Goal: Task Accomplishment & Management: Complete application form

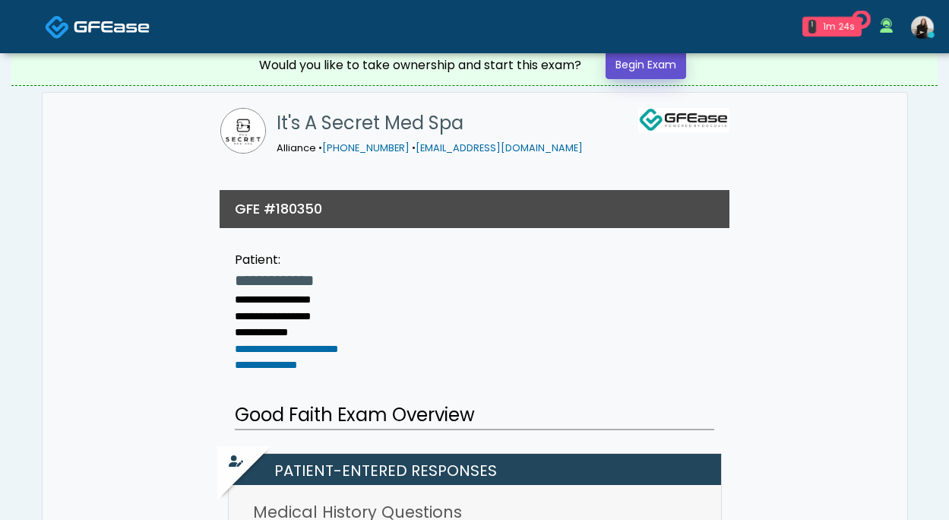
click at [679, 65] on link "Begin Exam" at bounding box center [646, 65] width 81 height 28
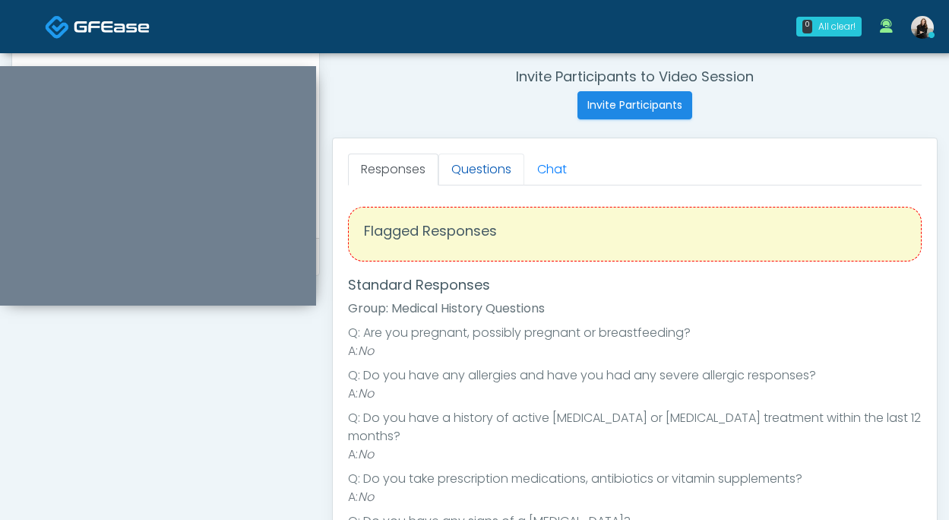
click at [500, 166] on link "Questions" at bounding box center [482, 170] width 86 height 32
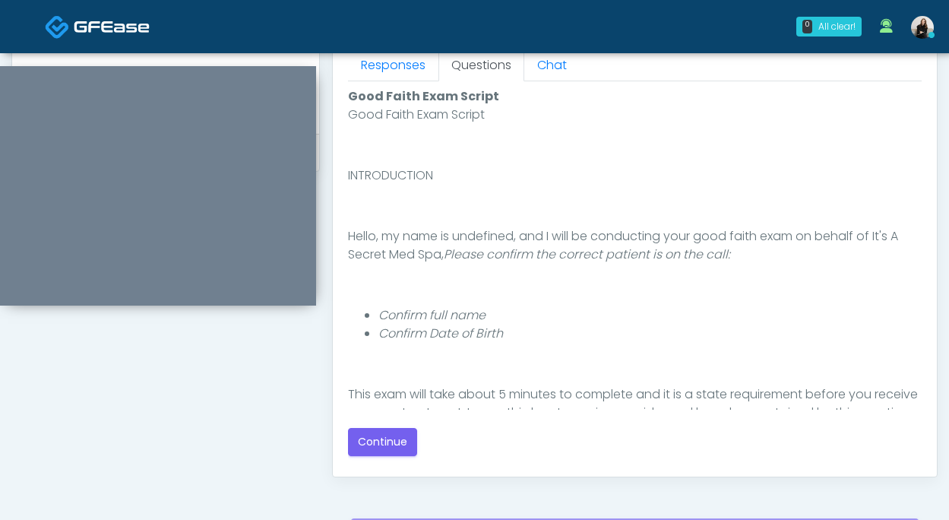
scroll to position [696, 0]
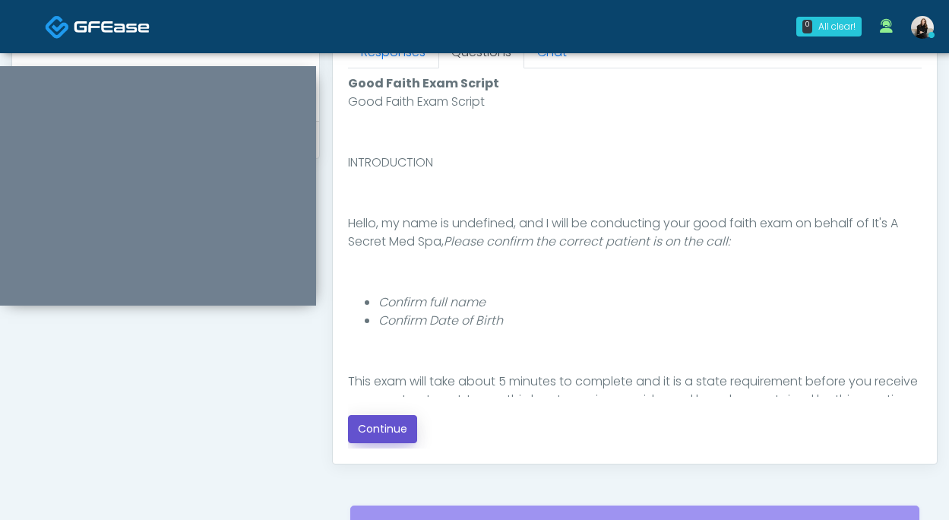
click at [384, 439] on button "Continue" at bounding box center [382, 429] width 69 height 28
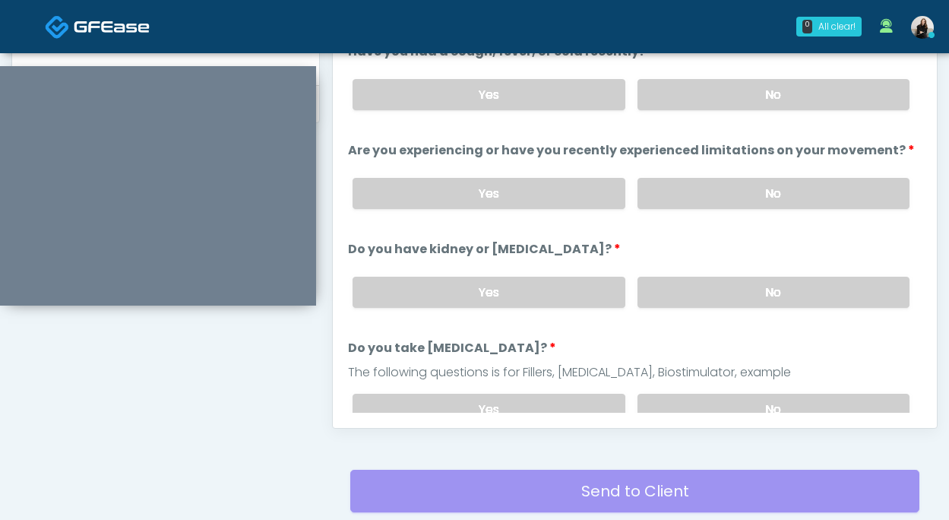
scroll to position [543, 0]
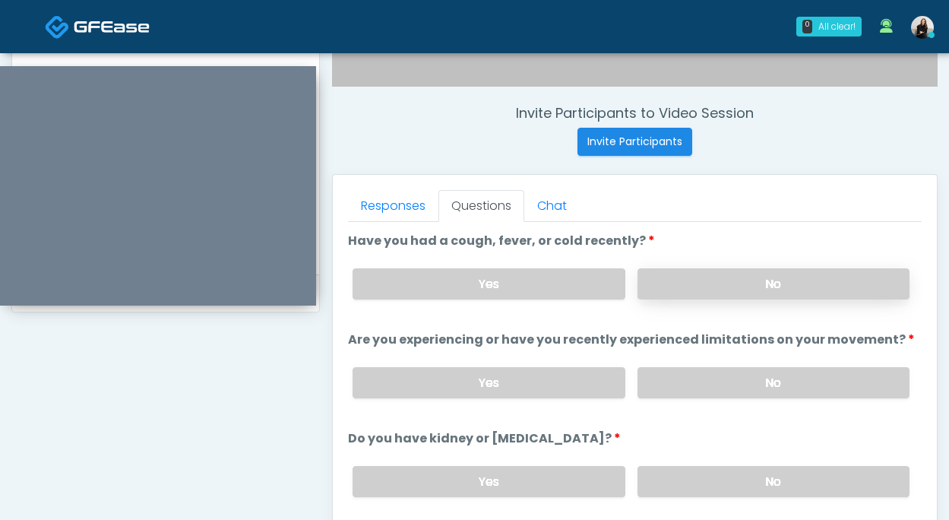
click at [651, 277] on label "No" at bounding box center [774, 283] width 272 height 31
click at [655, 377] on label "No" at bounding box center [774, 382] width 272 height 31
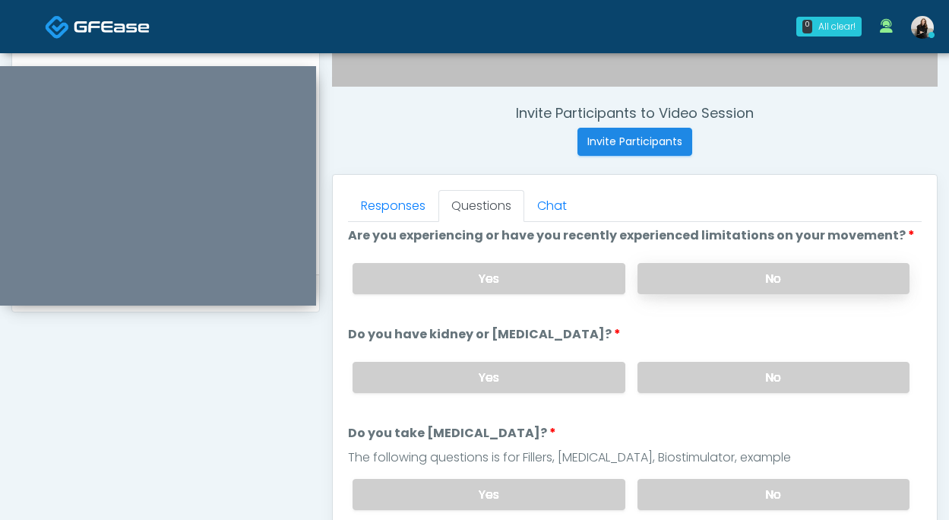
click at [655, 377] on label "No" at bounding box center [774, 377] width 272 height 31
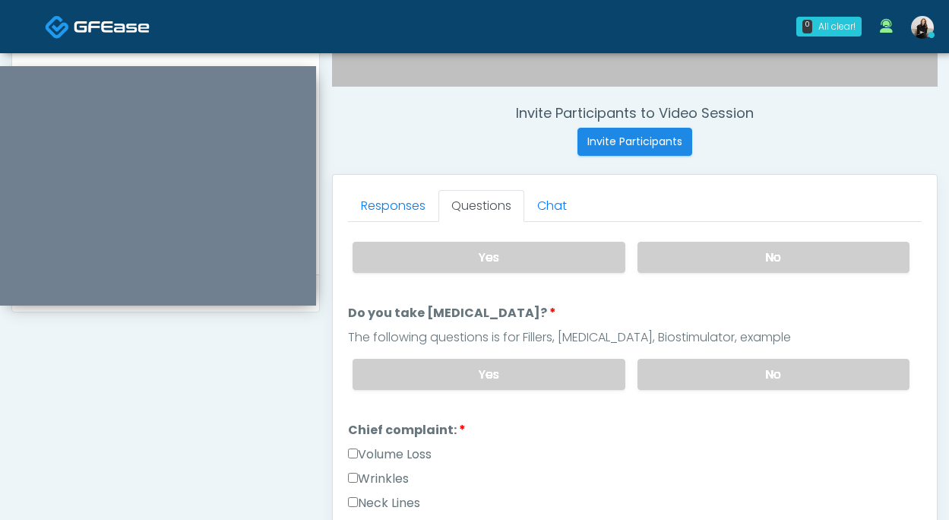
click at [655, 377] on label "No" at bounding box center [774, 374] width 272 height 31
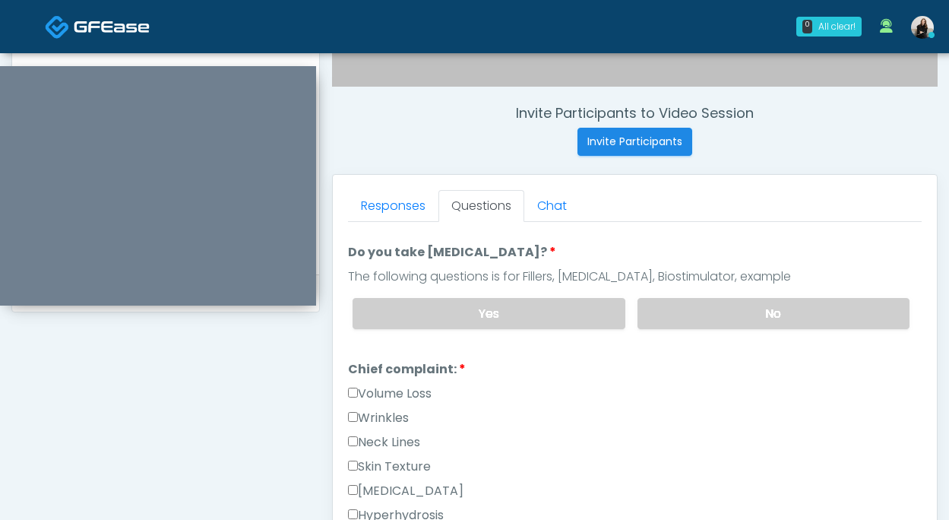
scroll to position [306, 0]
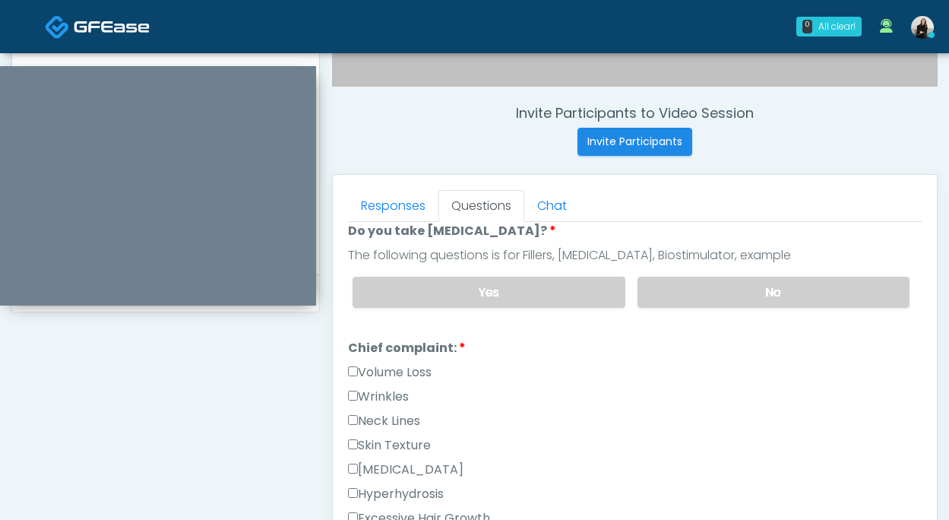
click at [391, 388] on label "Wrinkles" at bounding box center [378, 397] width 61 height 18
click at [391, 354] on li "Chief complaint: Chief complaint: Volume Loss Wrinkles Neck Lines Skin Texture …" at bounding box center [635, 497] width 574 height 316
click at [391, 366] on label "Volume Loss" at bounding box center [390, 372] width 84 height 18
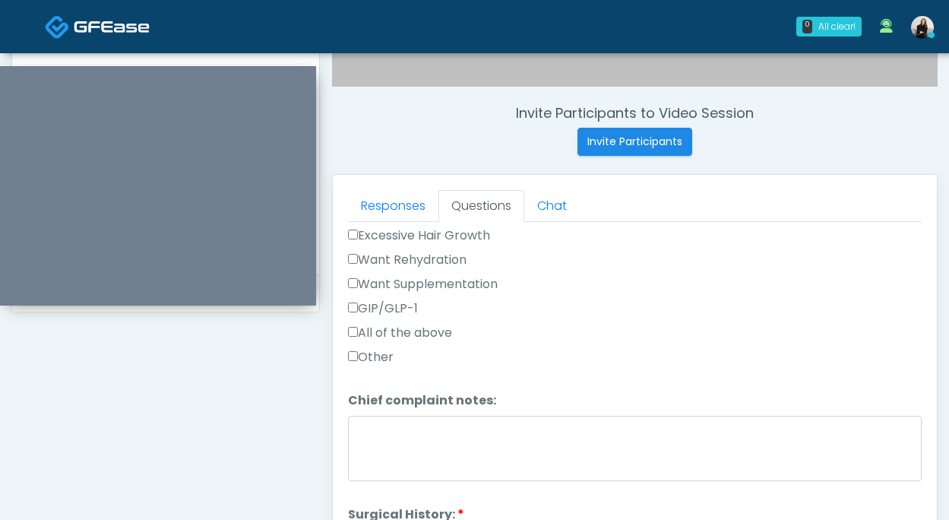
scroll to position [755, 0]
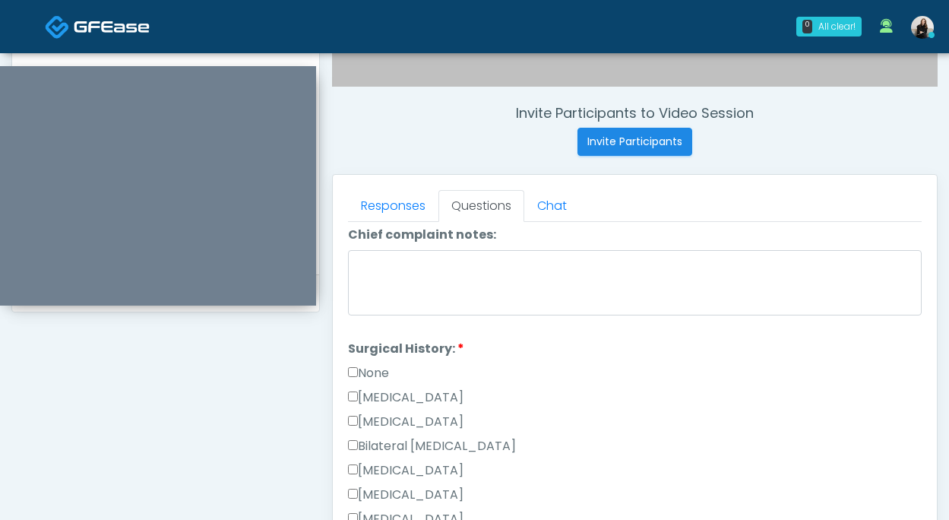
click at [389, 366] on label "None" at bounding box center [368, 373] width 41 height 18
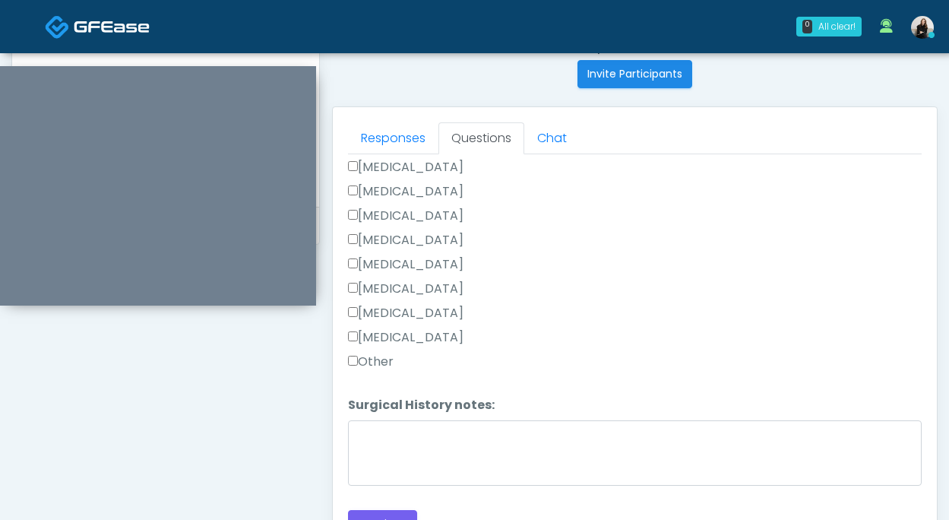
scroll to position [754, 0]
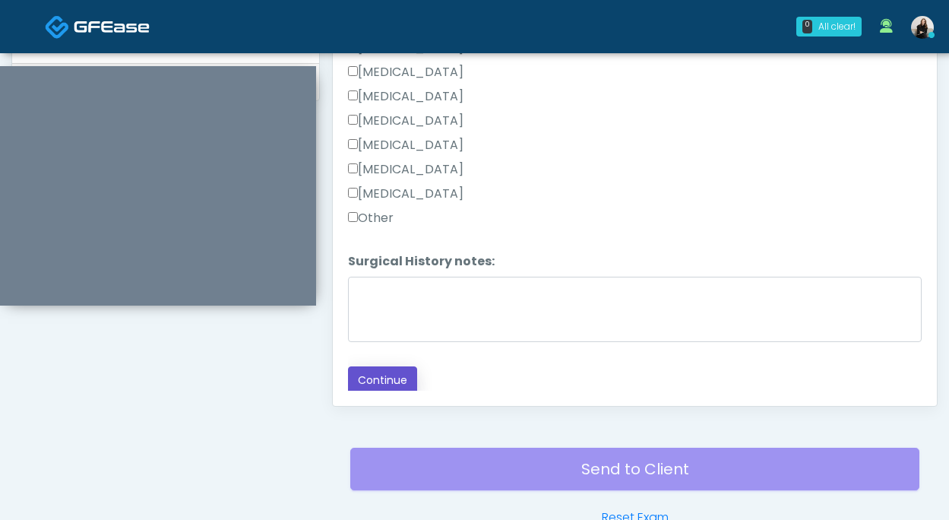
click at [369, 373] on button "Continue" at bounding box center [382, 380] width 69 height 28
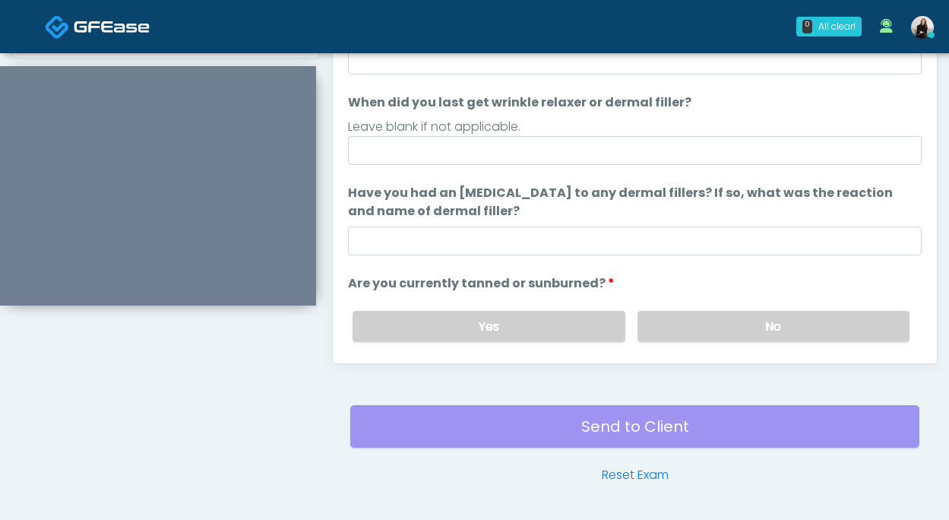
scroll to position [739, 0]
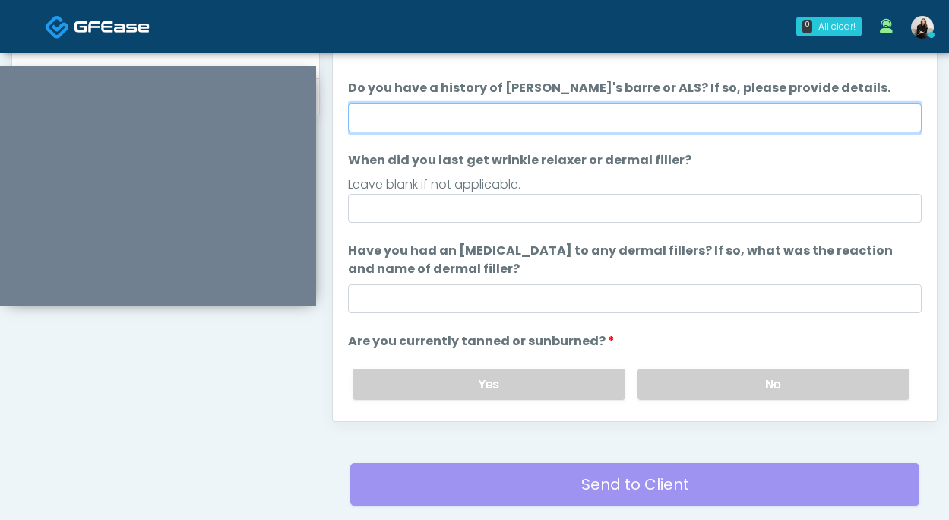
click at [476, 122] on input "Do you have a history of Guillain's barre or ALS? If so, please provide details." at bounding box center [635, 117] width 574 height 29
type input "**"
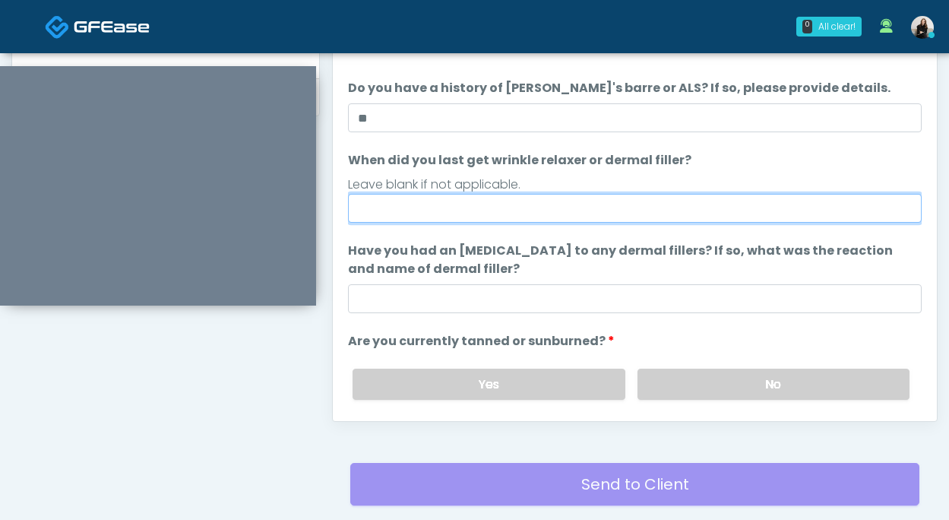
click at [459, 208] on input "When did you last get wrinkle relaxer or dermal filler?" at bounding box center [635, 208] width 574 height 29
type input "*********"
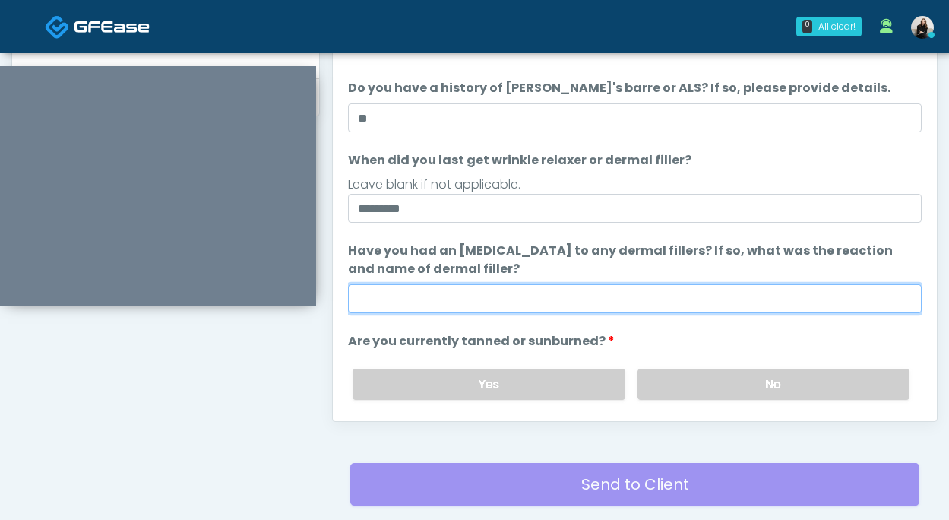
click at [436, 287] on input "Have you had an allergic response to any dermal fillers? If so, what was the re…" at bounding box center [635, 298] width 574 height 29
type input "**"
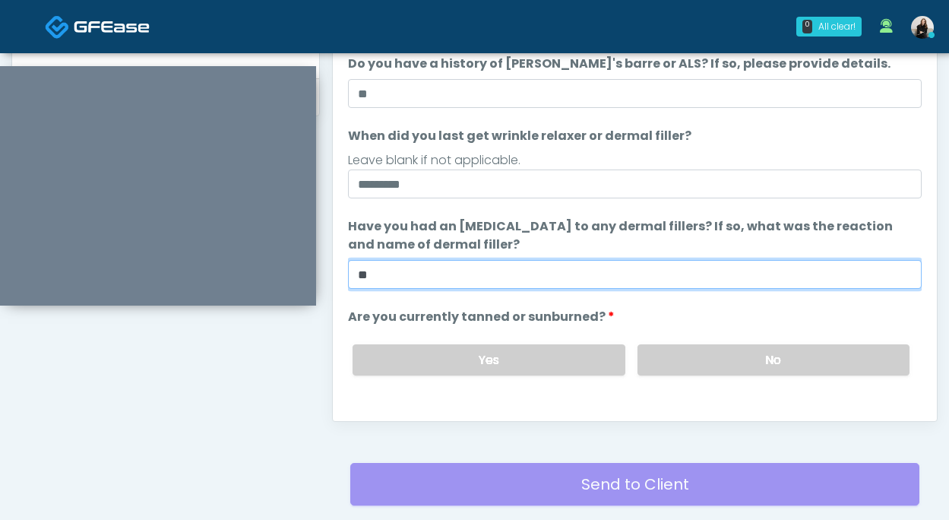
scroll to position [118, 0]
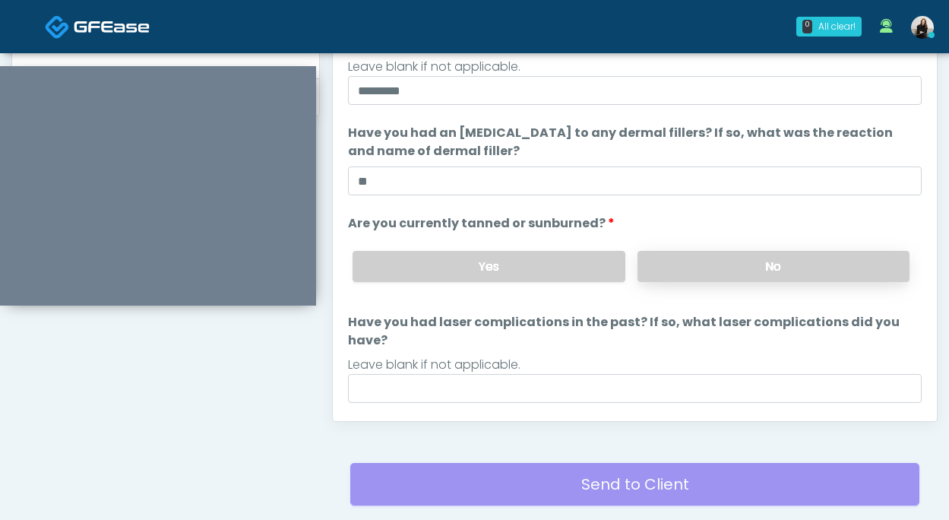
click at [702, 271] on label "No" at bounding box center [774, 266] width 272 height 31
click at [527, 254] on label "Yes" at bounding box center [489, 266] width 272 height 31
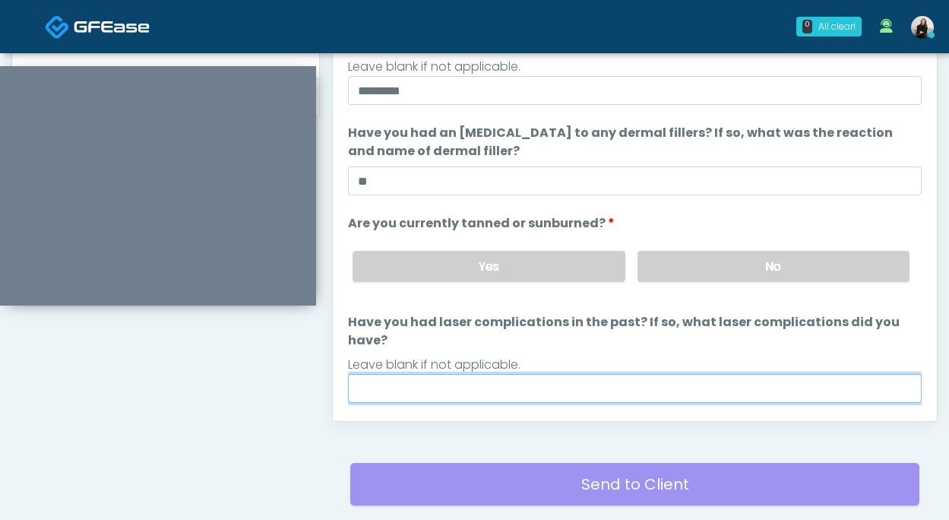
click at [529, 374] on input "Have you had laser complications in the past? If so, what laser complications d…" at bounding box center [635, 388] width 574 height 29
type input "**"
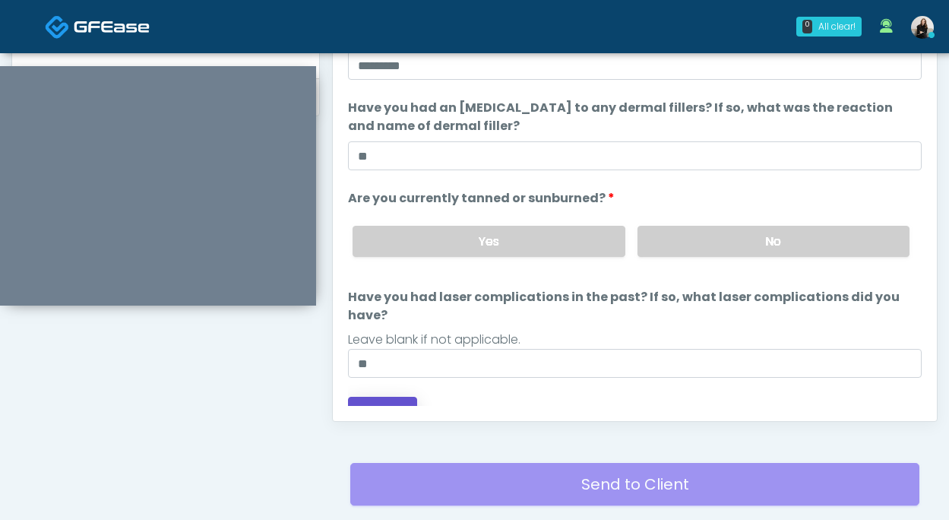
click at [414, 397] on button "Continue" at bounding box center [382, 411] width 69 height 28
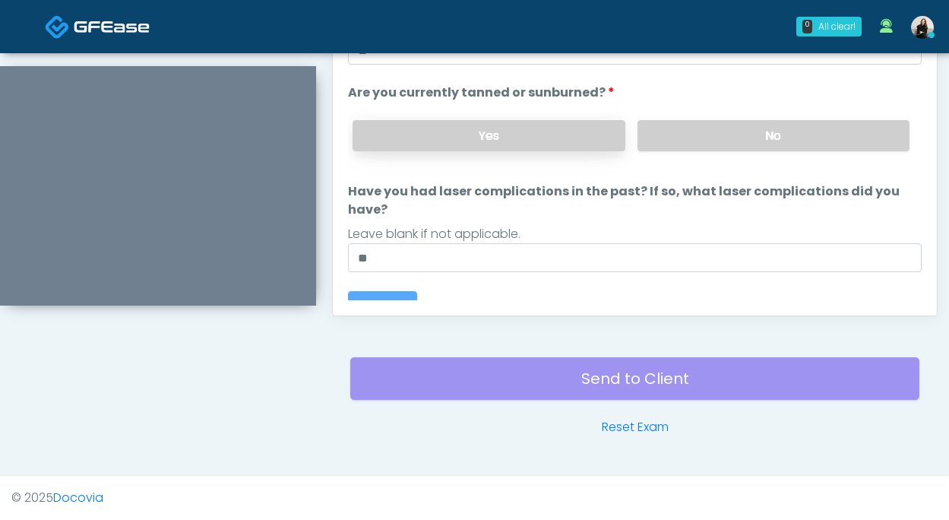
scroll to position [0, 0]
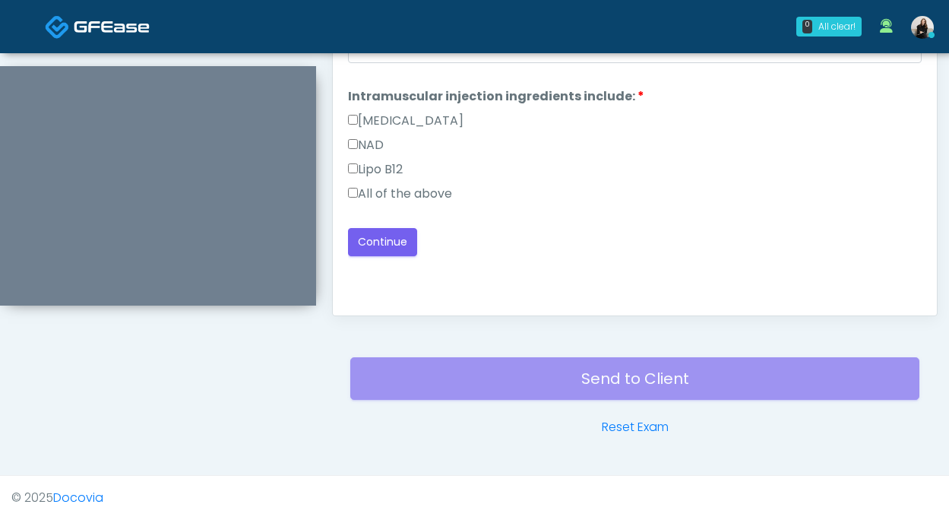
click at [434, 189] on label "All of the above" at bounding box center [400, 194] width 104 height 18
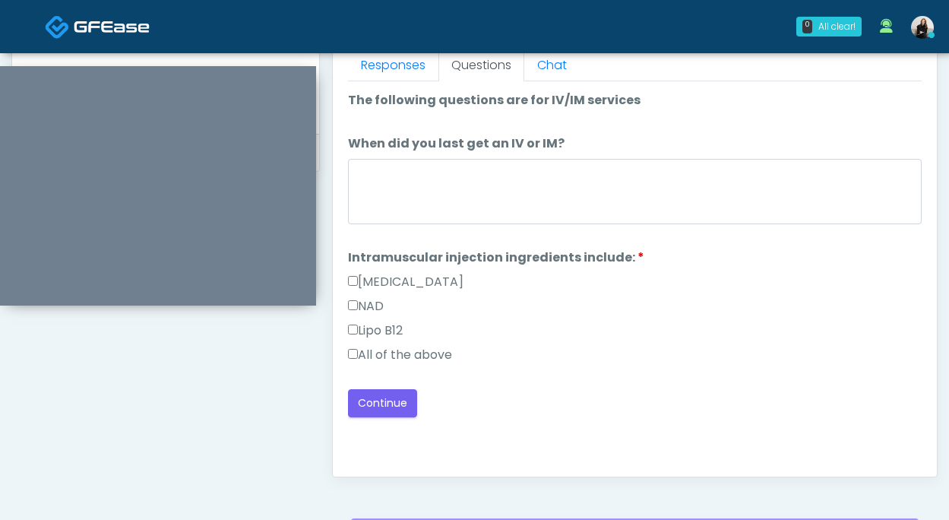
scroll to position [680, 0]
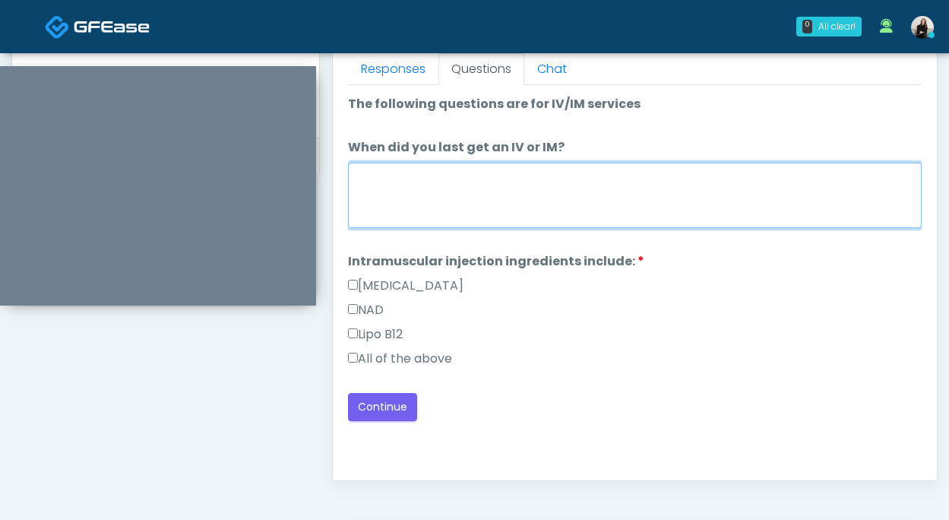
click at [434, 189] on textarea "When did you last get an IV or IM?" at bounding box center [635, 195] width 574 height 65
type textarea "**********"
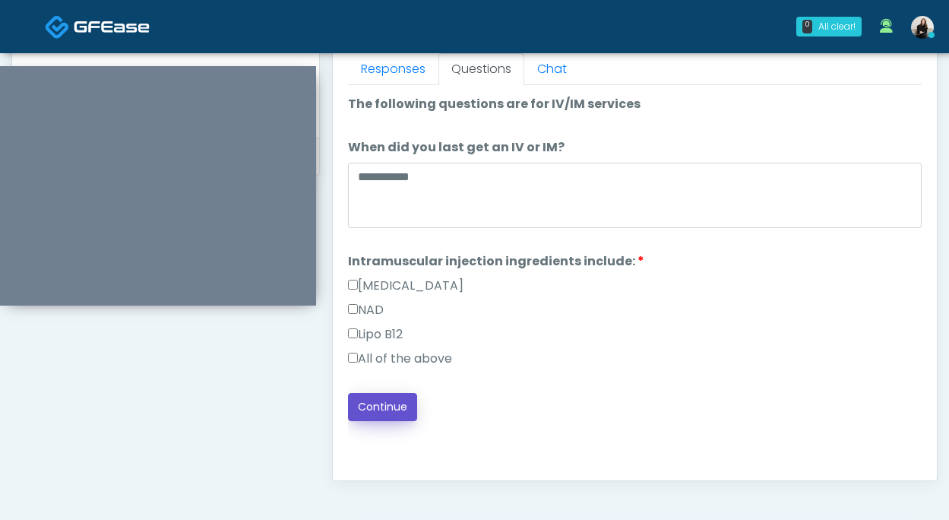
click at [379, 411] on button "Continue" at bounding box center [382, 407] width 69 height 28
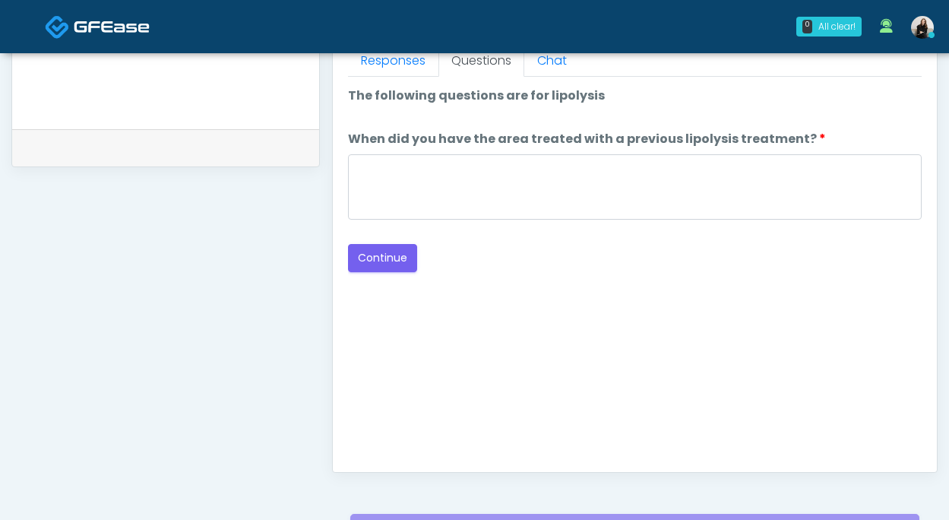
scroll to position [730, 0]
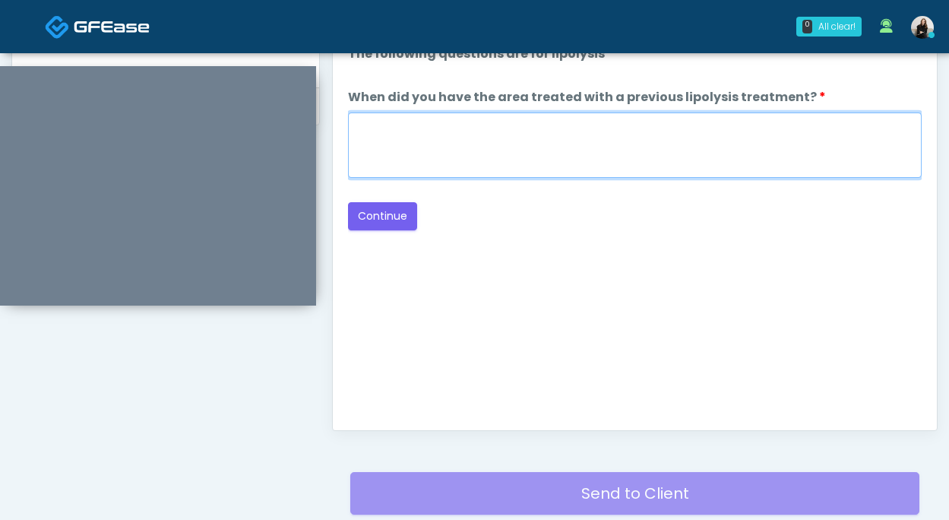
click at [372, 137] on textarea "When did you have the area treated with a previous lipolysis treatment?" at bounding box center [635, 145] width 574 height 65
type textarea "*****"
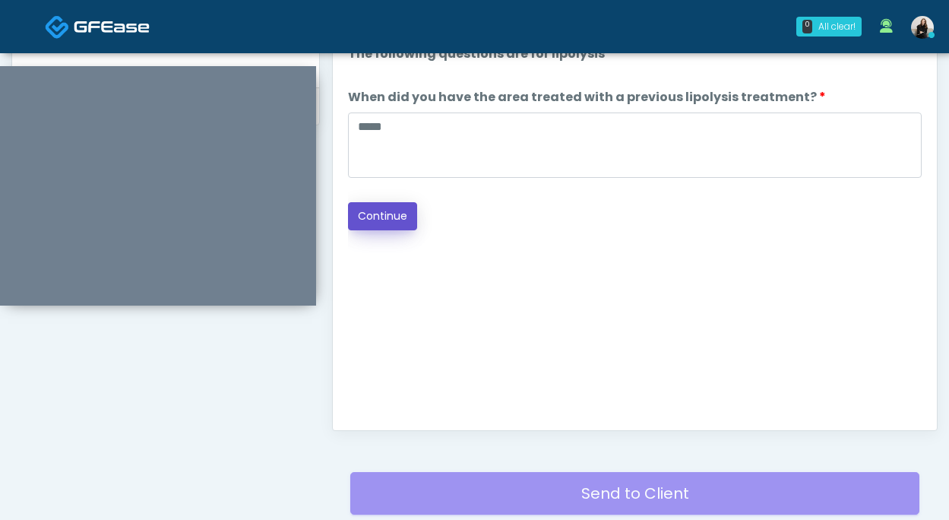
click at [366, 209] on button "Continue" at bounding box center [382, 216] width 69 height 28
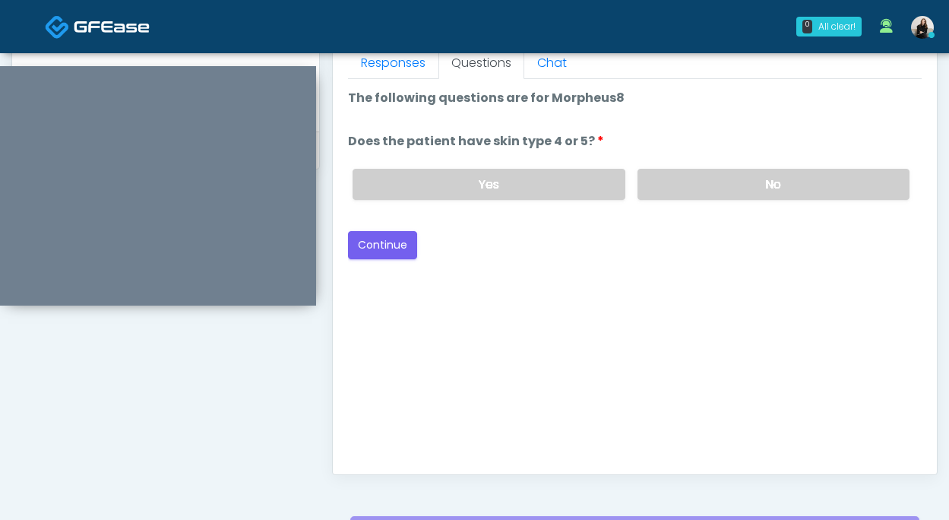
scroll to position [671, 0]
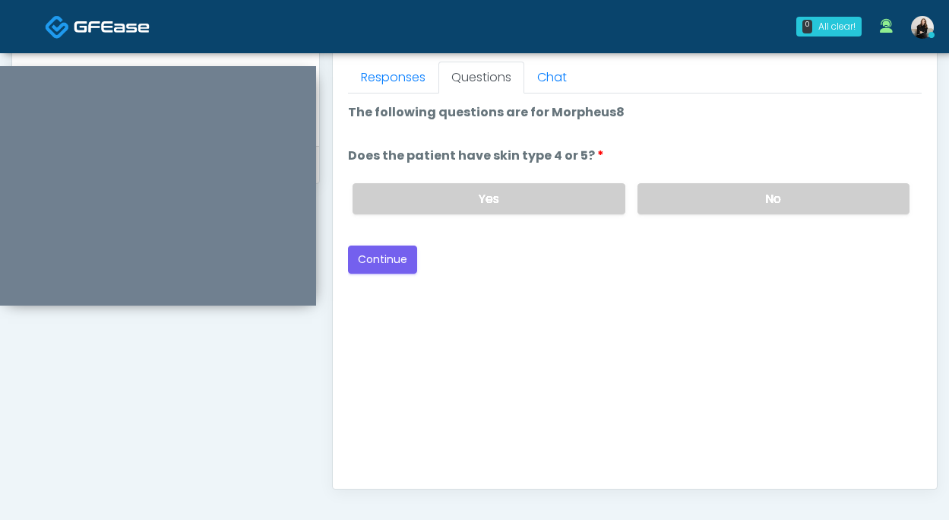
click at [544, 228] on div "Loading... Connecting to your agent... Please wait while we prepare your person…" at bounding box center [635, 188] width 574 height 170
click at [601, 199] on label "Yes" at bounding box center [489, 198] width 272 height 31
click at [382, 257] on button "Continue" at bounding box center [382, 260] width 69 height 28
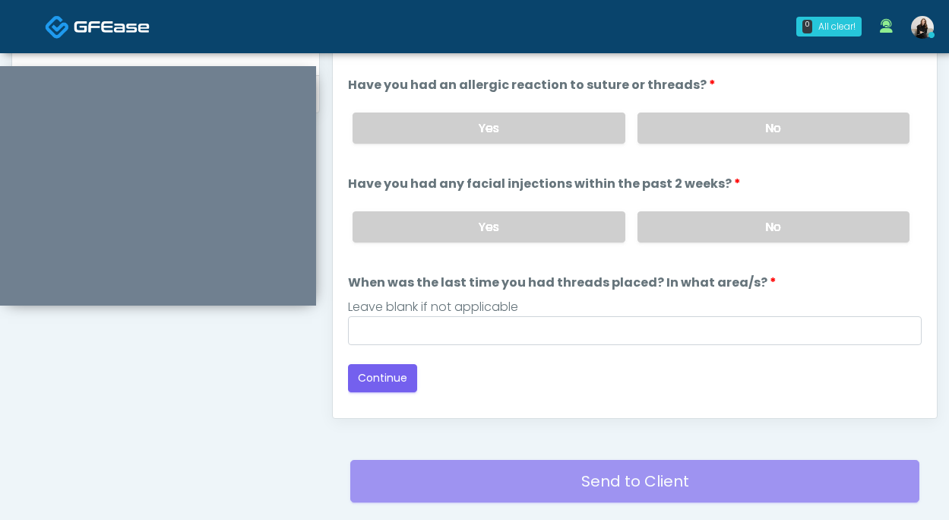
scroll to position [723, 0]
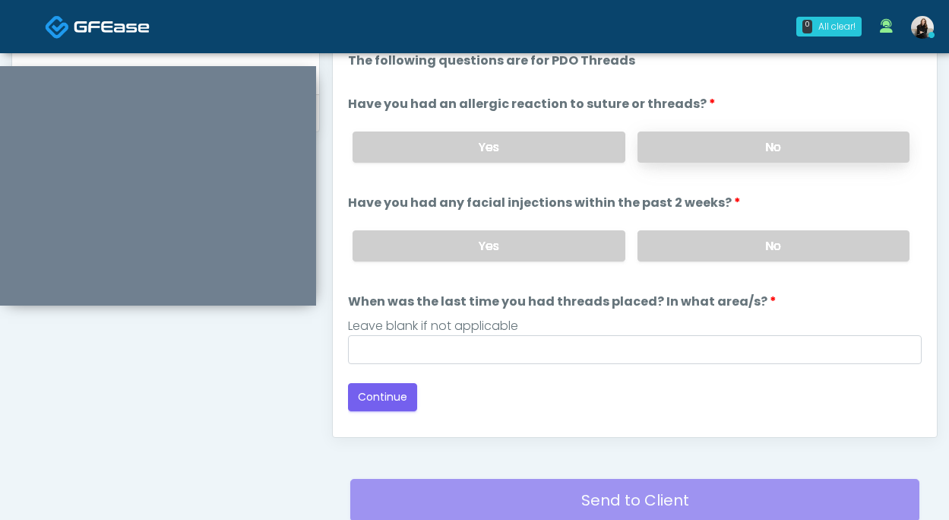
click at [682, 137] on label "No" at bounding box center [774, 147] width 272 height 31
click at [680, 240] on label "No" at bounding box center [774, 245] width 272 height 31
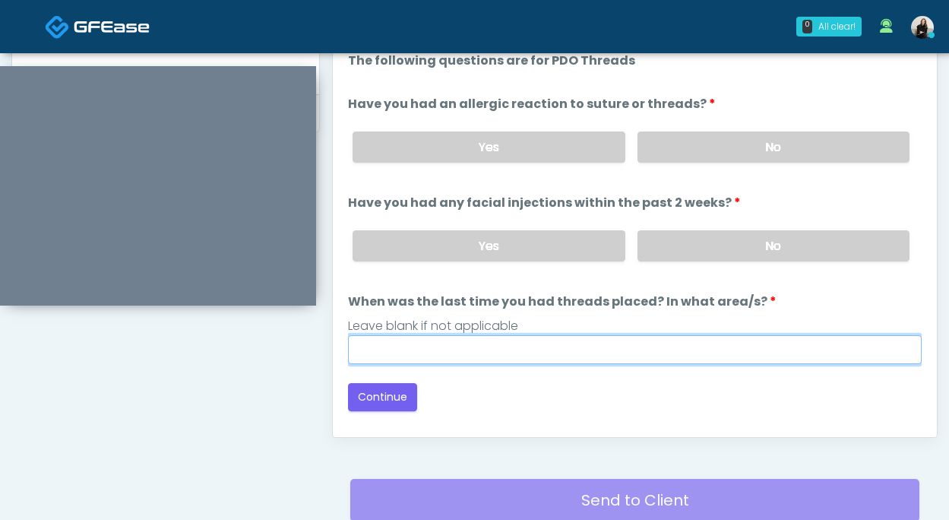
click at [623, 339] on input "When was the last time you had threads placed? In what area/s?" at bounding box center [635, 349] width 574 height 29
type input "*********"
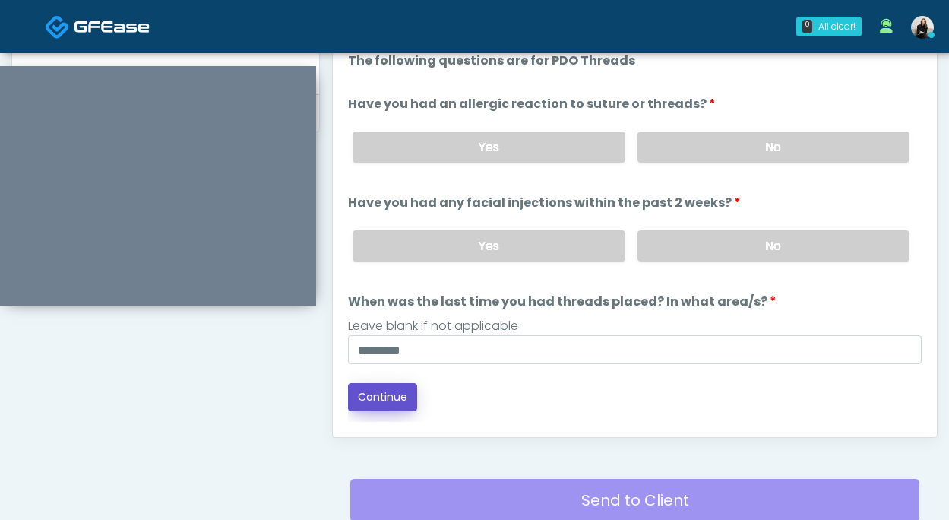
click at [374, 395] on button "Continue" at bounding box center [382, 397] width 69 height 28
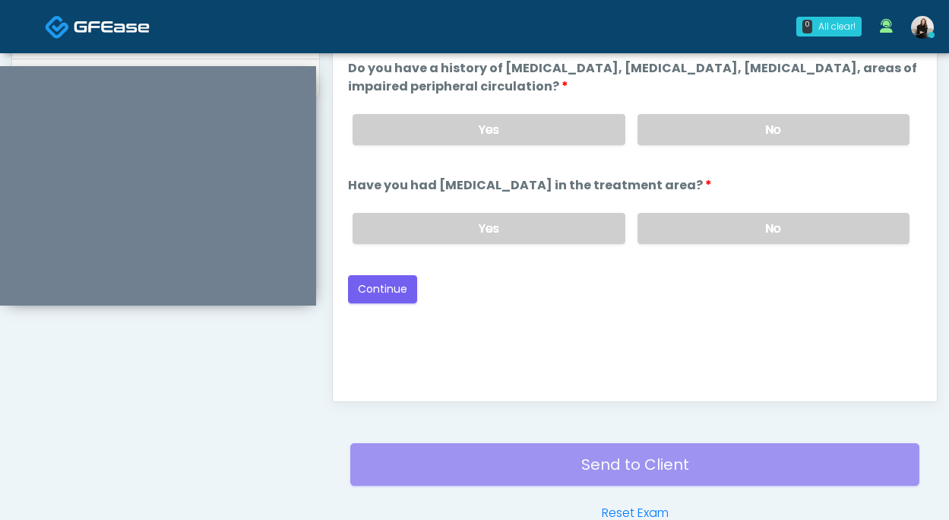
scroll to position [701, 0]
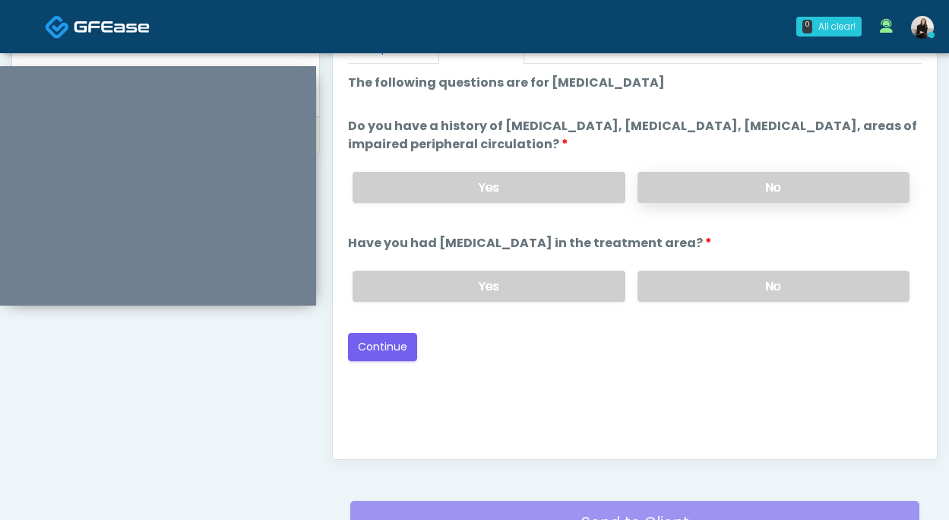
click at [721, 185] on label "No" at bounding box center [774, 187] width 272 height 31
click at [726, 281] on label "No" at bounding box center [774, 286] width 272 height 31
click at [369, 347] on button "Continue" at bounding box center [382, 347] width 69 height 28
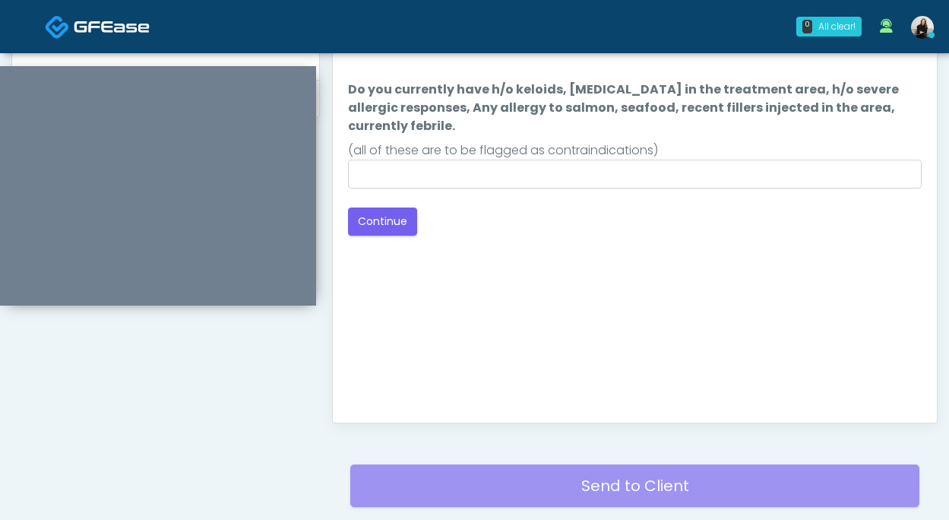
scroll to position [722, 0]
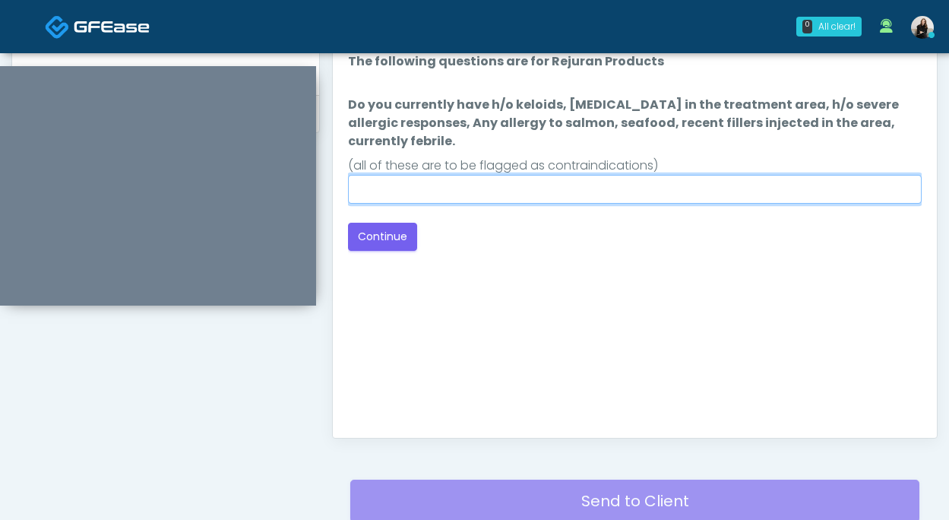
click at [563, 187] on input "Do you currently have h/o keloids, skin infection in the treatment area, h/o se…" at bounding box center [635, 189] width 574 height 29
type input "**"
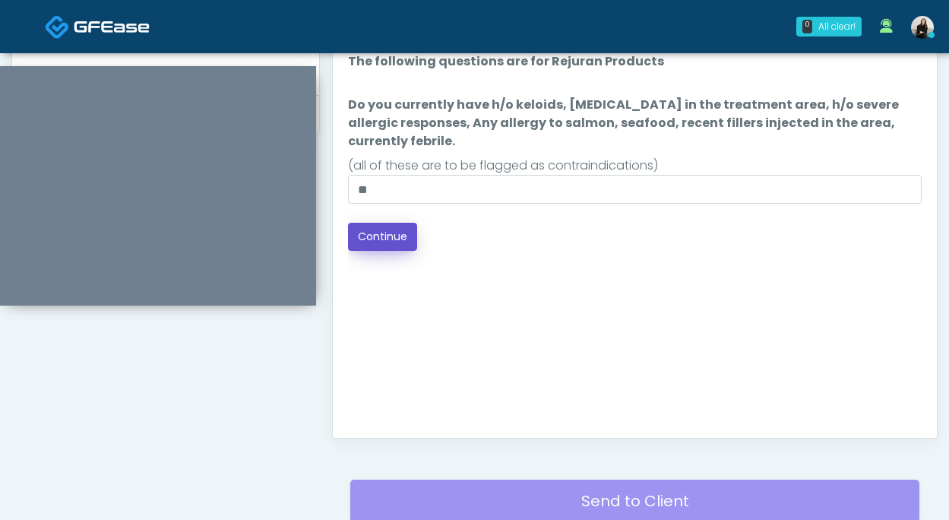
click at [384, 233] on button "Continue" at bounding box center [382, 237] width 69 height 28
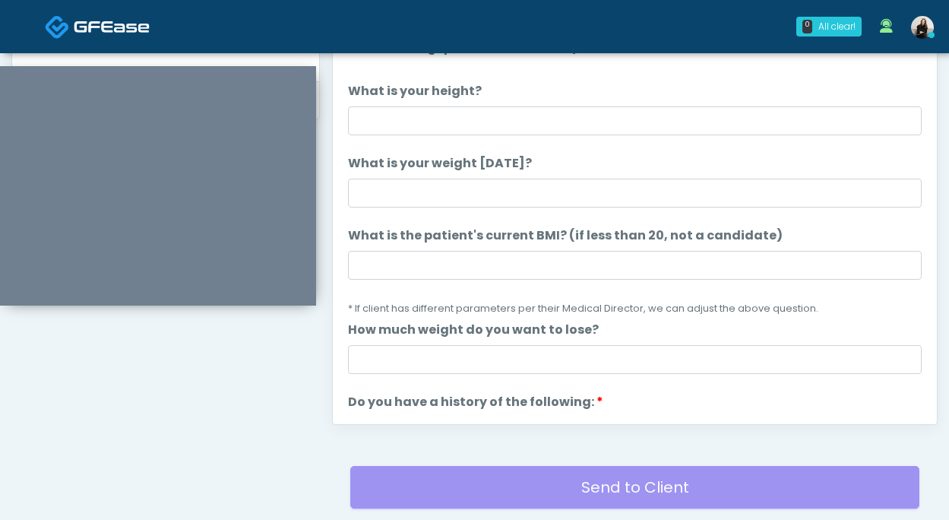
scroll to position [726, 0]
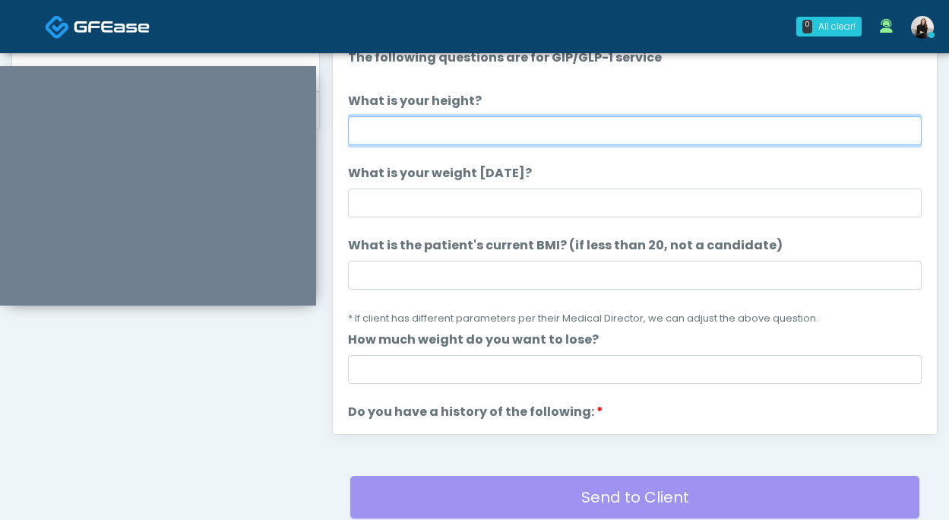
click at [483, 130] on input "What is your height?" at bounding box center [635, 130] width 574 height 29
click at [381, 132] on input "*******" at bounding box center [635, 130] width 574 height 29
type input "*******"
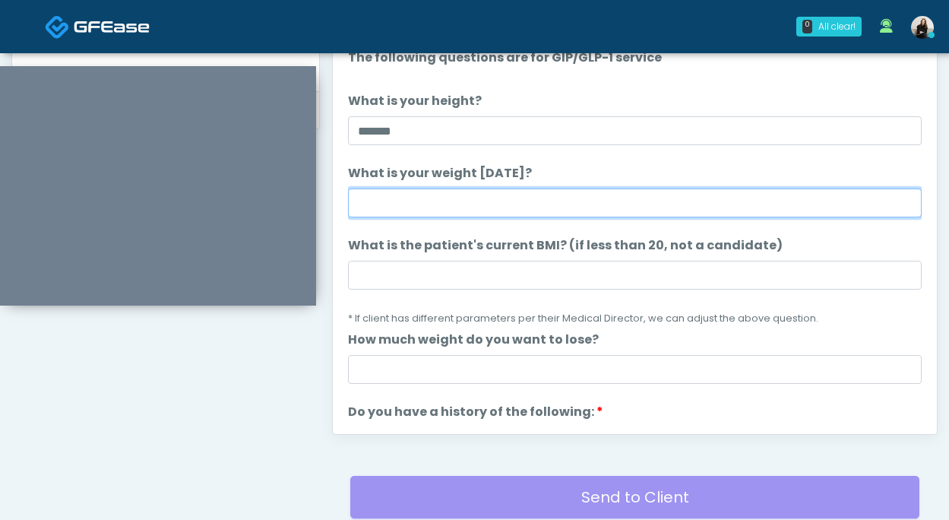
click at [391, 201] on input "What is your weight today?" at bounding box center [635, 203] width 574 height 29
type input "***"
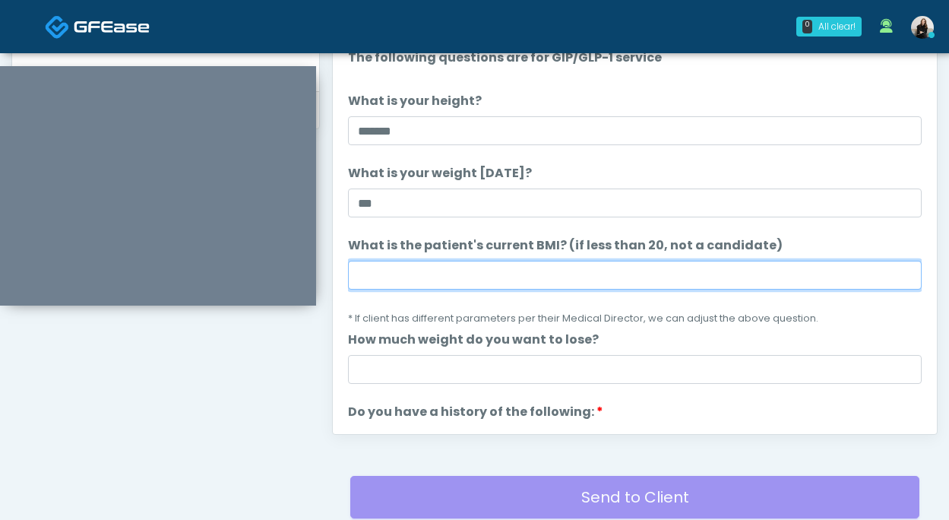
click at [449, 275] on input "What is the patient's current BMI? (if less than 20, not a candidate)" at bounding box center [635, 275] width 574 height 29
paste input "****"
type input "****"
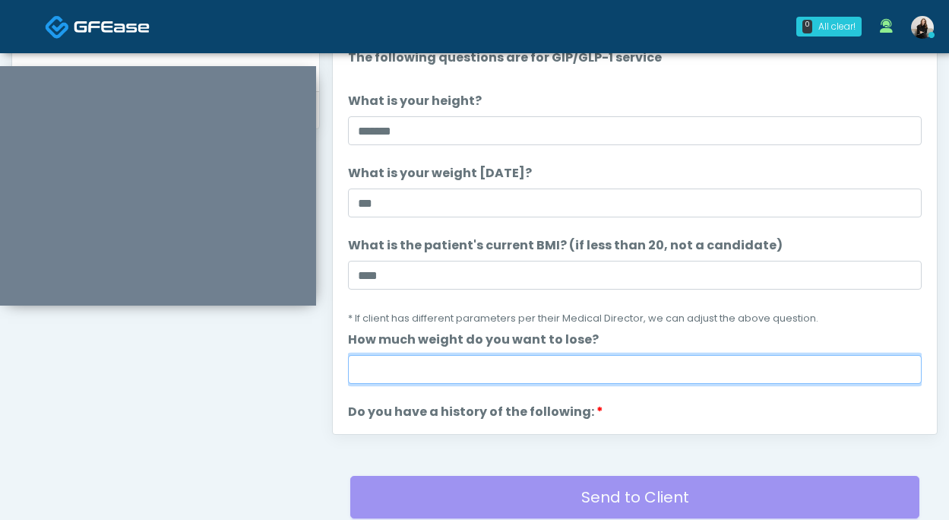
click at [452, 369] on input "How much weight do you want to lose?" at bounding box center [635, 369] width 574 height 29
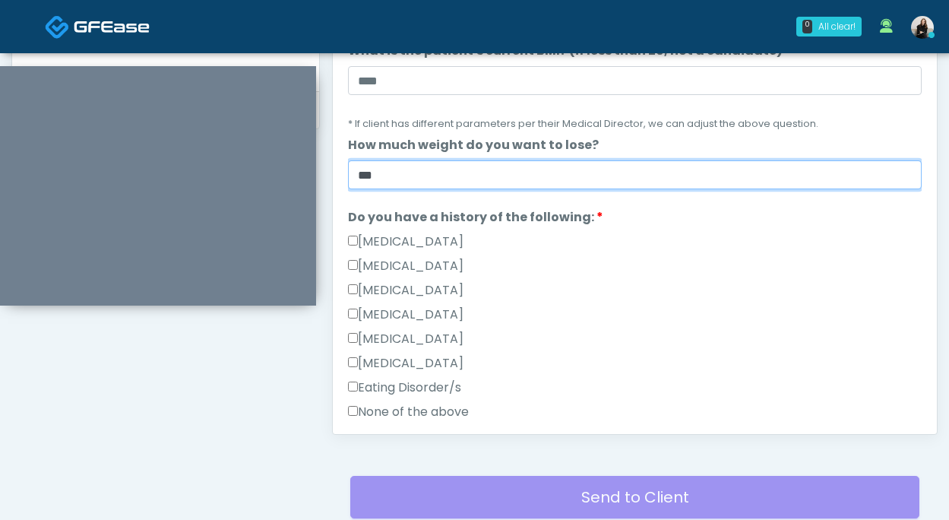
scroll to position [242, 0]
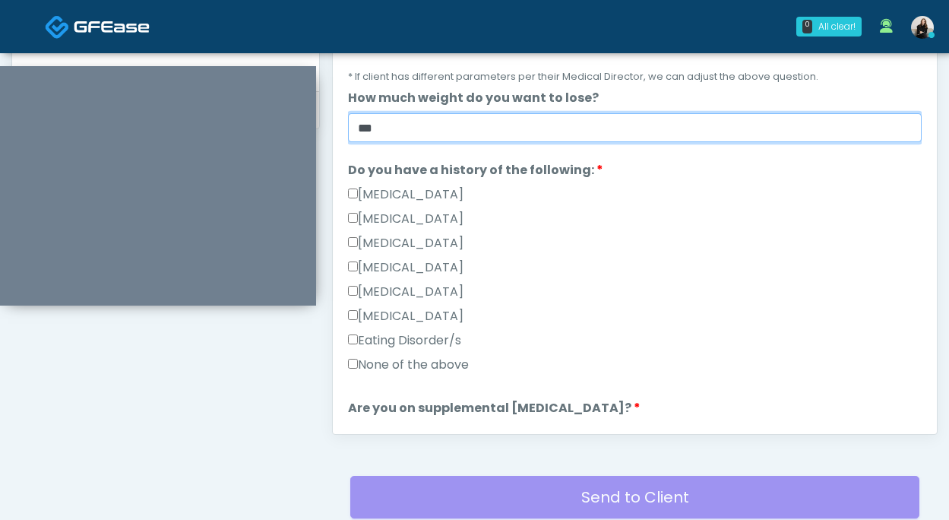
type input "***"
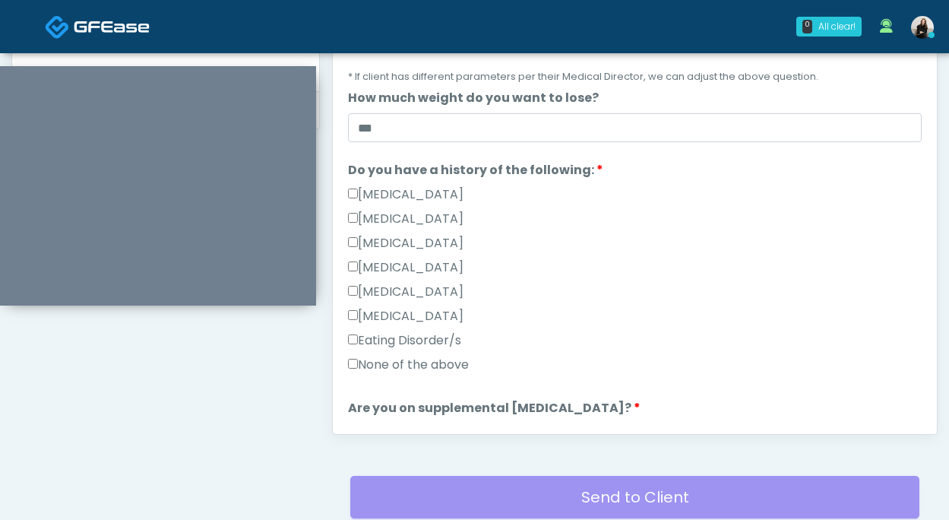
click at [432, 366] on label "None of the above" at bounding box center [408, 365] width 121 height 18
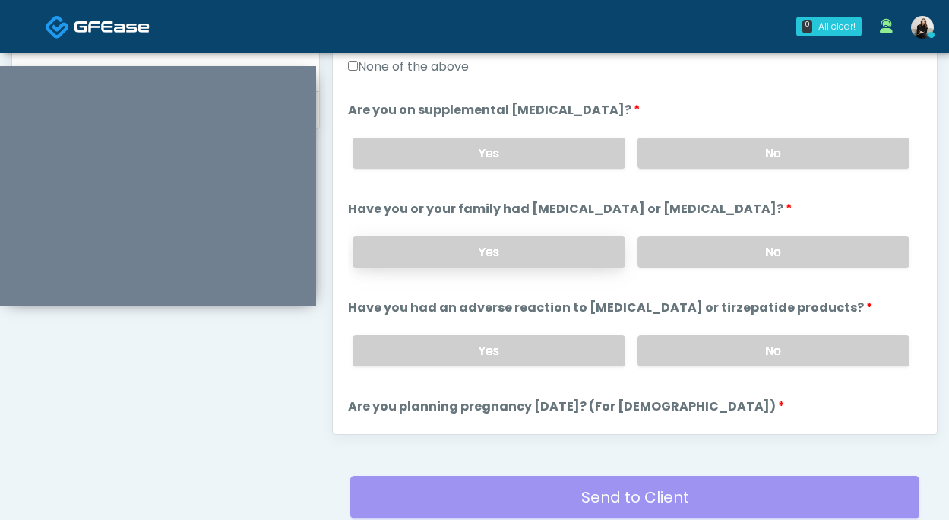
scroll to position [649, 0]
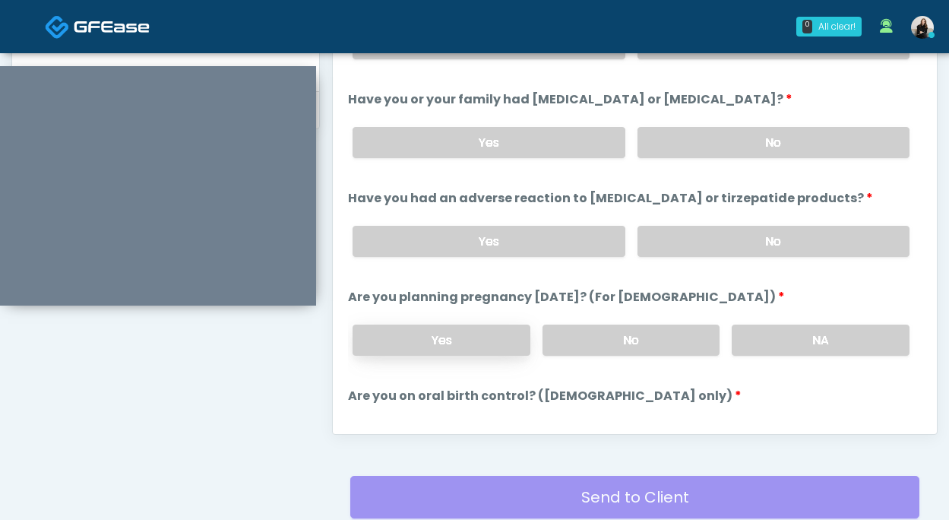
click at [499, 334] on label "Yes" at bounding box center [442, 340] width 178 height 31
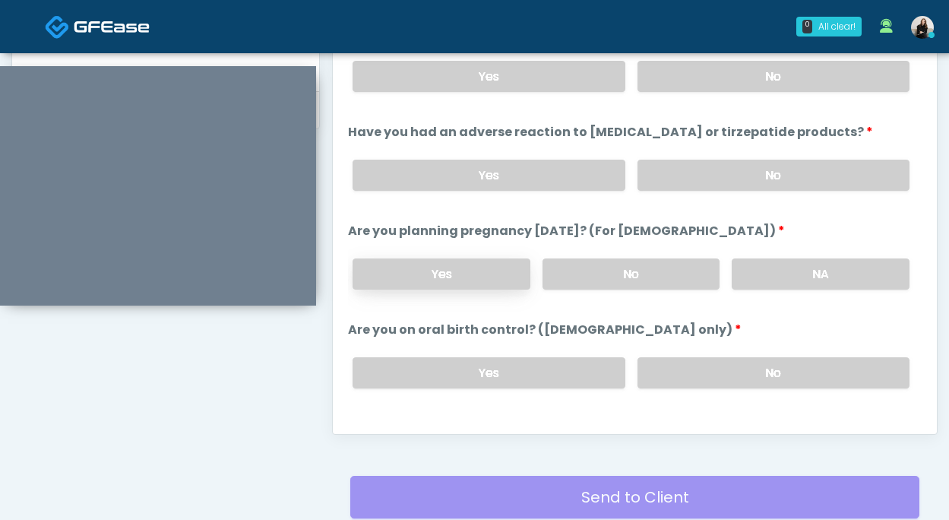
scroll to position [762, 0]
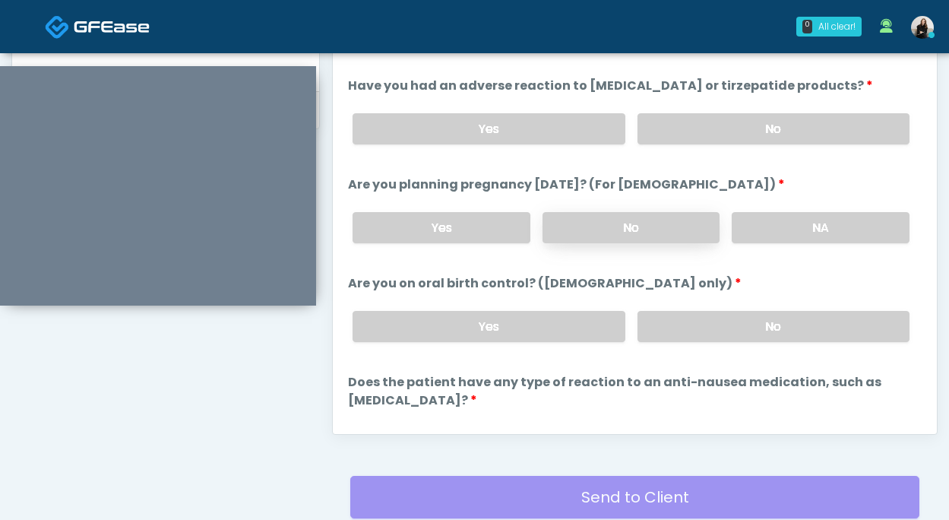
click at [661, 214] on label "No" at bounding box center [632, 227] width 178 height 31
click at [520, 319] on label "Yes" at bounding box center [489, 326] width 272 height 31
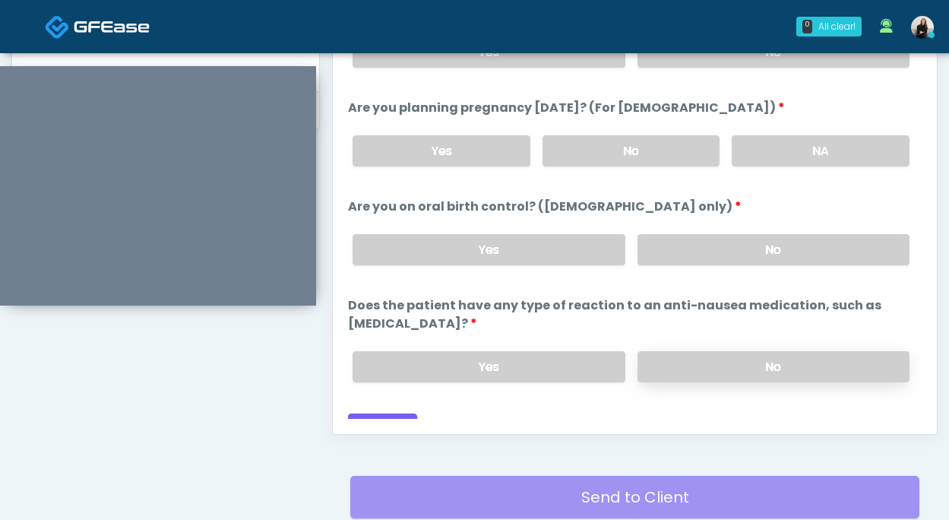
click at [658, 351] on label "No" at bounding box center [774, 366] width 272 height 31
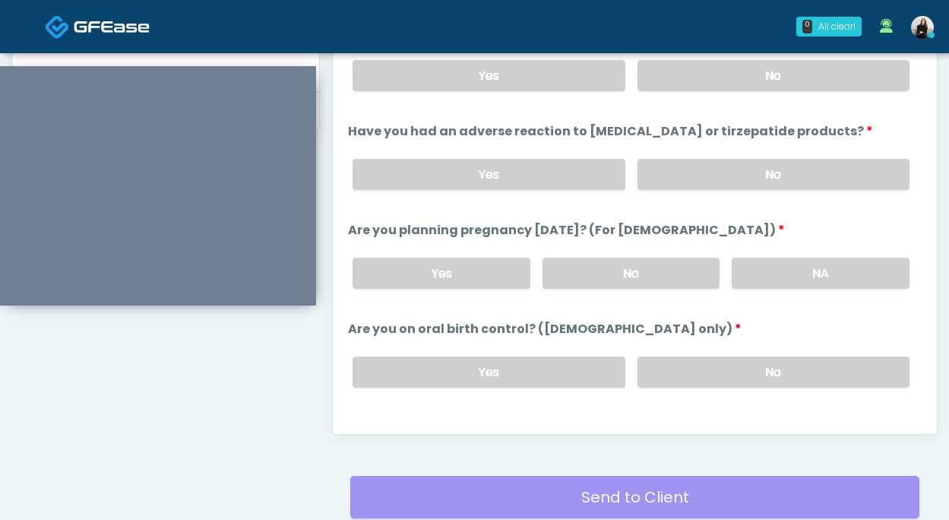
scroll to position [615, 0]
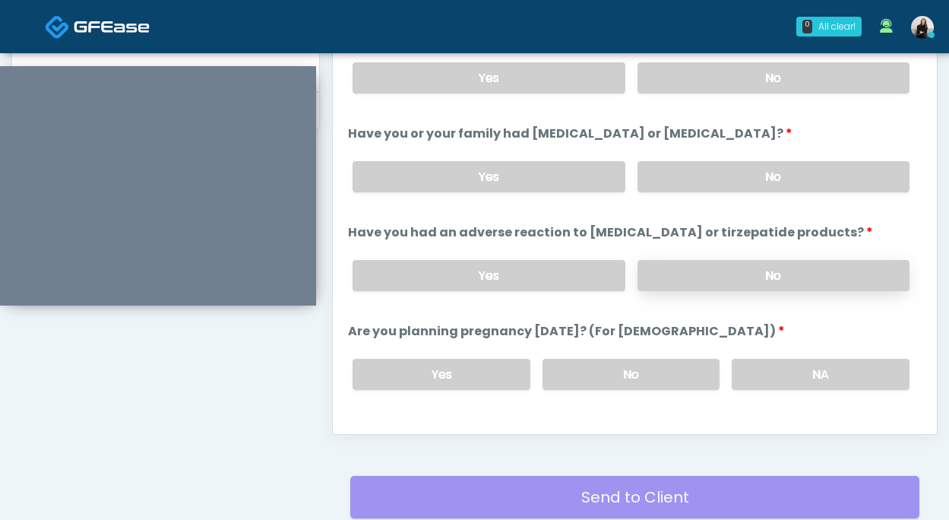
click at [683, 284] on label "No" at bounding box center [774, 275] width 272 height 31
click at [683, 174] on label "No" at bounding box center [774, 176] width 272 height 31
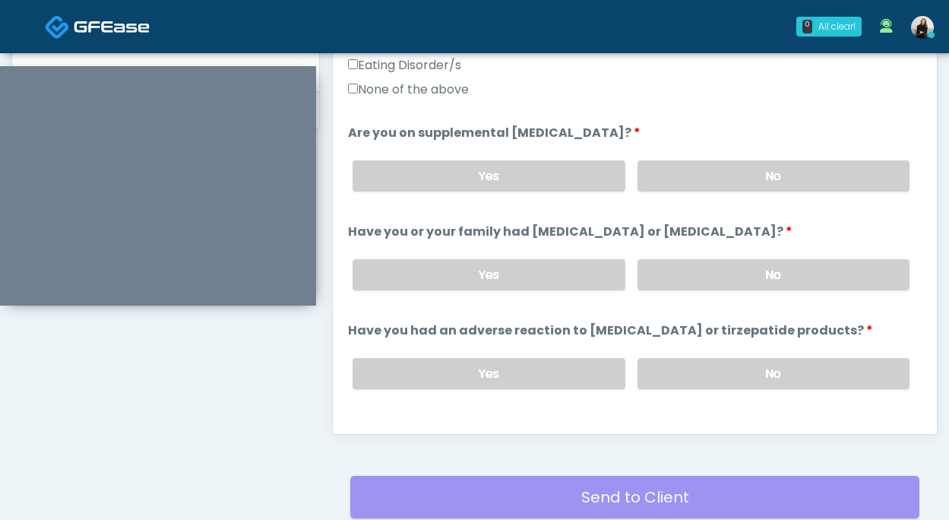
scroll to position [500, 0]
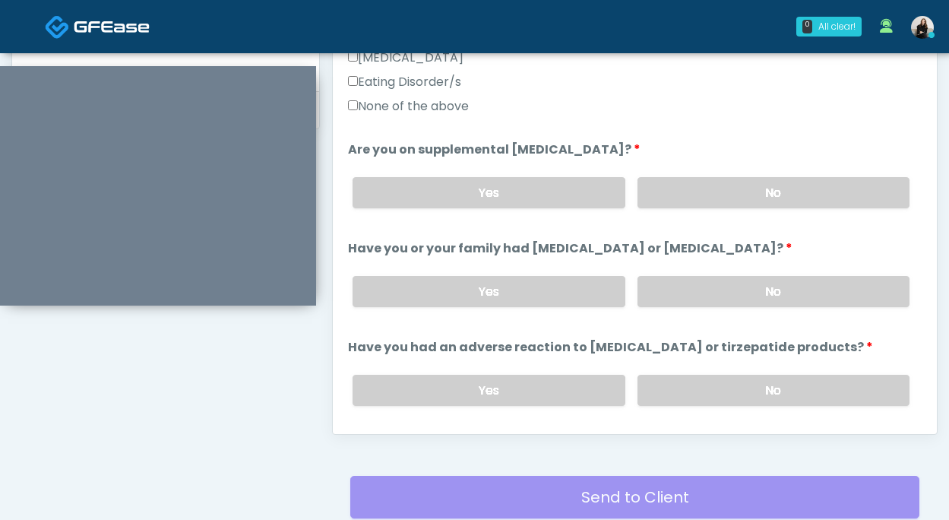
click at [678, 187] on label "No" at bounding box center [774, 192] width 272 height 31
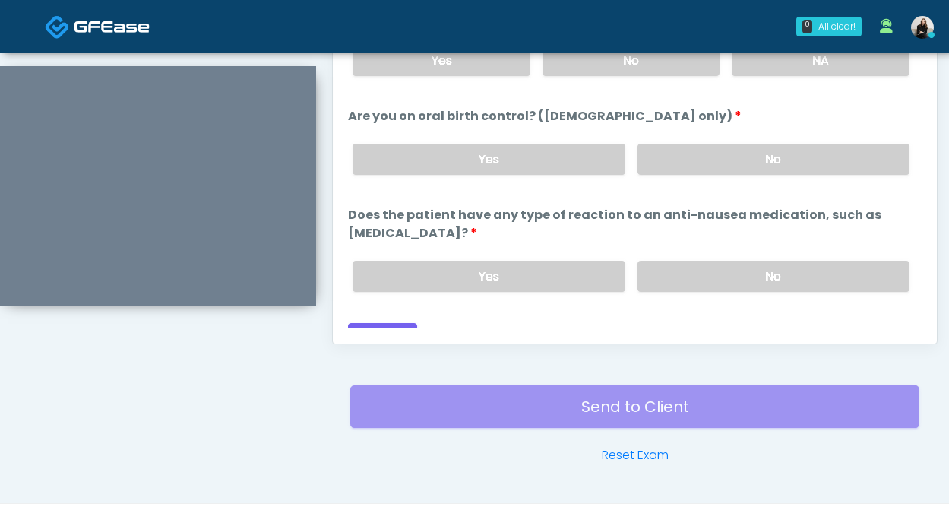
scroll to position [824, 0]
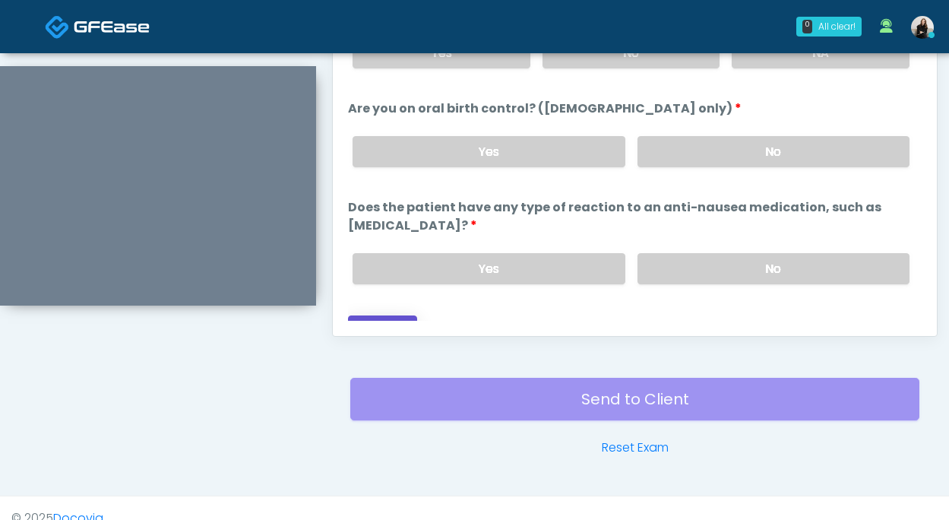
click at [388, 315] on button "Continue" at bounding box center [382, 329] width 69 height 28
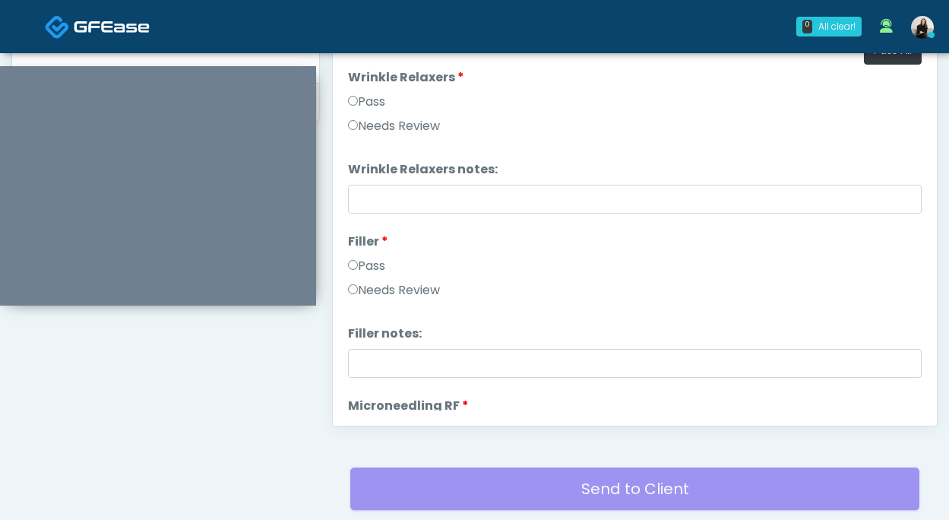
scroll to position [663, 0]
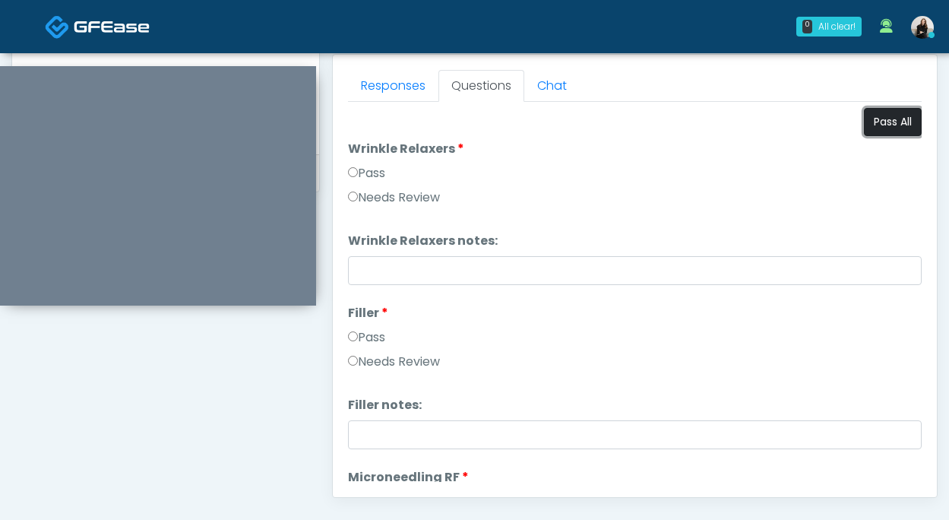
click at [882, 118] on button "Pass All" at bounding box center [893, 122] width 58 height 28
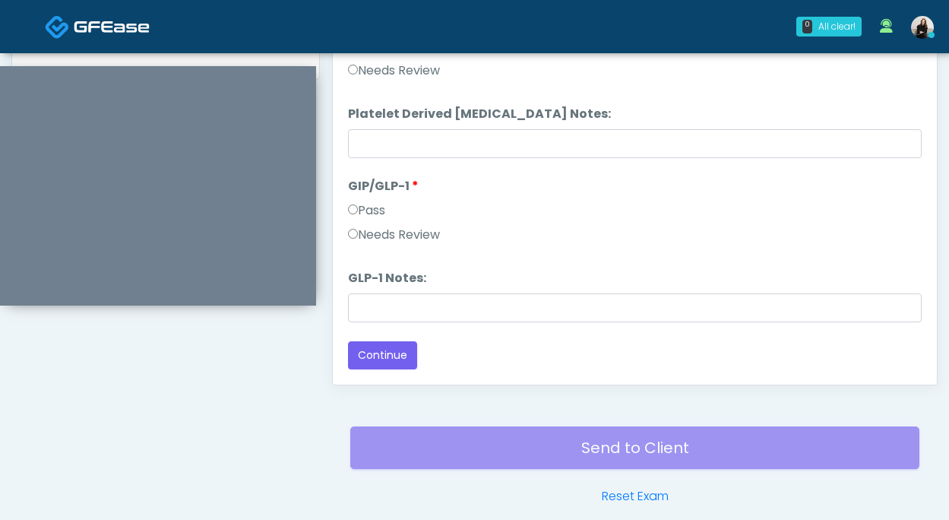
scroll to position [811, 0]
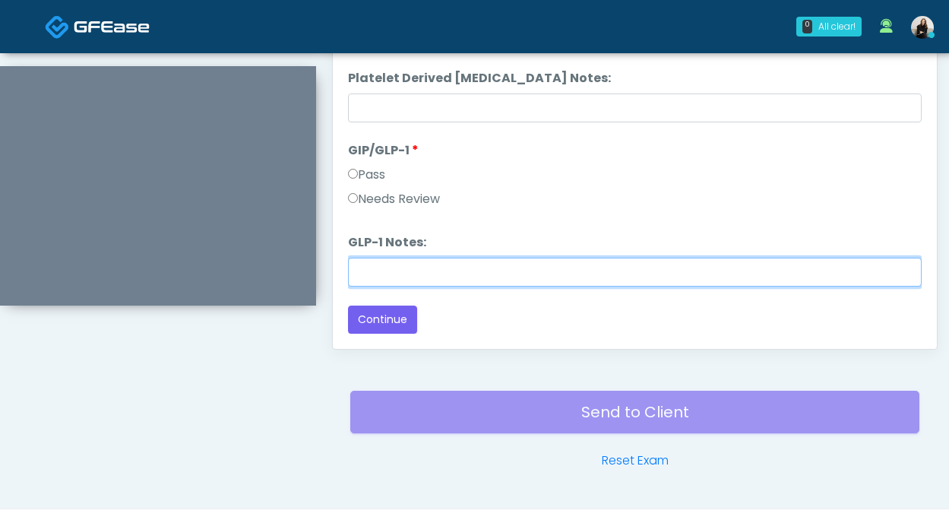
click at [471, 284] on input "GLP-1 Notes:" at bounding box center [635, 272] width 574 height 29
click at [624, 272] on input "**********" at bounding box center [635, 272] width 574 height 29
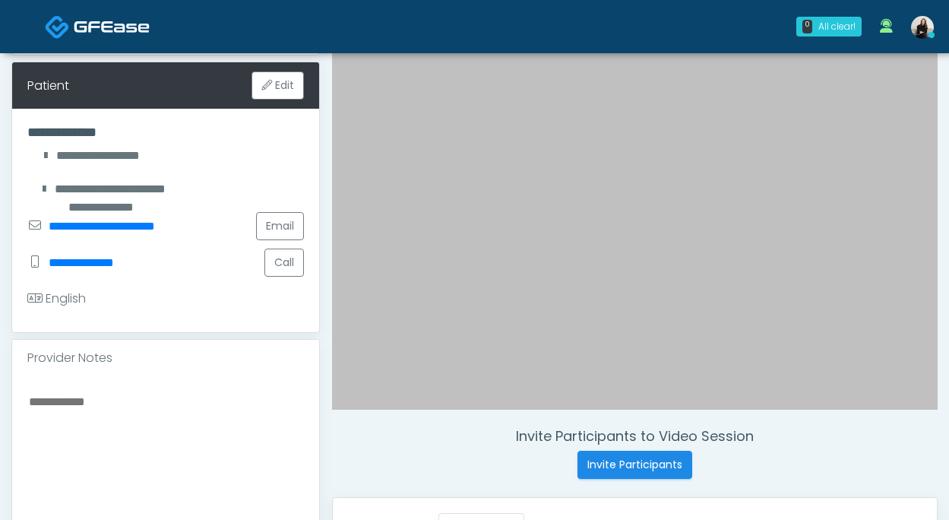
scroll to position [220, 0]
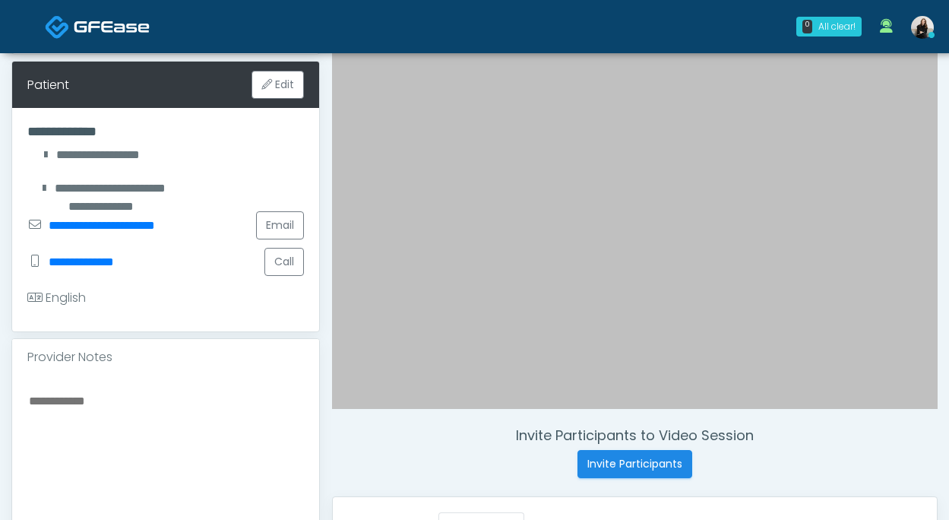
type input "**********"
click at [165, 414] on textarea at bounding box center [165, 483] width 277 height 185
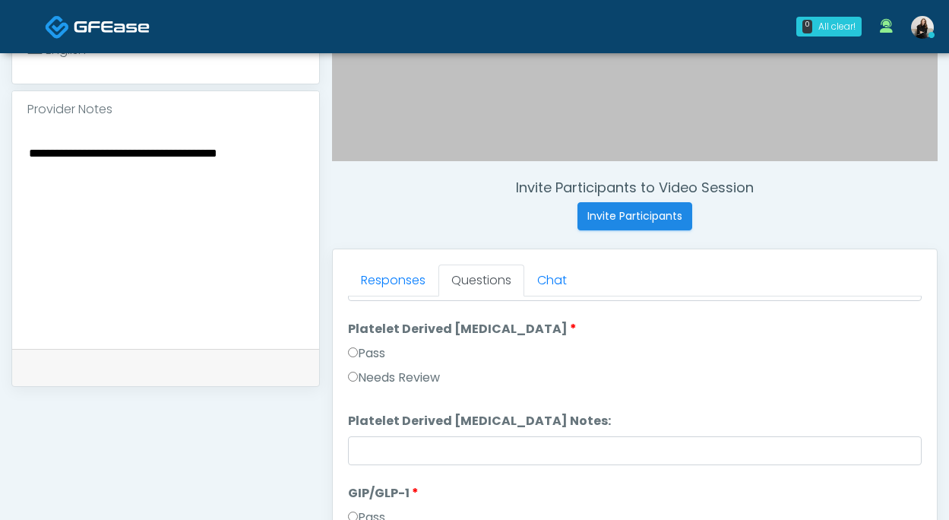
scroll to position [703, 0]
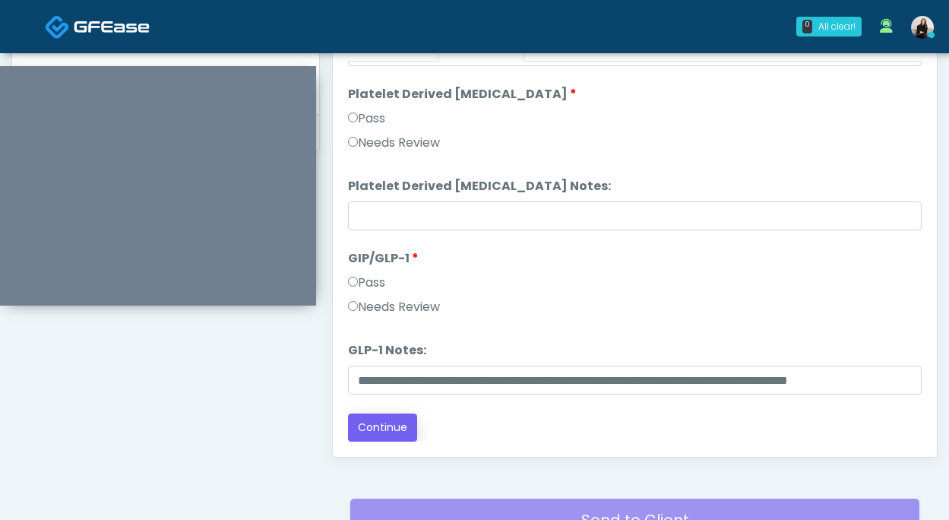
type textarea "**********"
click at [368, 425] on button "Continue" at bounding box center [382, 428] width 69 height 28
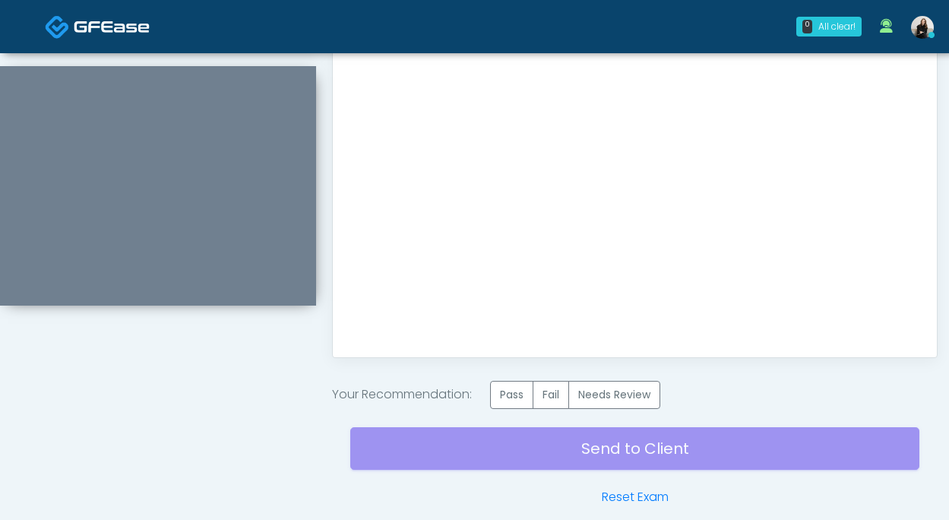
scroll to position [0, 0]
click at [520, 388] on label "Pass" at bounding box center [511, 395] width 43 height 28
click at [520, 449] on div "Send to Client Reset Exam" at bounding box center [634, 457] width 569 height 97
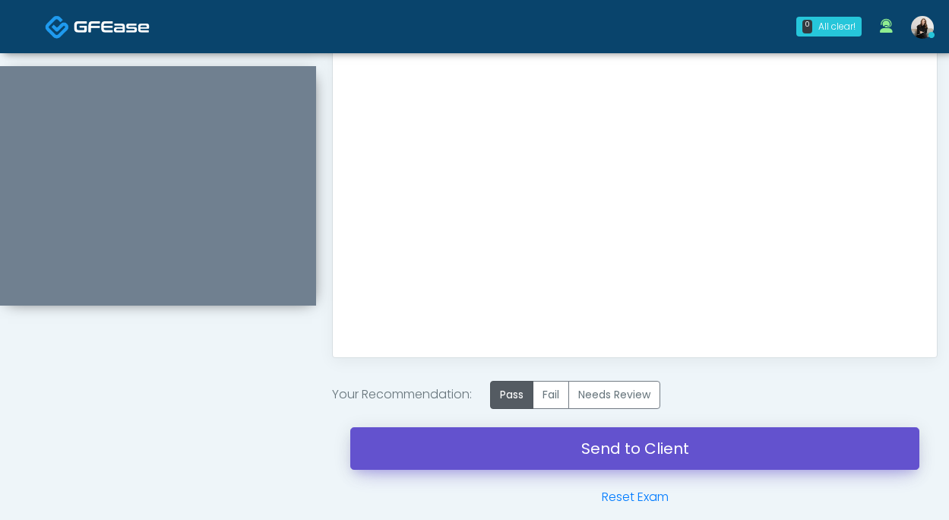
click at [544, 450] on link "Send to Client" at bounding box center [634, 448] width 569 height 43
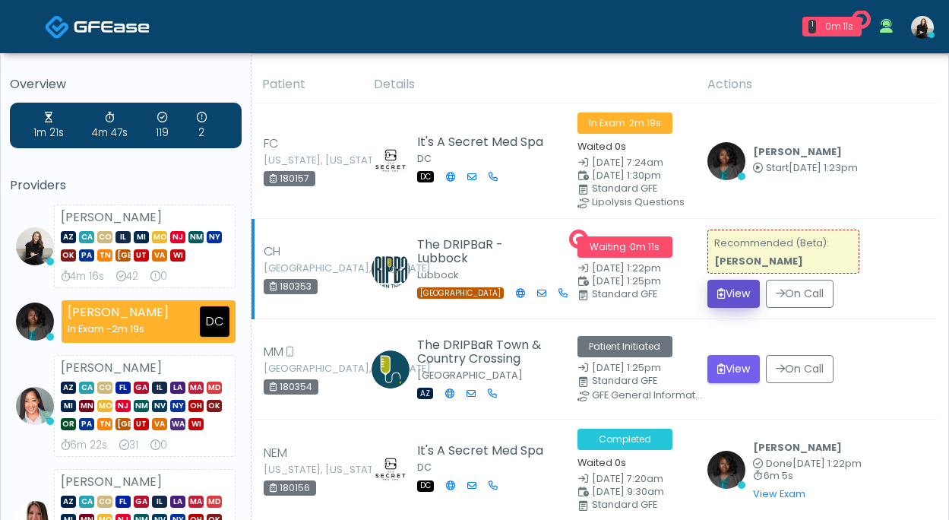
click at [724, 289] on icon "submit" at bounding box center [722, 293] width 8 height 11
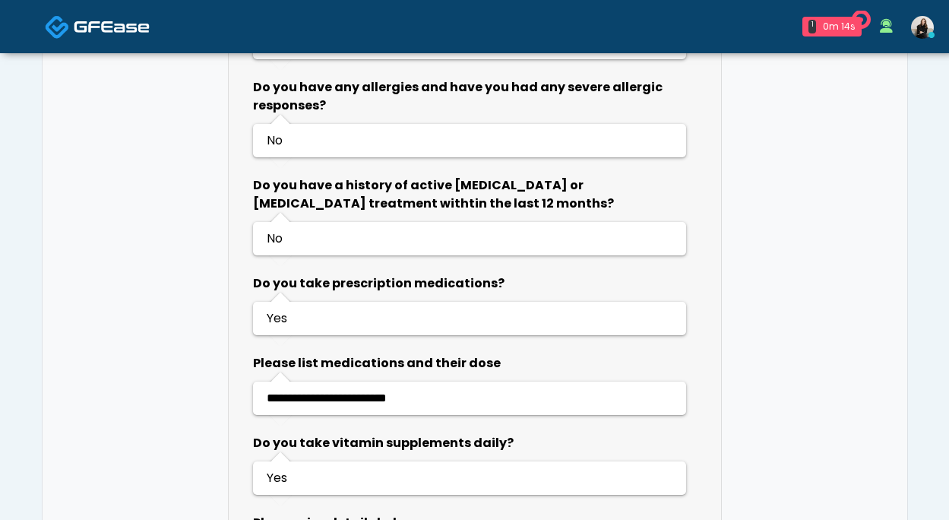
scroll to position [1141, 0]
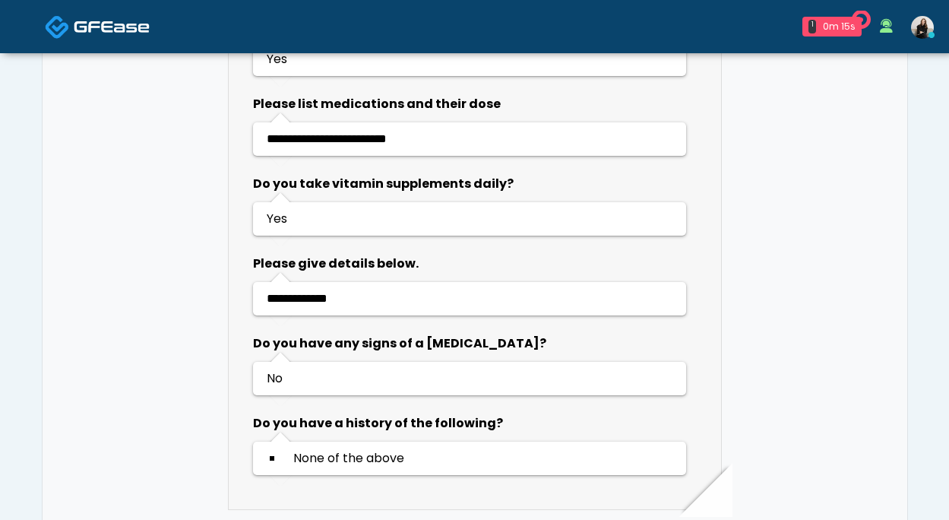
click at [95, 25] on img at bounding box center [112, 26] width 76 height 15
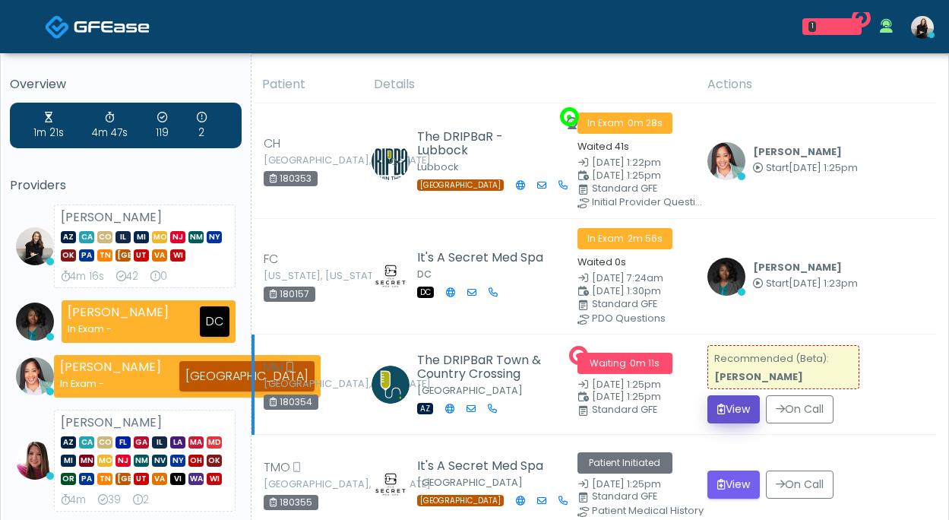
click at [743, 410] on button "View" at bounding box center [734, 409] width 52 height 28
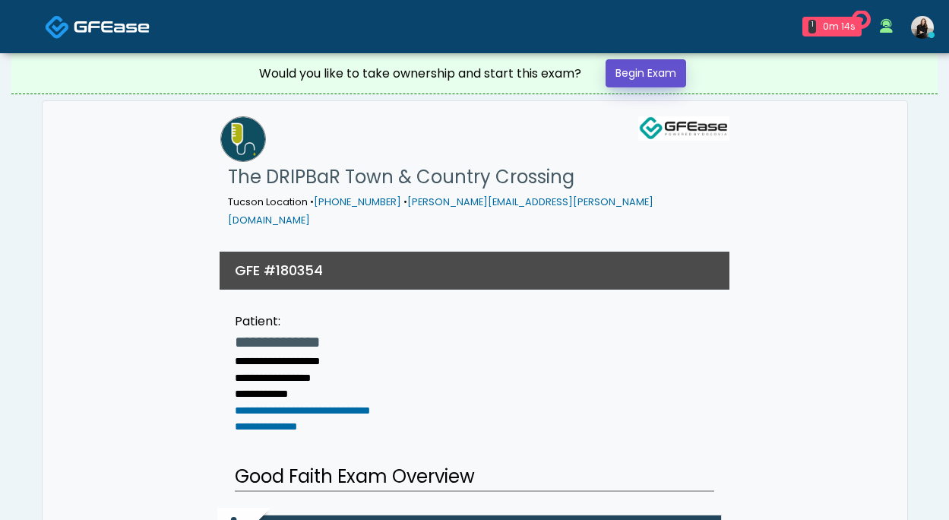
click at [669, 72] on link "Begin Exam" at bounding box center [646, 73] width 81 height 28
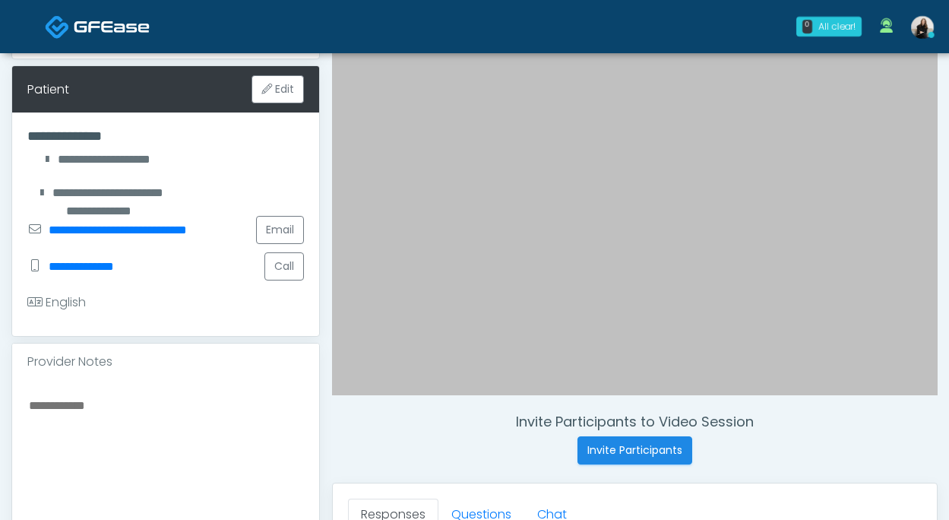
scroll to position [470, 0]
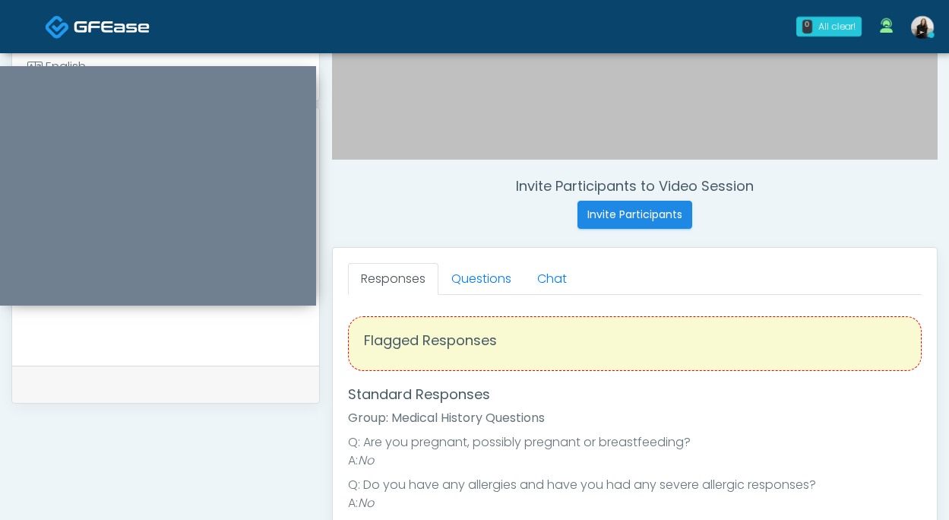
click at [86, 34] on img at bounding box center [112, 26] width 76 height 15
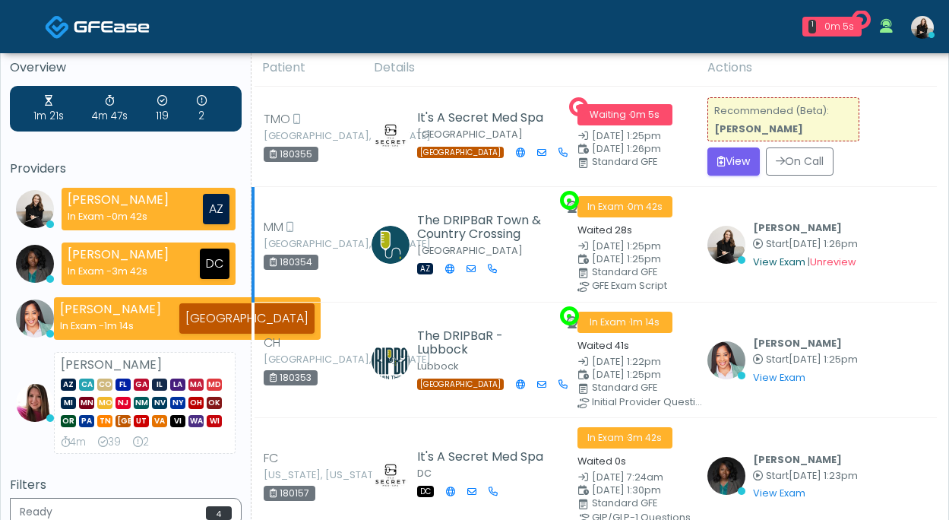
click at [783, 263] on link "View Exam" at bounding box center [779, 261] width 52 height 13
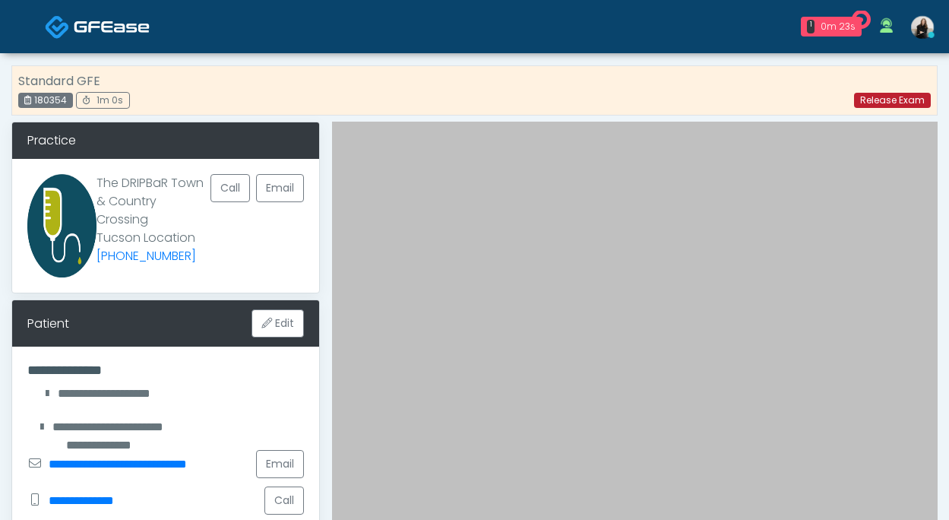
click at [898, 100] on link "Release Exam" at bounding box center [892, 100] width 77 height 15
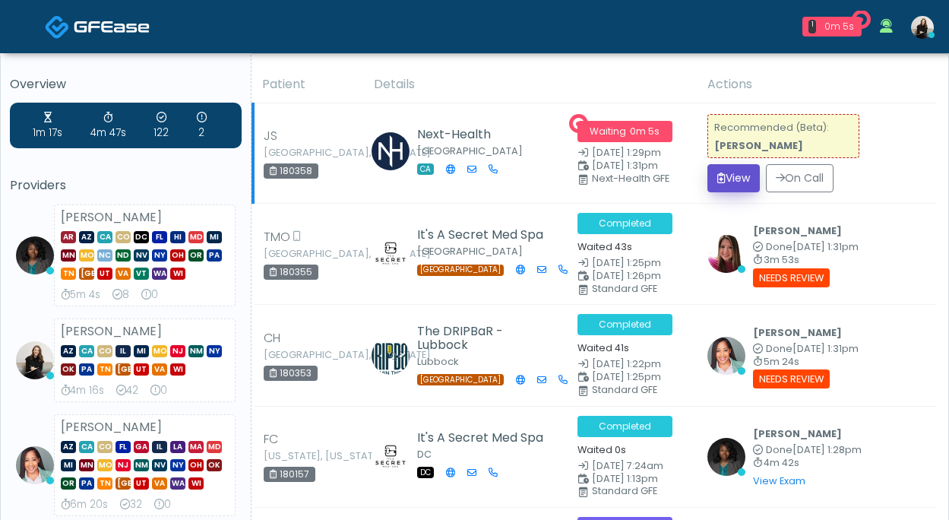
click at [738, 182] on button "View" at bounding box center [734, 178] width 52 height 28
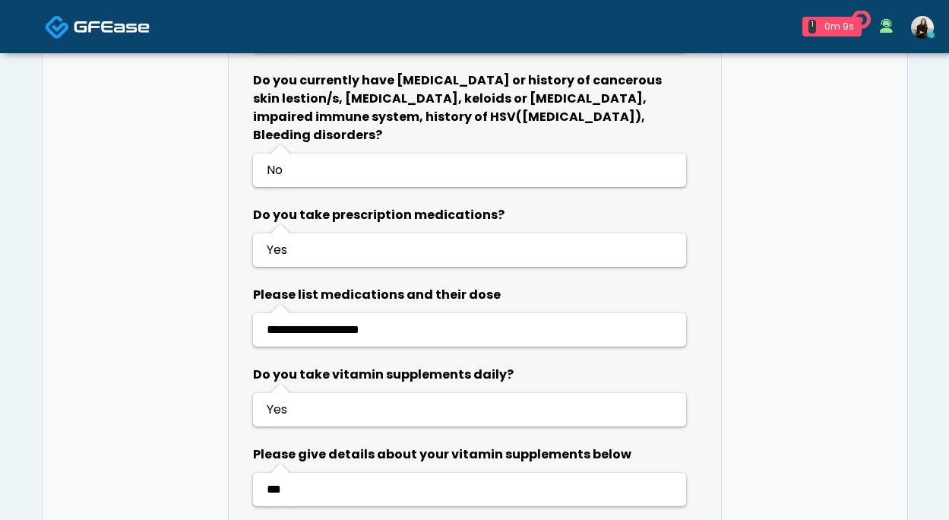
scroll to position [1586, 0]
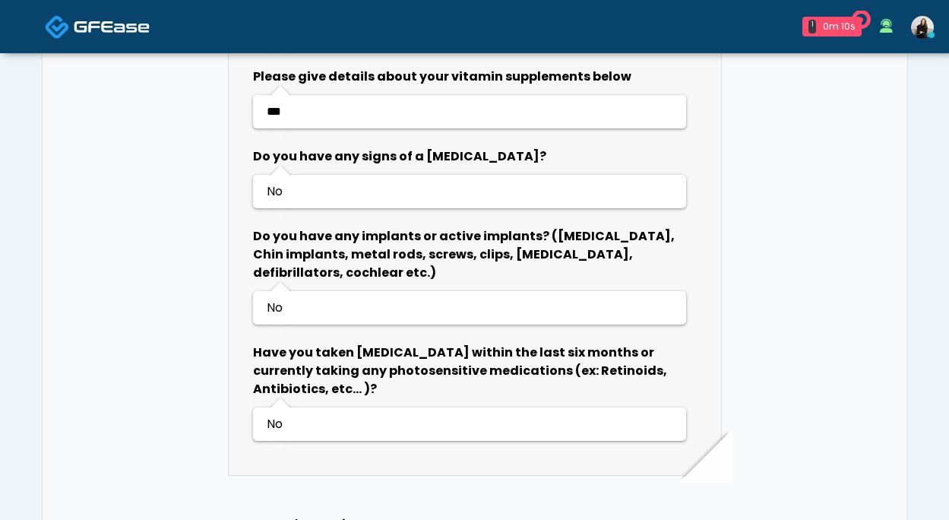
click at [86, 17] on span at bounding box center [112, 25] width 76 height 21
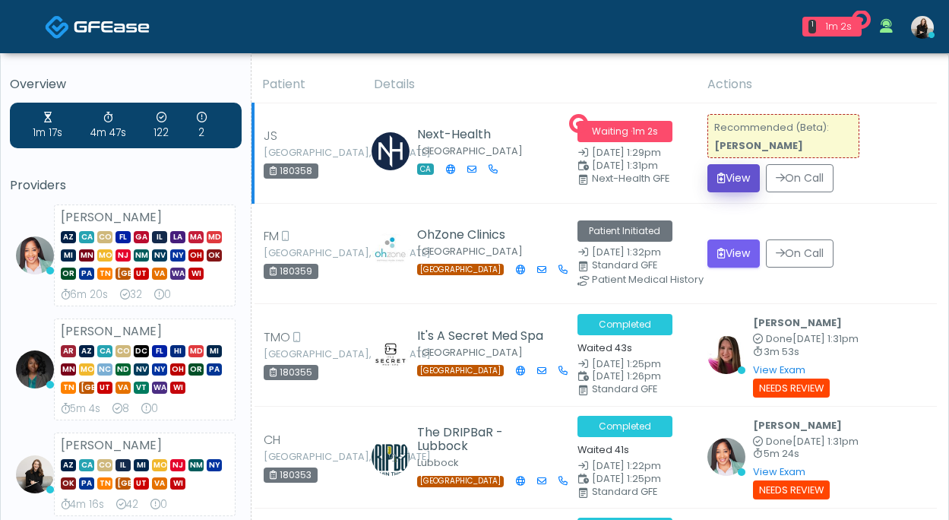
click at [734, 179] on button "View" at bounding box center [734, 178] width 52 height 28
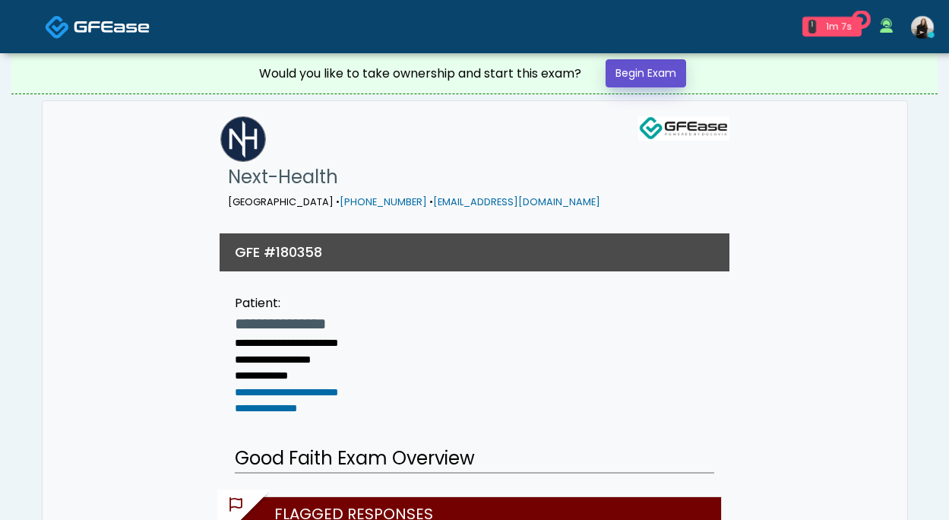
click at [645, 68] on link "Begin Exam" at bounding box center [646, 73] width 81 height 28
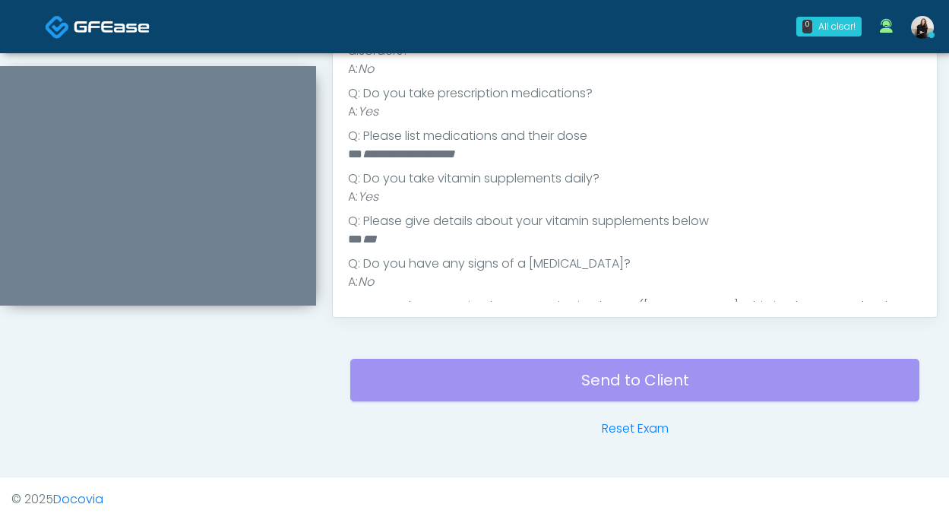
scroll to position [284, 0]
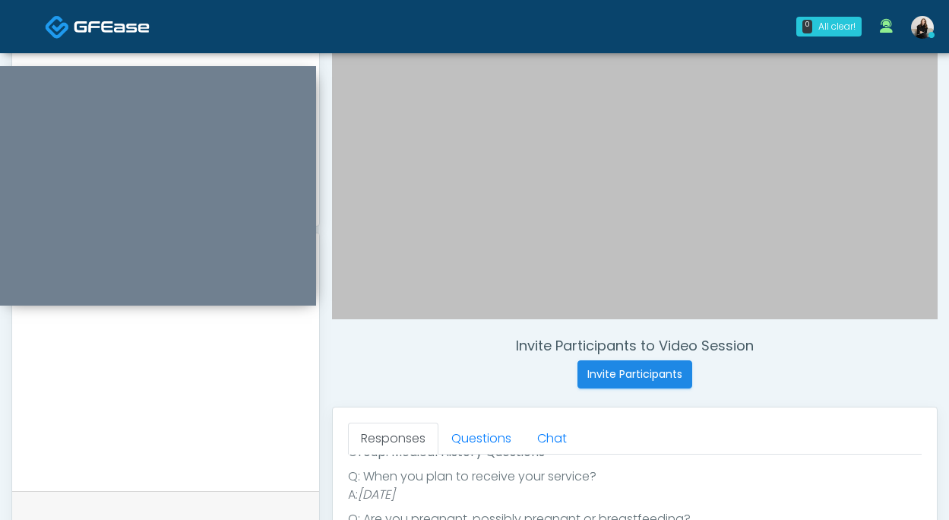
click at [241, 400] on textarea at bounding box center [165, 377] width 277 height 185
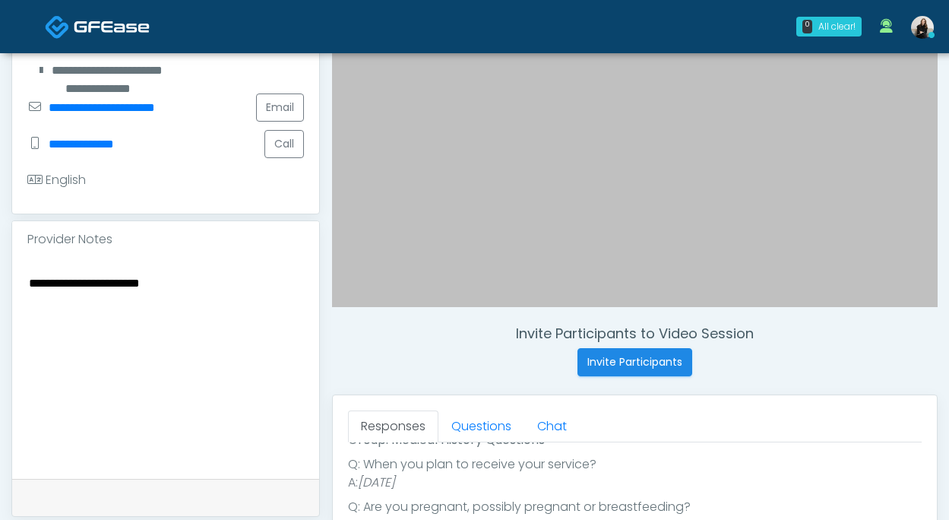
scroll to position [519, 0]
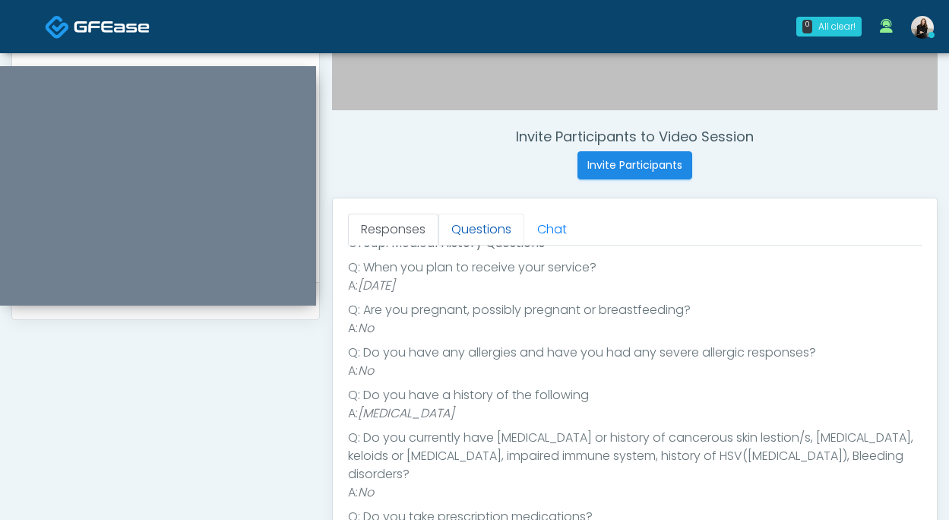
type textarea "**********"
click at [501, 215] on link "Questions" at bounding box center [482, 230] width 86 height 32
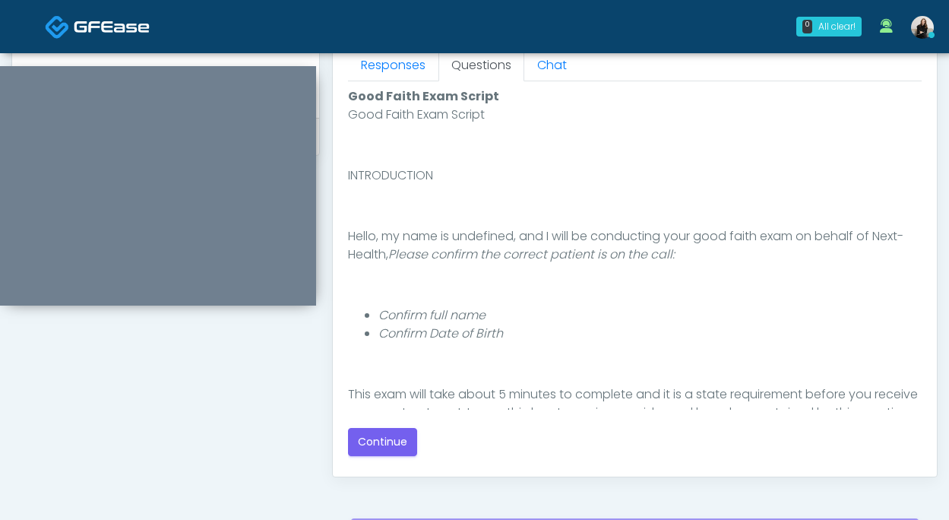
scroll to position [845, 0]
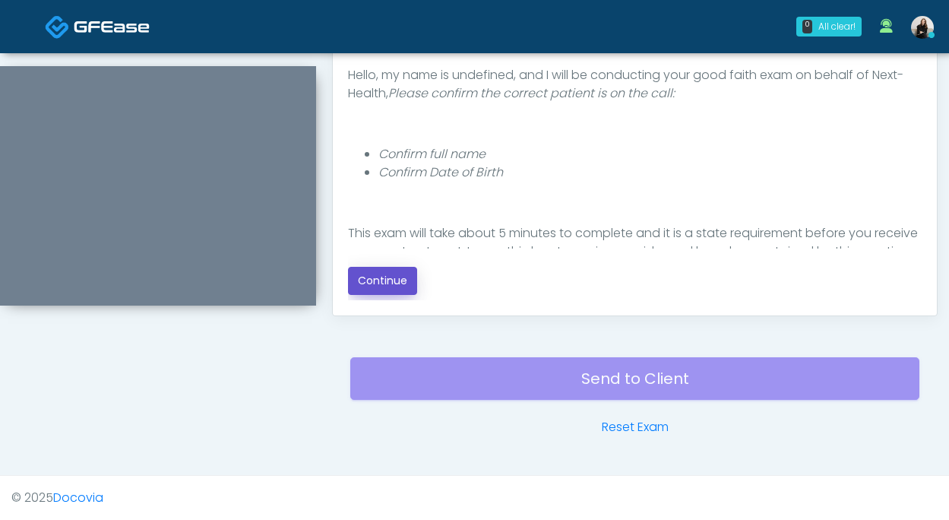
click at [391, 284] on button "Continue" at bounding box center [382, 281] width 69 height 28
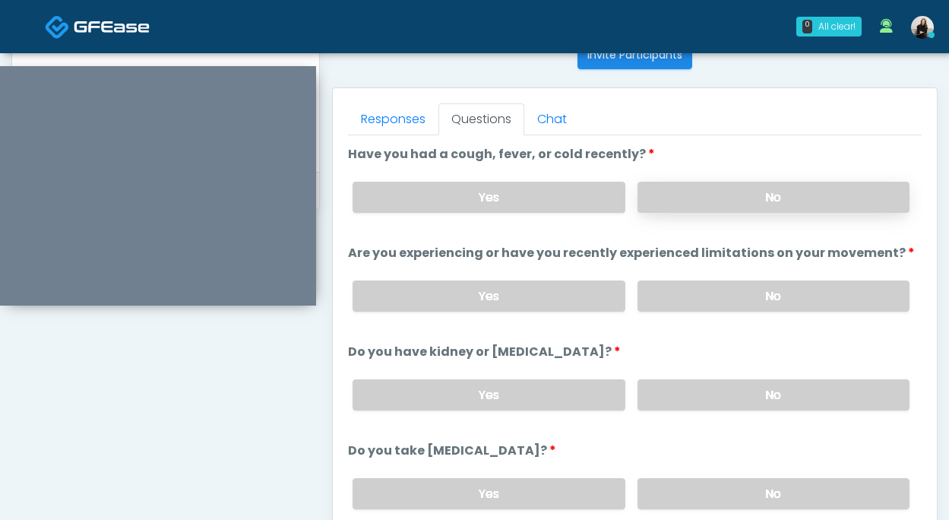
scroll to position [623, 0]
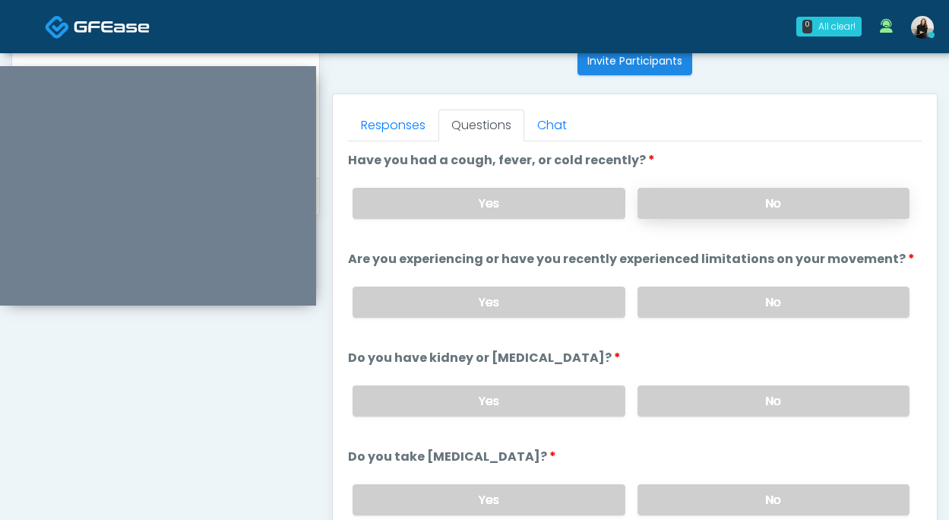
click at [705, 211] on label "No" at bounding box center [774, 203] width 272 height 31
click at [708, 313] on label "No" at bounding box center [774, 302] width 272 height 31
click at [707, 382] on div "Yes No" at bounding box center [632, 400] width 582 height 55
click at [707, 400] on label "No" at bounding box center [774, 400] width 272 height 31
click at [412, 119] on link "Responses" at bounding box center [393, 125] width 90 height 32
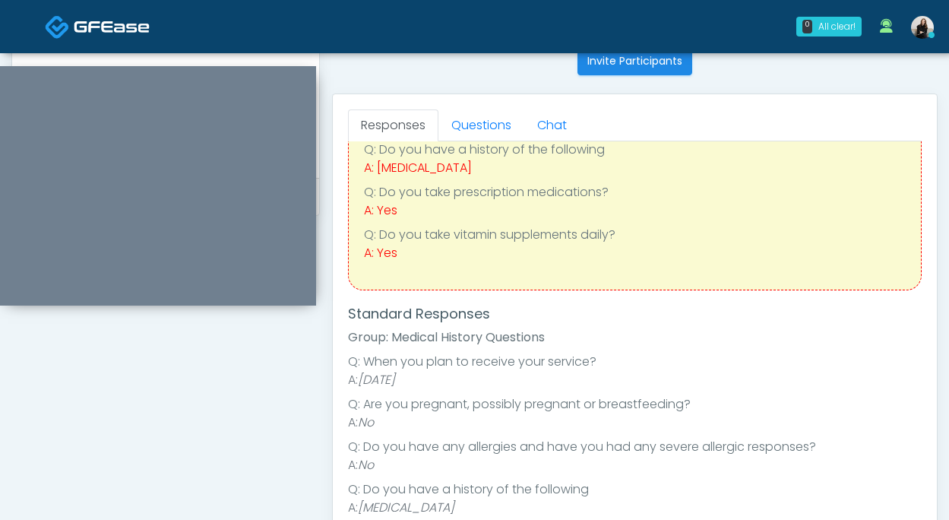
scroll to position [138, 0]
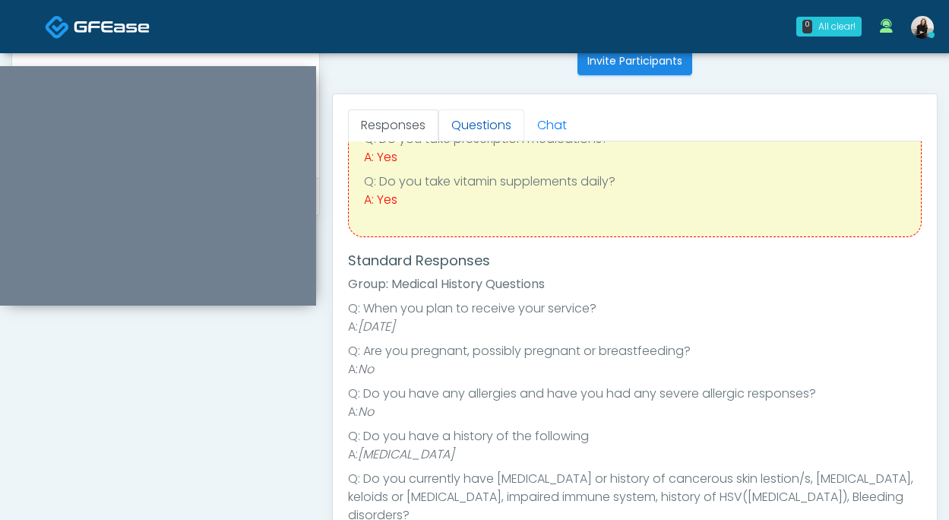
click at [476, 122] on link "Questions" at bounding box center [482, 125] width 86 height 32
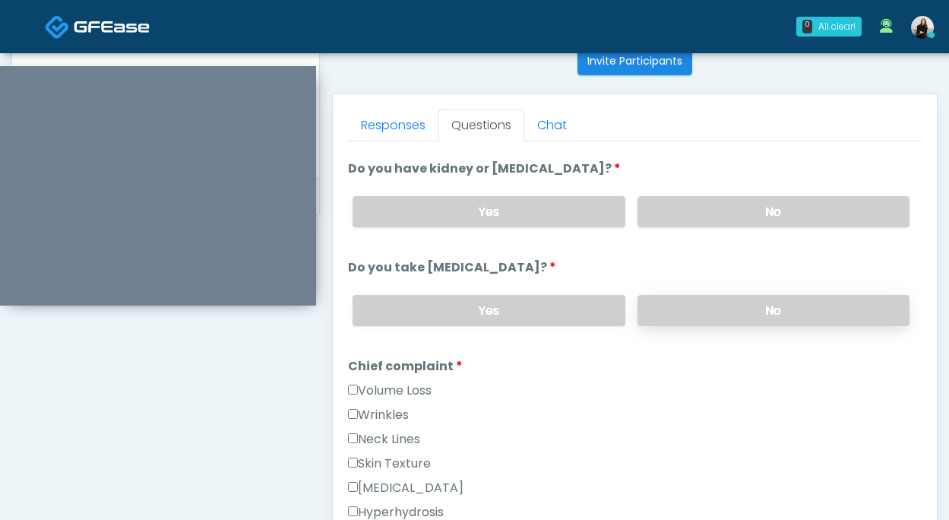
click at [708, 300] on label "No" at bounding box center [774, 310] width 272 height 31
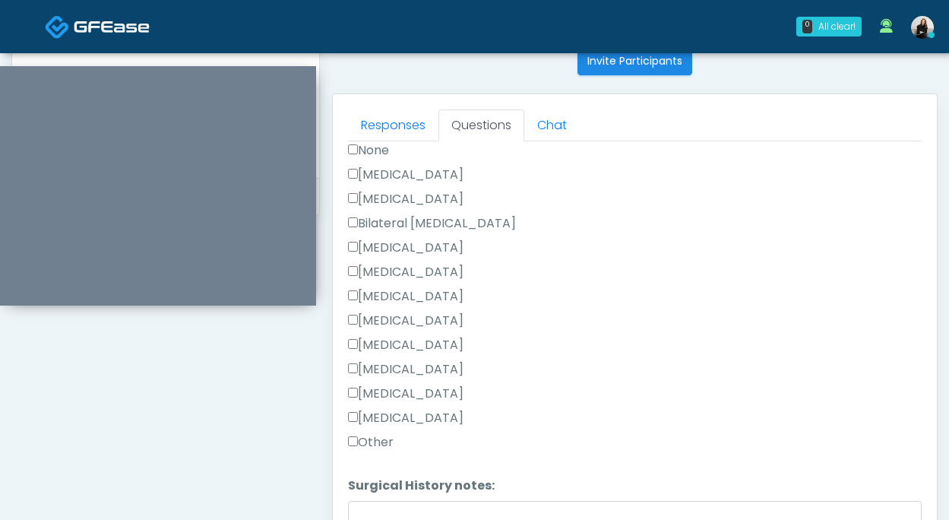
scroll to position [815, 0]
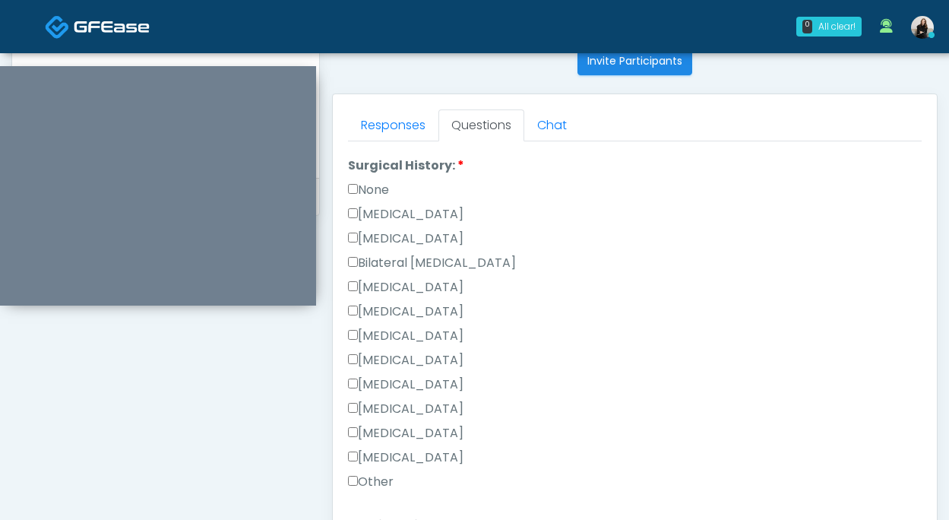
click at [380, 181] on label "None" at bounding box center [368, 190] width 41 height 18
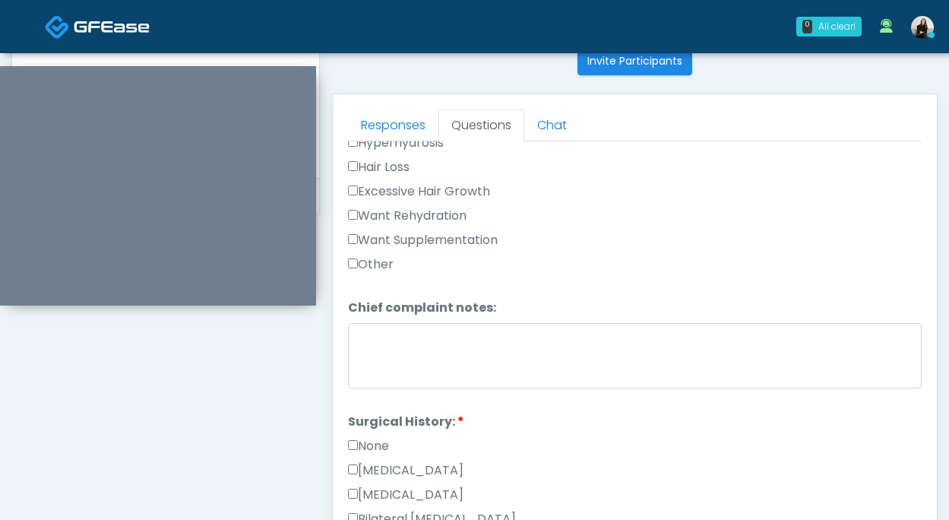
scroll to position [557, 0]
click at [397, 211] on label "Want Rehydration" at bounding box center [407, 217] width 119 height 18
click at [398, 233] on label "Want Supplementation" at bounding box center [423, 242] width 150 height 18
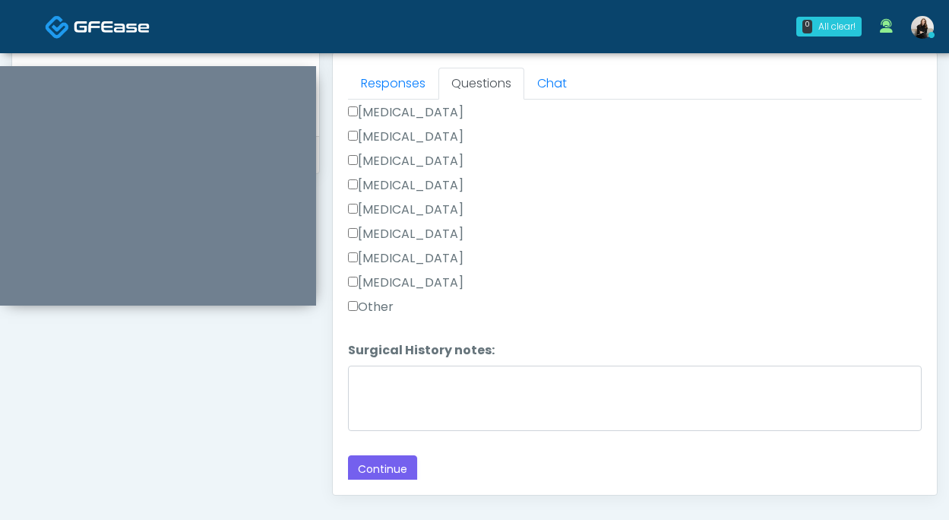
scroll to position [709, 0]
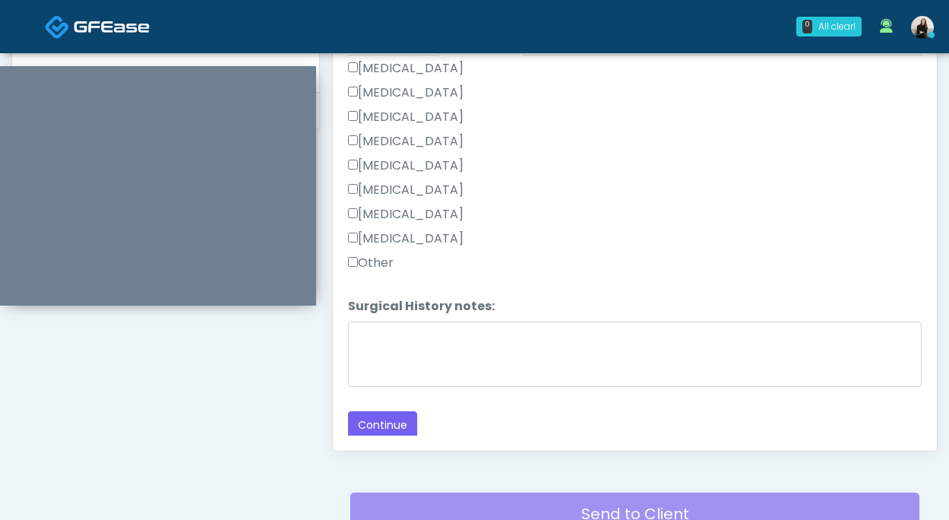
click at [379, 411] on button "Continue" at bounding box center [382, 425] width 69 height 28
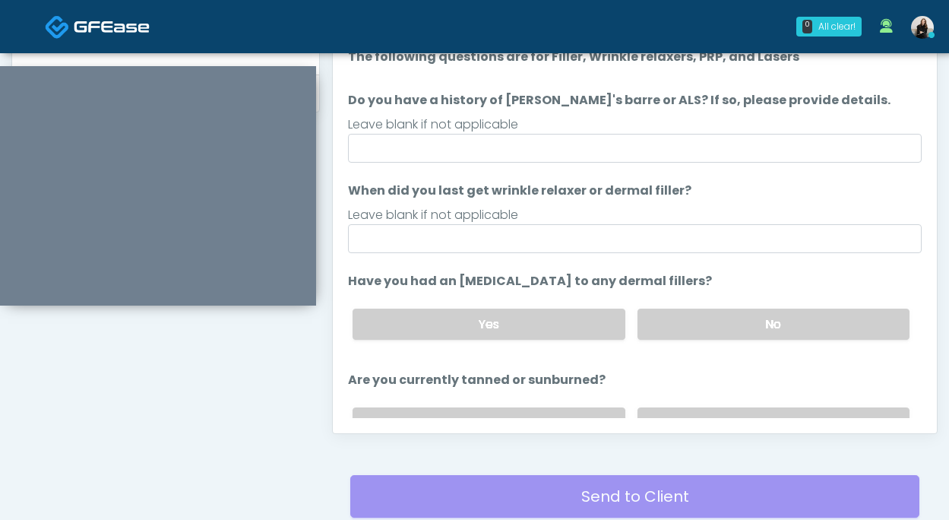
scroll to position [582, 0]
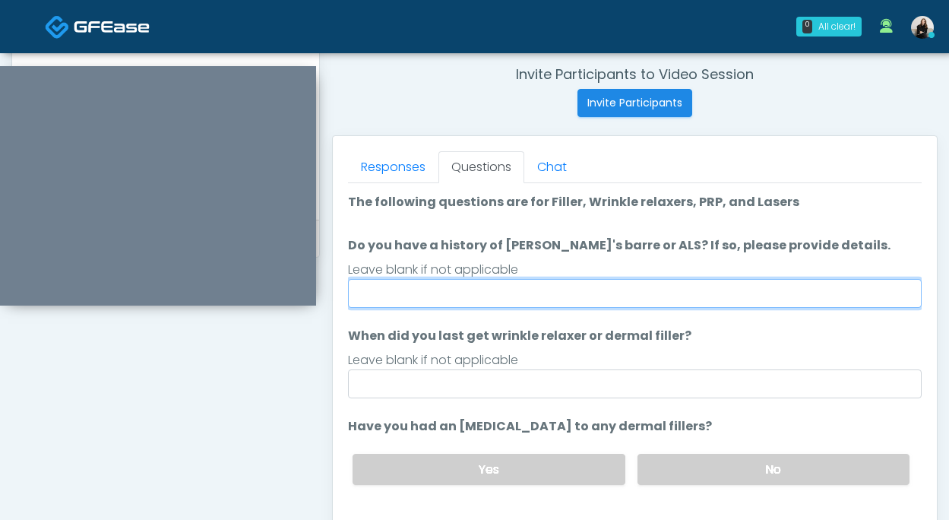
click at [439, 283] on input "Do you have a history of [PERSON_NAME]'s barre or ALS? If so, please provide de…" at bounding box center [635, 293] width 574 height 29
type input "**"
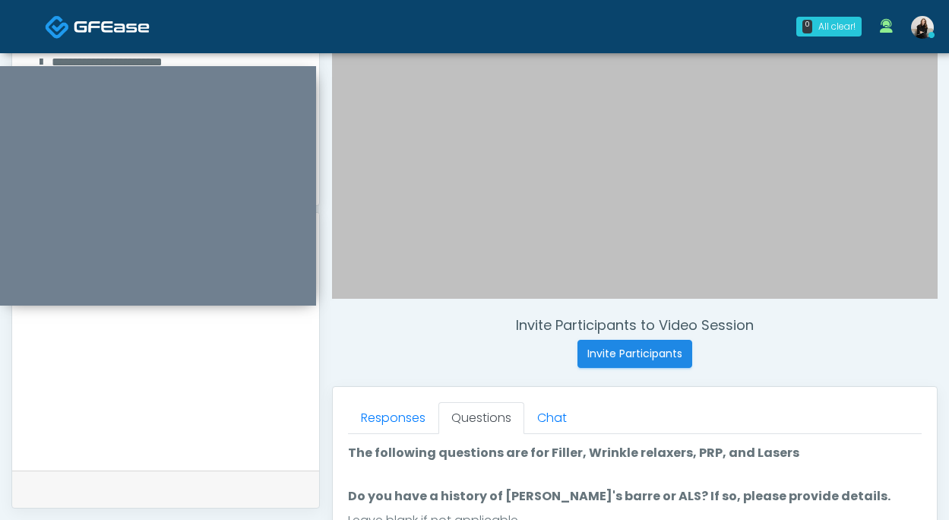
click at [223, 378] on textarea "**********" at bounding box center [165, 357] width 277 height 185
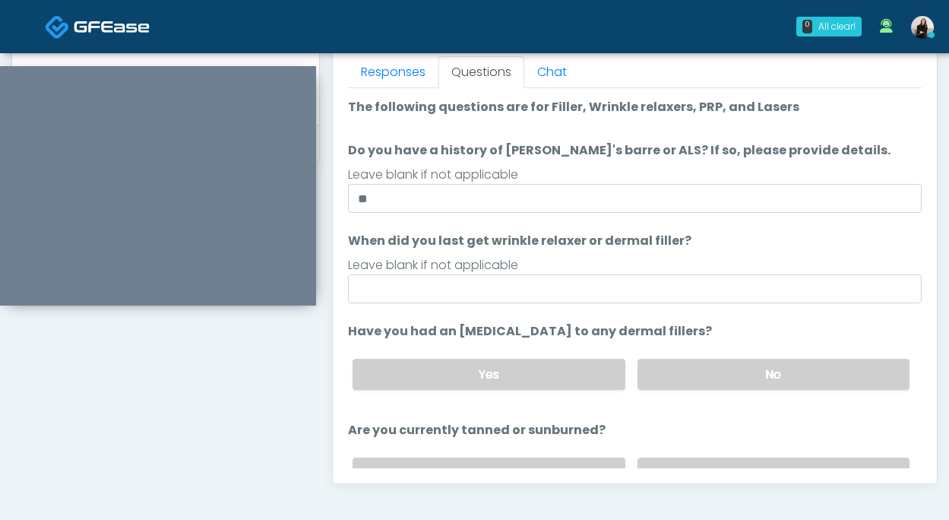
type textarea "**********"
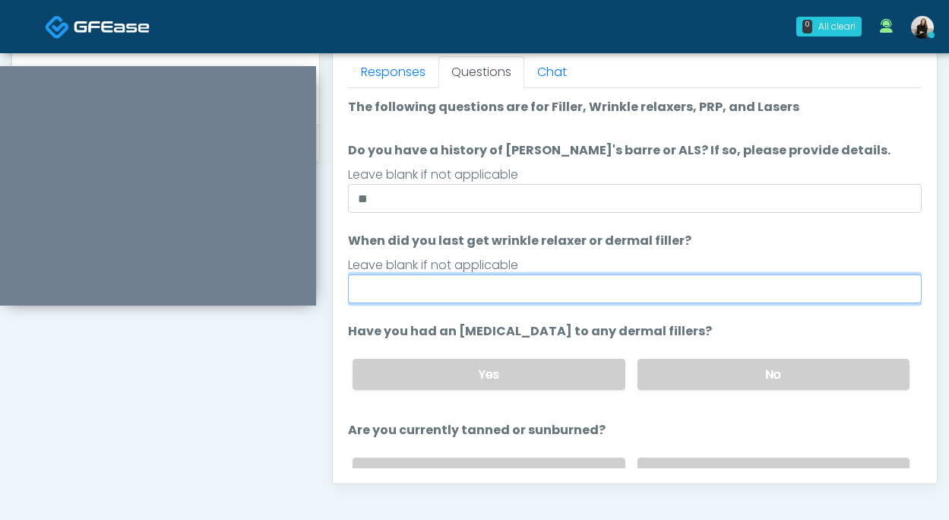
click at [540, 275] on input "When did you last get wrinkle relaxer or dermal filler?" at bounding box center [635, 288] width 574 height 29
type input "*********"
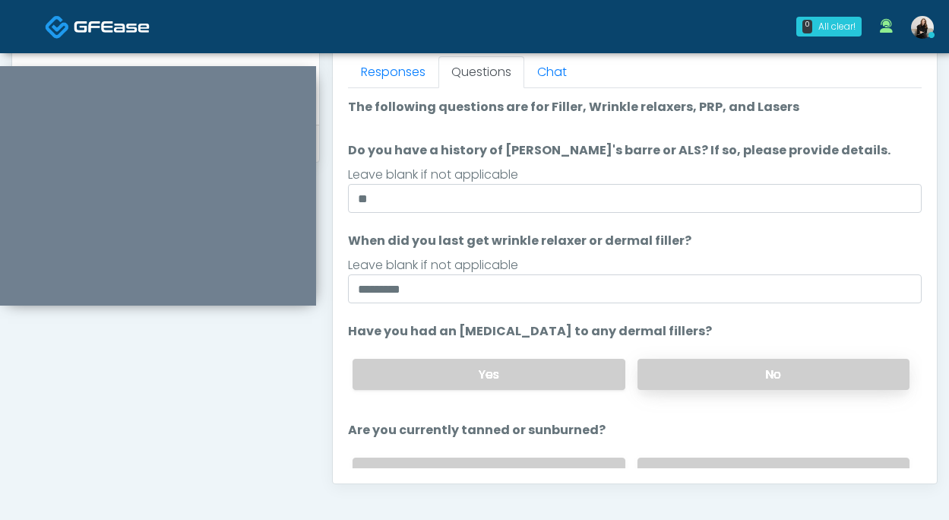
click at [716, 362] on label "No" at bounding box center [774, 374] width 272 height 31
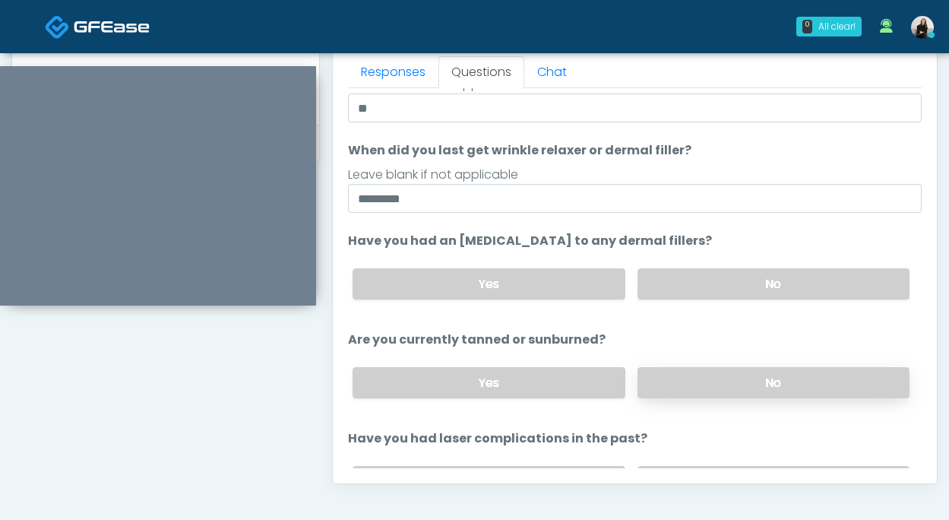
scroll to position [116, 0]
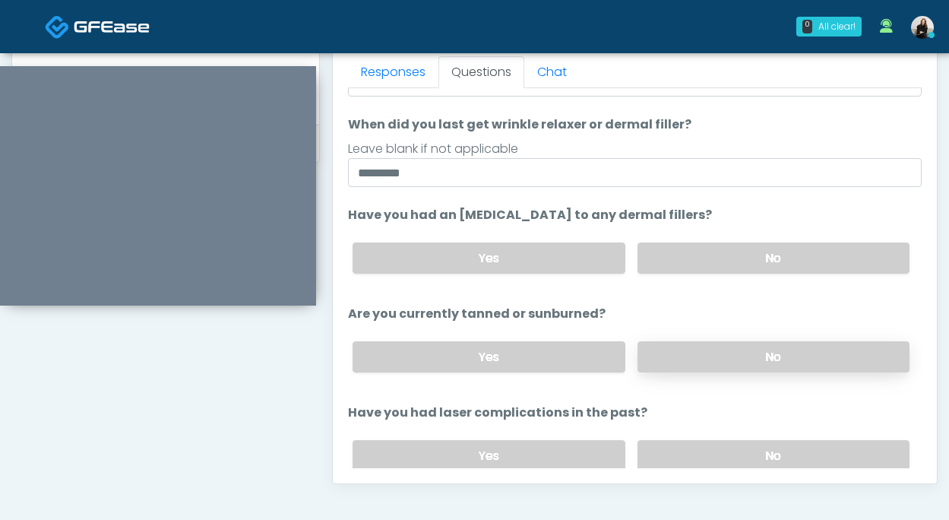
click at [656, 351] on label "No" at bounding box center [774, 356] width 272 height 31
click at [672, 445] on label "No" at bounding box center [774, 455] width 272 height 31
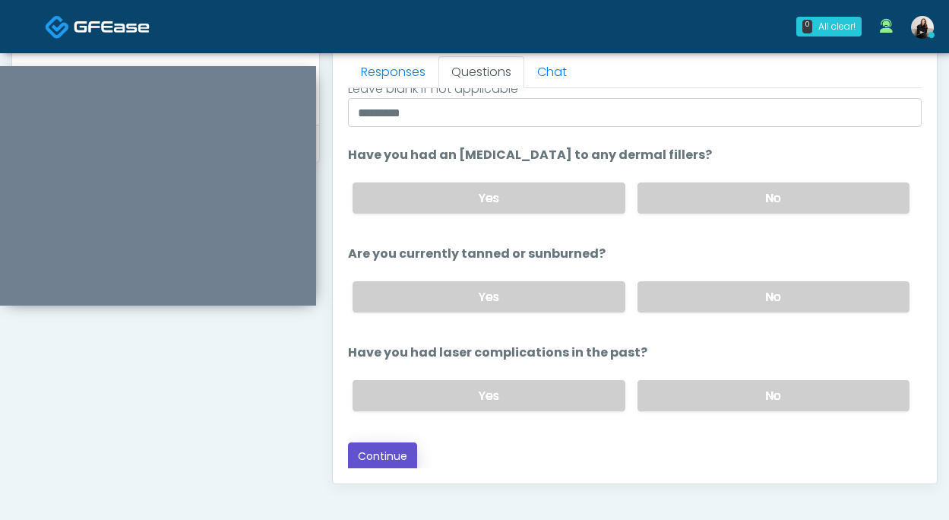
click at [395, 444] on button "Continue" at bounding box center [382, 456] width 69 height 28
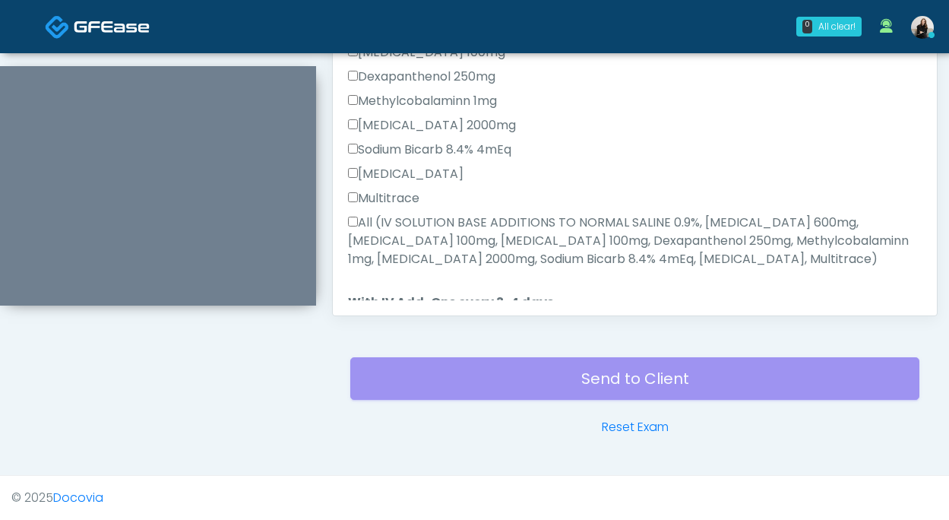
scroll to position [954, 0]
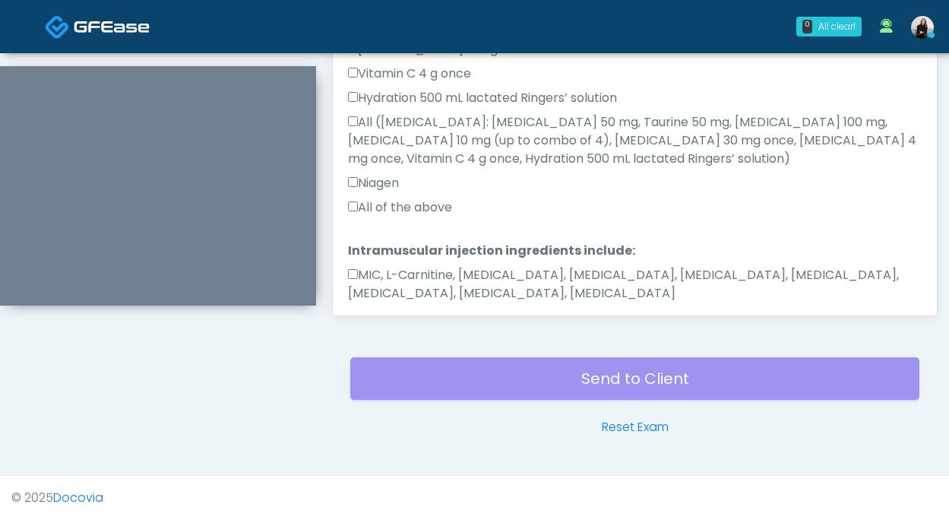
click at [461, 266] on label "MIC, L-Carnitine, Methylcobalamin, Glycine, B-Complex, Lycine, Biotin, Vitamin …" at bounding box center [635, 284] width 574 height 36
click at [427, 198] on label "All of the above" at bounding box center [400, 207] width 104 height 18
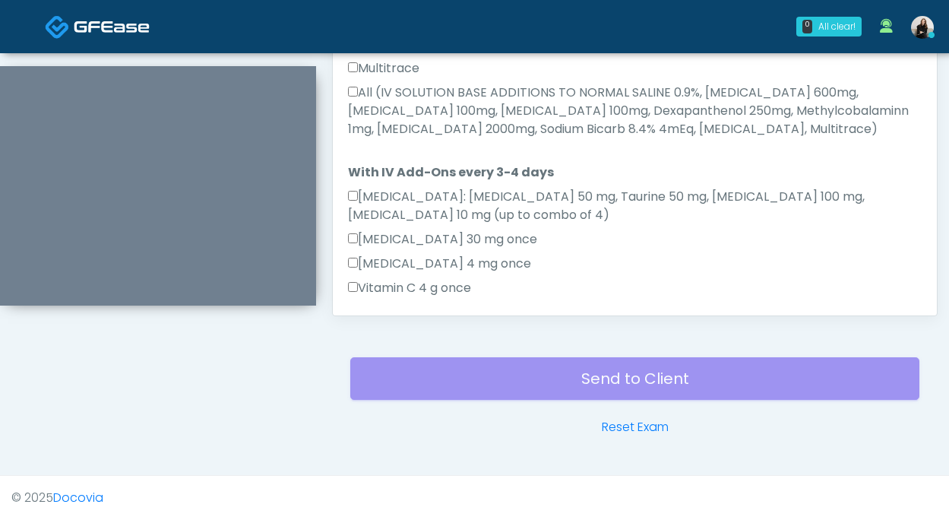
scroll to position [550, 0]
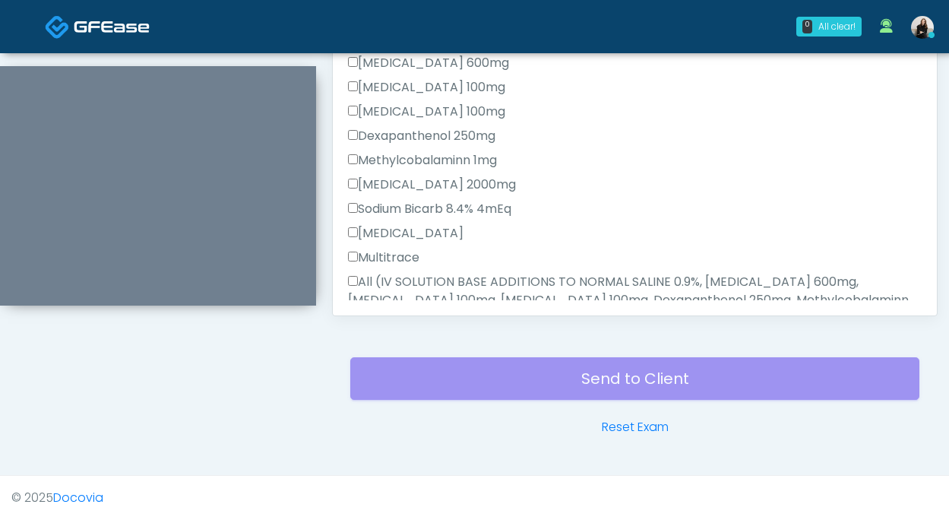
click at [404, 281] on label "All (IV SOLUTION BASE ADDITIONS TO NORMAL SALINE 0.9%, Magnesium Chloride 600mg…" at bounding box center [635, 300] width 574 height 55
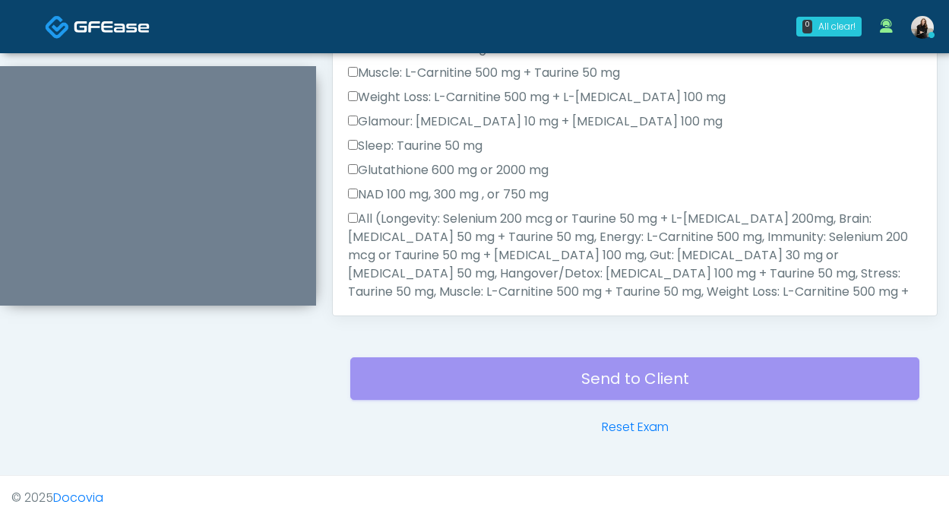
click at [406, 265] on label "All (Longevity: Selenium 200 mcg or Taurine 50 mg + L-Arginine 200mg, Brain: Gl…" at bounding box center [635, 274] width 574 height 128
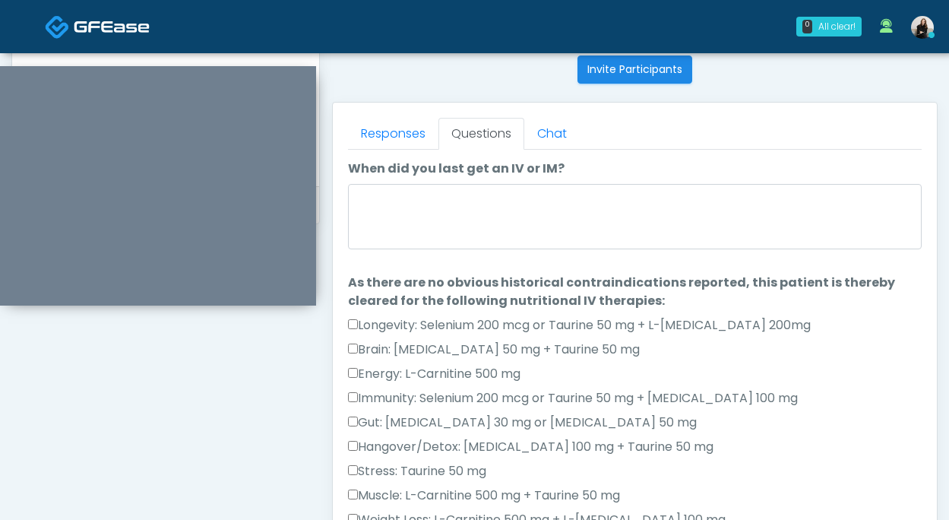
scroll to position [607, 0]
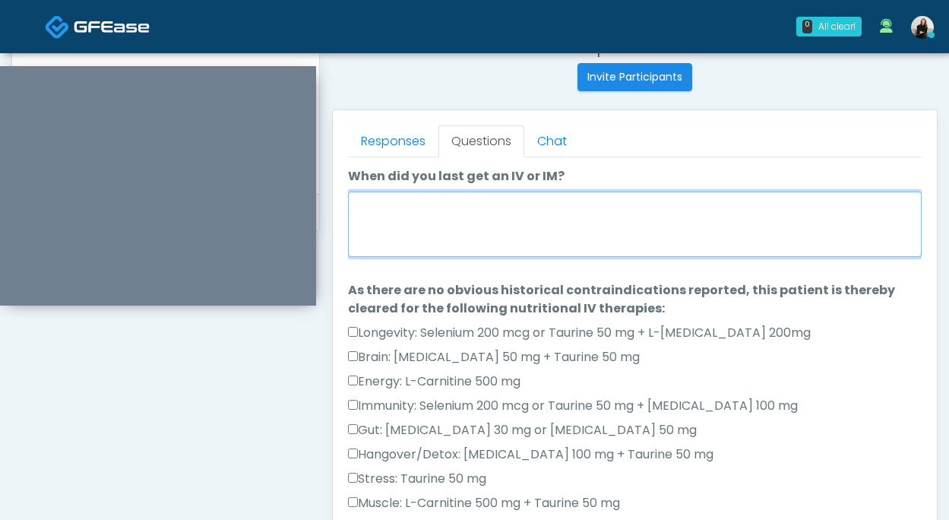
click at [419, 223] on textarea "When did you last get an IV or IM?" at bounding box center [635, 224] width 574 height 65
drag, startPoint x: 416, startPoint y: 204, endPoint x: 314, endPoint y: 200, distance: 102.0
click at [320, 117] on div "Invite Participants to Video Session Invite Participants Responses Questions Ch…" at bounding box center [629, 93] width 618 height 1159
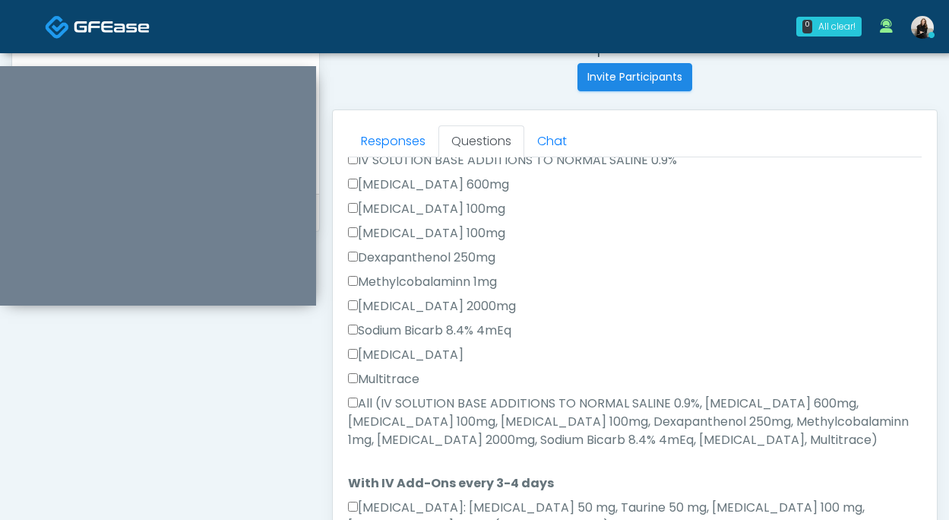
scroll to position [954, 0]
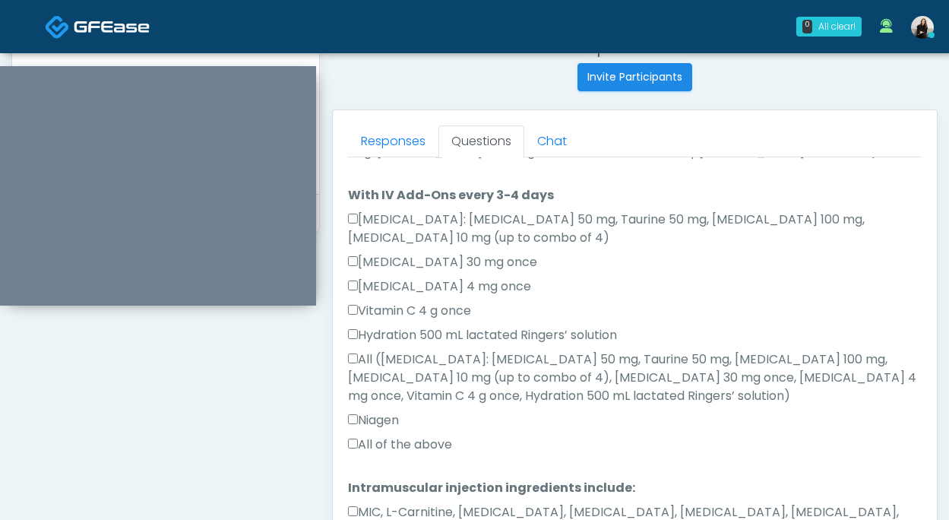
type textarea "**********"
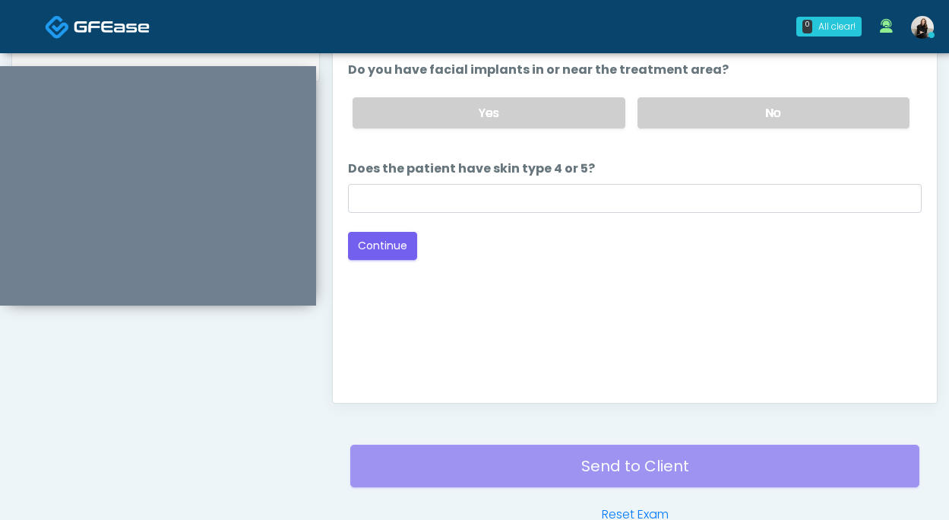
scroll to position [658, 0]
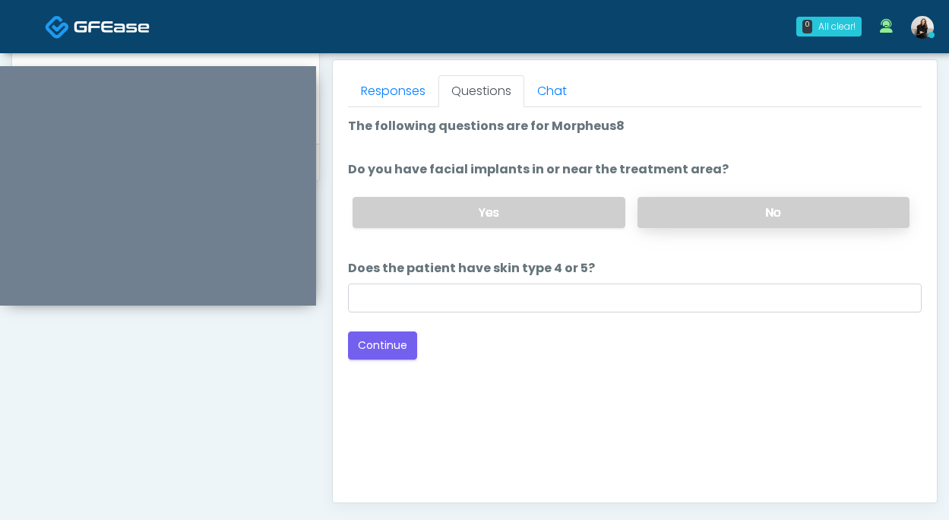
click at [740, 208] on label "No" at bounding box center [774, 212] width 272 height 31
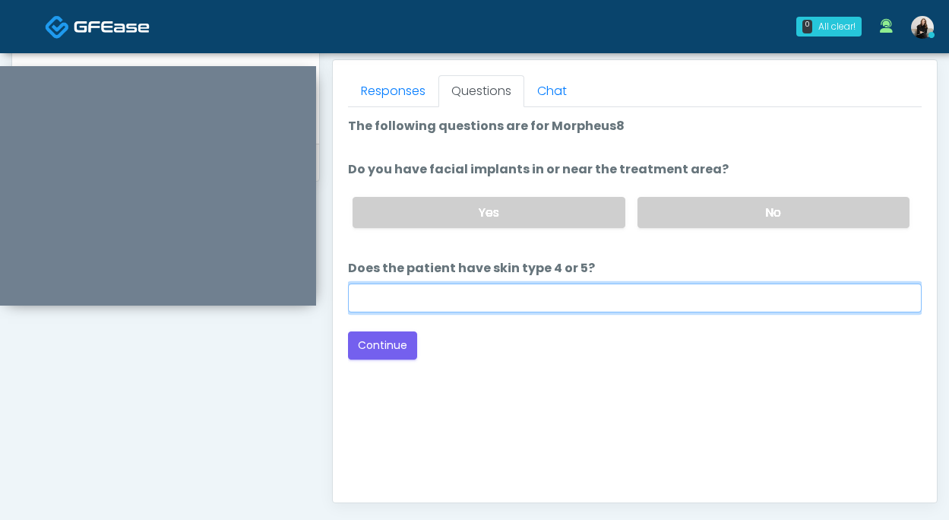
click at [592, 294] on input "Does the patient have skin type 4 or 5?" at bounding box center [635, 298] width 574 height 29
type input "***"
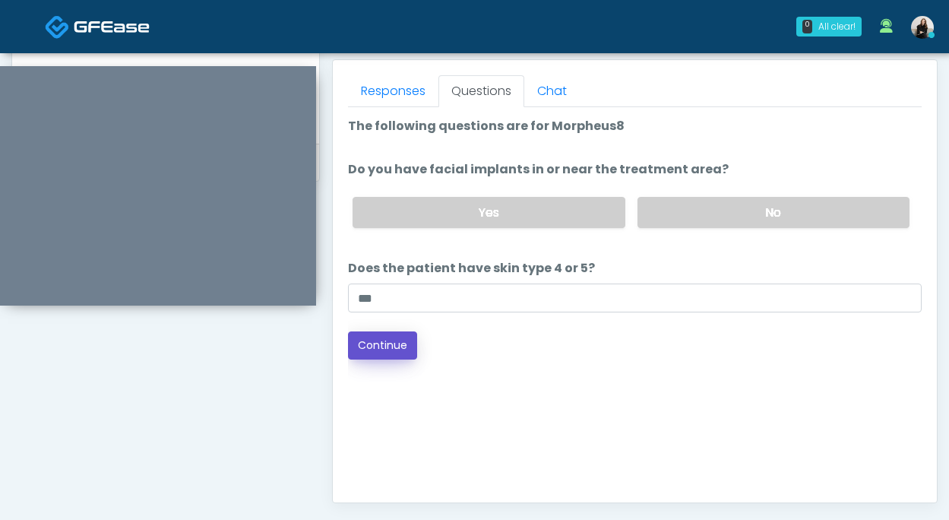
click at [391, 343] on button "Continue" at bounding box center [382, 345] width 69 height 28
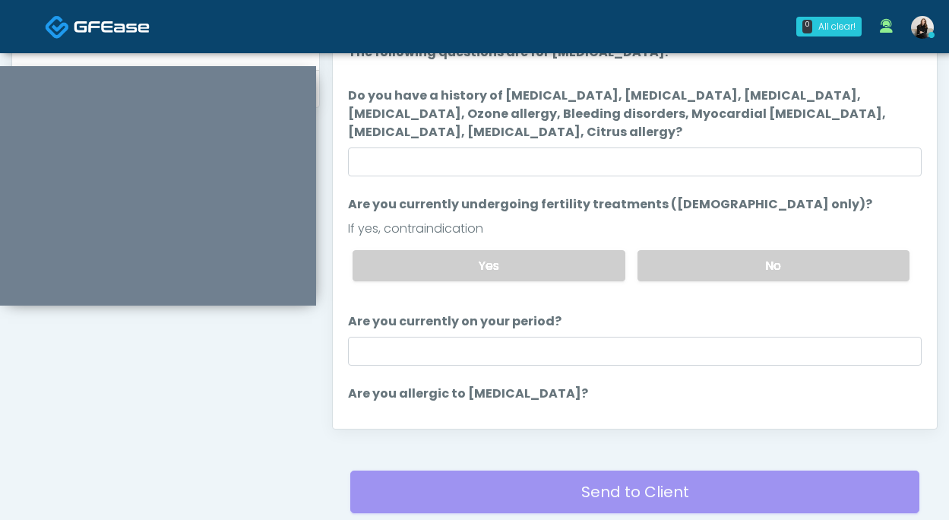
scroll to position [728, 0]
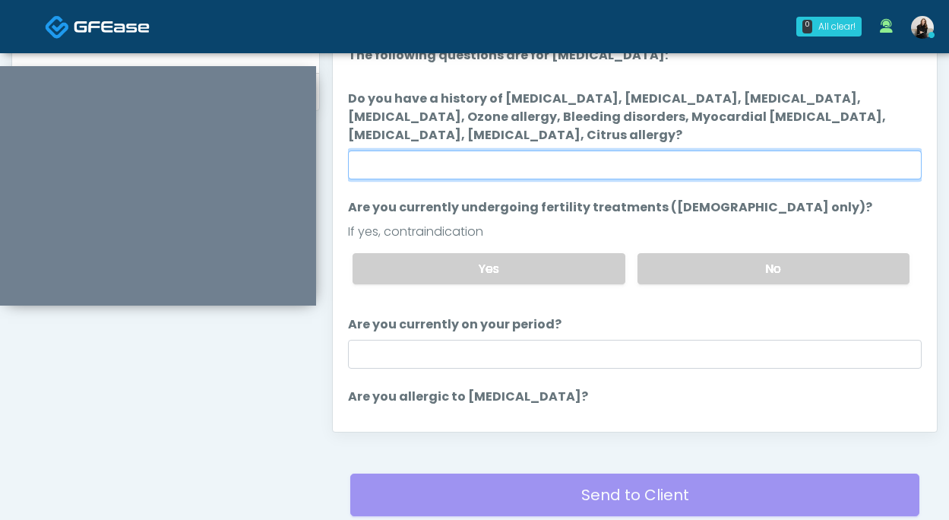
click at [581, 166] on input "Do you have a history of Hyperthyroidism, Hypotension, Hypocalcemia, Hypoglycem…" at bounding box center [635, 165] width 574 height 29
type input "**"
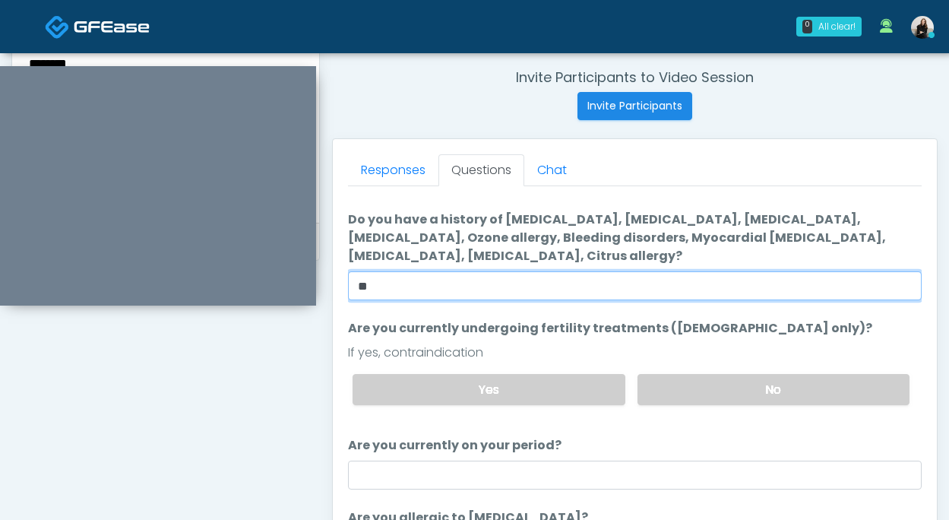
scroll to position [97, 0]
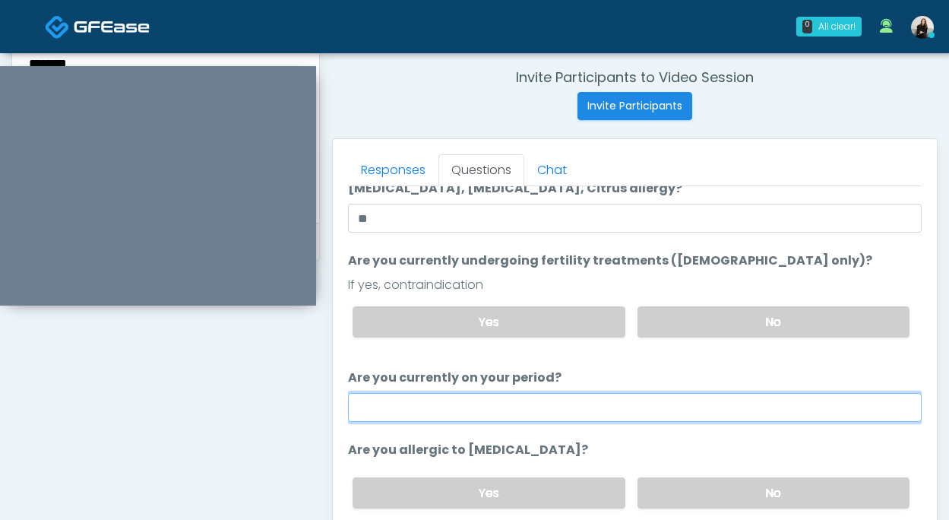
click at [531, 405] on input "Are you currently on your period?" at bounding box center [635, 407] width 574 height 29
type input "**"
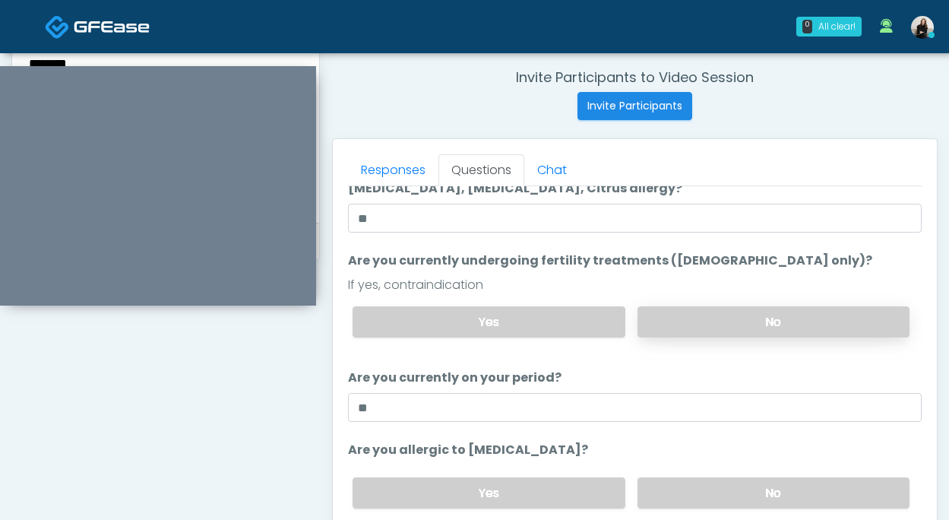
click at [697, 328] on label "No" at bounding box center [774, 321] width 272 height 31
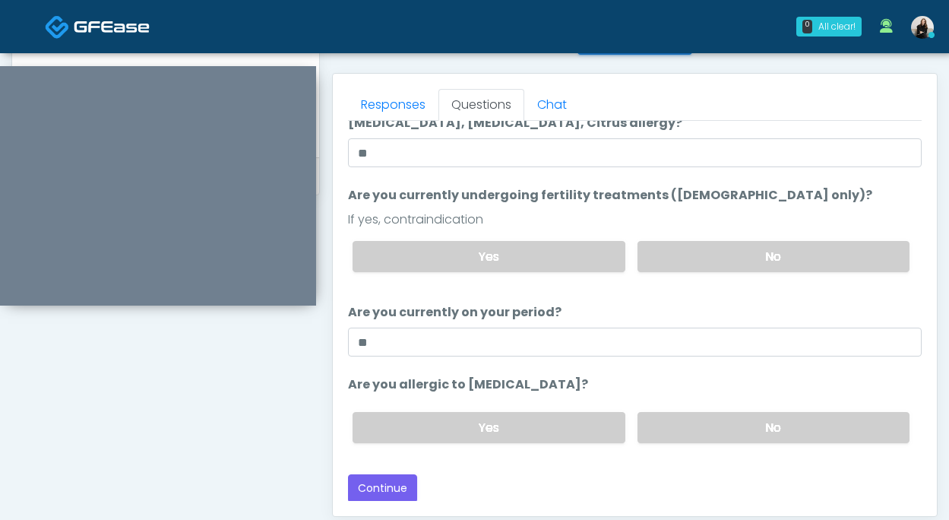
scroll to position [694, 0]
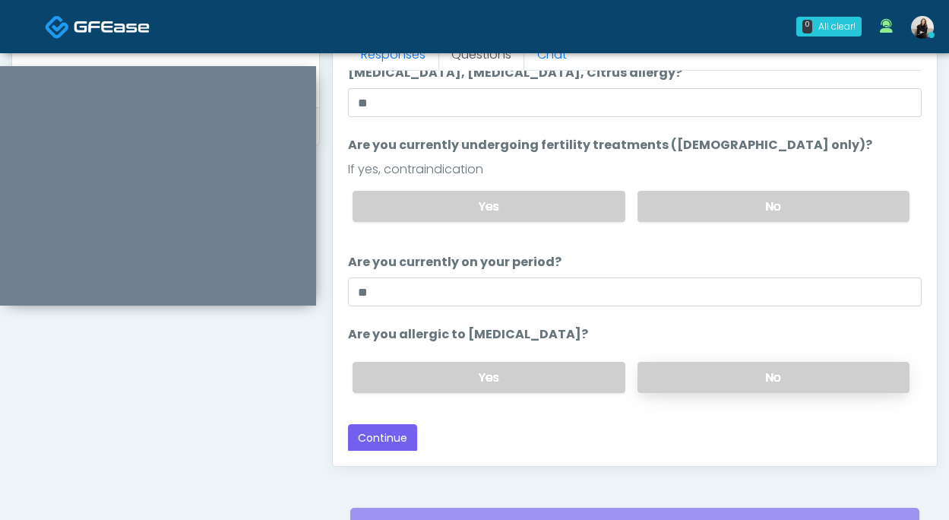
click at [705, 379] on label "No" at bounding box center [774, 377] width 272 height 31
click at [376, 426] on button "Continue" at bounding box center [382, 438] width 69 height 28
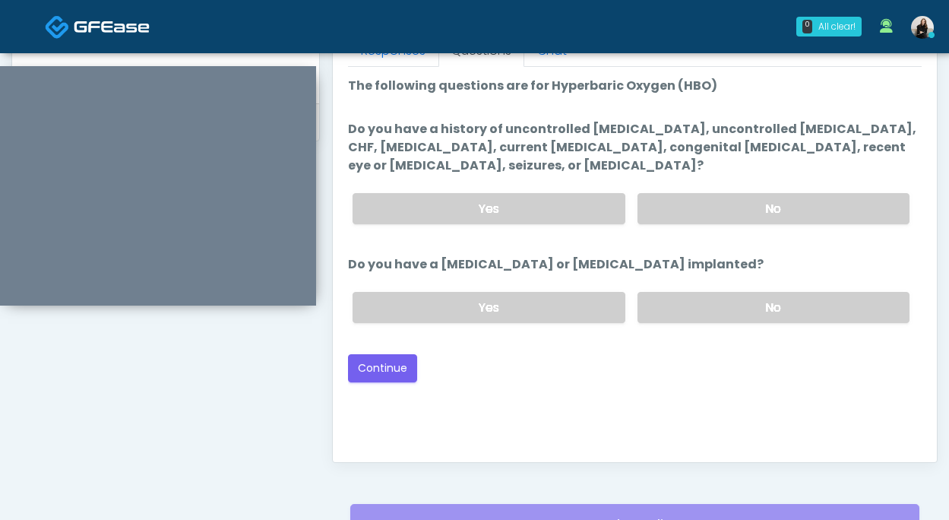
scroll to position [656, 0]
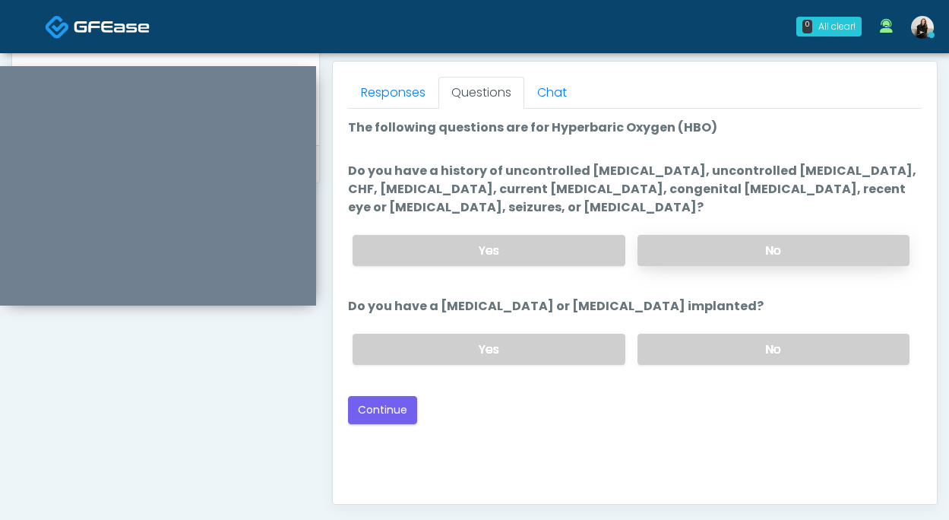
click at [724, 248] on label "No" at bounding box center [774, 250] width 272 height 31
click at [738, 348] on label "No" at bounding box center [774, 349] width 272 height 31
click at [395, 413] on button "Continue" at bounding box center [382, 410] width 69 height 28
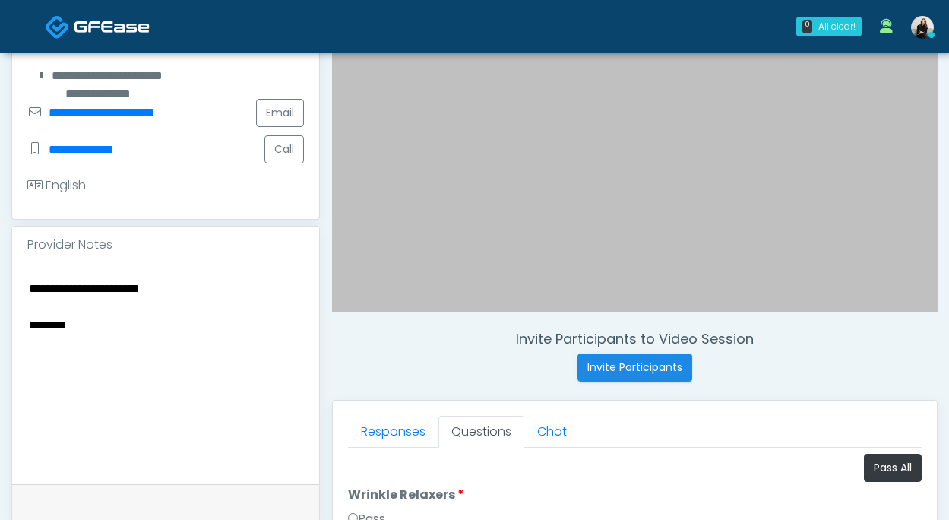
scroll to position [521, 0]
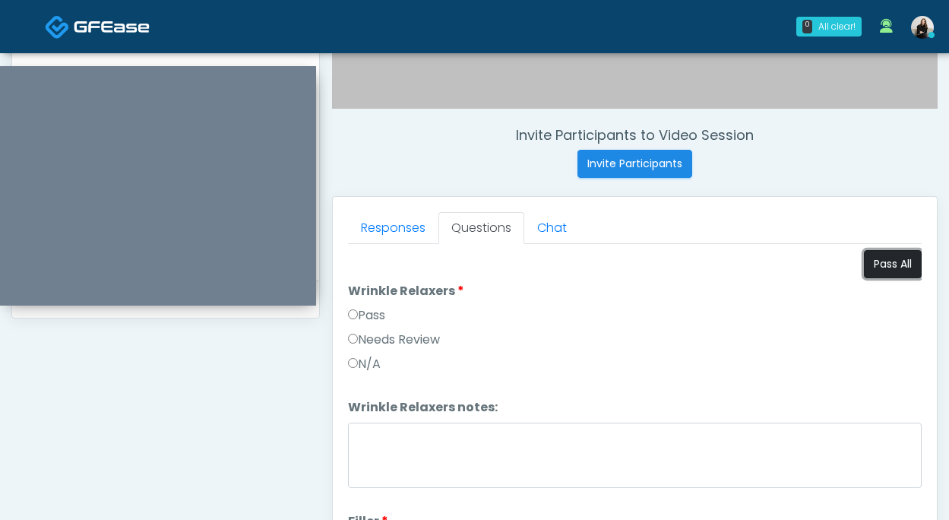
click at [879, 277] on button "Pass All" at bounding box center [893, 264] width 58 height 28
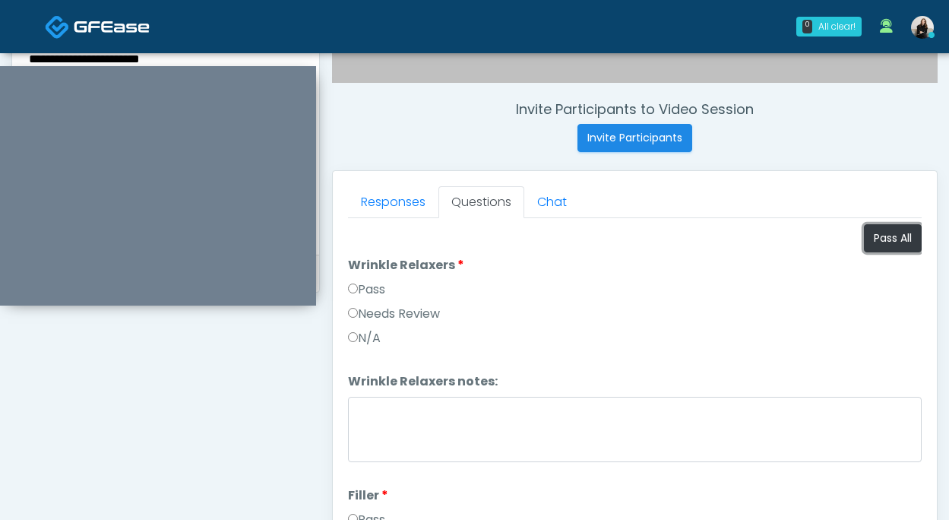
scroll to position [563, 0]
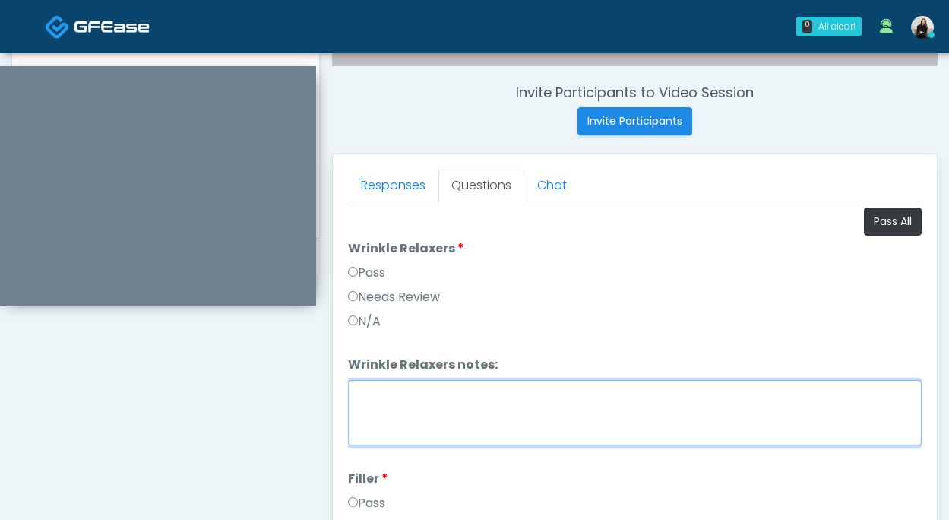
click at [464, 395] on textarea "Wrinkle Relaxers notes:" at bounding box center [635, 412] width 574 height 65
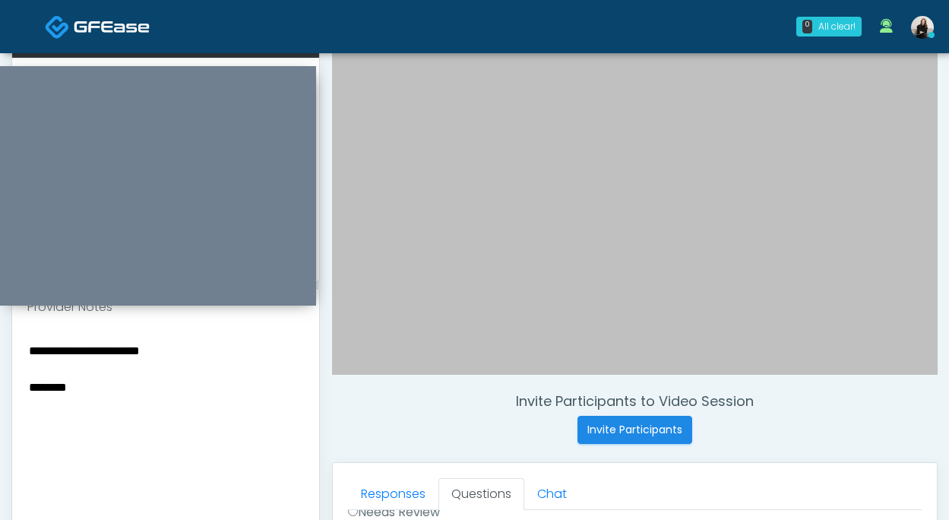
scroll to position [249, 0]
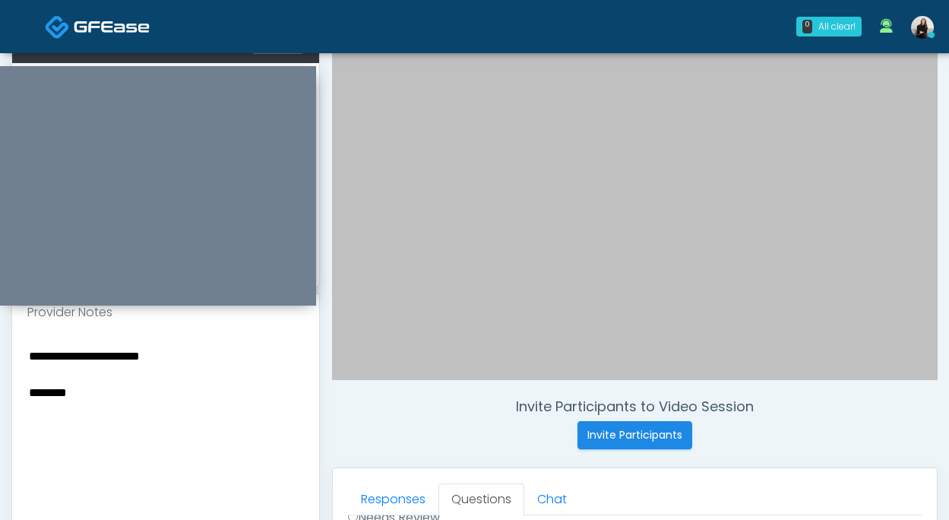
type textarea "**********"
drag, startPoint x: 95, startPoint y: 397, endPoint x: -11, endPoint y: 385, distance: 106.4
click at [0, 385] on html "0 All clear! All clear! Jennifer Ekeh AZ CA CO FL GA IL LA MA MD MI MN MO NJ NM…" at bounding box center [474, 433] width 949 height 1365
click at [35, 359] on textarea "**********" at bounding box center [165, 438] width 277 height 185
click at [147, 356] on textarea "**********" at bounding box center [165, 438] width 277 height 185
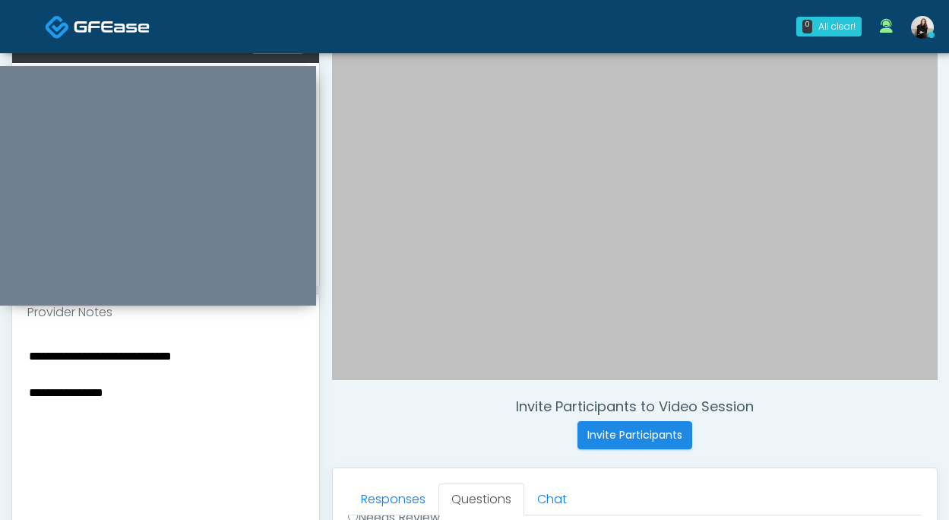
click at [211, 360] on textarea "**********" at bounding box center [165, 438] width 277 height 185
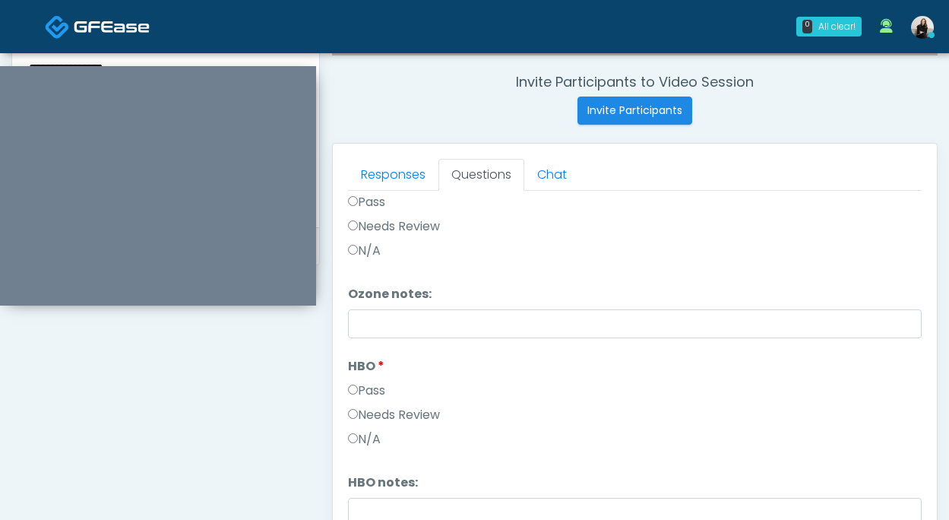
scroll to position [627, 0]
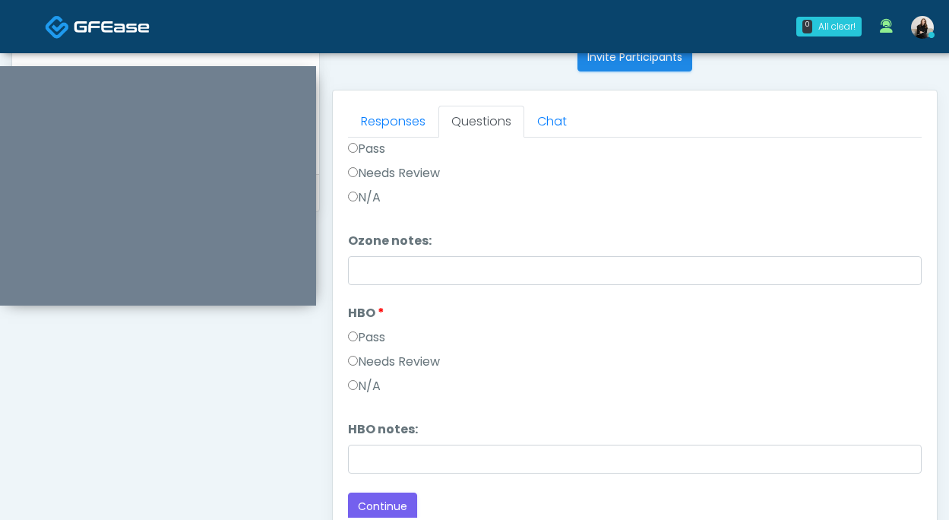
type textarea "**********"
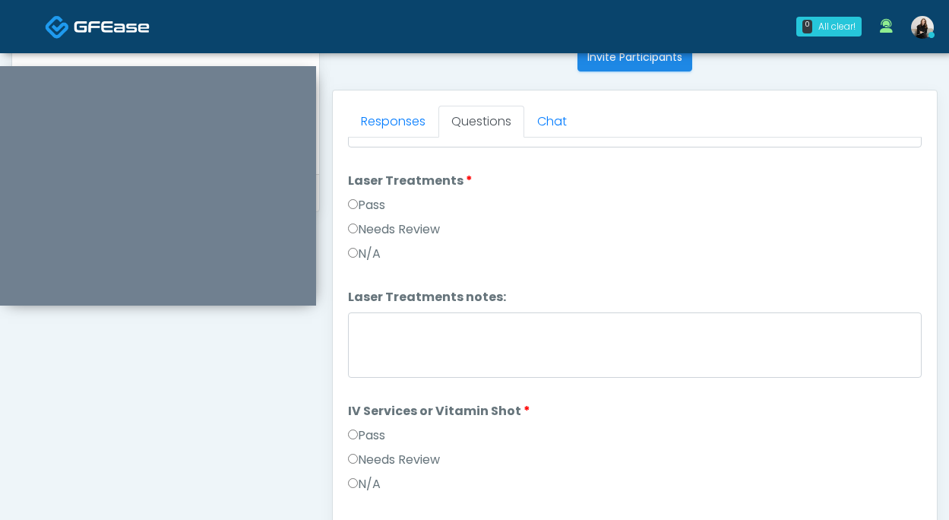
scroll to position [856, 0]
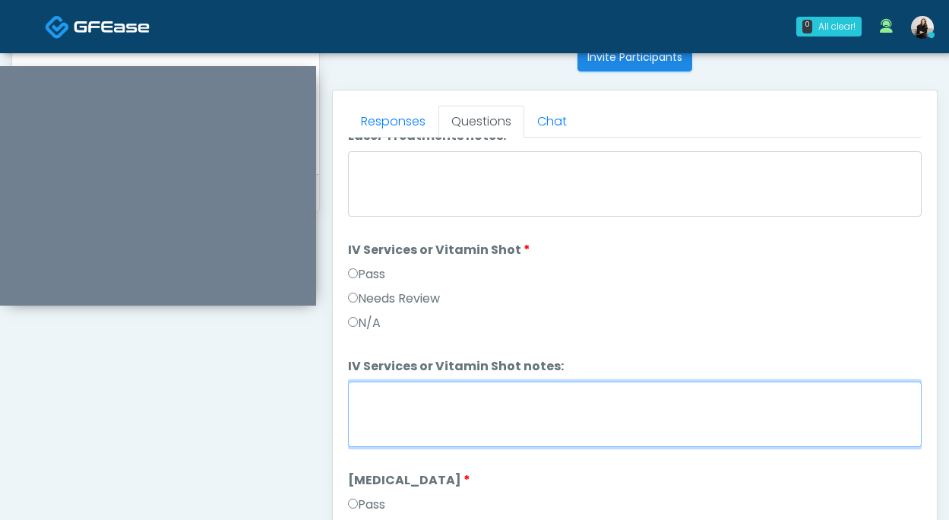
click at [400, 411] on textarea "IV Services or Vitamin Shot notes:" at bounding box center [635, 414] width 574 height 65
type textarea "*"
type textarea "**********"
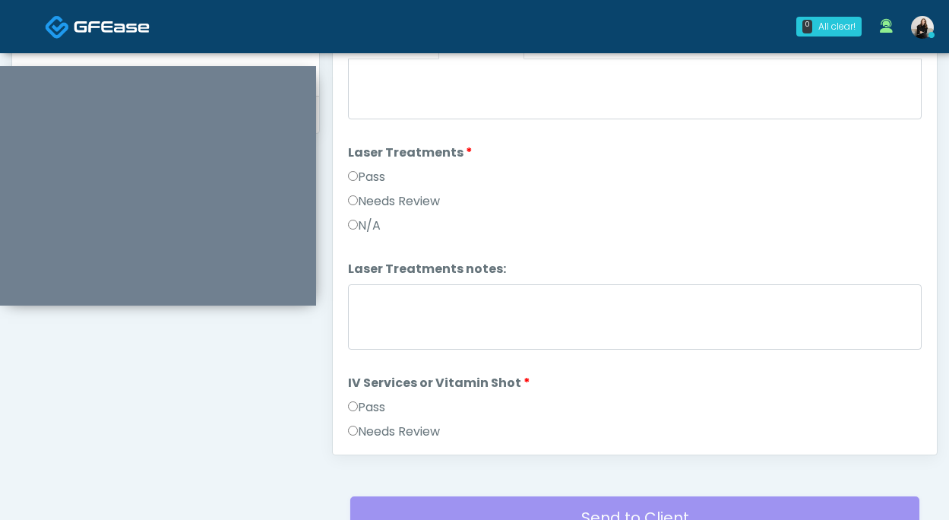
scroll to position [688, 0]
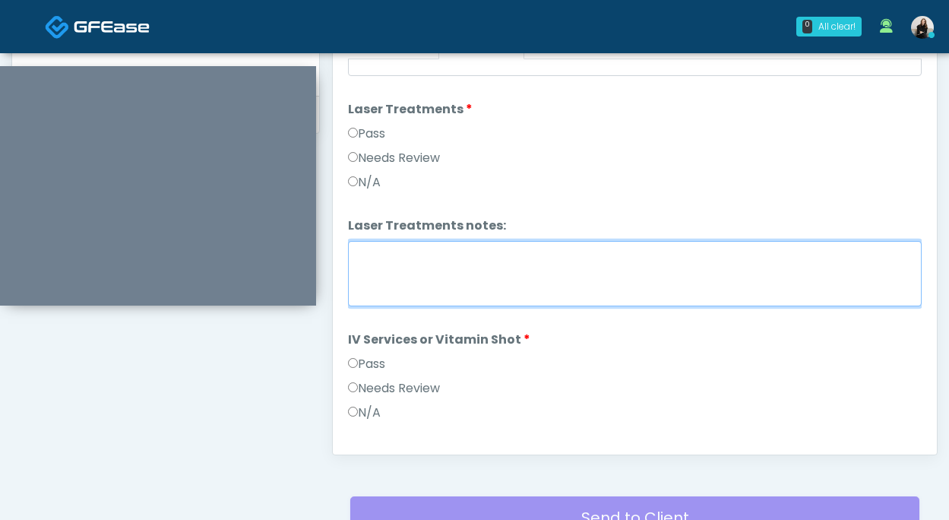
click at [438, 242] on textarea "Laser Treatments notes:" at bounding box center [635, 273] width 574 height 65
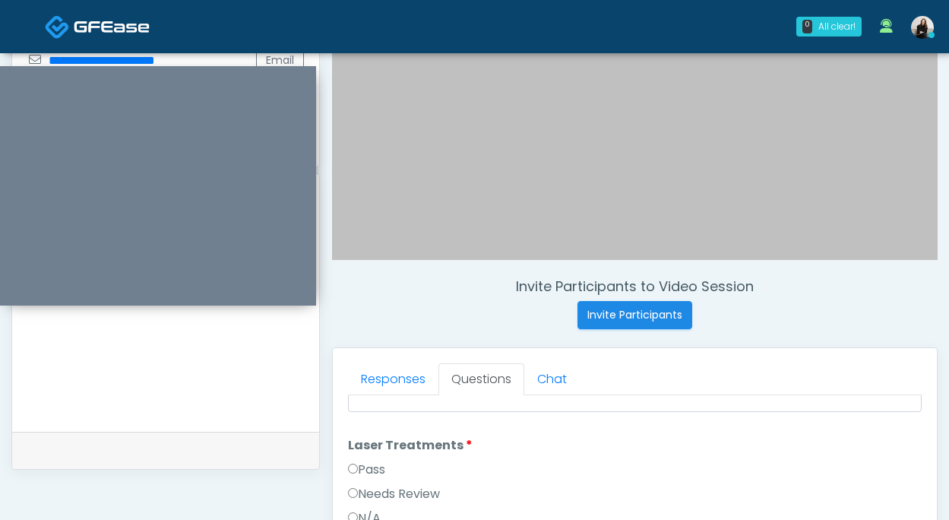
scroll to position [321, 0]
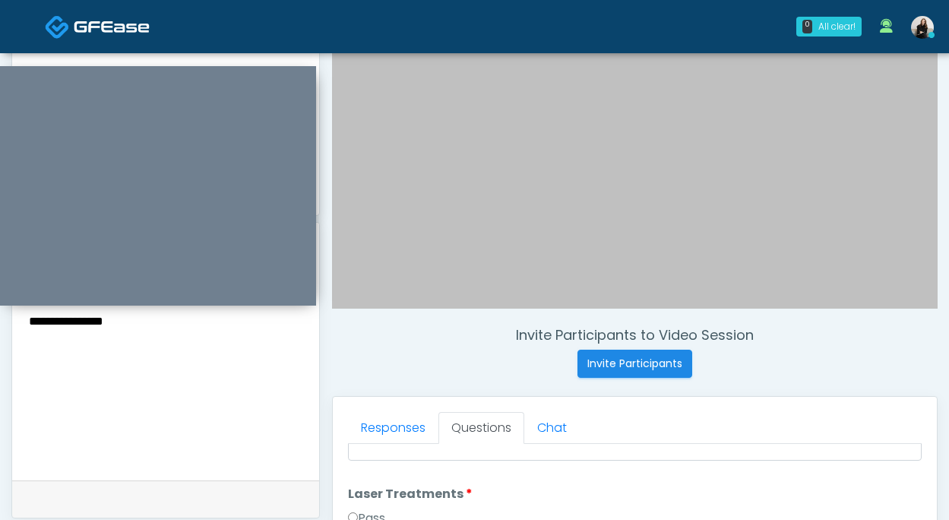
type textarea "**********"
click at [179, 320] on textarea "**********" at bounding box center [165, 366] width 277 height 185
type textarea "**********"
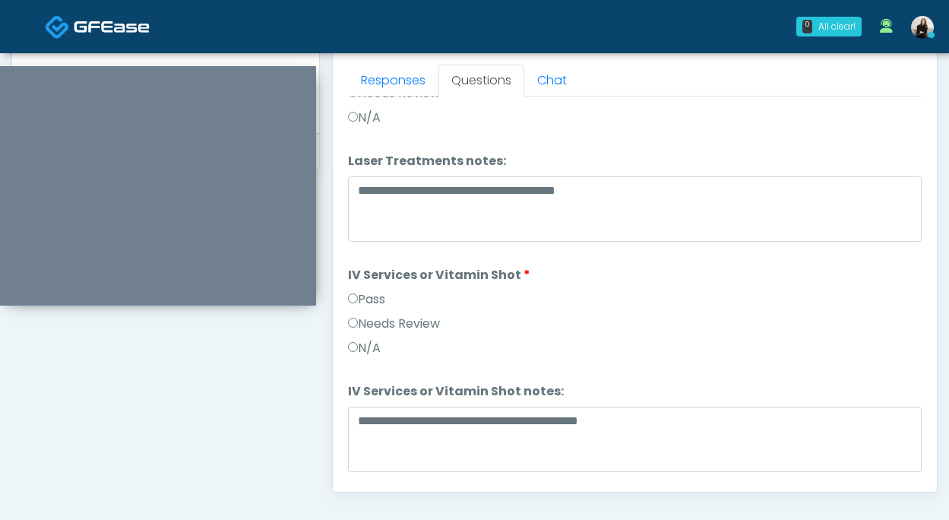
scroll to position [594, 0]
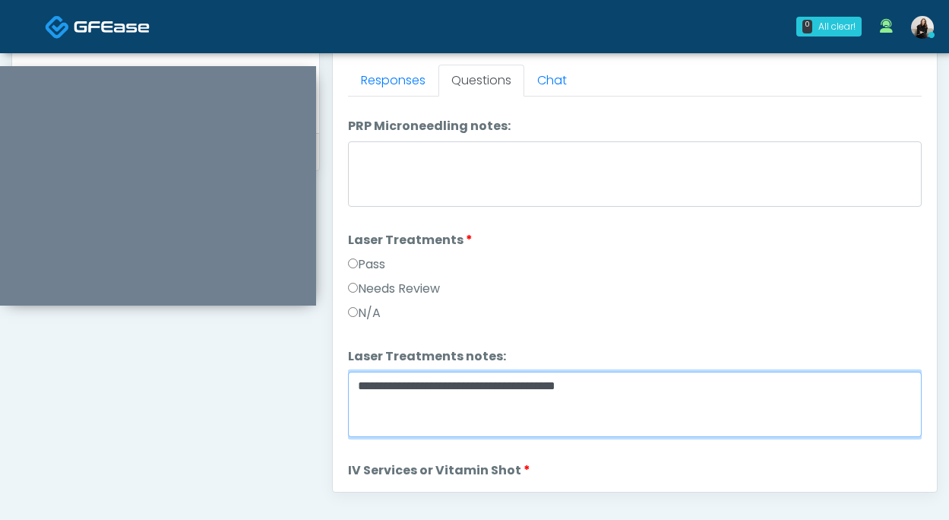
click at [661, 379] on textarea "**********" at bounding box center [635, 404] width 574 height 65
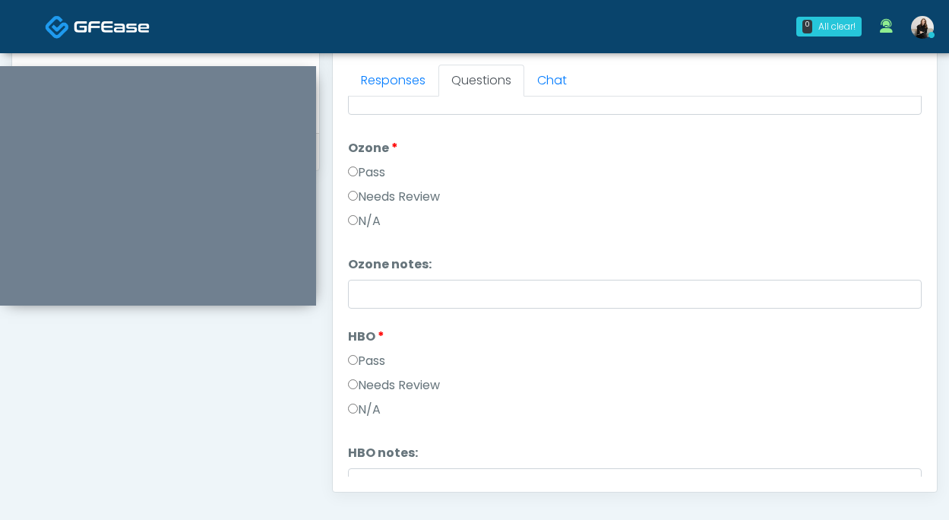
scroll to position [1903, 0]
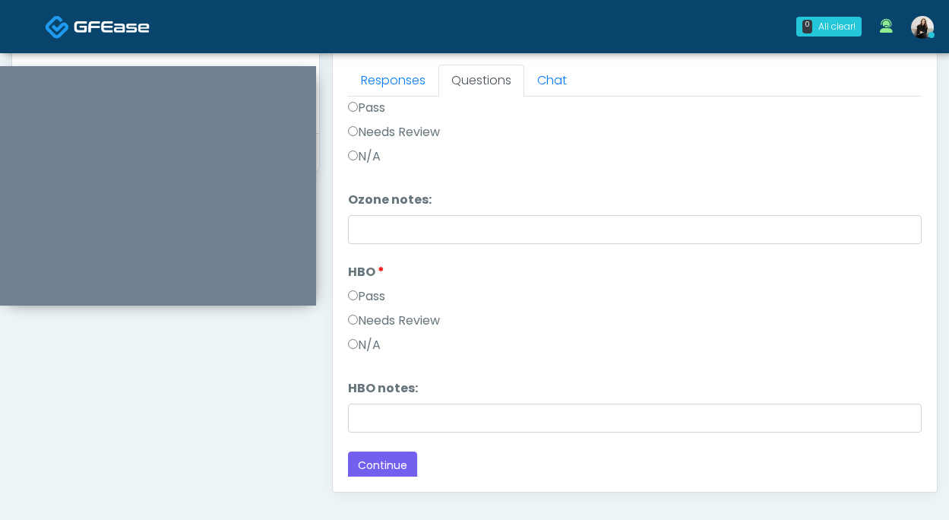
type textarea "**********"
click at [403, 459] on button "Continue" at bounding box center [382, 466] width 69 height 28
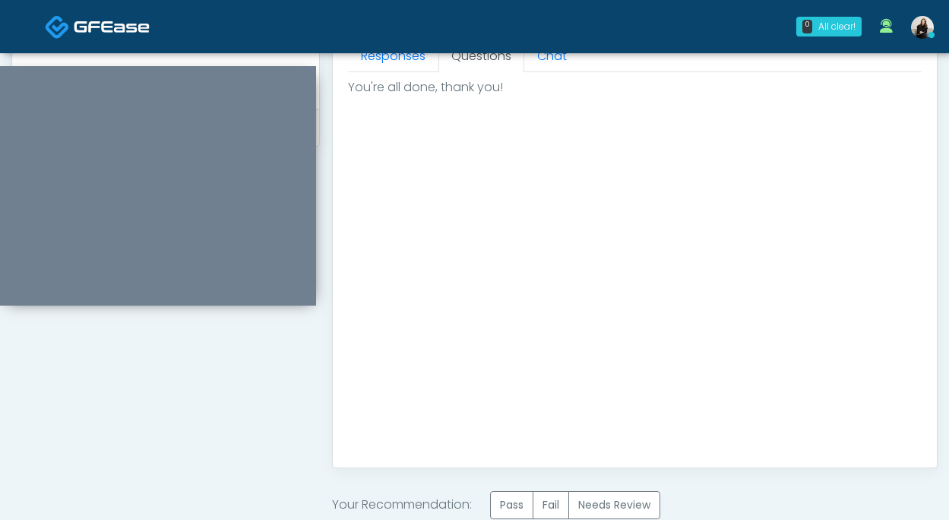
scroll to position [730, 0]
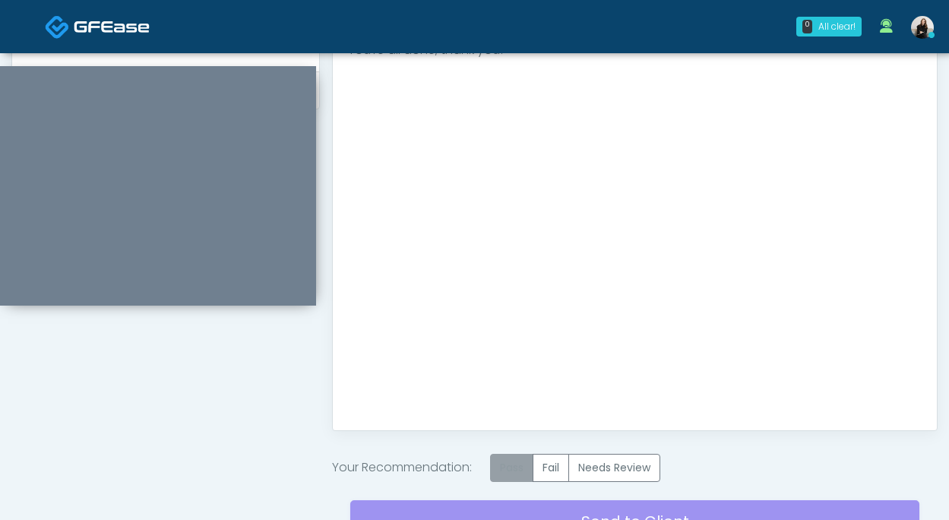
click at [515, 459] on label "Pass" at bounding box center [511, 468] width 43 height 28
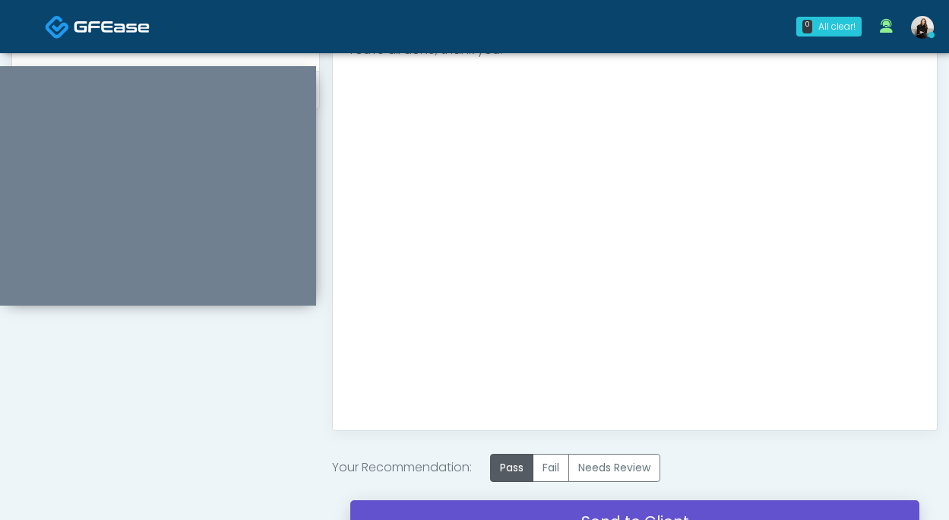
click at [507, 507] on link "Send to Client" at bounding box center [634, 521] width 569 height 43
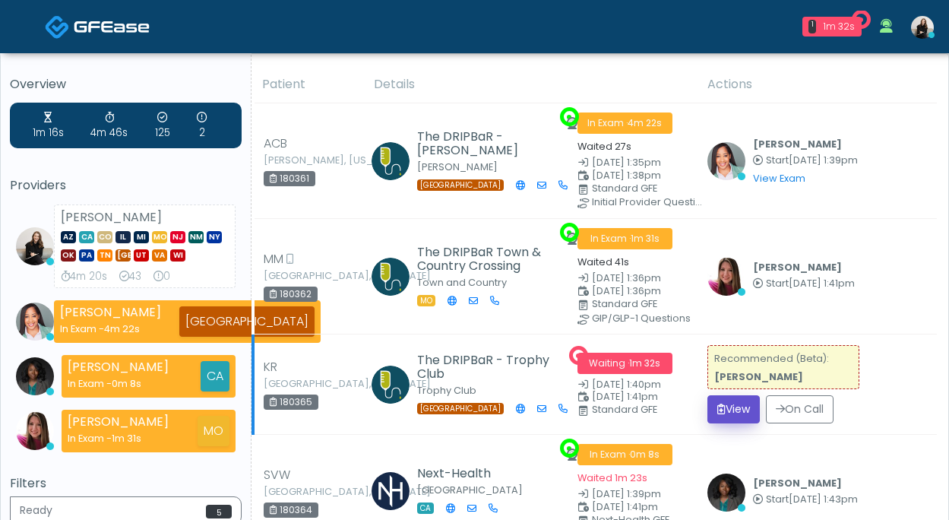
click at [725, 410] on button "View" at bounding box center [734, 409] width 52 height 28
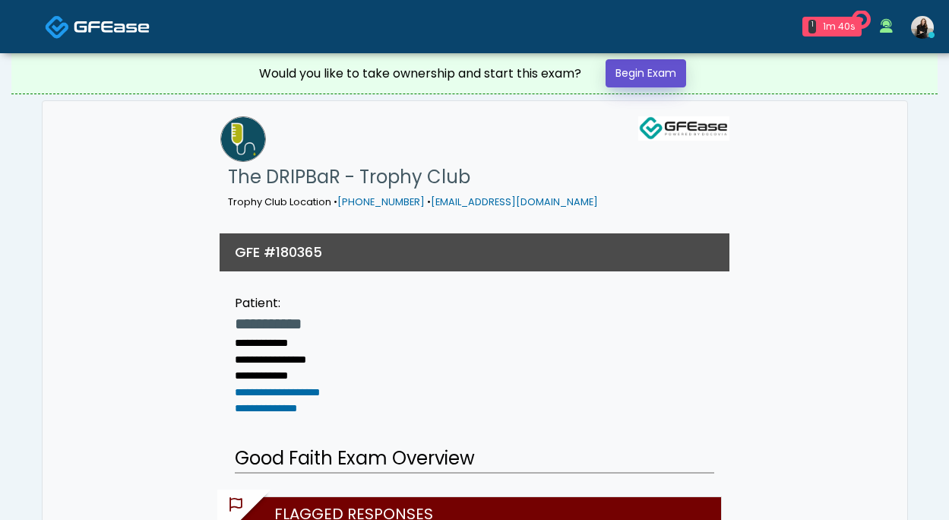
click at [622, 78] on link "Begin Exam" at bounding box center [646, 73] width 81 height 28
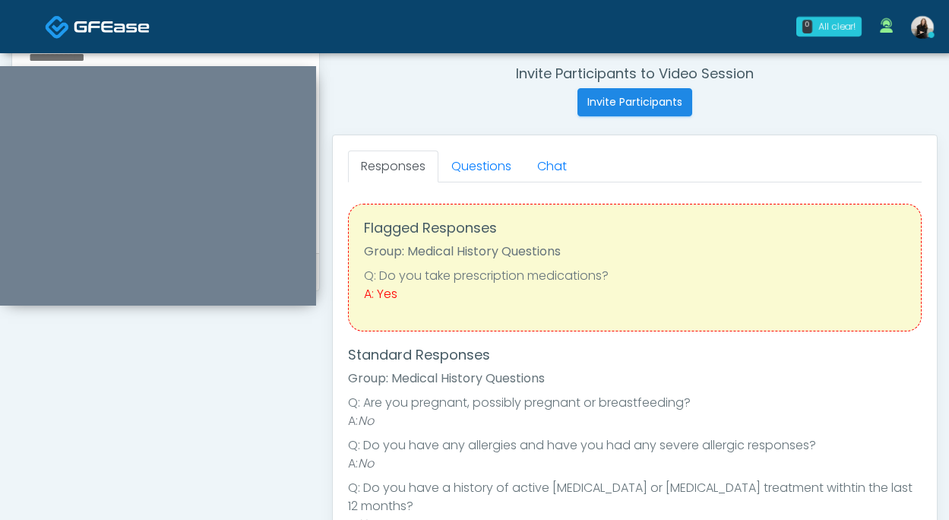
scroll to position [552, 0]
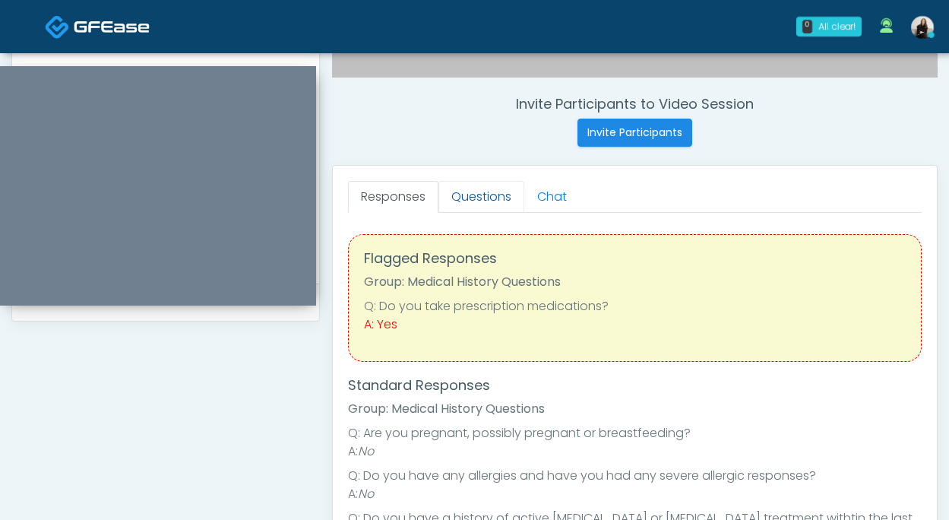
click at [488, 192] on link "Questions" at bounding box center [482, 197] width 86 height 32
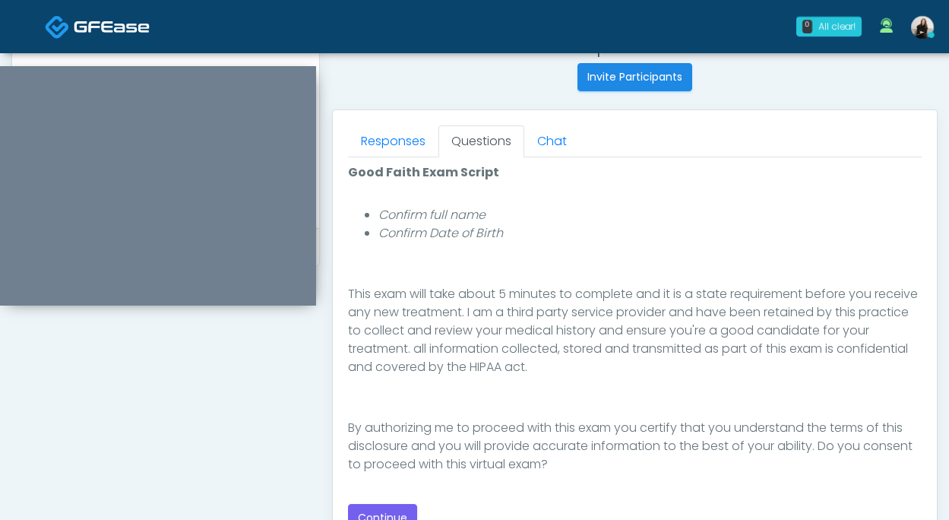
scroll to position [734, 0]
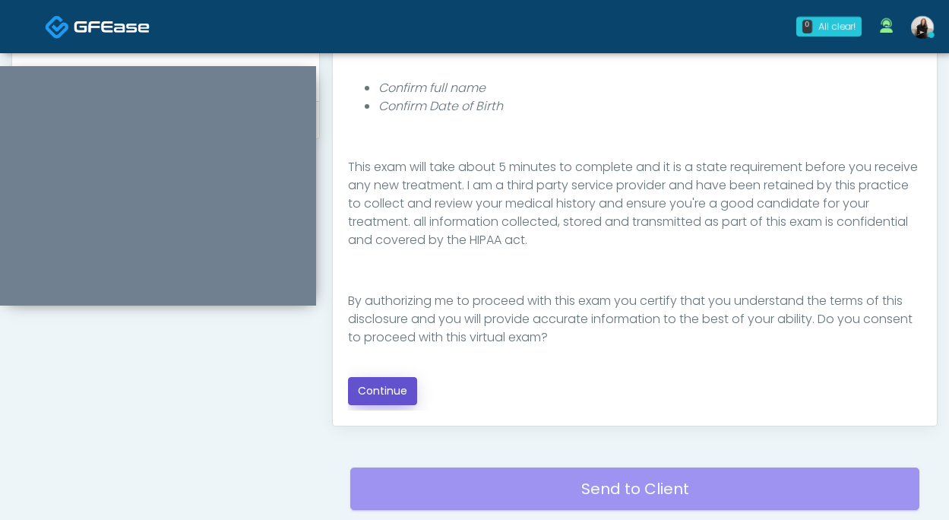
click at [383, 395] on button "Continue" at bounding box center [382, 391] width 69 height 28
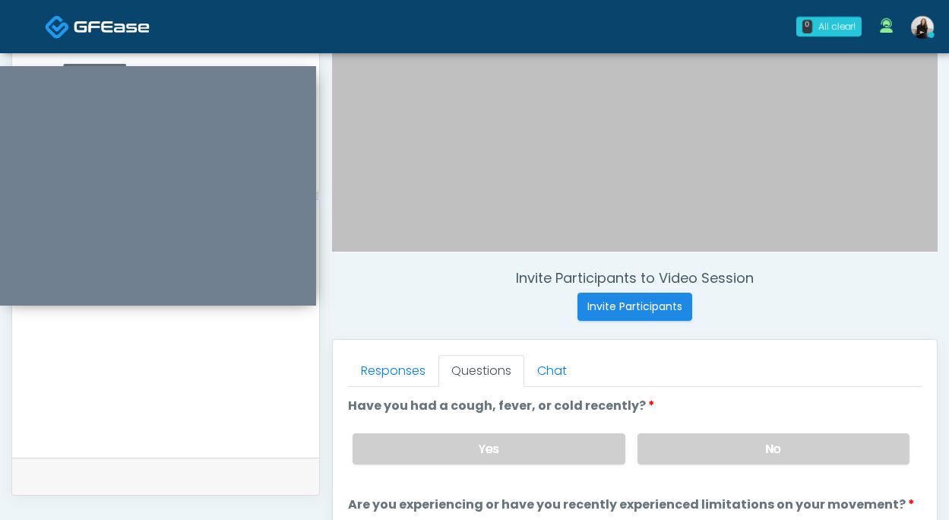
scroll to position [351, 0]
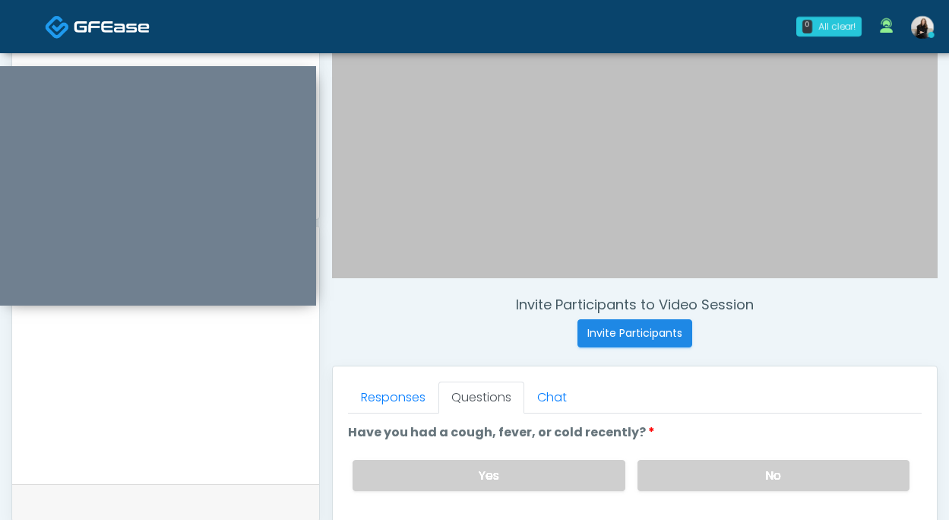
click at [262, 388] on textarea at bounding box center [165, 370] width 277 height 185
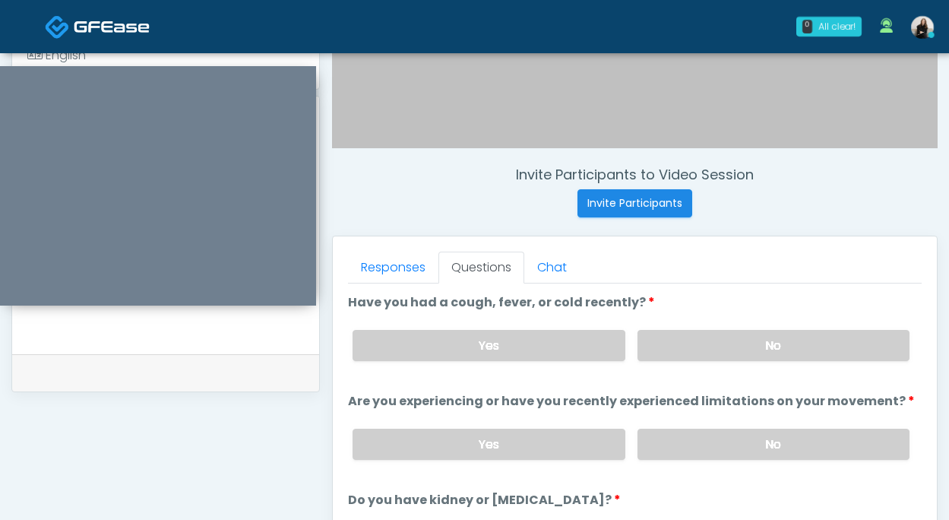
scroll to position [489, 0]
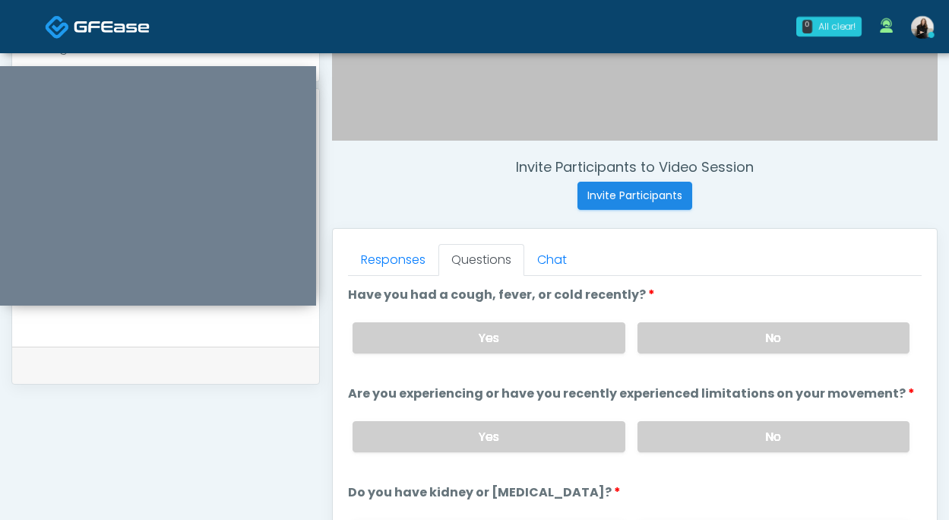
type textarea "**********"
click at [712, 315] on div "Yes No" at bounding box center [632, 337] width 582 height 55
click at [708, 337] on label "No" at bounding box center [774, 337] width 272 height 31
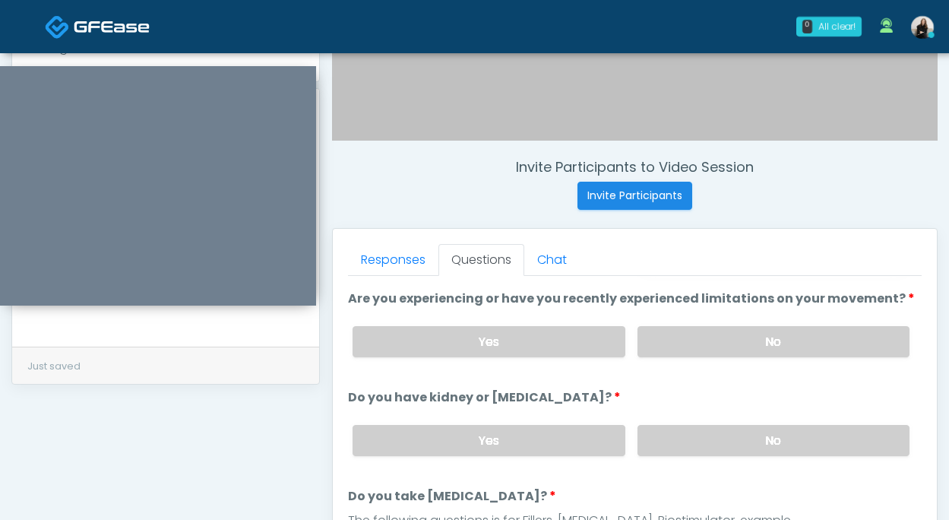
scroll to position [125, 0]
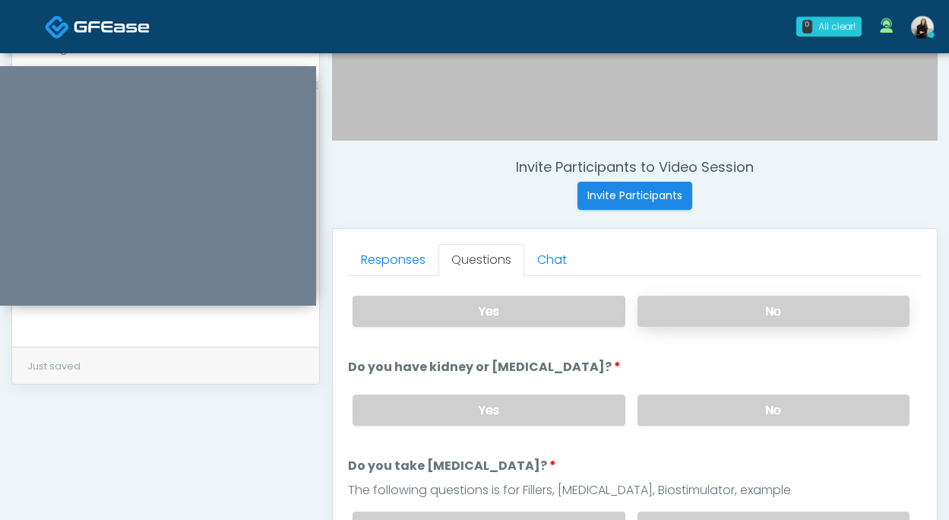
click at [712, 316] on label "No" at bounding box center [774, 311] width 272 height 31
click at [712, 402] on label "No" at bounding box center [774, 410] width 272 height 31
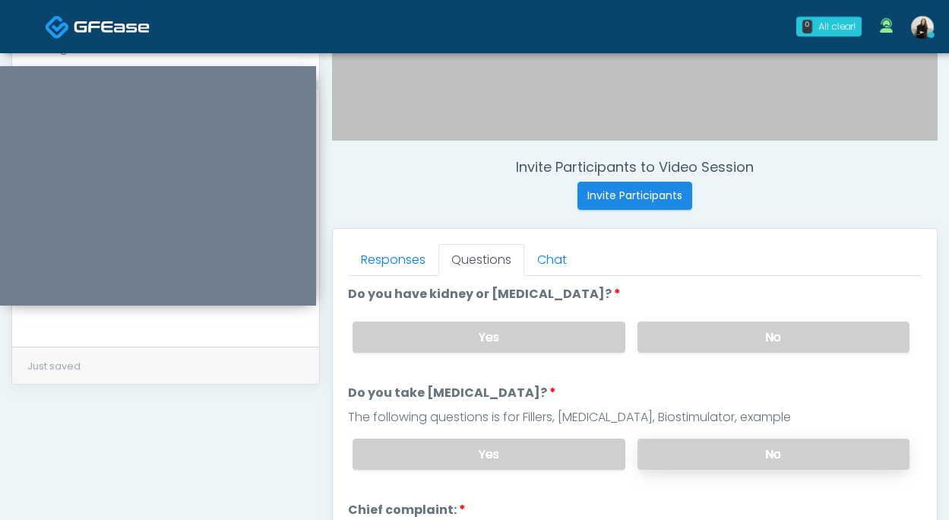
click at [707, 445] on label "No" at bounding box center [774, 454] width 272 height 31
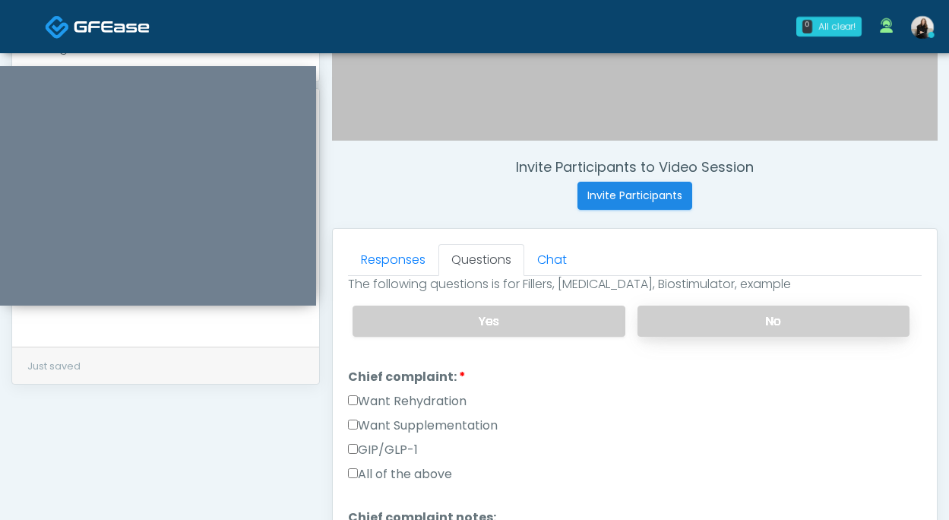
scroll to position [368, 0]
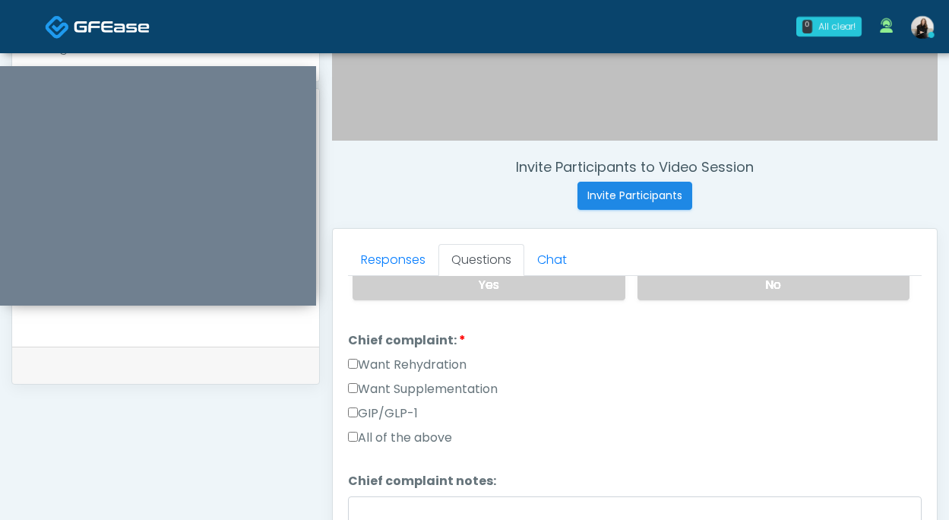
click at [449, 357] on label "Want Rehydration" at bounding box center [407, 365] width 119 height 18
click at [449, 384] on label "Want Supplementation" at bounding box center [423, 389] width 150 height 18
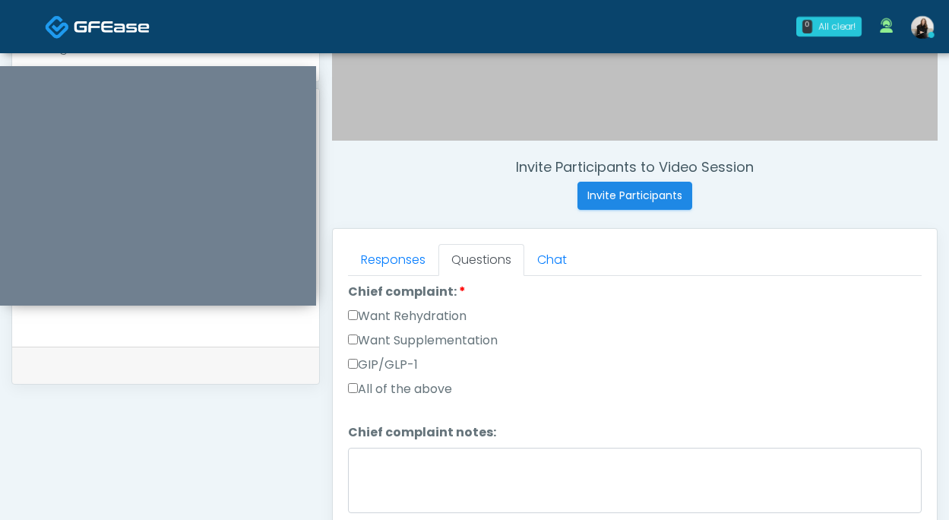
scroll to position [663, 0]
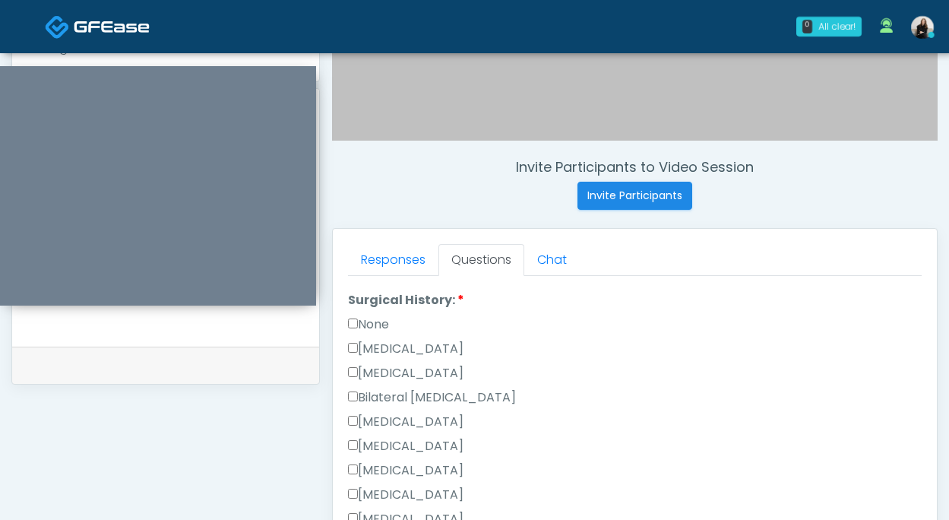
click at [379, 315] on label "None" at bounding box center [368, 324] width 41 height 18
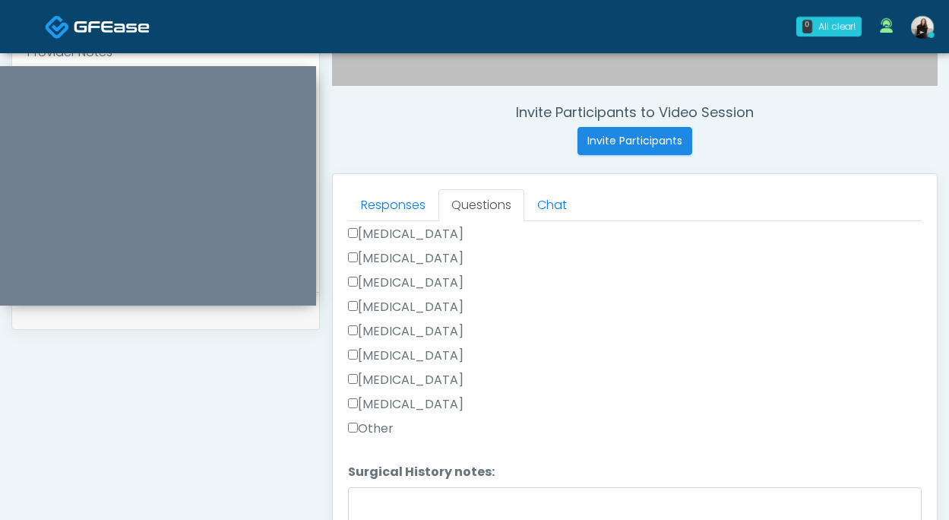
scroll to position [635, 0]
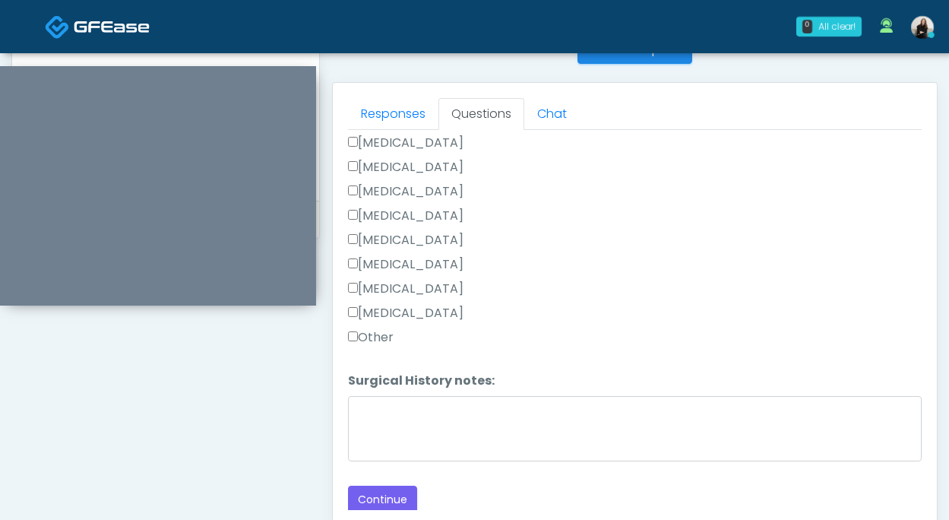
click at [378, 493] on button "Continue" at bounding box center [382, 500] width 69 height 28
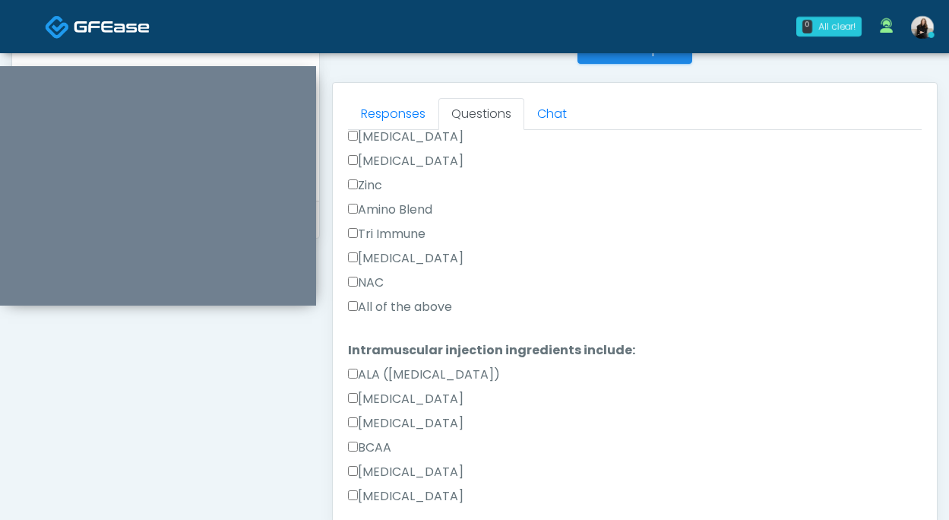
scroll to position [845, 0]
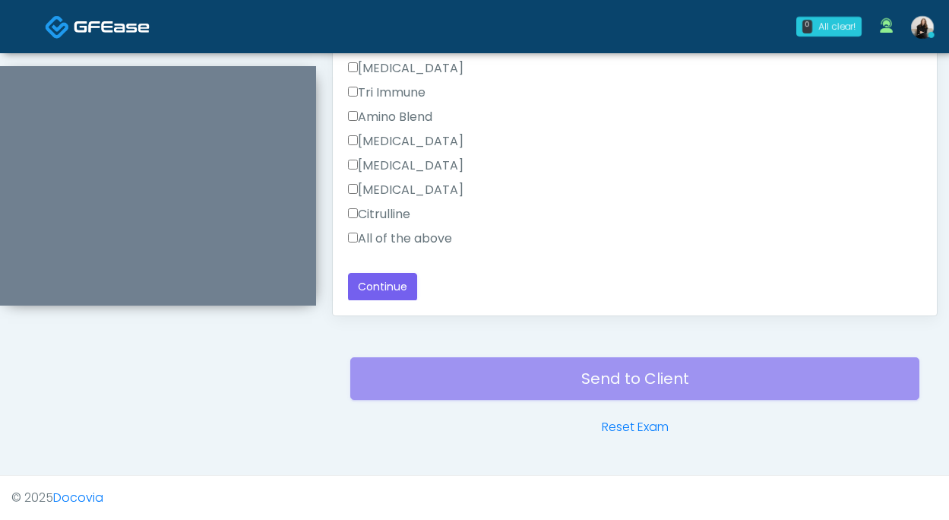
click at [404, 239] on label "All of the above" at bounding box center [400, 239] width 104 height 18
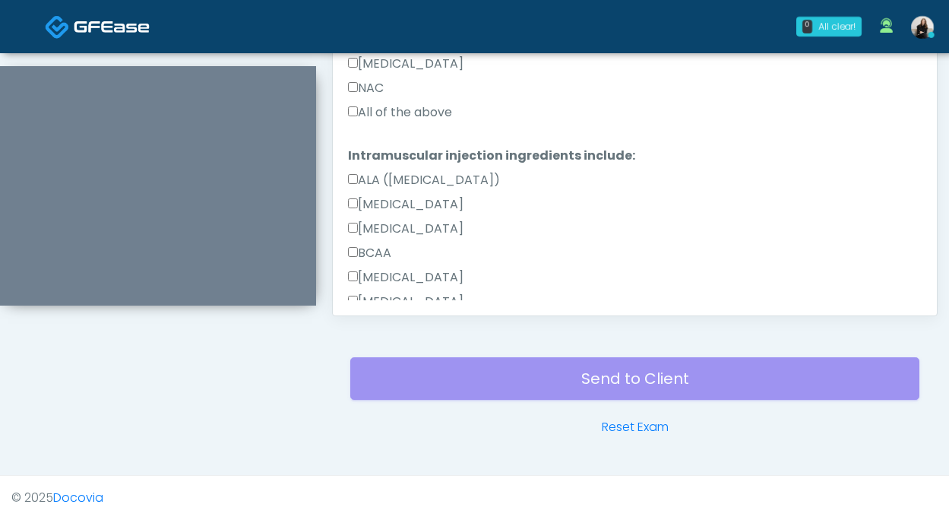
scroll to position [727, 0]
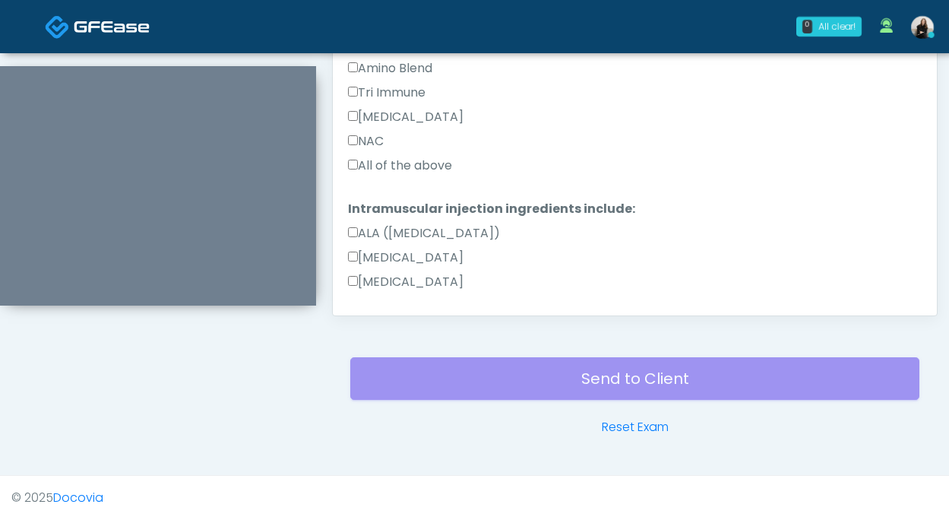
click at [400, 173] on label "All of the above" at bounding box center [400, 166] width 104 height 18
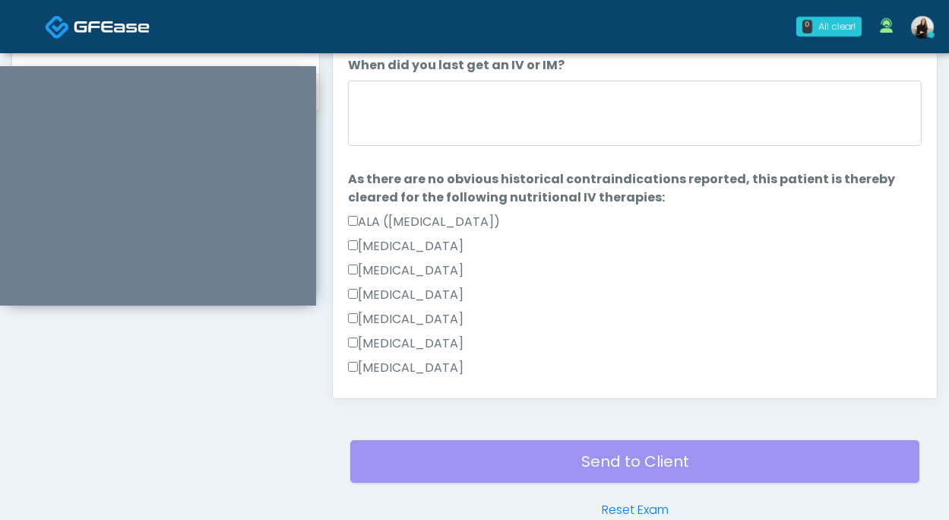
scroll to position [677, 0]
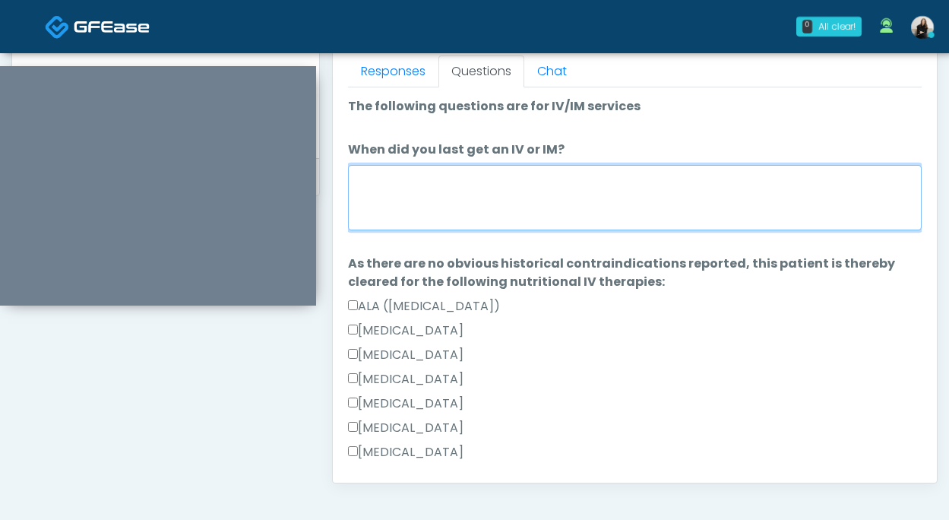
click at [410, 184] on textarea "When did you last get an IV or IM?" at bounding box center [635, 197] width 574 height 65
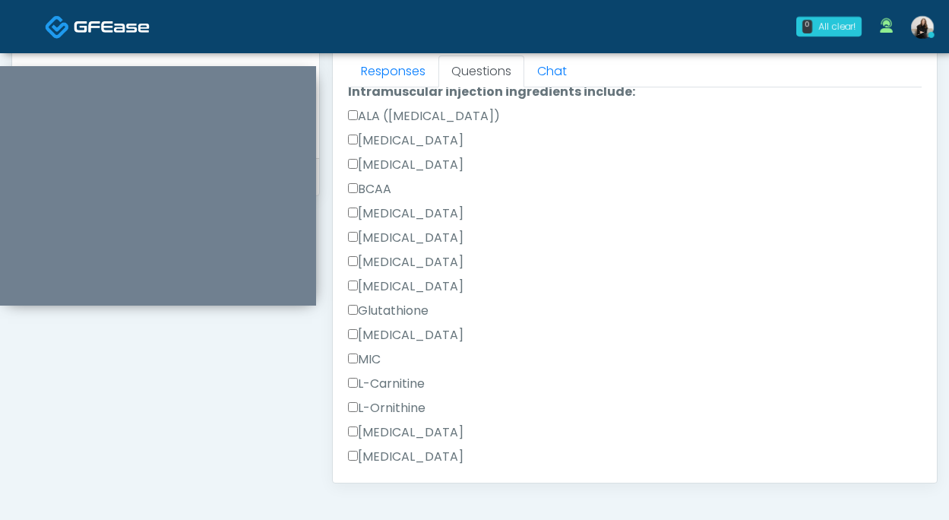
scroll to position [1428, 0]
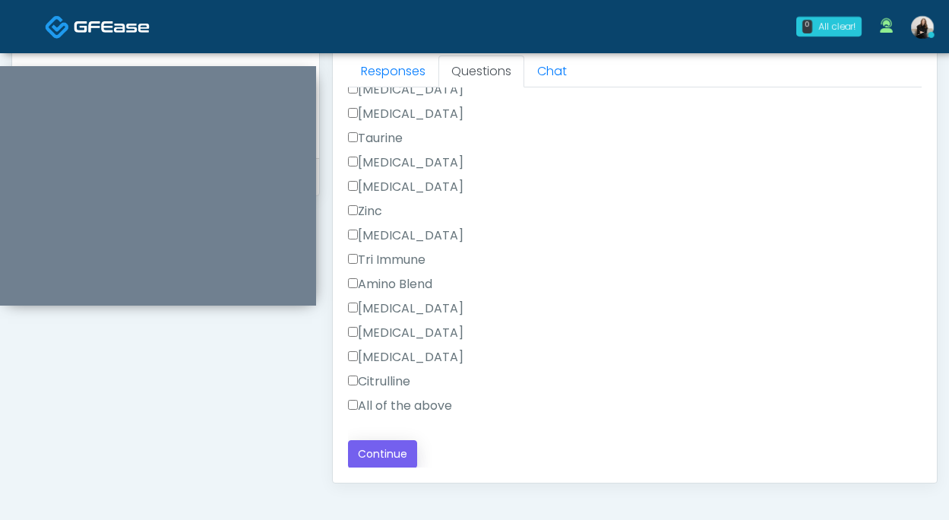
type textarea "*******"
click at [404, 444] on button "Continue" at bounding box center [382, 454] width 69 height 28
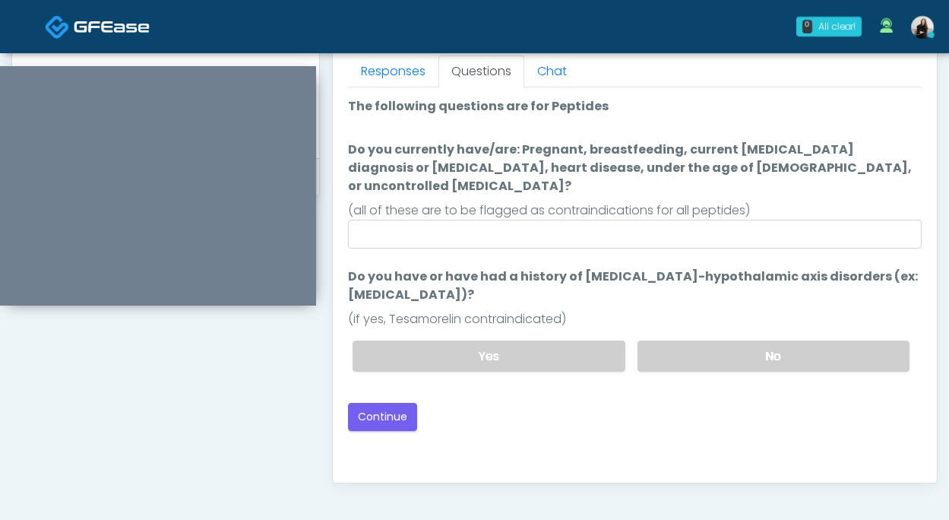
scroll to position [0, 0]
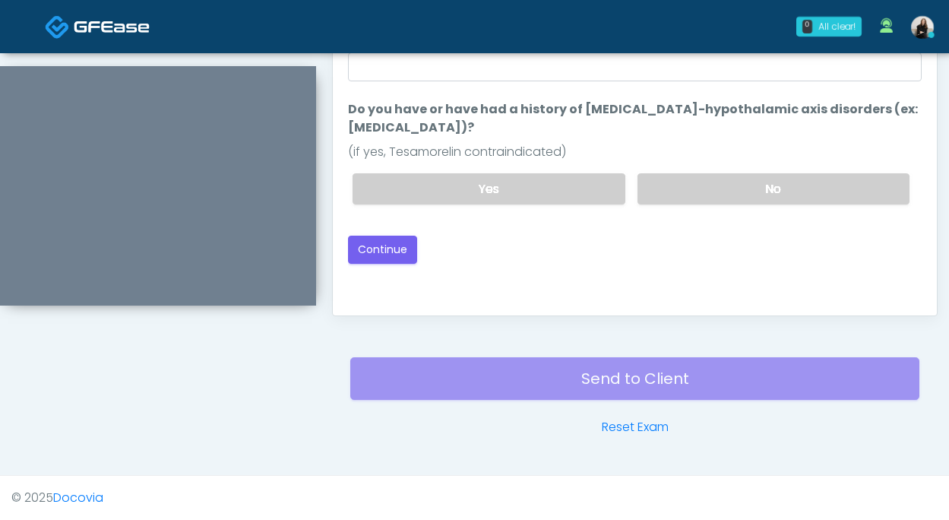
click at [675, 161] on div "Yes No" at bounding box center [632, 188] width 582 height 55
click at [674, 173] on label "No" at bounding box center [774, 188] width 272 height 31
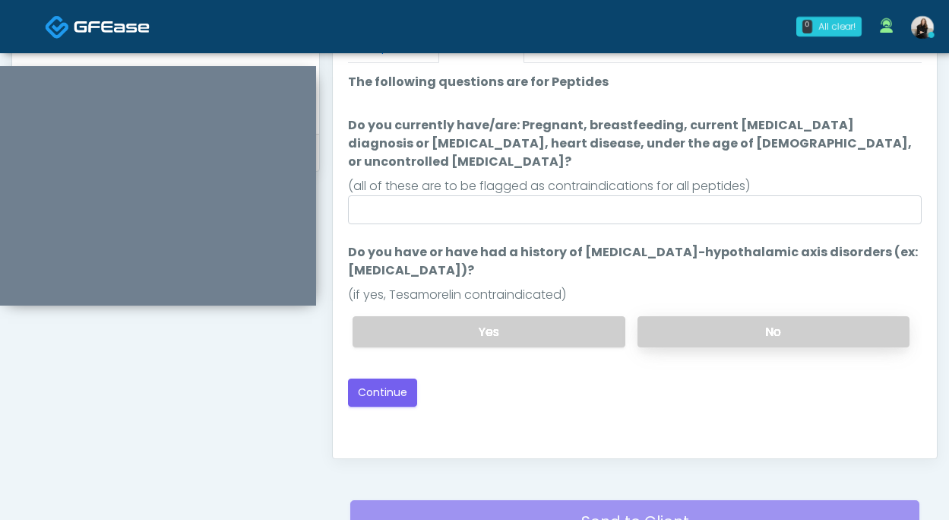
scroll to position [688, 0]
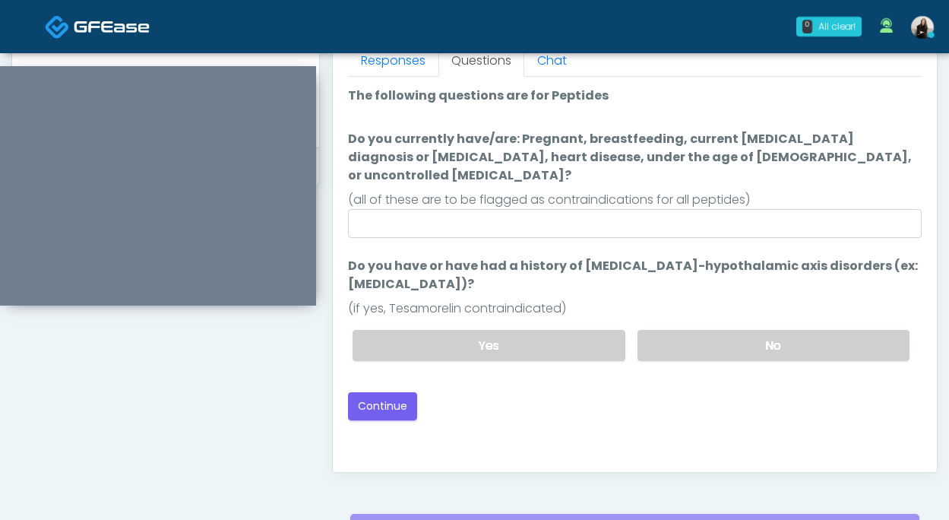
click at [665, 191] on div "(all of these are to be flagged as contraindications for all peptides)" at bounding box center [635, 200] width 574 height 18
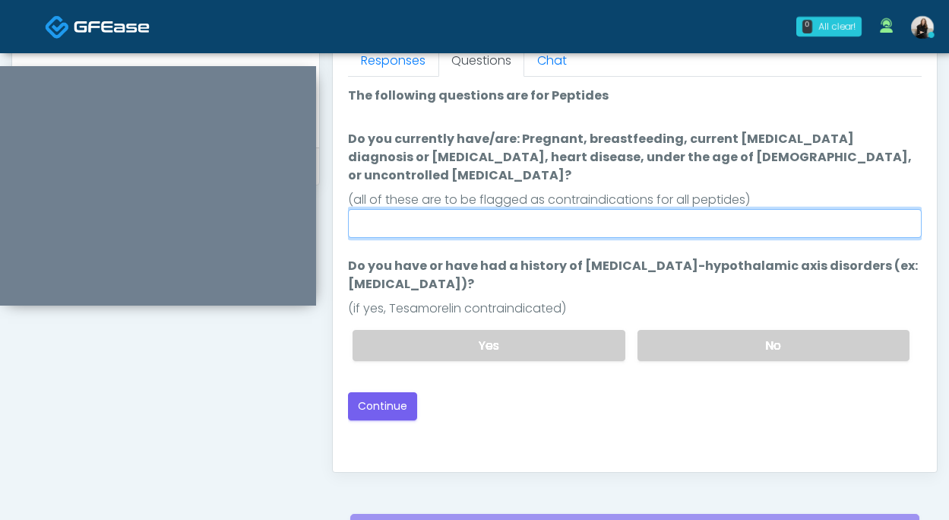
click at [560, 217] on input "Do you currently have/are: Pregnant, breastfeeding, current cancer diagnosis or…" at bounding box center [635, 223] width 574 height 29
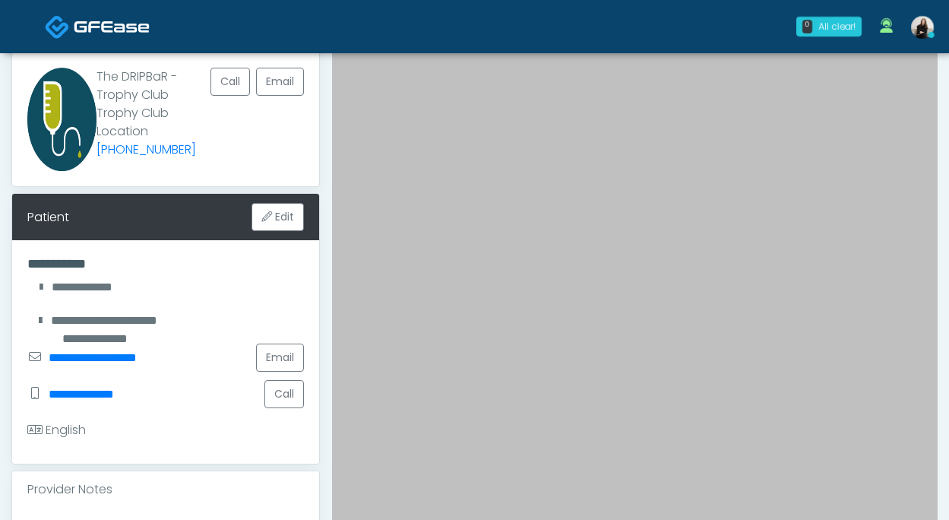
scroll to position [684, 0]
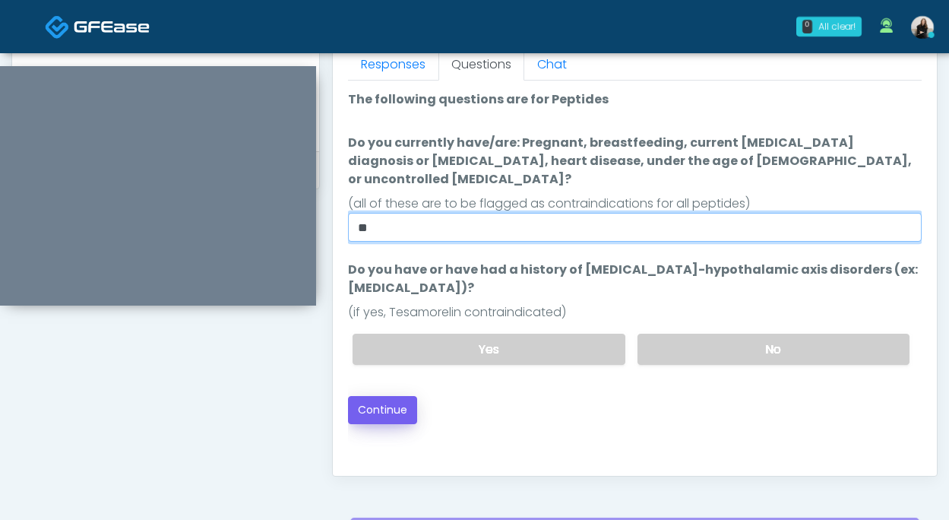
type input "**"
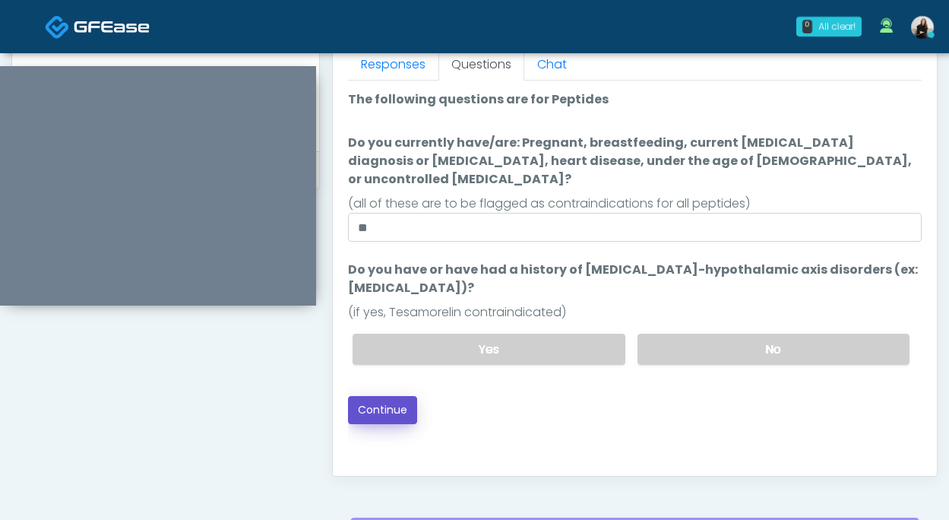
click at [377, 396] on button "Continue" at bounding box center [382, 410] width 69 height 28
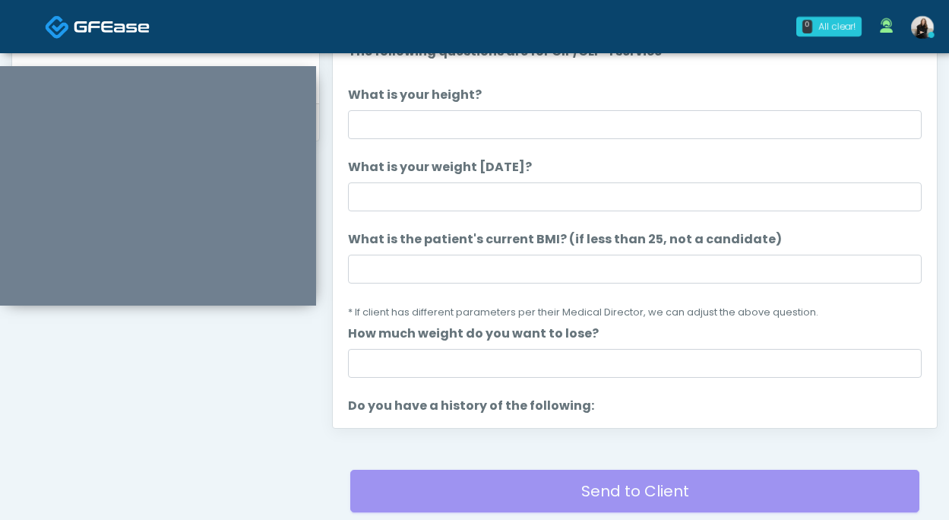
scroll to position [701, 0]
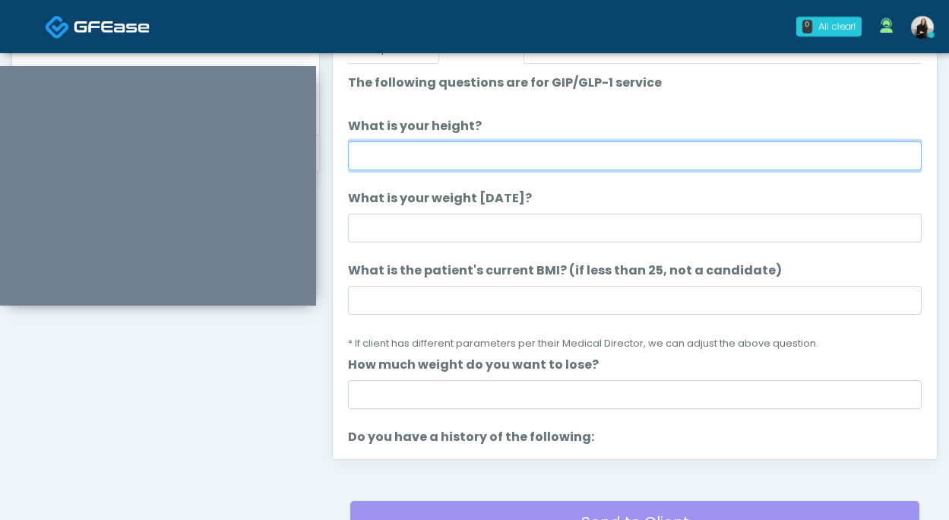
click at [449, 146] on input "What is your height?" at bounding box center [635, 155] width 574 height 29
click at [382, 161] on input "*******" at bounding box center [635, 155] width 574 height 29
drag, startPoint x: 414, startPoint y: 161, endPoint x: 296, endPoint y: 161, distance: 117.8
click at [320, 77] on div "Invite Participants to Video Session Invite Participants Responses Questions Ch…" at bounding box center [629, 0] width 618 height 1159
type input "******"
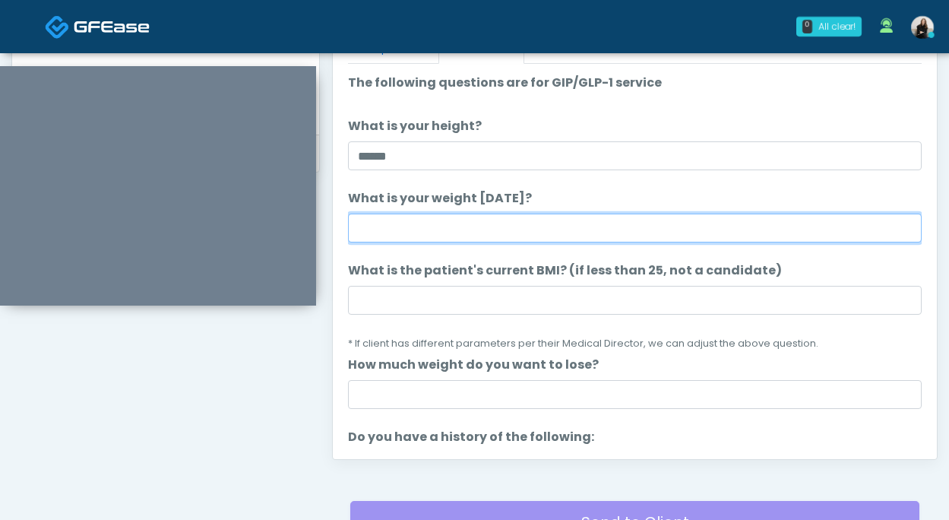
click at [368, 229] on input "What is your weight today?" at bounding box center [635, 228] width 574 height 29
type input "***"
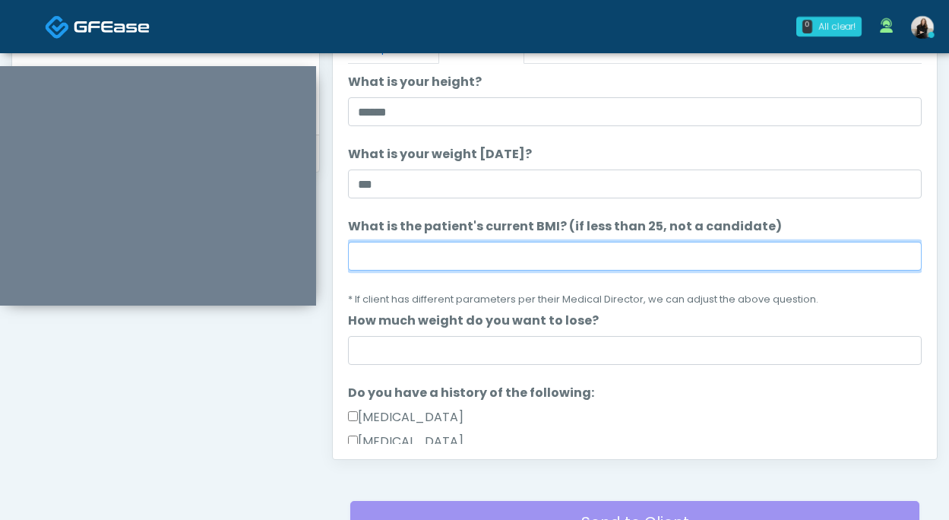
click at [500, 268] on input "What is the patient's current BMI? (if less than 25, not a candidate)" at bounding box center [635, 256] width 574 height 29
paste input "****"
type input "****"
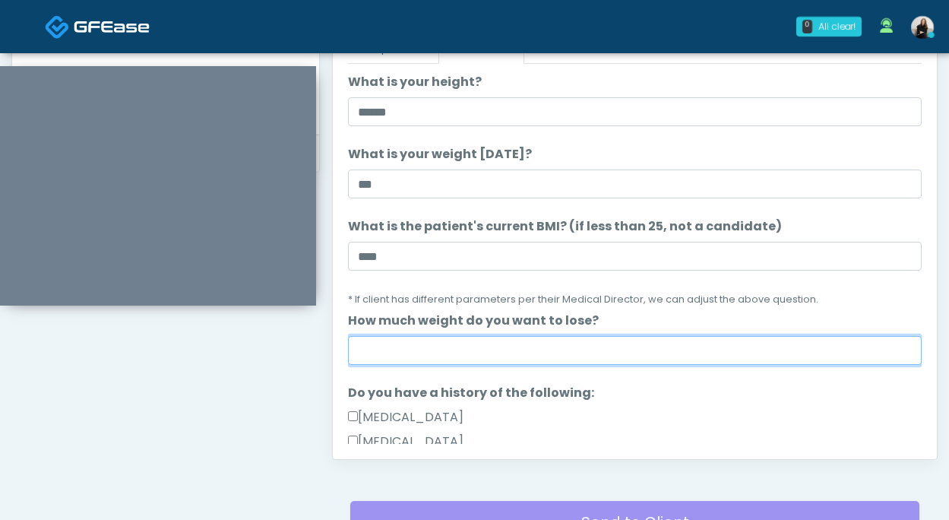
click at [489, 363] on input "How much weight do you want to lose?" at bounding box center [635, 350] width 574 height 29
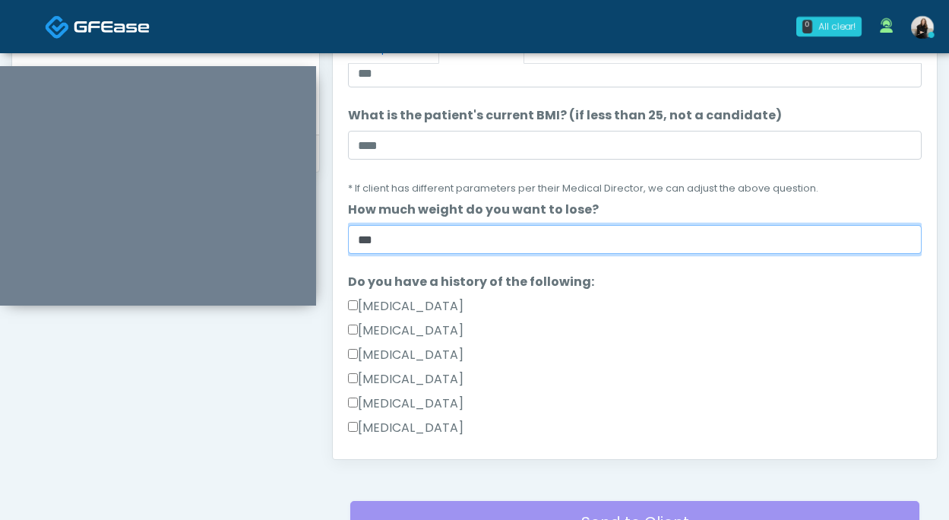
scroll to position [214, 0]
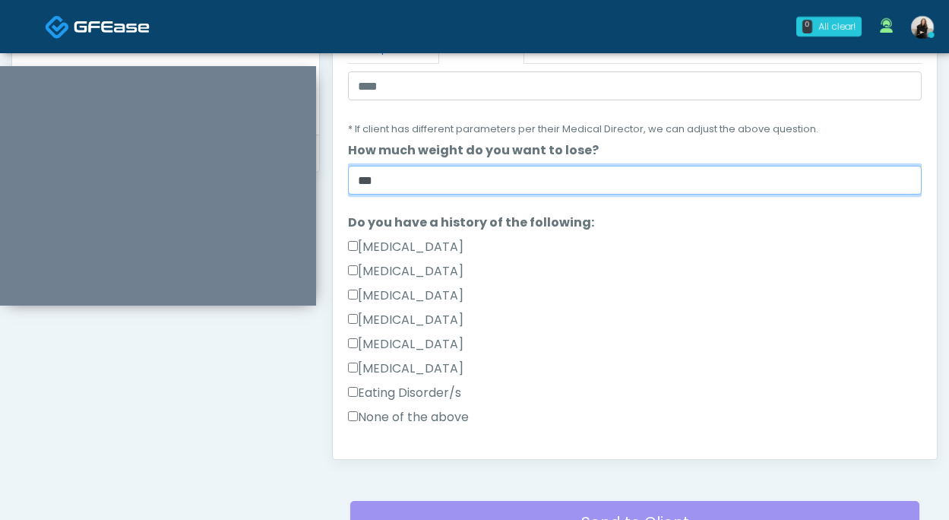
type input "***"
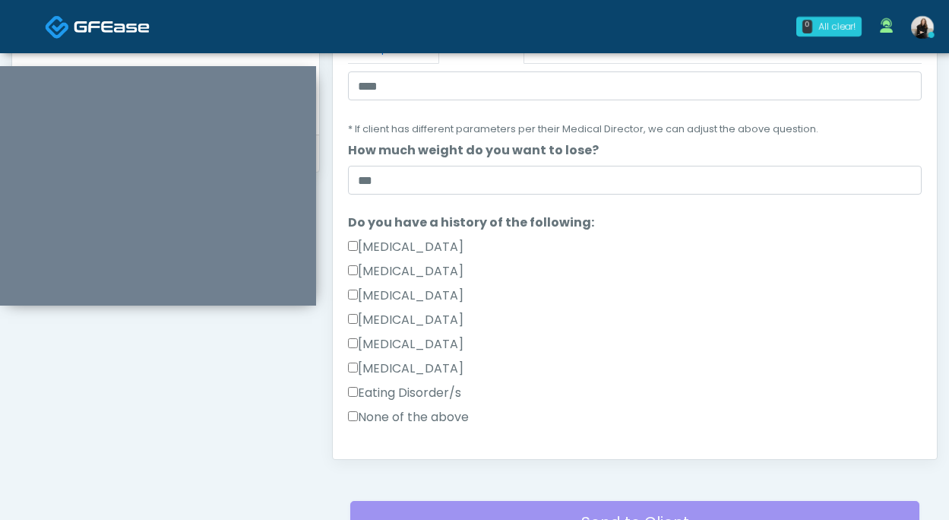
click at [437, 412] on label "None of the above" at bounding box center [408, 417] width 121 height 18
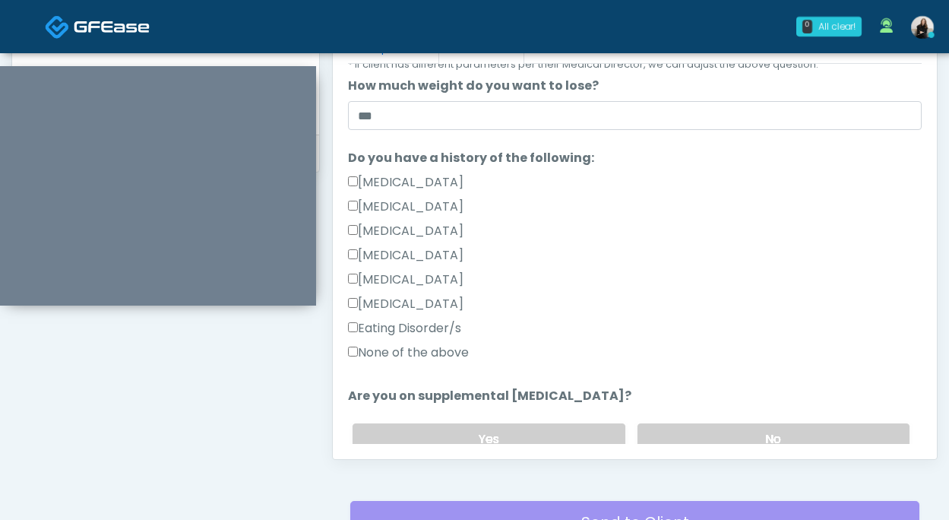
scroll to position [369, 0]
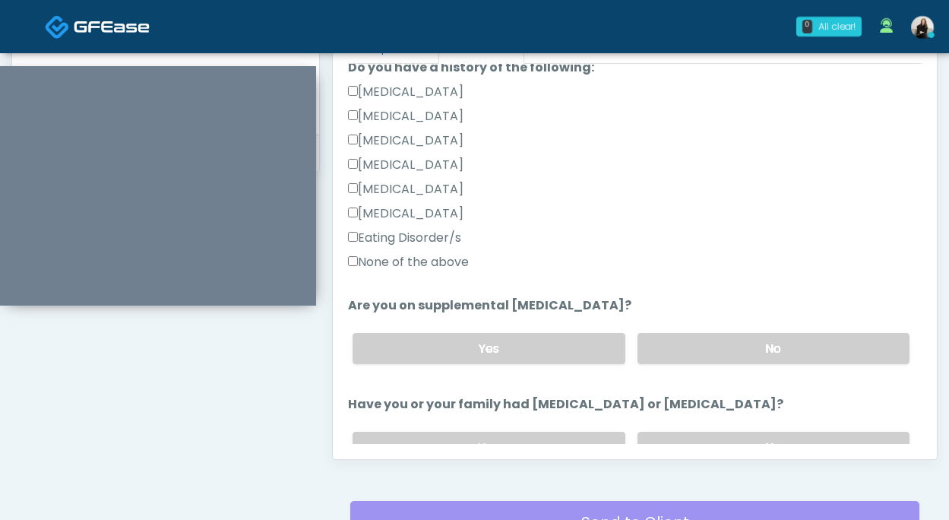
click at [687, 330] on div "Yes No" at bounding box center [632, 348] width 582 height 55
click at [684, 343] on label "No" at bounding box center [774, 348] width 272 height 31
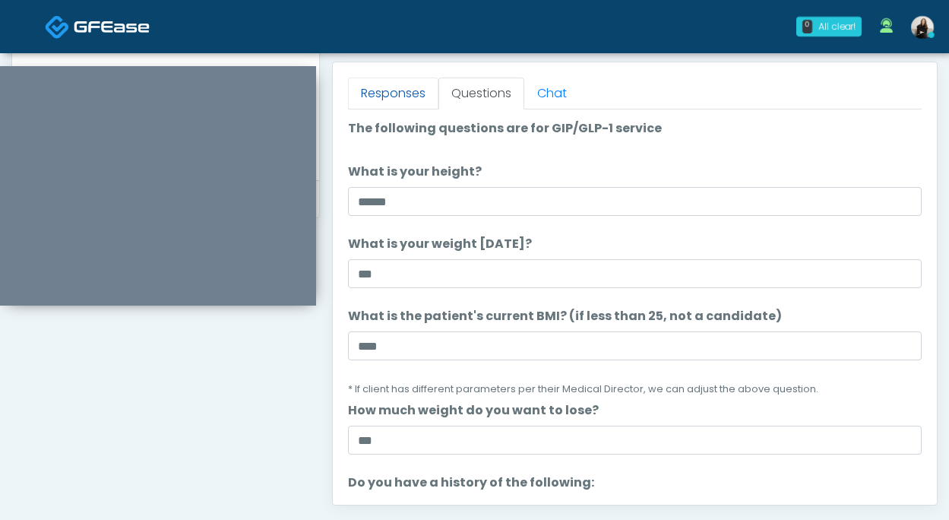
scroll to position [639, 0]
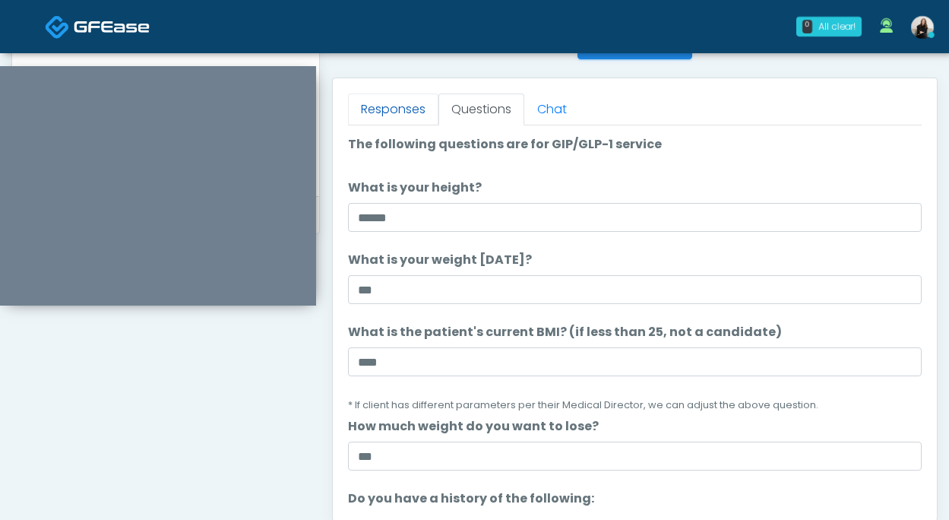
click at [417, 98] on link "Responses" at bounding box center [393, 110] width 90 height 32
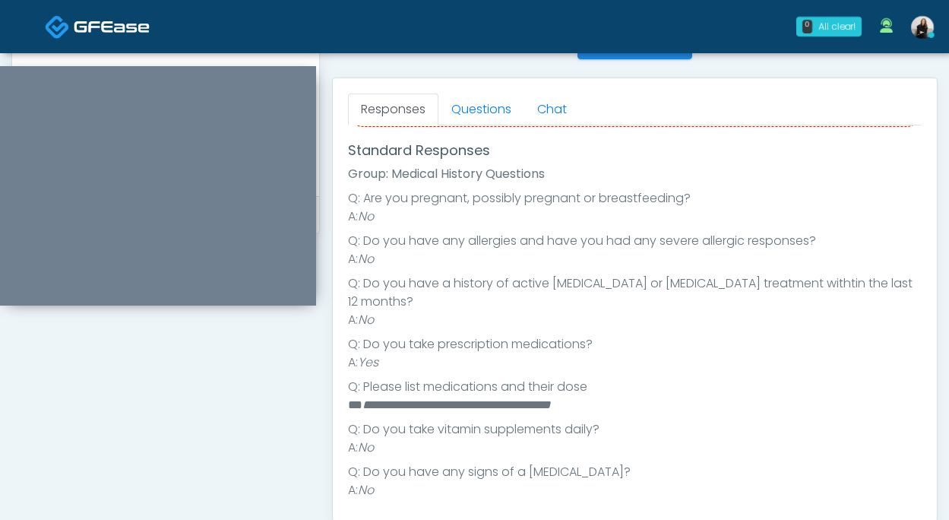
scroll to position [173, 0]
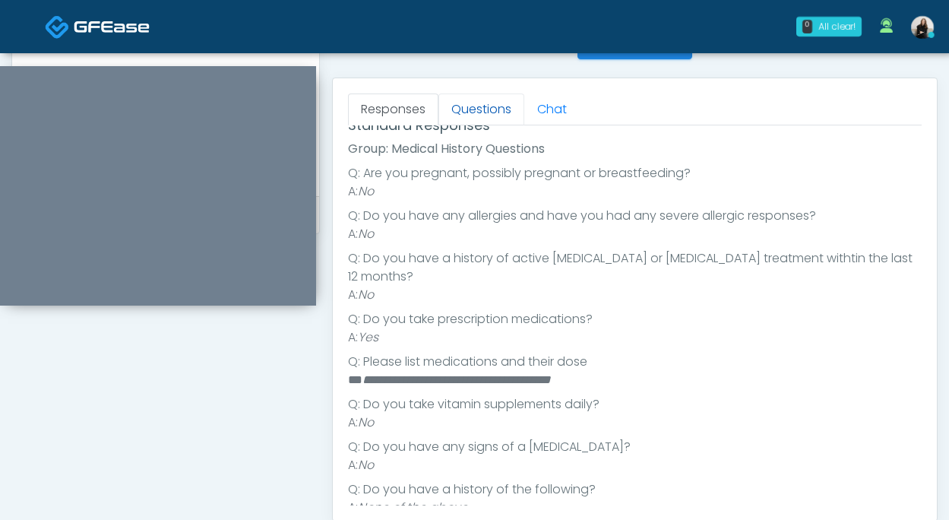
click at [490, 107] on link "Questions" at bounding box center [482, 110] width 86 height 32
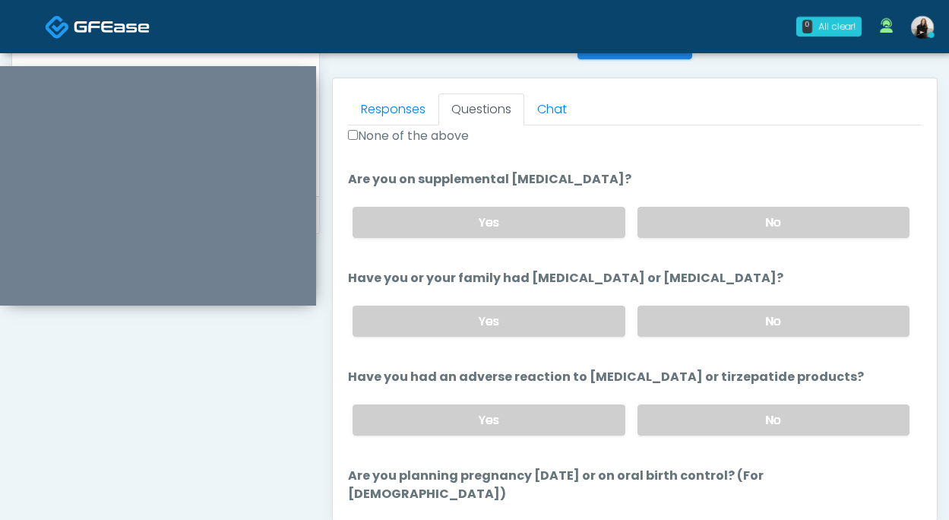
scroll to position [591, 0]
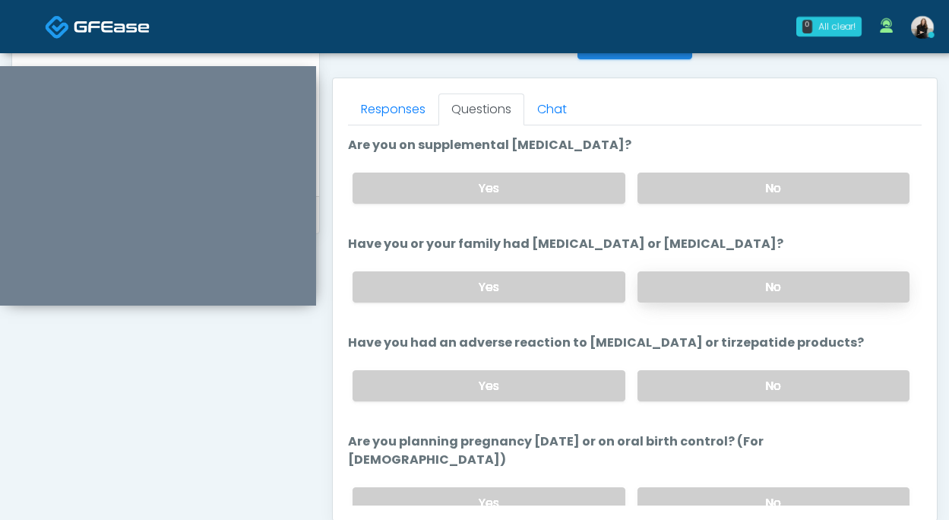
click at [663, 277] on label "No" at bounding box center [774, 286] width 272 height 31
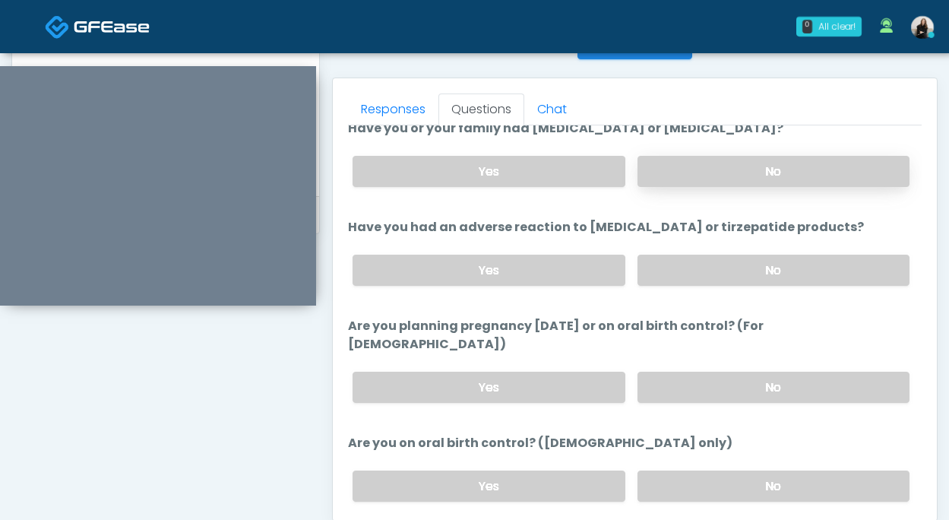
click at [663, 277] on label "No" at bounding box center [774, 270] width 272 height 31
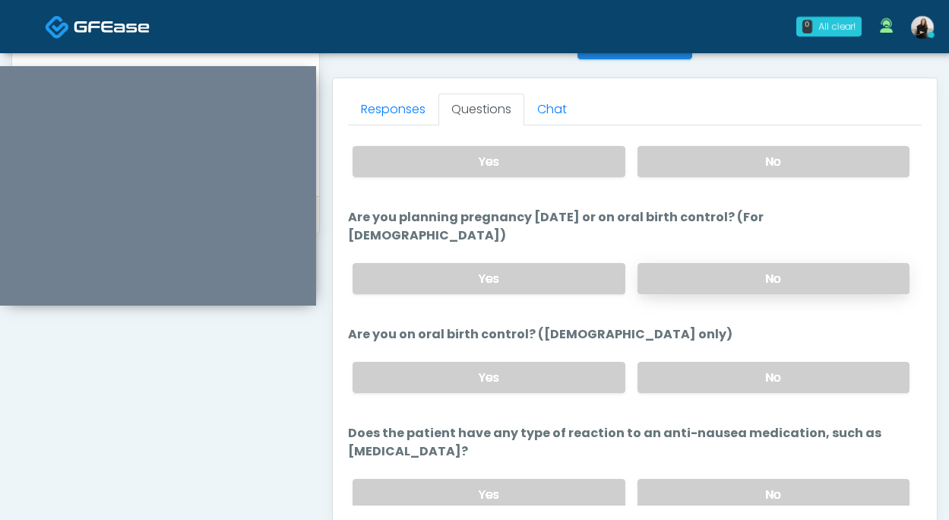
scroll to position [829, 0]
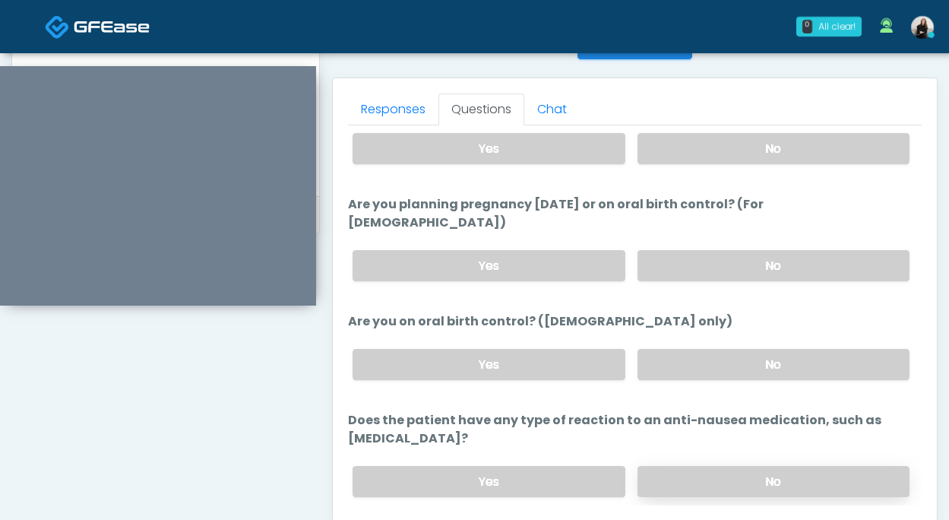
click at [667, 466] on label "No" at bounding box center [774, 481] width 272 height 31
click at [724, 250] on label "No" at bounding box center [774, 265] width 272 height 31
click at [581, 350] on label "Yes" at bounding box center [489, 364] width 272 height 31
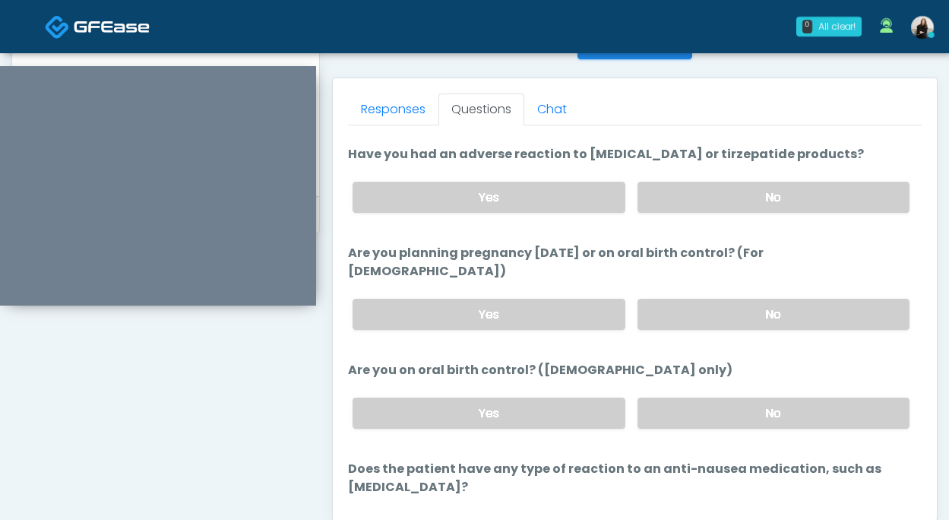
scroll to position [838, 0]
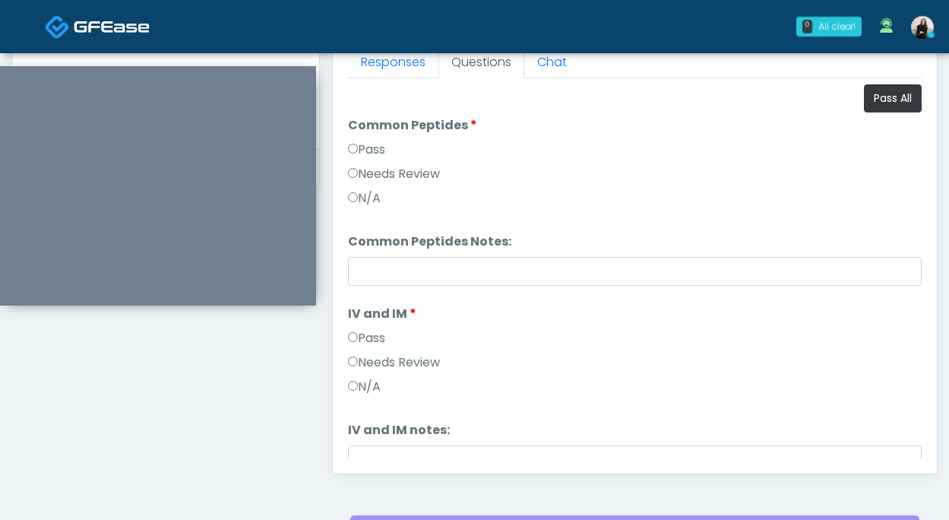
scroll to position [561, 0]
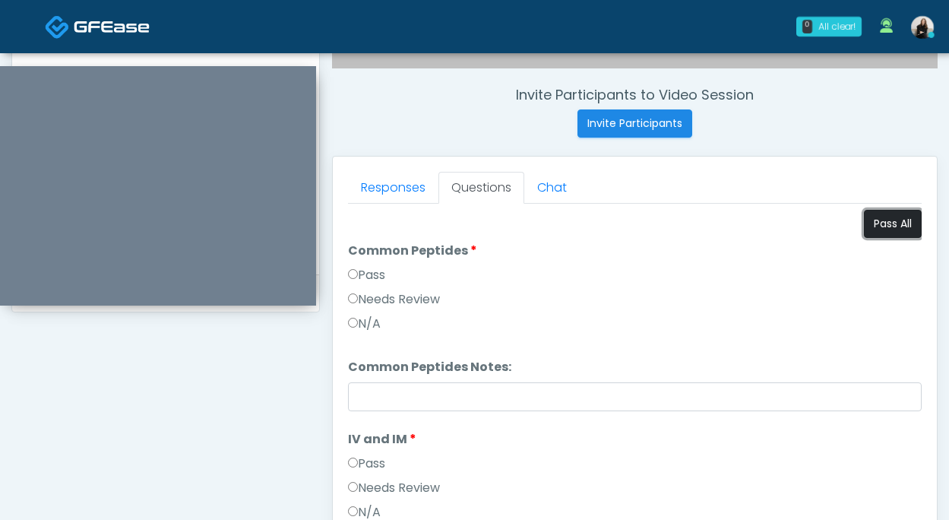
click at [864, 217] on button "Pass All" at bounding box center [893, 224] width 58 height 28
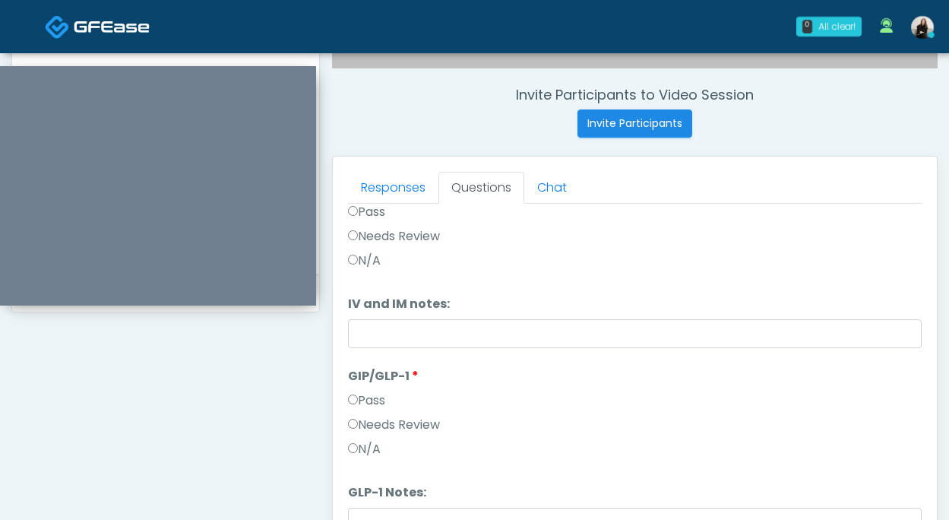
scroll to position [677, 0]
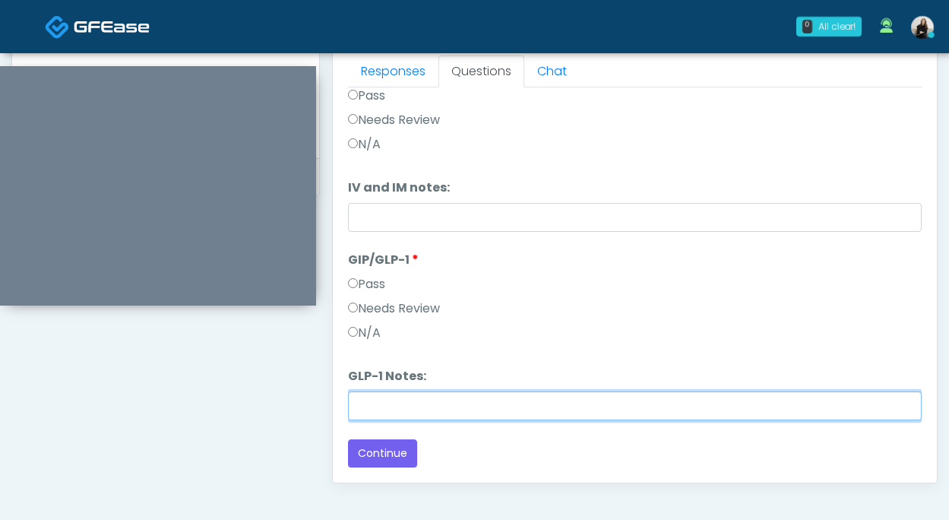
click at [591, 405] on input "GLP-1 Notes:" at bounding box center [635, 405] width 574 height 29
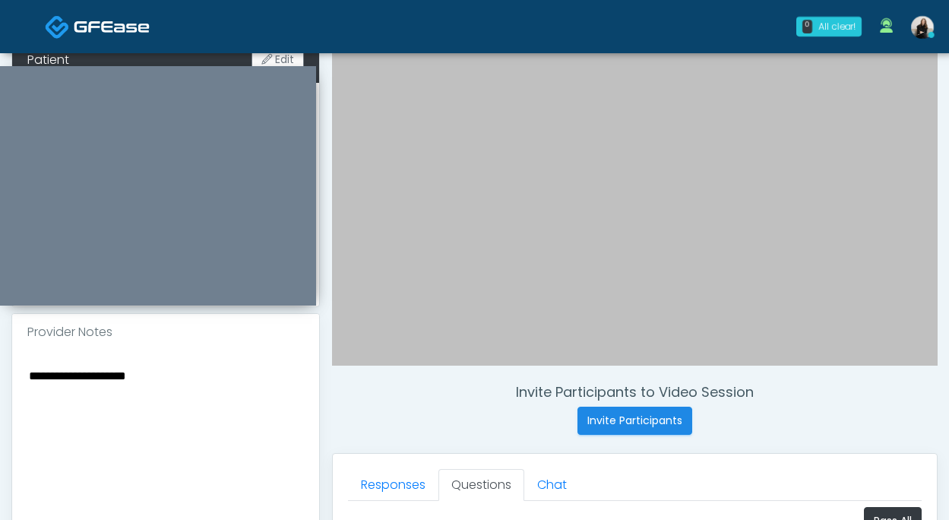
scroll to position [262, 0]
type input "**********"
click at [195, 369] on textarea "**********" at bounding box center [165, 459] width 277 height 185
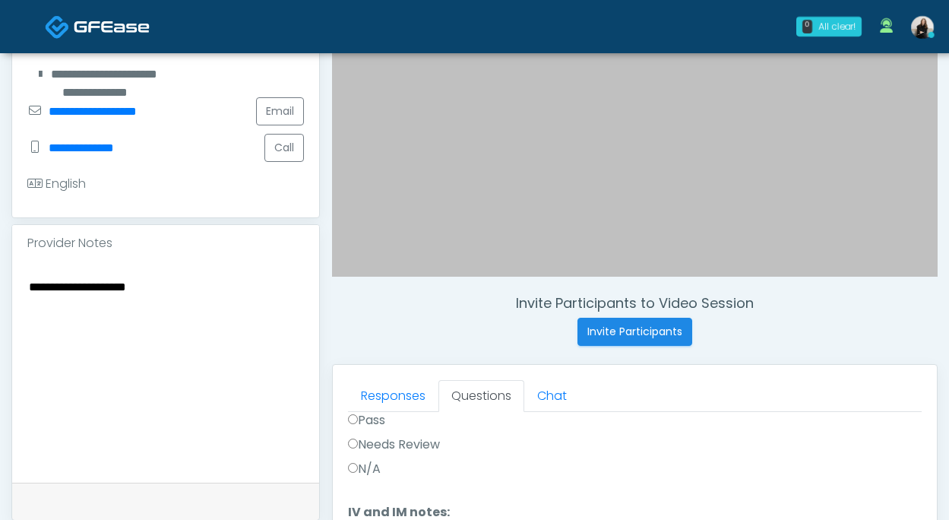
scroll to position [383, 0]
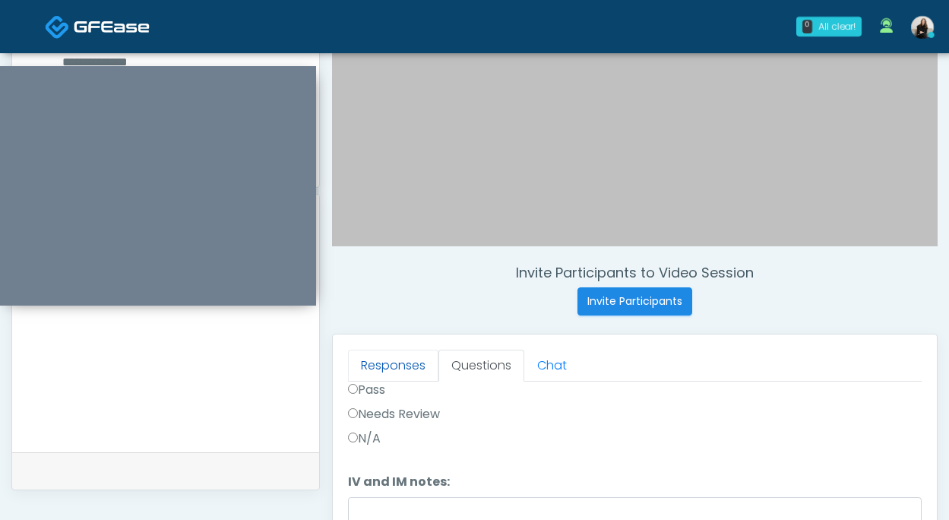
click at [378, 376] on link "Responses" at bounding box center [393, 366] width 90 height 32
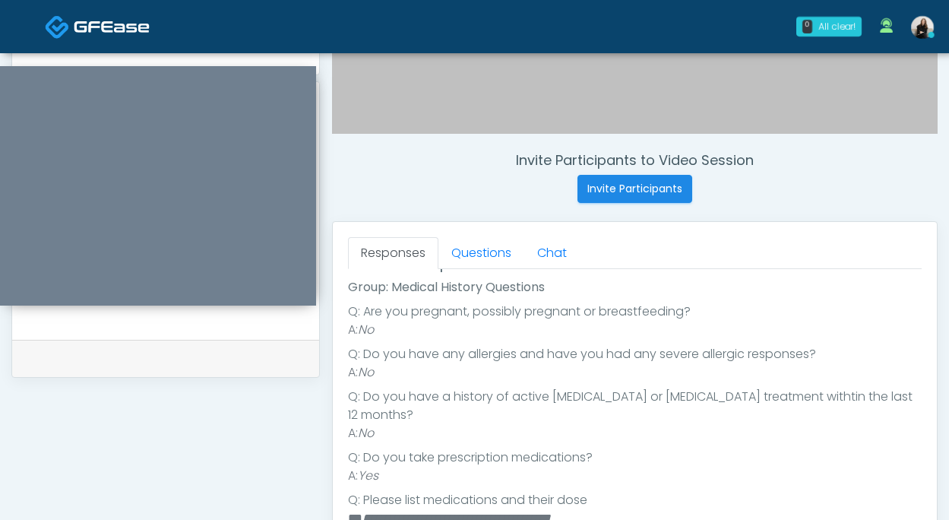
scroll to position [599, 0]
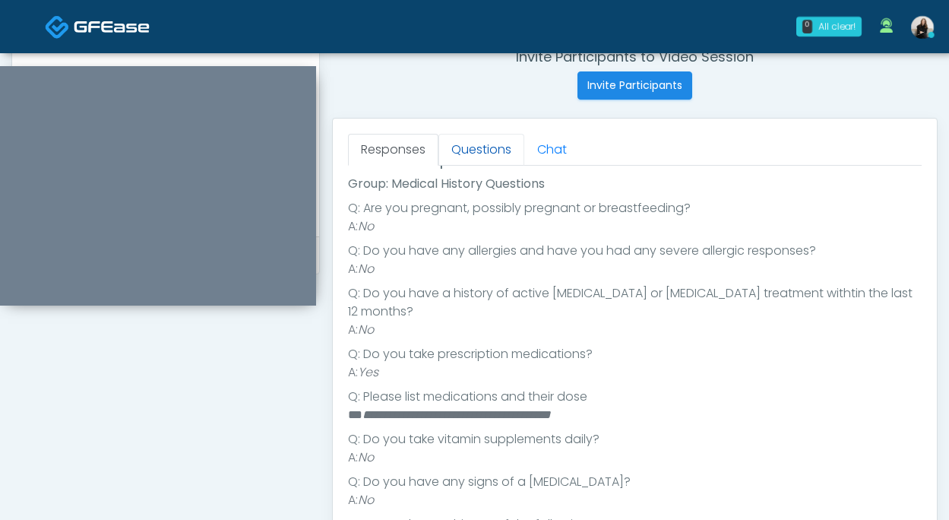
click at [493, 157] on link "Questions" at bounding box center [482, 150] width 86 height 32
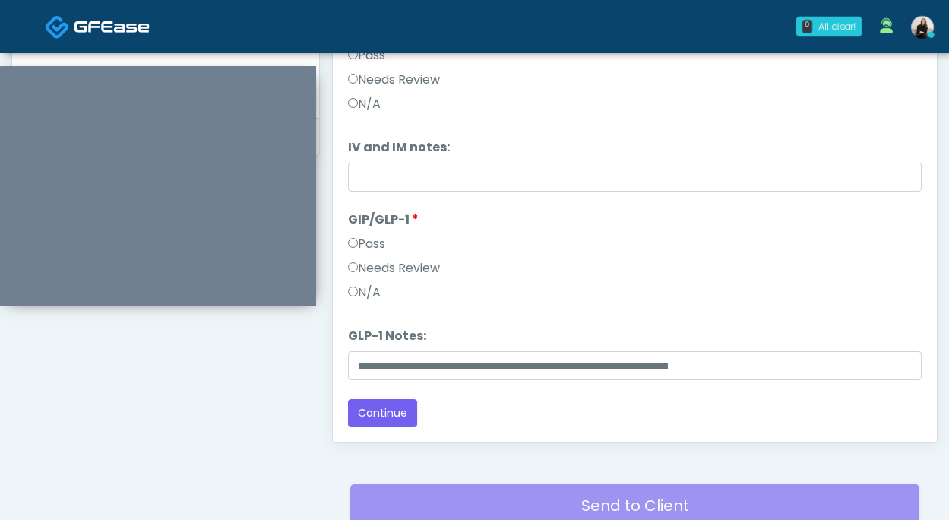
scroll to position [832, 0]
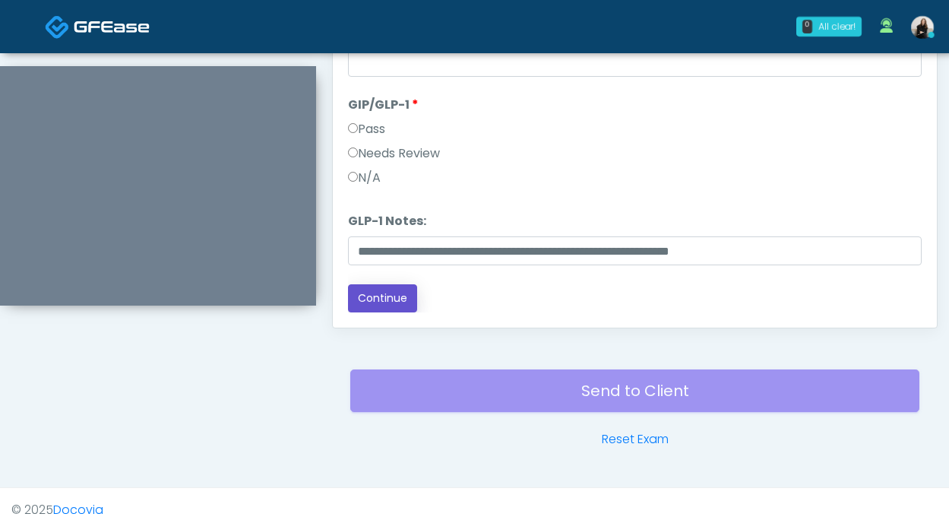
click at [362, 296] on button "Continue" at bounding box center [382, 298] width 69 height 28
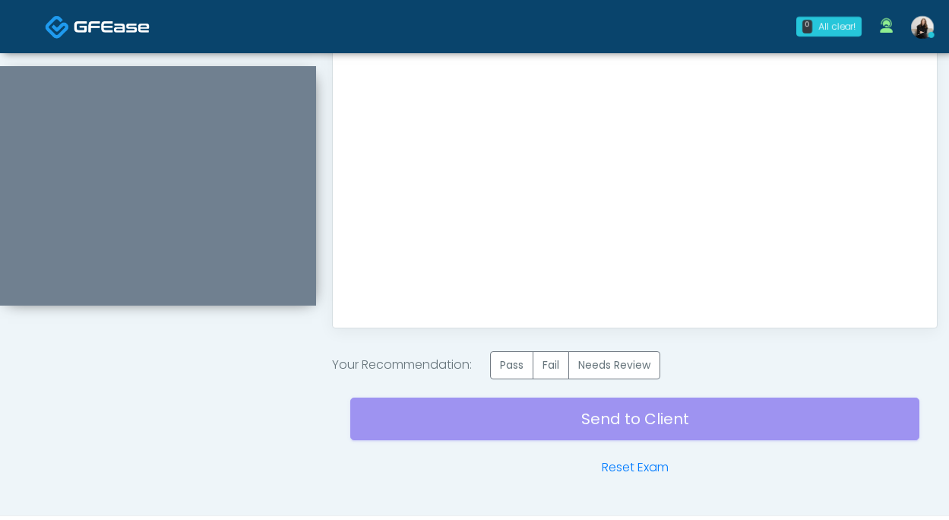
scroll to position [0, 0]
click at [518, 362] on label "Pass" at bounding box center [511, 365] width 43 height 28
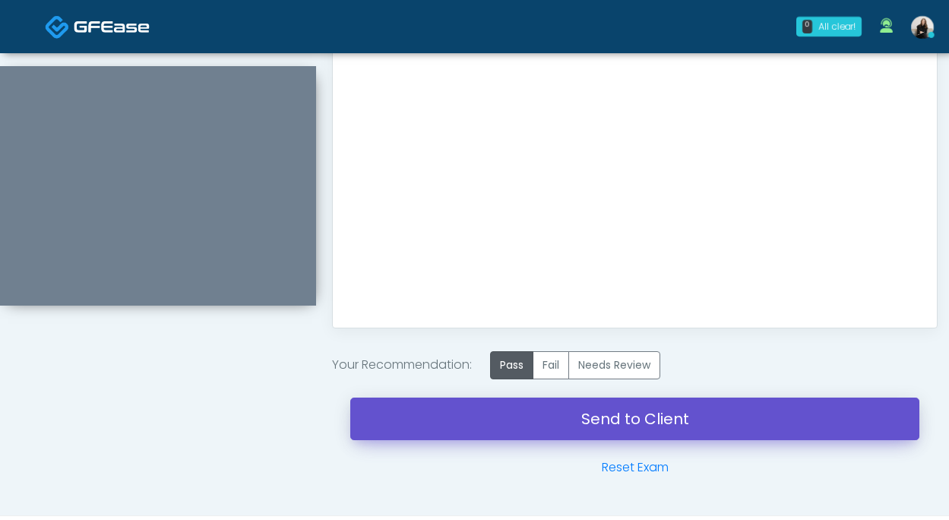
click at [563, 409] on link "Send to Client" at bounding box center [634, 419] width 569 height 43
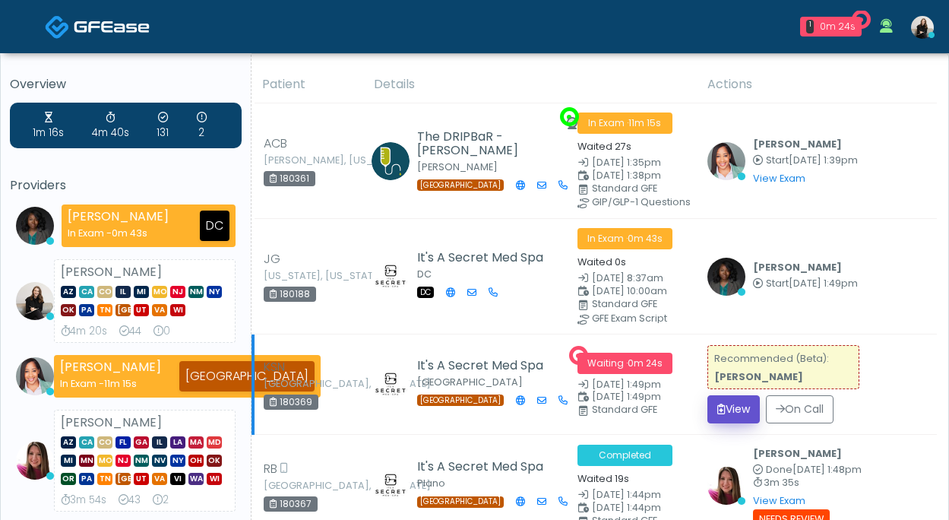
click at [724, 404] on icon "submit" at bounding box center [722, 409] width 8 height 11
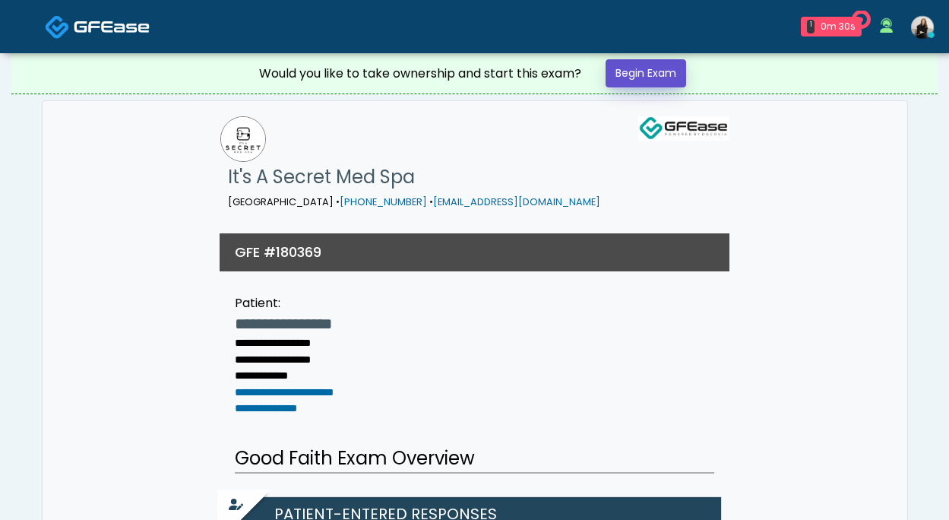
click at [652, 64] on link "Begin Exam" at bounding box center [646, 73] width 81 height 28
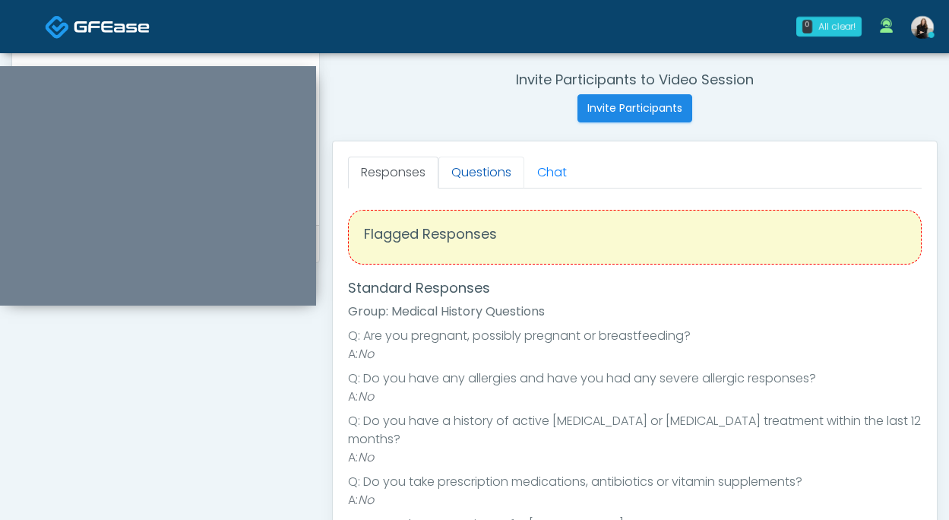
click at [485, 169] on link "Questions" at bounding box center [482, 173] width 86 height 32
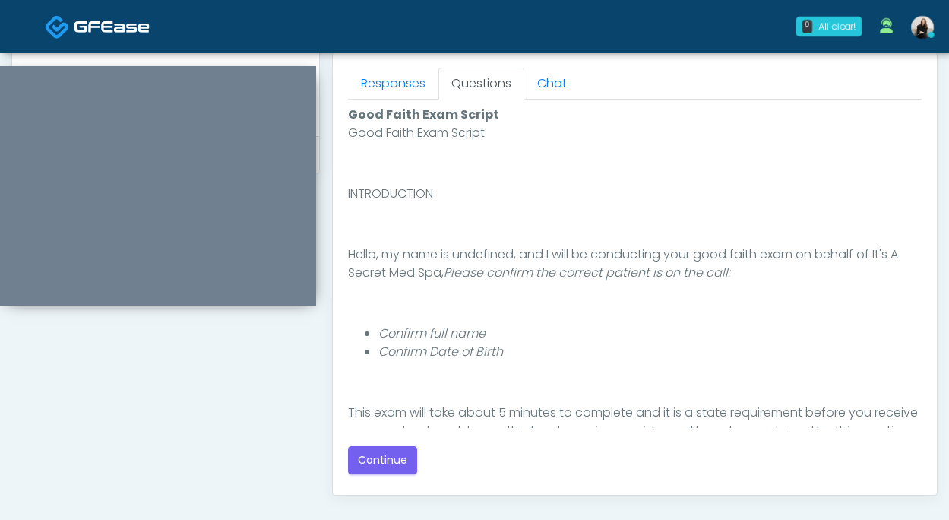
scroll to position [675, 0]
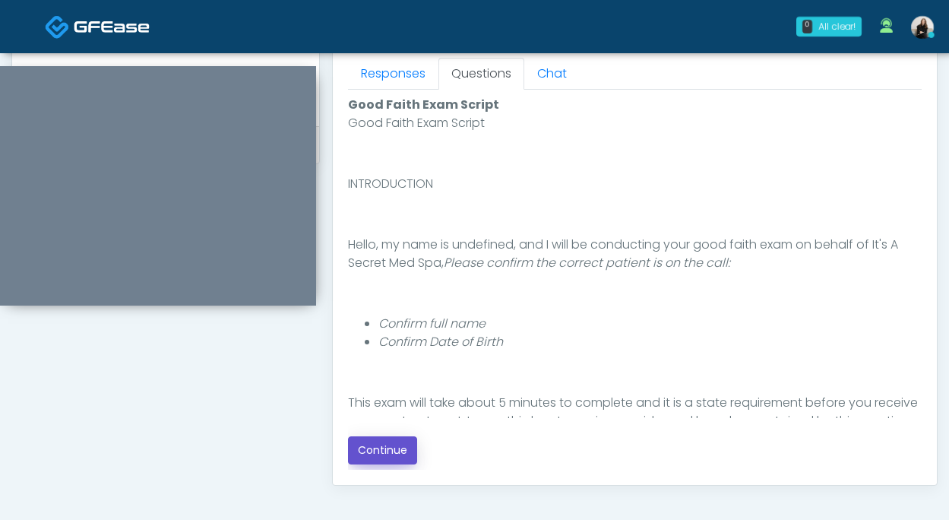
click at [388, 451] on button "Continue" at bounding box center [382, 450] width 69 height 28
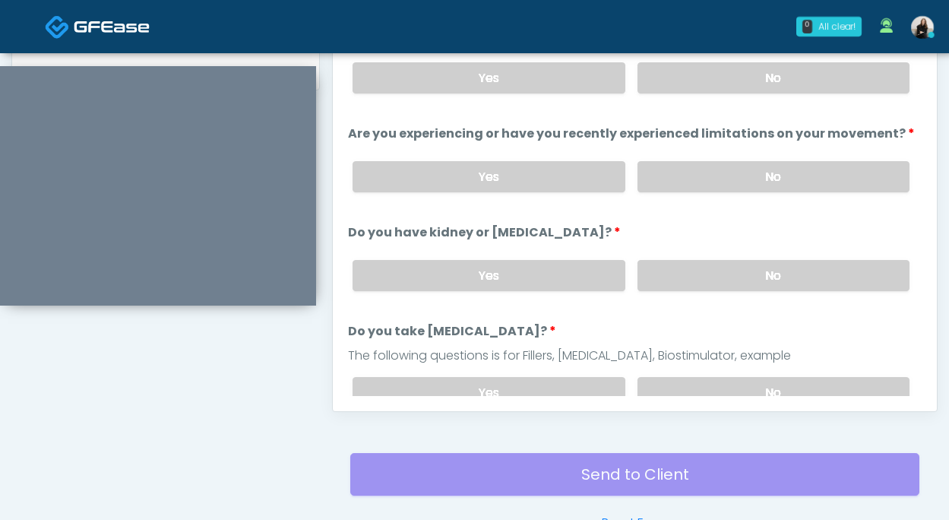
scroll to position [626, 0]
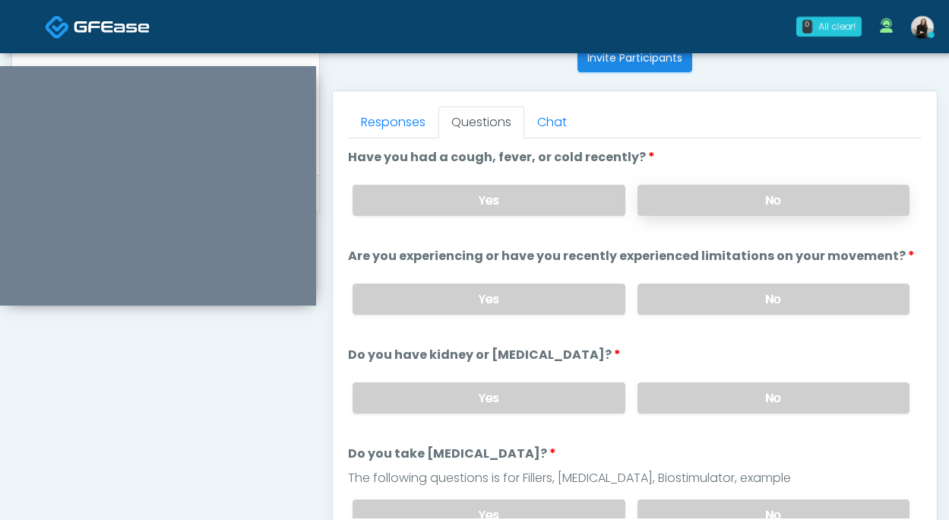
click at [695, 202] on label "No" at bounding box center [774, 200] width 272 height 31
click at [680, 300] on label "No" at bounding box center [774, 299] width 272 height 31
click at [672, 403] on label "No" at bounding box center [774, 397] width 272 height 31
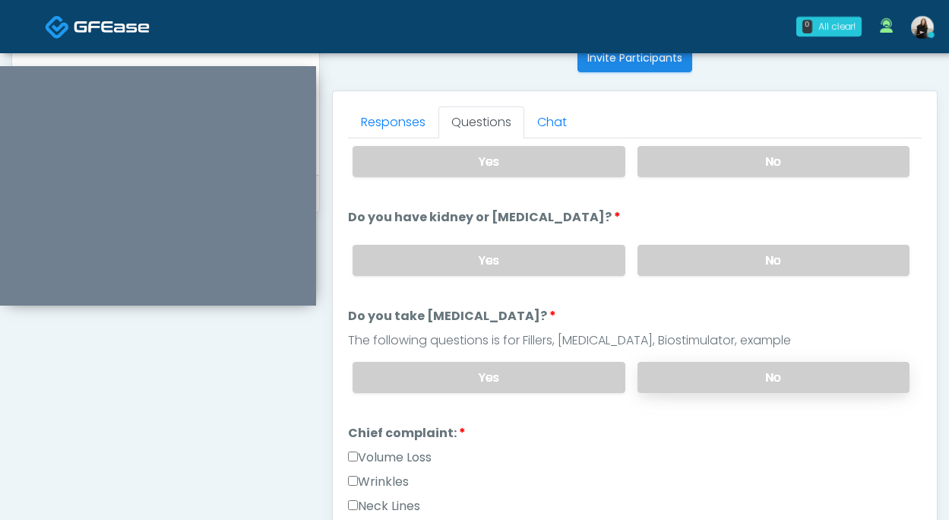
click at [676, 376] on label "No" at bounding box center [774, 377] width 272 height 31
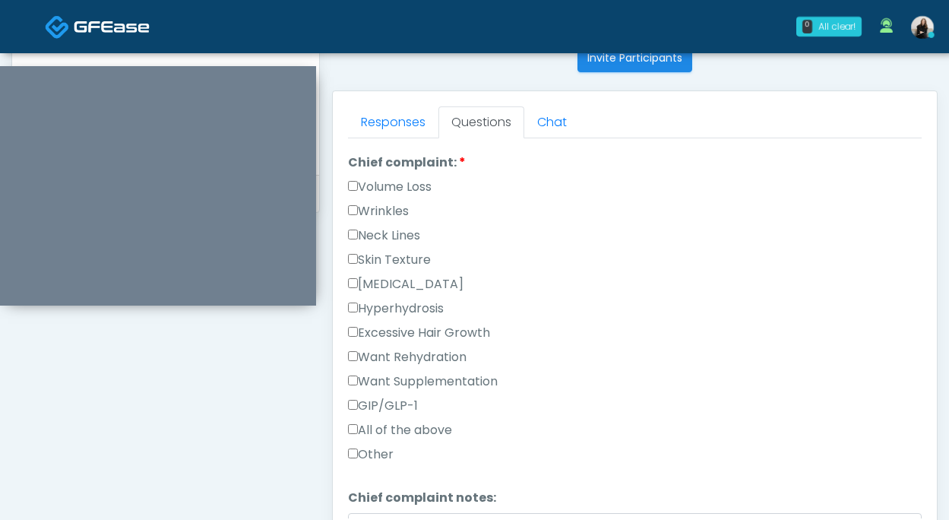
scroll to position [412, 0]
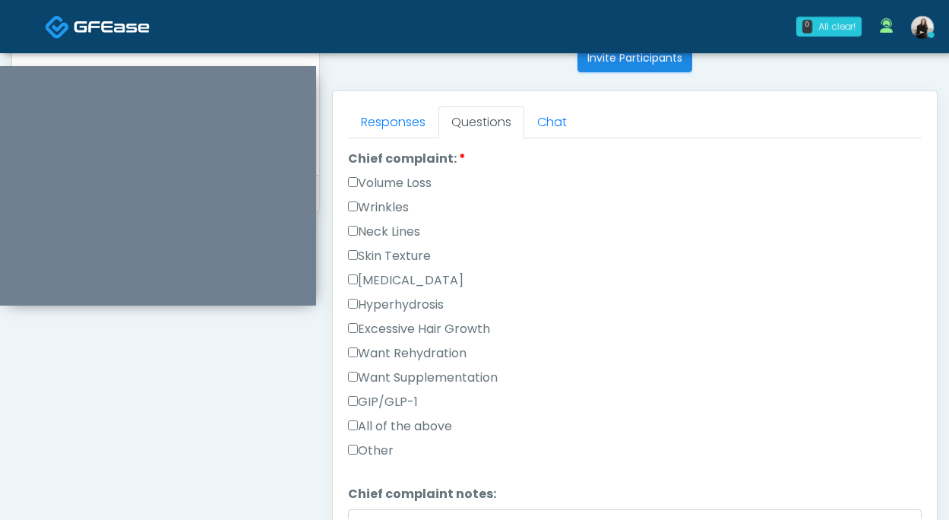
click at [403, 174] on label "Volume Loss" at bounding box center [390, 183] width 84 height 18
click at [399, 204] on label "Wrinkles" at bounding box center [378, 207] width 61 height 18
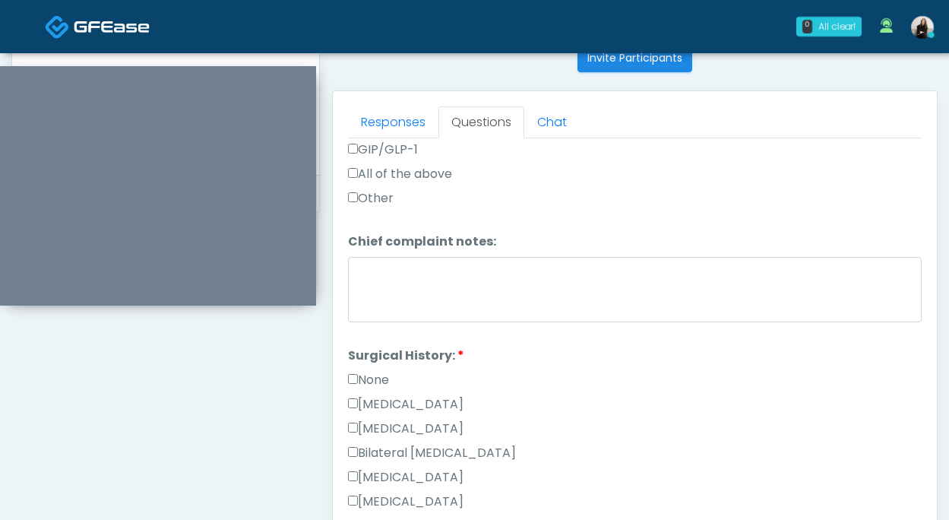
scroll to position [825, 0]
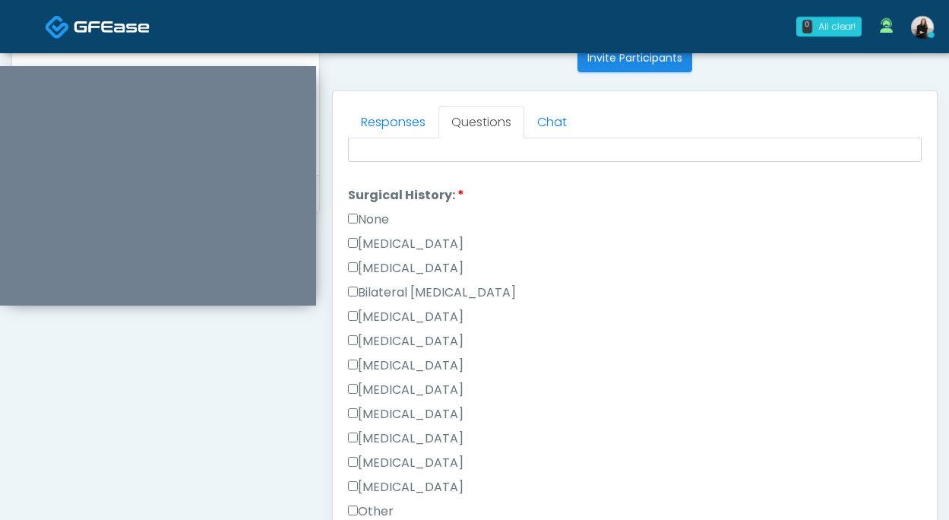
click at [374, 217] on label "None" at bounding box center [368, 220] width 41 height 18
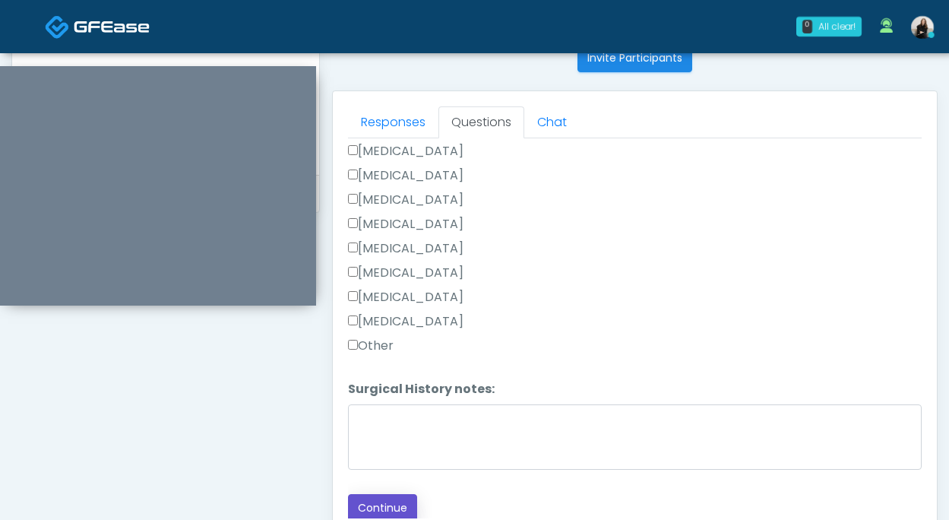
click at [362, 502] on button "Continue" at bounding box center [382, 508] width 69 height 28
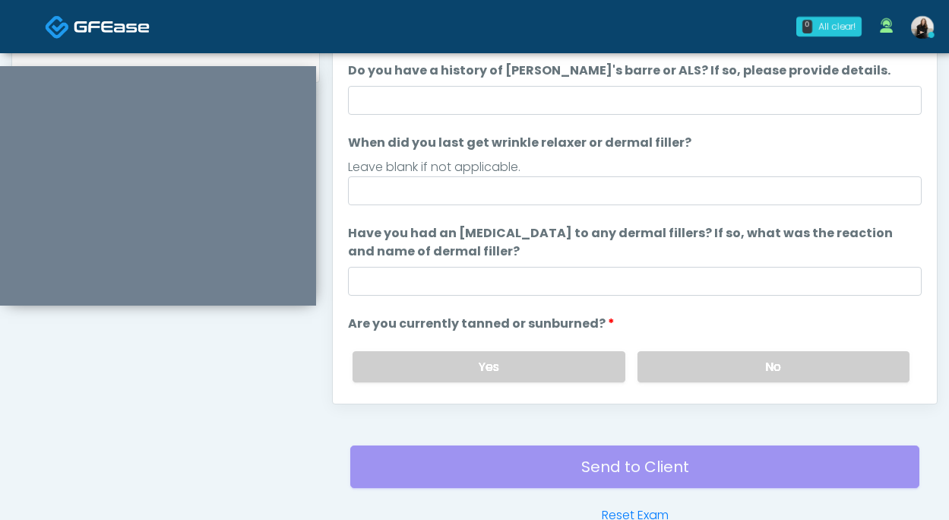
scroll to position [693, 0]
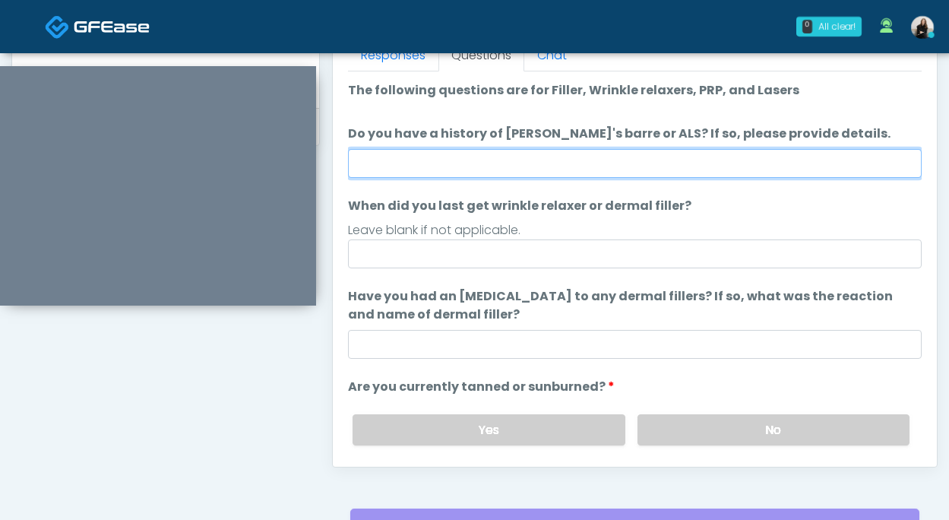
click at [457, 165] on input "Do you have a history of Guillain's barre or ALS? If so, please provide details." at bounding box center [635, 163] width 574 height 29
type input "**"
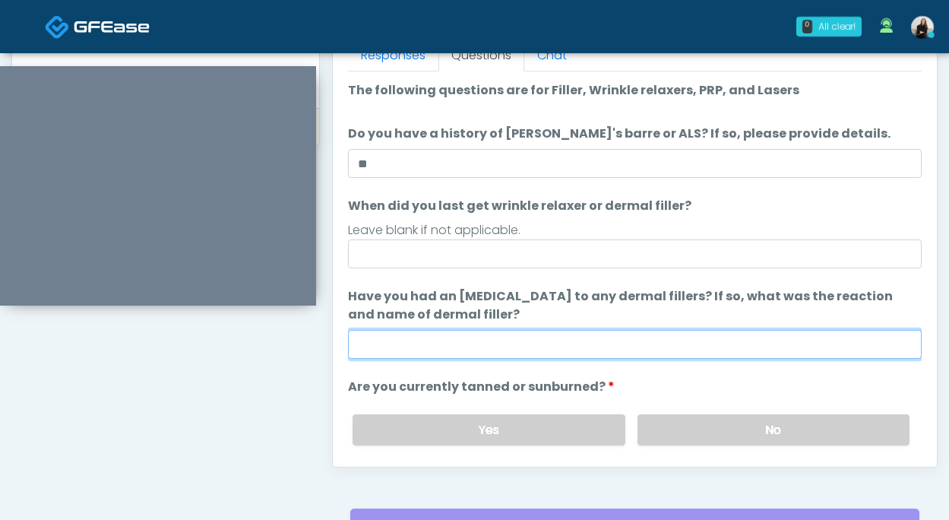
click at [428, 341] on input "Have you had an allergic response to any dermal fillers? If so, what was the re…" at bounding box center [635, 344] width 574 height 29
type input "**"
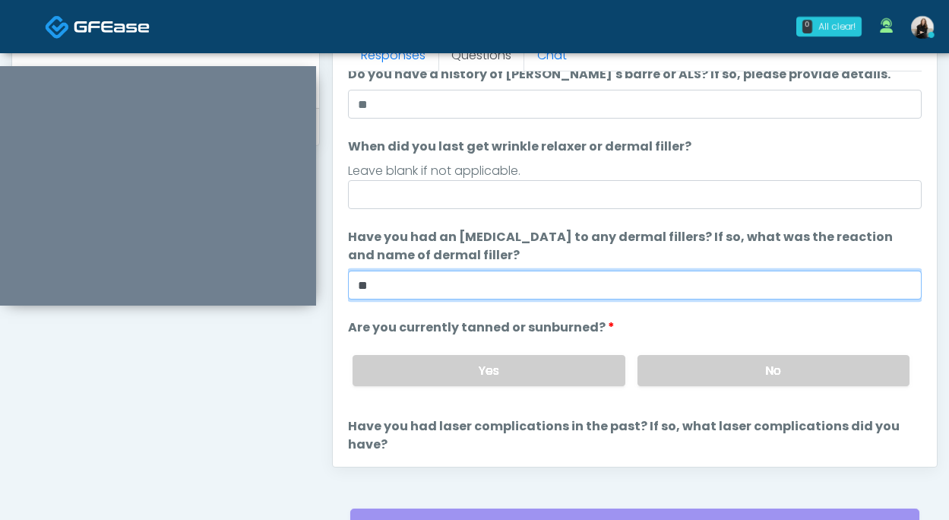
scroll to position [128, 0]
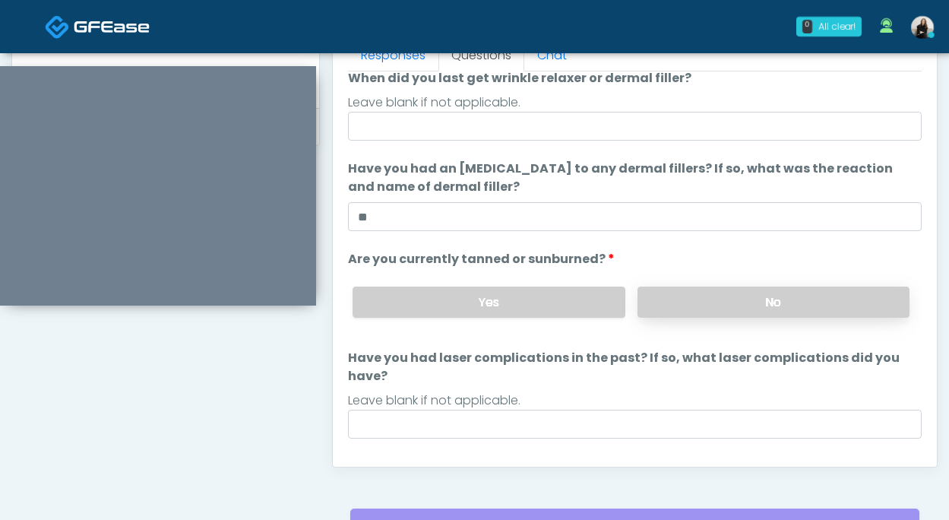
click at [692, 312] on label "No" at bounding box center [774, 302] width 272 height 31
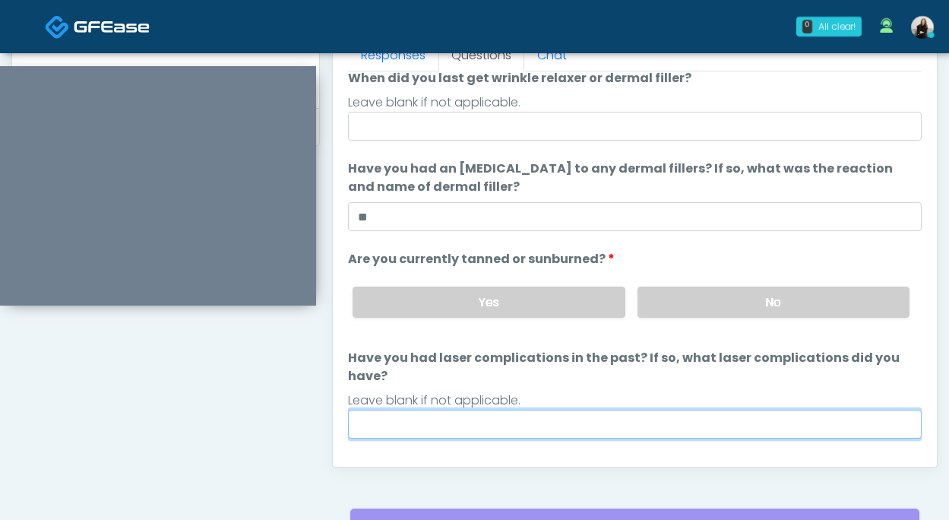
click at [630, 418] on input "Have you had laser complications in the past? If so, what laser complications d…" at bounding box center [635, 424] width 574 height 29
type input "**"
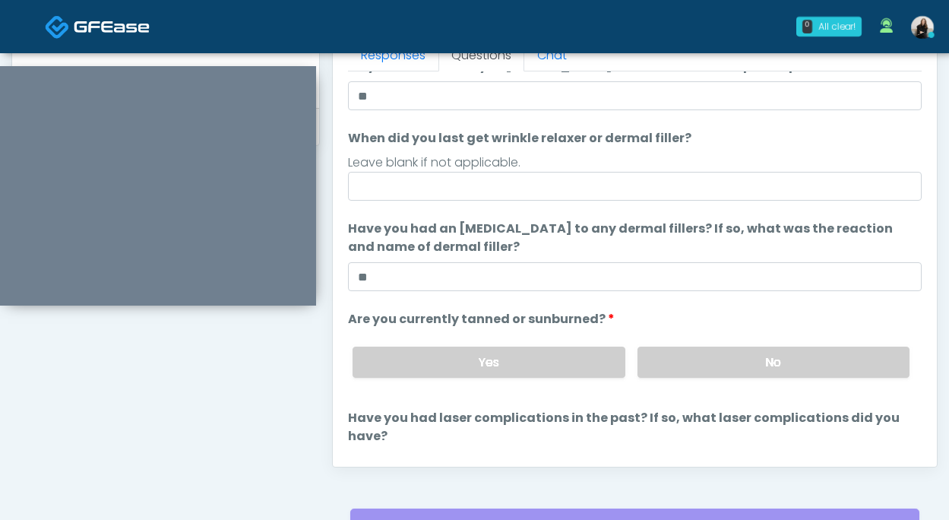
scroll to position [0, 0]
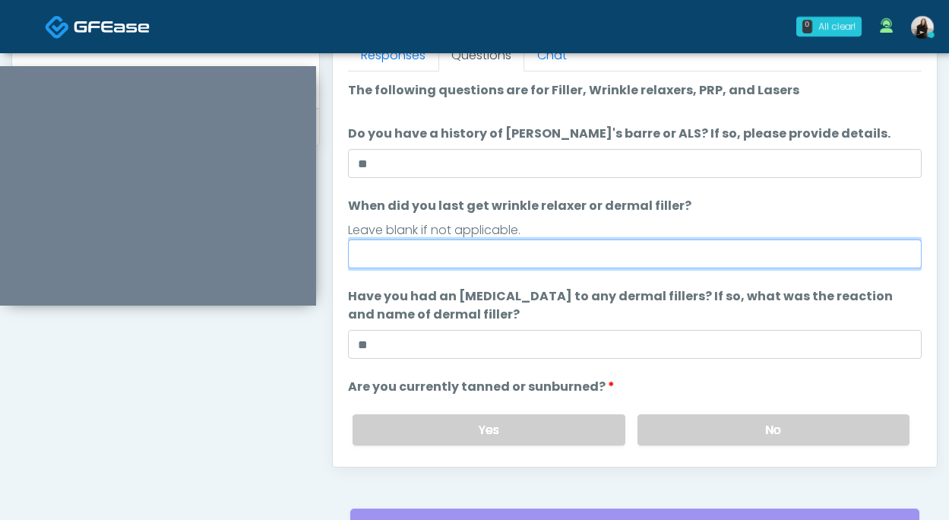
click at [502, 250] on input "When did you last get wrinkle relaxer or dermal filler?" at bounding box center [635, 253] width 574 height 29
type input "******"
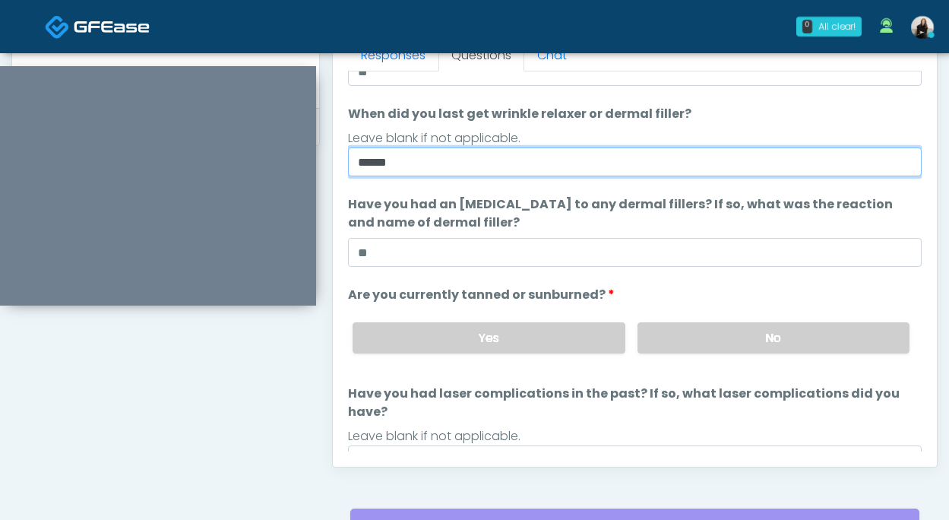
scroll to position [143, 0]
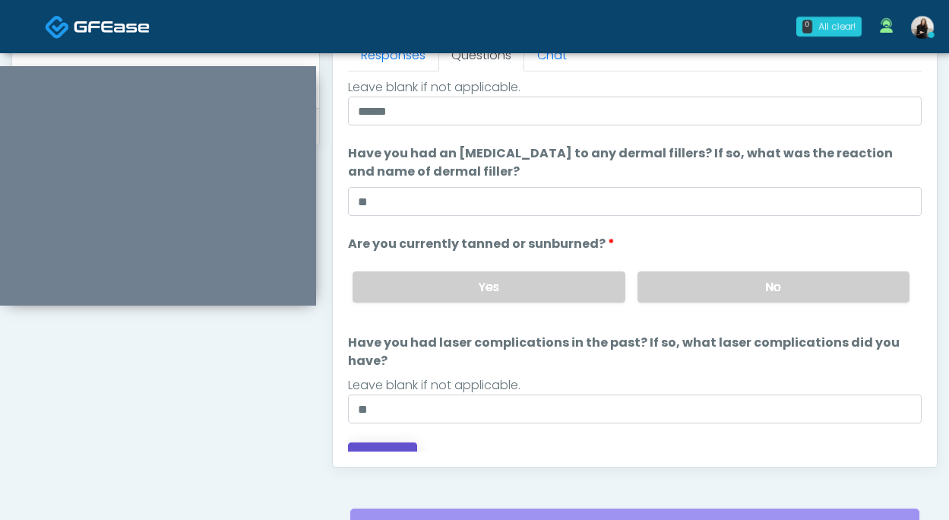
click at [378, 442] on button "Continue" at bounding box center [382, 456] width 69 height 28
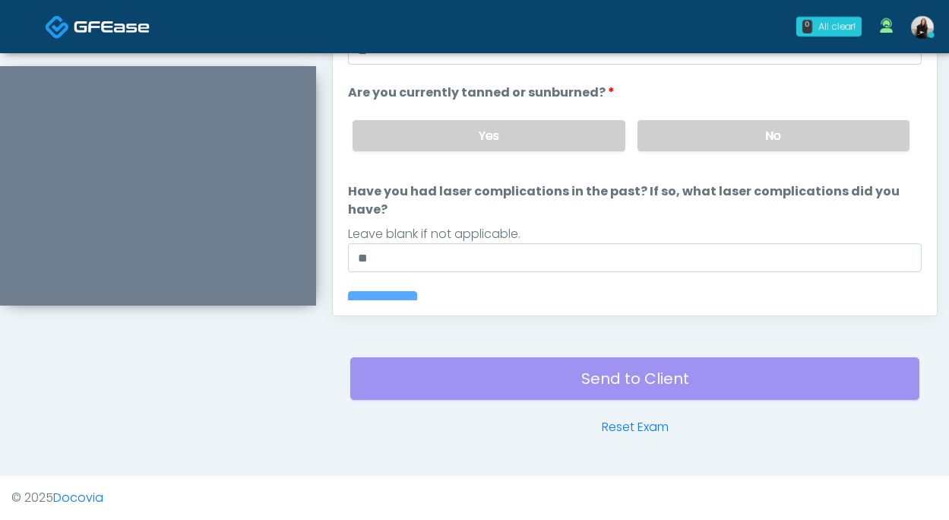
scroll to position [0, 0]
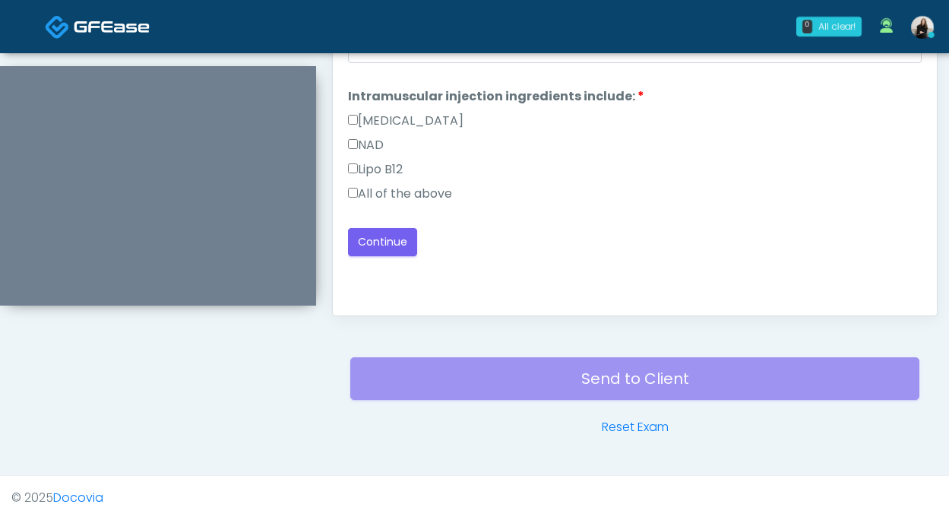
click at [423, 188] on label "All of the above" at bounding box center [400, 194] width 104 height 18
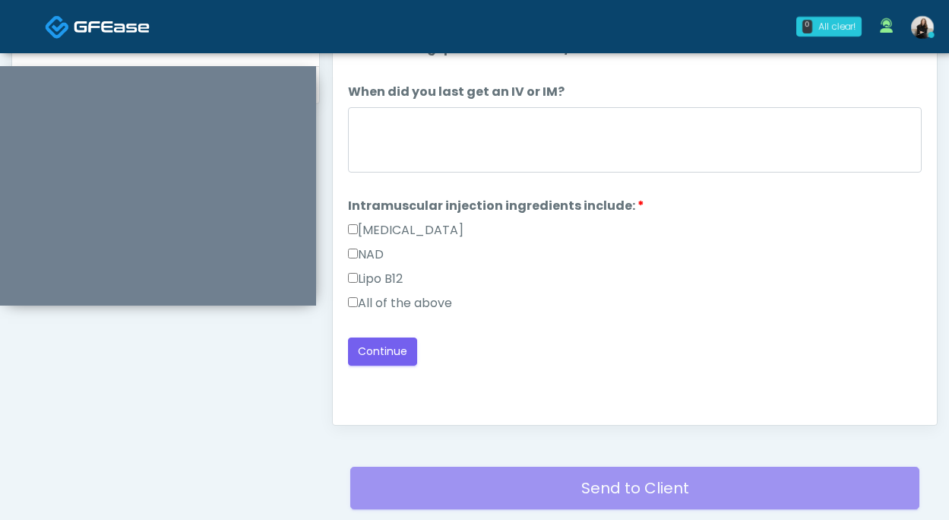
scroll to position [724, 0]
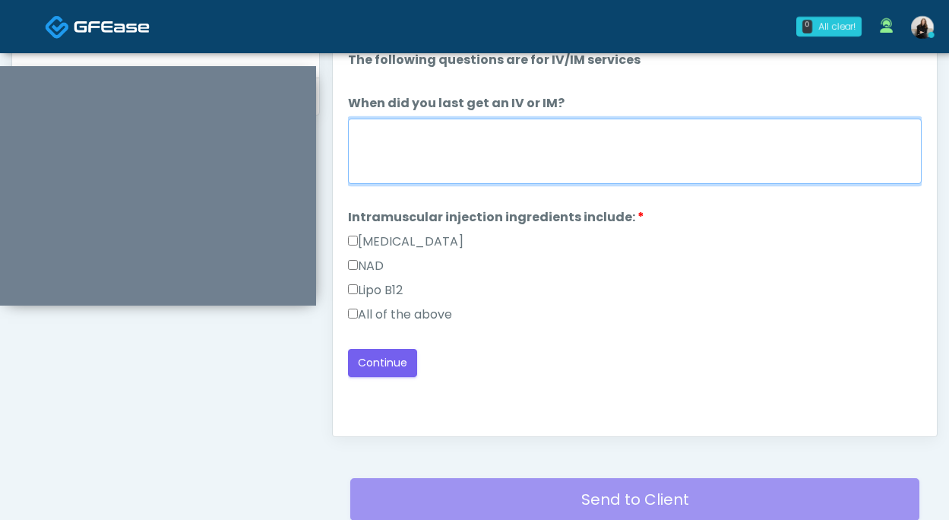
click at [427, 161] on textarea "When did you last get an IV or IM?" at bounding box center [635, 151] width 574 height 65
type textarea "**********"
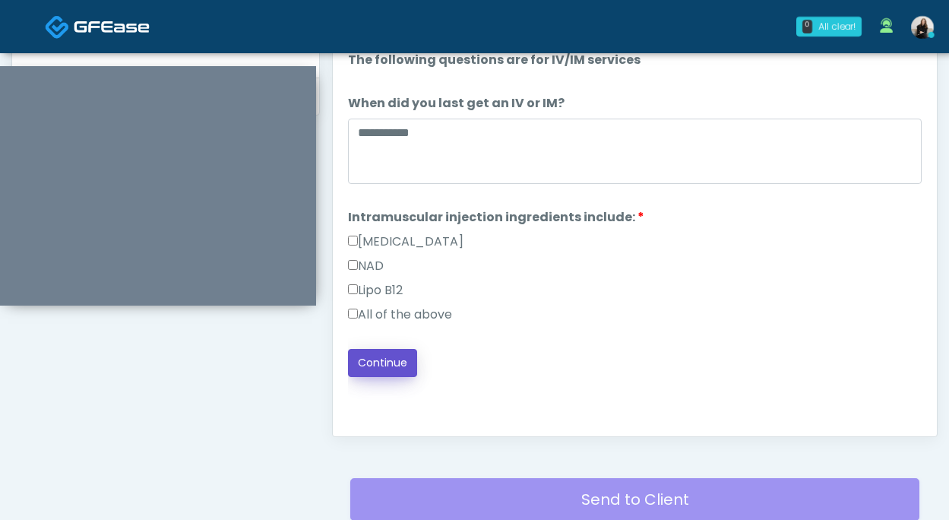
click at [386, 374] on button "Continue" at bounding box center [382, 363] width 69 height 28
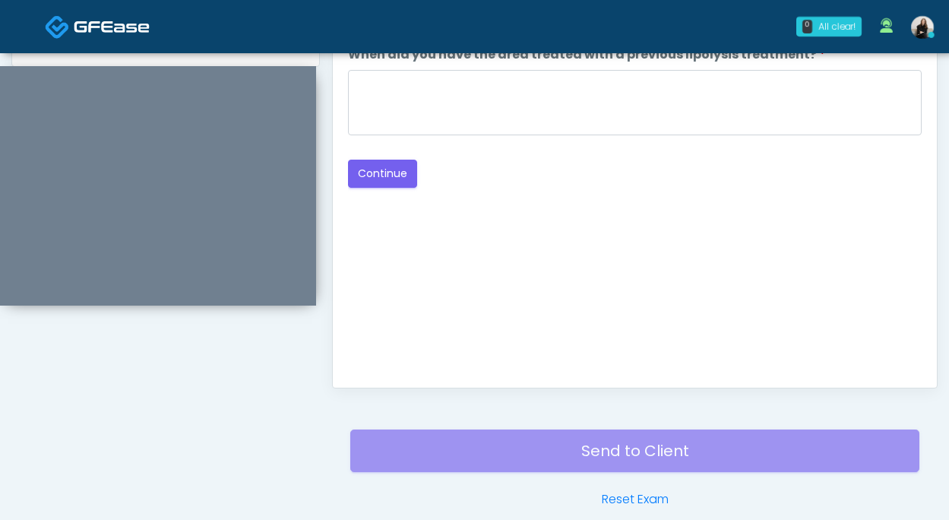
scroll to position [721, 0]
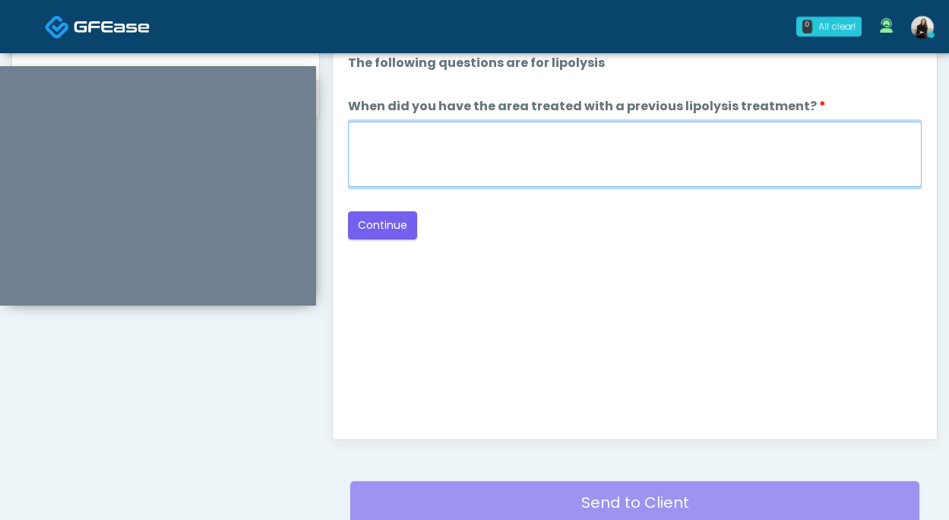
click at [499, 176] on textarea "When did you have the area treated with a previous lipolysis treatment?" at bounding box center [635, 154] width 574 height 65
type textarea "*****"
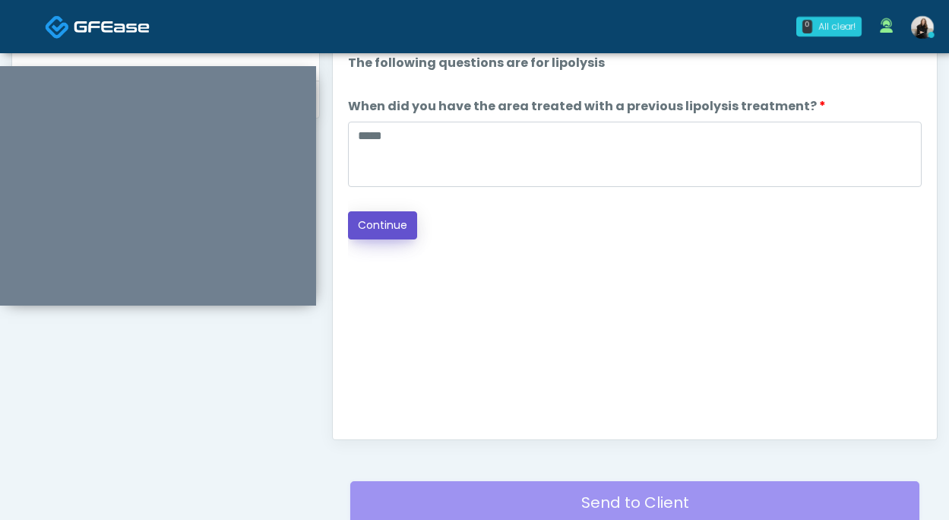
click at [393, 235] on button "Continue" at bounding box center [382, 225] width 69 height 28
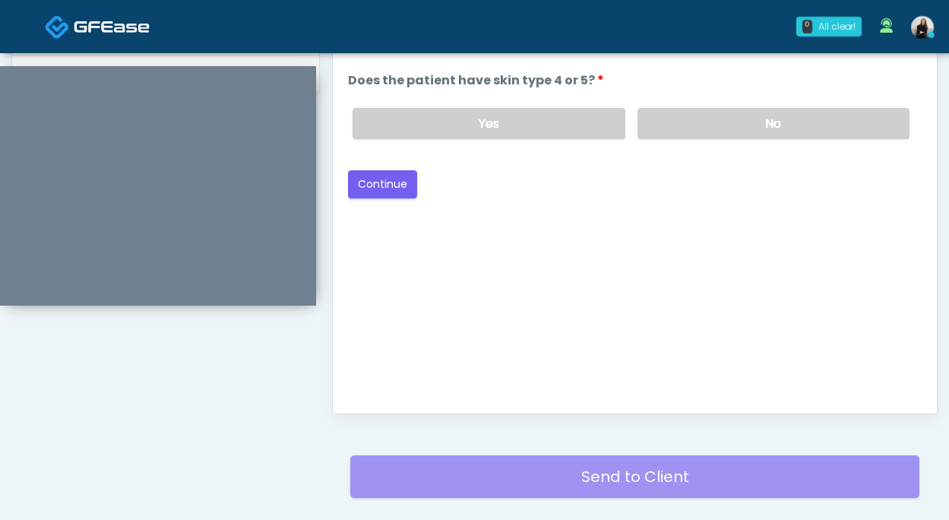
scroll to position [681, 0]
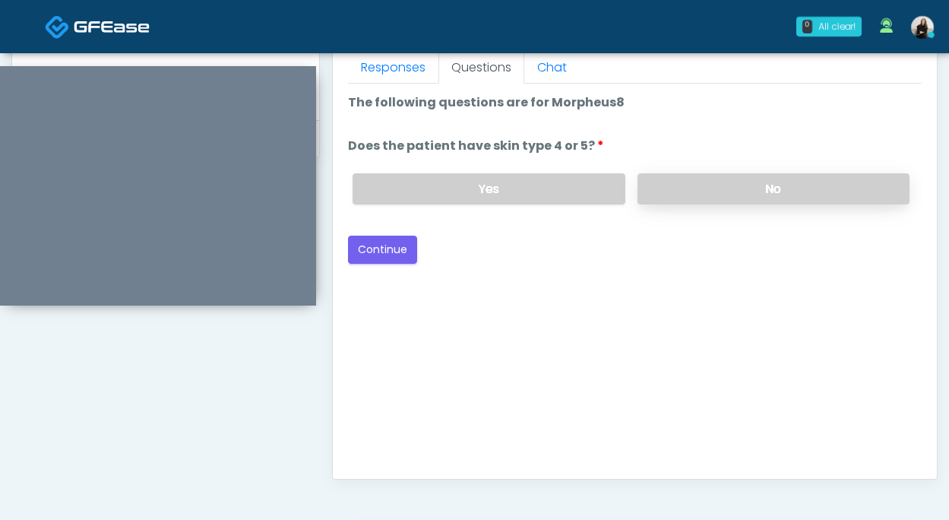
click at [696, 176] on label "No" at bounding box center [774, 188] width 272 height 31
click at [533, 176] on label "Yes" at bounding box center [489, 188] width 272 height 31
click at [409, 239] on button "Continue" at bounding box center [382, 250] width 69 height 28
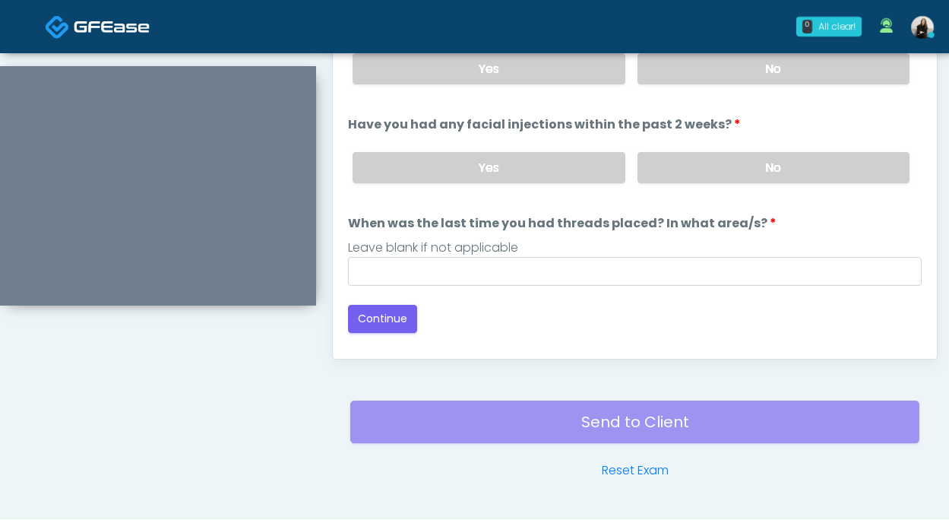
scroll to position [734, 0]
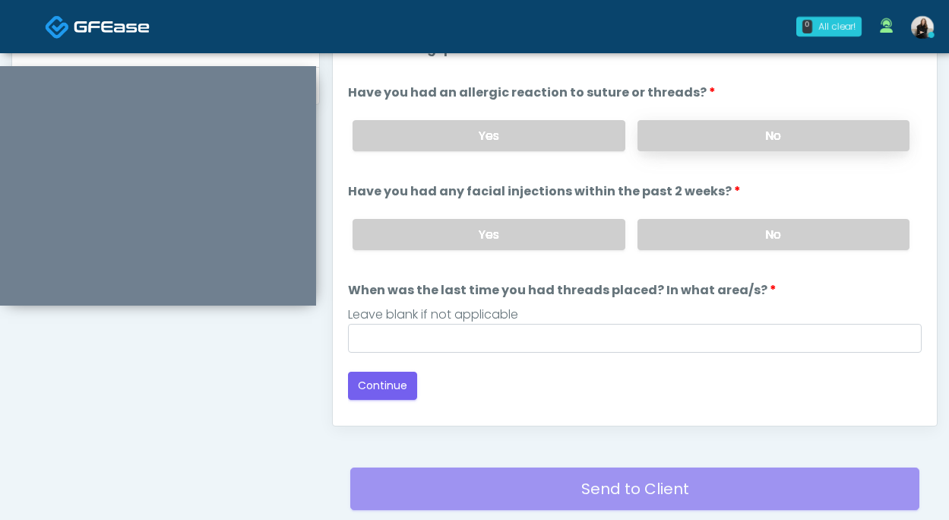
click at [755, 132] on label "No" at bounding box center [774, 135] width 272 height 31
click at [746, 221] on label "No" at bounding box center [774, 234] width 272 height 31
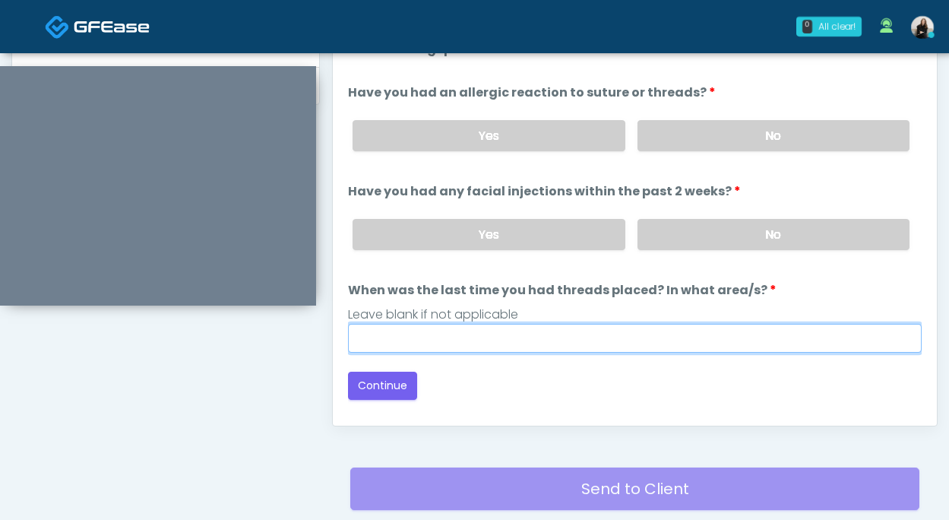
click at [676, 326] on input "When was the last time you had threads placed? In what area/s?" at bounding box center [635, 338] width 574 height 29
type input "*********"
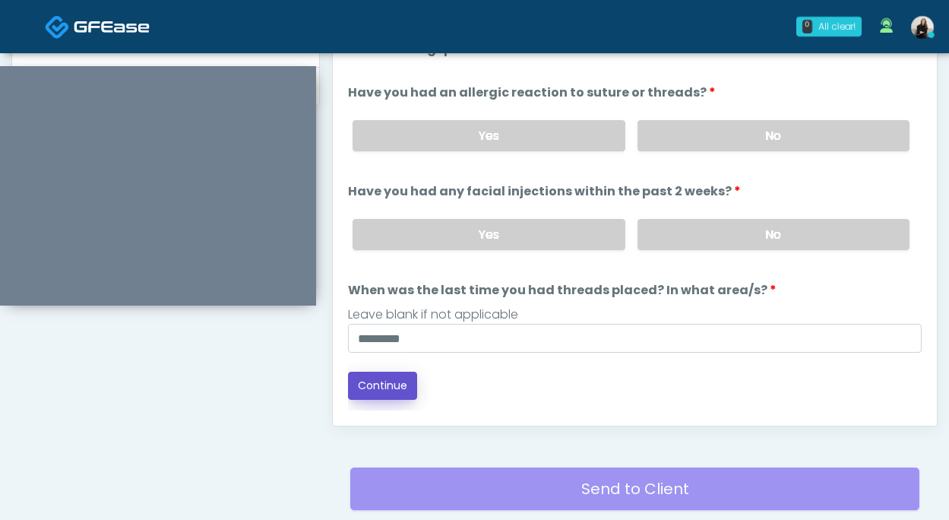
click at [384, 384] on button "Continue" at bounding box center [382, 386] width 69 height 28
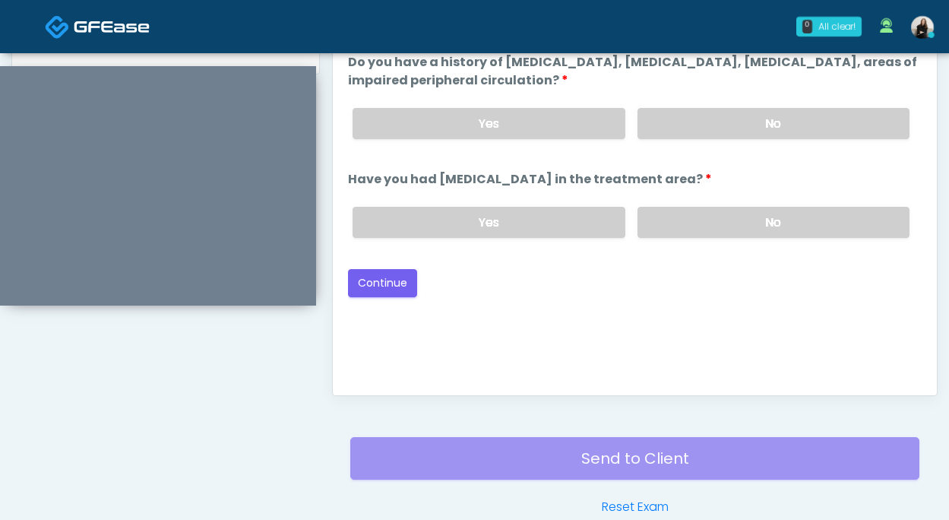
scroll to position [718, 0]
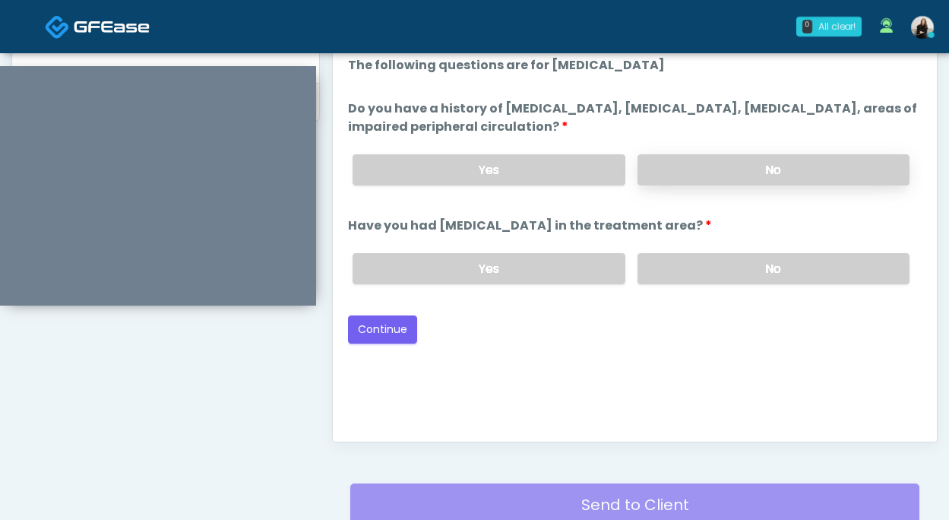
click at [695, 177] on label "No" at bounding box center [774, 169] width 272 height 31
click at [696, 275] on label "No" at bounding box center [774, 268] width 272 height 31
click at [372, 326] on button "Continue" at bounding box center [382, 329] width 69 height 28
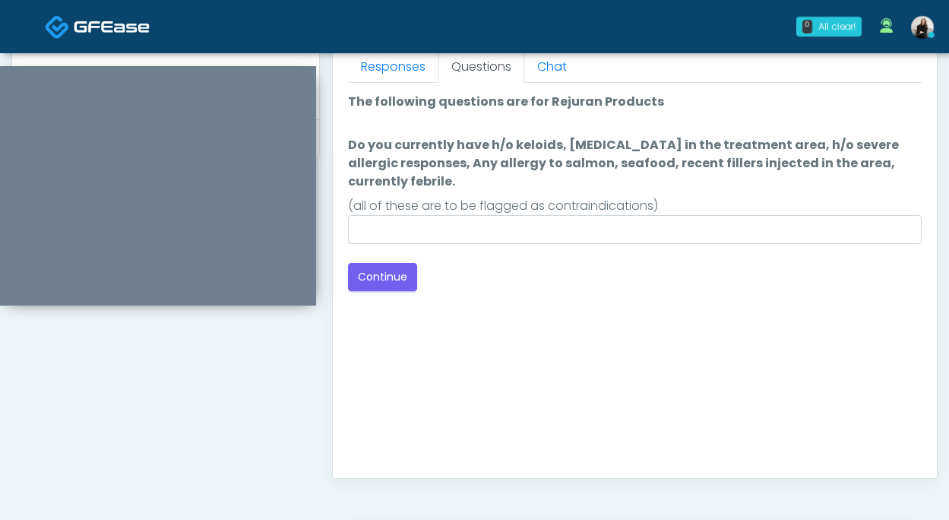
scroll to position [677, 0]
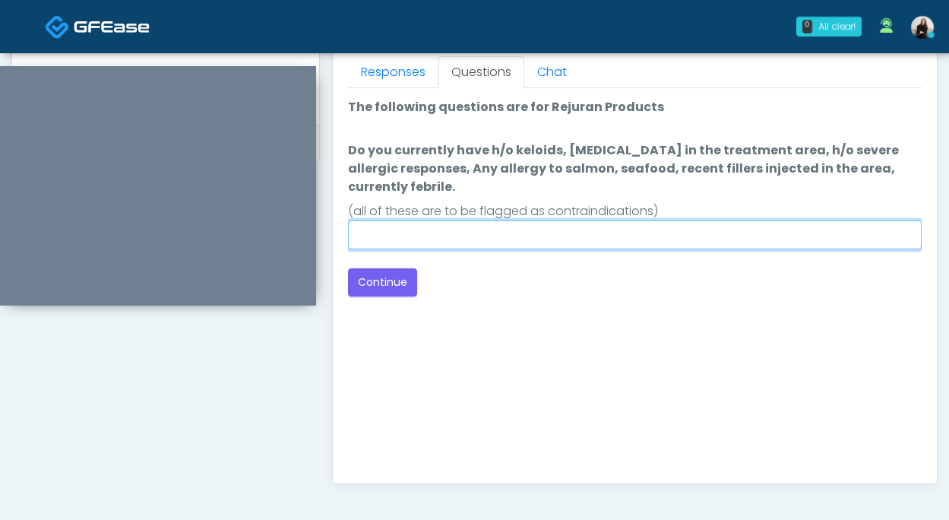
click at [572, 242] on input "Do you currently have h/o keloids, skin infection in the treatment area, h/o se…" at bounding box center [635, 234] width 574 height 29
type input "**"
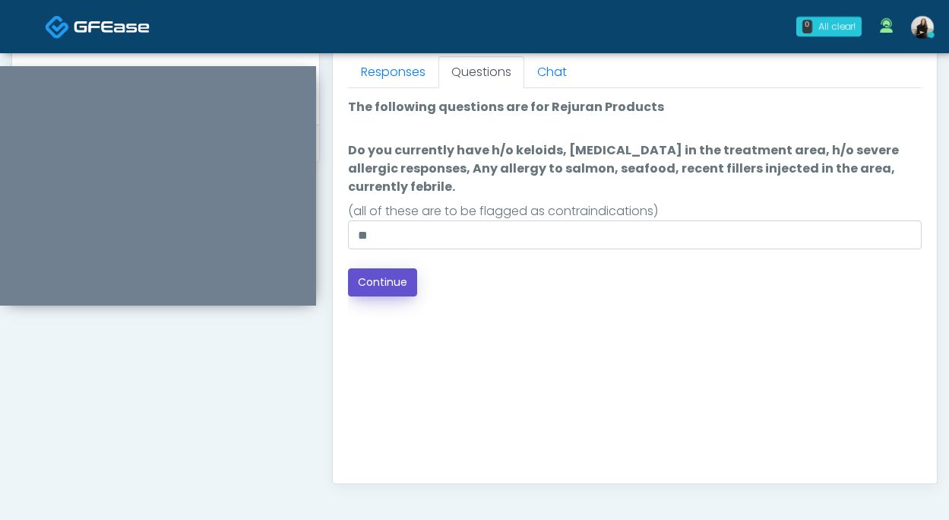
click at [367, 291] on button "Continue" at bounding box center [382, 282] width 69 height 28
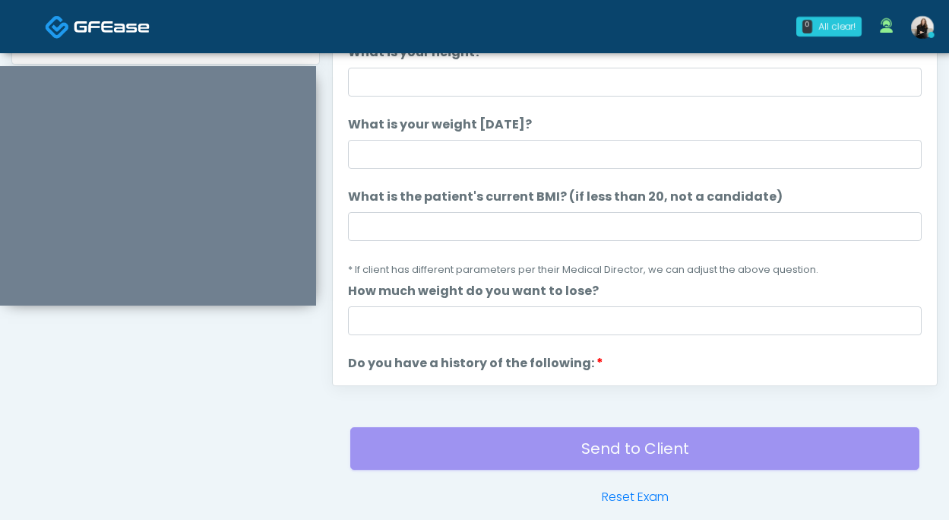
scroll to position [771, 0]
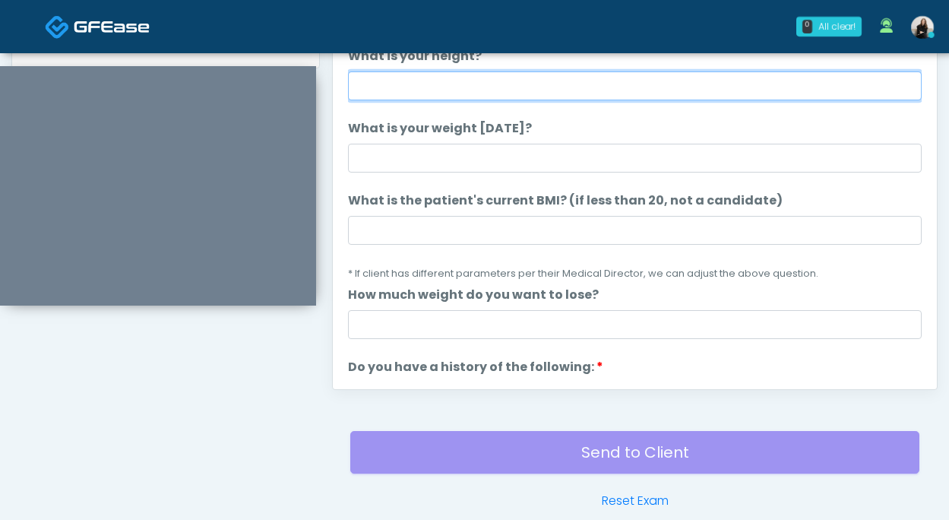
click at [534, 89] on input "What is your height?" at bounding box center [635, 85] width 574 height 29
type input "******"
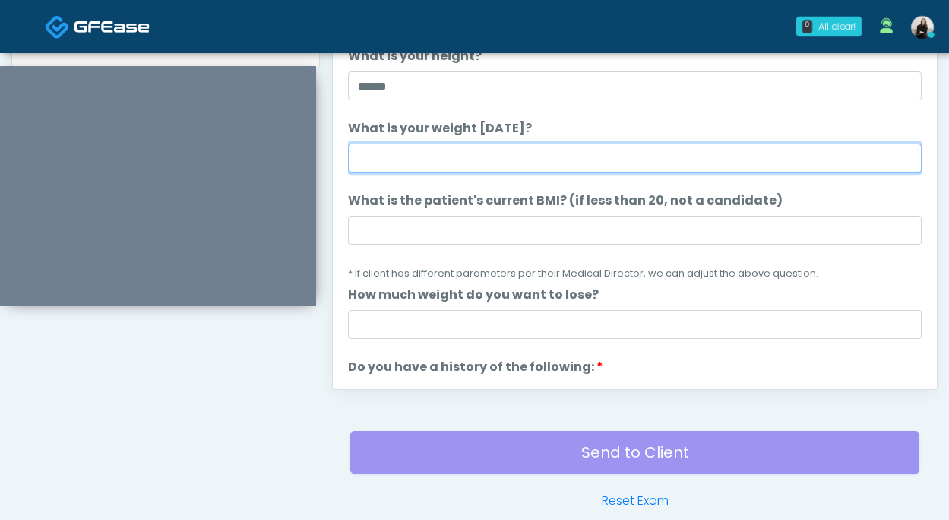
click at [521, 151] on input "What is your weight today?" at bounding box center [635, 158] width 574 height 29
type input "***"
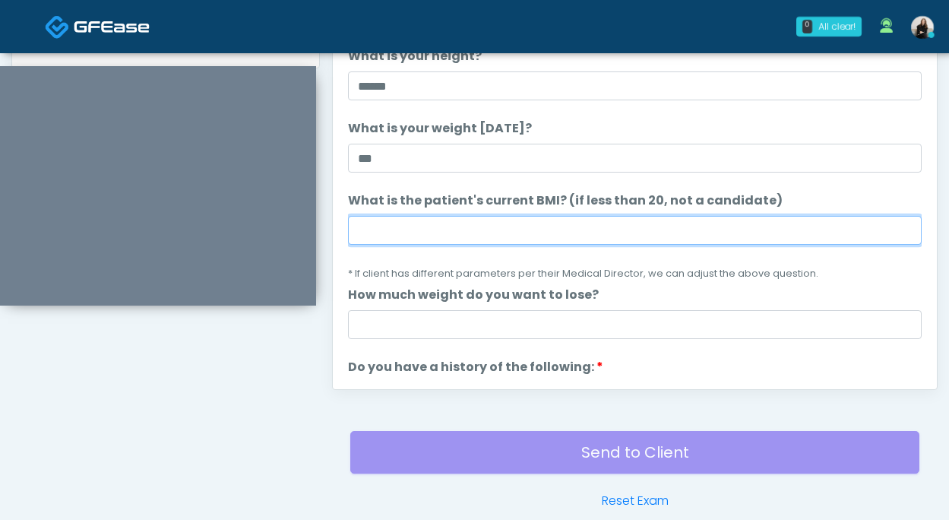
click at [515, 229] on input "What is the patient's current BMI? (if less than 20, not a candidate)" at bounding box center [635, 230] width 574 height 29
paste input "****"
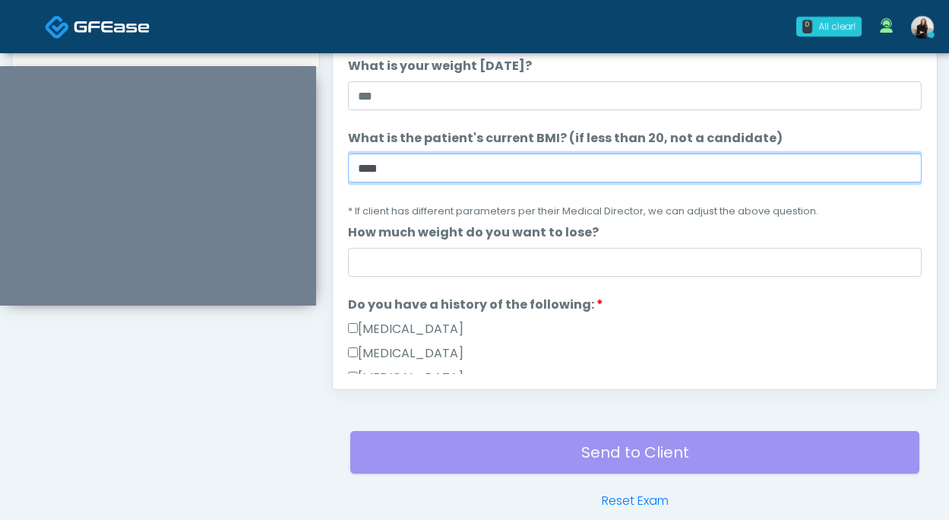
scroll to position [122, 0]
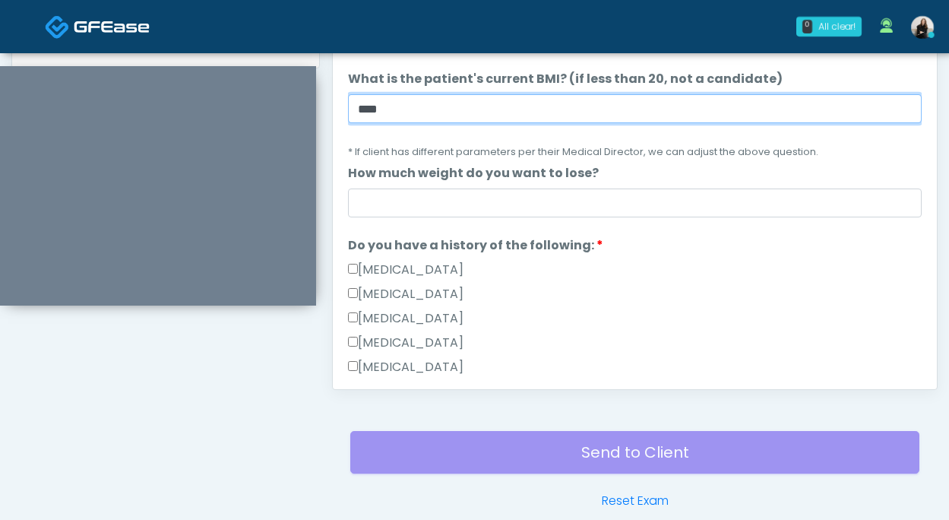
type input "****"
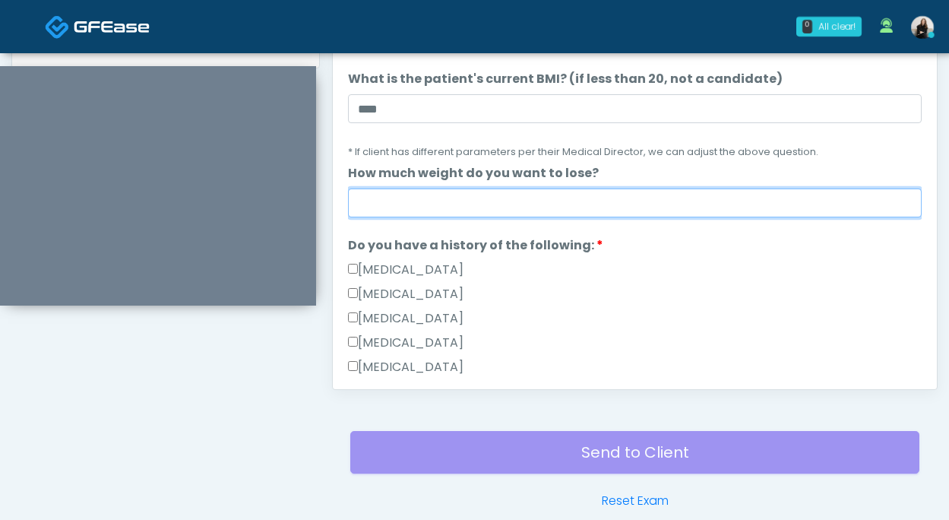
click at [518, 202] on input "How much weight do you want to lose?" at bounding box center [635, 203] width 574 height 29
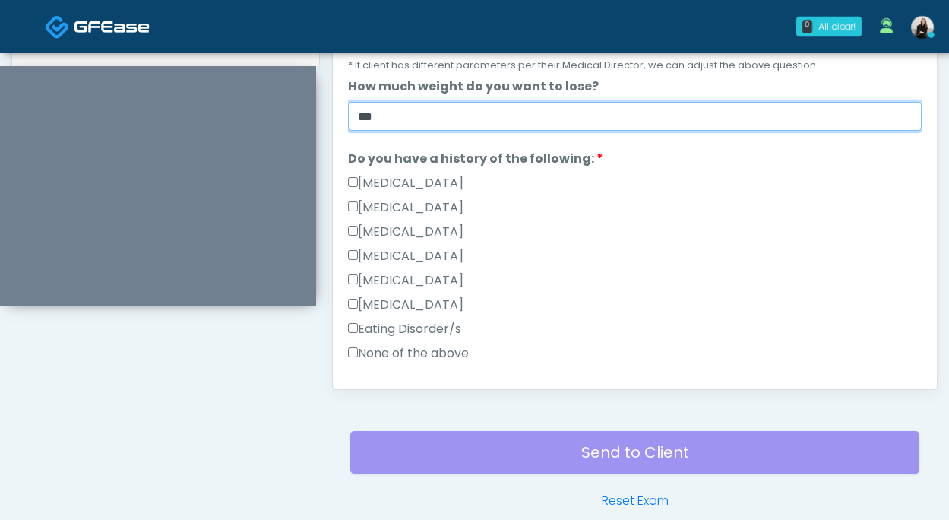
scroll to position [221, 0]
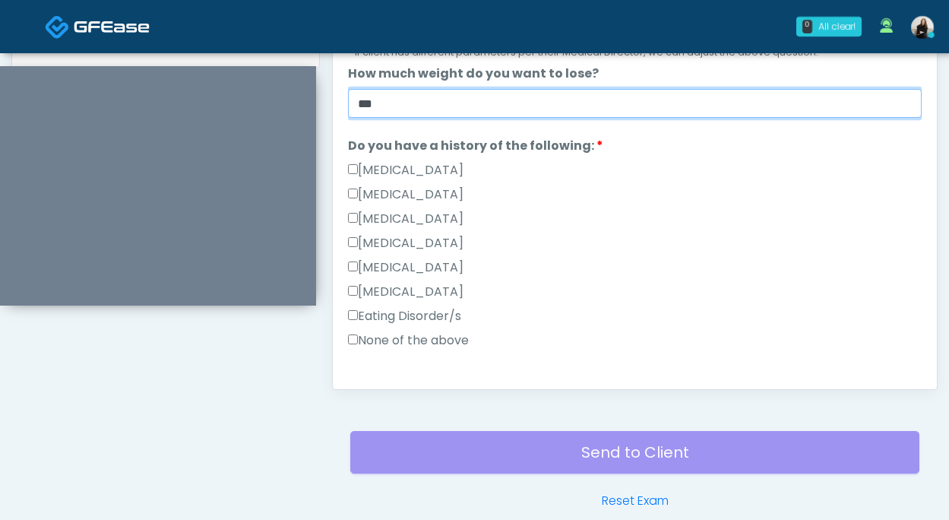
type input "***"
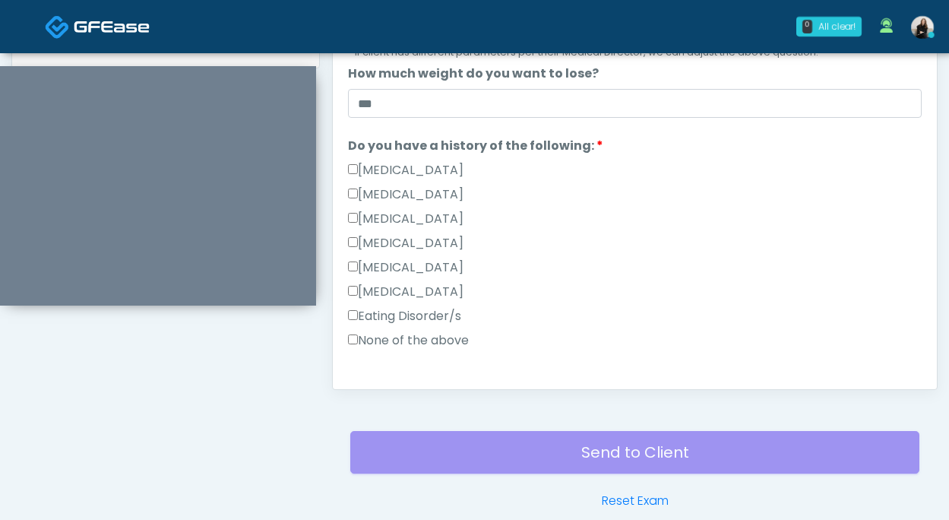
click at [424, 333] on label "None of the above" at bounding box center [408, 340] width 121 height 18
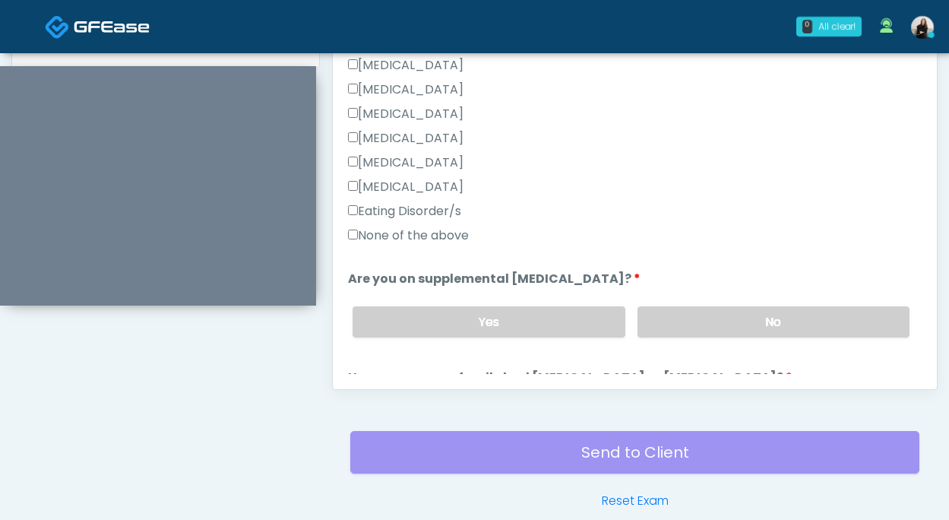
scroll to position [379, 0]
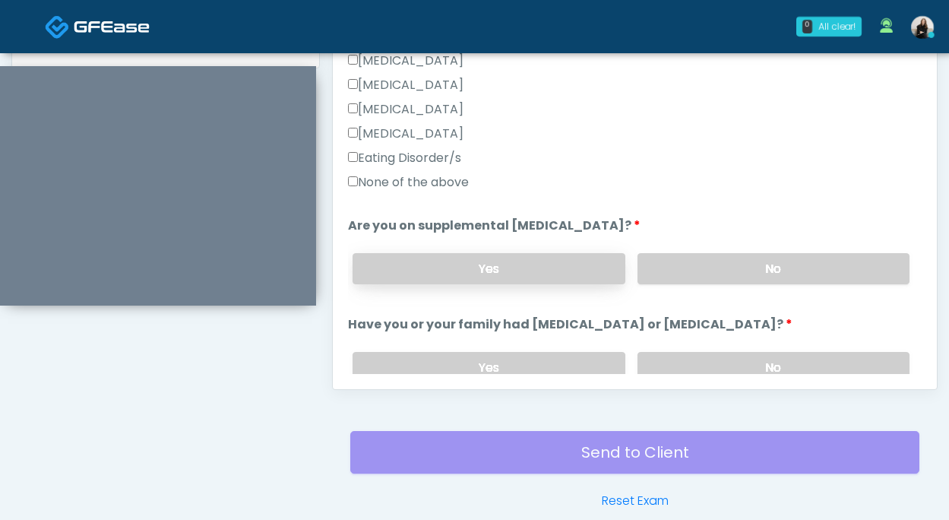
click at [547, 262] on label "Yes" at bounding box center [489, 268] width 272 height 31
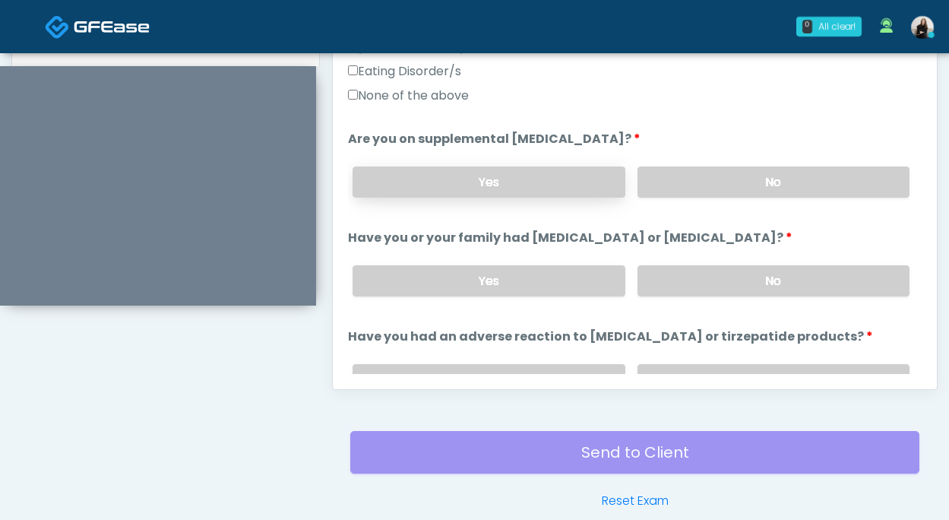
scroll to position [530, 0]
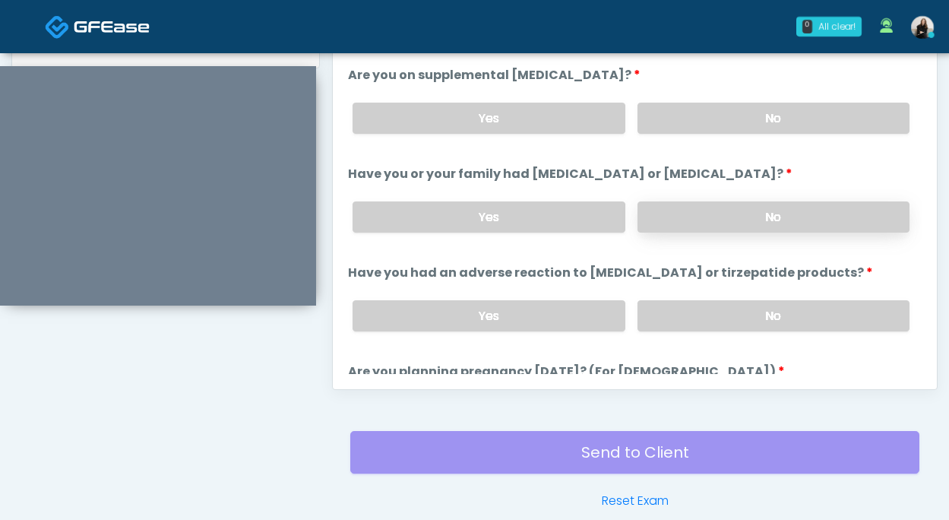
click at [705, 216] on label "No" at bounding box center [774, 216] width 272 height 31
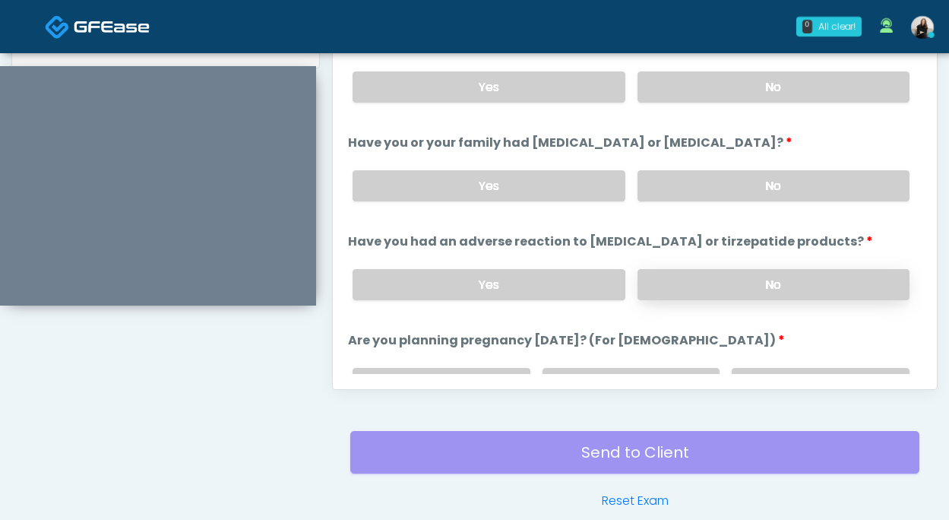
click at [713, 269] on label "No" at bounding box center [774, 284] width 272 height 31
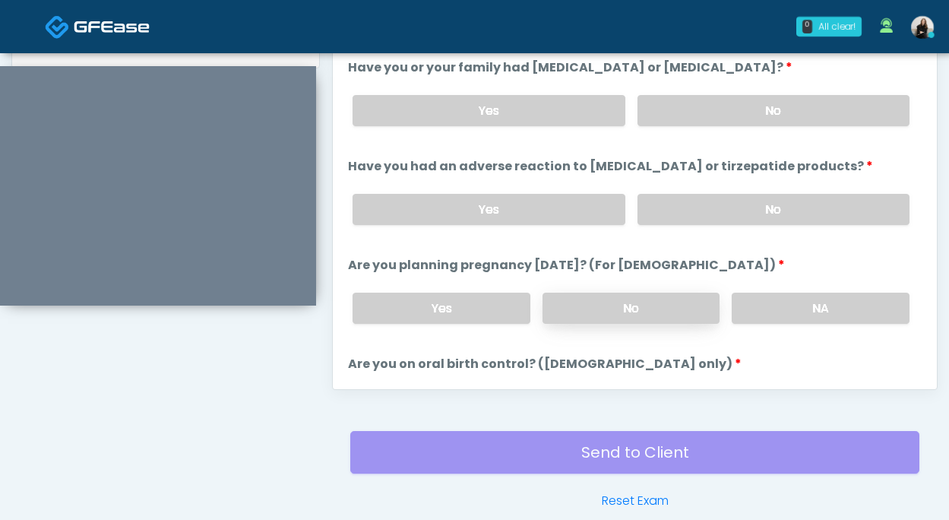
click at [674, 305] on label "No" at bounding box center [632, 308] width 178 height 31
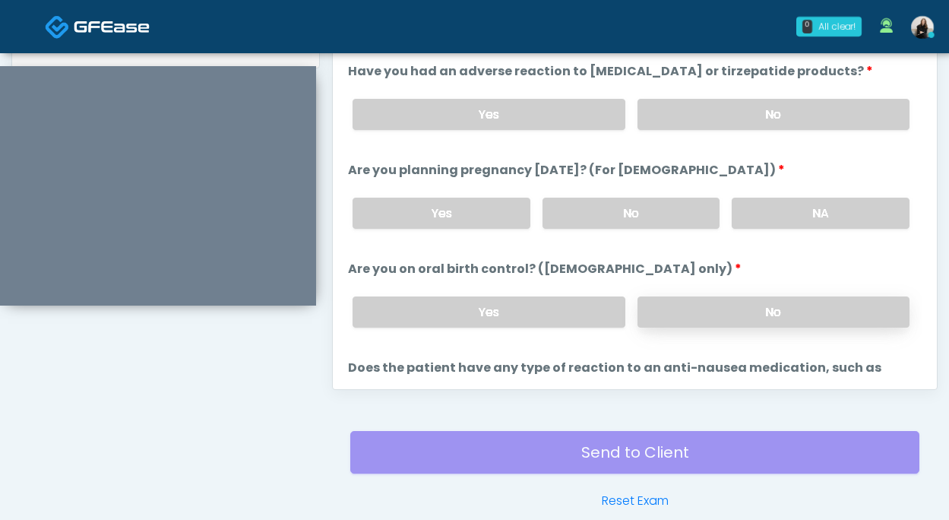
click at [674, 306] on label "No" at bounding box center [774, 311] width 272 height 31
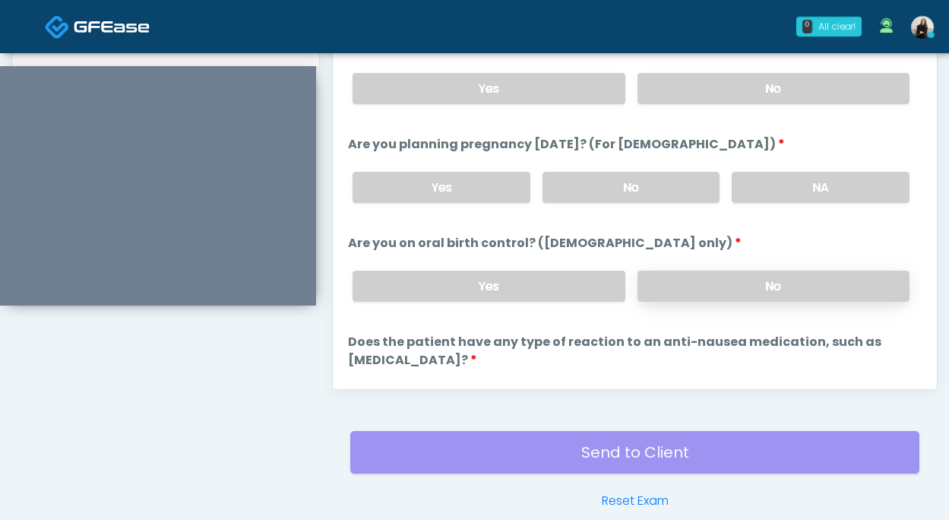
scroll to position [797, 0]
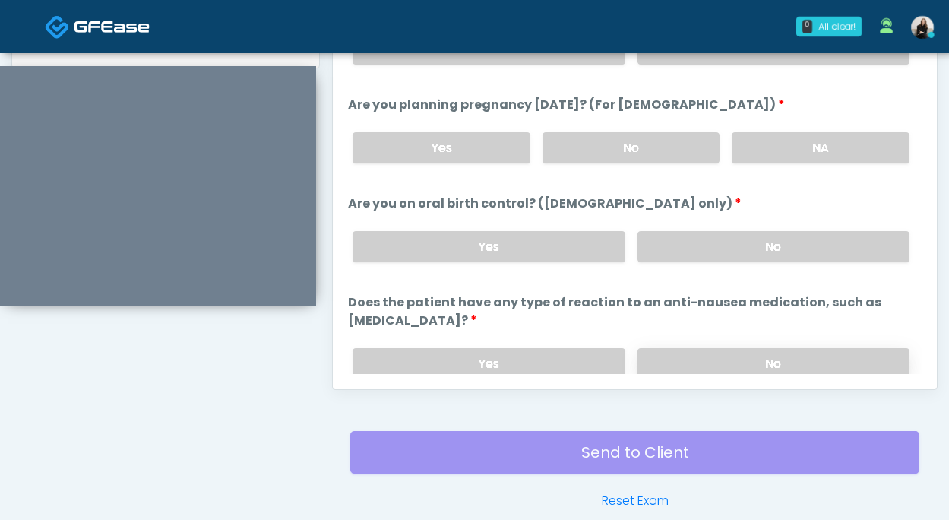
click at [665, 350] on label "No" at bounding box center [774, 363] width 272 height 31
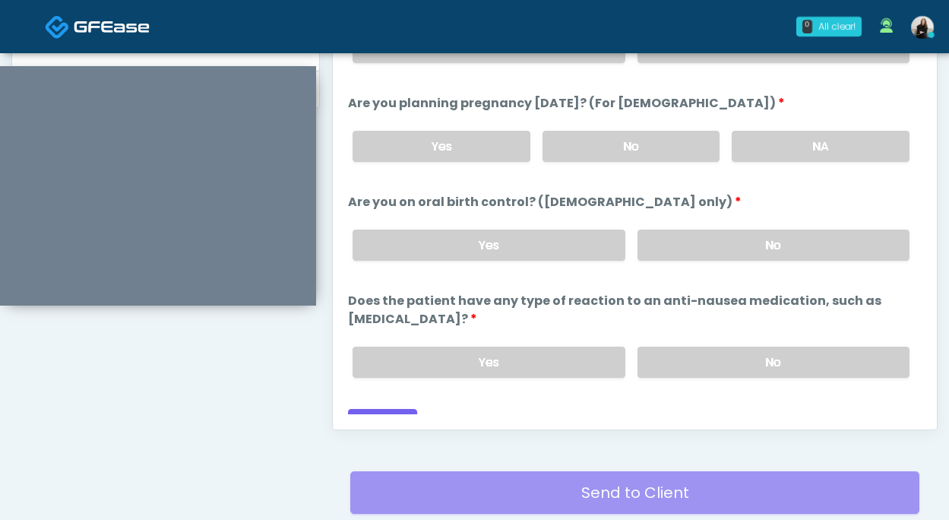
scroll to position [845, 0]
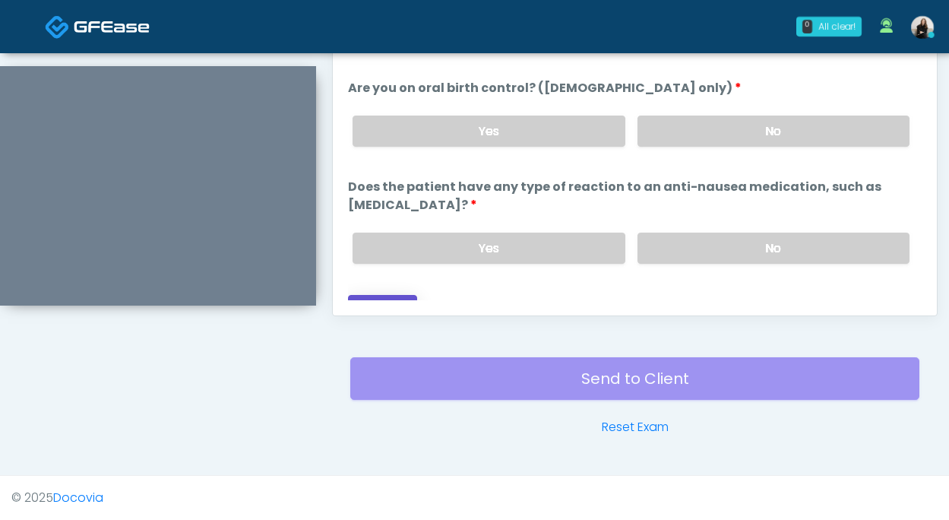
click at [391, 295] on button "Continue" at bounding box center [382, 309] width 69 height 28
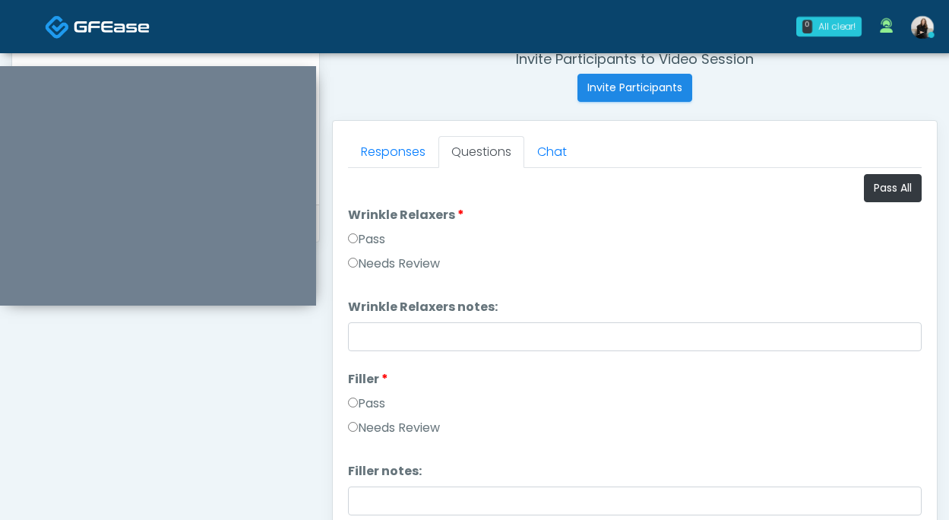
scroll to position [563, 0]
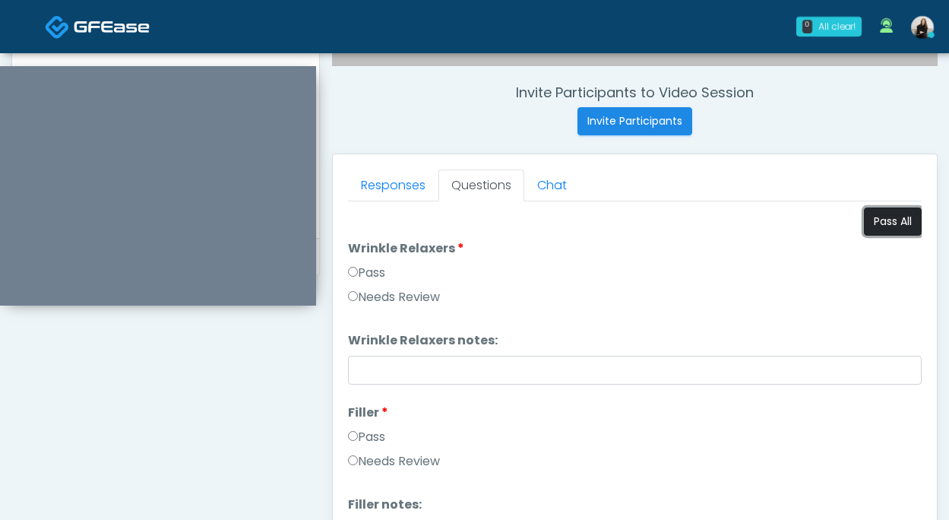
click at [905, 219] on button "Pass All" at bounding box center [893, 222] width 58 height 28
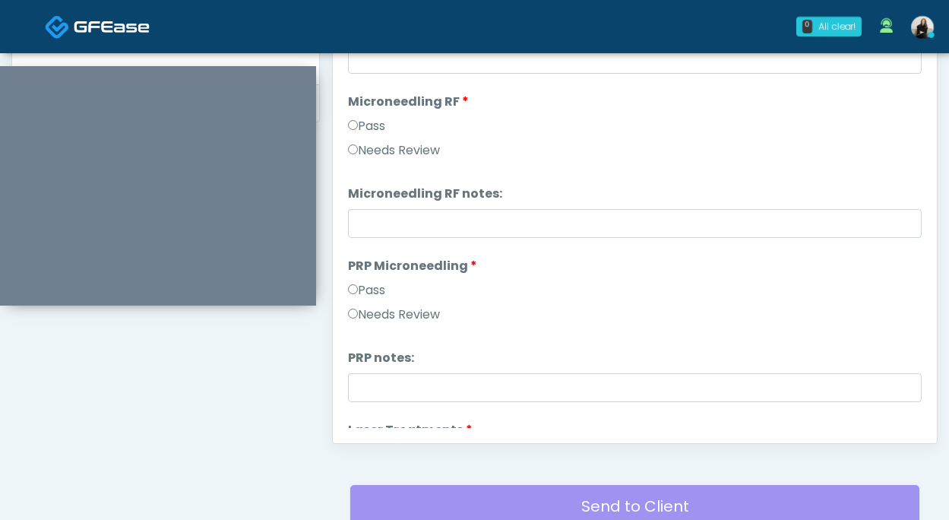
scroll to position [0, 0]
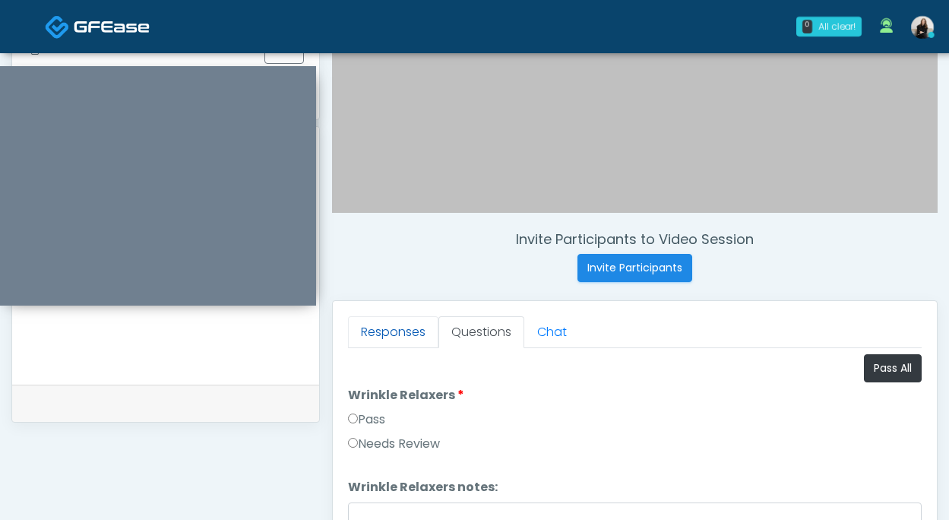
click at [403, 324] on link "Responses" at bounding box center [393, 332] width 90 height 32
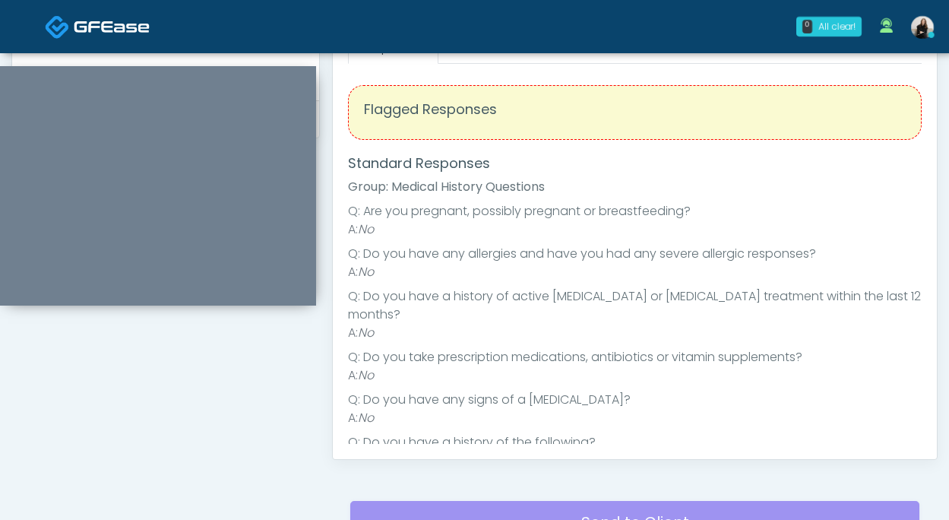
scroll to position [670, 0]
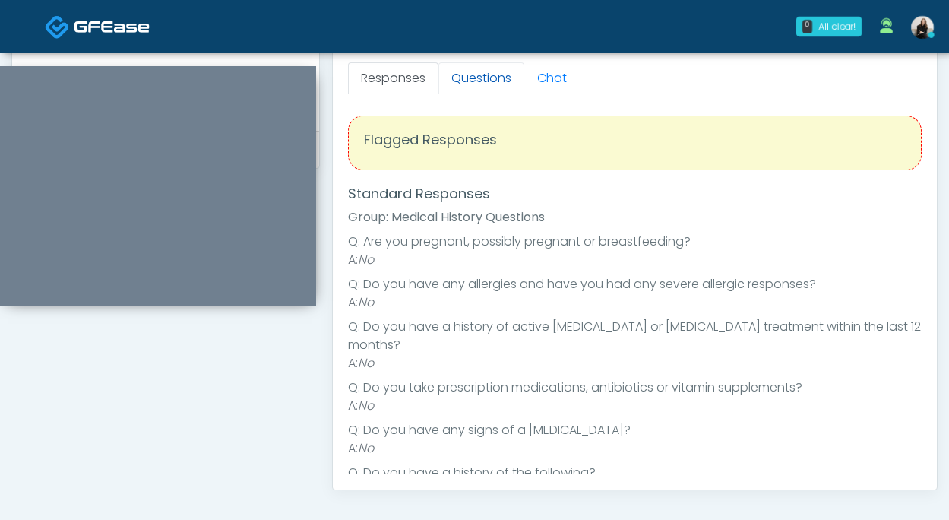
click at [482, 78] on link "Questions" at bounding box center [482, 78] width 86 height 32
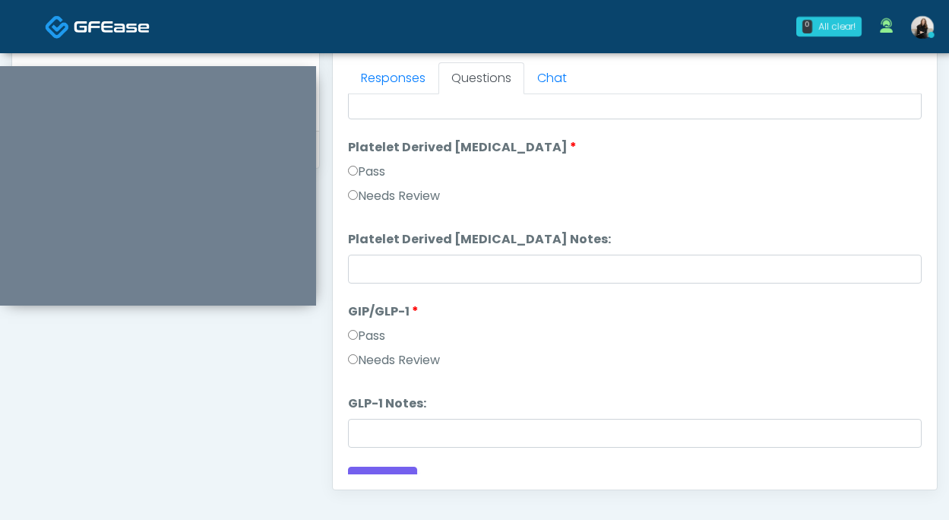
scroll to position [2994, 0]
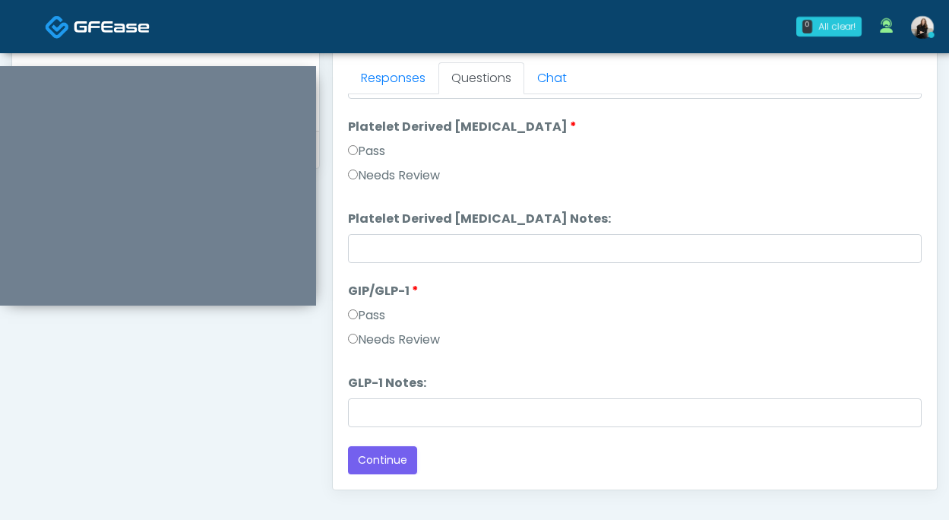
click at [381, 478] on div "Responses Questions Chat Good Faith Exam Script Good Faith Exam Script INTRODUC…" at bounding box center [635, 268] width 604 height 442
click at [381, 461] on button "Continue" at bounding box center [382, 460] width 69 height 28
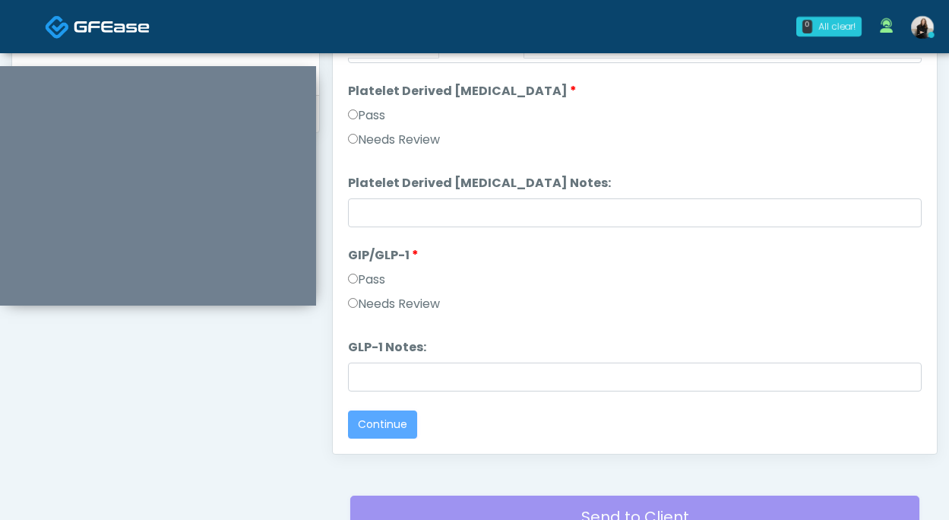
scroll to position [0, 0]
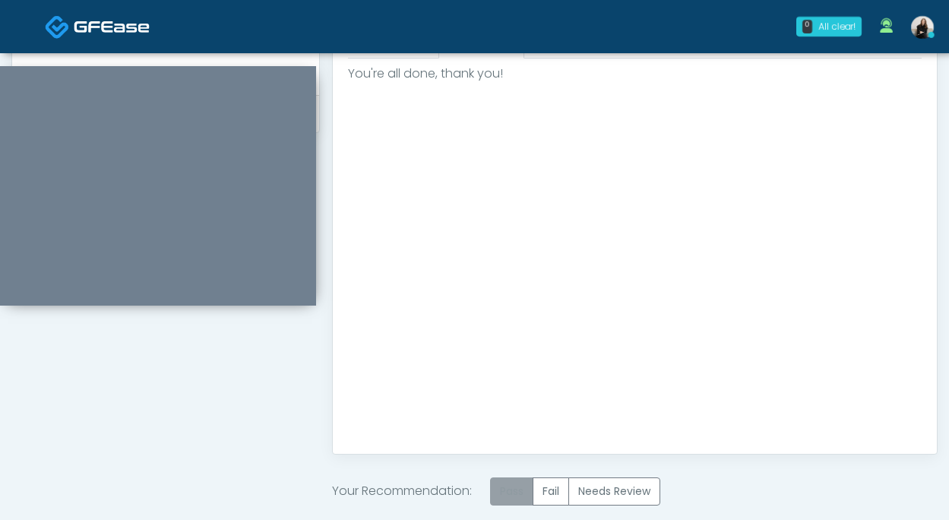
click at [512, 479] on label "Pass" at bounding box center [511, 491] width 43 height 28
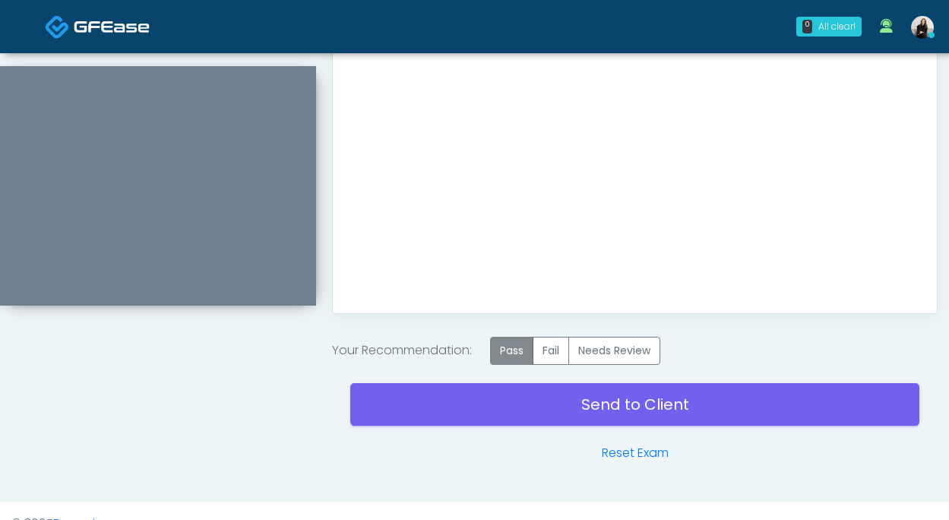
scroll to position [873, 0]
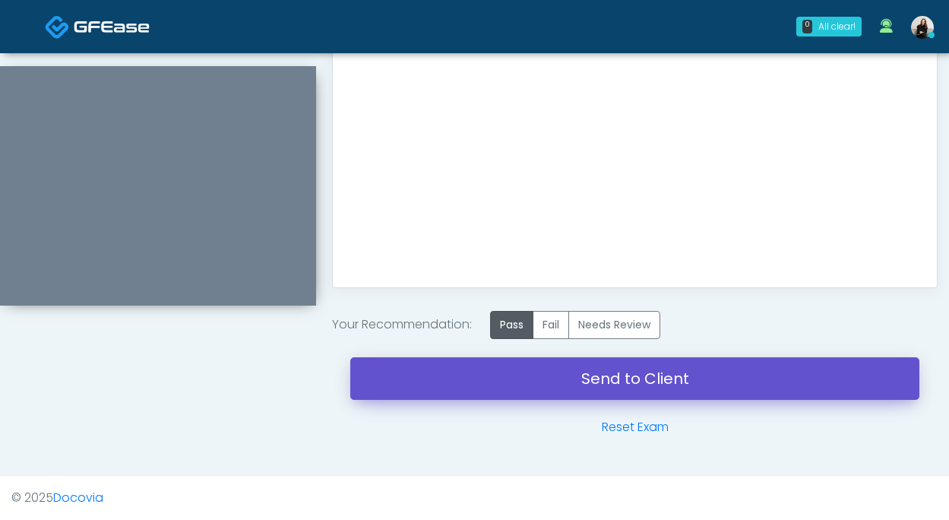
click at [536, 387] on link "Send to Client" at bounding box center [634, 378] width 569 height 43
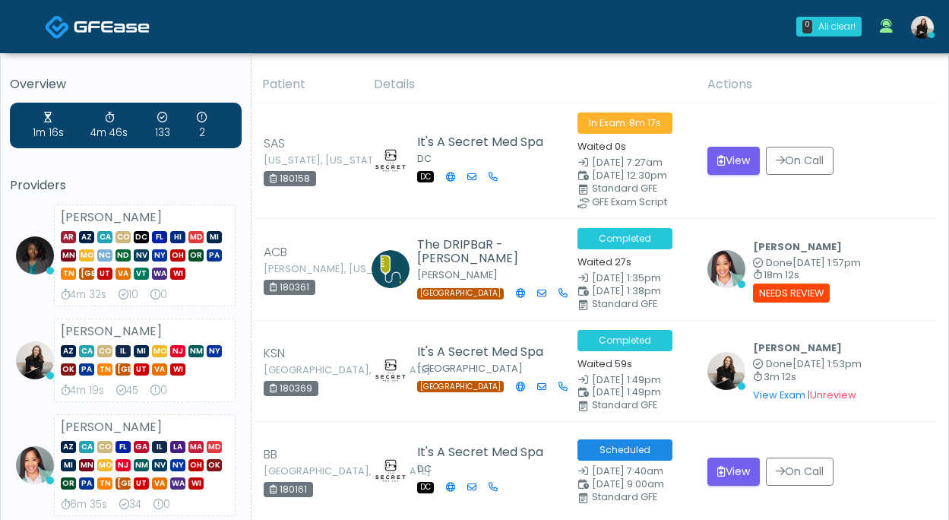
click at [109, 34] on img at bounding box center [112, 26] width 76 height 15
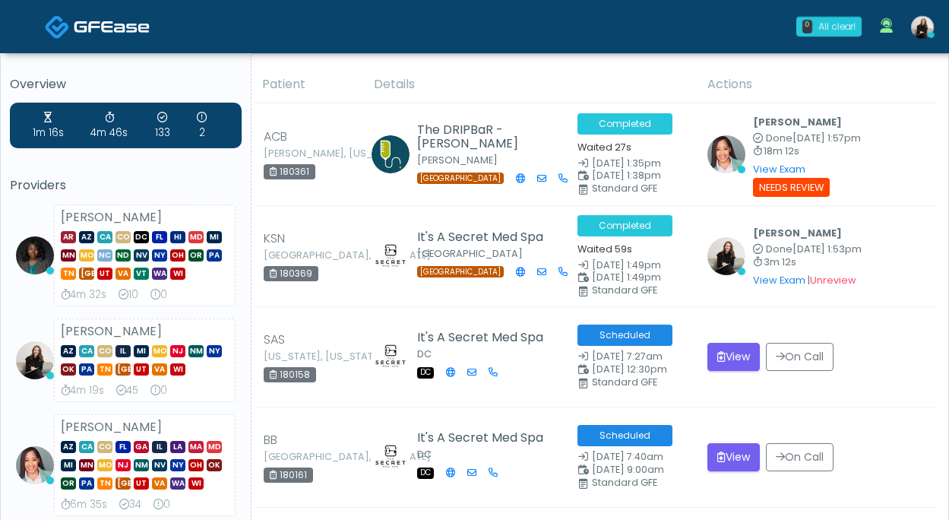
click at [106, 24] on img at bounding box center [112, 26] width 76 height 15
click at [924, 29] on img at bounding box center [922, 27] width 23 height 23
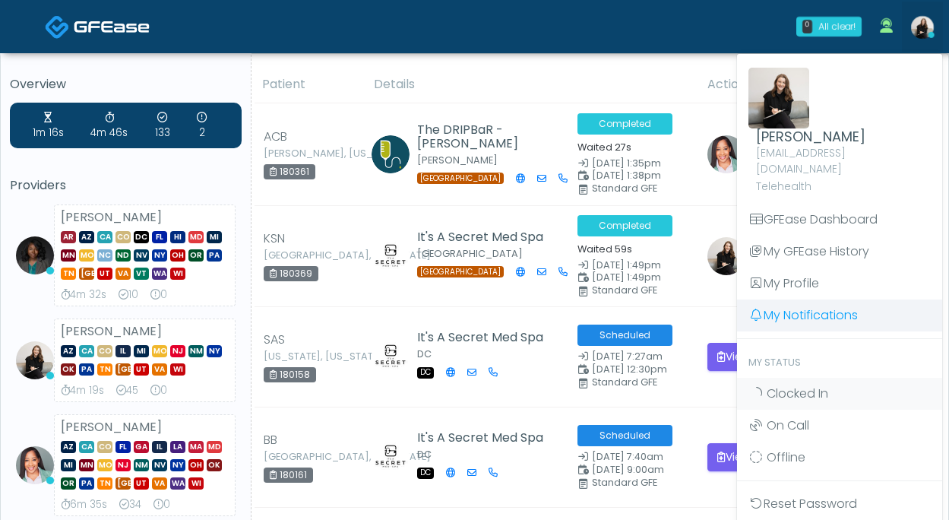
click at [868, 304] on link "My Notifications" at bounding box center [839, 316] width 205 height 32
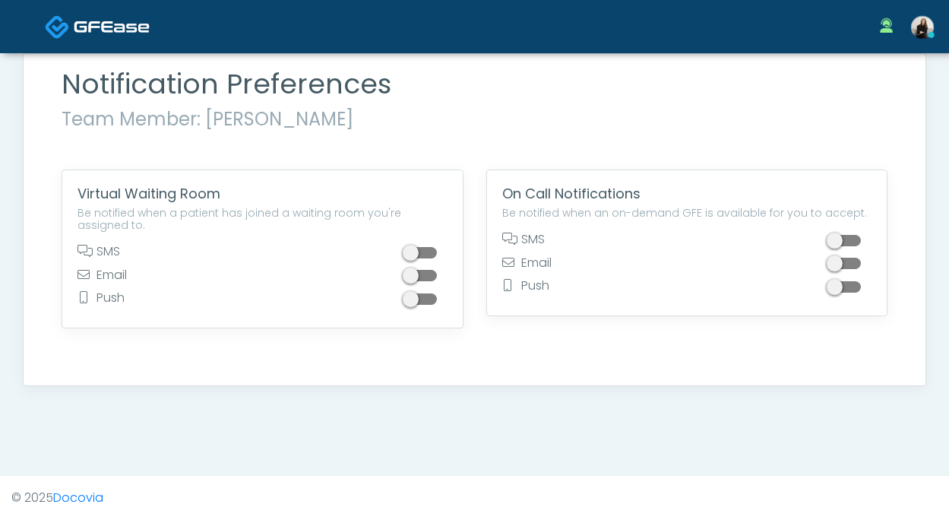
click at [423, 252] on span at bounding box center [422, 252] width 30 height 11
click at [109, 17] on span at bounding box center [112, 25] width 76 height 21
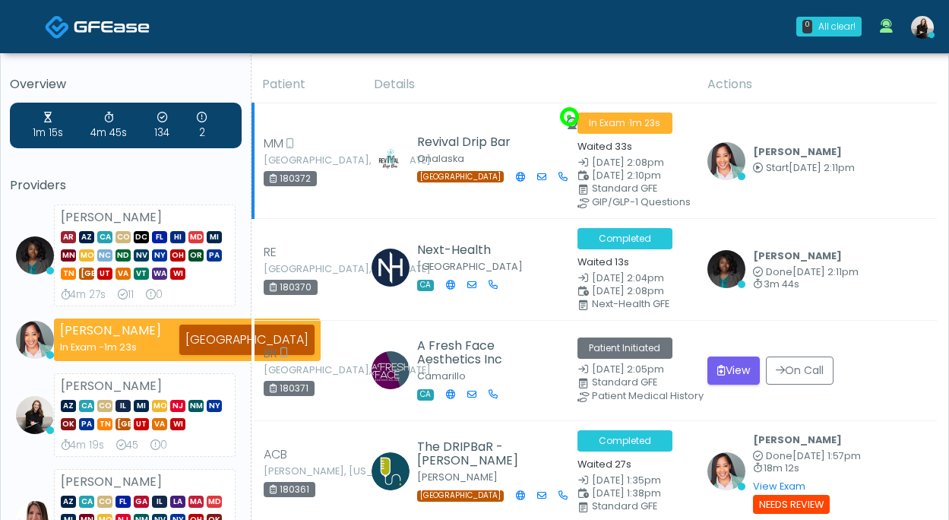
scroll to position [198, 0]
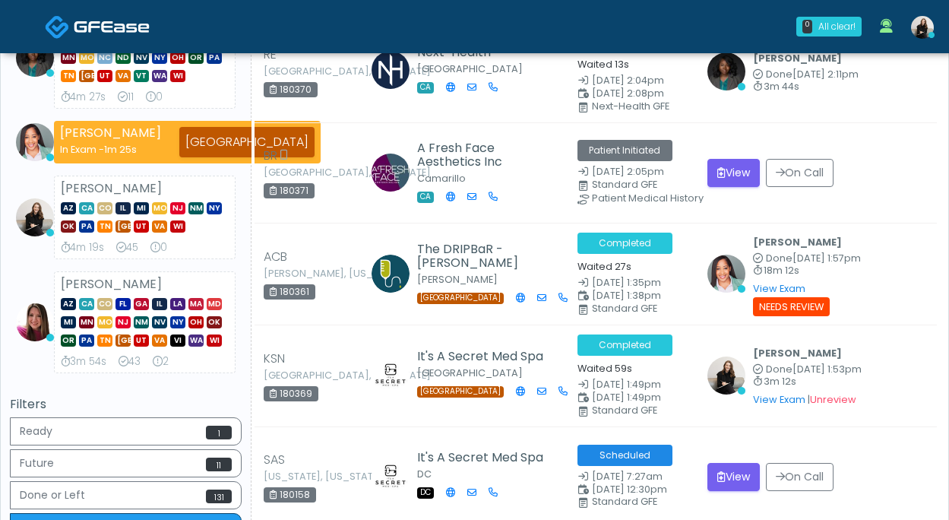
click at [111, 14] on link at bounding box center [97, 26] width 105 height 49
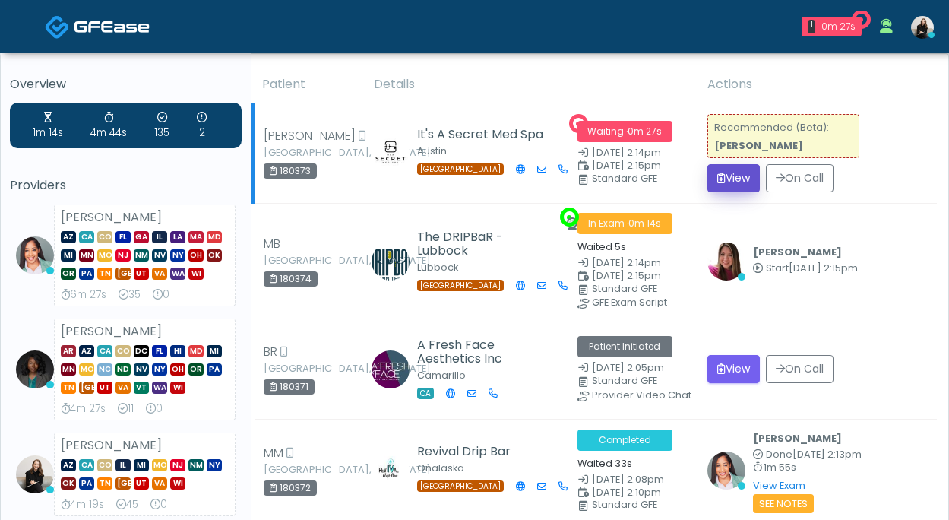
click at [708, 188] on button "View" at bounding box center [734, 178] width 52 height 28
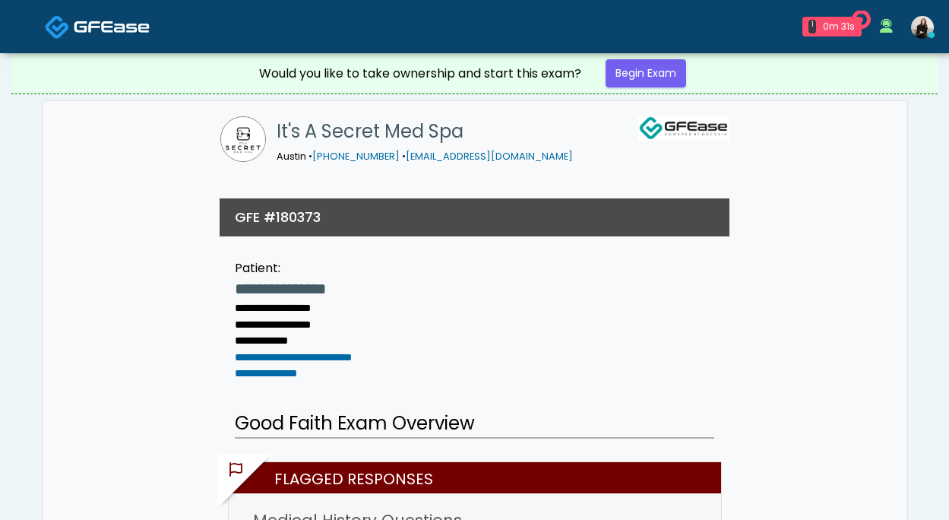
click at [671, 90] on div "Would you like to take ownership and start this exam? Begin Exam" at bounding box center [475, 73] width 456 height 40
click at [669, 75] on link "Begin Exam" at bounding box center [646, 73] width 81 height 28
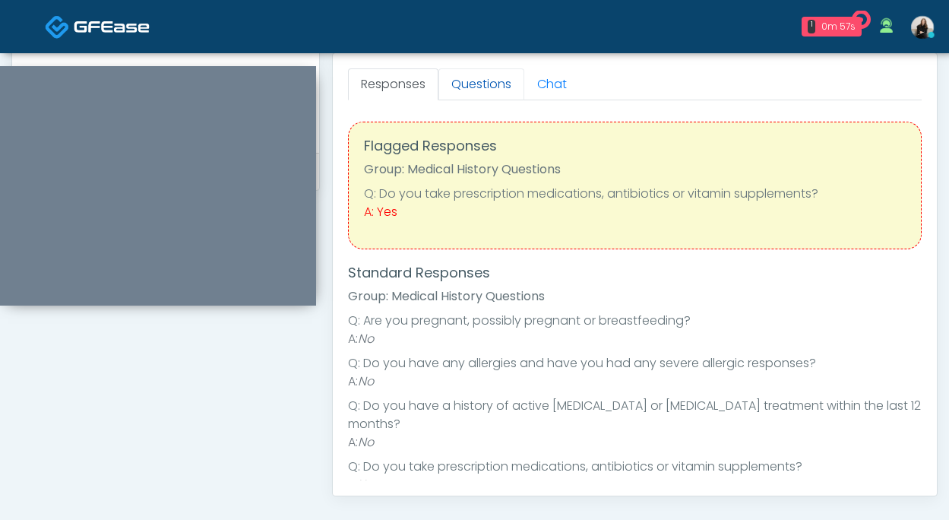
click at [474, 89] on link "Questions" at bounding box center [482, 84] width 86 height 32
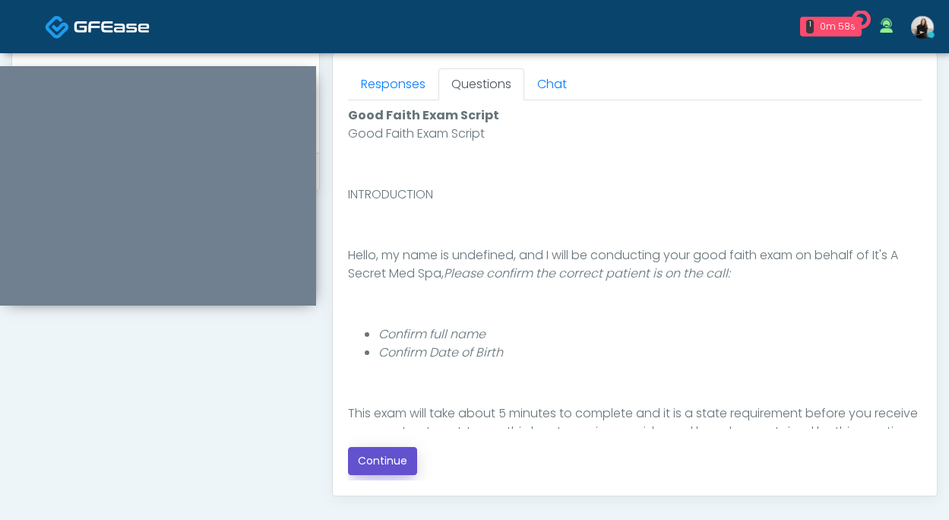
click at [376, 454] on button "Continue" at bounding box center [382, 461] width 69 height 28
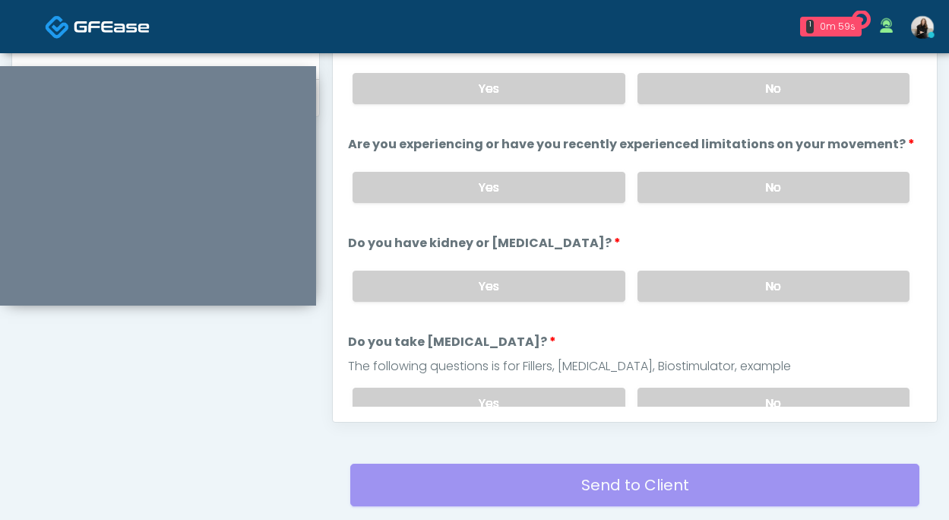
scroll to position [639, 0]
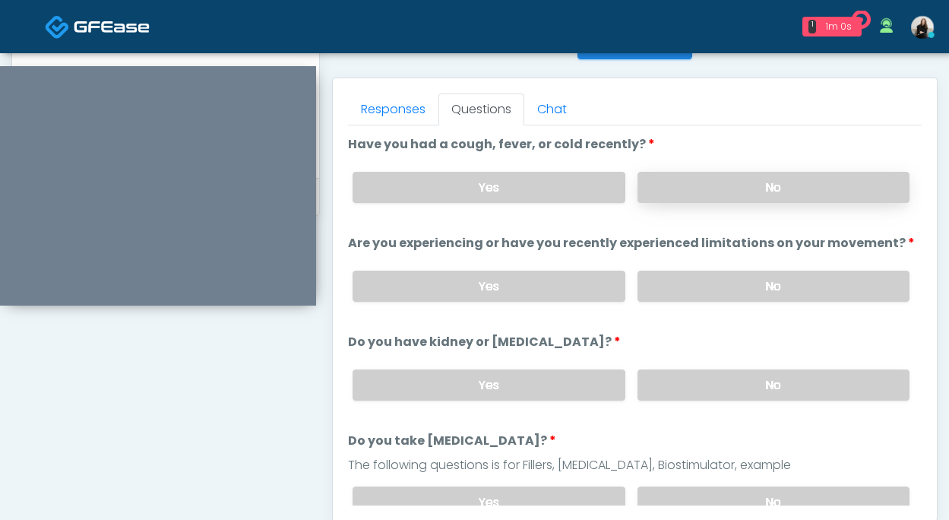
click at [723, 177] on label "No" at bounding box center [774, 187] width 272 height 31
click at [698, 277] on label "No" at bounding box center [774, 286] width 272 height 31
click at [674, 372] on label "No" at bounding box center [774, 384] width 272 height 31
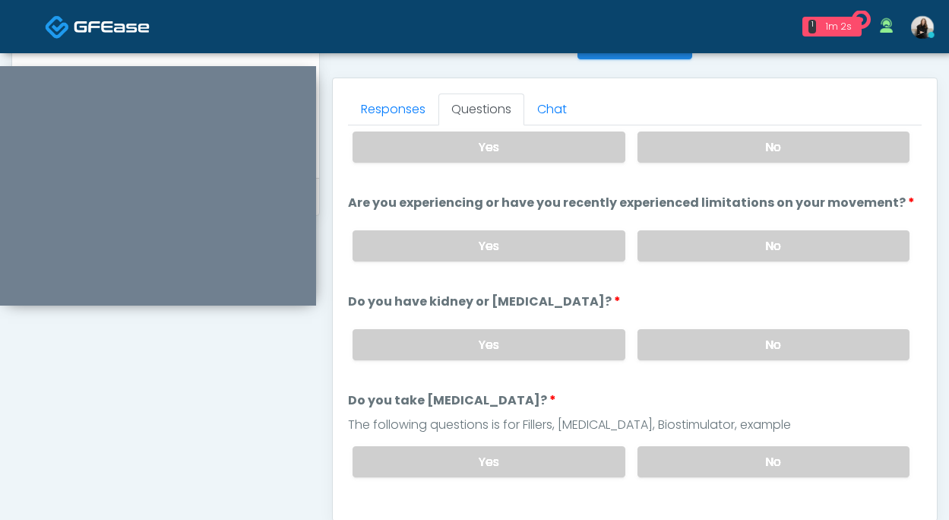
click at [676, 437] on div "Yes No" at bounding box center [632, 461] width 582 height 55
click at [675, 447] on label "No" at bounding box center [774, 461] width 272 height 31
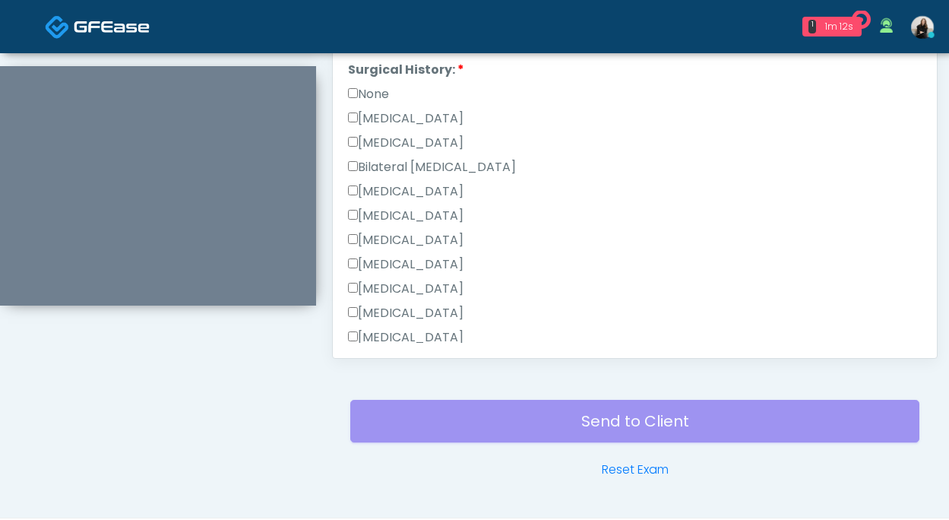
scroll to position [945, 0]
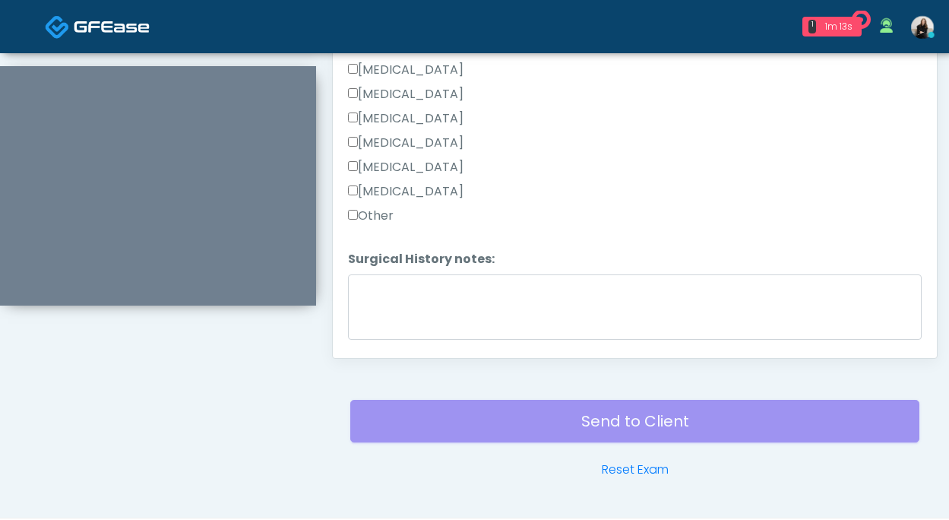
click at [386, 207] on label "Other" at bounding box center [371, 216] width 46 height 18
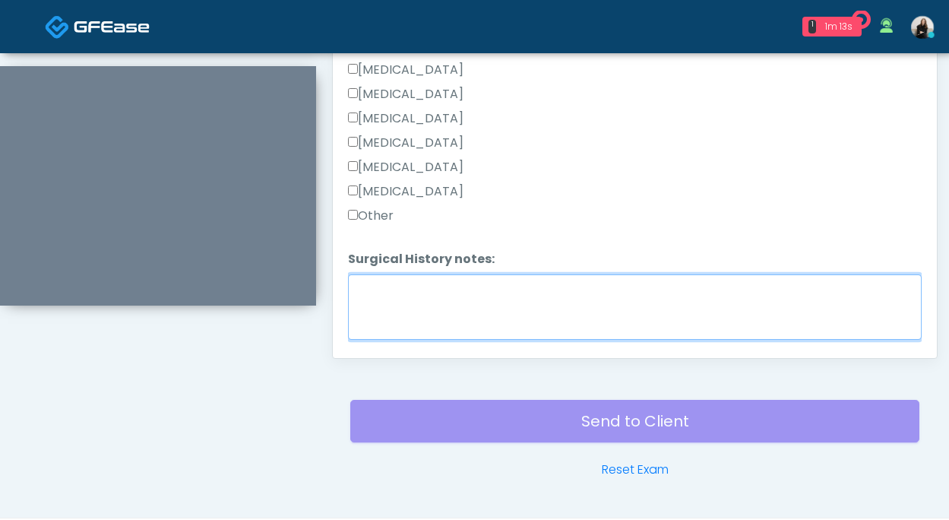
click at [385, 302] on textarea "Surgical History notes:" at bounding box center [635, 306] width 574 height 65
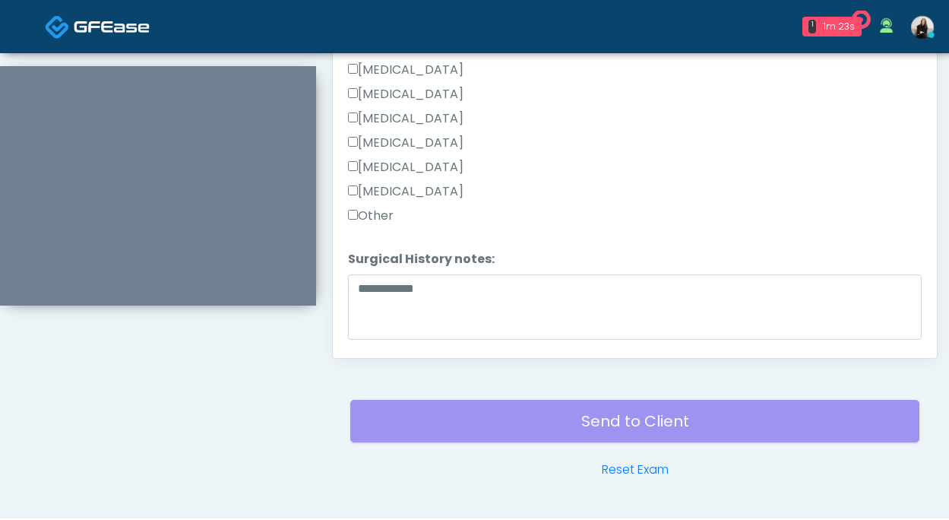
click at [416, 141] on label "Cholecystectomy" at bounding box center [406, 143] width 116 height 18
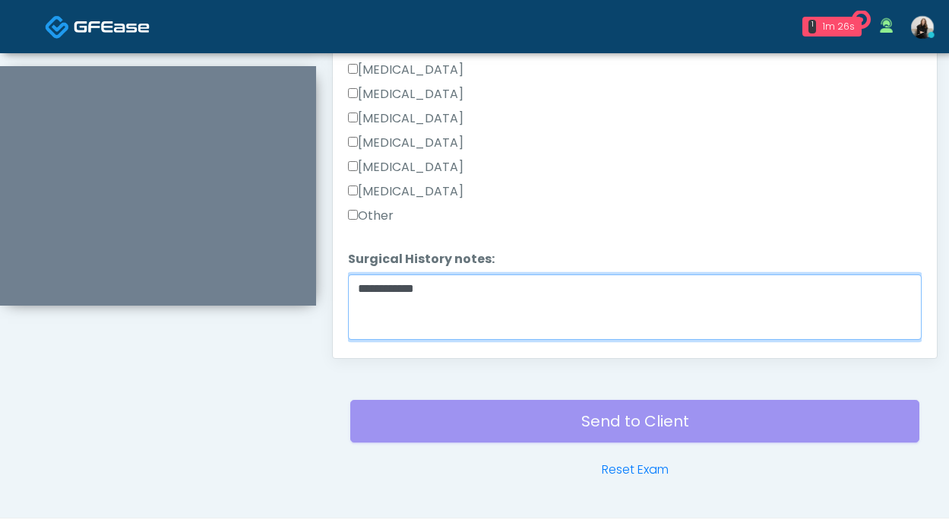
click at [419, 287] on textarea "**********" at bounding box center [635, 306] width 574 height 65
click at [392, 279] on textarea "**********" at bounding box center [635, 306] width 574 height 65
click at [398, 284] on textarea "**********" at bounding box center [635, 306] width 574 height 65
click at [418, 284] on textarea "**********" at bounding box center [635, 306] width 574 height 65
click at [426, 284] on textarea "**********" at bounding box center [635, 306] width 574 height 65
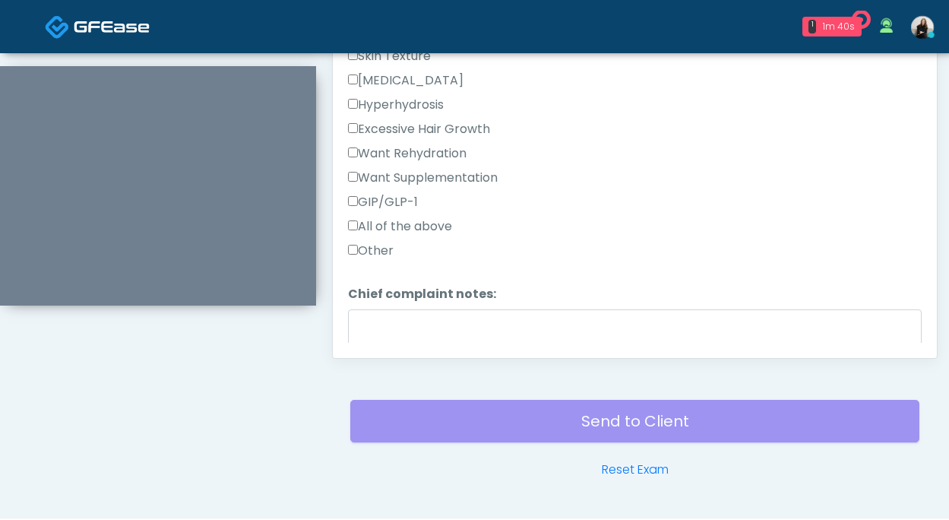
scroll to position [293, 0]
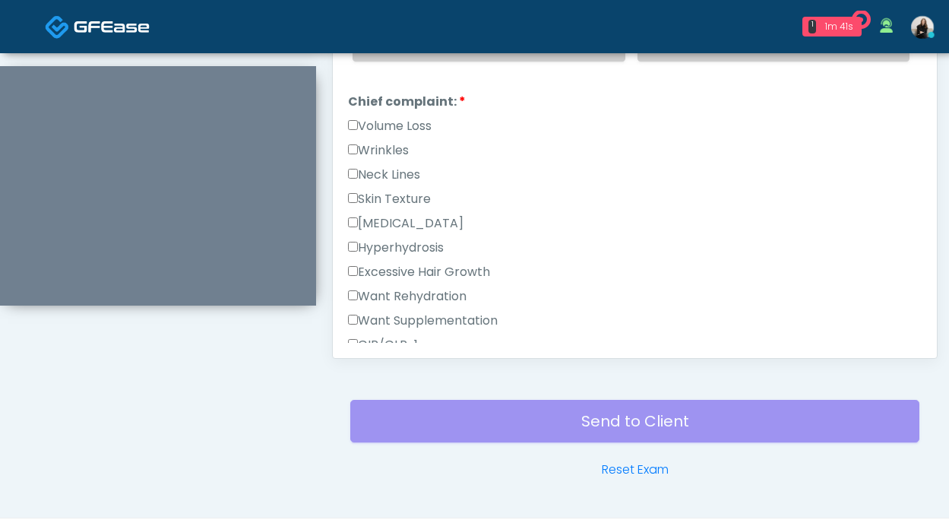
type textarea "**********"
click at [404, 128] on label "Volume Loss" at bounding box center [390, 126] width 84 height 18
click at [401, 154] on label "Wrinkles" at bounding box center [378, 150] width 61 height 18
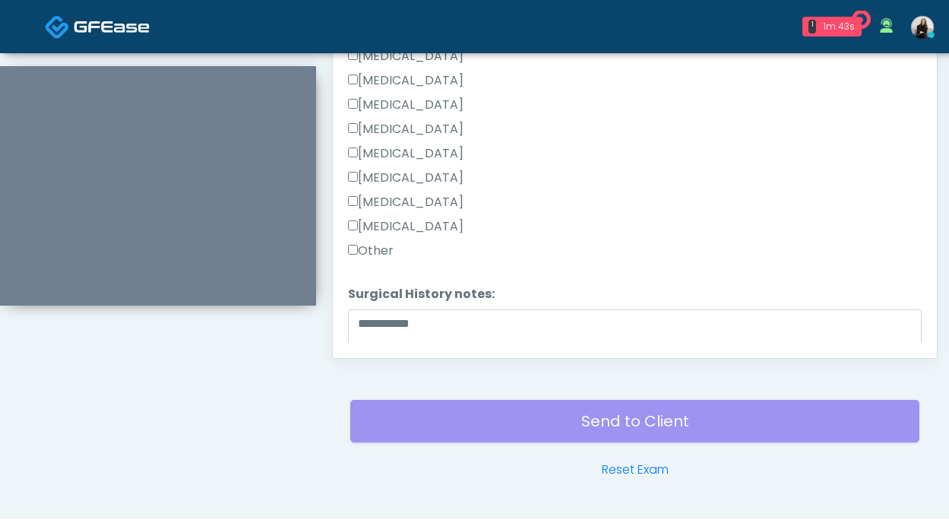
scroll to position [991, 0]
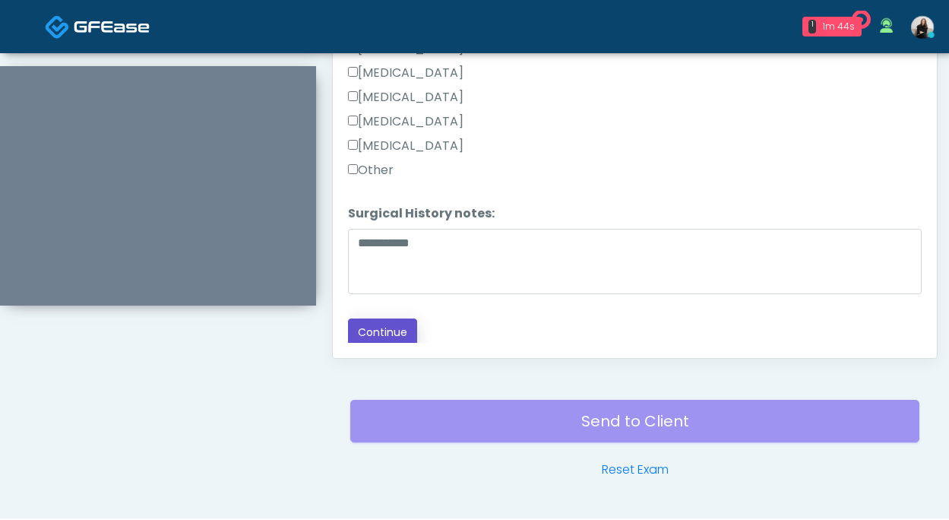
click at [398, 332] on button "Continue" at bounding box center [382, 333] width 69 height 28
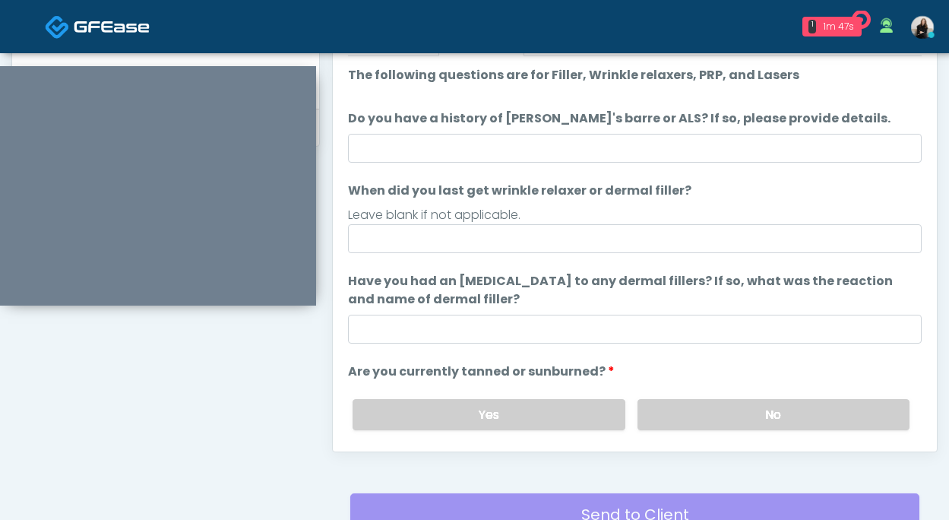
scroll to position [693, 0]
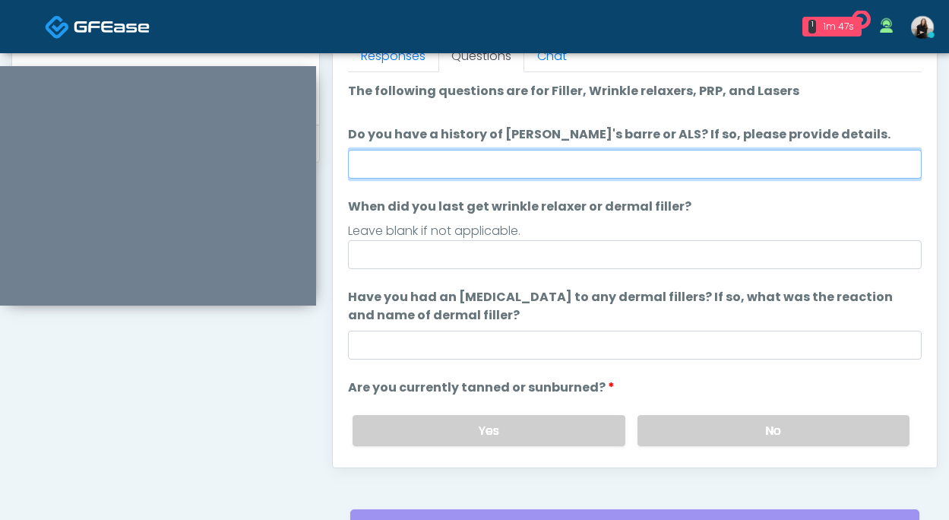
click at [462, 158] on input "Do you have a history of Guillain's barre or ALS? If so, please provide details." at bounding box center [635, 164] width 574 height 29
type input "**"
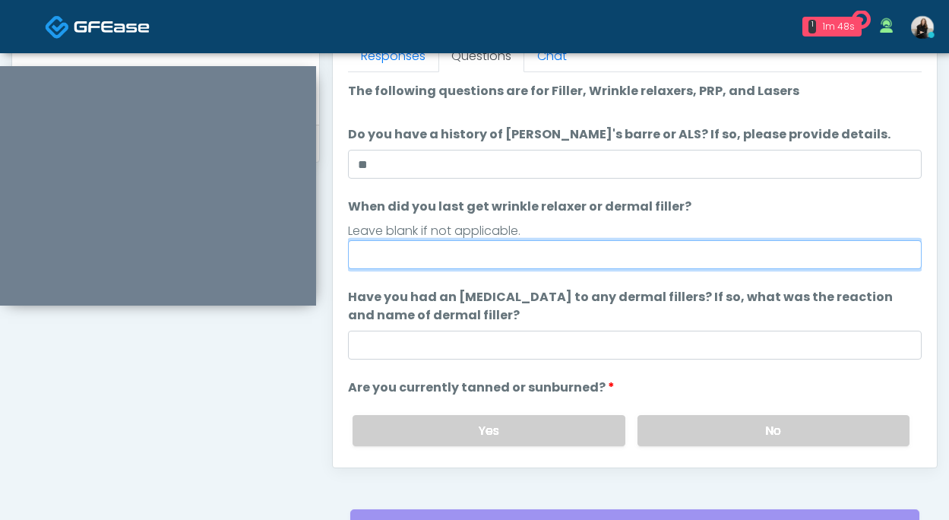
click at [450, 258] on input "When did you last get wrinkle relaxer or dermal filler?" at bounding box center [635, 254] width 574 height 29
type input "*********"
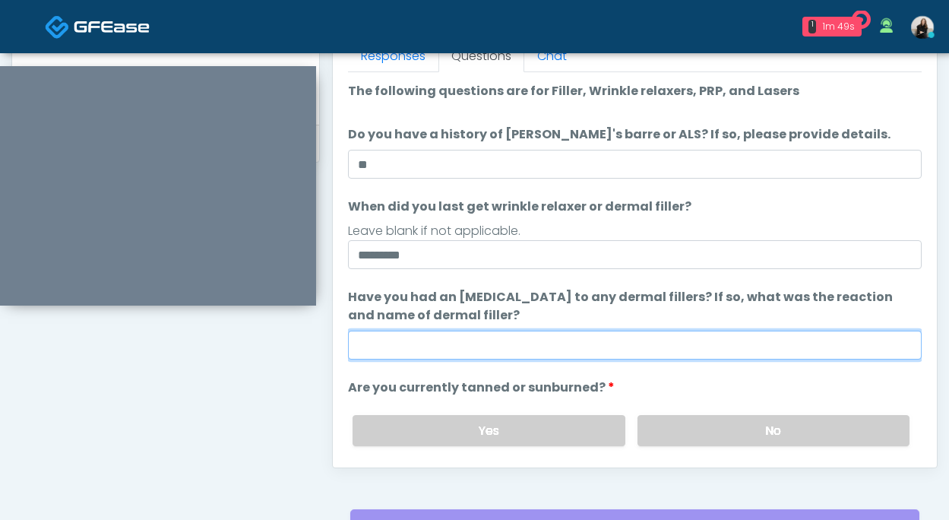
click at [462, 331] on input "Have you had an allergic response to any dermal fillers? If so, what was the re…" at bounding box center [635, 345] width 574 height 29
type input "**"
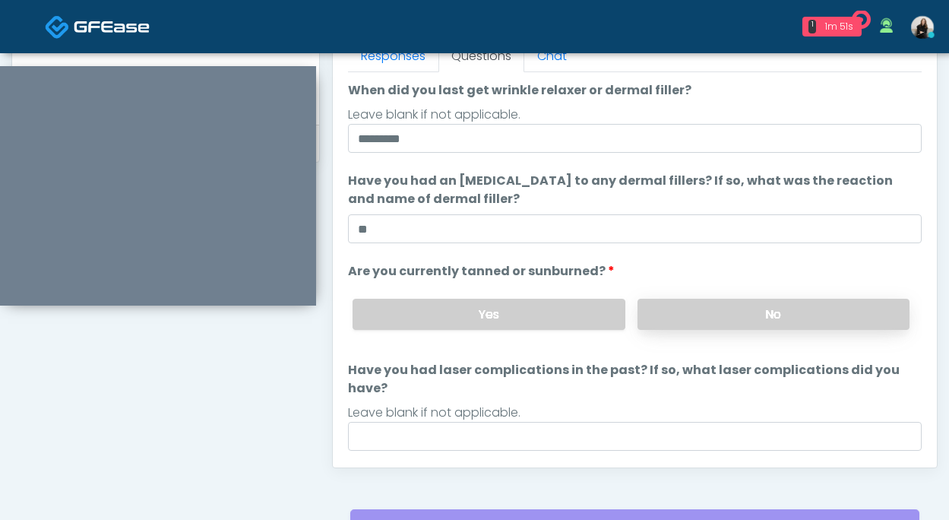
click at [690, 315] on label "No" at bounding box center [774, 314] width 272 height 31
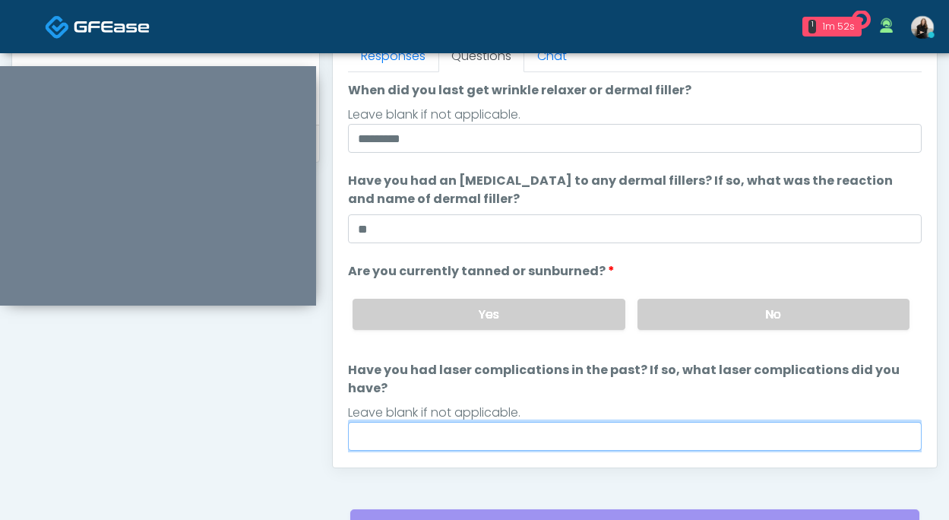
click at [595, 422] on input "Have you had laser complications in the past? If so, what laser complications d…" at bounding box center [635, 436] width 574 height 29
type input "**"
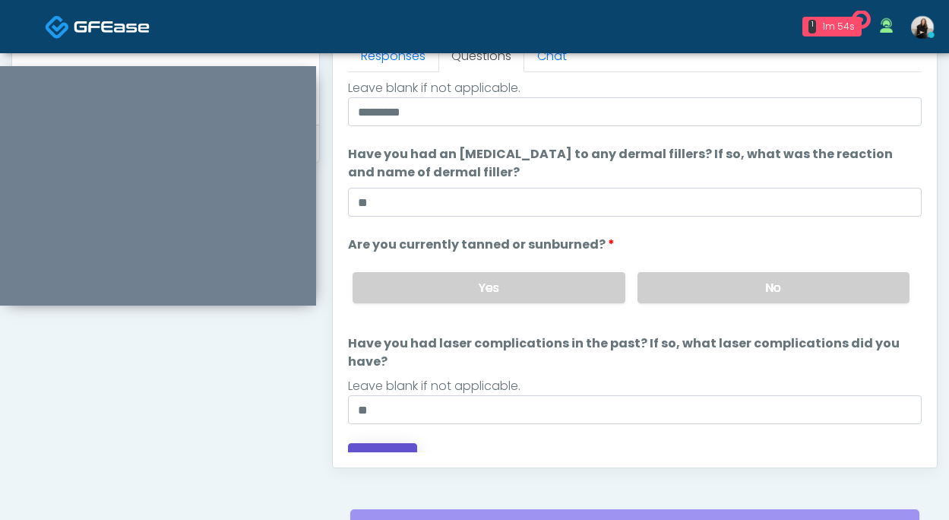
click at [384, 443] on button "Continue" at bounding box center [382, 457] width 69 height 28
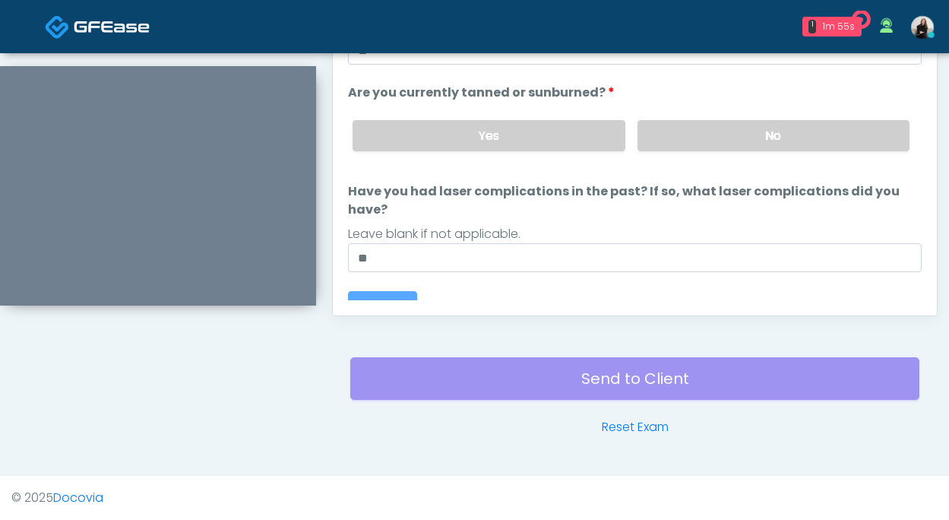
scroll to position [0, 0]
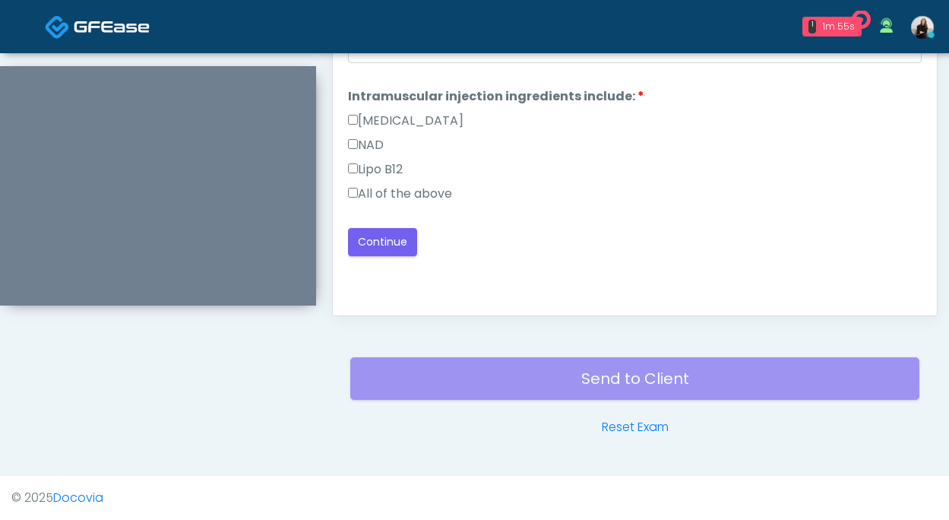
click at [404, 195] on label "All of the above" at bounding box center [400, 194] width 104 height 18
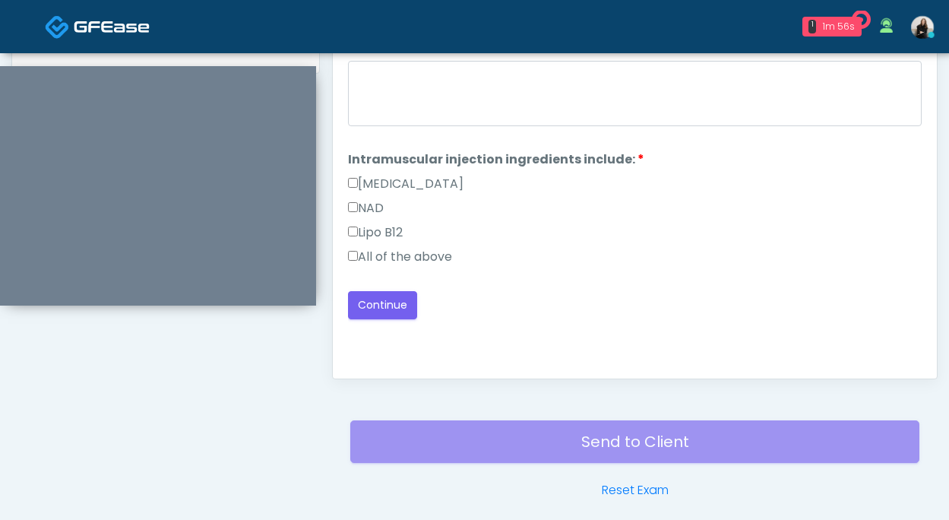
scroll to position [743, 0]
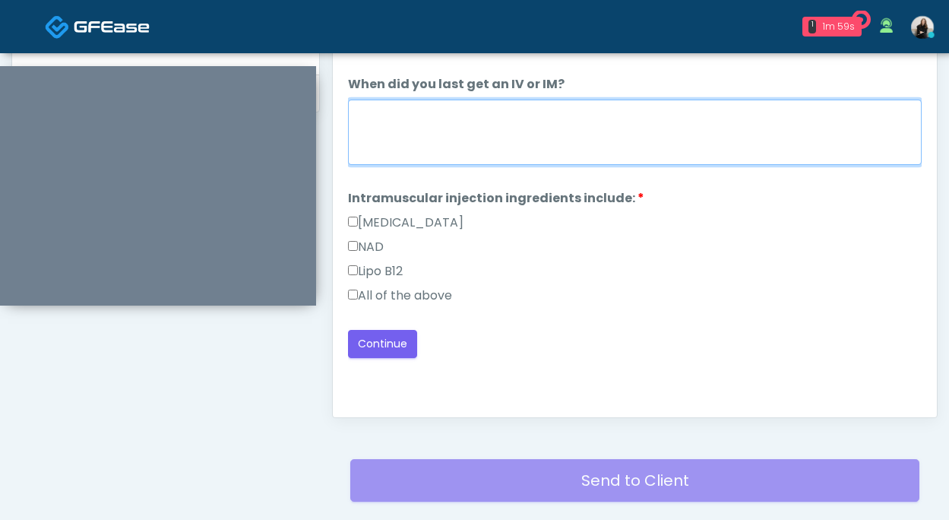
click at [419, 148] on textarea "When did you last get an IV or IM?" at bounding box center [635, 132] width 574 height 65
type textarea "**********"
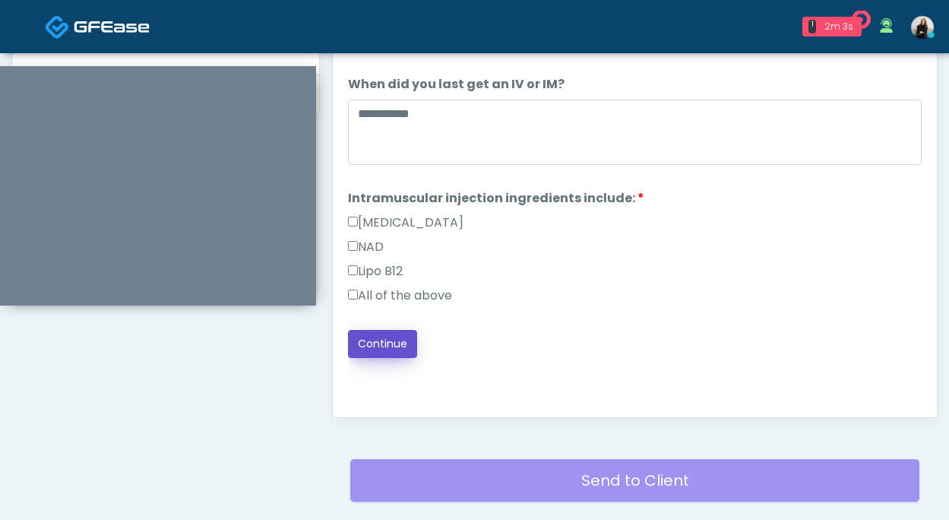
click at [363, 348] on button "Continue" at bounding box center [382, 344] width 69 height 28
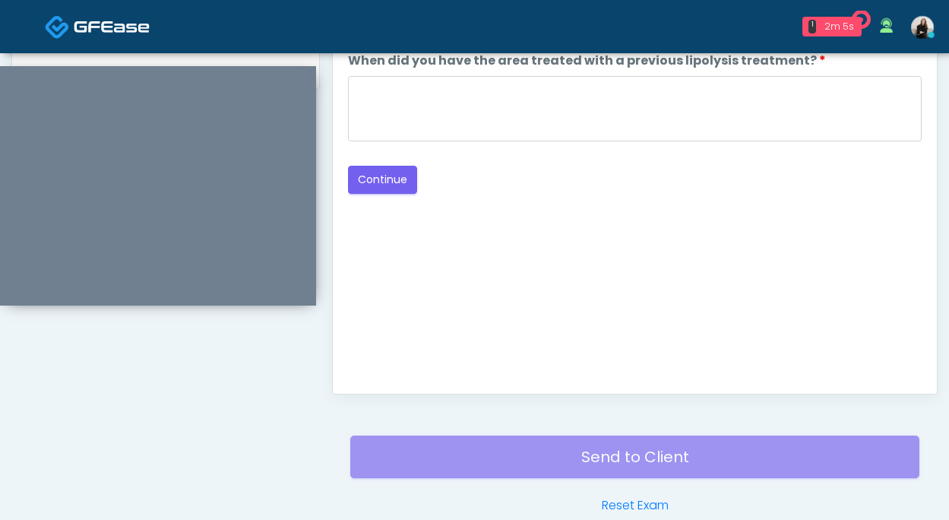
scroll to position [717, 0]
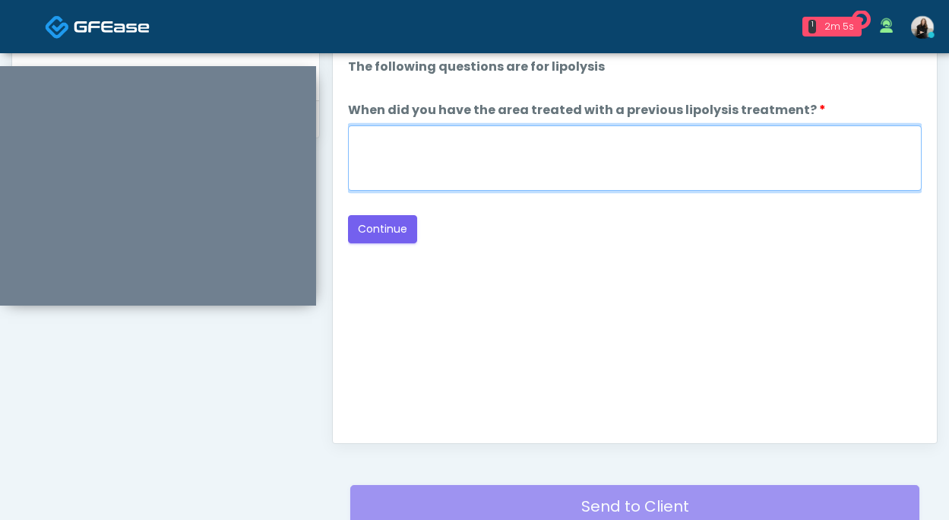
click at [531, 165] on textarea "When did you have the area treated with a previous lipolysis treatment?" at bounding box center [635, 157] width 574 height 65
type textarea "*****"
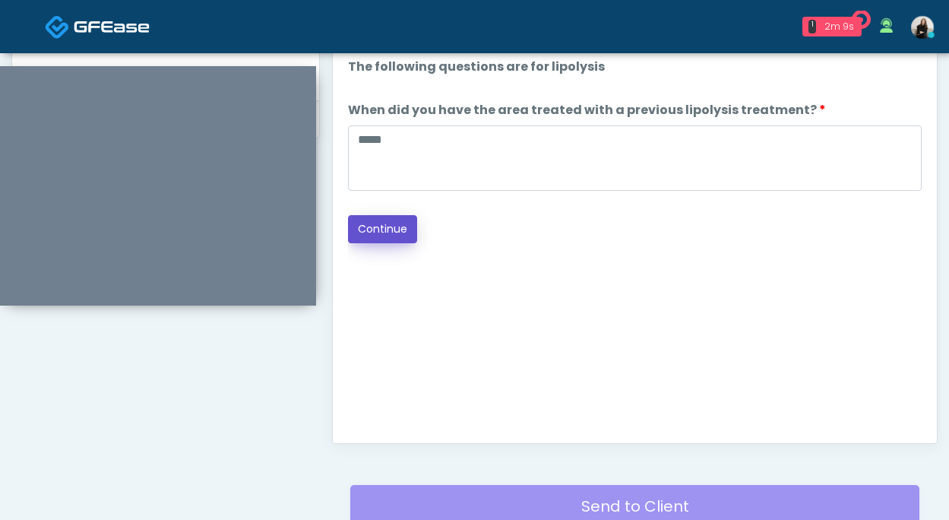
click at [383, 230] on button "Continue" at bounding box center [382, 229] width 69 height 28
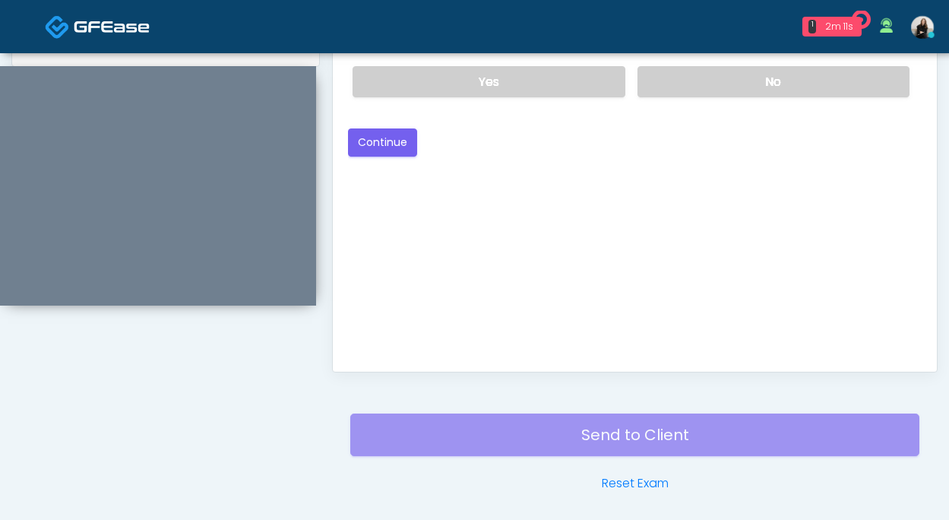
scroll to position [661, 0]
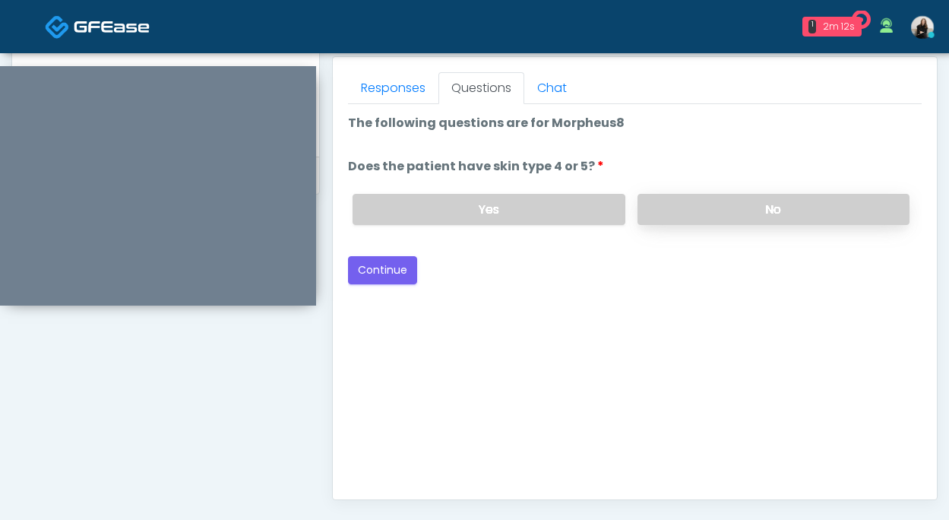
click at [665, 216] on label "No" at bounding box center [774, 209] width 272 height 31
click at [413, 256] on button "Continue" at bounding box center [382, 270] width 69 height 28
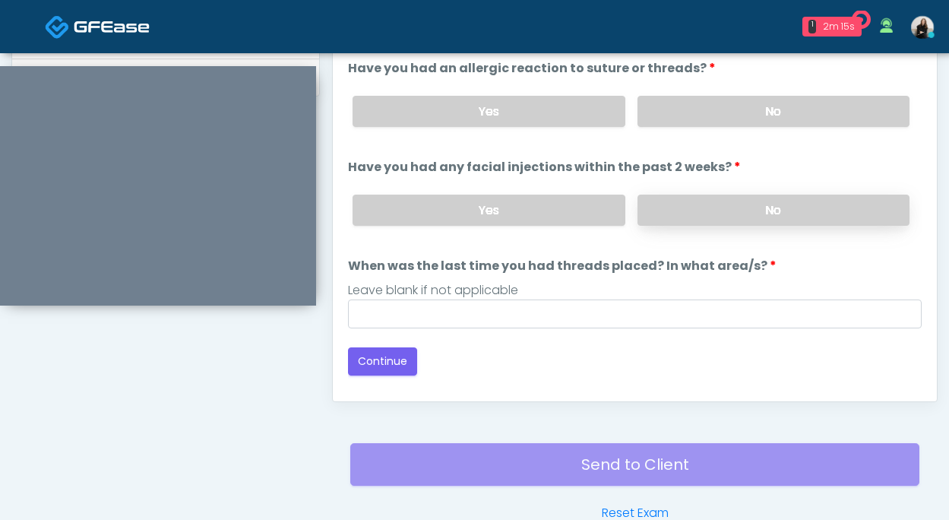
scroll to position [734, 0]
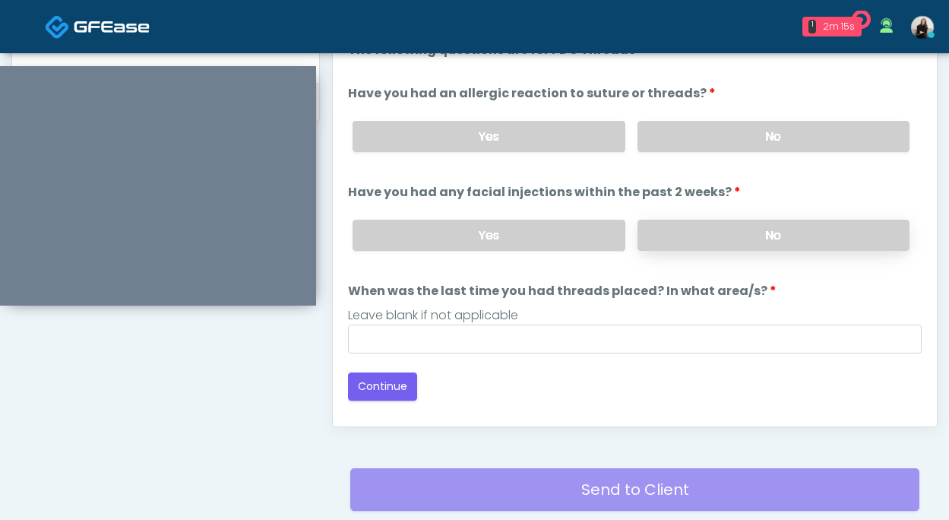
click at [747, 127] on label "No" at bounding box center [774, 136] width 272 height 31
click at [741, 220] on label "No" at bounding box center [774, 235] width 272 height 31
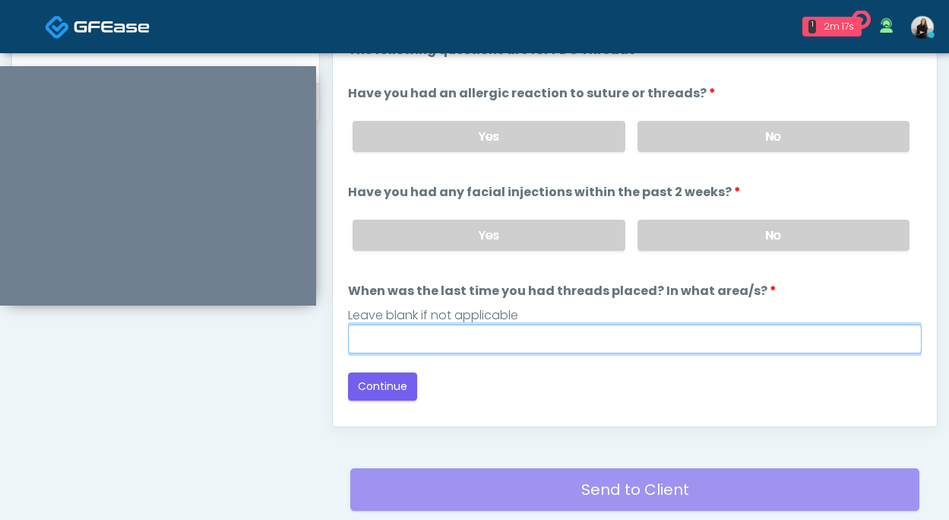
click at [648, 337] on input "When was the last time you had threads placed? In what area/s?" at bounding box center [635, 339] width 574 height 29
type input "*********"
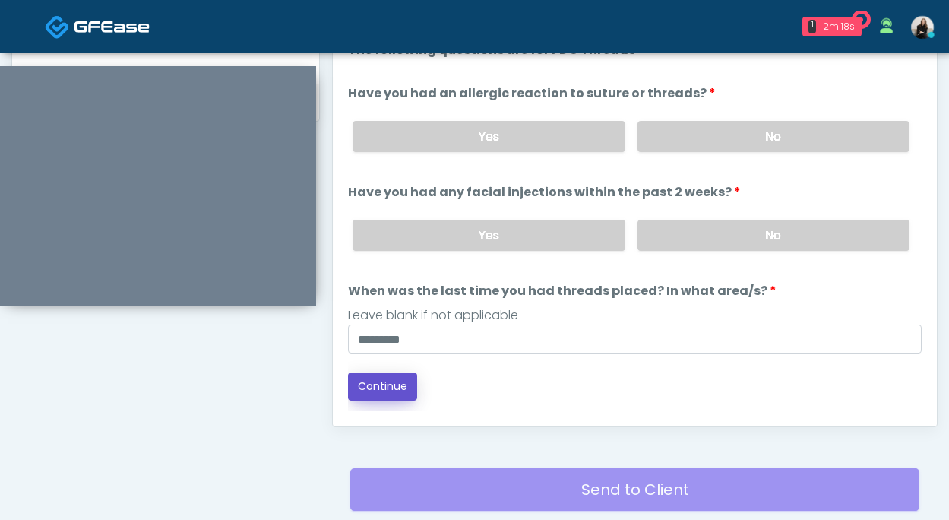
click at [385, 385] on button "Continue" at bounding box center [382, 386] width 69 height 28
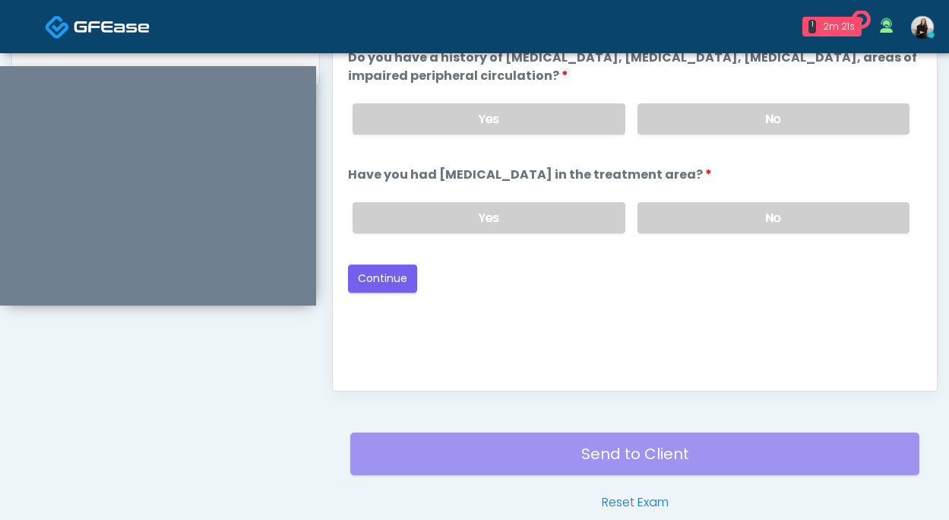
scroll to position [724, 0]
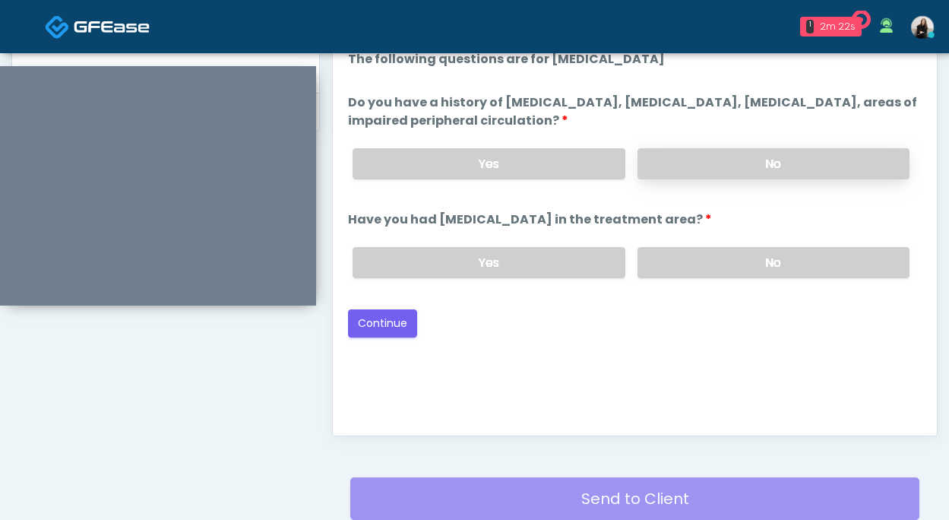
click at [694, 168] on label "No" at bounding box center [774, 163] width 272 height 31
click at [679, 252] on label "No" at bounding box center [774, 262] width 272 height 31
click at [389, 322] on button "Continue" at bounding box center [382, 323] width 69 height 28
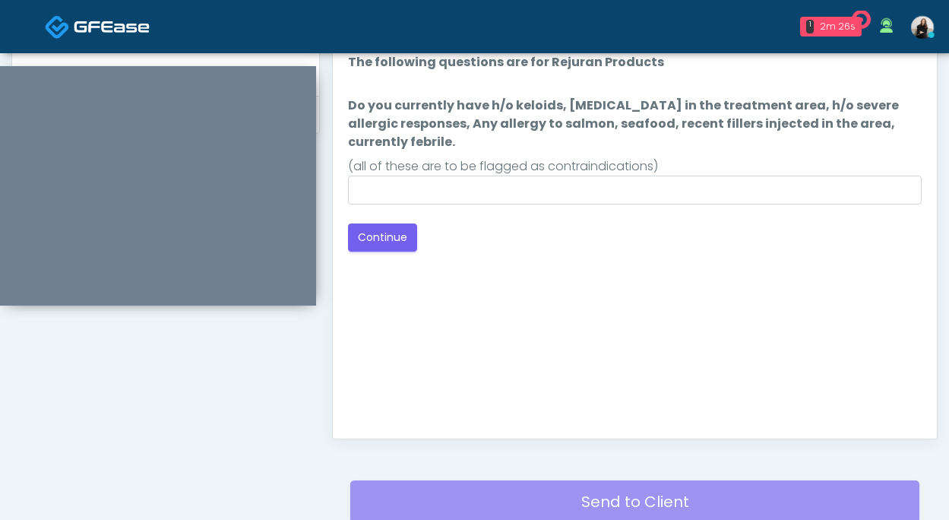
scroll to position [705, 0]
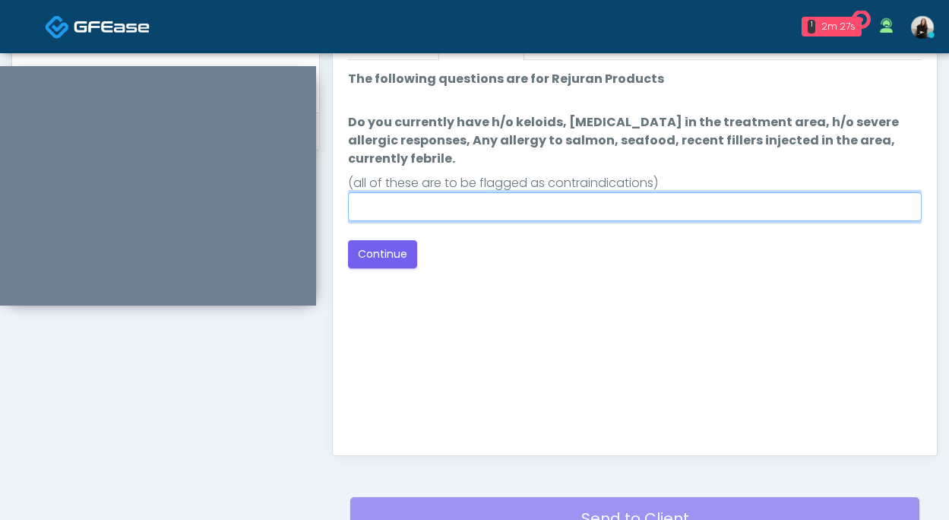
click at [479, 220] on input "Do you currently have h/o keloids, skin infection in the treatment area, h/o se…" at bounding box center [635, 206] width 574 height 29
type input "**"
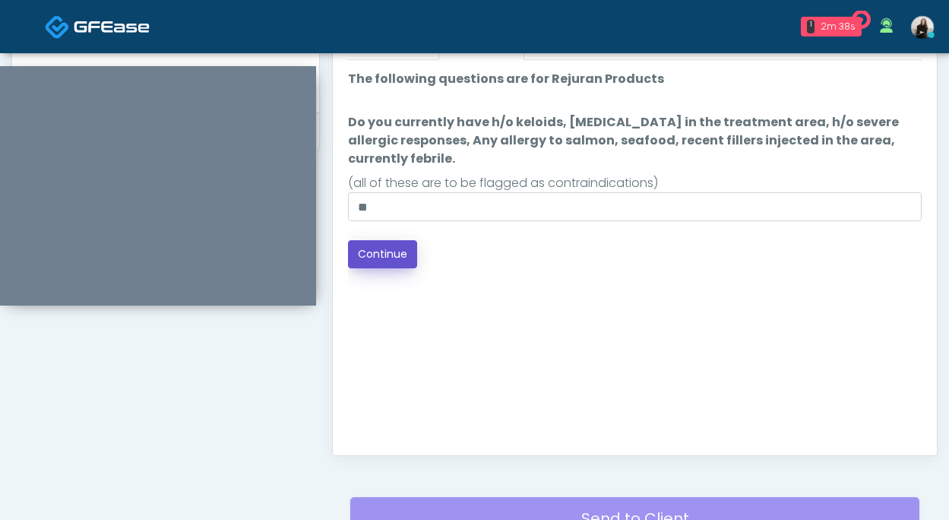
click at [399, 253] on button "Continue" at bounding box center [382, 254] width 69 height 28
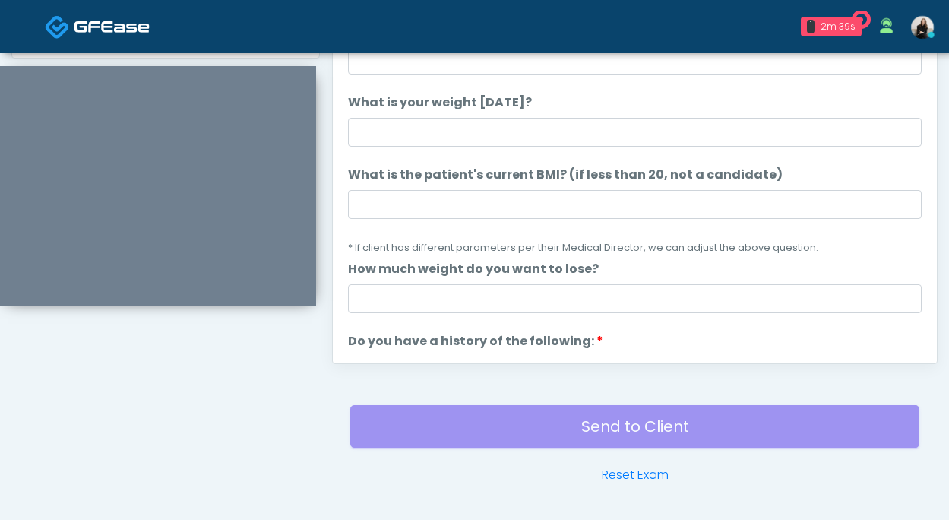
scroll to position [705, 0]
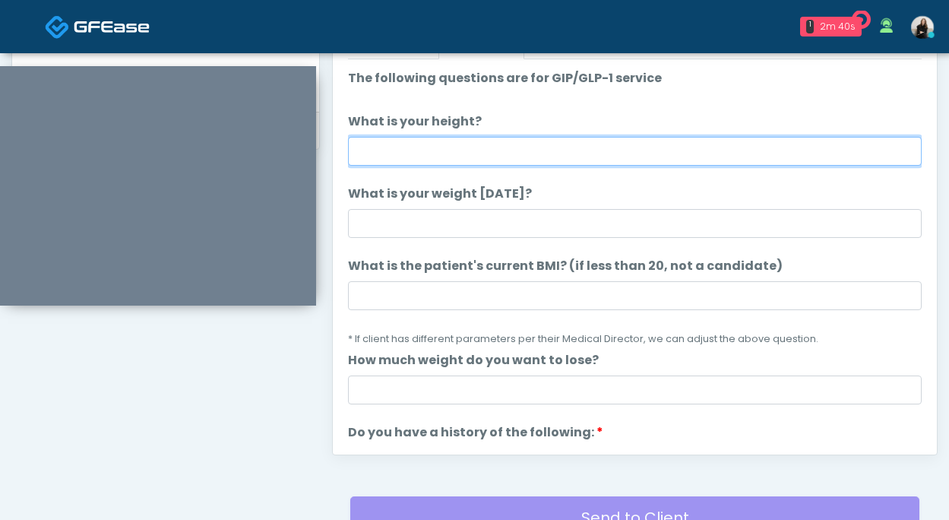
click at [471, 154] on input "What is your height?" at bounding box center [635, 151] width 574 height 29
click at [384, 157] on input "*******" at bounding box center [635, 151] width 574 height 29
type input "*******"
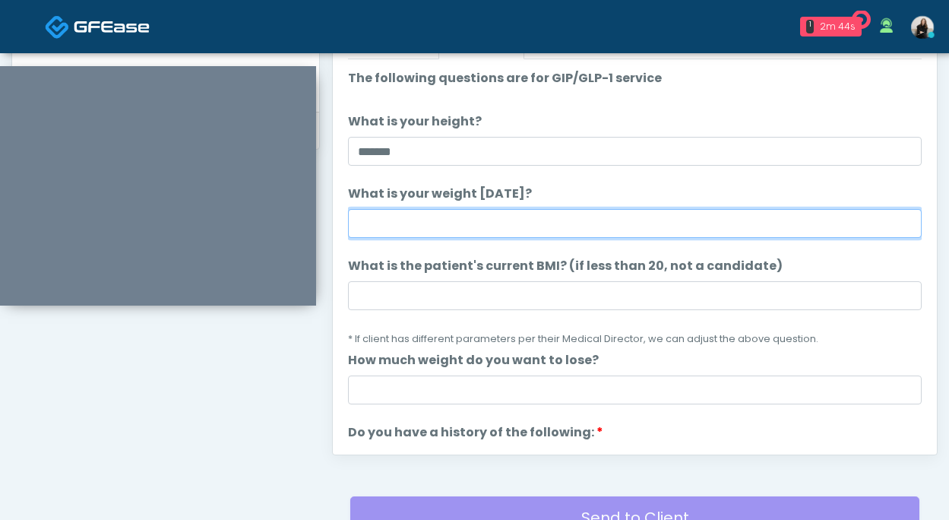
click at [385, 219] on input "What is your weight today?" at bounding box center [635, 223] width 574 height 29
type input "***"
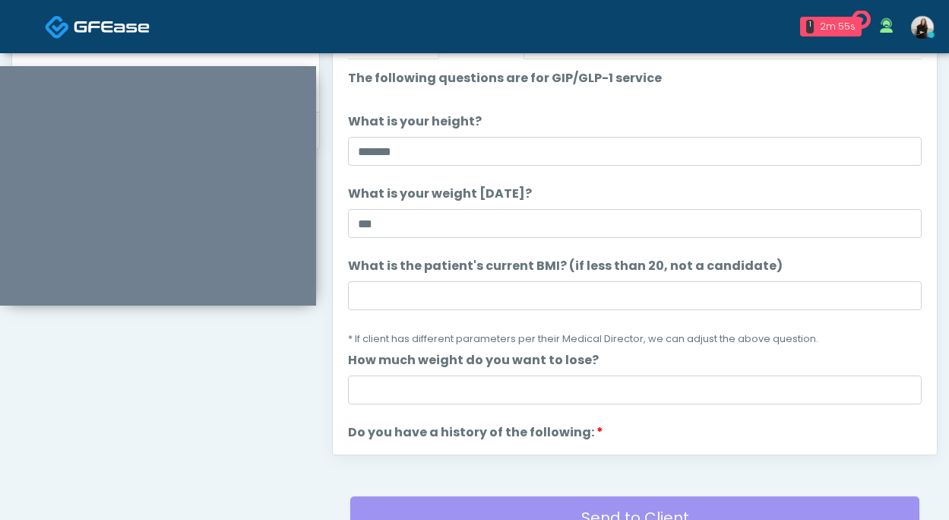
click at [439, 310] on li "What is the patient's current BMI? (if less than 20, not a candidate) What is t…" at bounding box center [635, 302] width 574 height 90
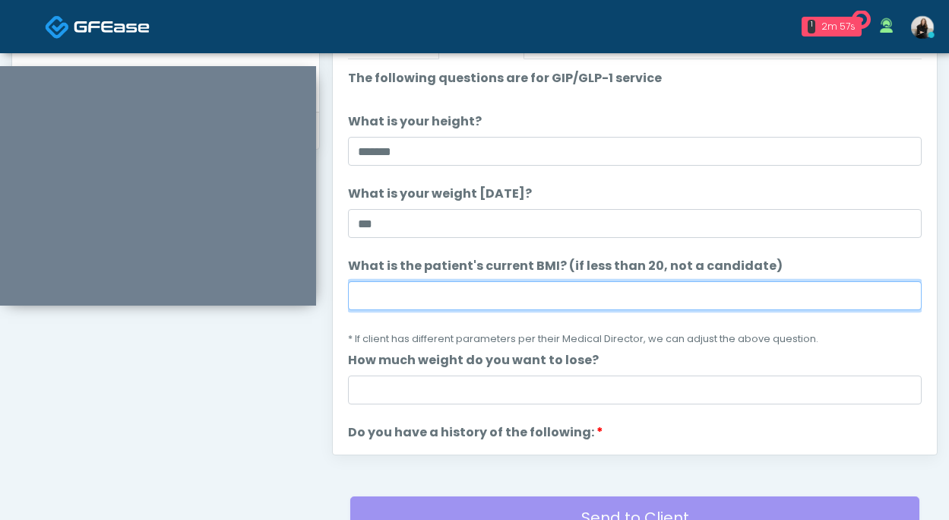
click at [439, 306] on input "What is the patient's current BMI? (if less than 20, not a candidate)" at bounding box center [635, 295] width 574 height 29
paste input "****"
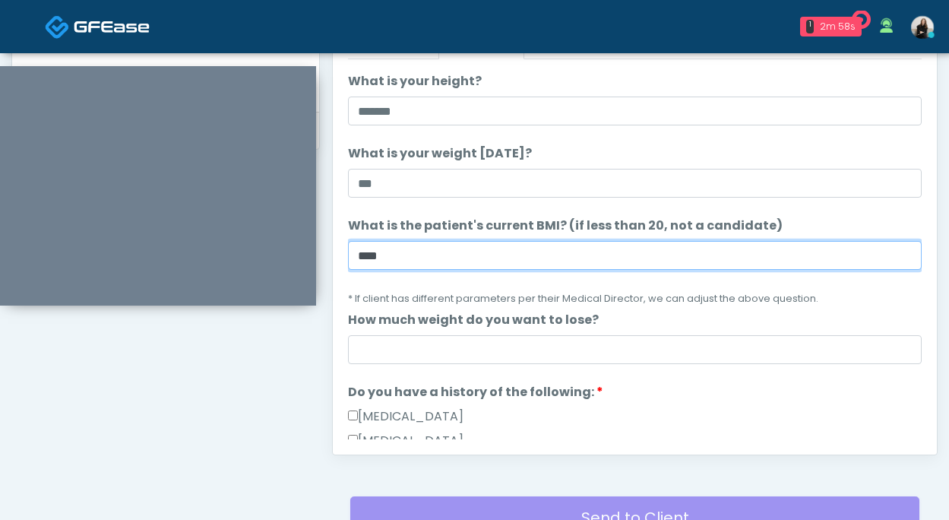
type input "****"
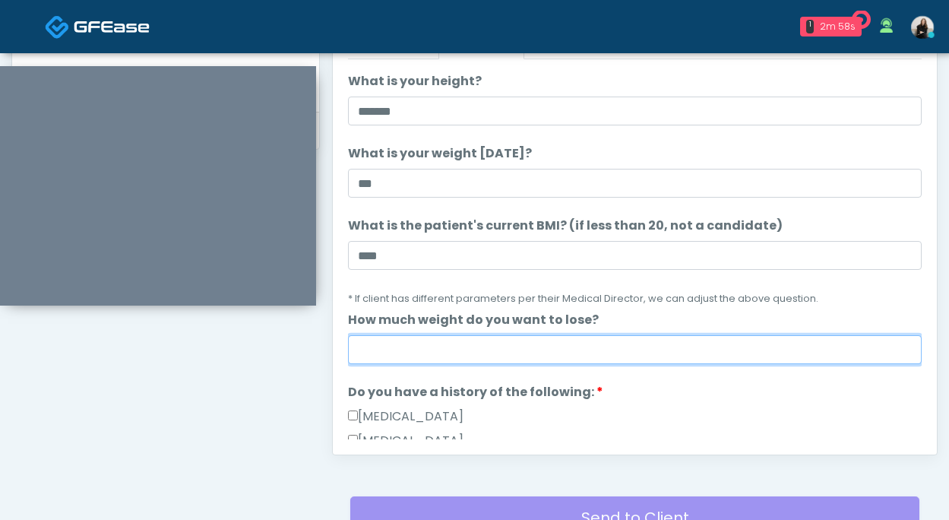
click at [445, 342] on input "How much weight do you want to lose?" at bounding box center [635, 349] width 574 height 29
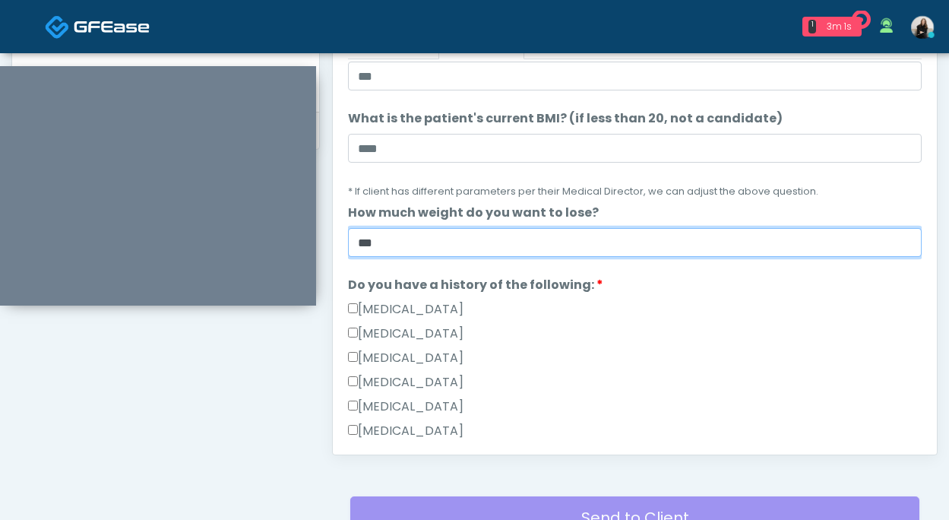
type input "***"
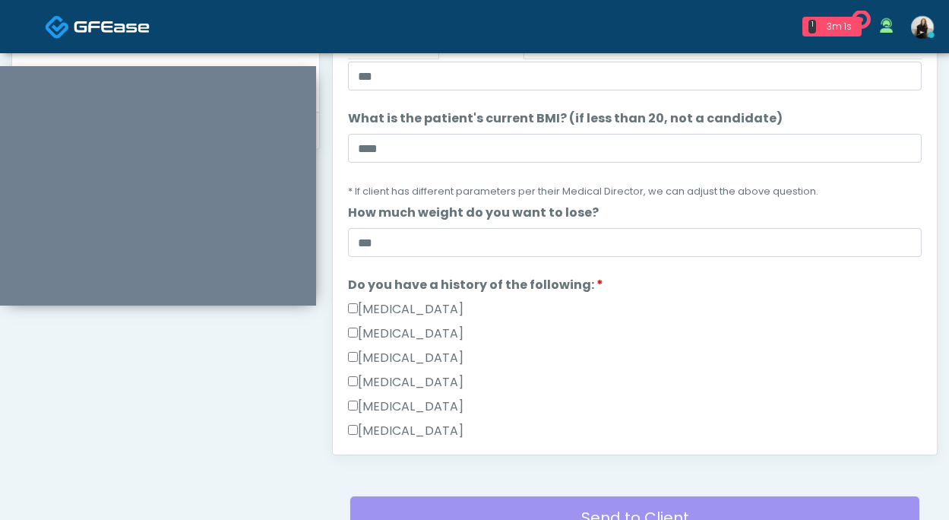
click at [399, 311] on label "[MEDICAL_DATA]" at bounding box center [406, 309] width 116 height 18
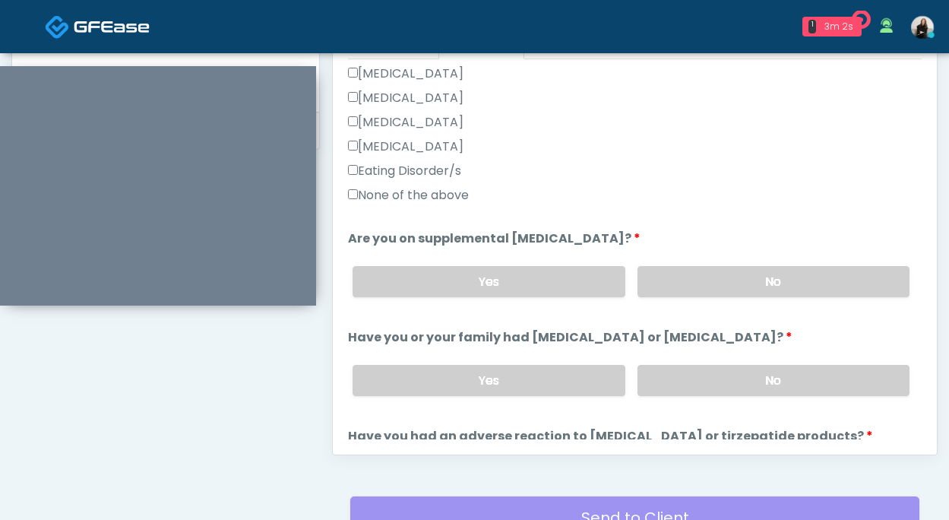
scroll to position [460, 0]
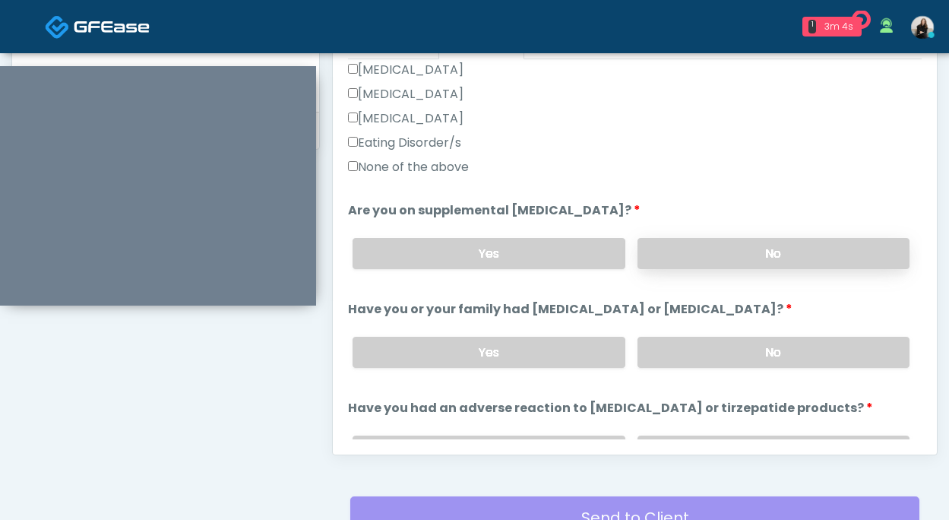
click at [718, 251] on label "No" at bounding box center [774, 253] width 272 height 31
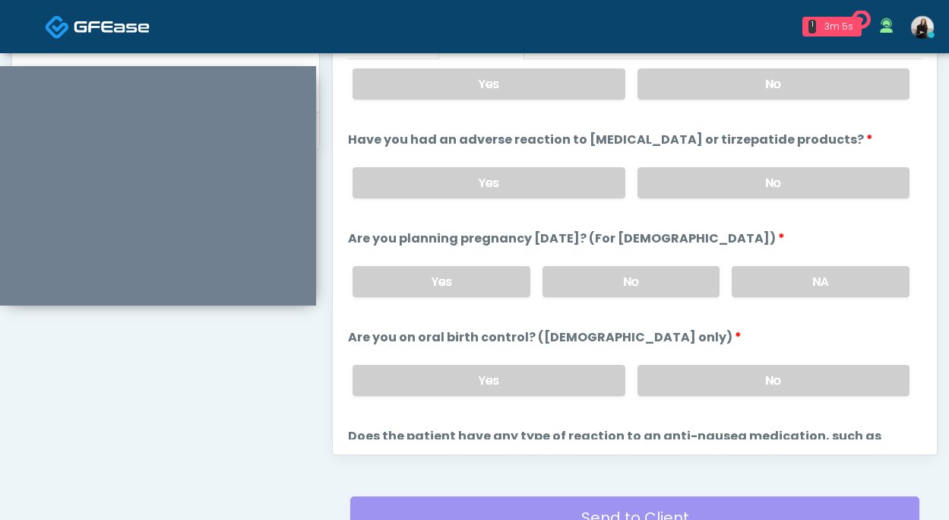
scroll to position [741, 0]
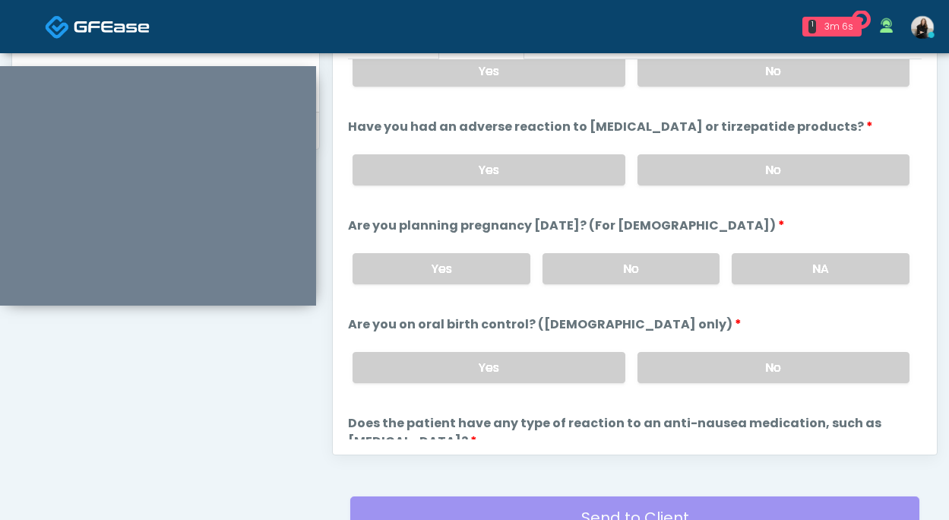
click at [727, 340] on div "Yes No" at bounding box center [632, 367] width 582 height 55
click at [727, 352] on label "No" at bounding box center [774, 367] width 272 height 31
click at [693, 268] on label "No" at bounding box center [632, 268] width 178 height 31
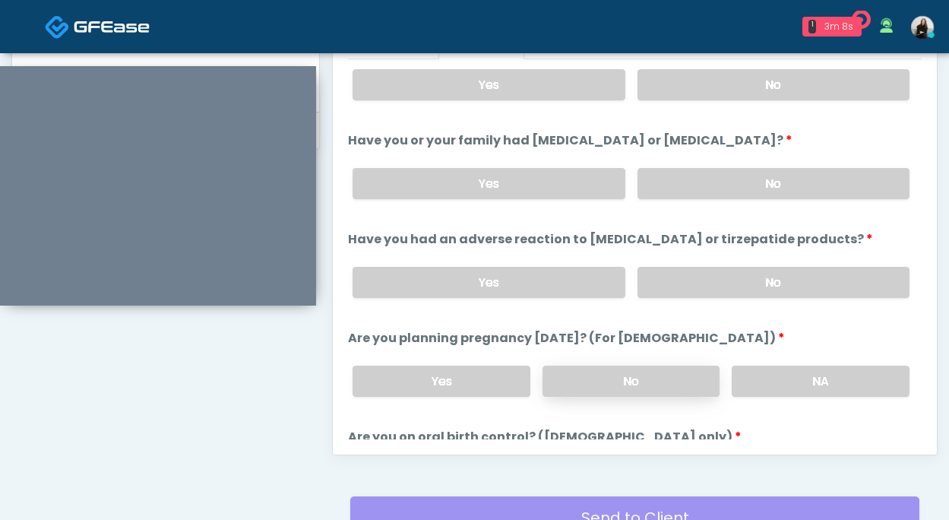
scroll to position [607, 0]
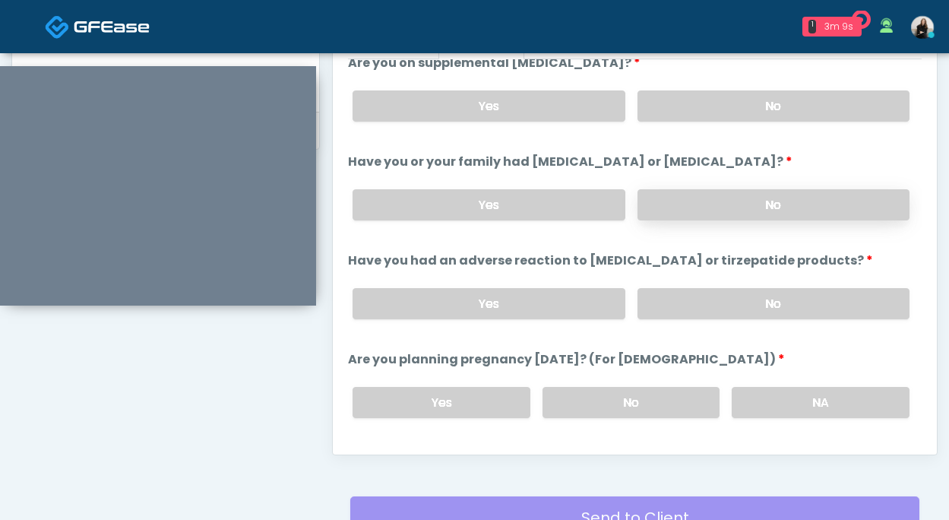
click at [713, 207] on label "No" at bounding box center [774, 204] width 272 height 31
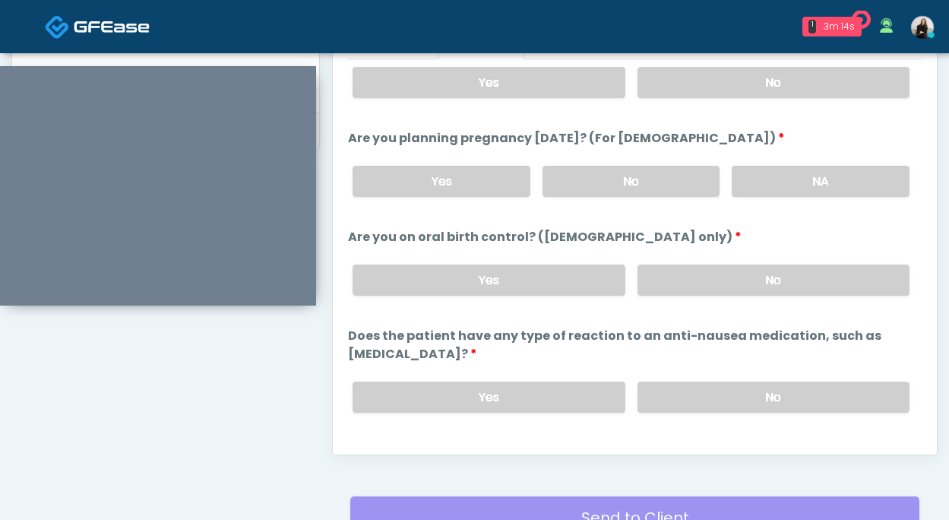
scroll to position [838, 0]
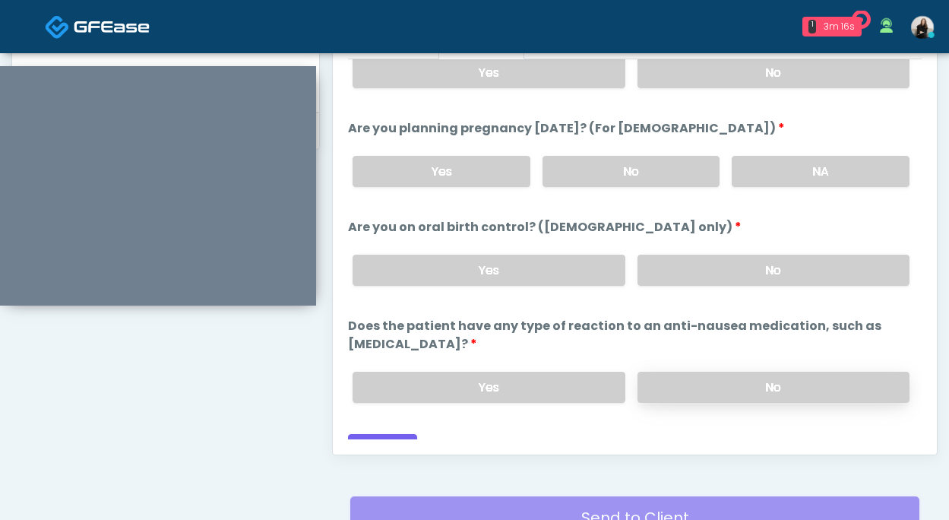
click at [735, 372] on label "No" at bounding box center [774, 387] width 272 height 31
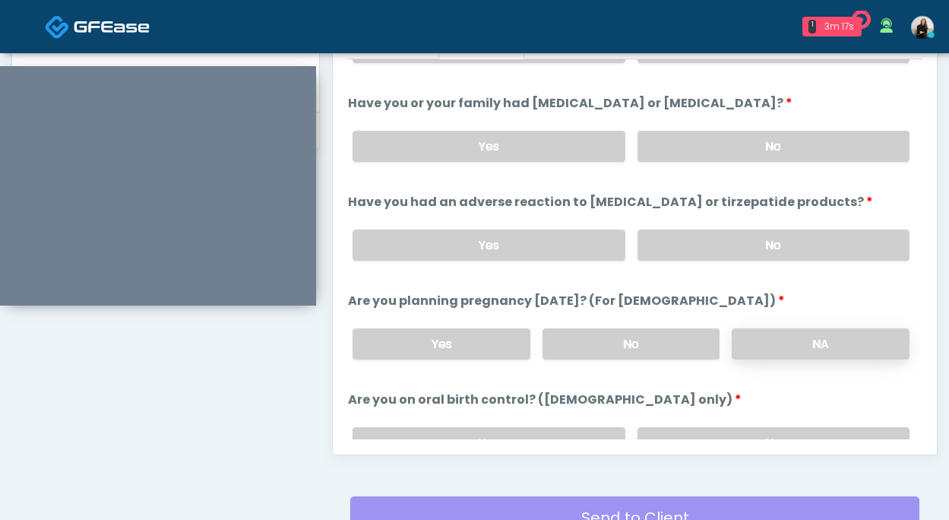
scroll to position [663, 0]
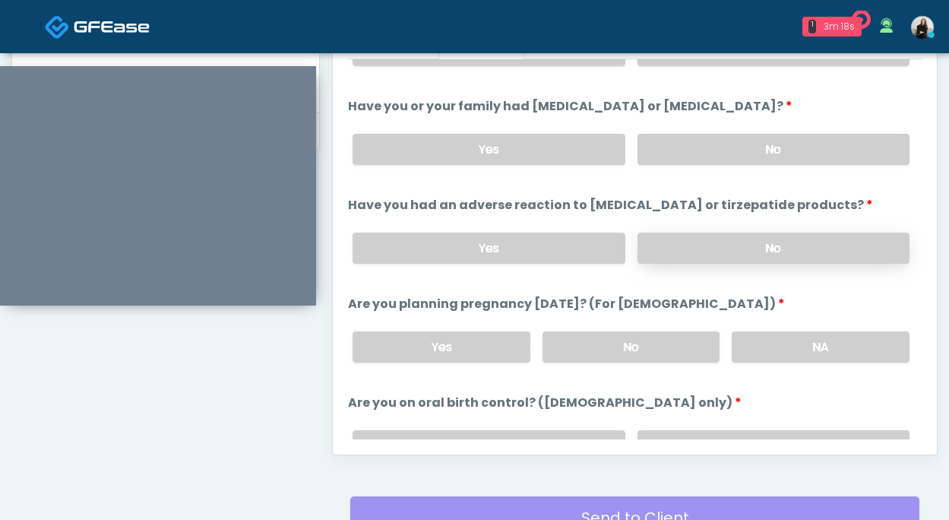
click at [761, 255] on label "No" at bounding box center [774, 248] width 272 height 31
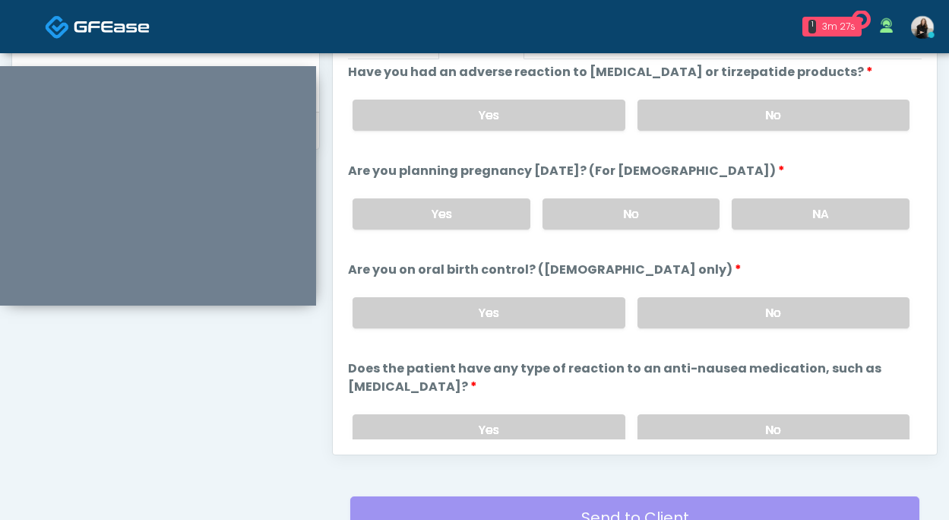
scroll to position [838, 0]
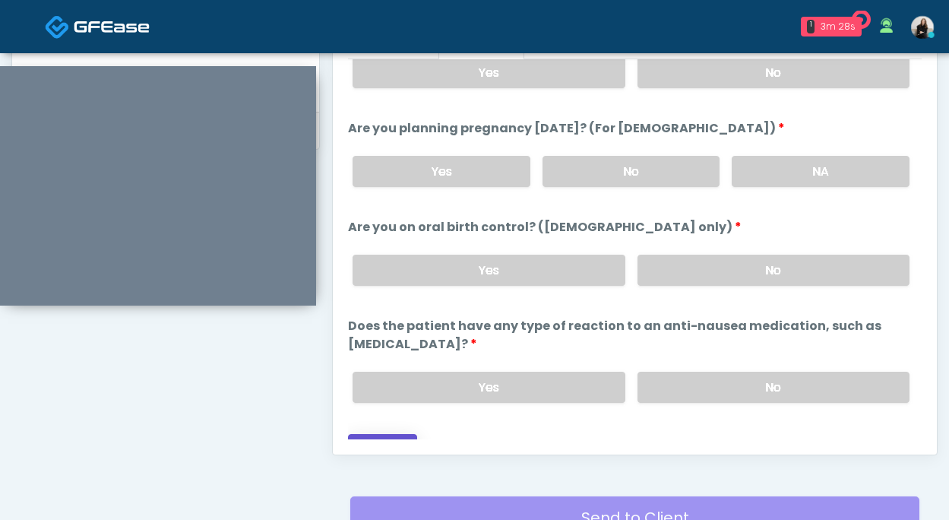
click at [406, 434] on button "Continue" at bounding box center [382, 448] width 69 height 28
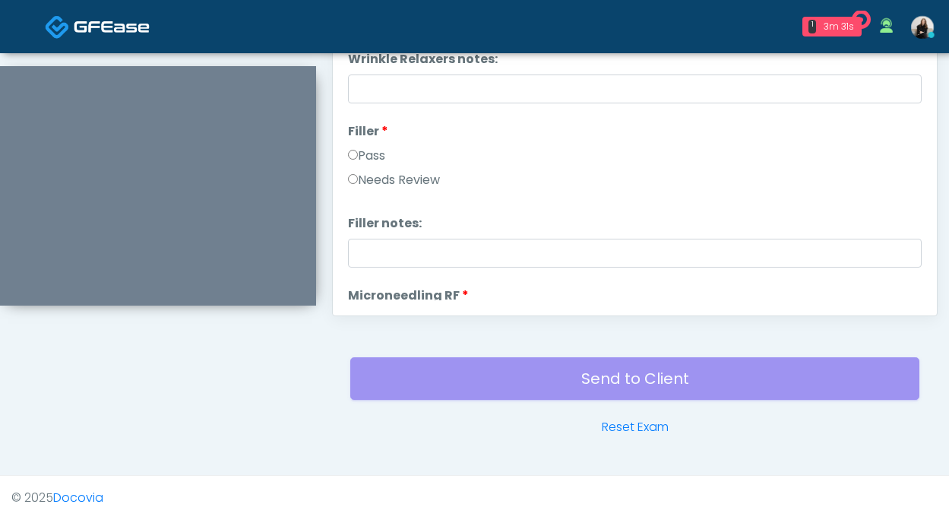
scroll to position [578, 0]
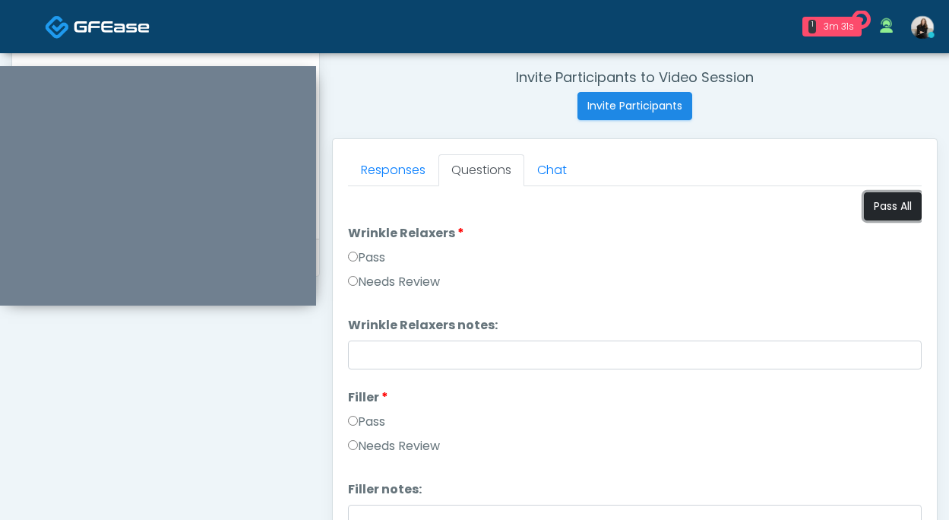
click at [899, 208] on button "Pass All" at bounding box center [893, 206] width 58 height 28
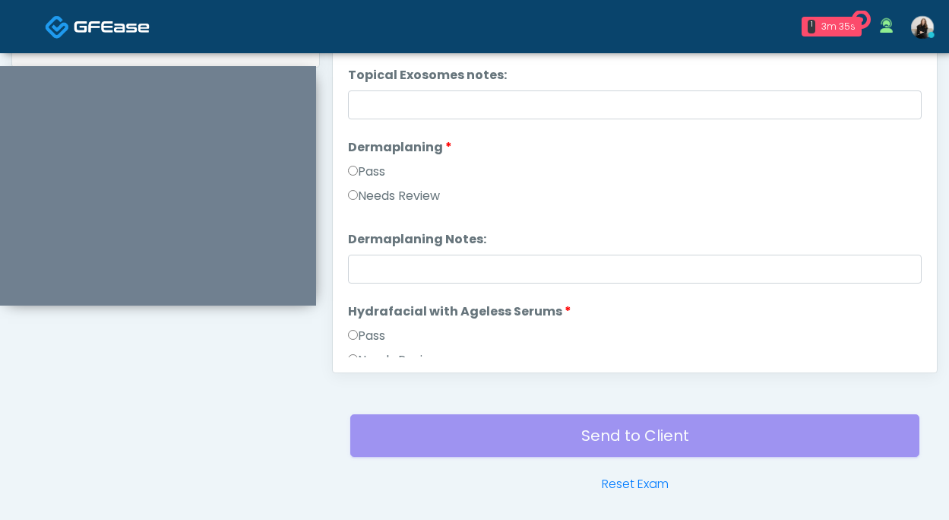
scroll to position [2994, 0]
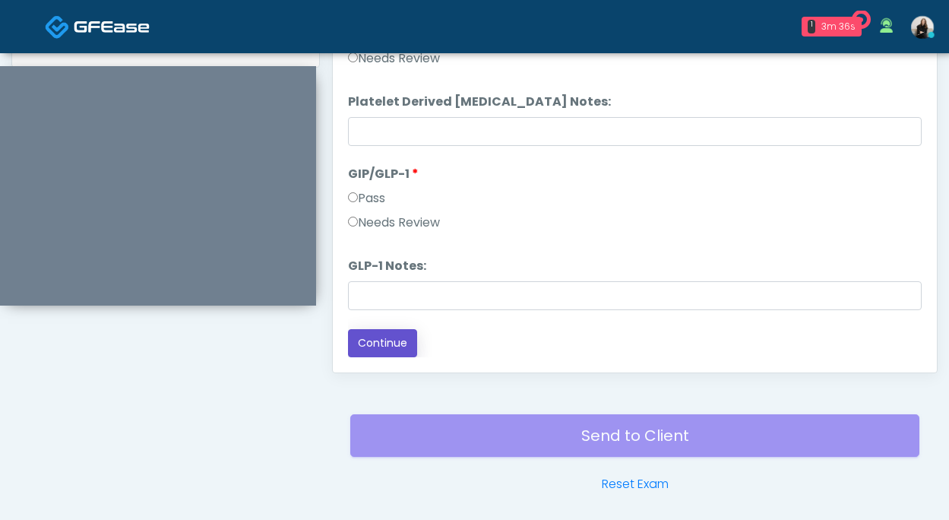
click at [401, 337] on button "Continue" at bounding box center [382, 343] width 69 height 28
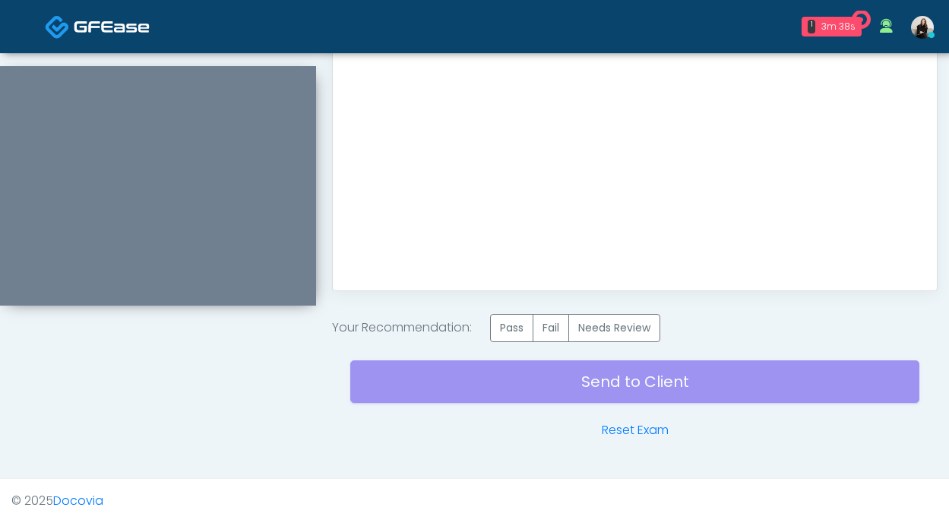
scroll to position [872, 0]
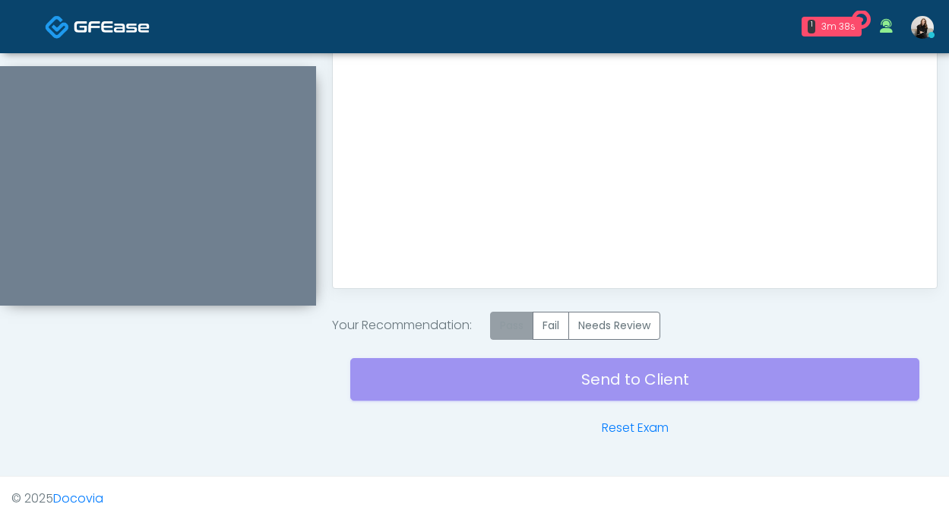
click at [522, 338] on label "Pass" at bounding box center [511, 326] width 43 height 28
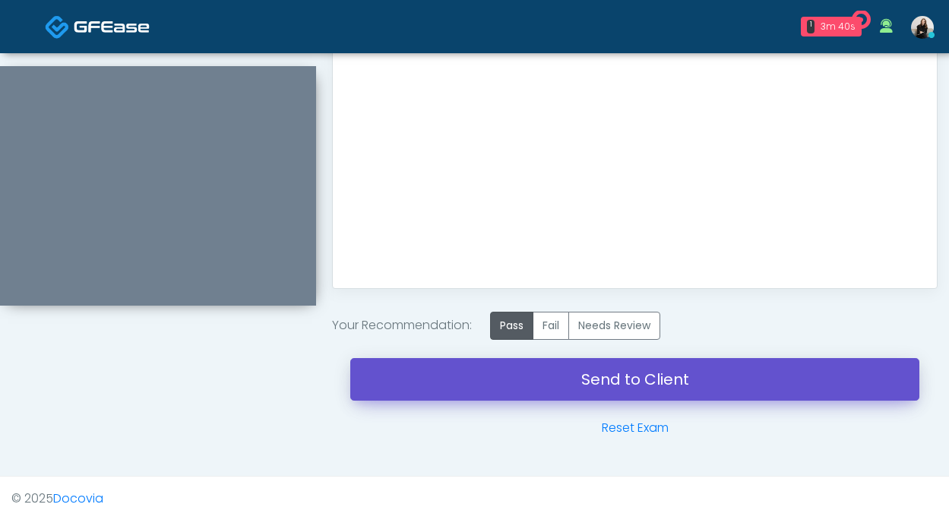
click at [549, 377] on link "Send to Client" at bounding box center [634, 379] width 569 height 43
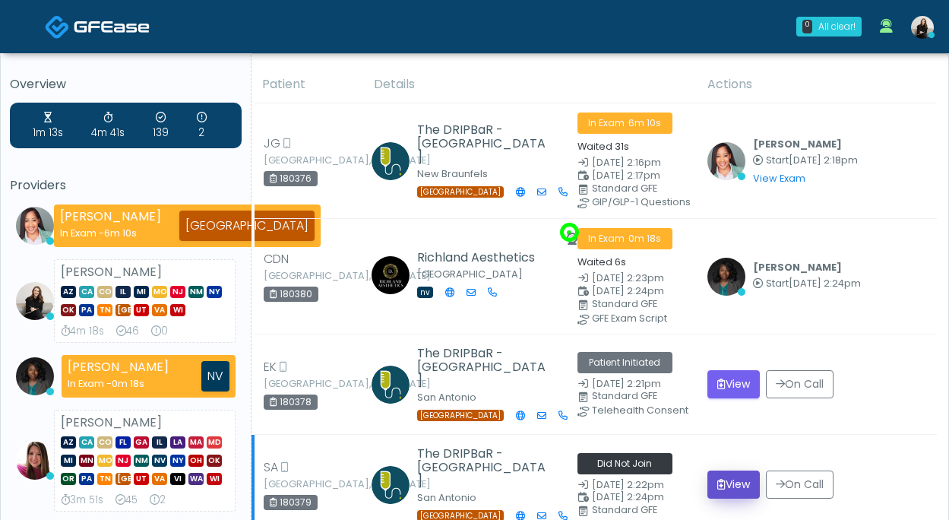
click at [718, 480] on icon "submit" at bounding box center [722, 484] width 8 height 11
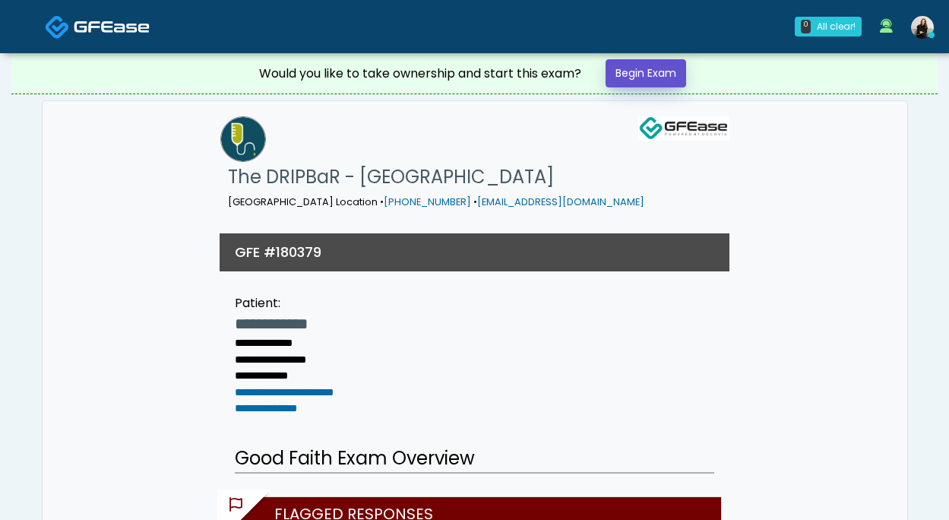
click at [641, 79] on link "Begin Exam" at bounding box center [646, 73] width 81 height 28
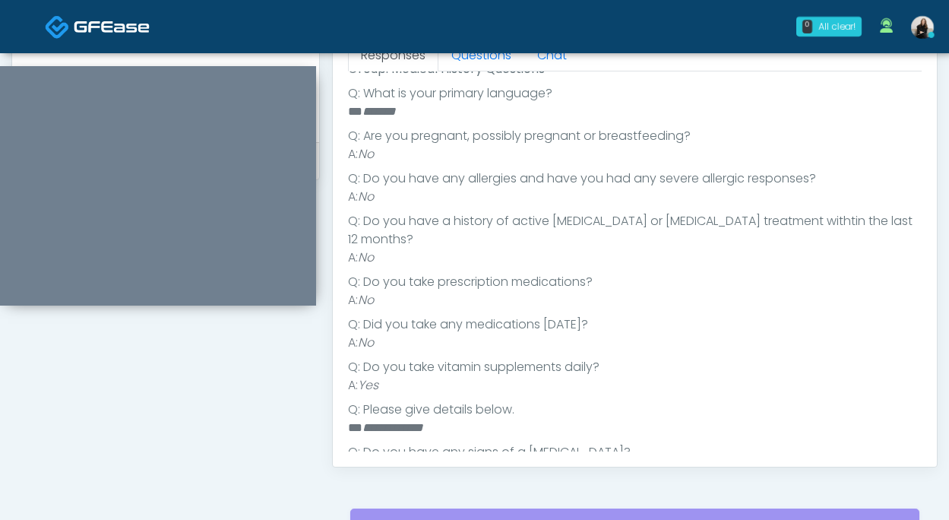
scroll to position [324, 0]
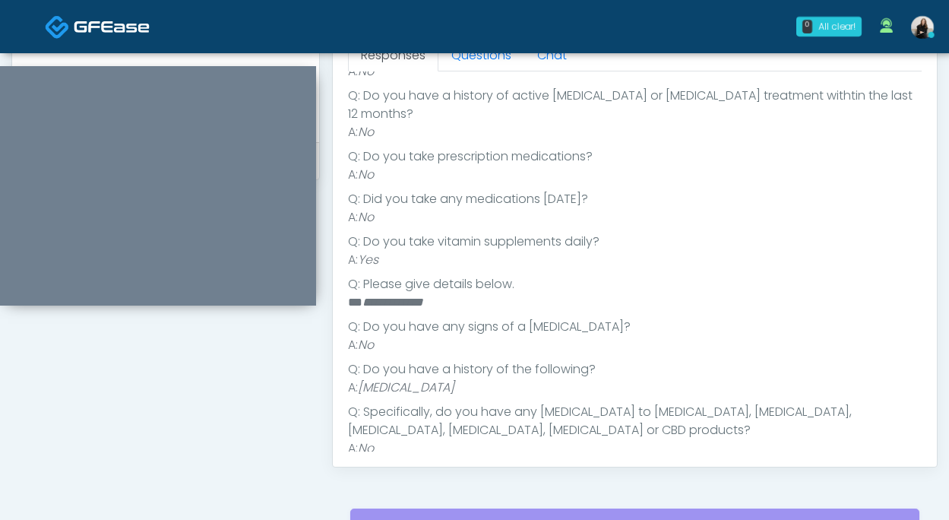
drag, startPoint x: 364, startPoint y: 369, endPoint x: 520, endPoint y: 369, distance: 155.8
click at [520, 379] on li "A: [MEDICAL_DATA]" at bounding box center [635, 388] width 574 height 18
copy em "[MEDICAL_DATA]"
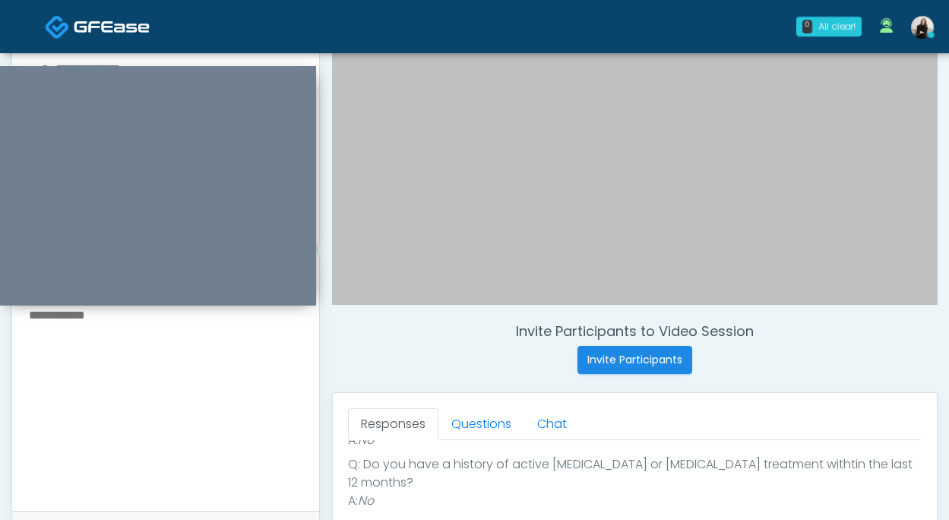
scroll to position [280, 0]
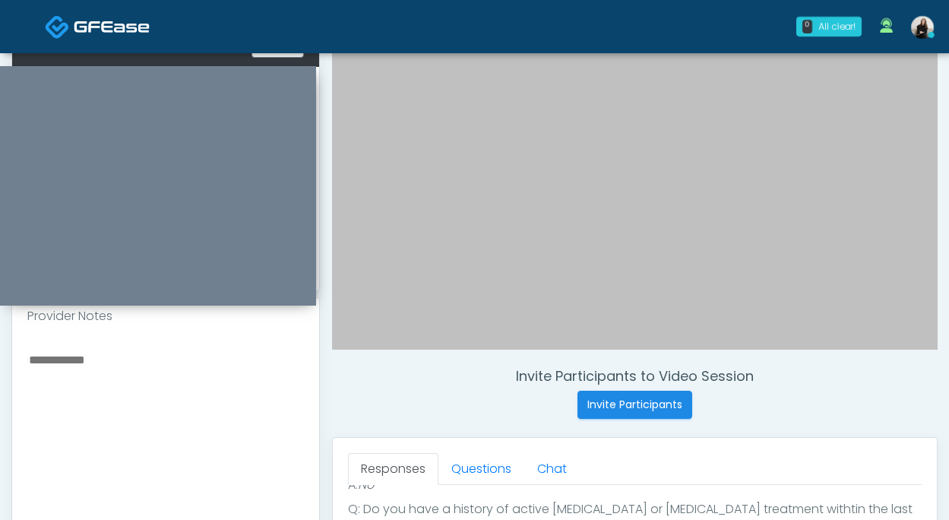
click at [159, 441] on textarea at bounding box center [165, 442] width 277 height 185
paste textarea "**********"
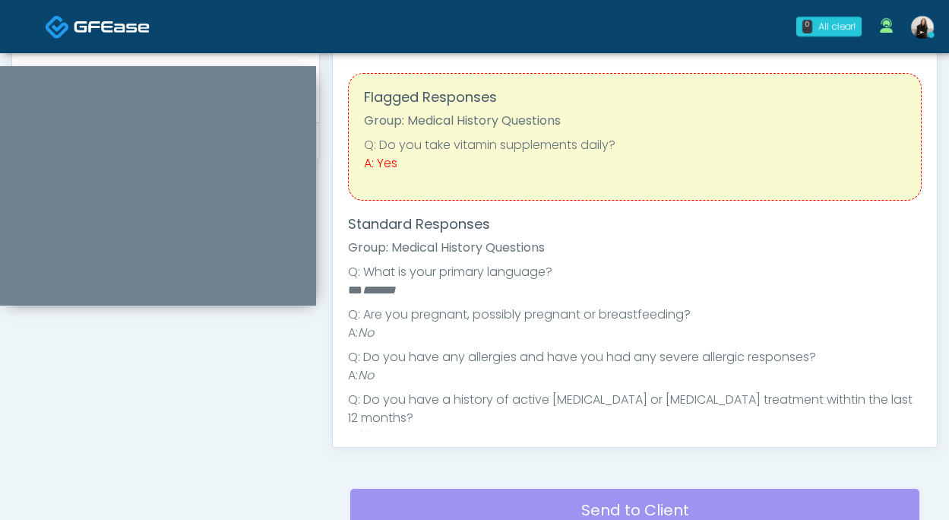
scroll to position [690, 0]
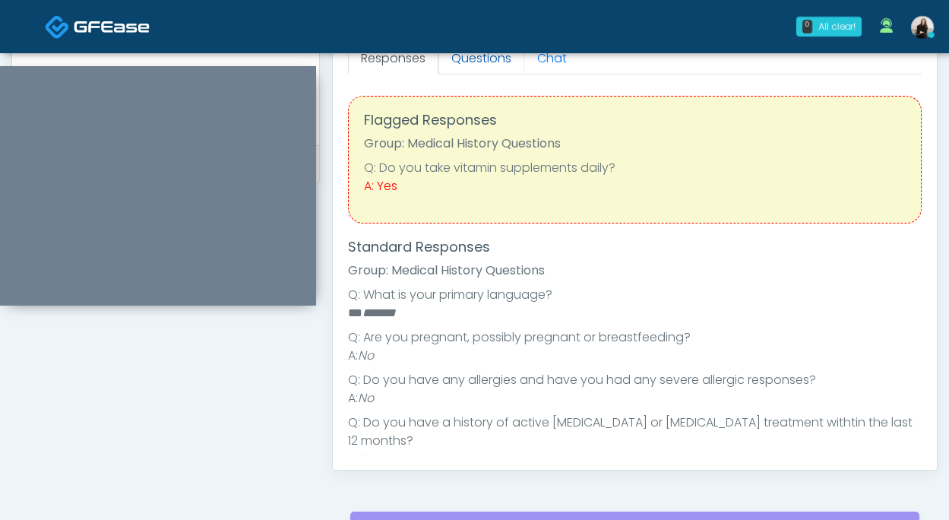
type textarea "**********"
click at [464, 65] on link "Questions" at bounding box center [482, 59] width 86 height 32
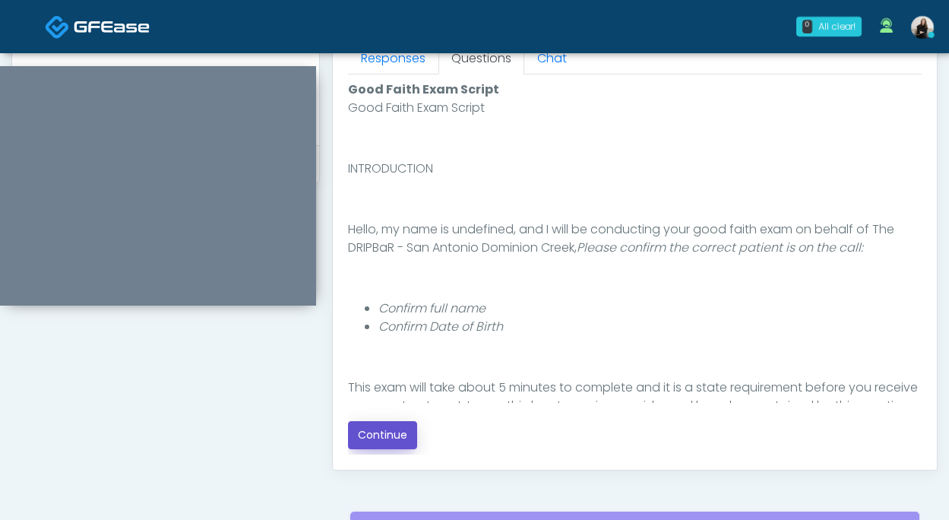
click at [403, 442] on button "Continue" at bounding box center [382, 435] width 69 height 28
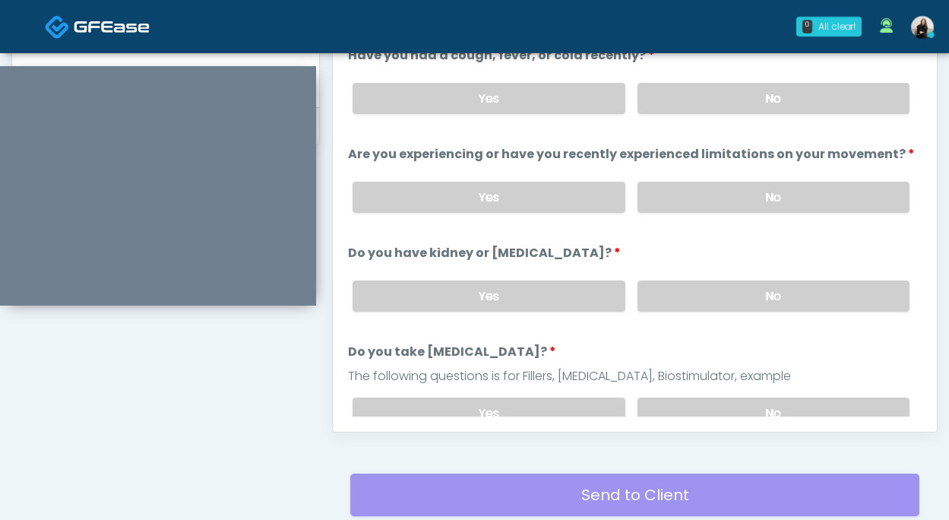
scroll to position [656, 0]
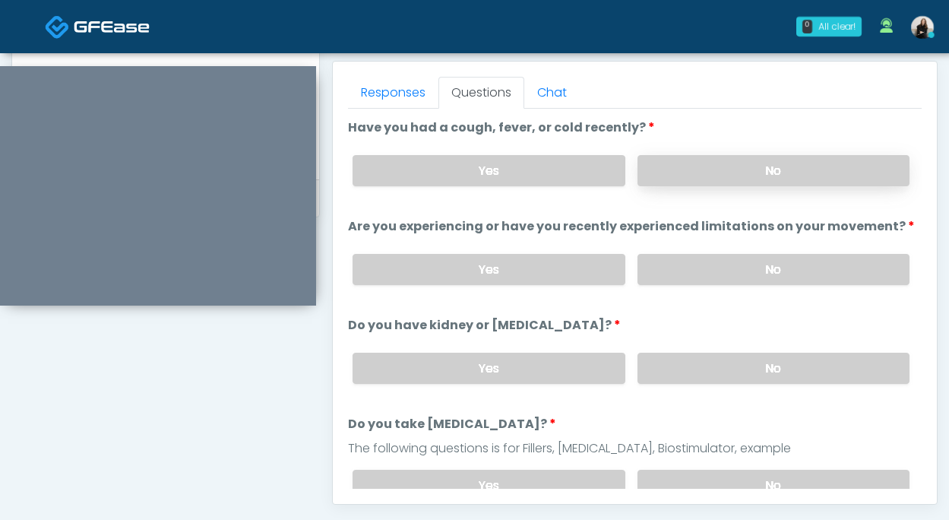
click at [719, 175] on label "No" at bounding box center [774, 170] width 272 height 31
click at [708, 278] on label "No" at bounding box center [774, 269] width 272 height 31
click at [696, 379] on label "No" at bounding box center [774, 368] width 272 height 31
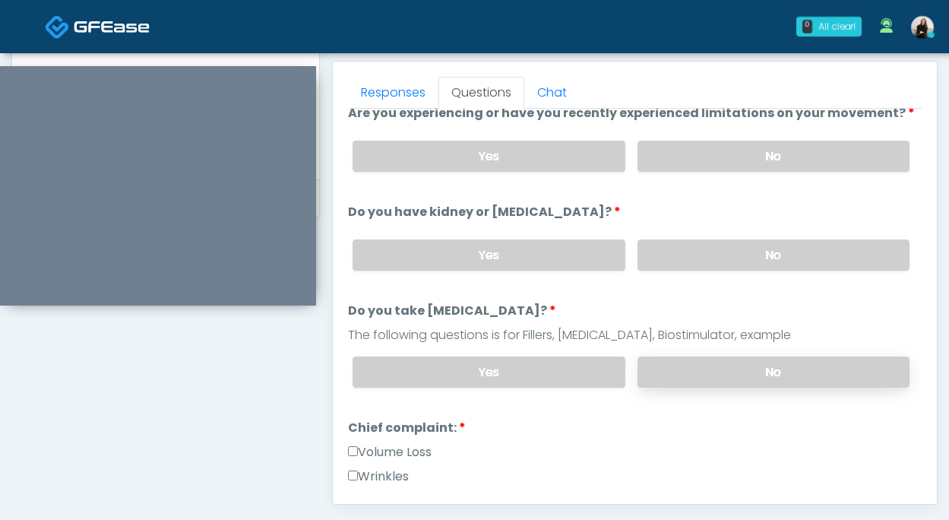
click at [696, 377] on label "No" at bounding box center [774, 372] width 272 height 31
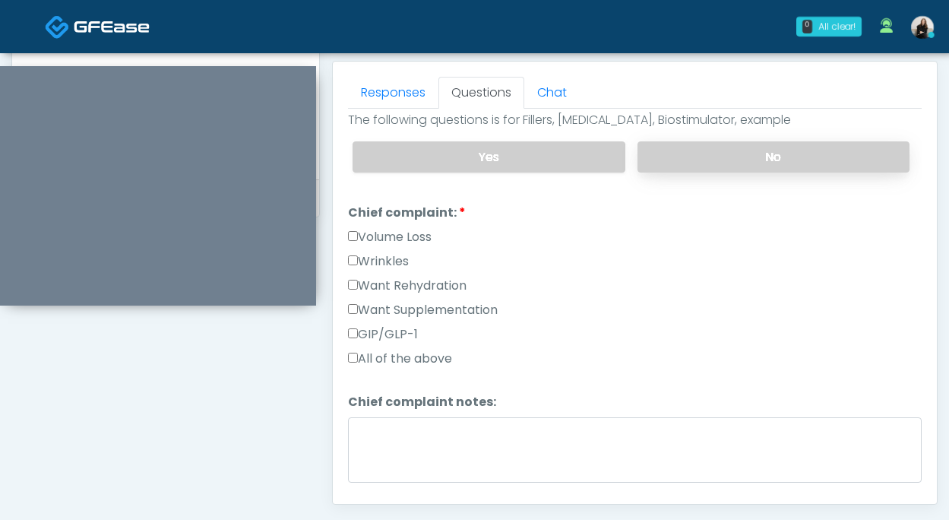
scroll to position [347, 0]
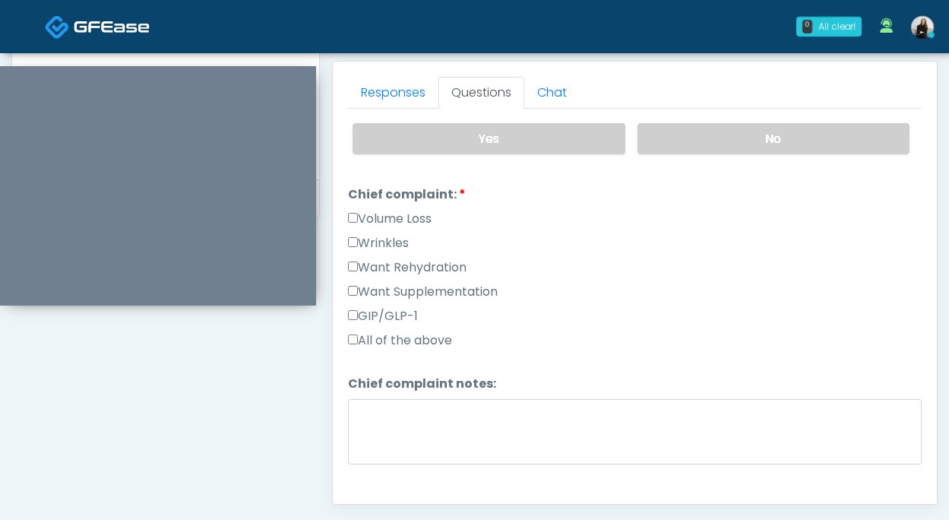
click at [435, 258] on label "Want Rehydration" at bounding box center [407, 267] width 119 height 18
click at [435, 285] on label "Want Supplementation" at bounding box center [423, 292] width 150 height 18
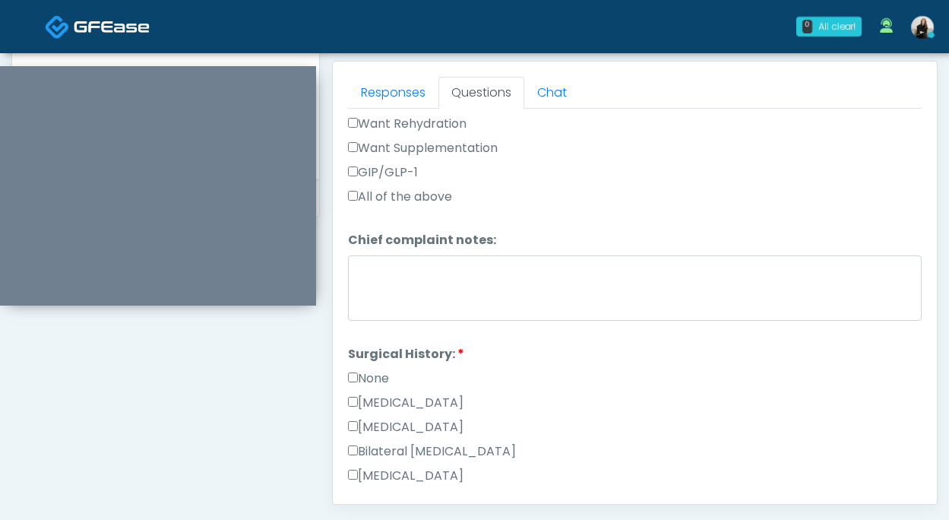
scroll to position [578, 0]
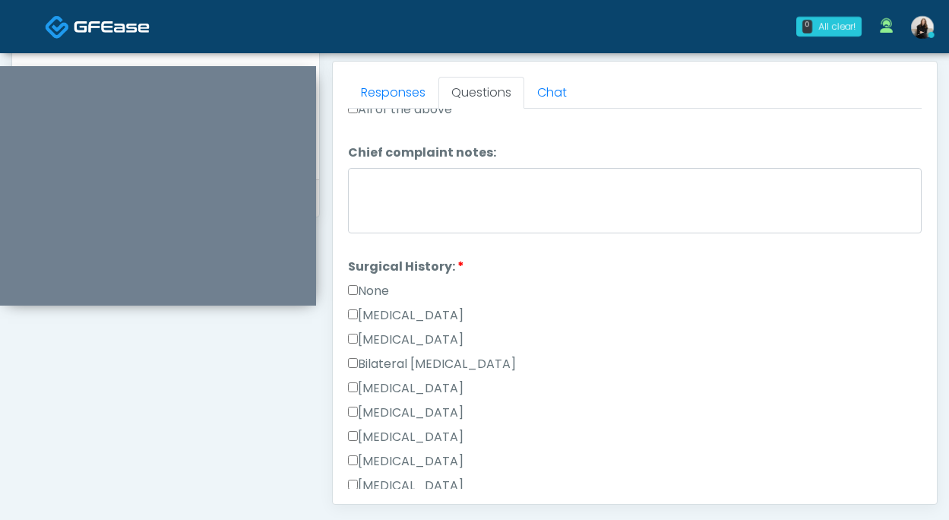
click at [374, 289] on label "None" at bounding box center [368, 291] width 41 height 18
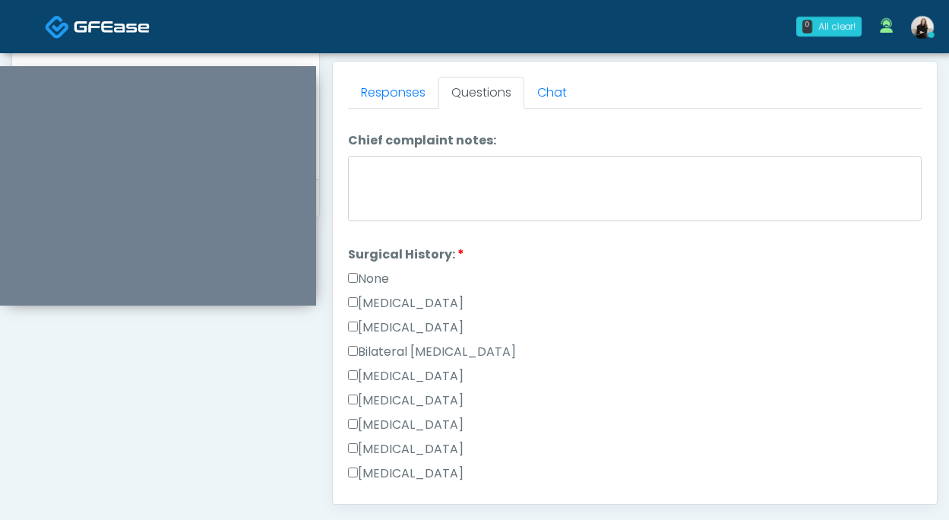
scroll to position [845, 0]
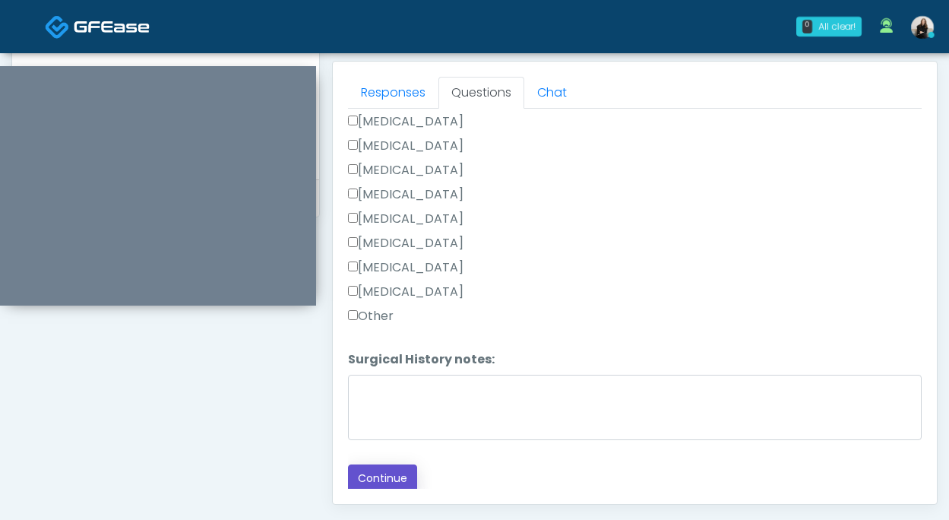
click at [369, 476] on button "Continue" at bounding box center [382, 478] width 69 height 28
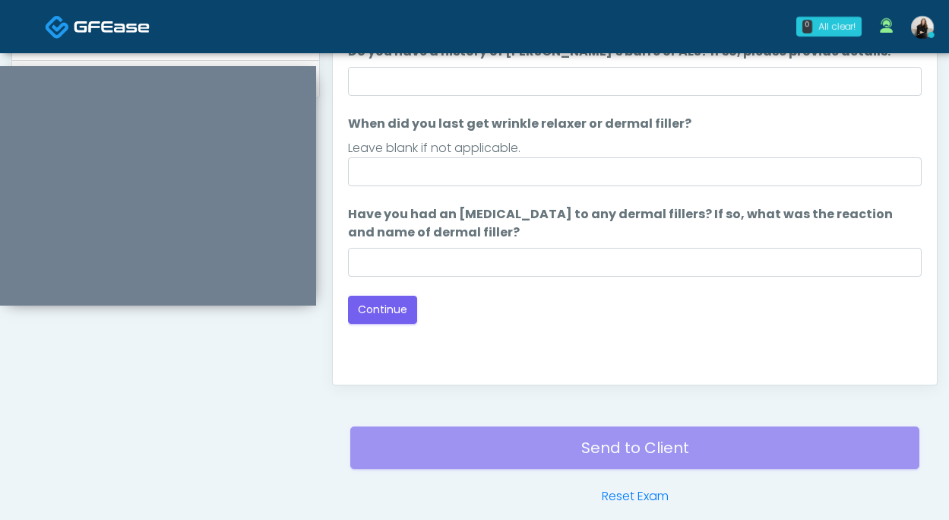
scroll to position [704, 0]
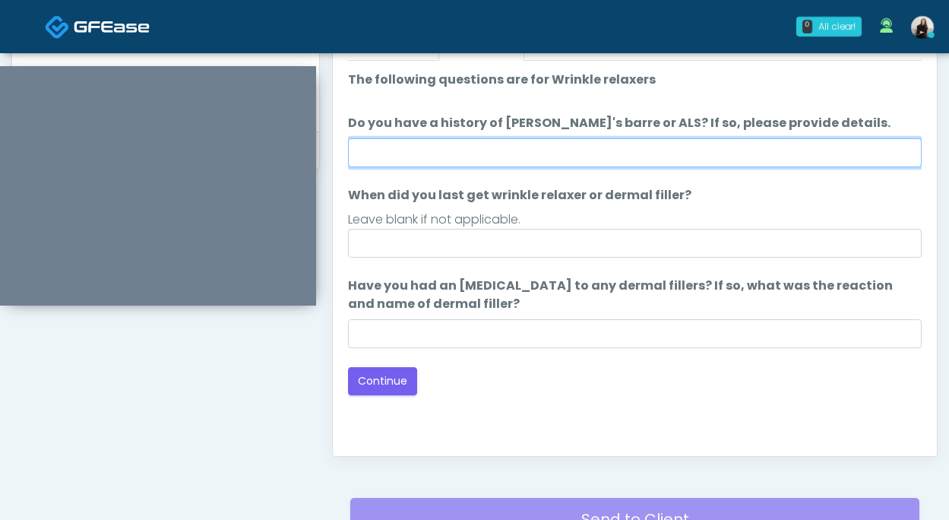
click at [521, 154] on input "Do you have a history of Guillain's barre or ALS? If so, please provide details." at bounding box center [635, 152] width 574 height 29
type input "**"
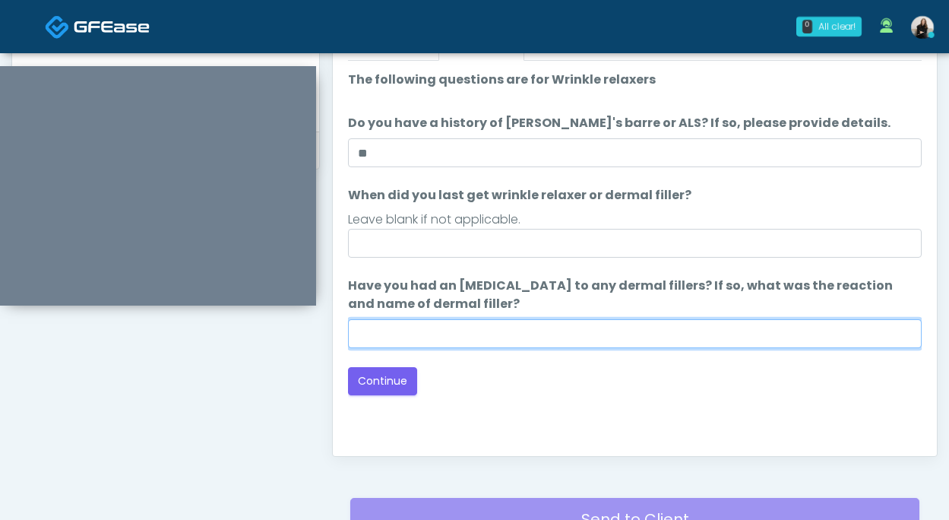
click at [420, 334] on input "Have you had an allergic response to any dermal fillers? If so, what was the re…" at bounding box center [635, 333] width 574 height 29
type input "**"
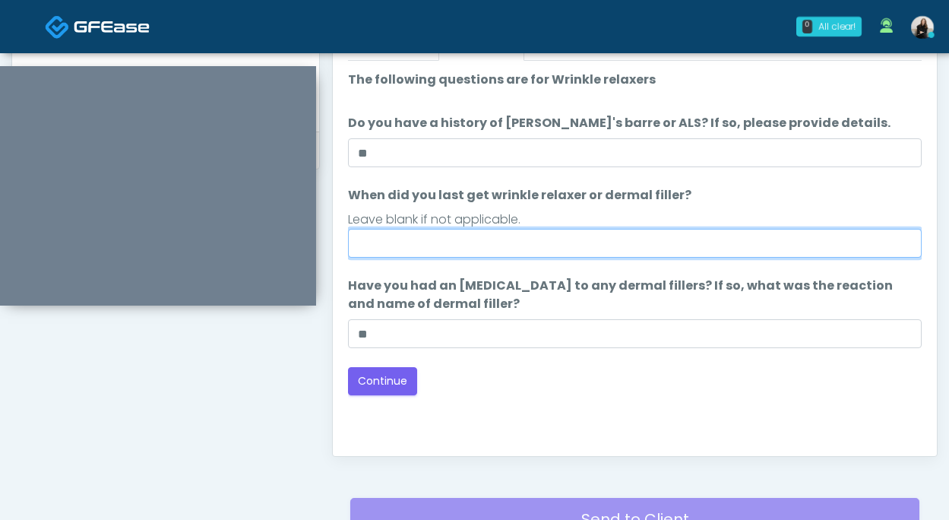
click at [474, 247] on input "When did you last get wrinkle relaxer or dermal filler?" at bounding box center [635, 243] width 574 height 29
type input "*********"
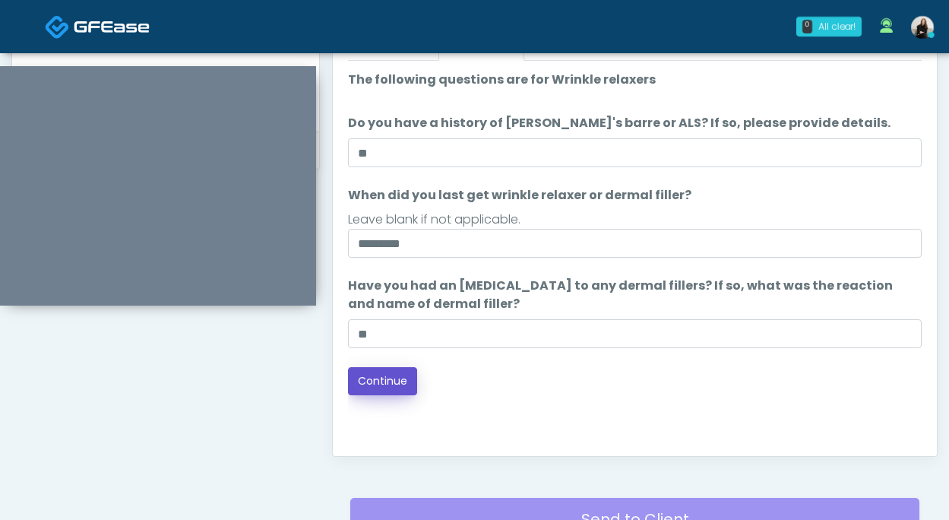
click at [370, 389] on button "Continue" at bounding box center [382, 381] width 69 height 28
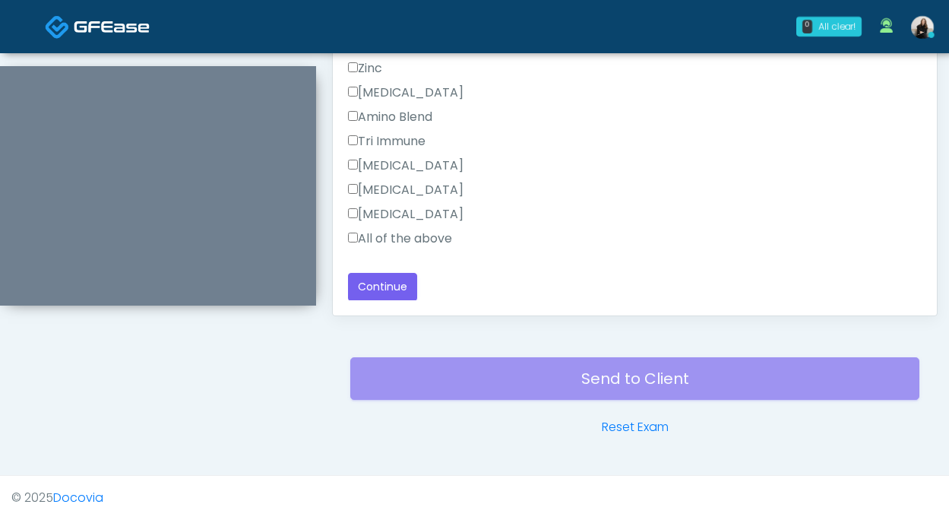
click at [432, 245] on label "All of the above" at bounding box center [400, 239] width 104 height 18
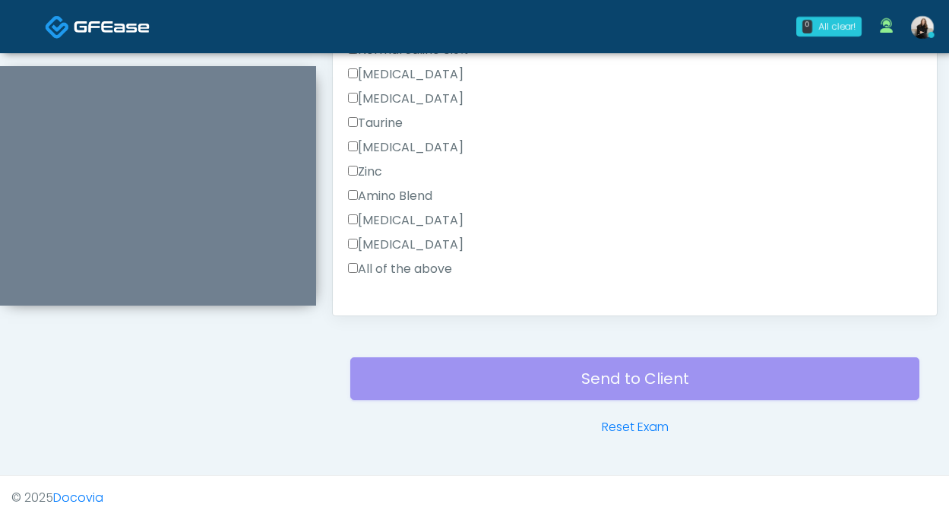
click at [417, 271] on label "All of the above" at bounding box center [400, 269] width 104 height 18
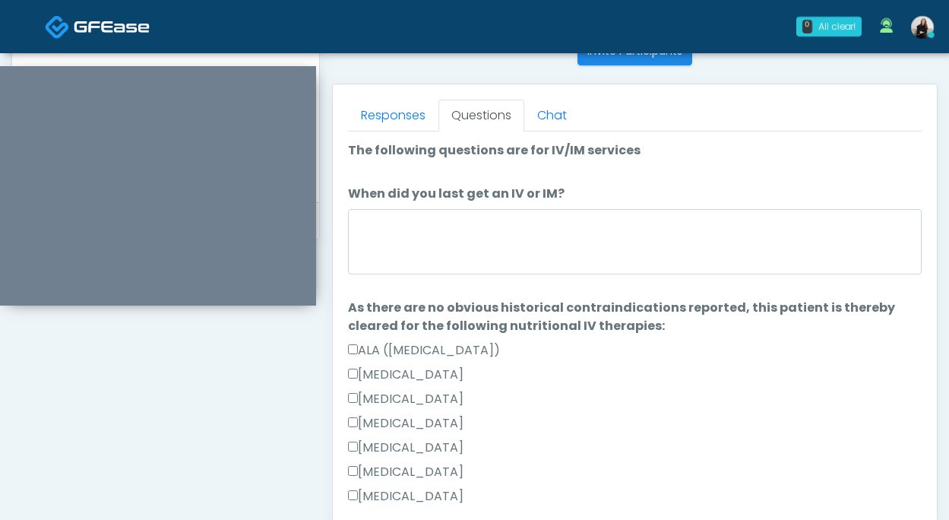
scroll to position [613, 0]
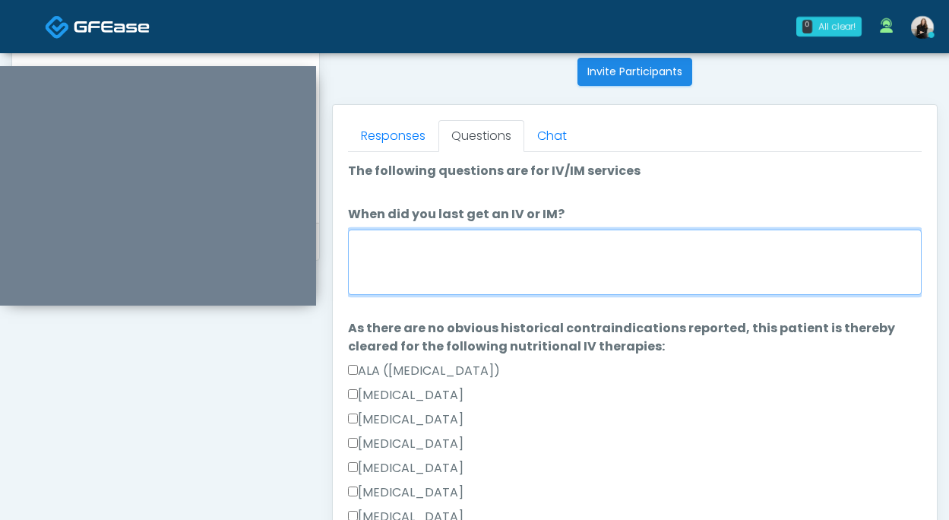
click at [417, 271] on textarea "When did you last get an IV or IM?" at bounding box center [635, 262] width 574 height 65
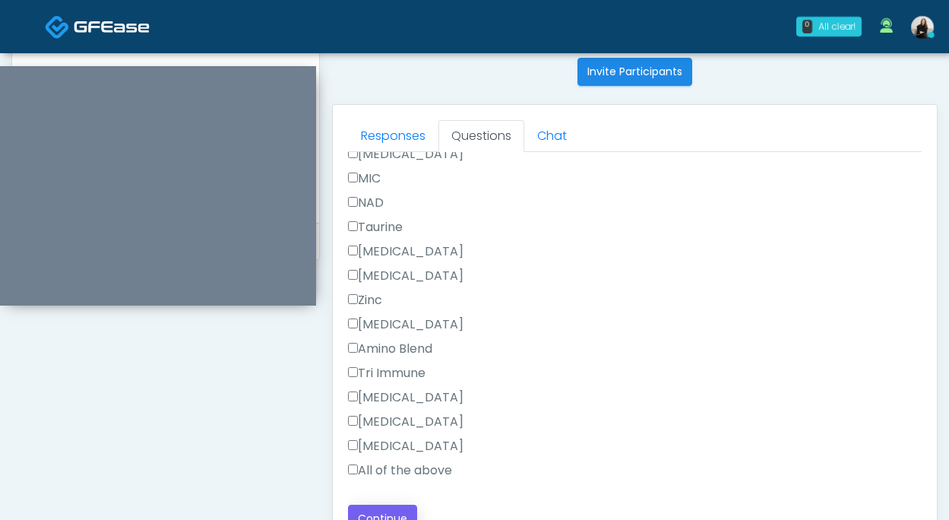
type textarea "**********"
click at [388, 506] on button "Continue" at bounding box center [382, 519] width 69 height 28
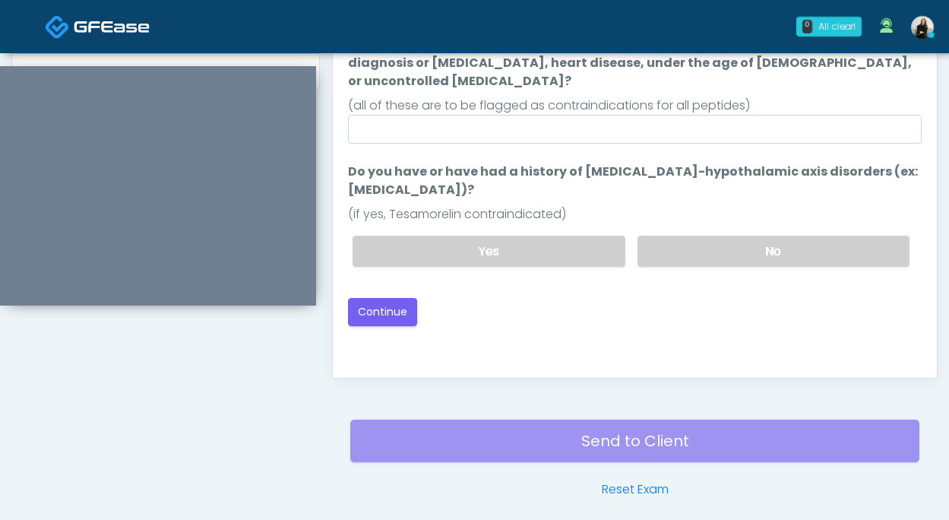
scroll to position [699, 0]
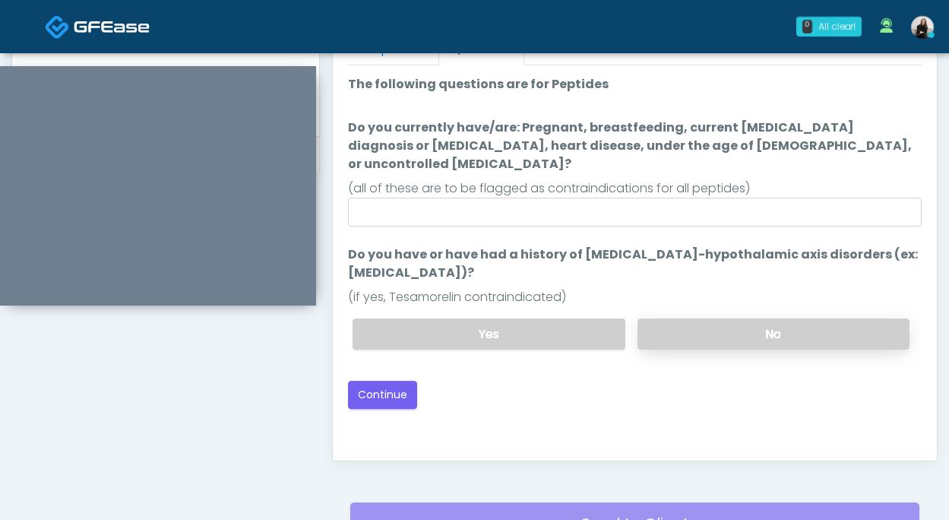
click at [730, 319] on label "No" at bounding box center [774, 334] width 272 height 31
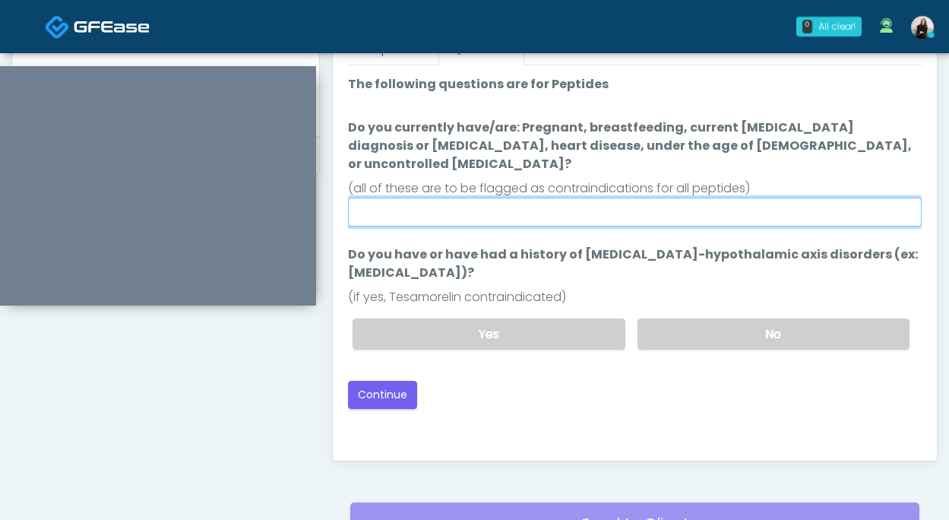
click at [699, 198] on input "Do you currently have/are: Pregnant, breastfeeding, current cancer diagnosis or…" at bounding box center [635, 212] width 574 height 29
type input "**"
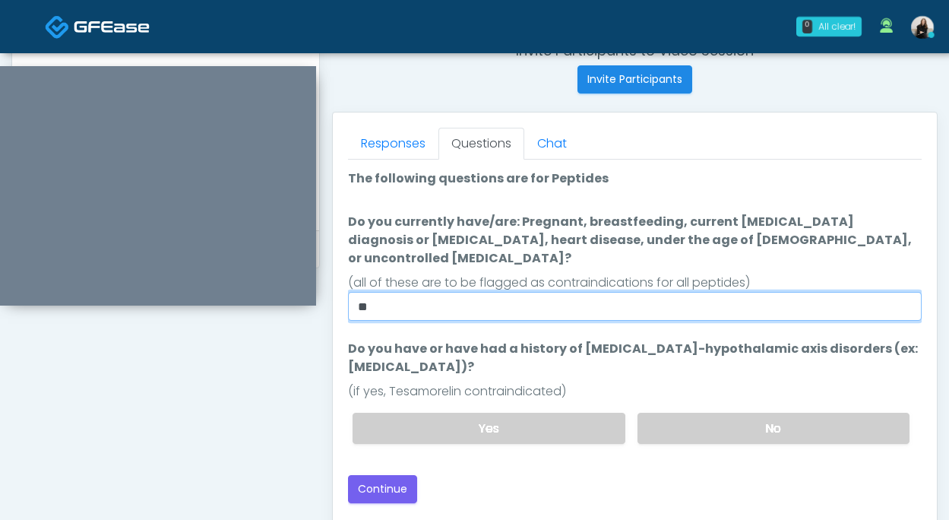
scroll to position [623, 0]
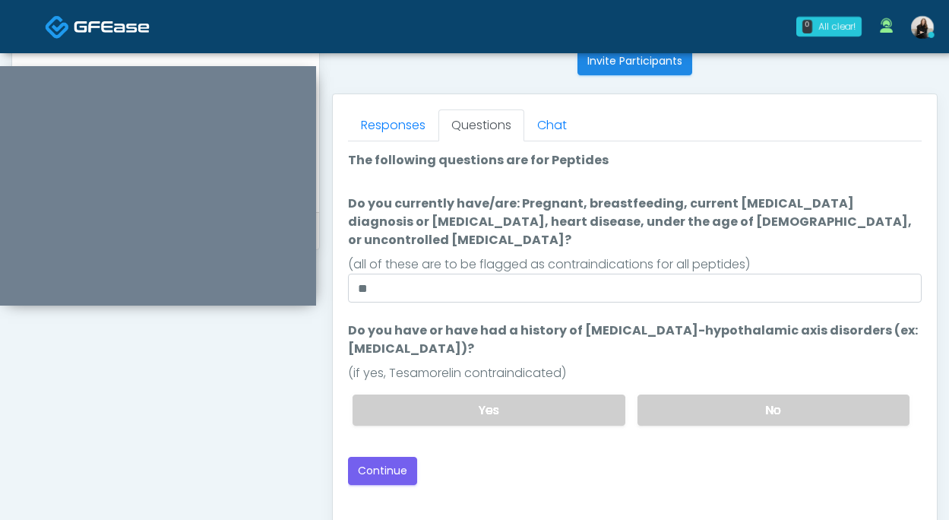
click at [395, 436] on div "Loading... Connecting to your agent... Please wait while we prepare your person…" at bounding box center [635, 318] width 574 height 334
click at [388, 457] on button "Continue" at bounding box center [382, 471] width 69 height 28
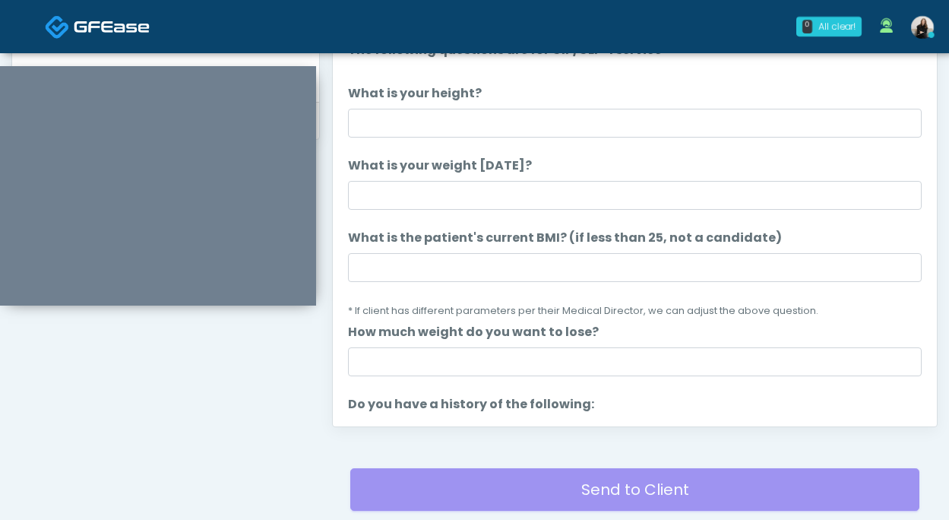
scroll to position [614, 0]
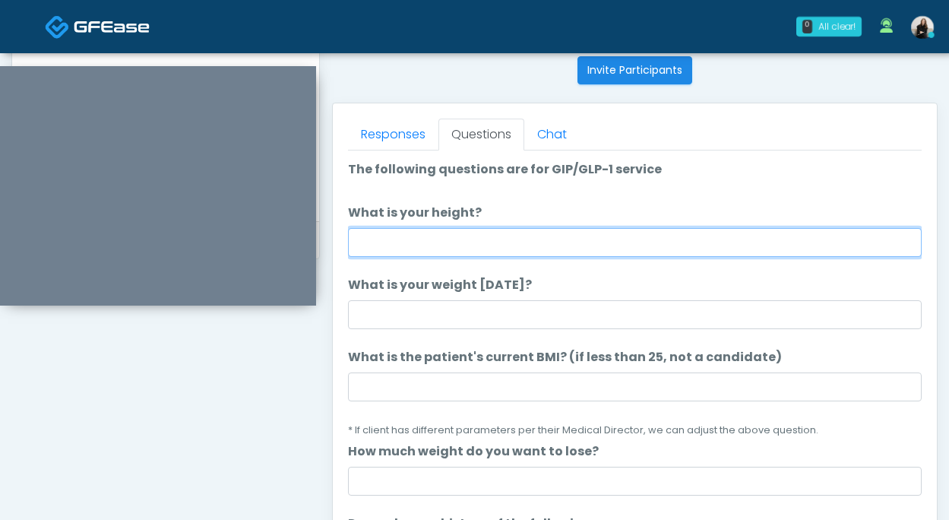
click at [518, 242] on input "What is your height?" at bounding box center [635, 242] width 574 height 29
type input "******"
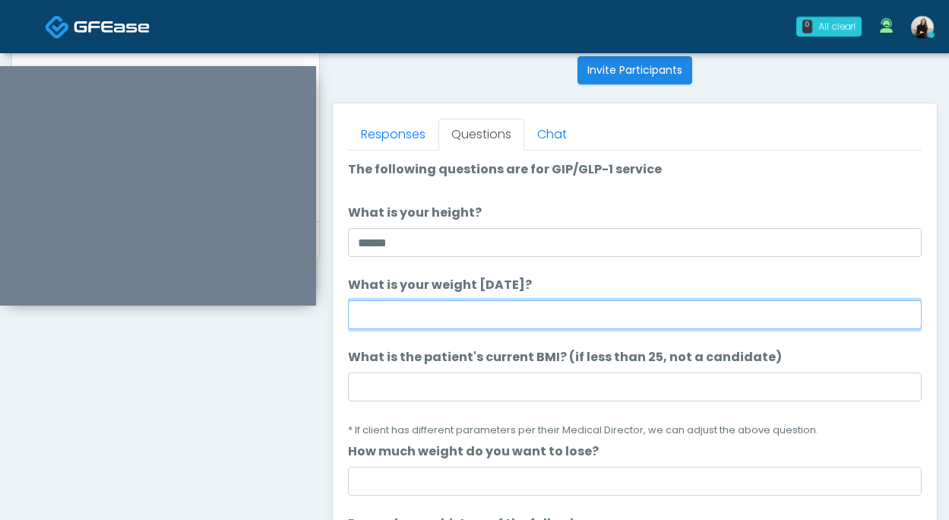
click at [420, 308] on input "What is your weight today?" at bounding box center [635, 314] width 574 height 29
type input "***"
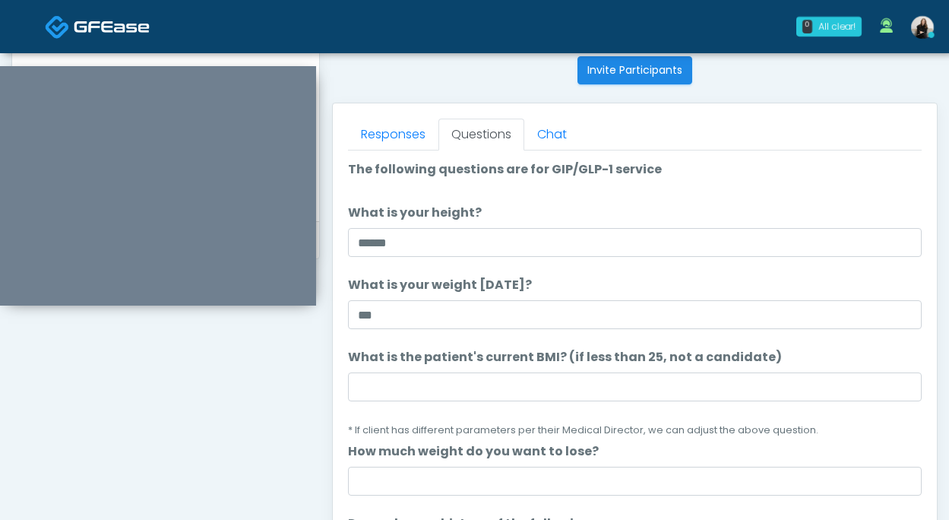
click at [459, 405] on li "What is the patient's current BMI? (if less than 25, not a candidate) What is t…" at bounding box center [635, 393] width 574 height 90
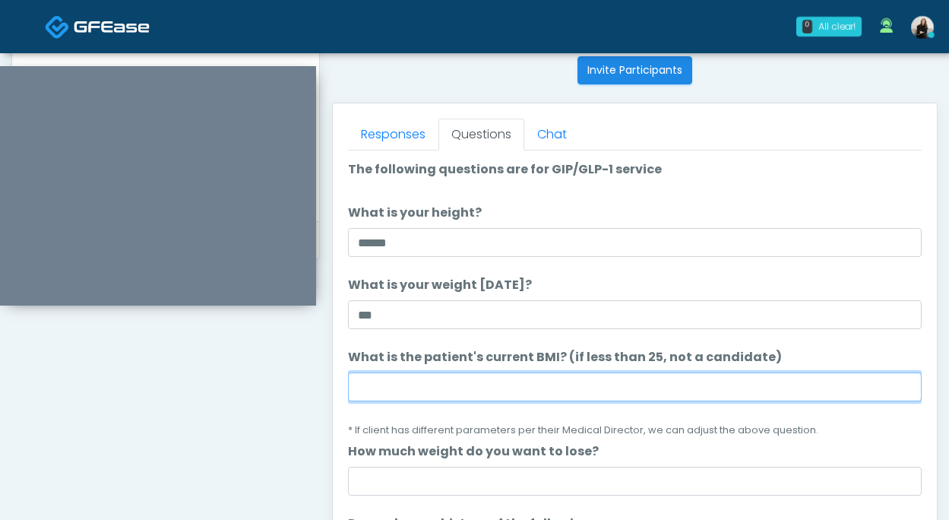
click at [459, 399] on input "What is the patient's current BMI? (if less than 25, not a candidate)" at bounding box center [635, 386] width 574 height 29
paste input "****"
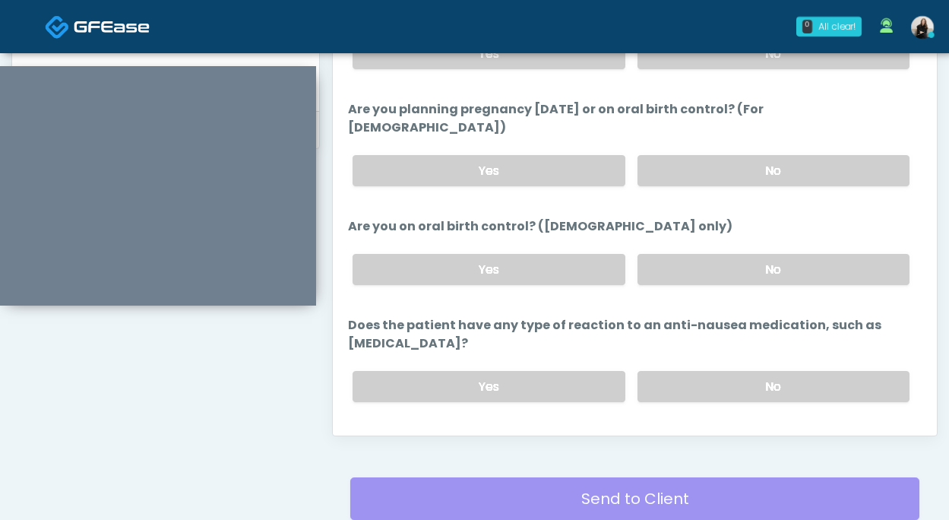
scroll to position [753, 0]
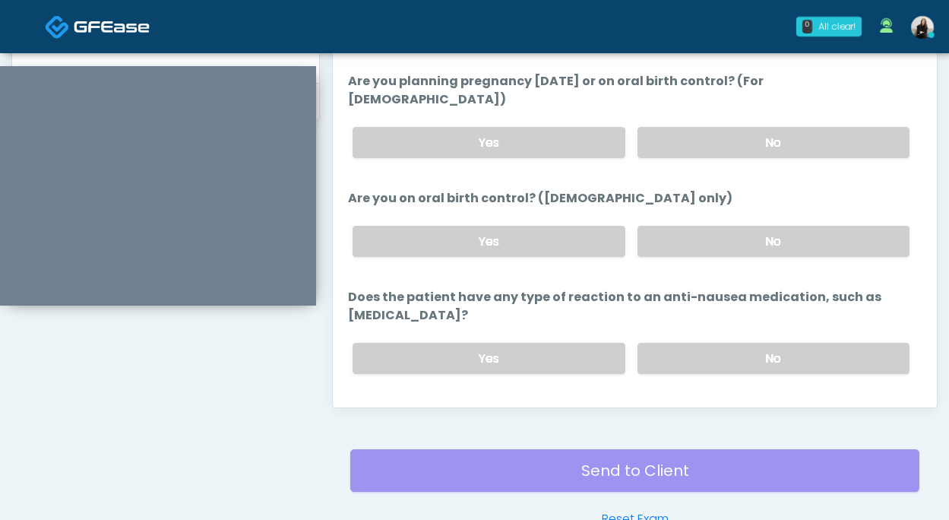
type input "****"
click at [405, 405] on button "Continue" at bounding box center [382, 419] width 69 height 28
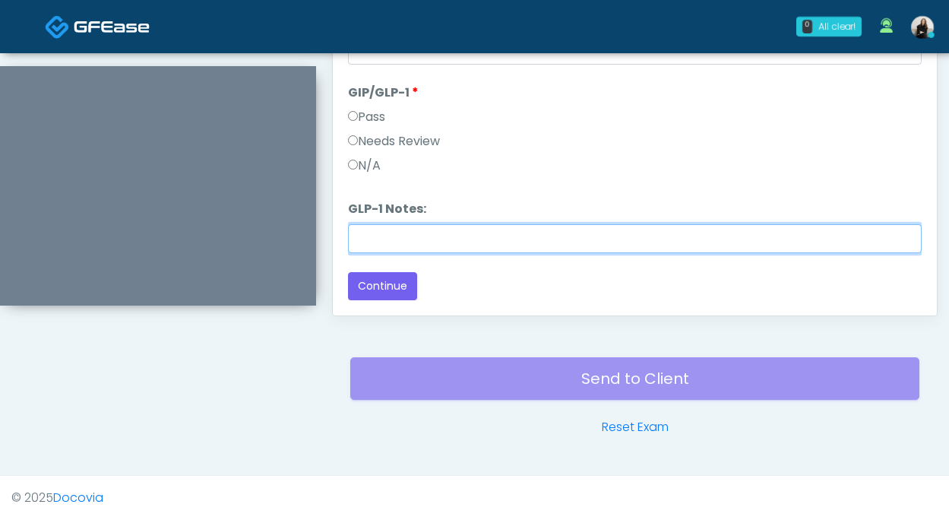
click at [418, 247] on input "GLP-1 Notes:" at bounding box center [635, 238] width 574 height 29
paste input "*****"
type input "********"
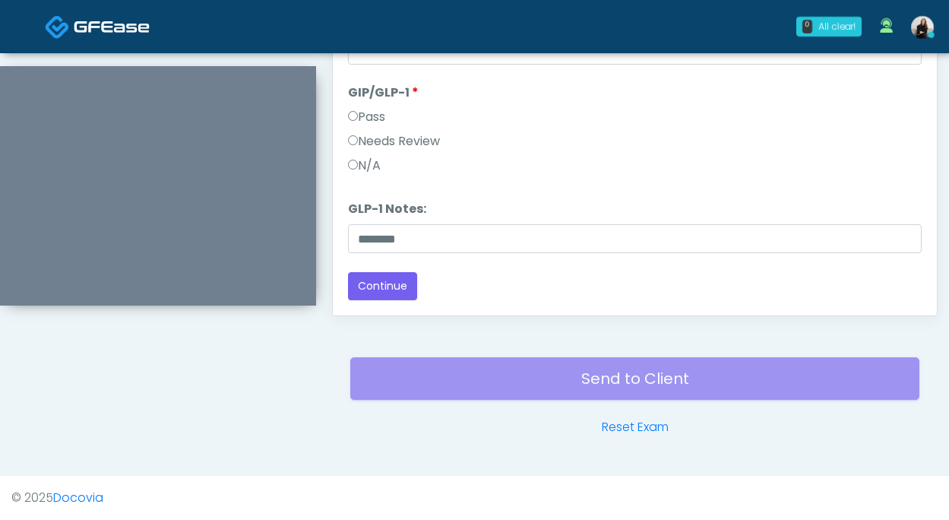
click at [374, 135] on label "Needs Review" at bounding box center [394, 141] width 92 height 18
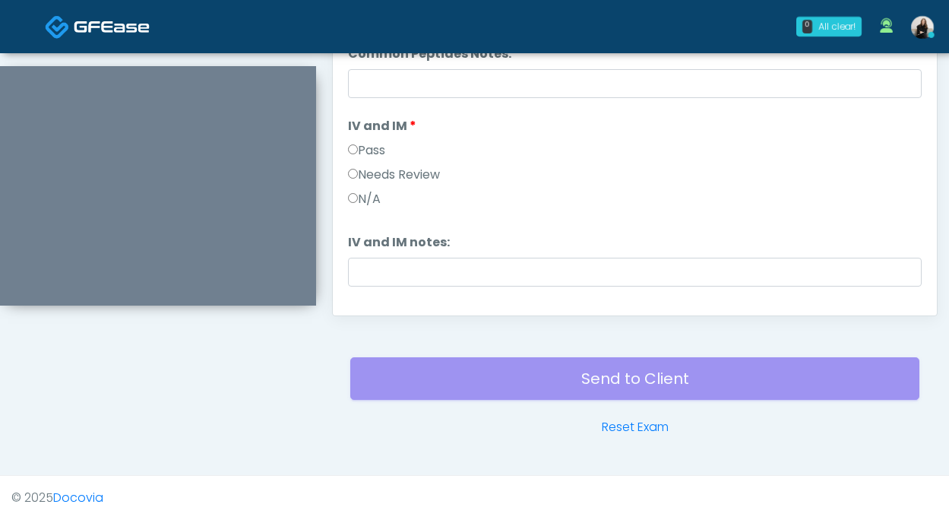
click at [374, 145] on label "Pass" at bounding box center [366, 150] width 37 height 18
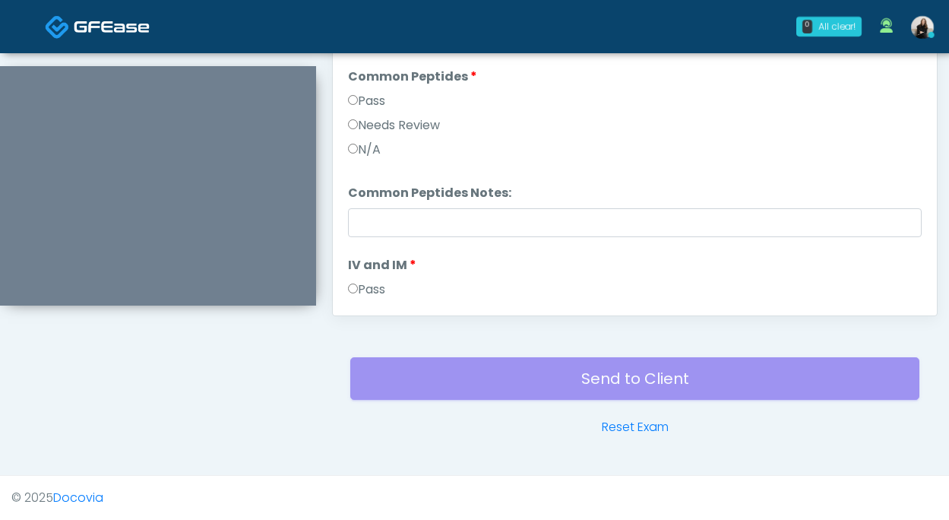
scroll to position [21, 0]
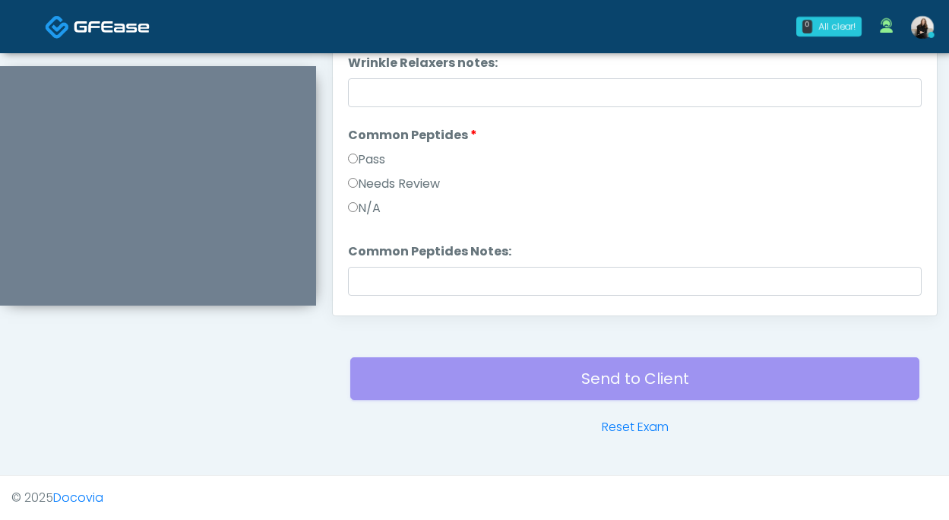
click at [374, 146] on li "Common Peptides Common Peptides Pass Needs Review N/A" at bounding box center [635, 174] width 574 height 97
click at [374, 151] on label "Pass" at bounding box center [366, 160] width 37 height 18
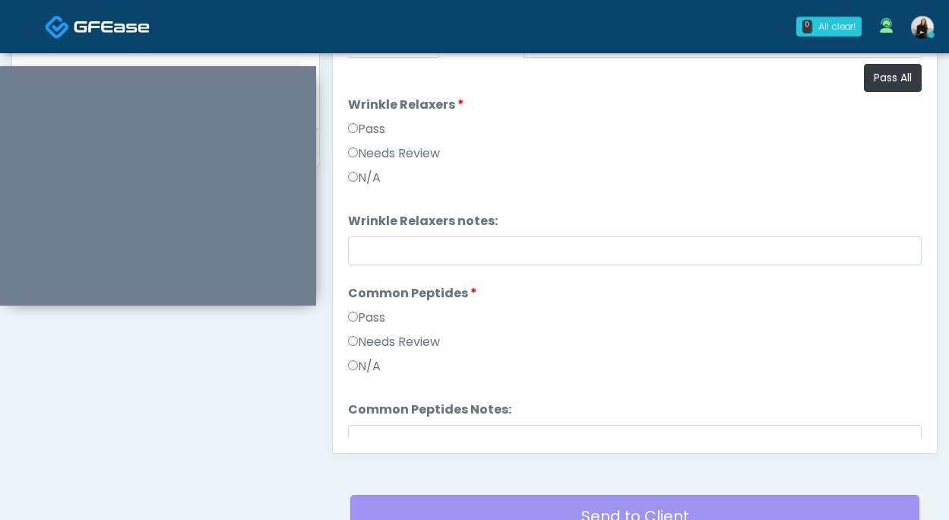
scroll to position [695, 0]
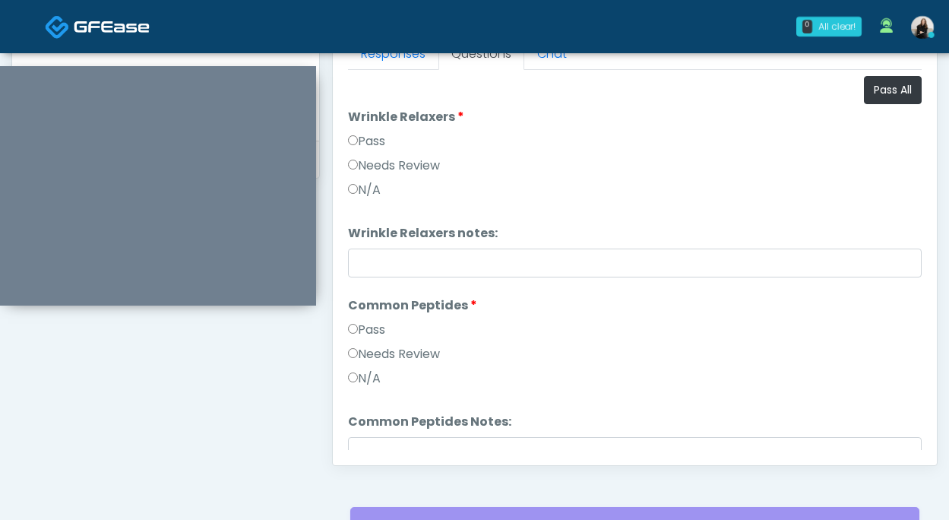
click at [374, 147] on label "Pass" at bounding box center [366, 141] width 37 height 18
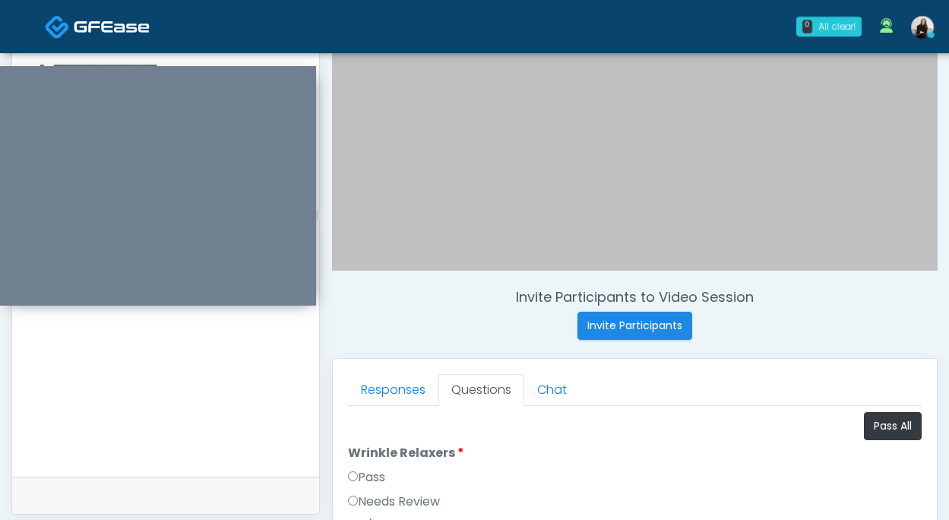
scroll to position [300, 0]
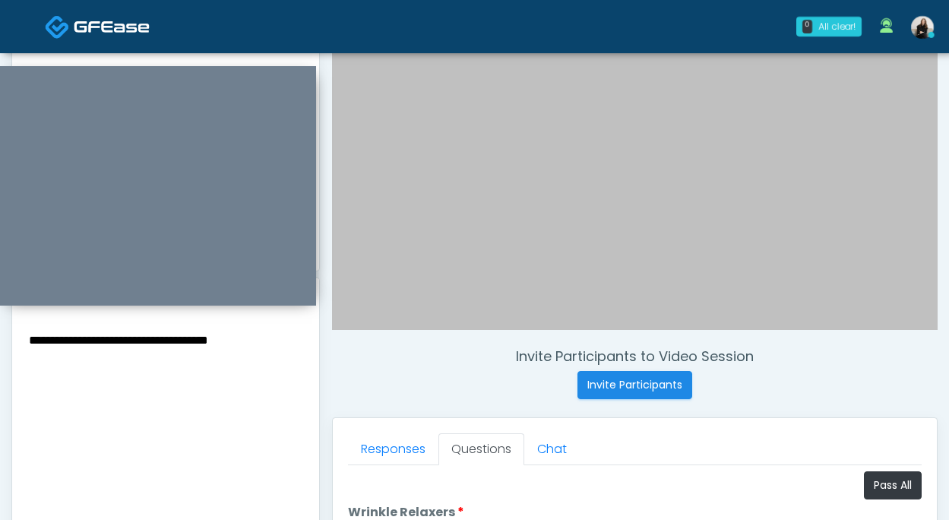
click at [295, 351] on textarea "**********" at bounding box center [165, 422] width 277 height 185
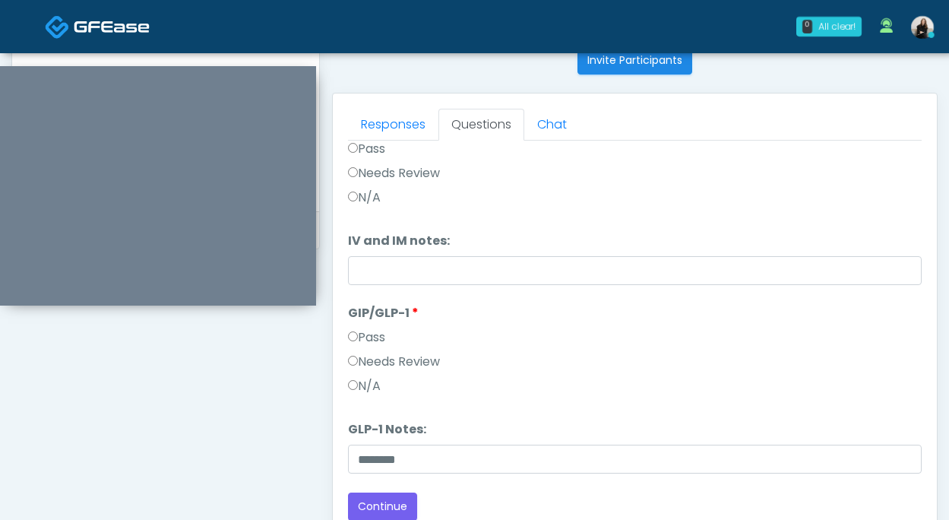
scroll to position [705, 0]
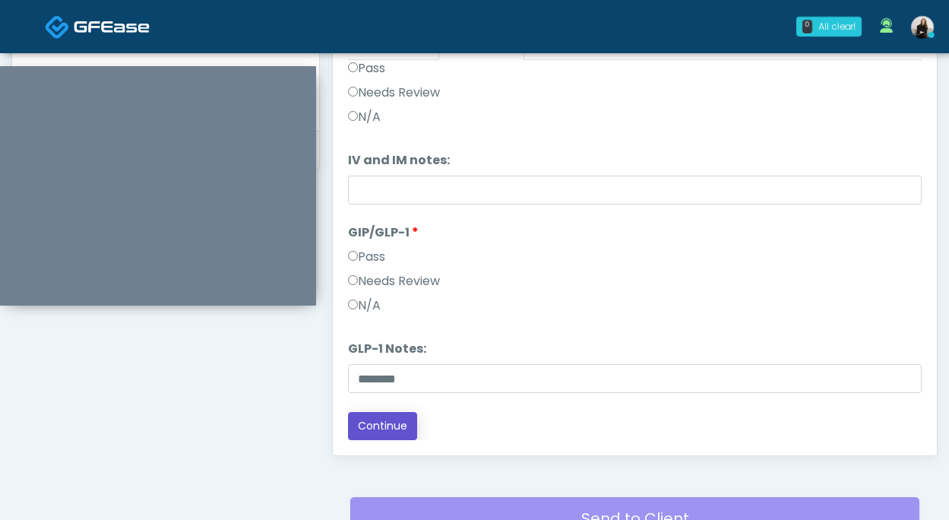
click at [395, 429] on button "Continue" at bounding box center [382, 426] width 69 height 28
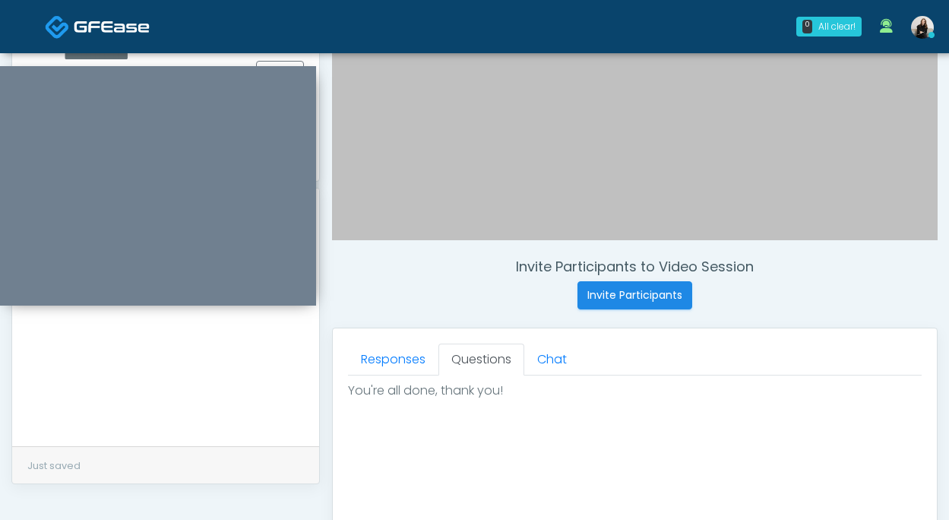
scroll to position [331, 0]
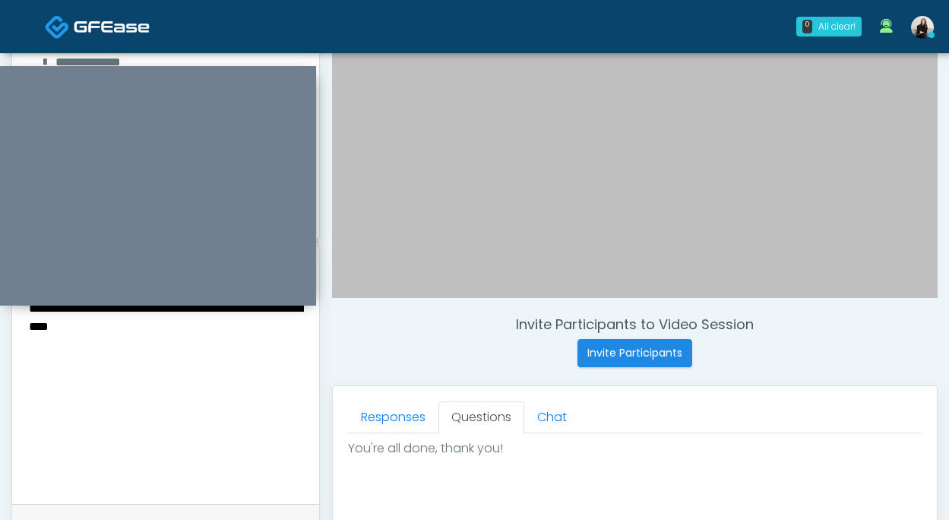
click at [245, 404] on textarea "**********" at bounding box center [165, 390] width 277 height 185
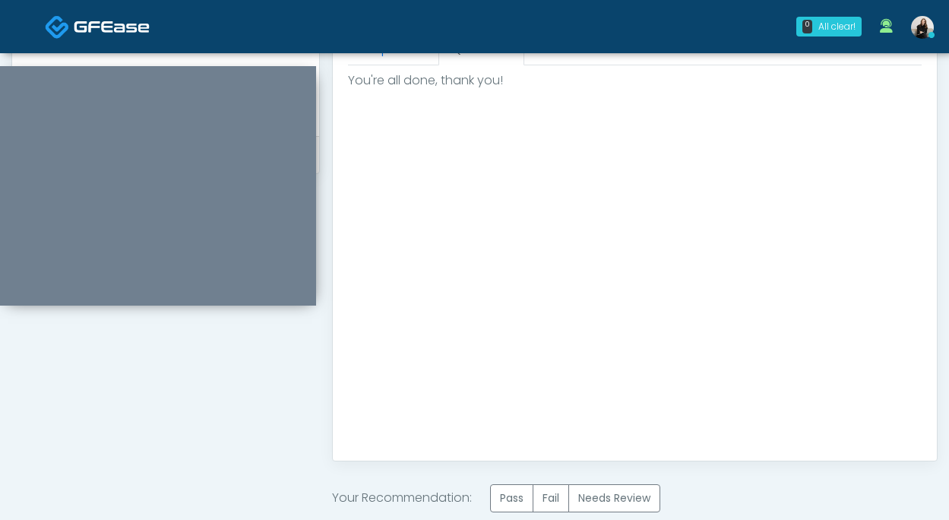
scroll to position [740, 0]
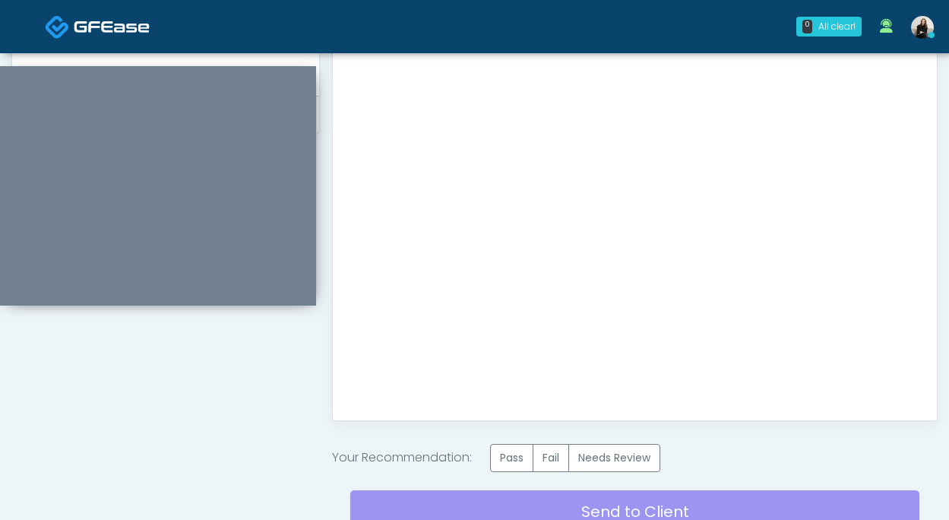
type textarea "**********"
click at [615, 473] on div "Send to Client Reset Exam" at bounding box center [634, 520] width 569 height 97
click at [620, 456] on label "Needs Review" at bounding box center [615, 458] width 92 height 28
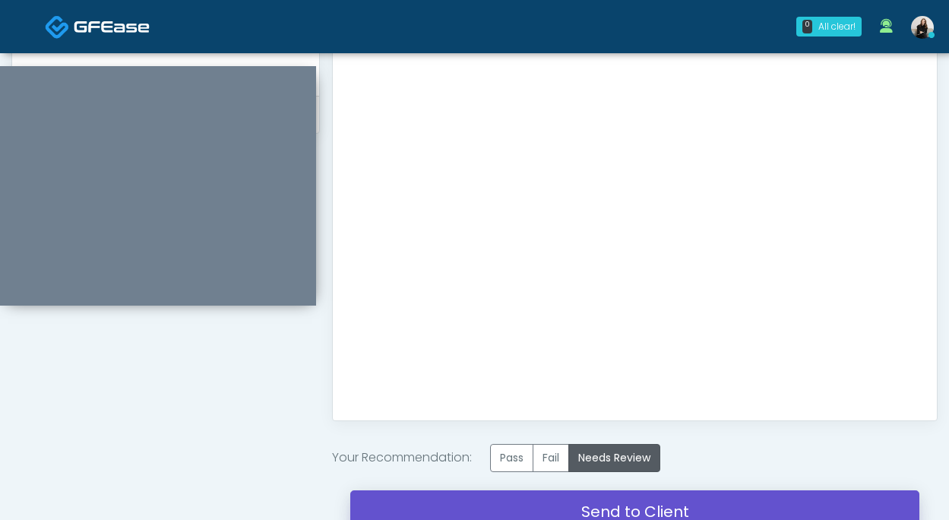
click at [630, 502] on link "Send to Client" at bounding box center [634, 511] width 569 height 43
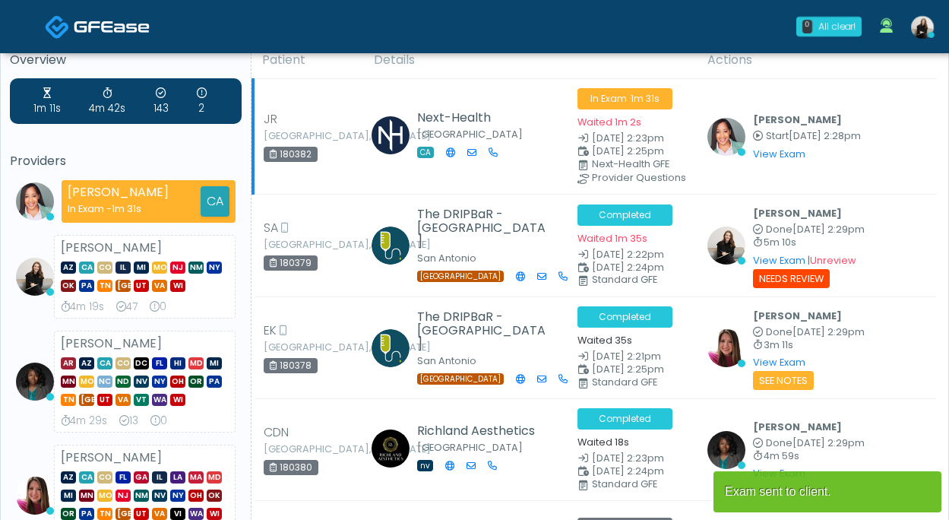
scroll to position [26, 0]
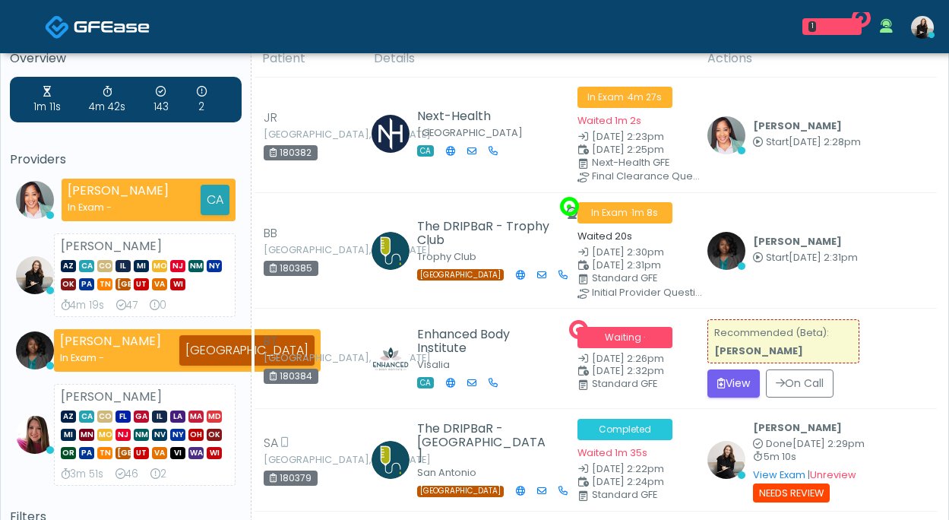
click at [66, 27] on img at bounding box center [57, 26] width 25 height 25
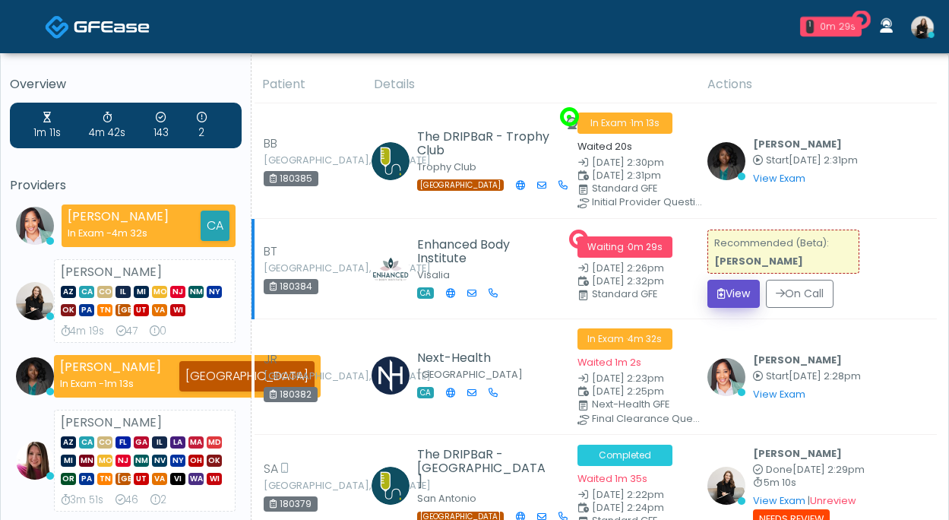
click at [743, 299] on button "View" at bounding box center [734, 294] width 52 height 28
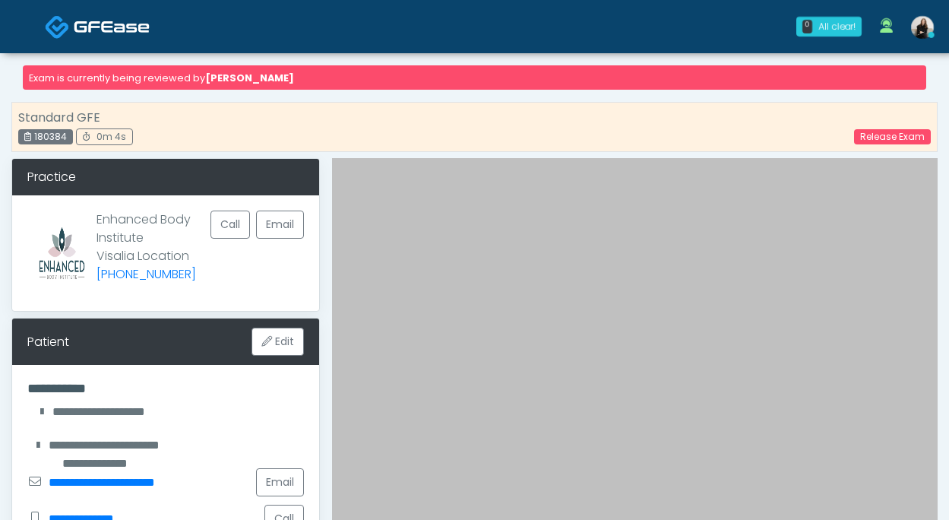
click at [129, 25] on img at bounding box center [112, 26] width 76 height 15
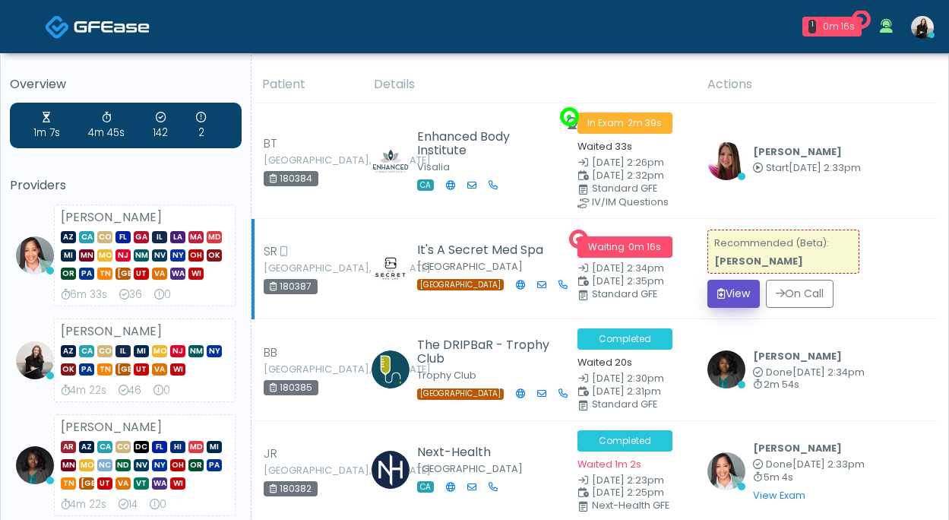
click at [714, 292] on button "View" at bounding box center [734, 294] width 52 height 28
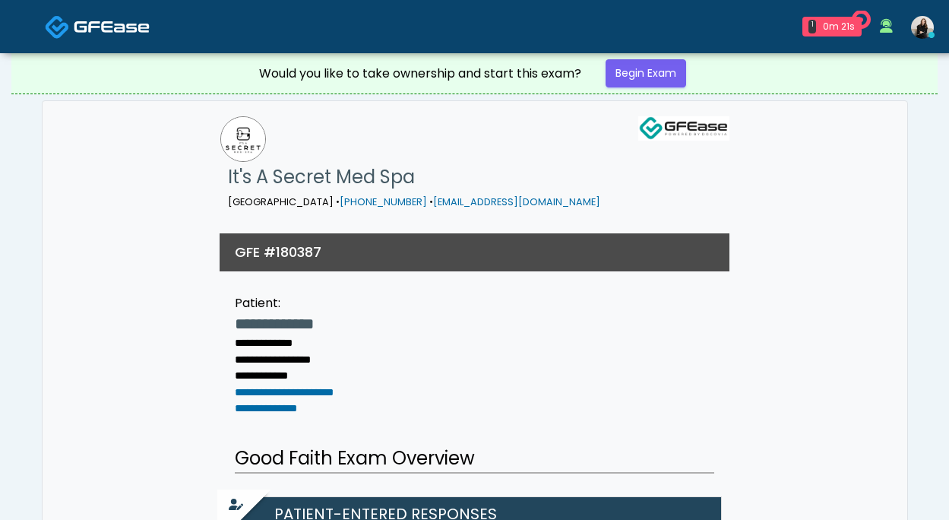
click at [99, 22] on img at bounding box center [112, 26] width 76 height 15
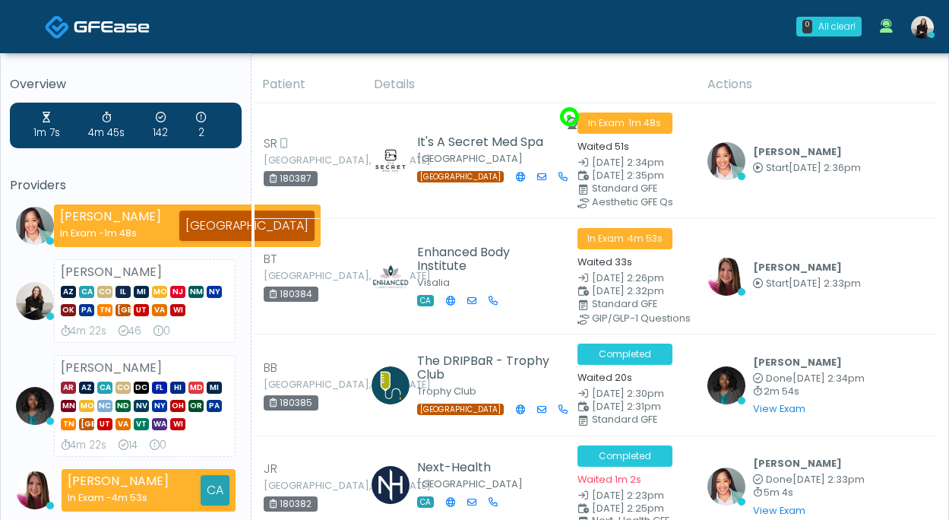
click at [110, 21] on img at bounding box center [112, 26] width 76 height 15
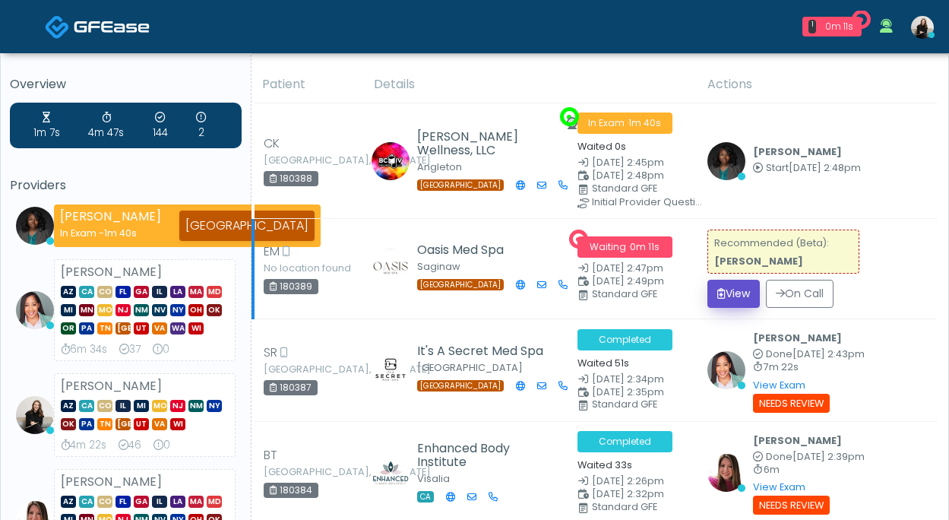
click at [733, 299] on button "View" at bounding box center [734, 294] width 52 height 28
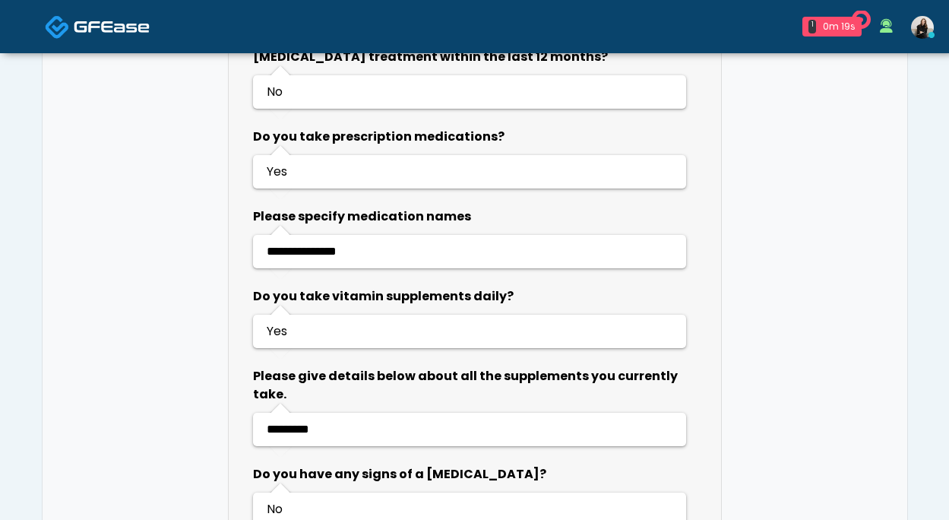
scroll to position [1033, 0]
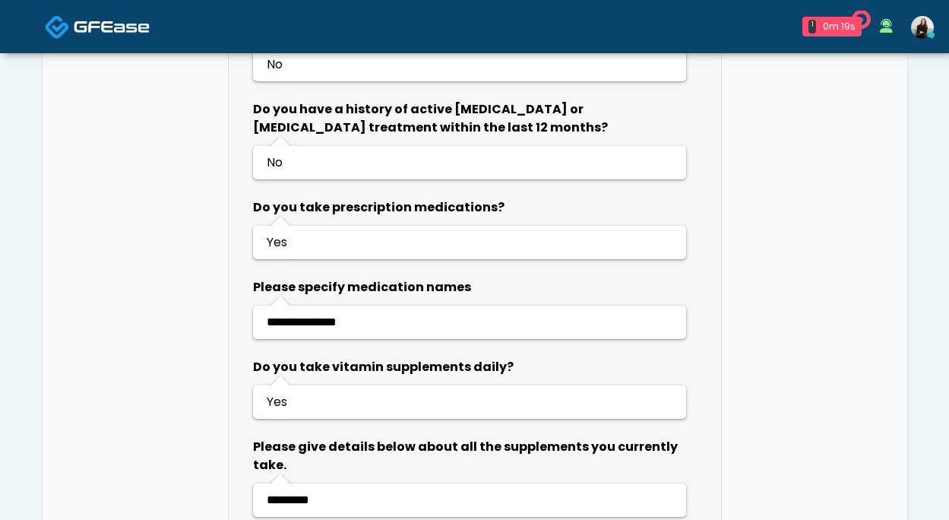
click at [306, 316] on span "**********" at bounding box center [302, 321] width 70 height 11
copy span "**********"
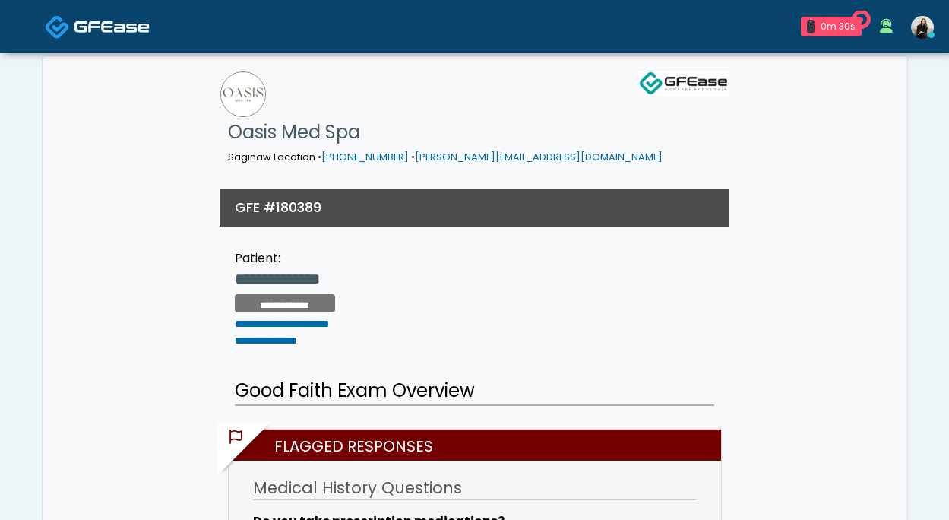
scroll to position [0, 0]
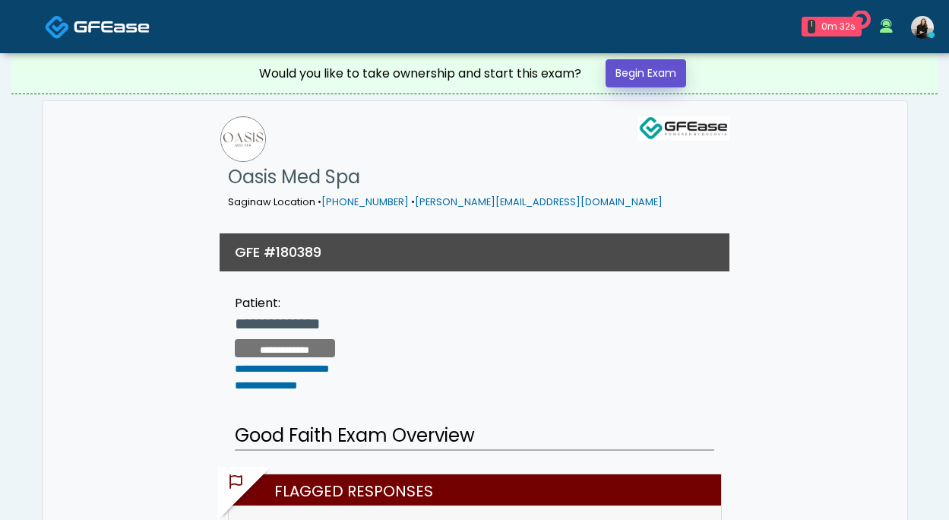
click at [626, 74] on link "Begin Exam" at bounding box center [646, 73] width 81 height 28
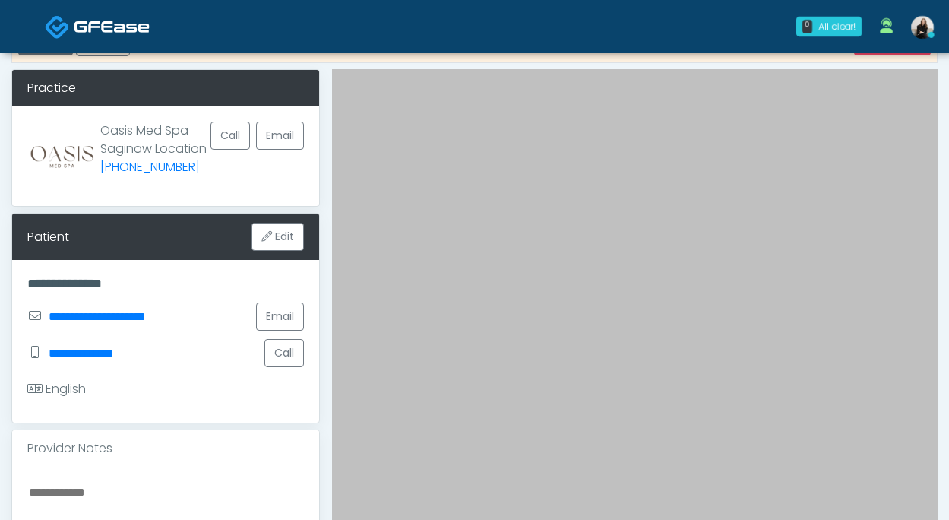
scroll to position [104, 0]
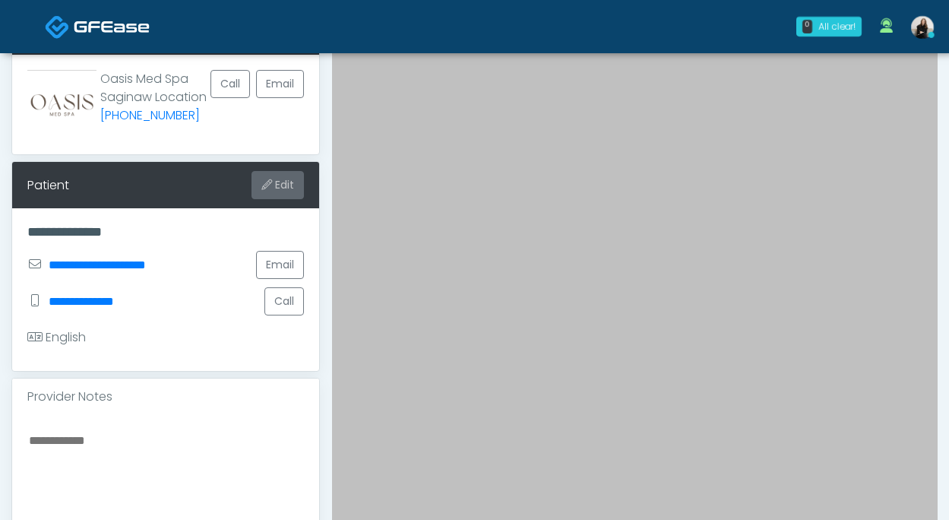
click at [278, 196] on button "Edit" at bounding box center [278, 185] width 52 height 28
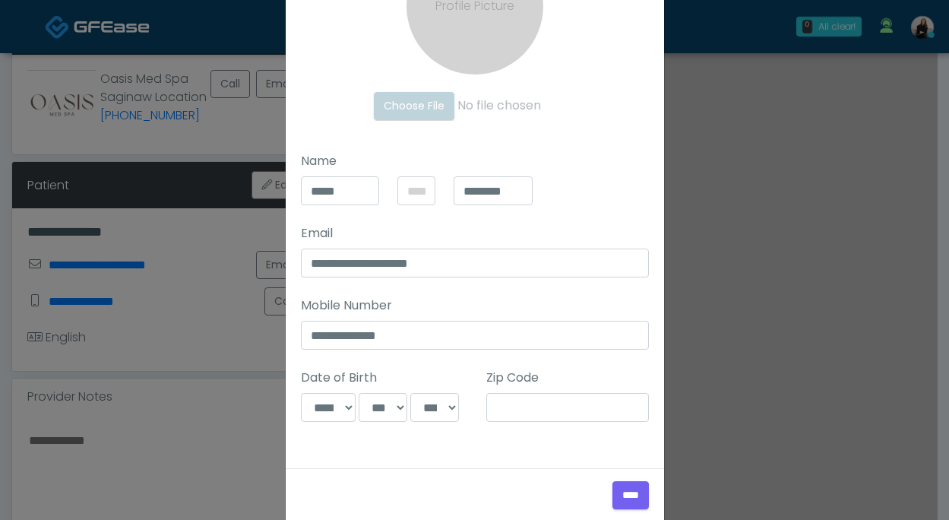
scroll to position [188, 0]
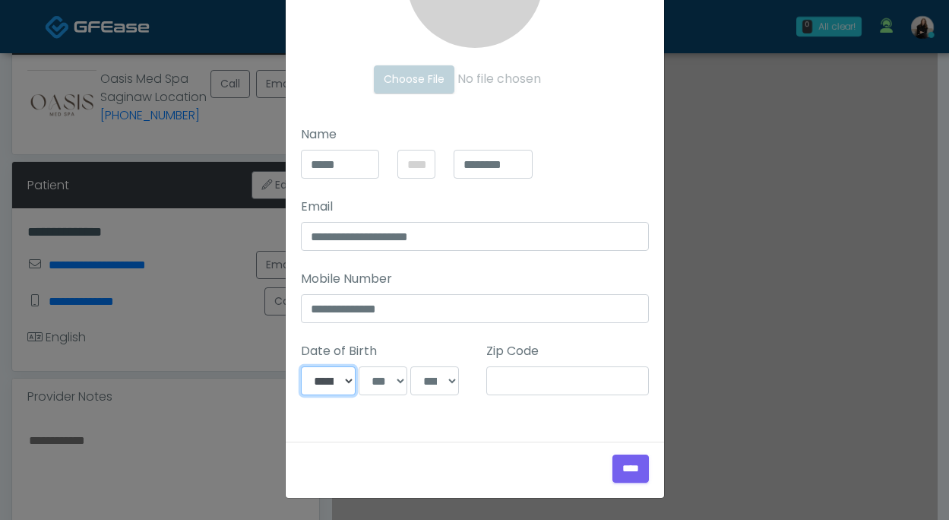
click at [340, 382] on select "**********" at bounding box center [328, 380] width 55 height 29
select select "*"
click at [397, 382] on select "*** * * * * * * * * * ** ** ** ** ** ** ** ** ** ** ** ** ** ** ** ** ** ** ** …" at bounding box center [383, 380] width 49 height 29
select select "**"
click at [438, 383] on select "**** **** **** **** **** **** **** **** **** **** **** **** **** **** **** ****…" at bounding box center [434, 380] width 49 height 29
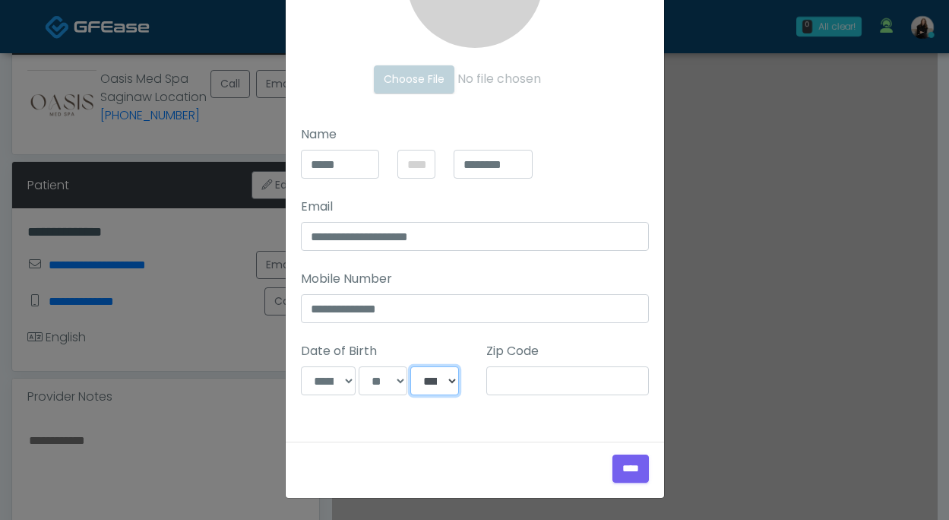
select select "****"
click at [613, 471] on input "****" at bounding box center [631, 469] width 36 height 28
type input "*****"
click at [639, 464] on input "****" at bounding box center [631, 469] width 36 height 28
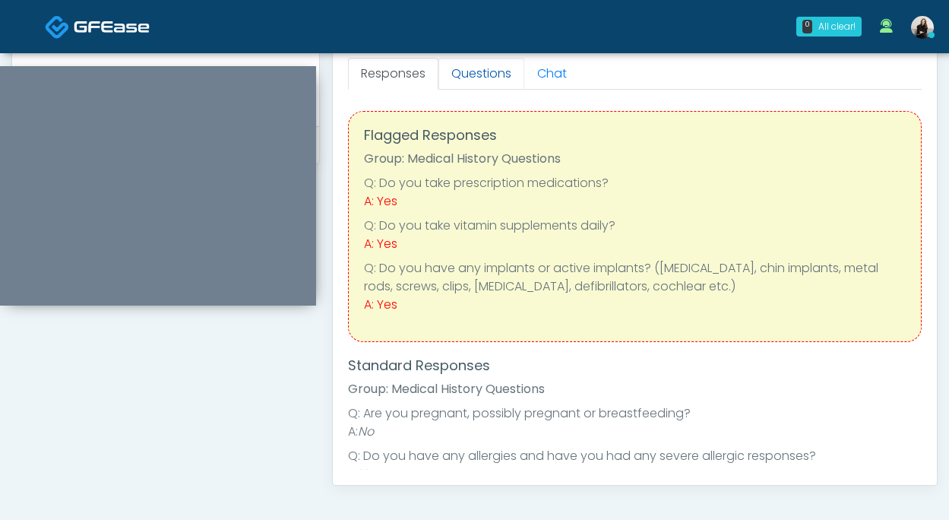
click at [480, 81] on link "Questions" at bounding box center [482, 74] width 86 height 32
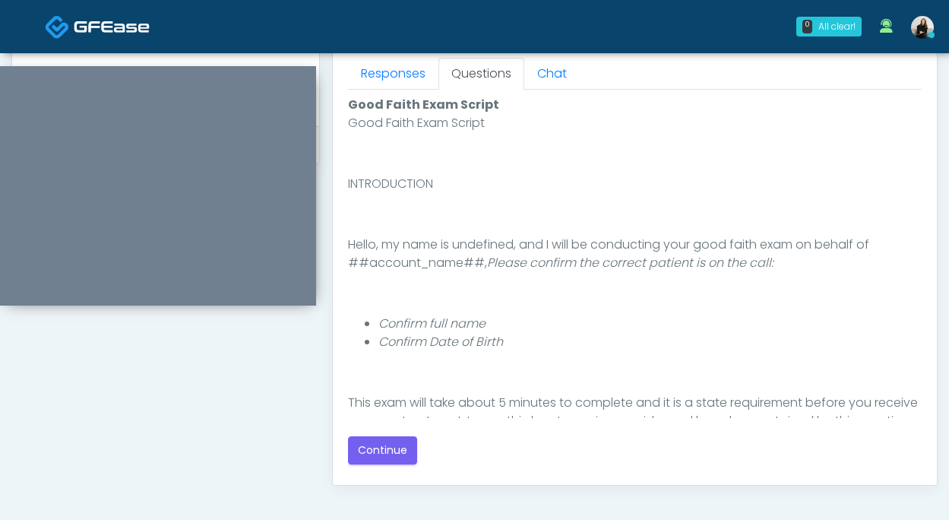
click at [372, 435] on div "Good Faith Exam Script Good Faith Exam Script INTRODUCTION Hello, my name is un…" at bounding box center [635, 280] width 574 height 369
click at [372, 442] on button "Continue" at bounding box center [382, 450] width 69 height 28
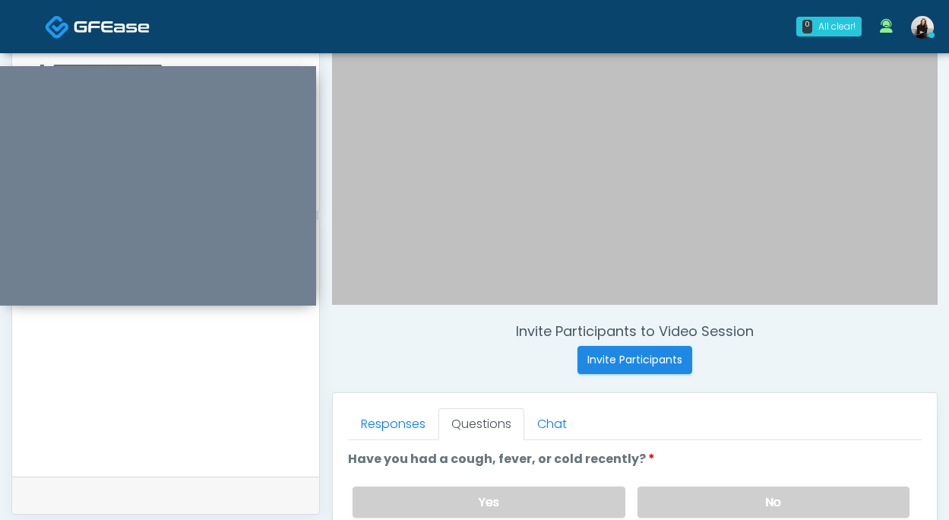
scroll to position [287, 0]
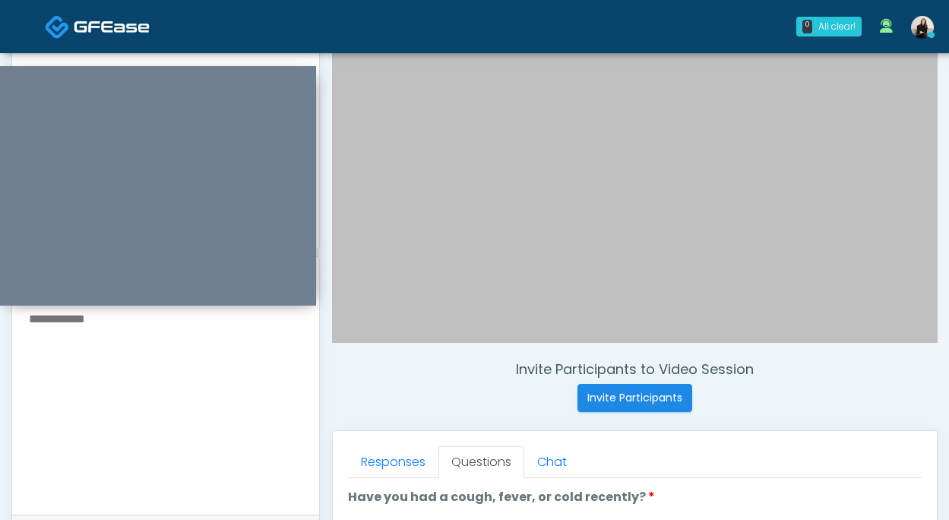
click at [229, 444] on textarea at bounding box center [165, 401] width 277 height 185
click at [90, 320] on textarea "**********" at bounding box center [165, 401] width 277 height 185
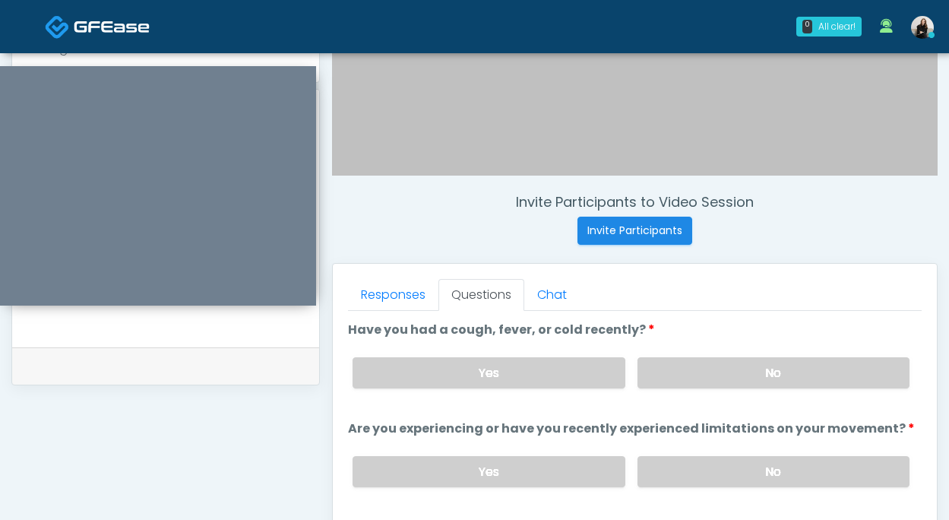
scroll to position [573, 0]
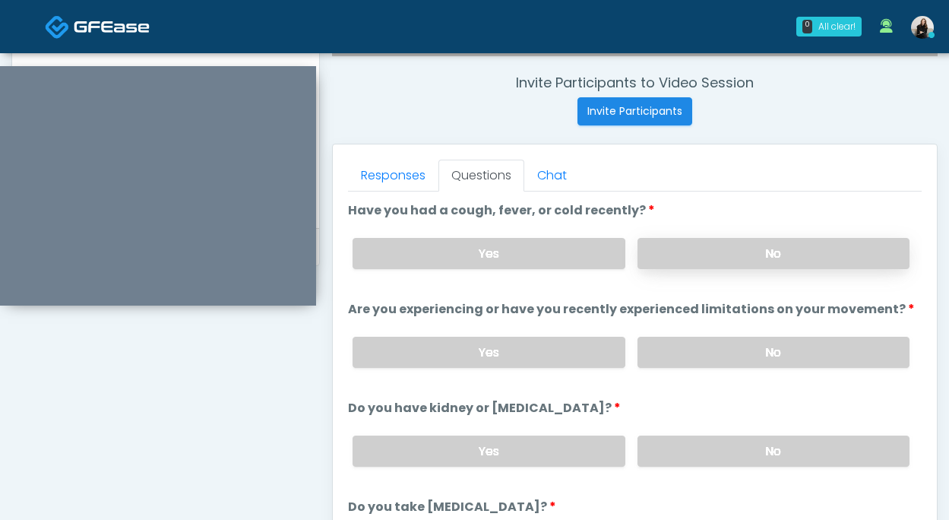
type textarea "**********"
click at [721, 252] on label "No" at bounding box center [774, 253] width 272 height 31
click at [739, 351] on label "No" at bounding box center [774, 352] width 272 height 31
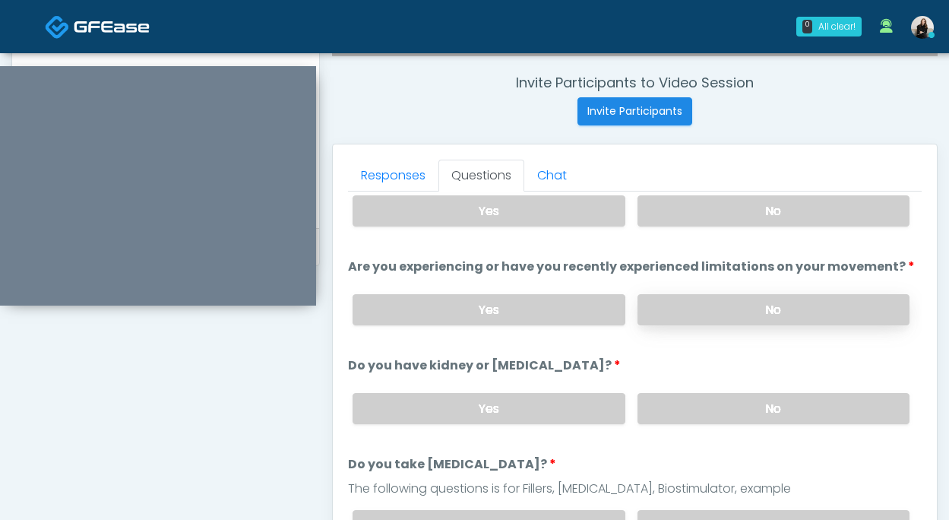
scroll to position [53, 0]
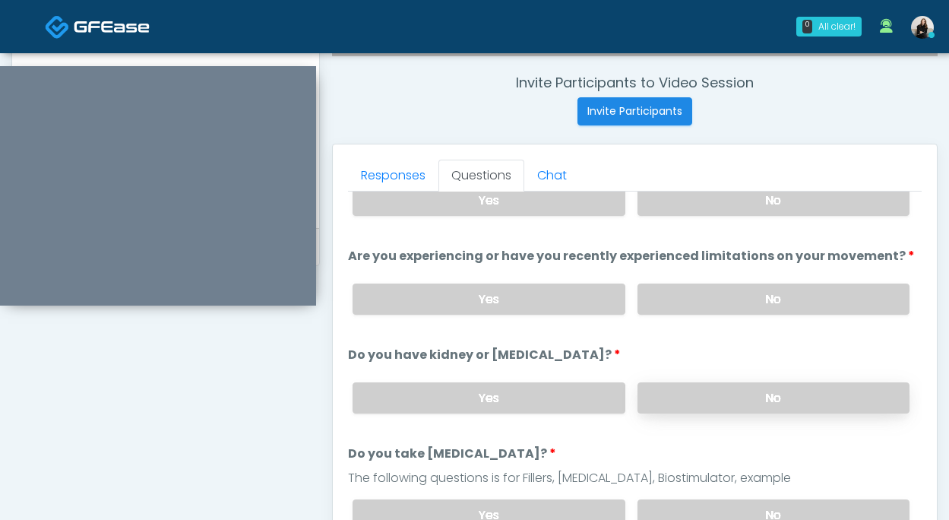
click at [736, 392] on label "No" at bounding box center [774, 397] width 272 height 31
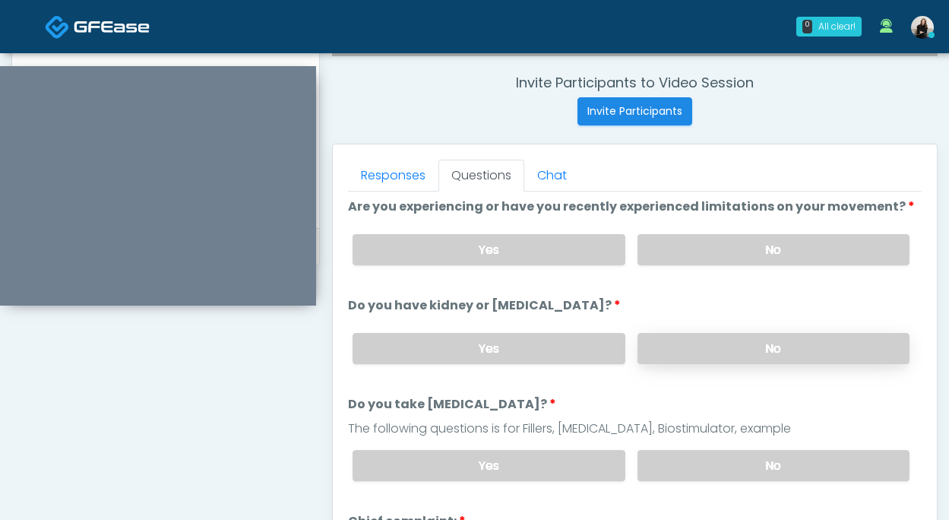
scroll to position [147, 0]
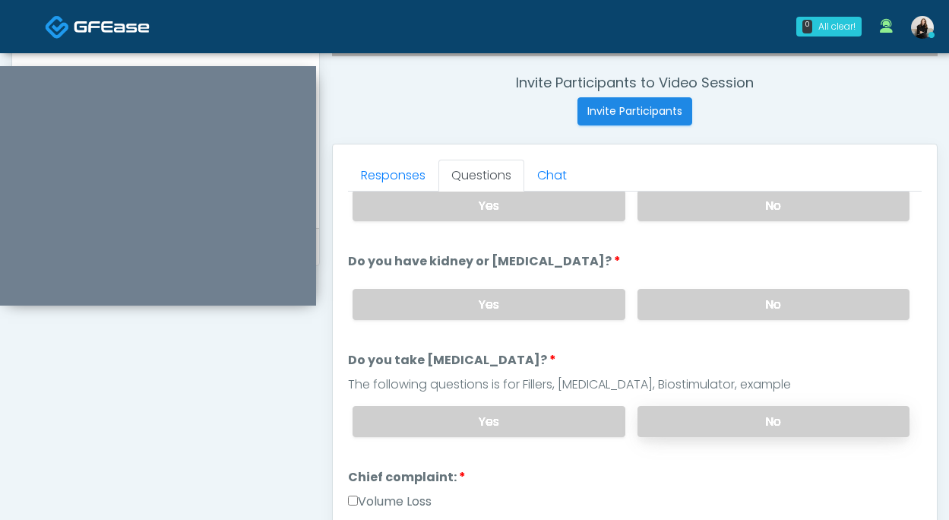
click at [724, 417] on label "No" at bounding box center [774, 421] width 272 height 31
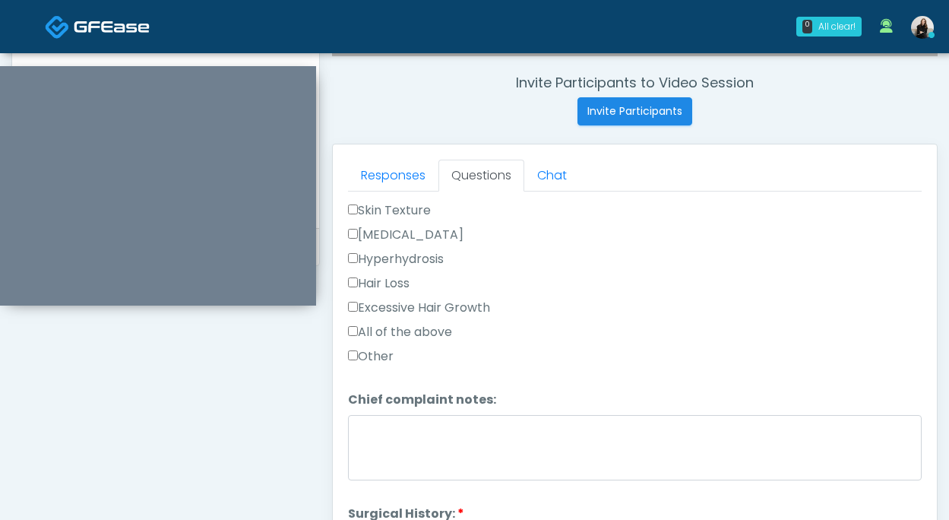
scroll to position [644, 0]
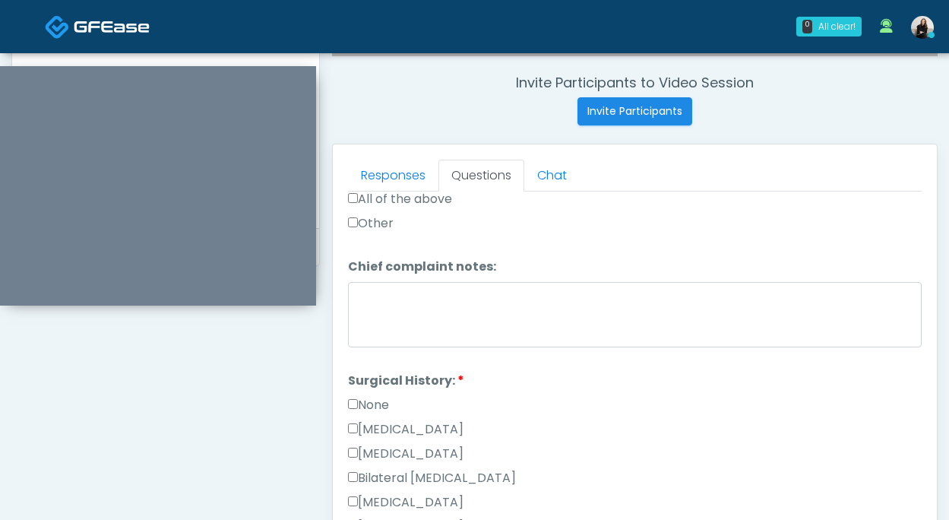
click at [406, 496] on label "[MEDICAL_DATA]" at bounding box center [406, 502] width 116 height 18
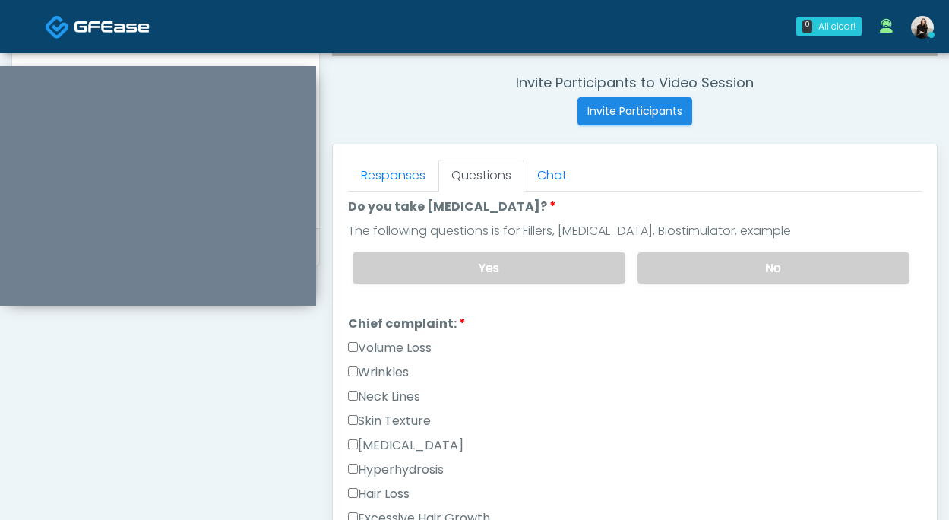
scroll to position [343, 0]
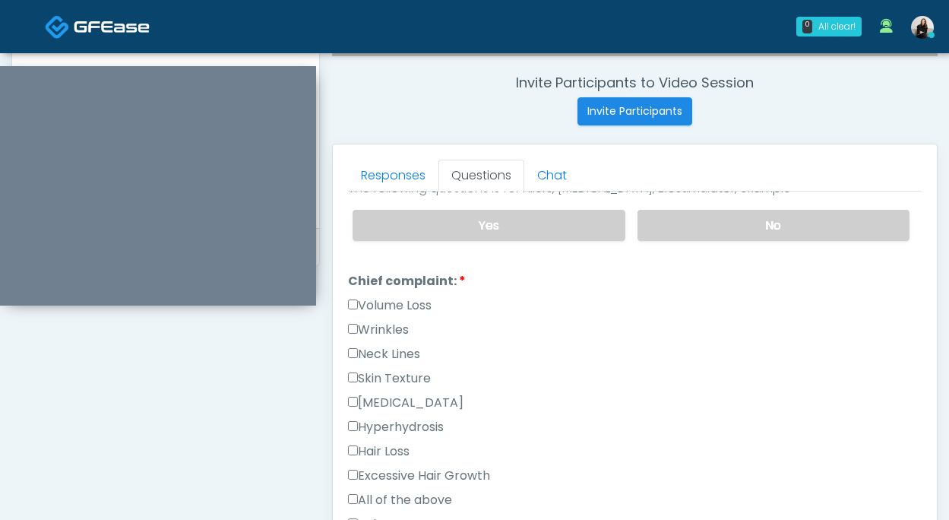
click at [398, 306] on label "Volume Loss" at bounding box center [390, 305] width 84 height 18
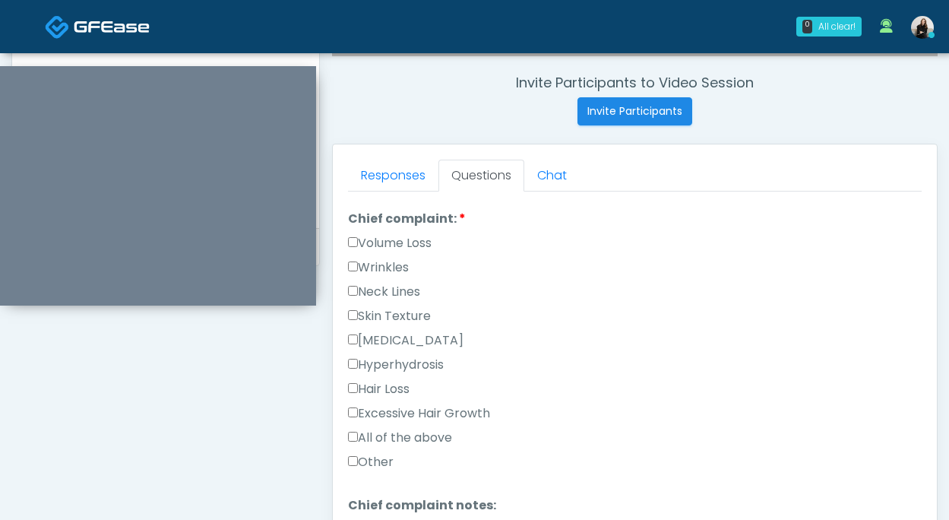
scroll to position [449, 0]
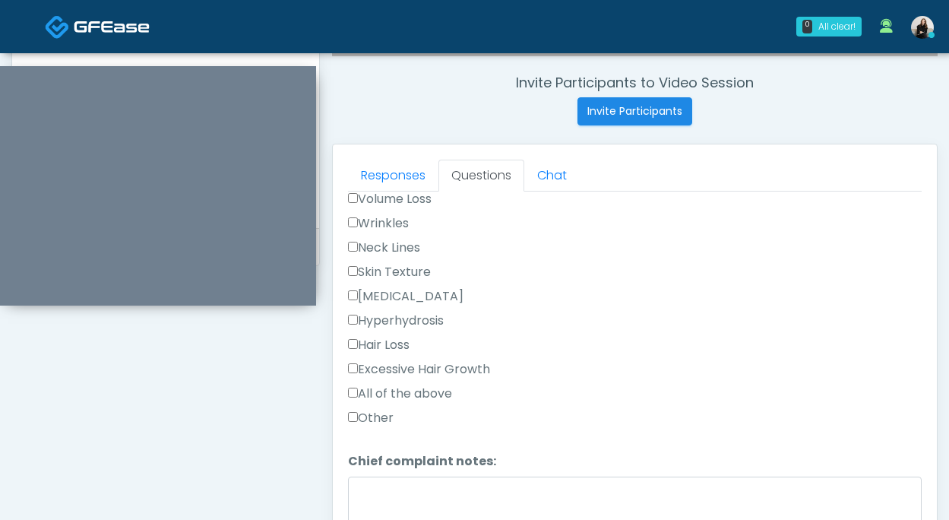
click at [376, 417] on label "Other" at bounding box center [371, 418] width 46 height 18
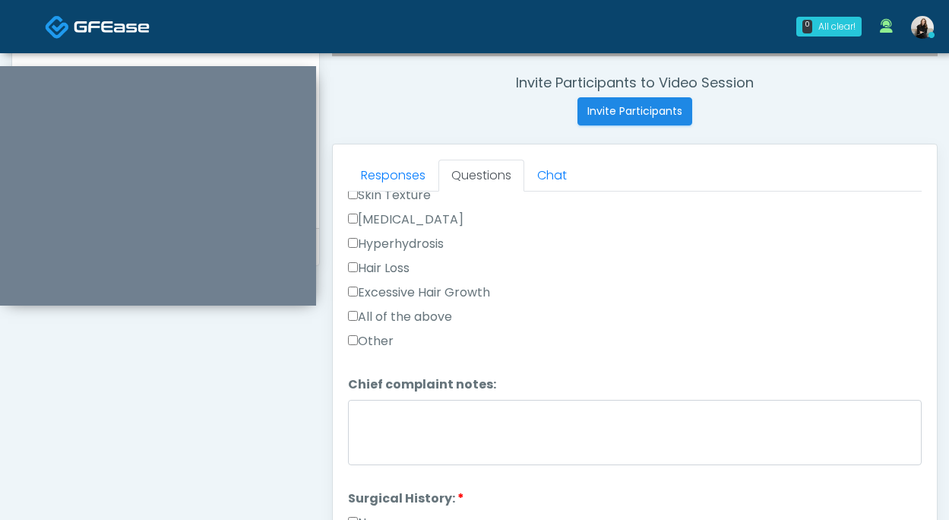
scroll to position [543, 0]
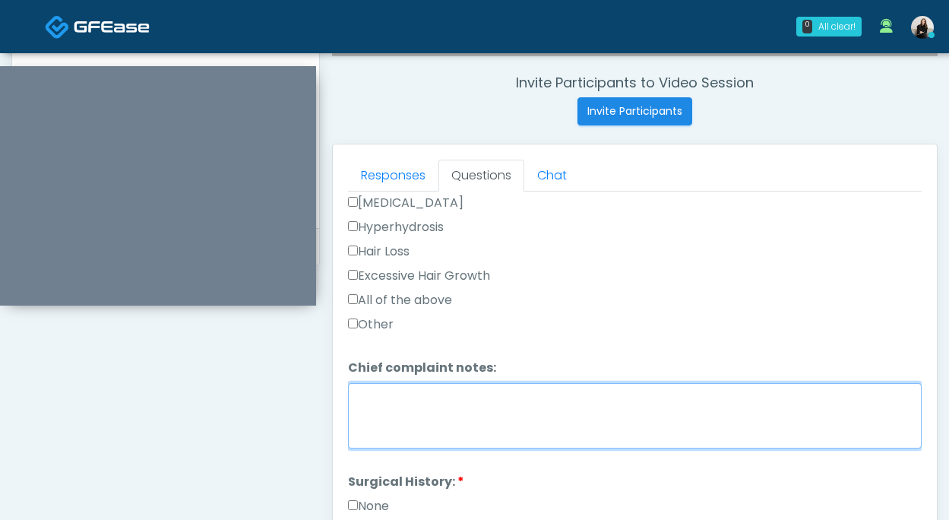
click at [376, 417] on textarea "Chief complaint notes:" at bounding box center [635, 415] width 574 height 65
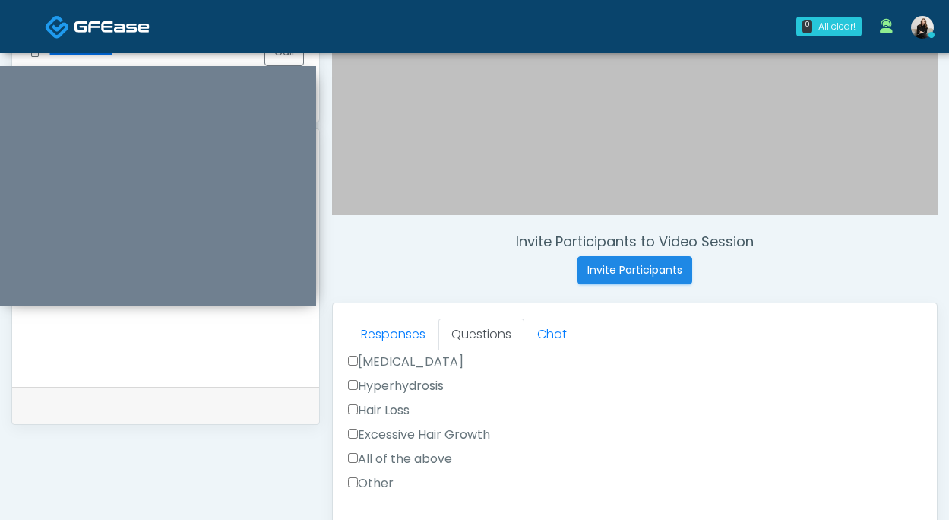
scroll to position [248, 0]
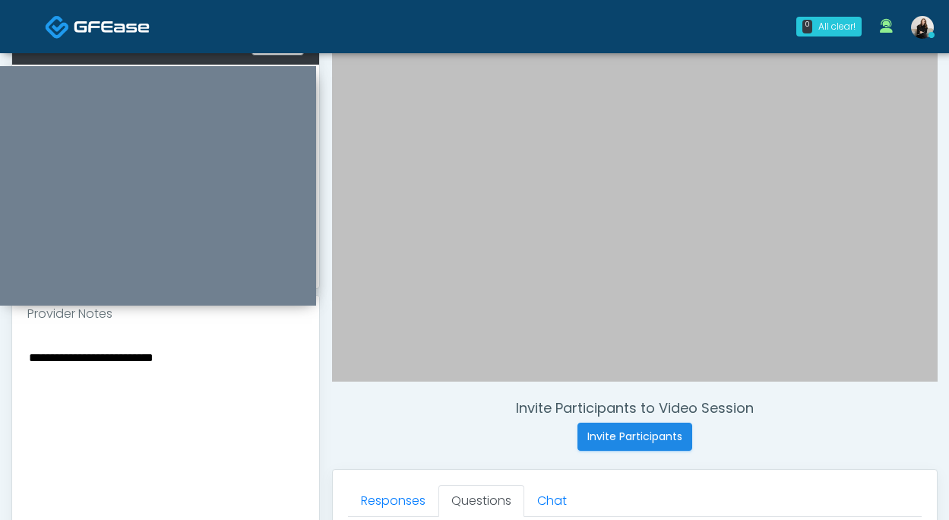
type textarea "**********"
click at [192, 447] on textarea "**********" at bounding box center [165, 439] width 277 height 185
drag, startPoint x: 131, startPoint y: 407, endPoint x: 6, endPoint y: 390, distance: 125.8
click at [6, 390] on div "**********" at bounding box center [474, 438] width 949 height 1266
type textarea "**********"
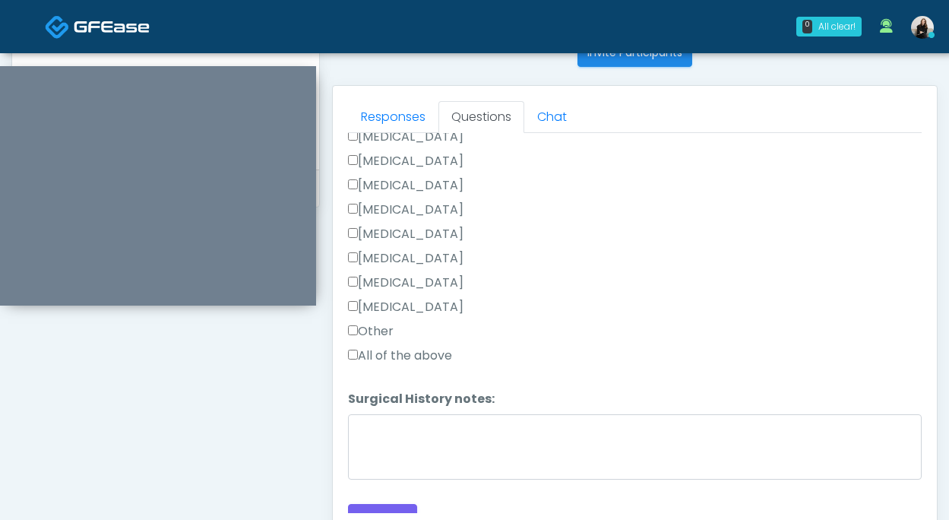
scroll to position [966, 0]
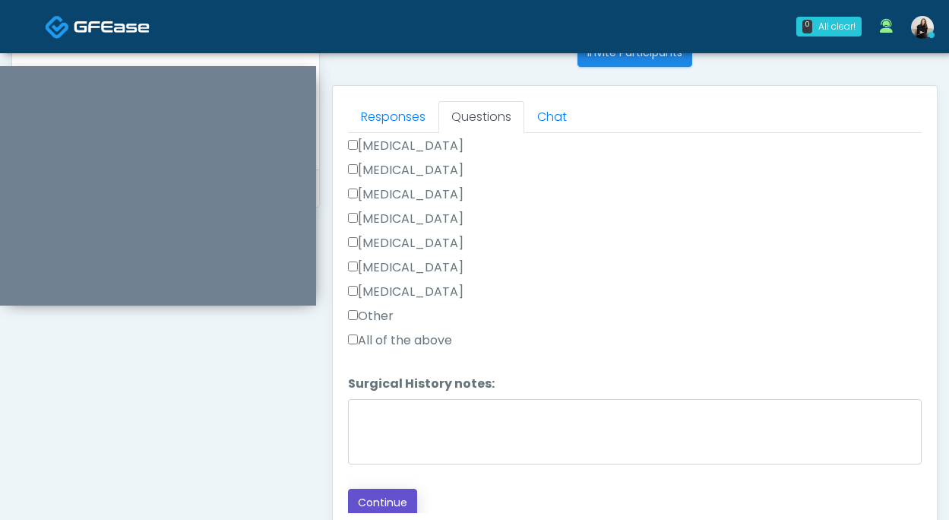
click at [398, 490] on button "Continue" at bounding box center [382, 503] width 69 height 28
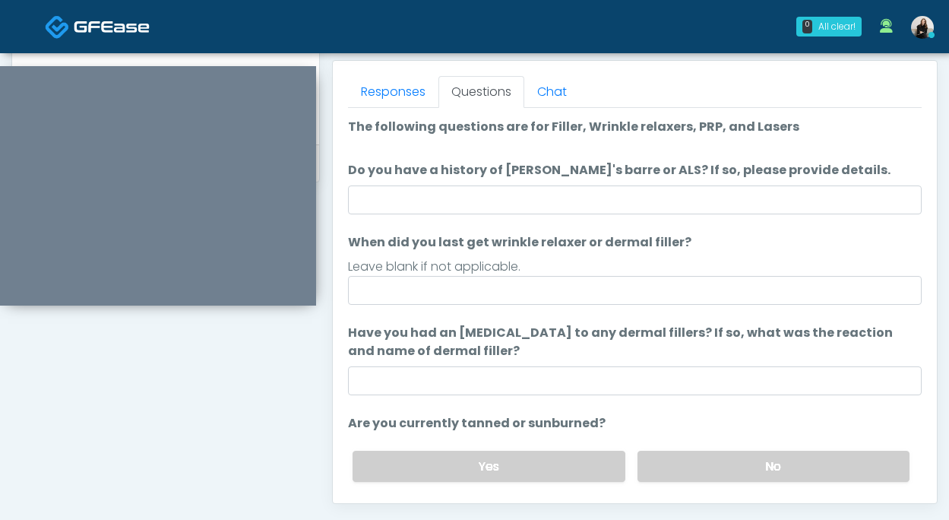
scroll to position [648, 0]
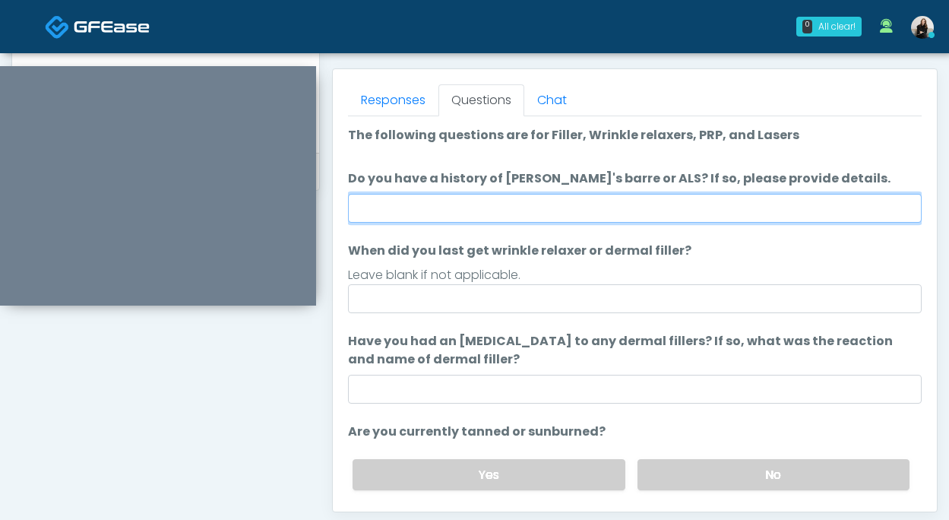
click at [527, 200] on input "Do you have a history of [PERSON_NAME]'s barre or ALS? If so, please provide de…" at bounding box center [635, 208] width 574 height 29
type input "**"
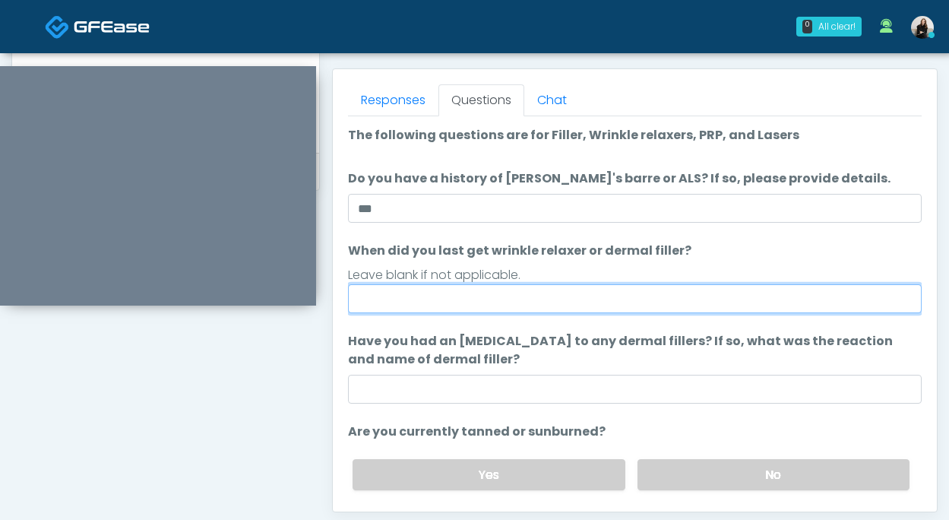
click at [509, 303] on input "When did you last get wrinkle relaxer or dermal filler?" at bounding box center [635, 298] width 574 height 29
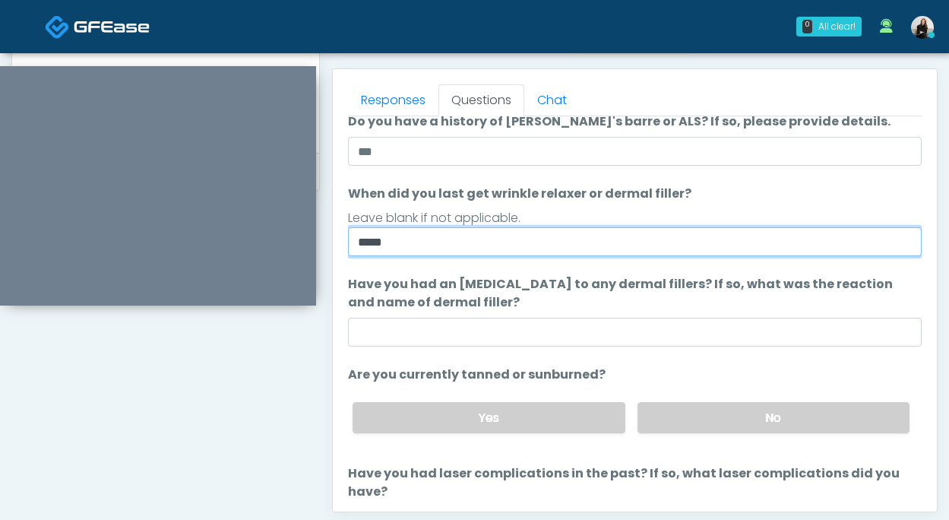
scroll to position [90, 0]
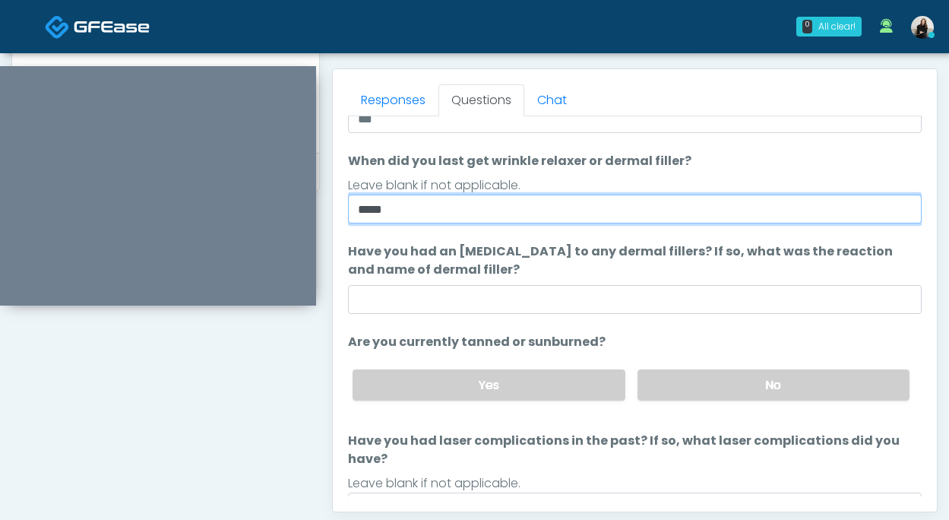
type input "*****"
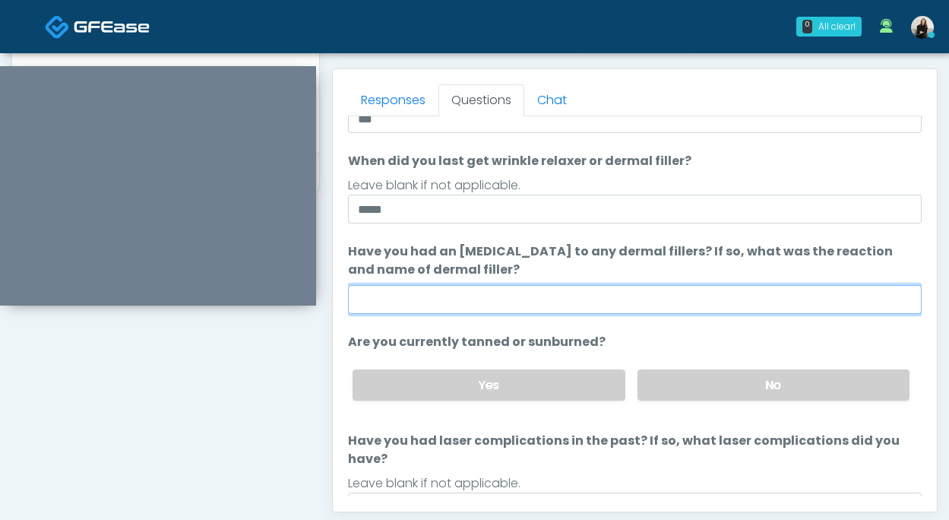
click at [509, 306] on input "Have you had an [MEDICAL_DATA] to any dermal fillers? If so, what was the react…" at bounding box center [635, 299] width 574 height 29
type input "*****"
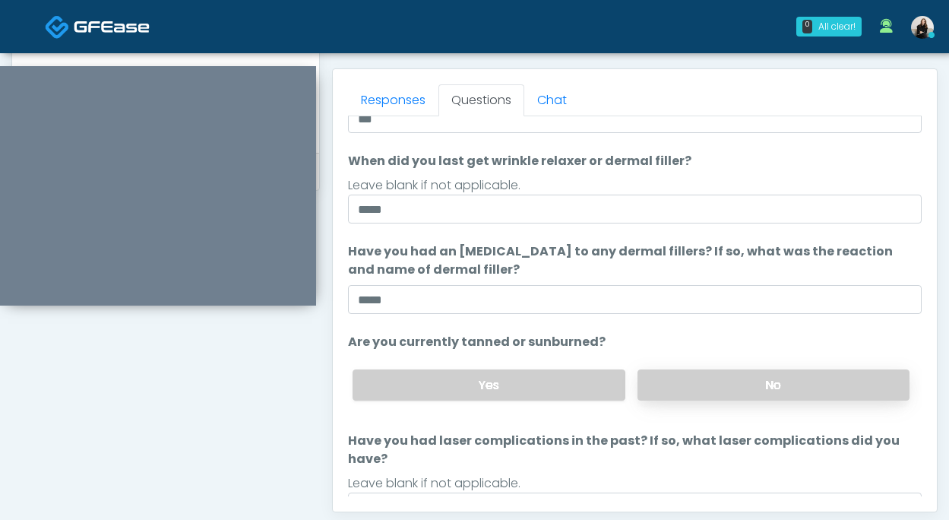
click at [686, 386] on label "No" at bounding box center [774, 384] width 272 height 31
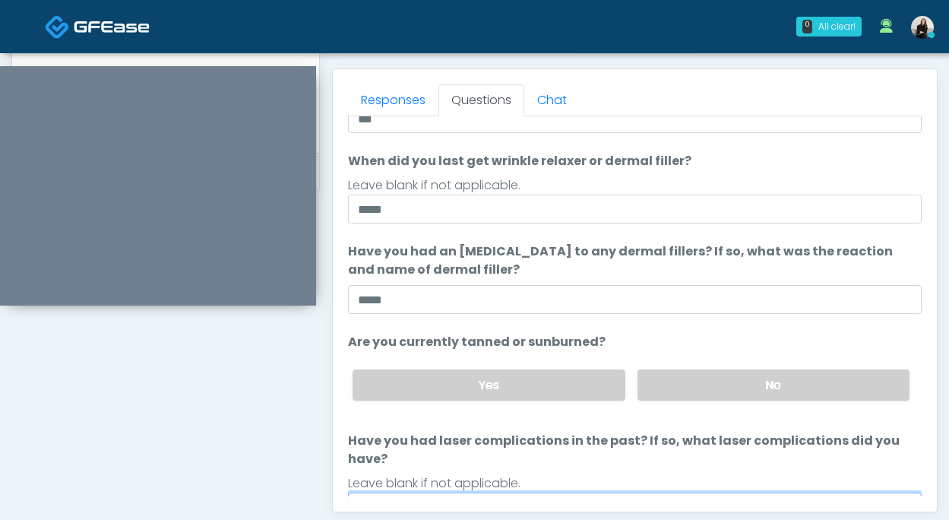
click at [641, 493] on input "Have you had laser complications in the past? If so, what laser complications d…" at bounding box center [635, 507] width 574 height 29
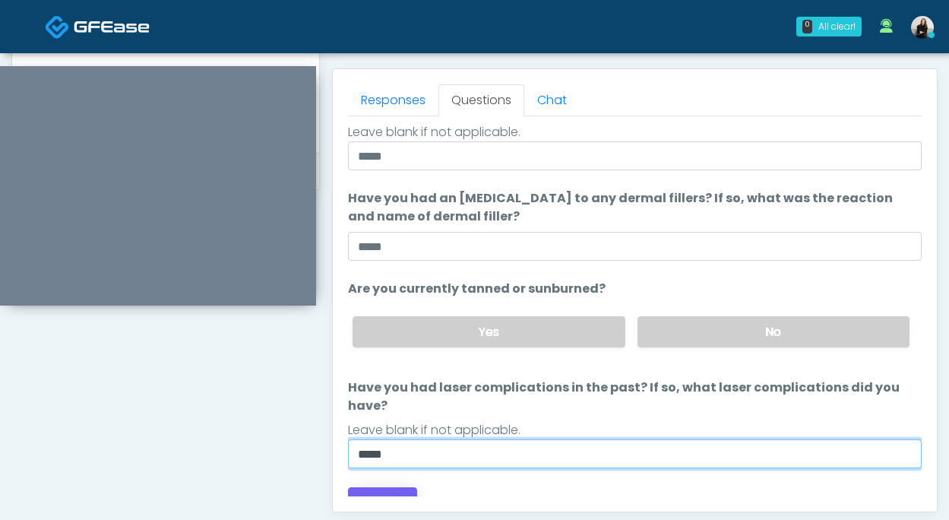
type input "*****"
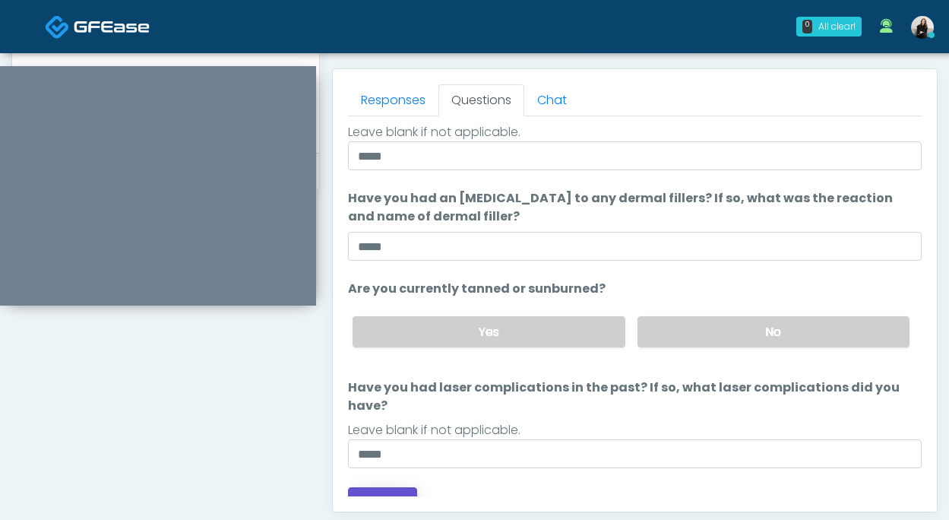
click at [388, 487] on button "Continue" at bounding box center [382, 501] width 69 height 28
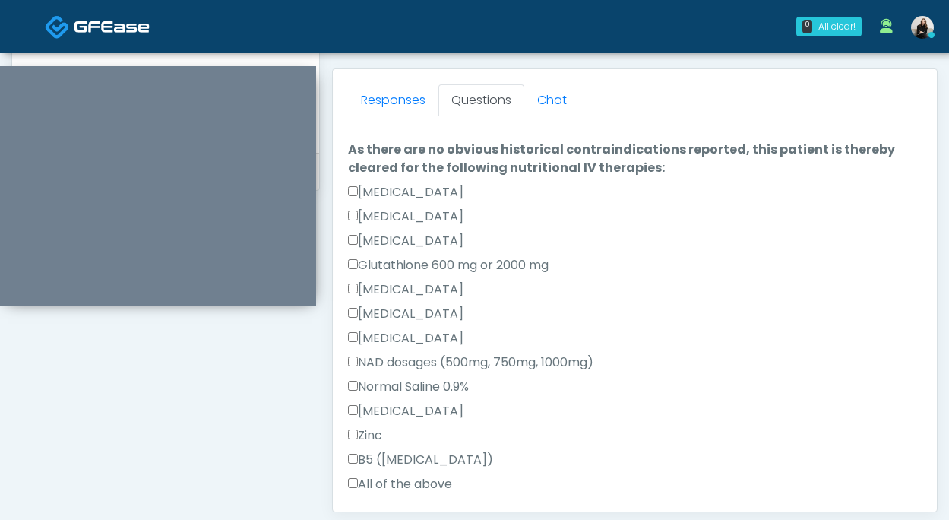
scroll to position [845, 0]
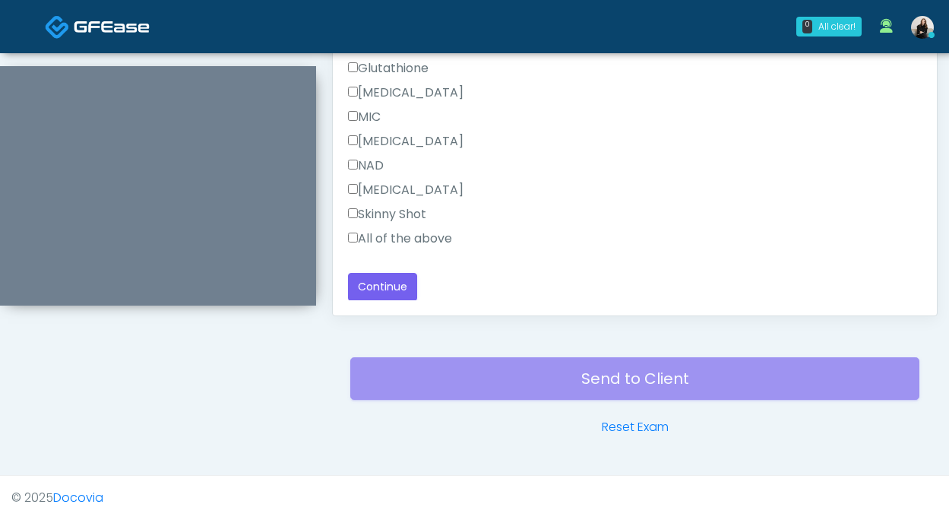
click at [433, 233] on label "All of the above" at bounding box center [400, 239] width 104 height 18
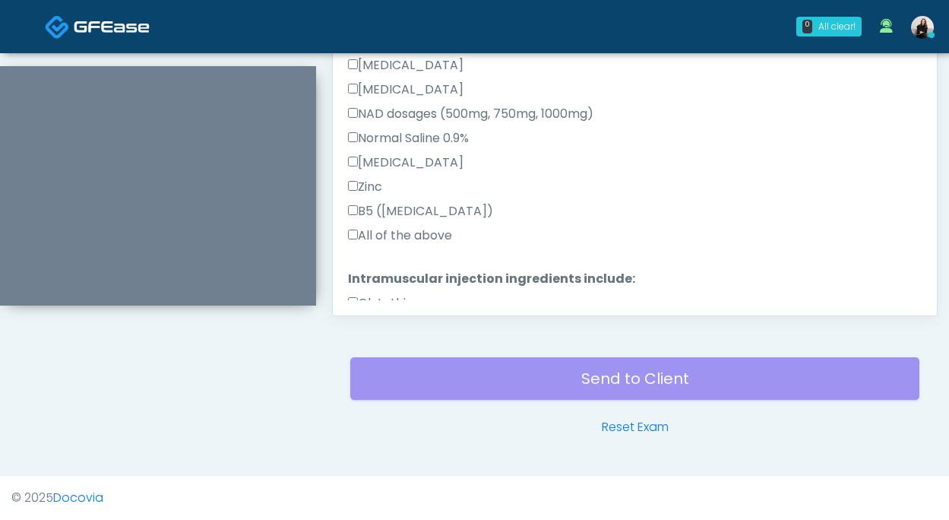
click at [433, 233] on label "All of the above" at bounding box center [400, 236] width 104 height 18
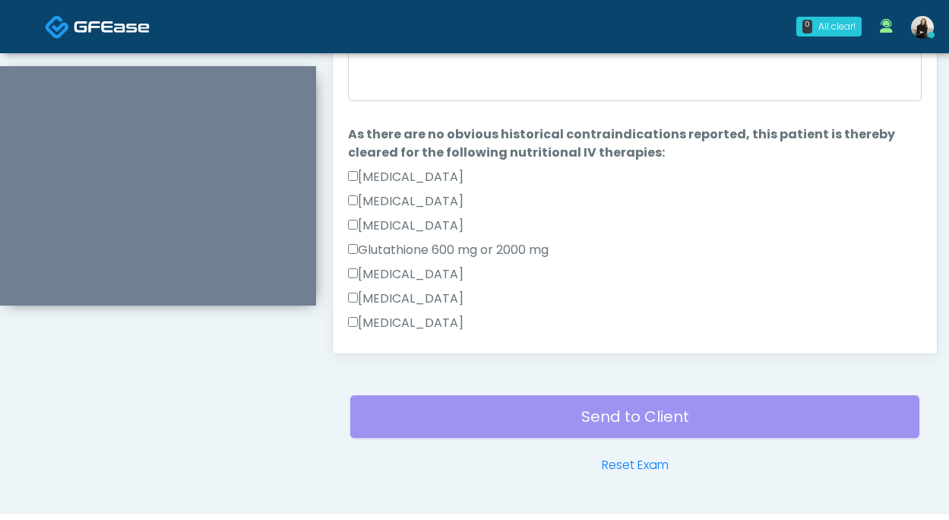
scroll to position [648, 0]
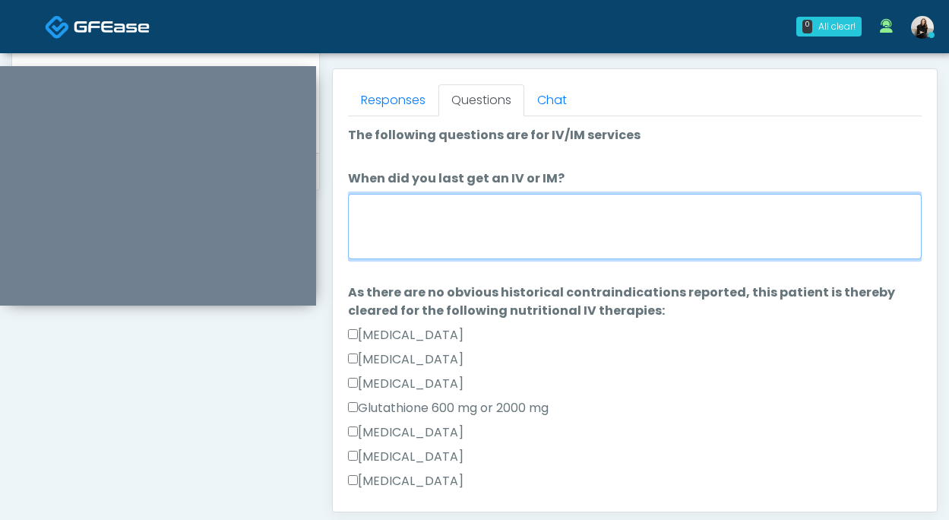
click at [433, 233] on textarea "When did you last get an IV or IM?" at bounding box center [635, 226] width 574 height 65
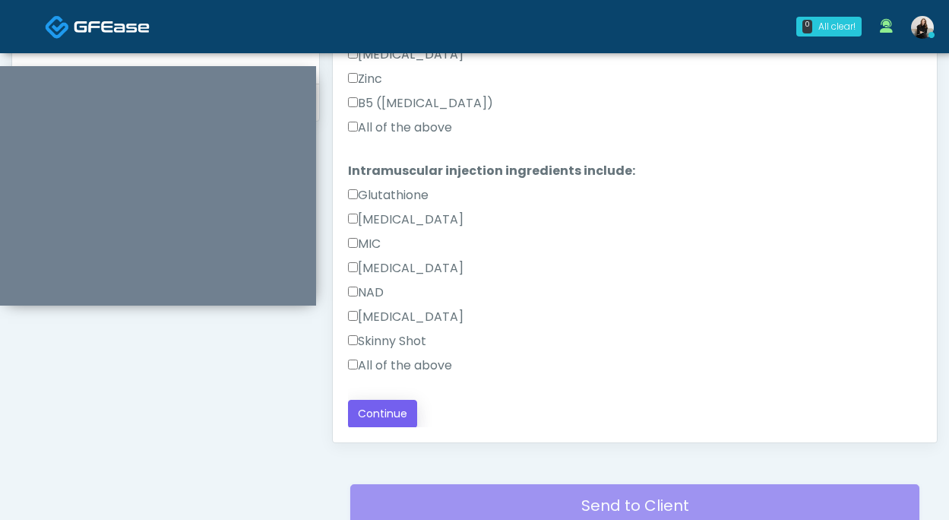
scroll to position [747, 0]
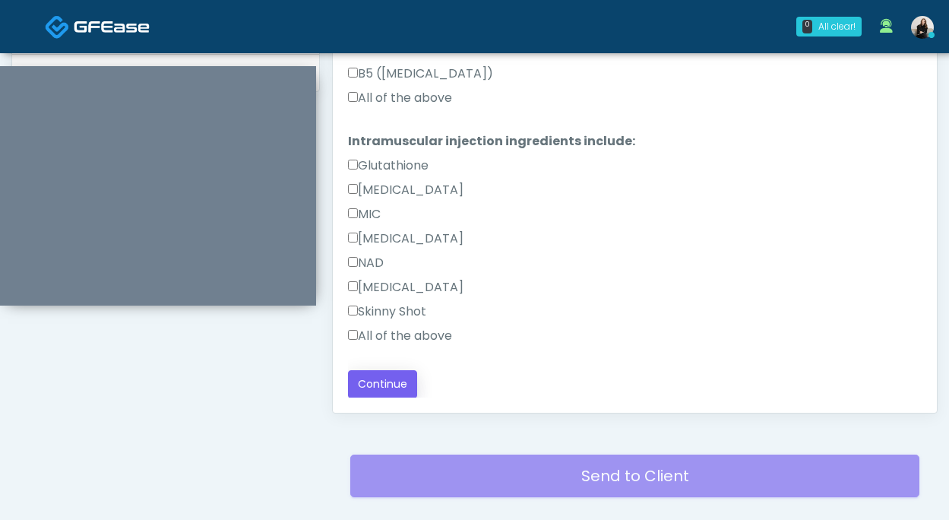
type textarea "********"
click at [386, 389] on button "Continue" at bounding box center [382, 384] width 69 height 28
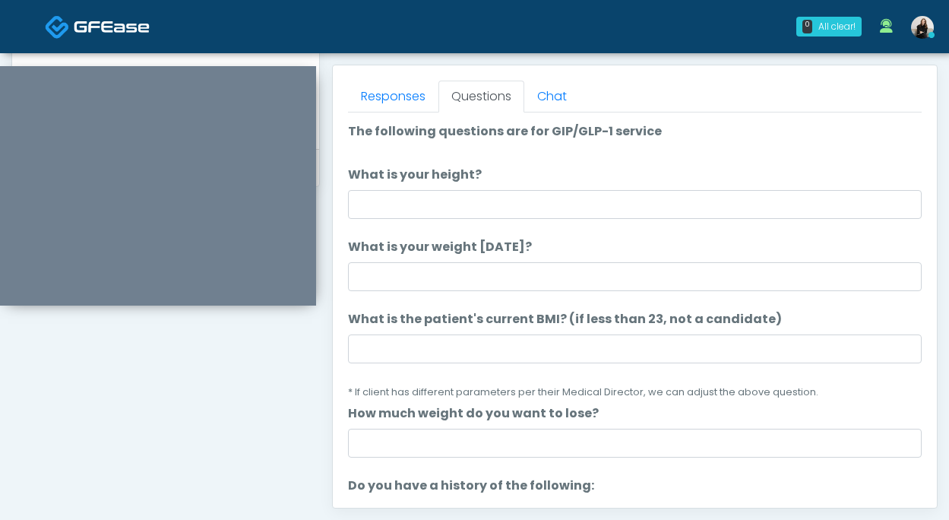
scroll to position [644, 0]
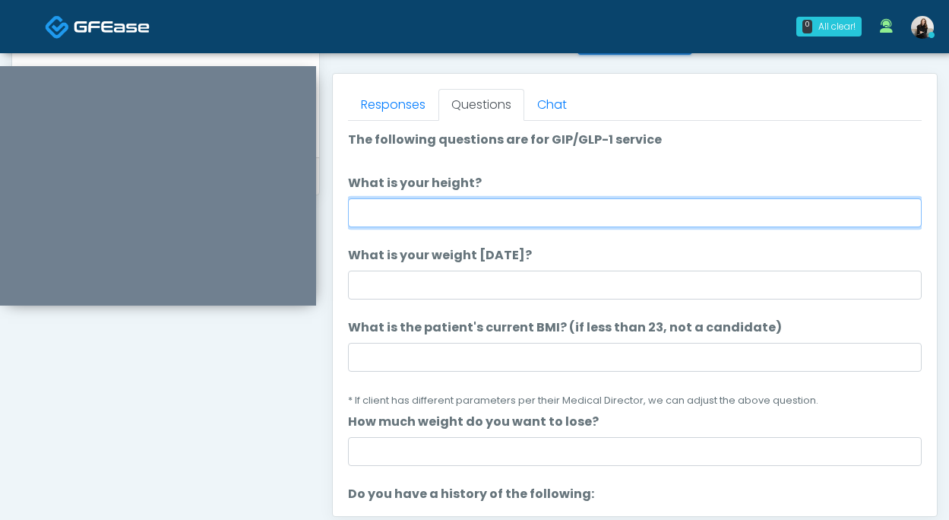
click at [456, 219] on input "What is your height?" at bounding box center [635, 212] width 574 height 29
type input "******"
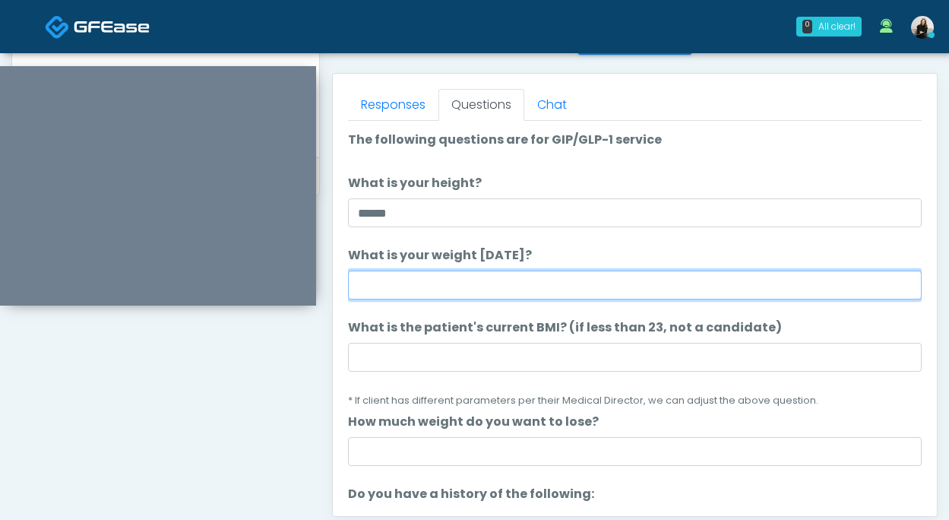
click at [461, 278] on input "What is your weight [DATE]?" at bounding box center [635, 285] width 574 height 29
type input "***"
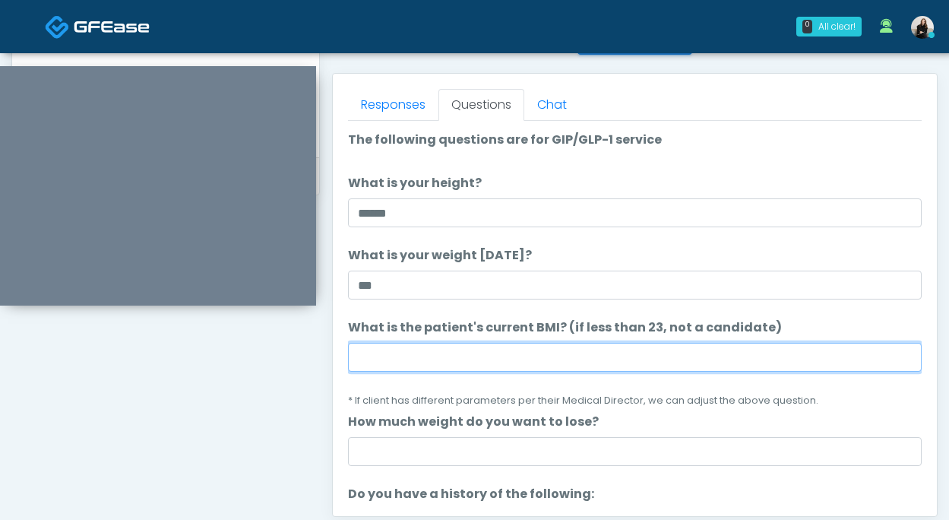
click at [502, 356] on input "What is the patient's current BMI? (if less than 23, not a candidate)" at bounding box center [635, 357] width 574 height 29
paste input "****"
type input "****"
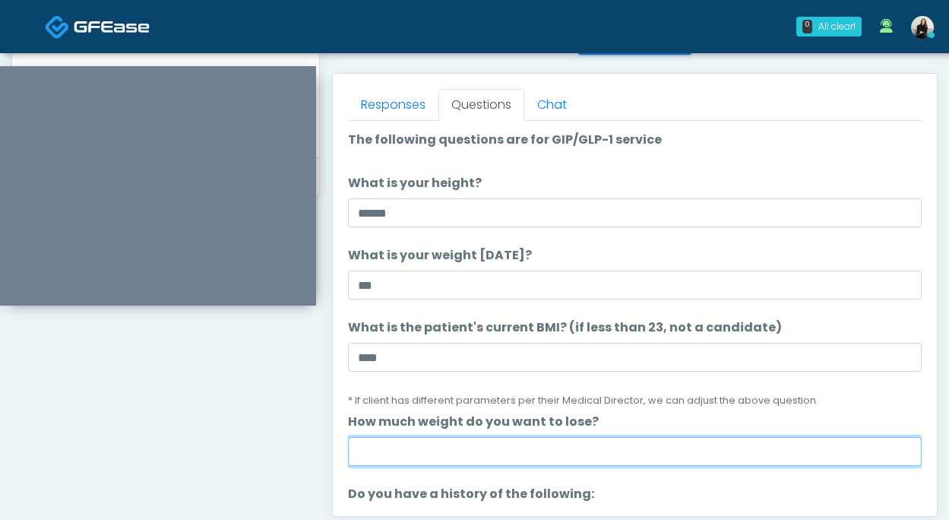
click at [361, 447] on input "How much weight do you want to lose?" at bounding box center [635, 451] width 574 height 29
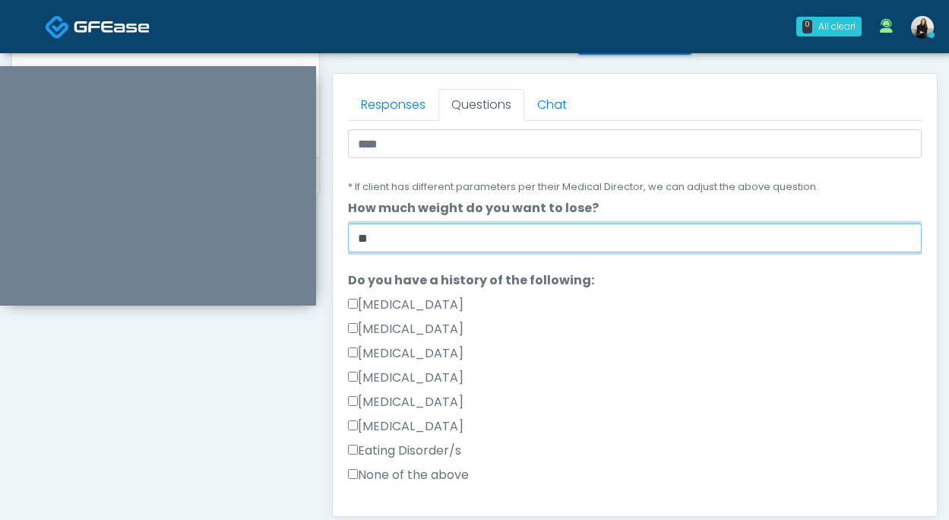
scroll to position [222, 0]
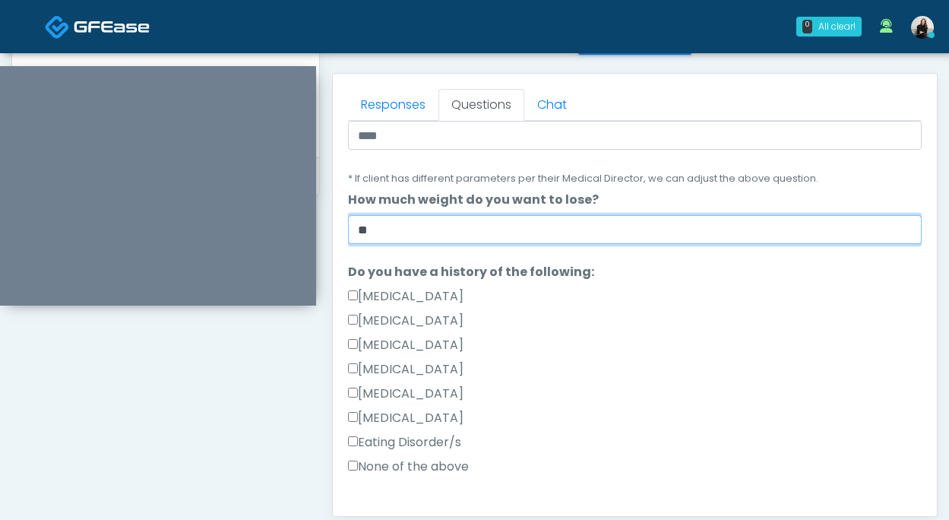
type input "**"
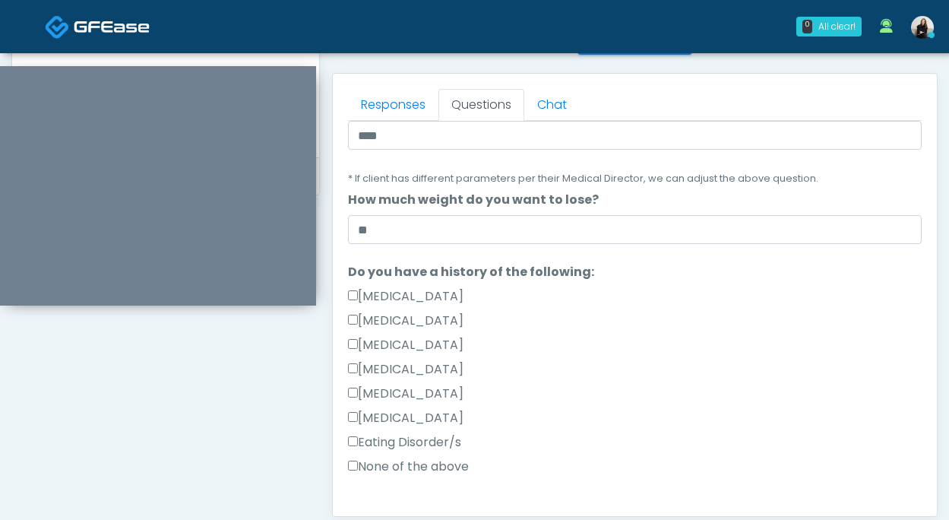
click at [414, 468] on label "None of the above" at bounding box center [408, 467] width 121 height 18
click at [405, 388] on label "Hypoglycemia" at bounding box center [406, 394] width 116 height 18
click at [407, 471] on label "None of the above" at bounding box center [408, 467] width 121 height 18
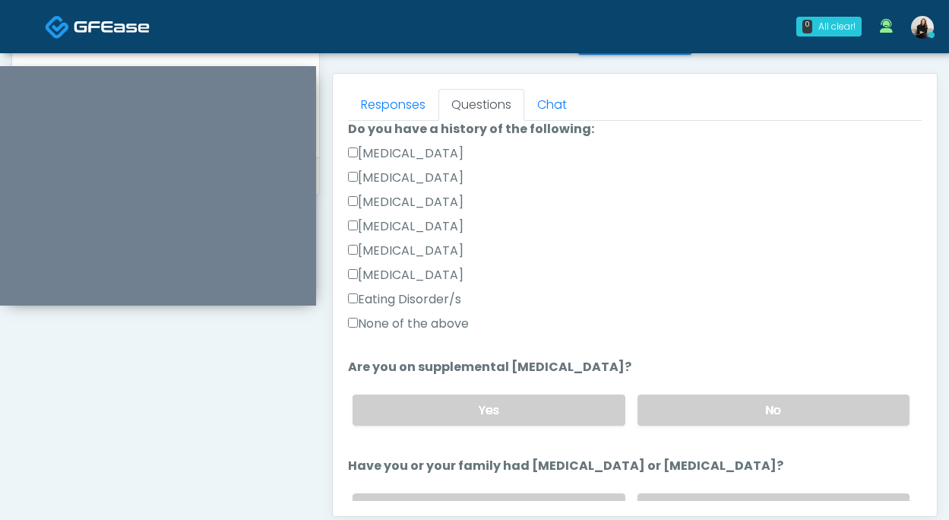
scroll to position [375, 0]
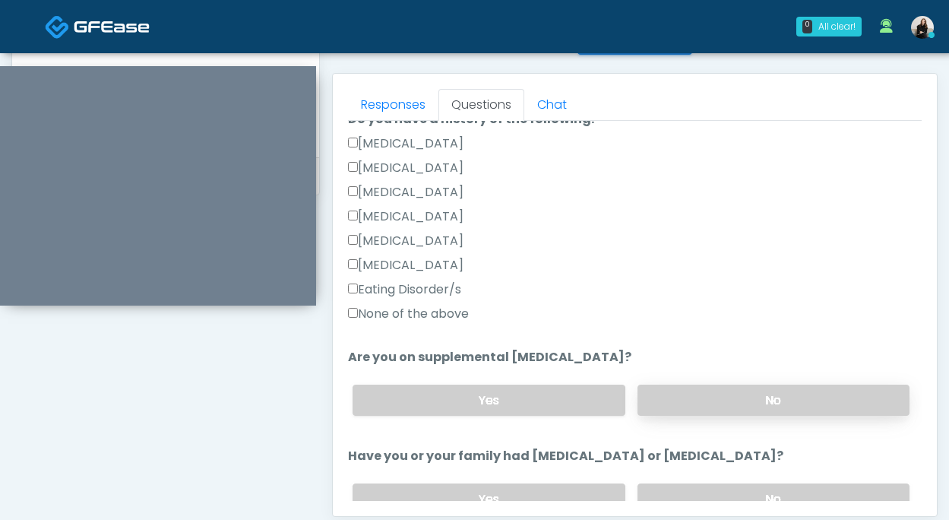
click at [681, 398] on label "No" at bounding box center [774, 400] width 272 height 31
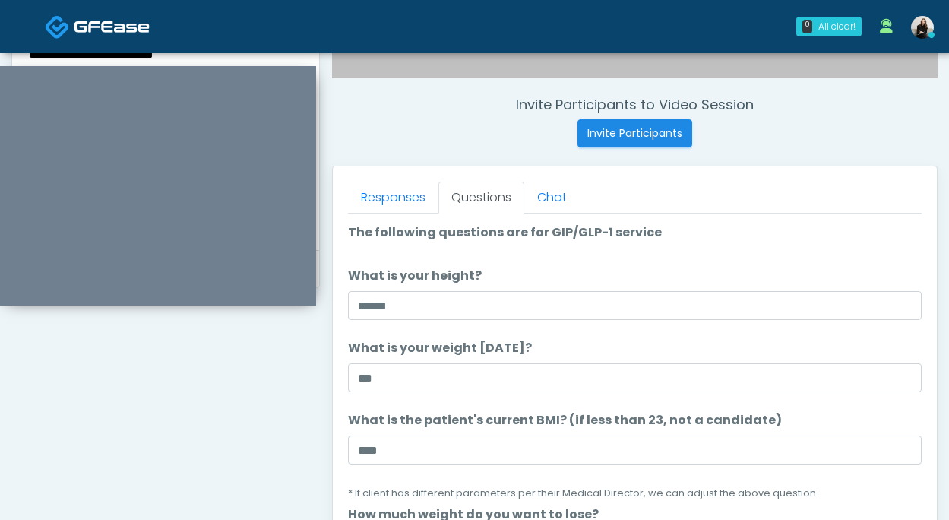
scroll to position [620, 0]
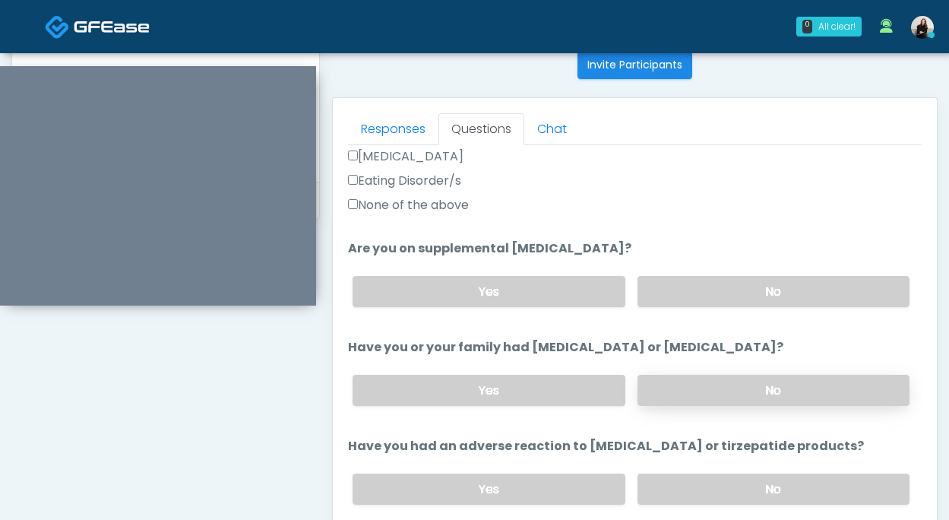
click at [683, 390] on label "No" at bounding box center [774, 390] width 272 height 31
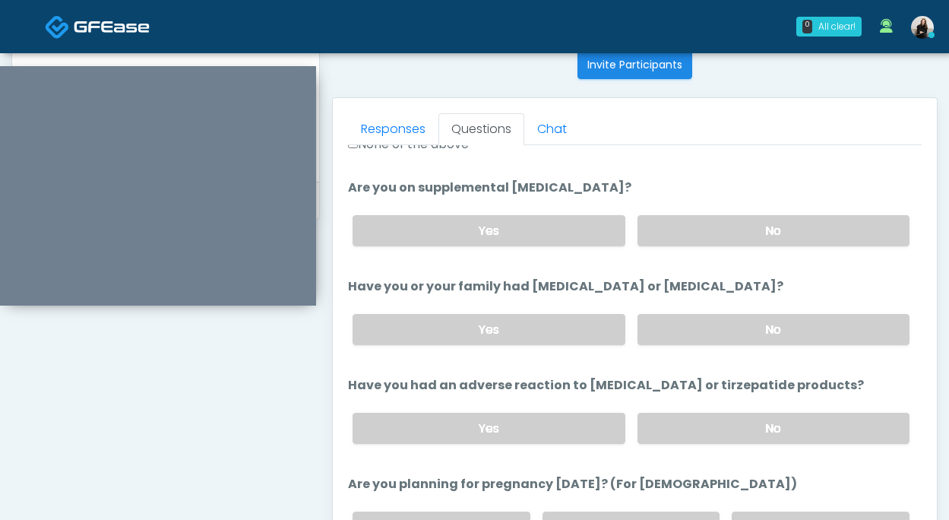
scroll to position [576, 0]
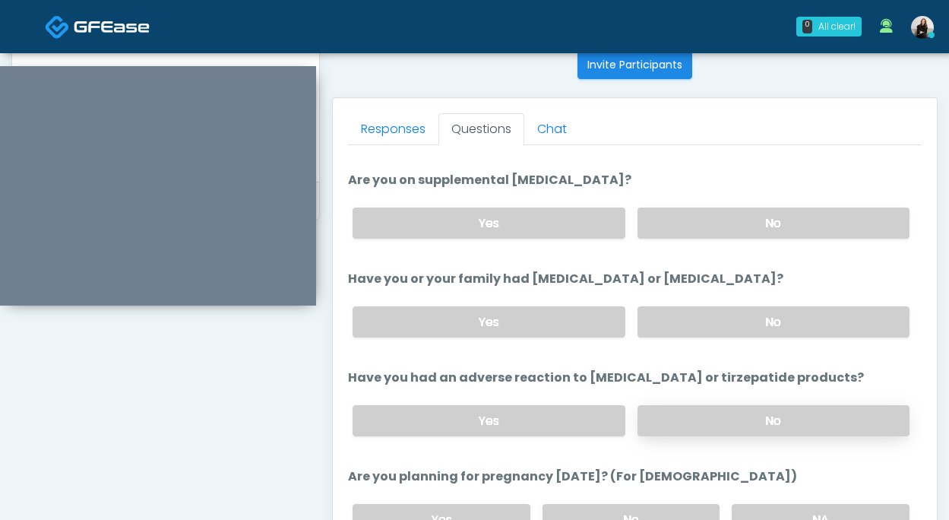
click at [683, 412] on label "No" at bounding box center [774, 420] width 272 height 31
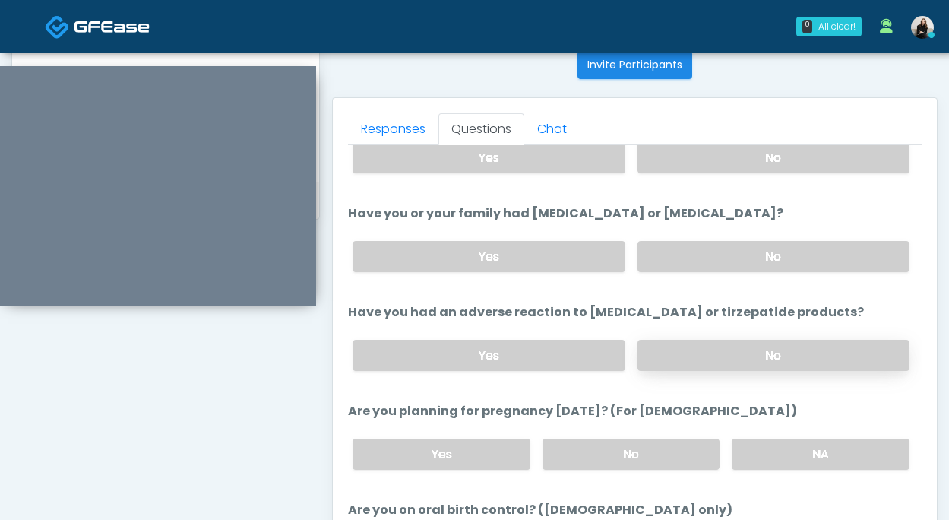
scroll to position [659, 0]
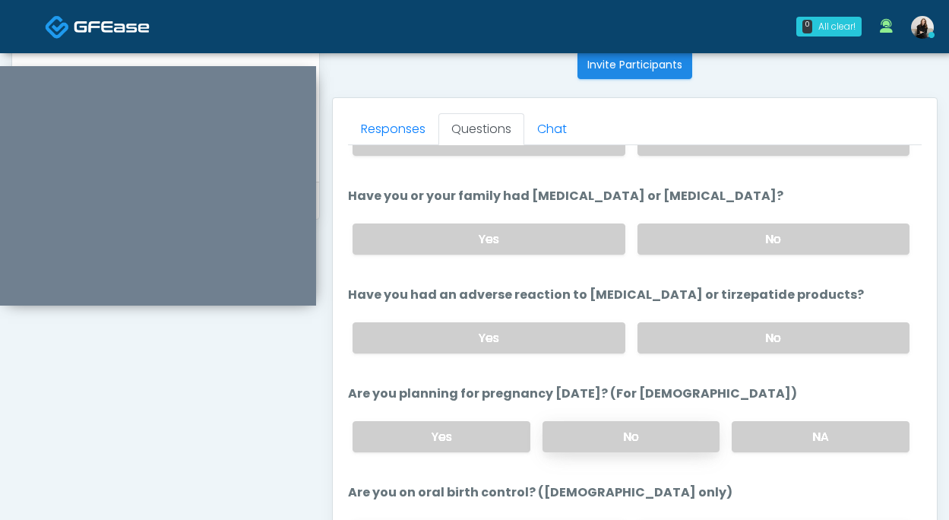
click at [669, 432] on label "No" at bounding box center [632, 436] width 178 height 31
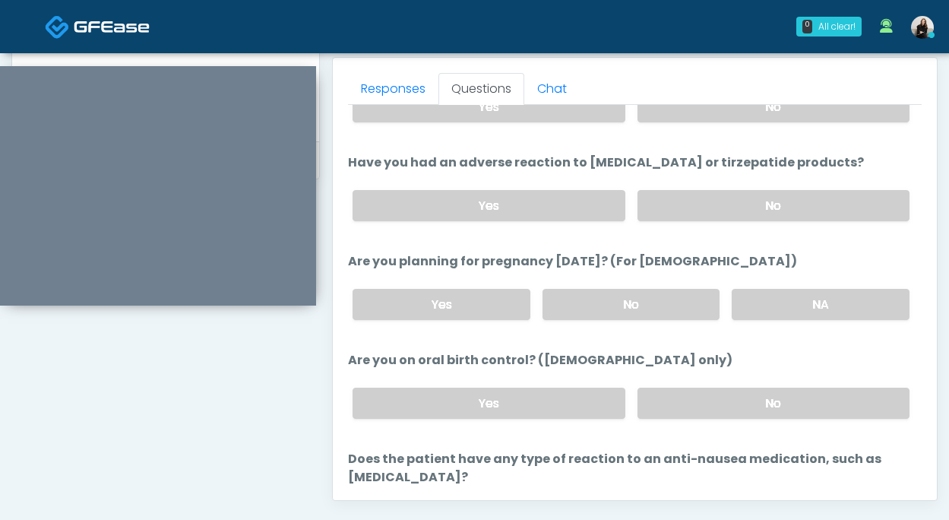
scroll to position [782, 0]
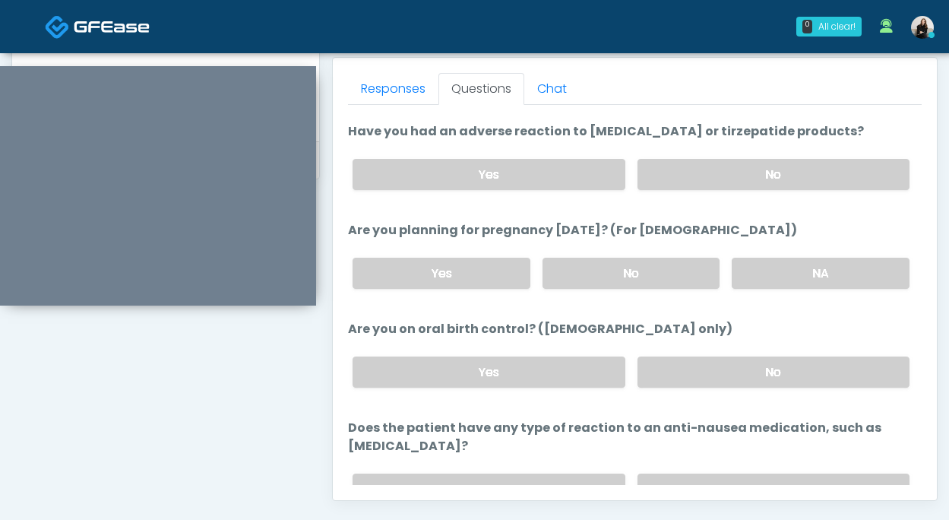
click at [677, 353] on div "Yes No" at bounding box center [632, 371] width 582 height 55
click at [677, 382] on label "No" at bounding box center [774, 372] width 272 height 31
click at [661, 474] on label "No" at bounding box center [774, 489] width 272 height 31
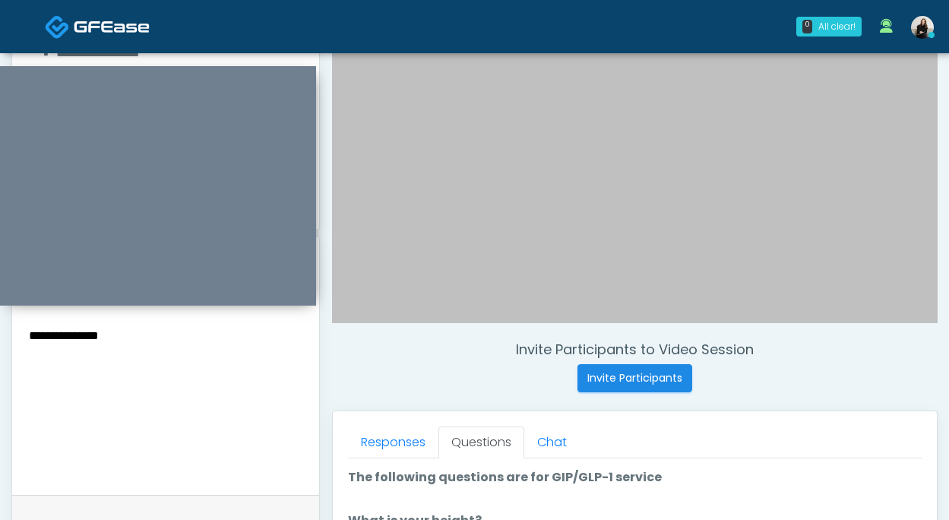
scroll to position [271, 0]
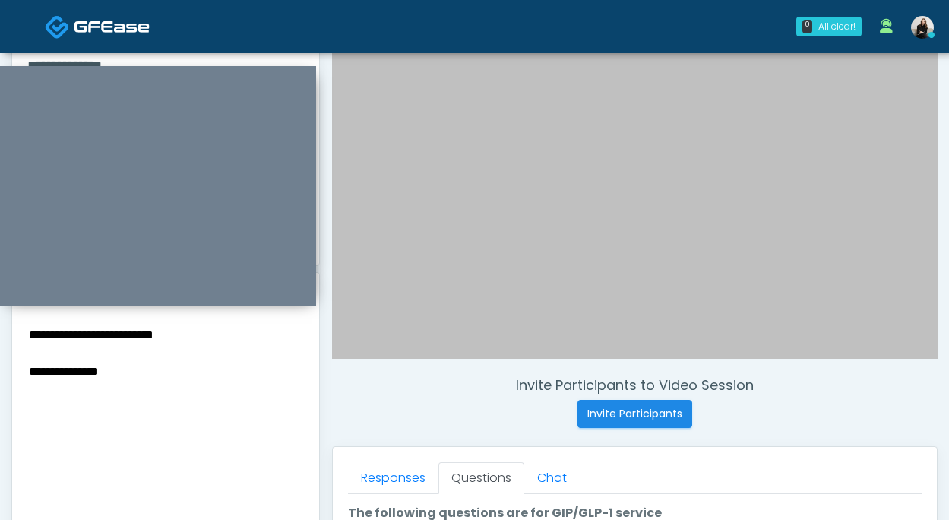
click at [24, 370] on div "**********" at bounding box center [165, 419] width 307 height 221
click at [28, 370] on textarea "**********" at bounding box center [165, 417] width 277 height 185
paste textarea "**********"
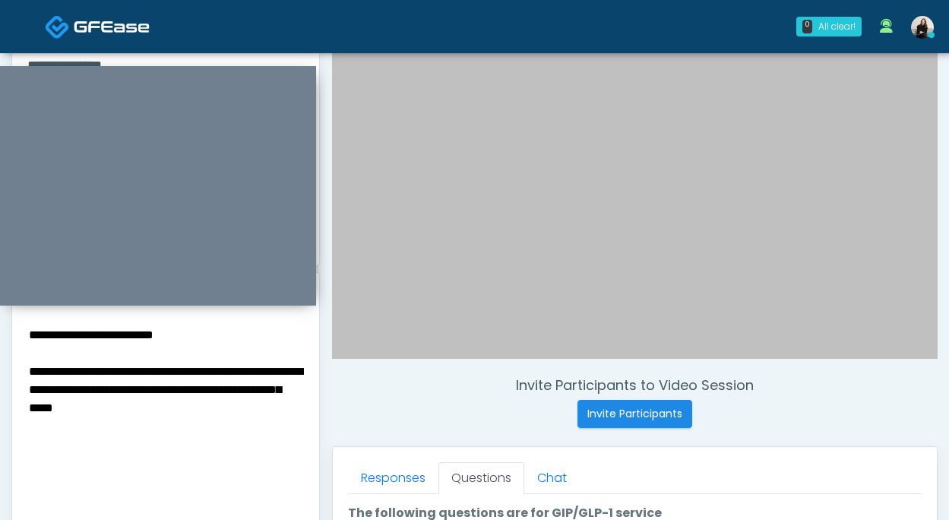
drag, startPoint x: 182, startPoint y: 407, endPoint x: 286, endPoint y: 410, distance: 104.2
click at [286, 410] on textarea "**********" at bounding box center [165, 417] width 277 height 185
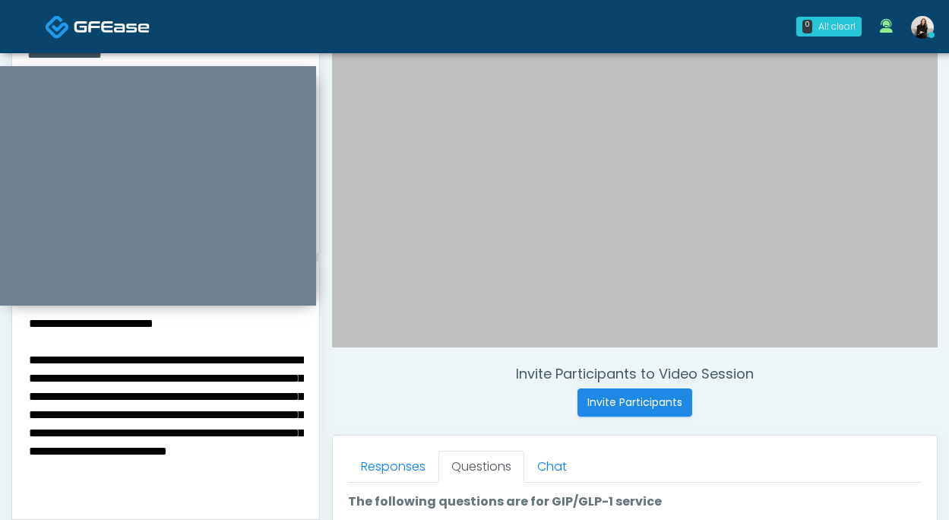
scroll to position [34, 0]
click at [68, 492] on textarea "**********" at bounding box center [165, 405] width 277 height 185
click at [157, 486] on textarea "**********" at bounding box center [165, 405] width 277 height 185
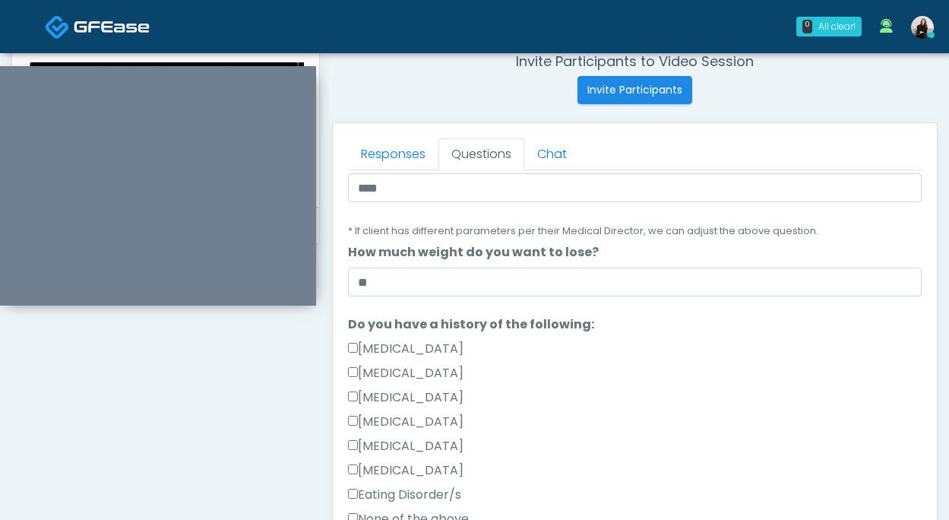
scroll to position [341, 0]
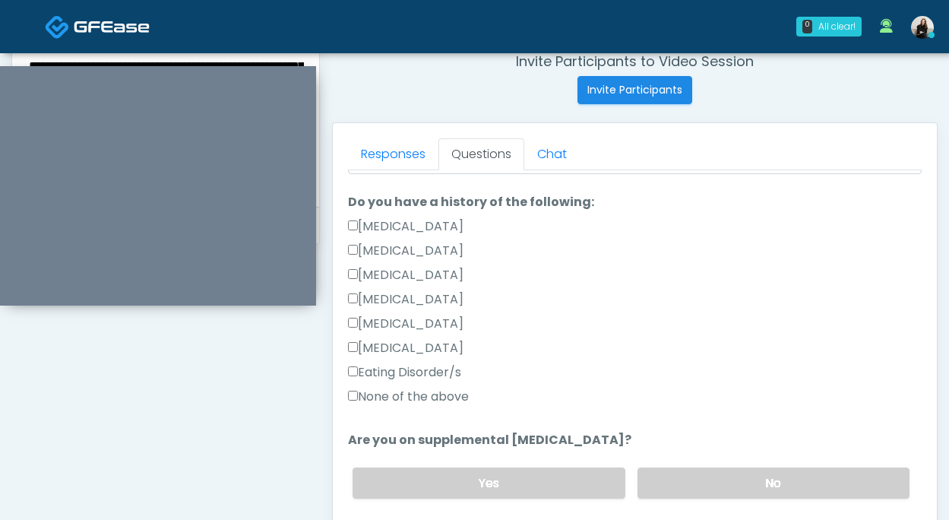
type textarea "**********"
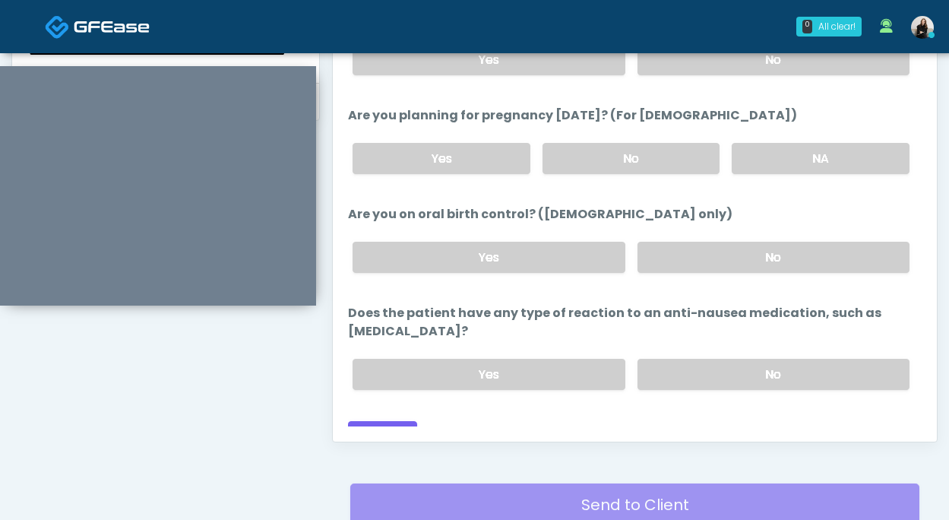
scroll to position [798, 0]
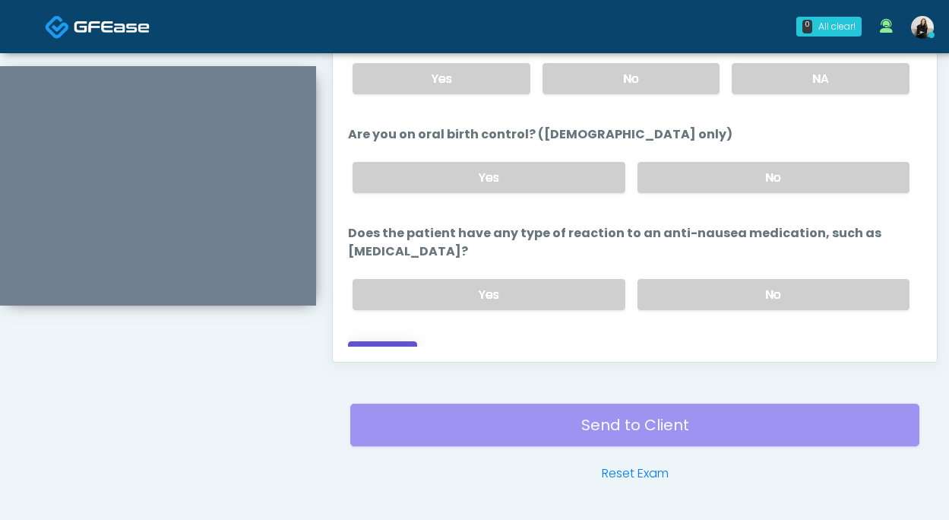
click at [407, 341] on button "Continue" at bounding box center [382, 355] width 69 height 28
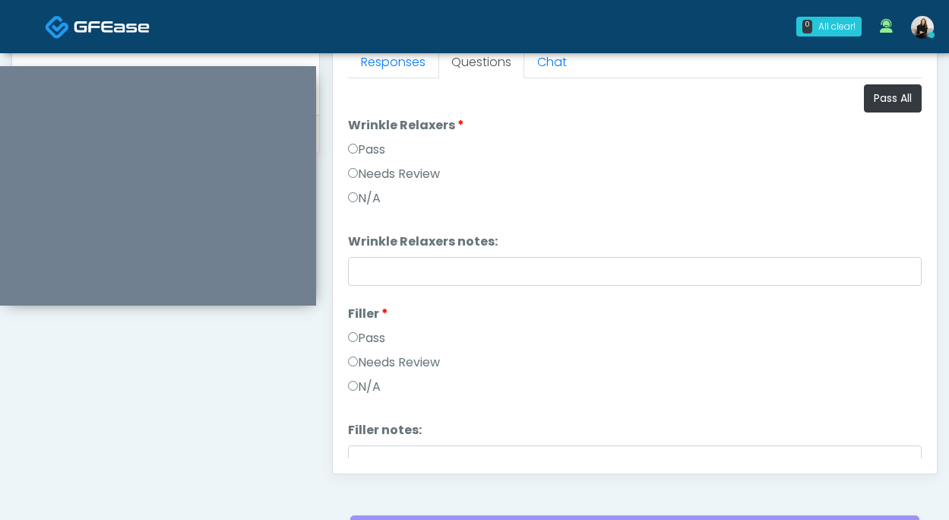
scroll to position [602, 0]
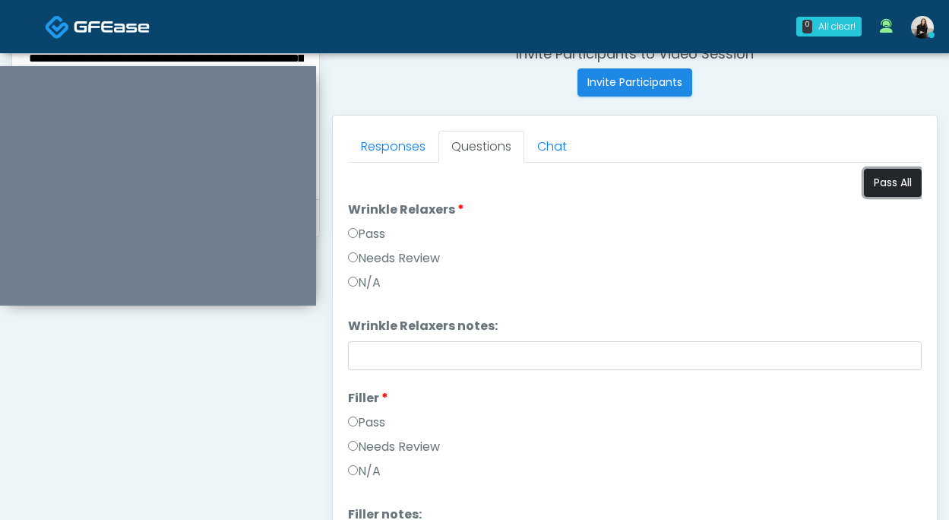
click at [884, 180] on button "Pass All" at bounding box center [893, 183] width 58 height 28
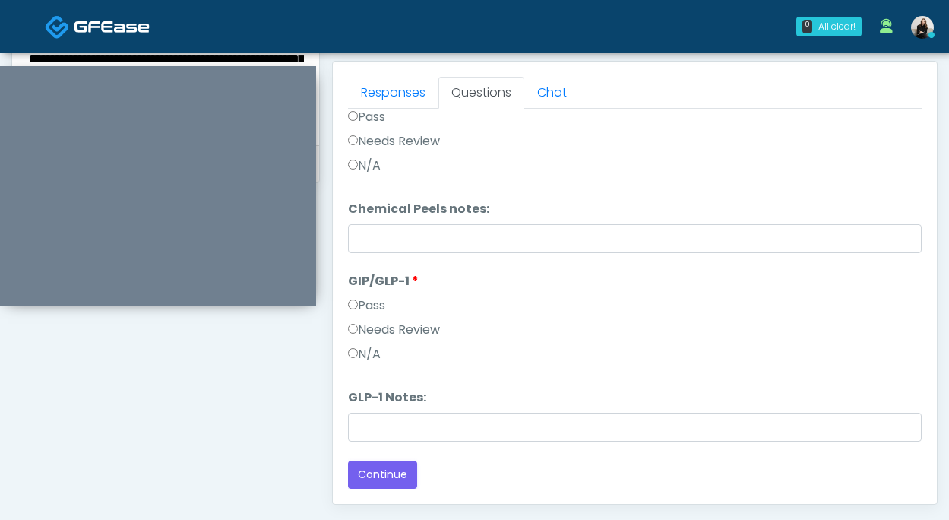
scroll to position [717, 0]
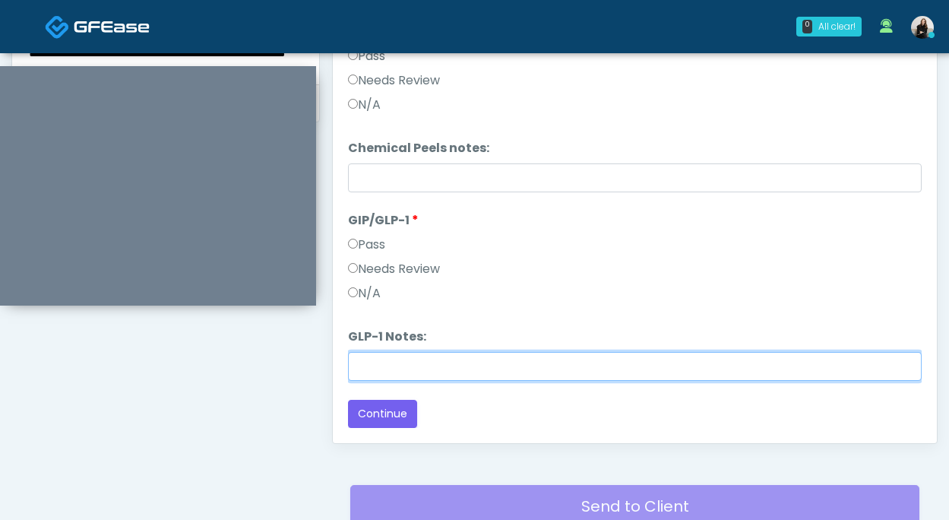
click at [416, 355] on input "GLP-1 Notes:" at bounding box center [635, 366] width 574 height 29
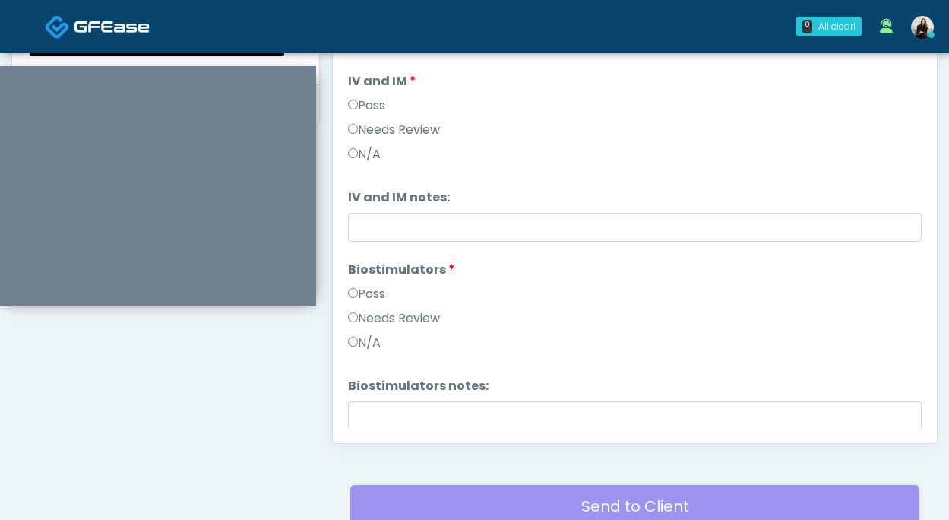
scroll to position [872, 0]
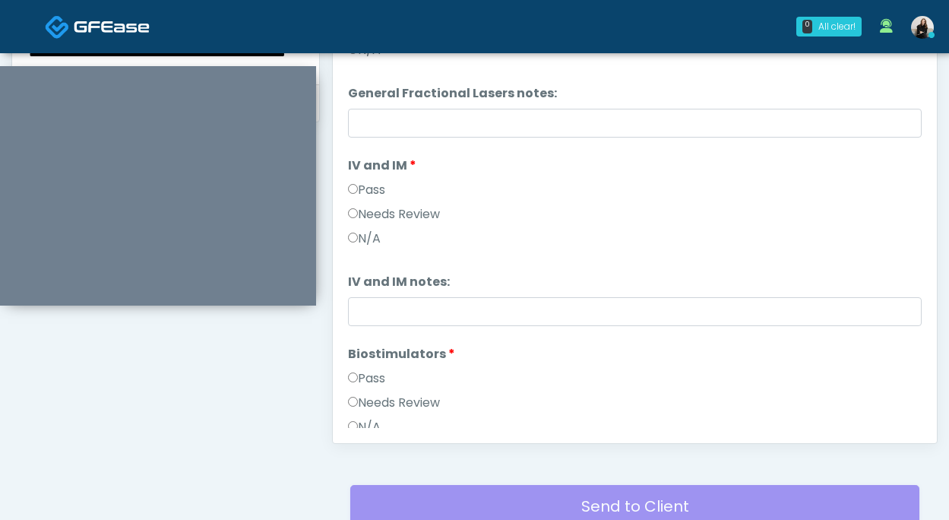
click at [419, 217] on label "Needs Review" at bounding box center [394, 214] width 92 height 18
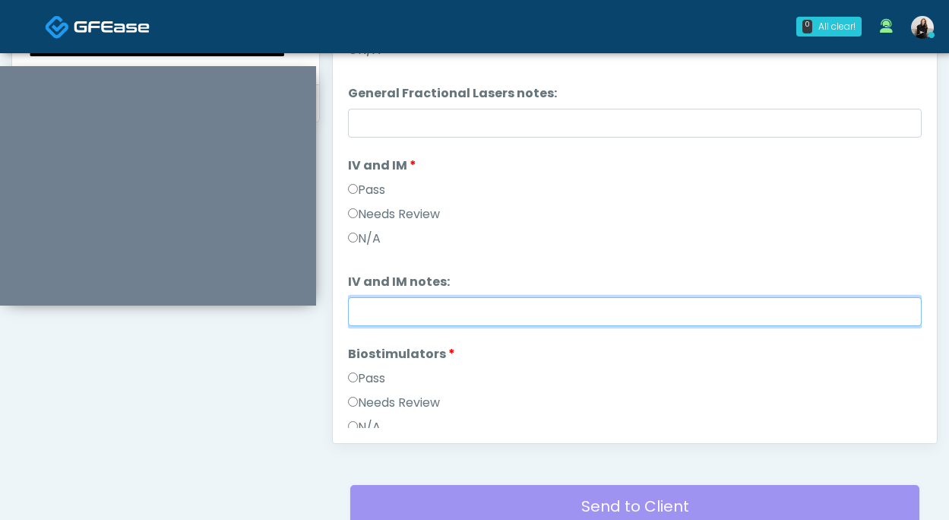
click at [420, 300] on input "IV and IM notes:" at bounding box center [635, 311] width 574 height 29
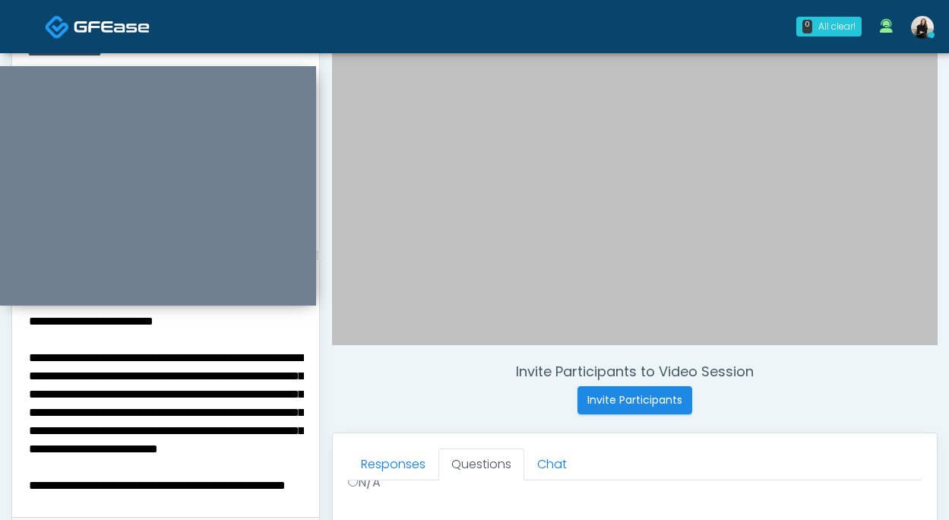
scroll to position [249, 0]
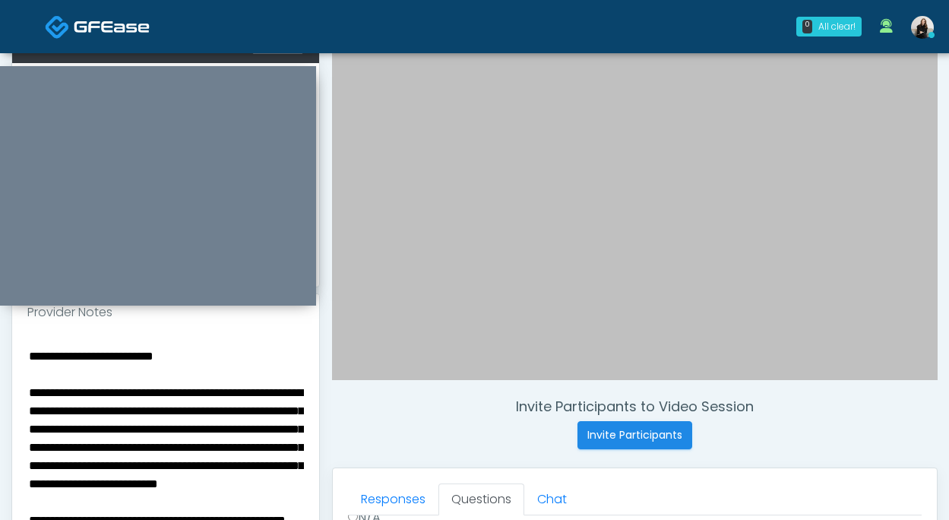
type input "**********"
click at [30, 357] on textarea "**********" at bounding box center [165, 438] width 277 height 185
drag, startPoint x: 179, startPoint y: 385, endPoint x: 179, endPoint y: 393, distance: 8.4
click at [179, 393] on textarea "**********" at bounding box center [165, 438] width 277 height 185
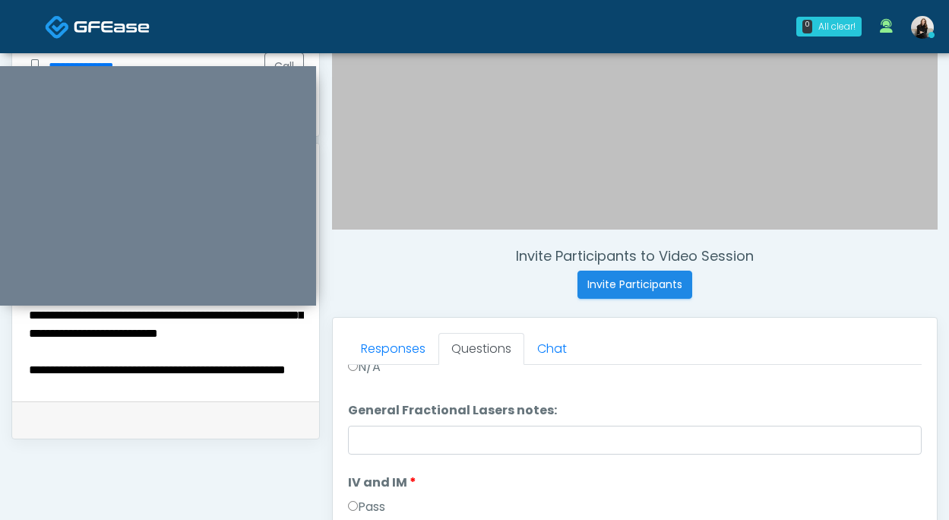
scroll to position [686, 0]
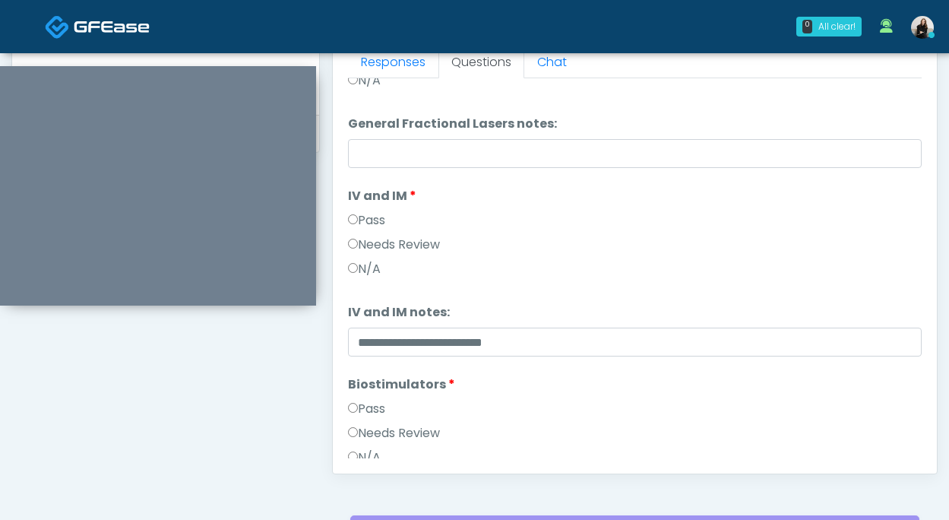
type textarea "**********"
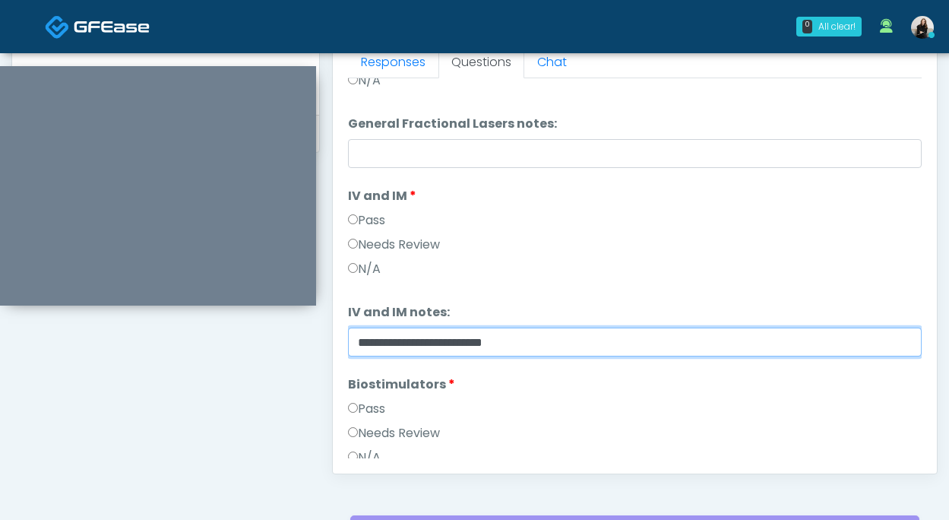
click at [578, 342] on input "**********" at bounding box center [635, 342] width 574 height 29
paste input "**********"
click at [523, 339] on input "**********" at bounding box center [635, 342] width 574 height 29
click at [769, 334] on input "**********" at bounding box center [635, 342] width 574 height 29
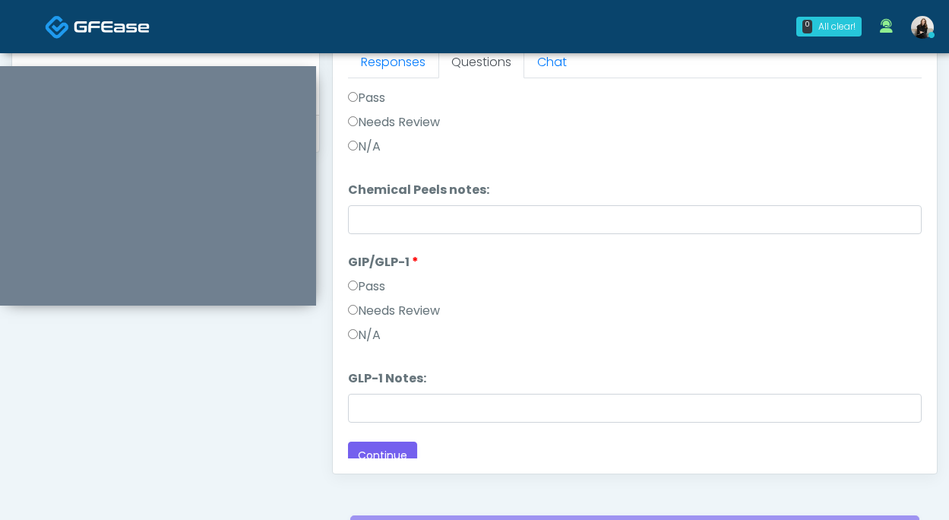
scroll to position [1383, 0]
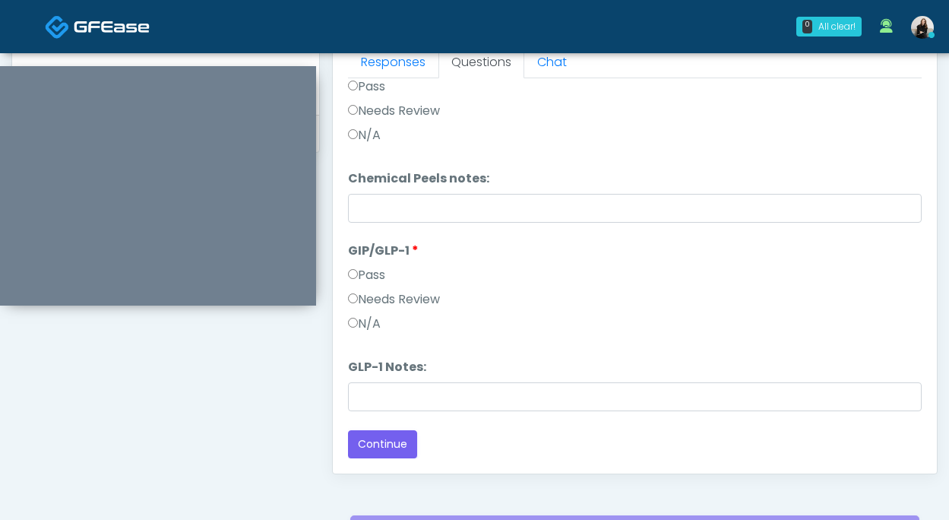
type input "**********"
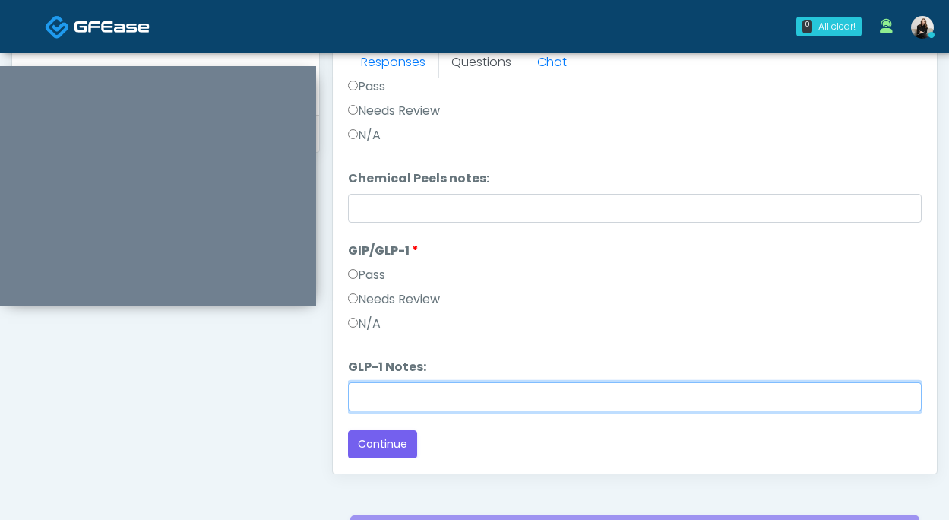
click at [639, 400] on input "GLP-1 Notes:" at bounding box center [635, 396] width 574 height 29
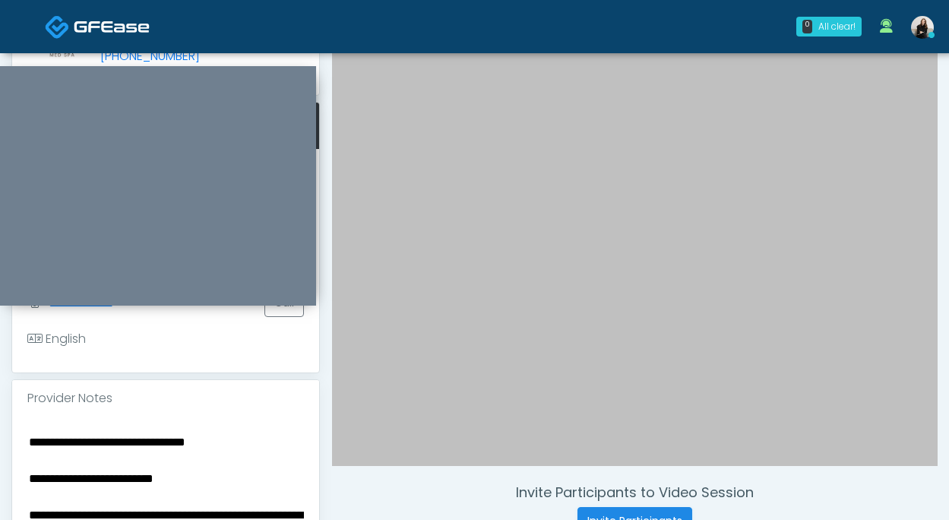
scroll to position [255, 0]
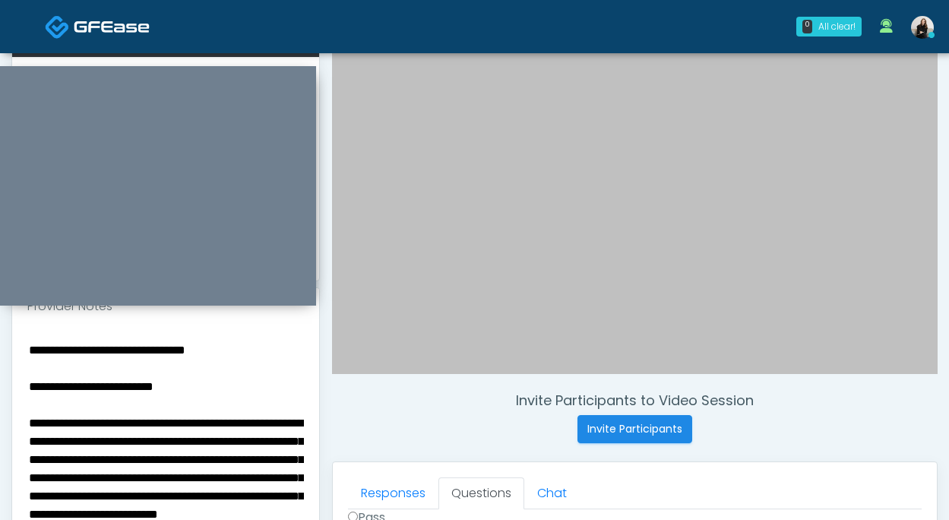
type input "**********"
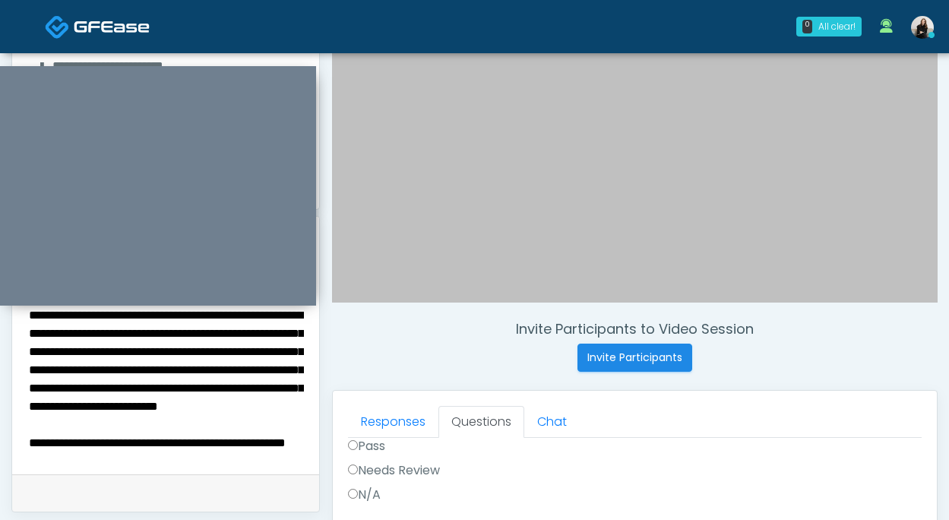
scroll to position [56, 0]
click at [282, 423] on textarea "**********" at bounding box center [165, 360] width 277 height 185
click at [212, 407] on textarea "**********" at bounding box center [165, 360] width 277 height 185
drag, startPoint x: 108, startPoint y: 425, endPoint x: 49, endPoint y: 423, distance: 59.3
click at [49, 423] on textarea "**********" at bounding box center [165, 360] width 277 height 185
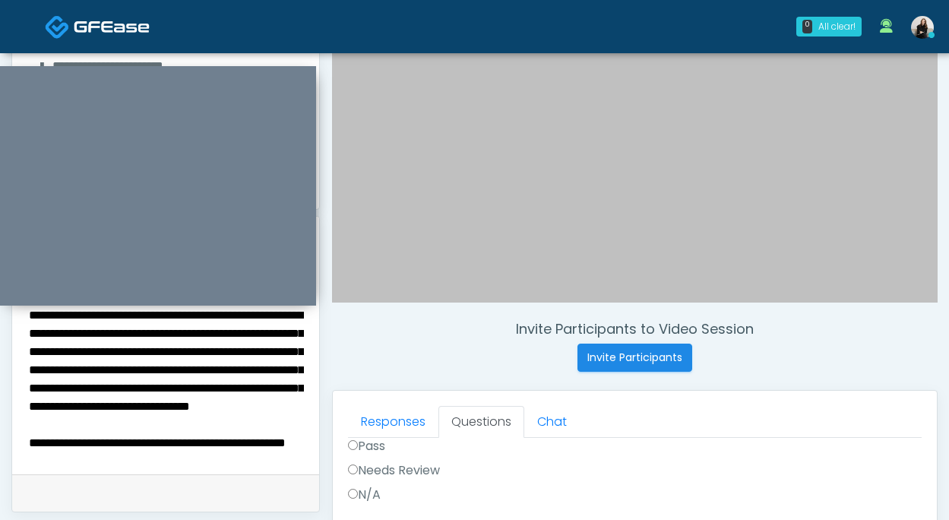
click at [301, 432] on textarea "**********" at bounding box center [165, 360] width 277 height 185
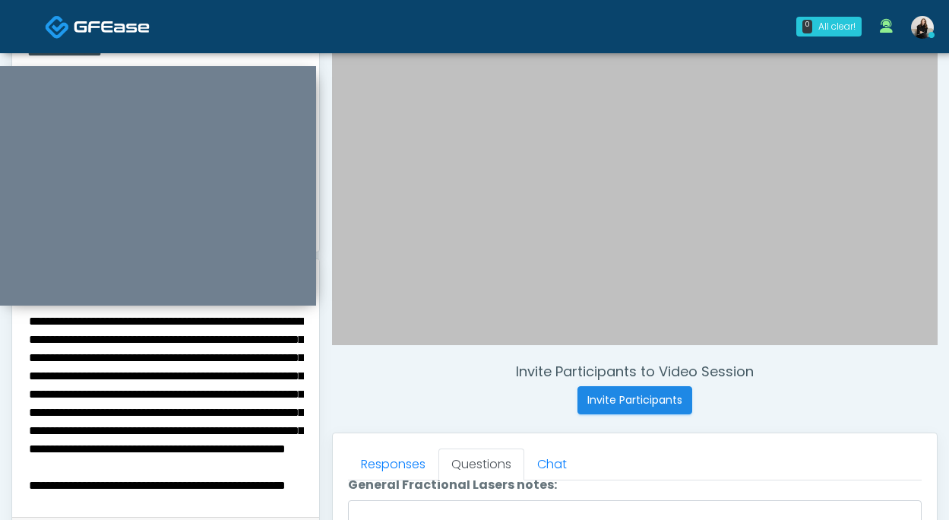
scroll to position [146, 0]
click at [39, 429] on textarea "**********" at bounding box center [165, 403] width 277 height 185
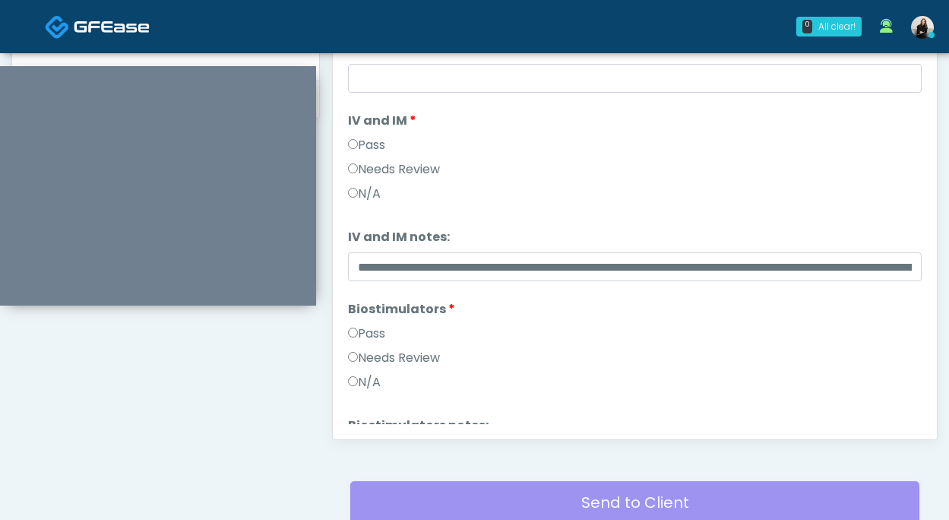
scroll to position [1383, 0]
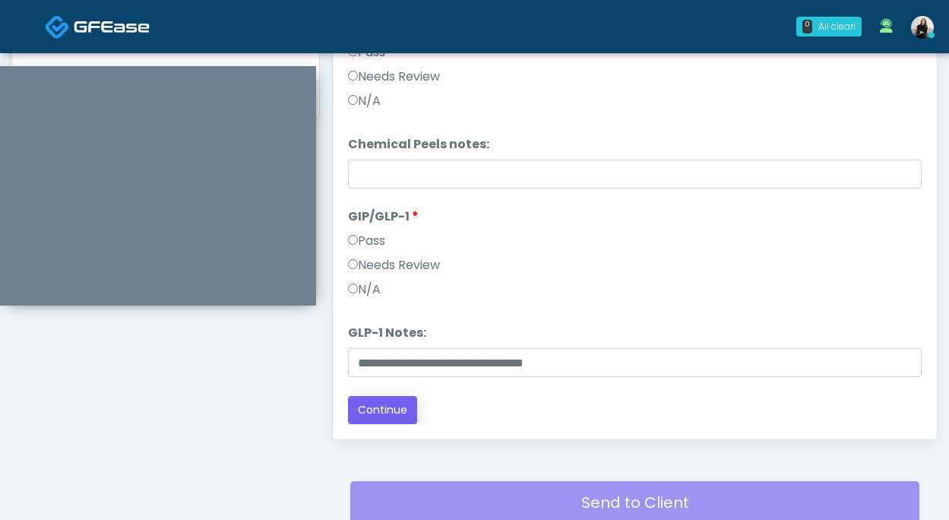
type textarea "**********"
click at [385, 412] on button "Continue" at bounding box center [382, 410] width 69 height 28
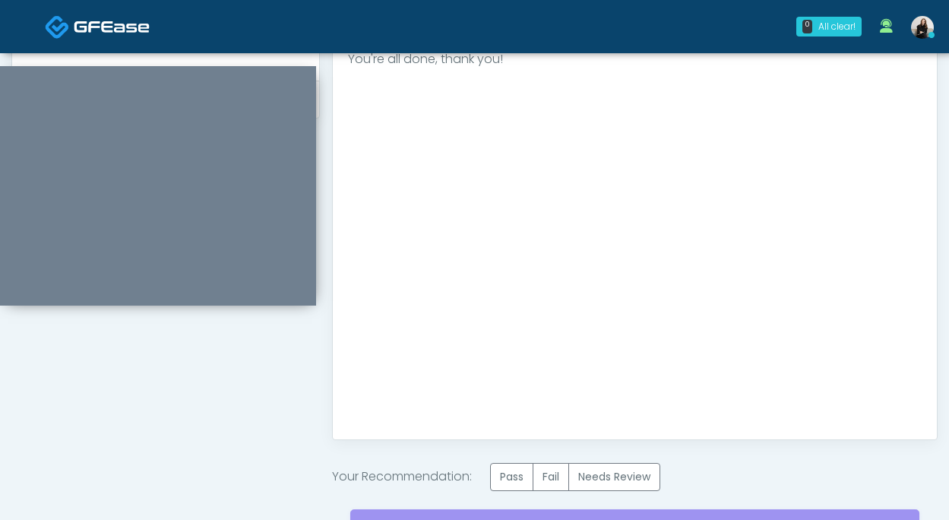
scroll to position [0, 0]
click at [606, 475] on label "Needs Review" at bounding box center [615, 477] width 92 height 28
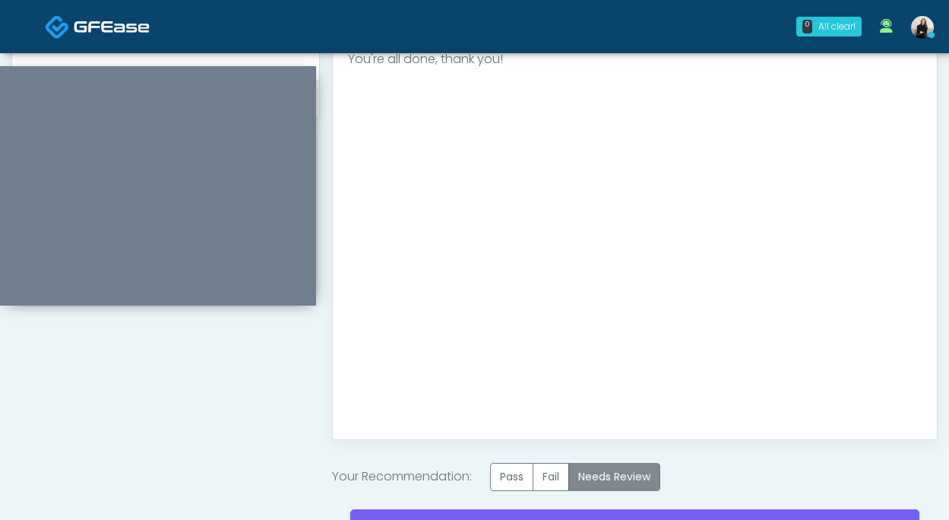
scroll to position [727, 0]
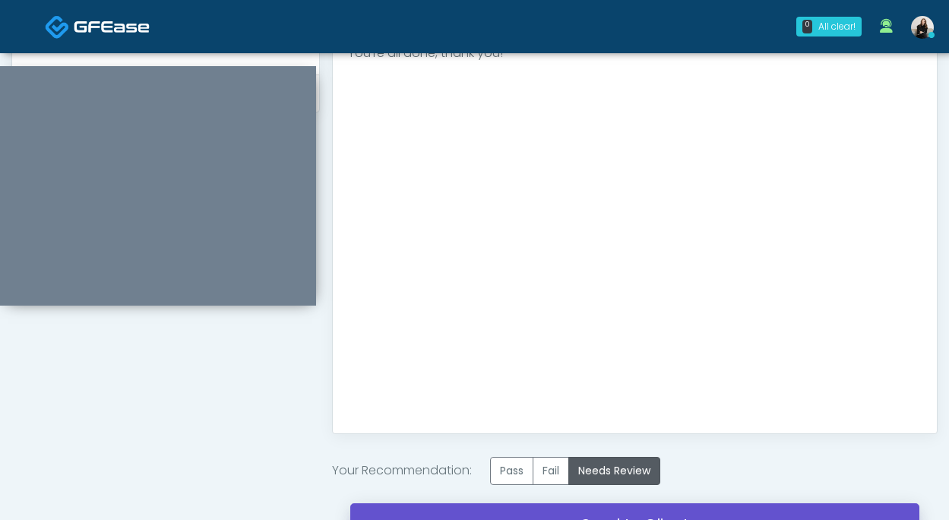
click at [604, 506] on link "Send to Client" at bounding box center [634, 524] width 569 height 43
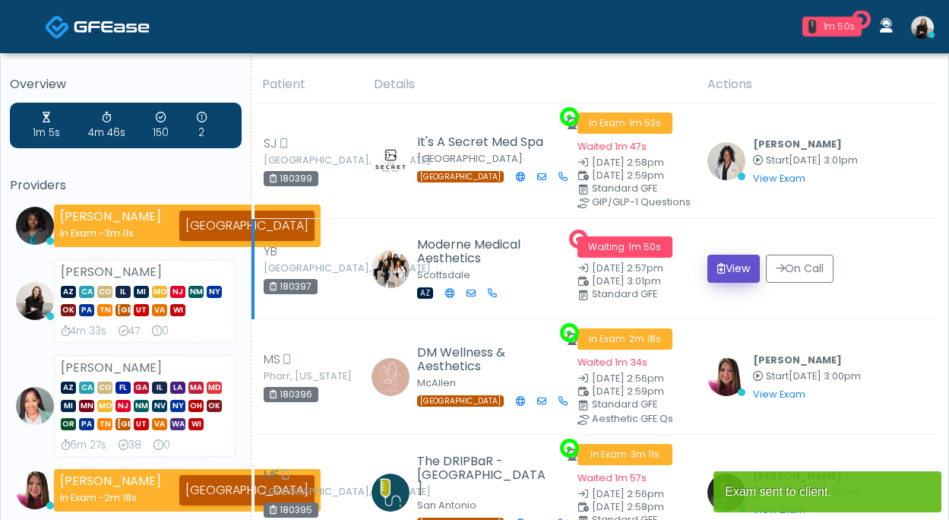
click at [750, 268] on button "View" at bounding box center [734, 269] width 52 height 28
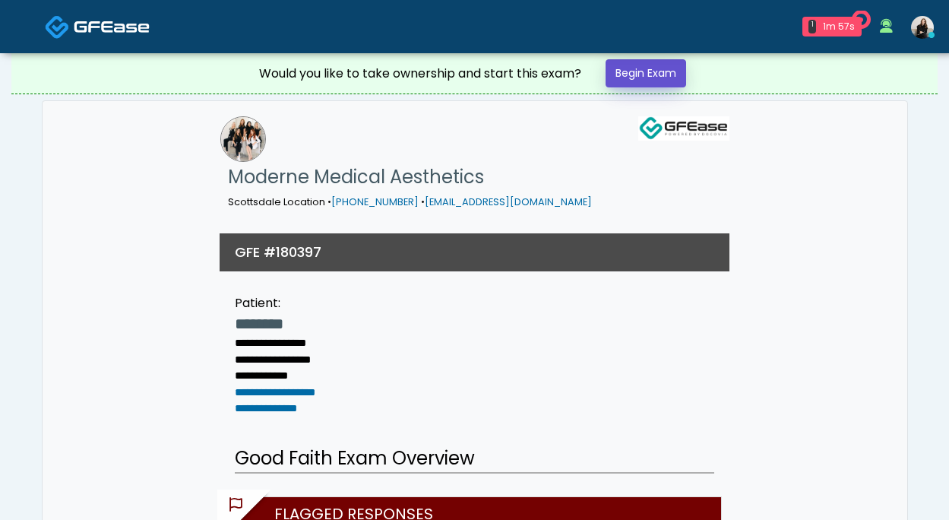
click at [670, 71] on link "Begin Exam" at bounding box center [646, 73] width 81 height 28
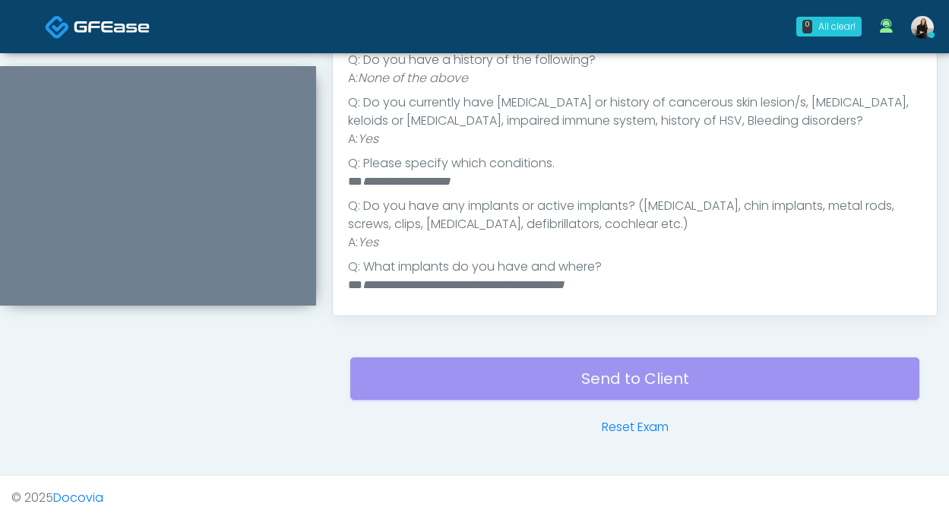
scroll to position [634, 0]
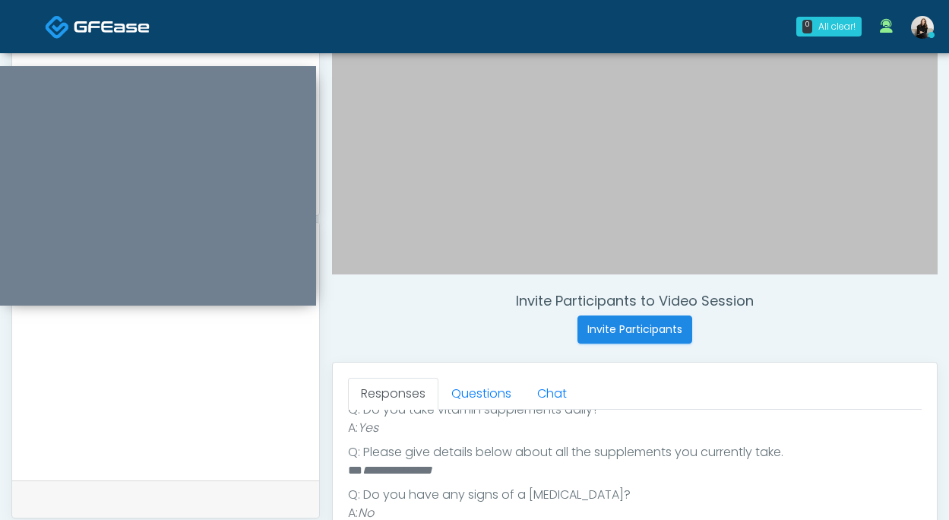
click at [189, 343] on textarea at bounding box center [165, 366] width 277 height 185
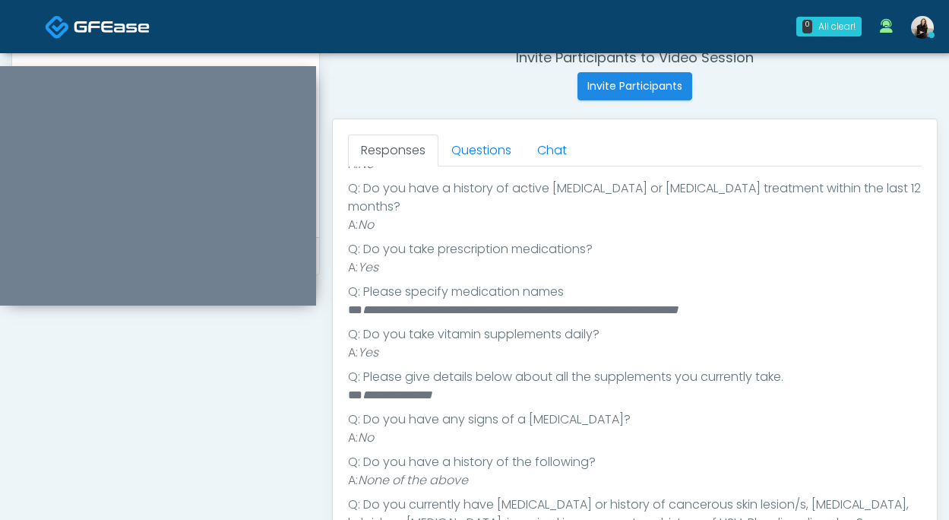
scroll to position [401, 0]
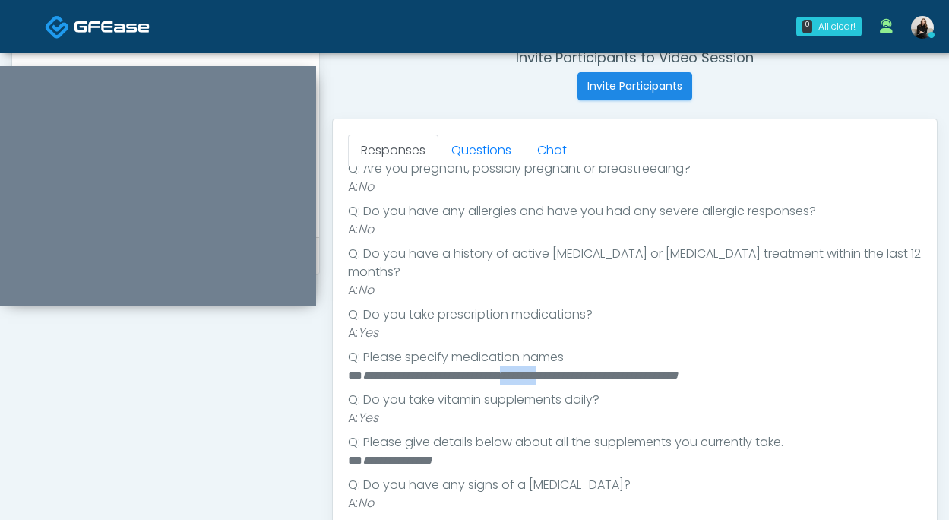
drag, startPoint x: 591, startPoint y: 339, endPoint x: 544, endPoint y: 342, distance: 47.2
click at [544, 369] on em "**********" at bounding box center [521, 374] width 316 height 11
copy em "********"
click at [651, 369] on em "**********" at bounding box center [521, 374] width 316 height 11
click at [659, 350] on ul "**********" at bounding box center [635, 482] width 574 height 645
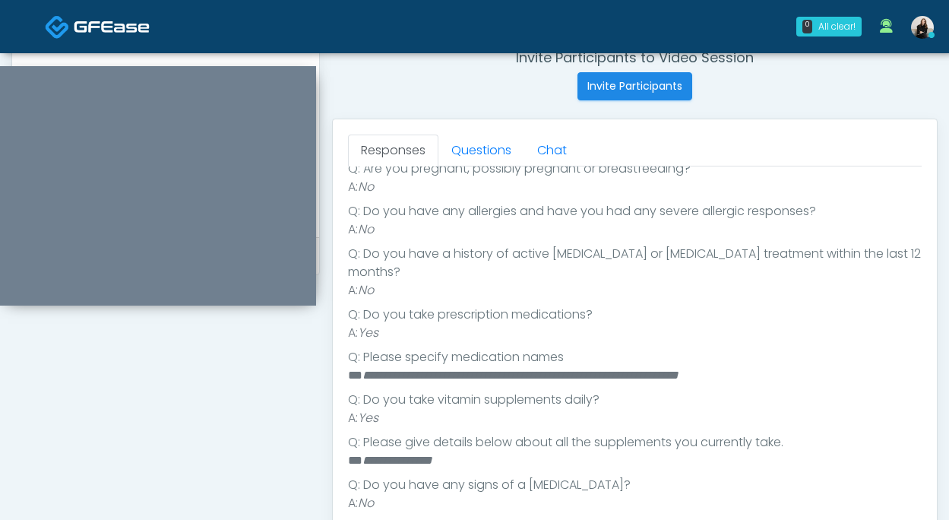
click at [675, 369] on em "**********" at bounding box center [521, 374] width 316 height 11
copy em "**********"
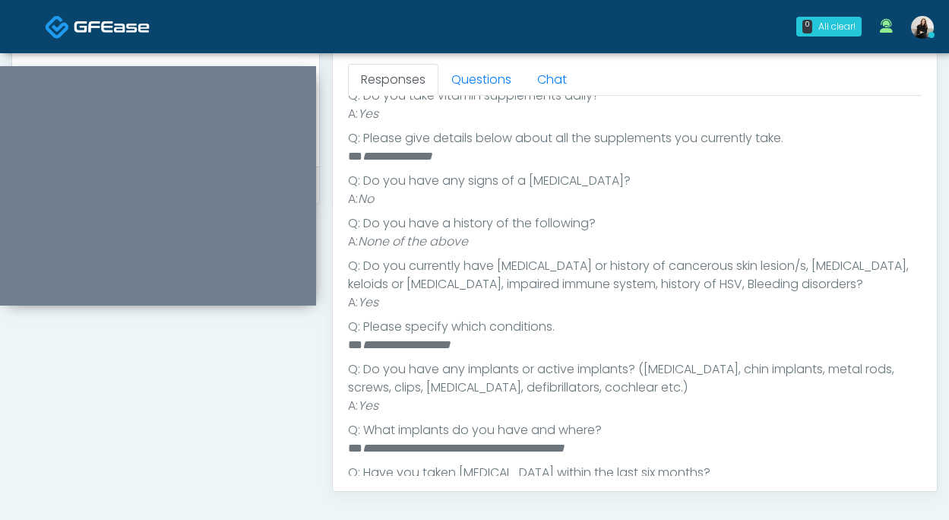
scroll to position [678, 0]
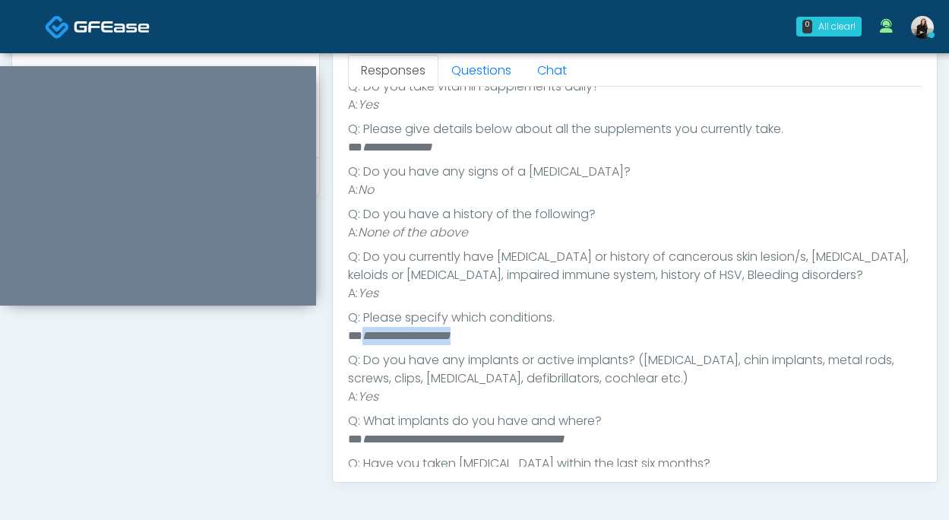
drag, startPoint x: 362, startPoint y: 299, endPoint x: 477, endPoint y: 303, distance: 114.9
click at [477, 327] on li "**********" at bounding box center [635, 336] width 574 height 18
copy em "**********"
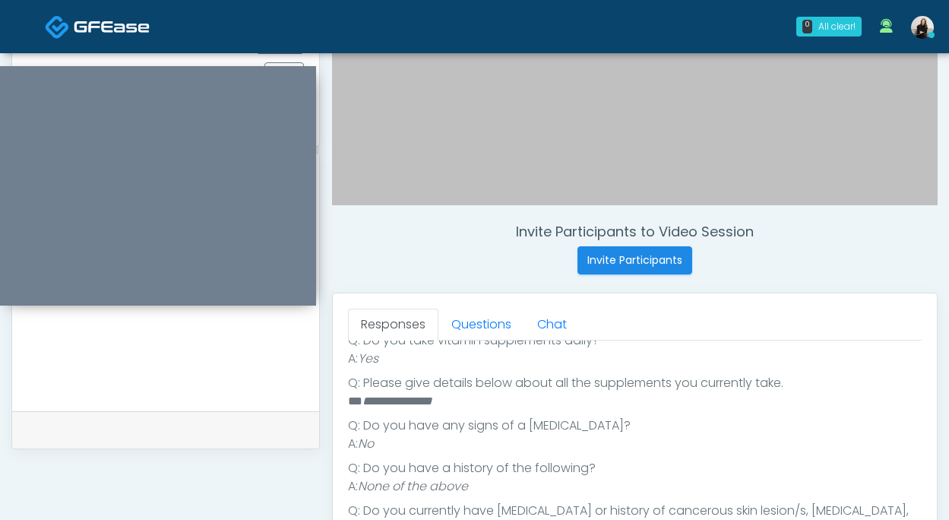
scroll to position [331, 0]
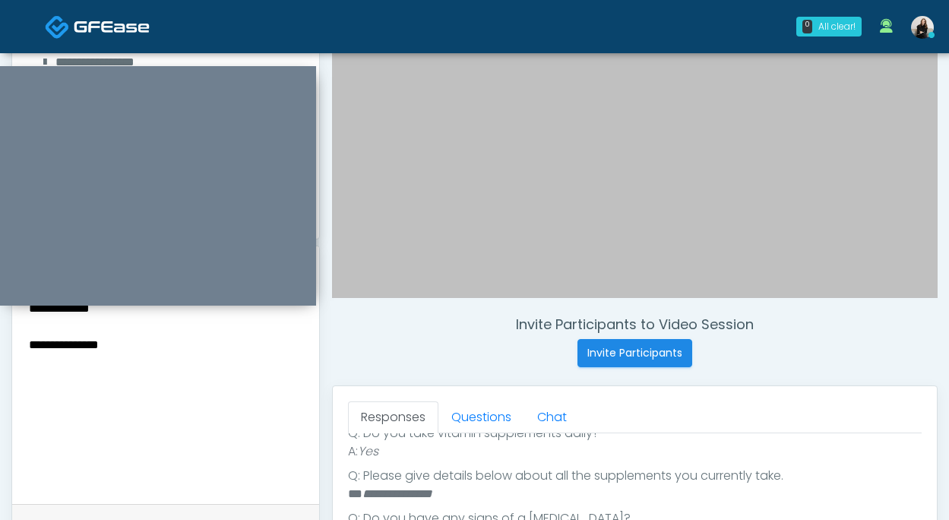
click at [213, 347] on textarea "**********" at bounding box center [165, 390] width 277 height 185
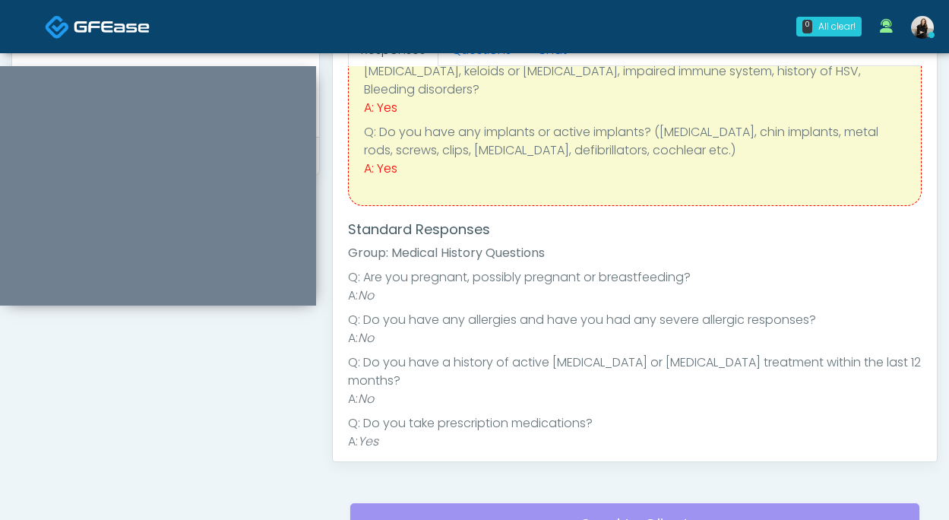
scroll to position [0, 0]
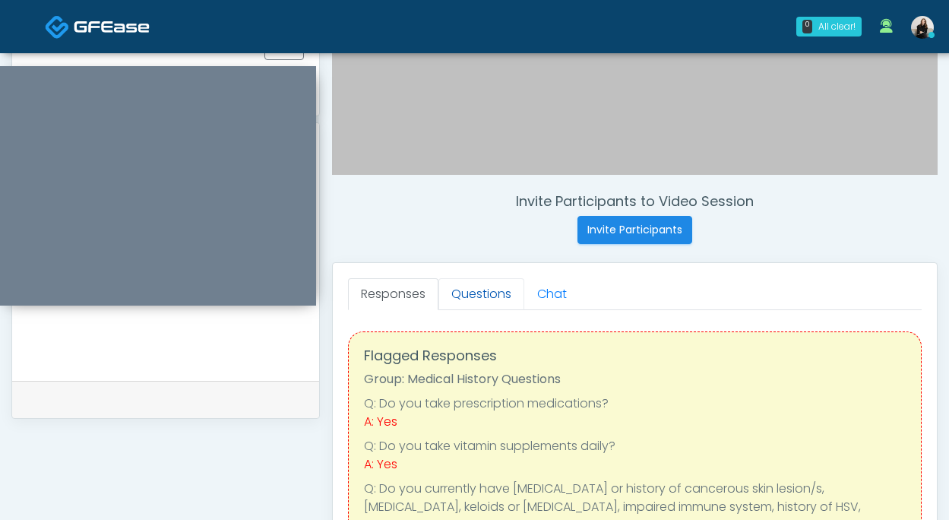
type textarea "**********"
click at [484, 300] on link "Questions" at bounding box center [482, 294] width 86 height 32
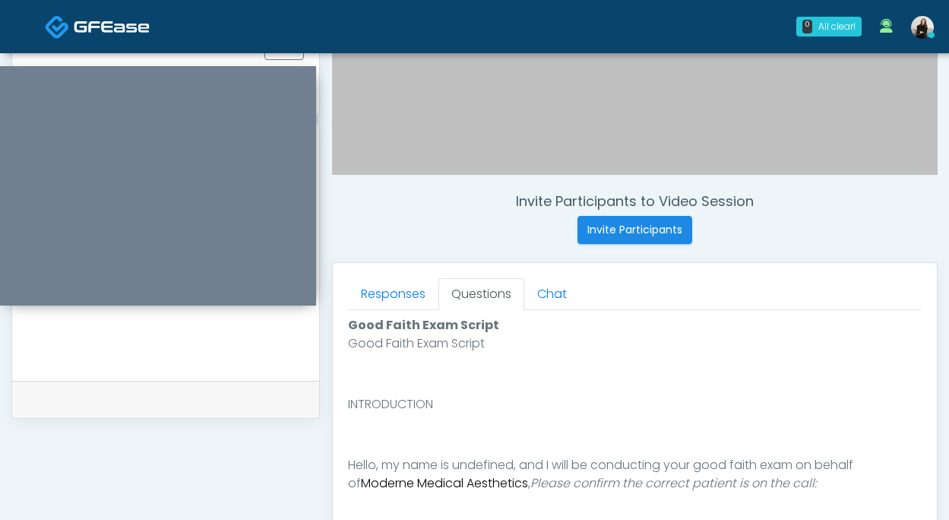
scroll to position [845, 0]
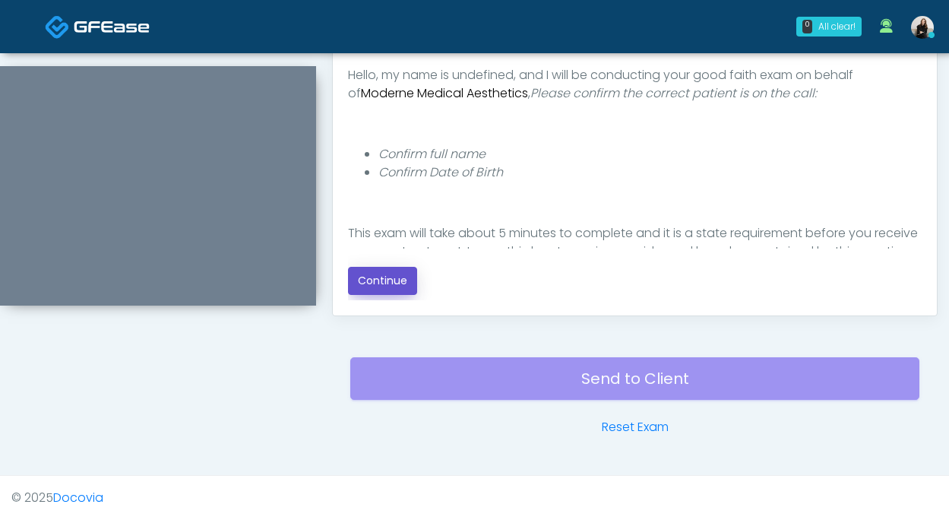
click at [402, 283] on button "Continue" at bounding box center [382, 281] width 69 height 28
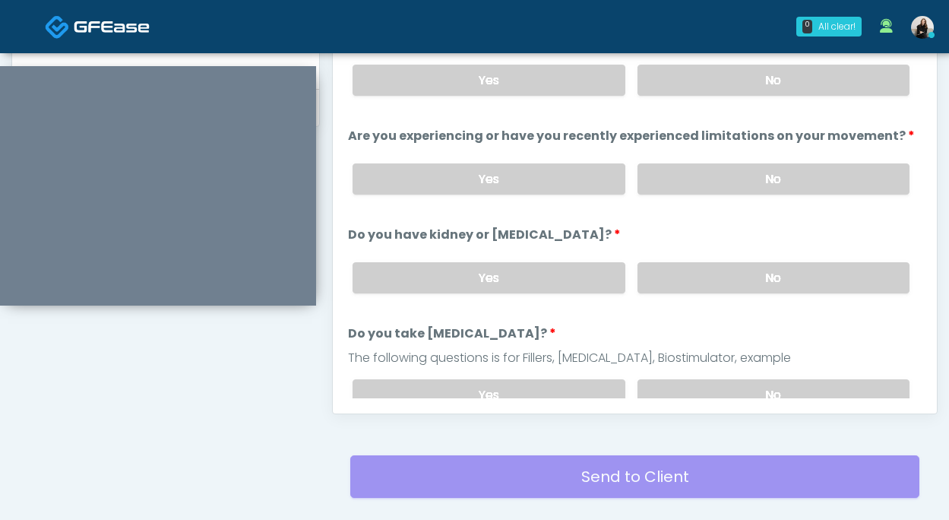
scroll to position [689, 0]
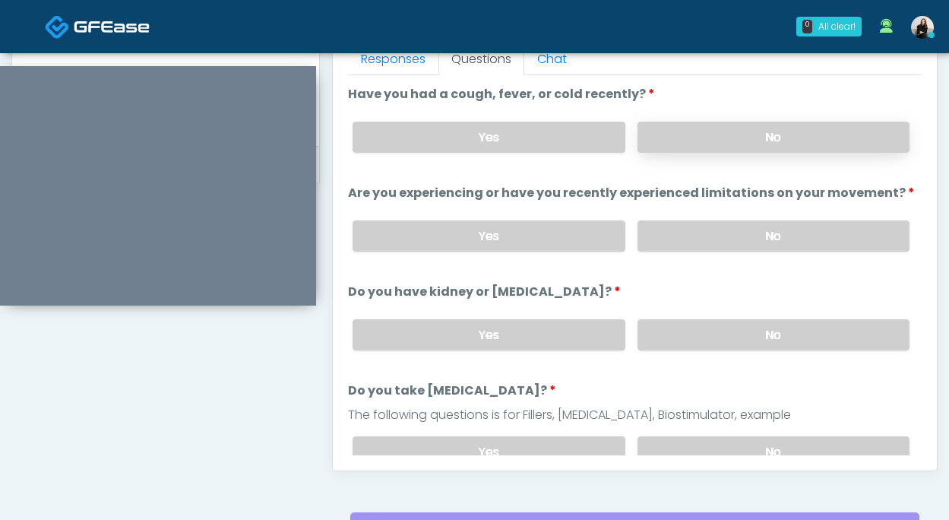
click at [715, 138] on label "No" at bounding box center [774, 137] width 272 height 31
click at [707, 242] on label "No" at bounding box center [774, 235] width 272 height 31
click at [713, 333] on label "No" at bounding box center [774, 334] width 272 height 31
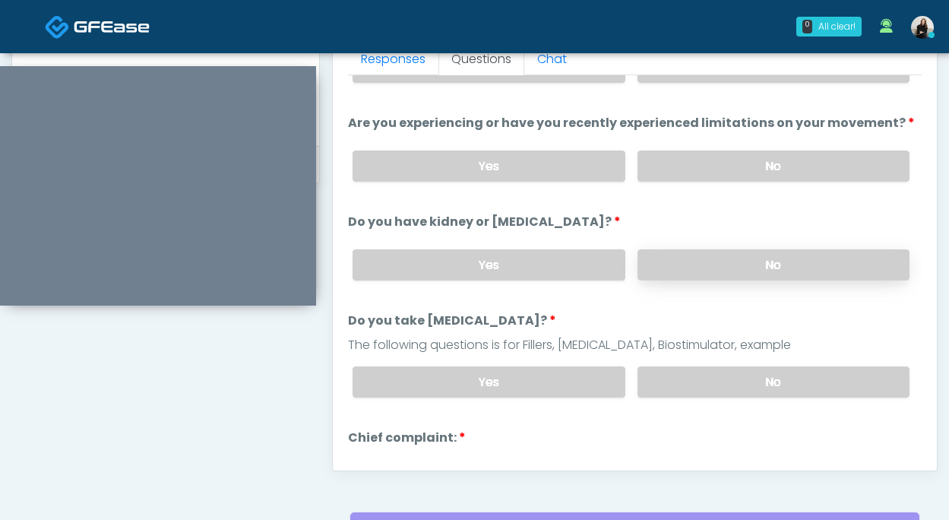
scroll to position [170, 0]
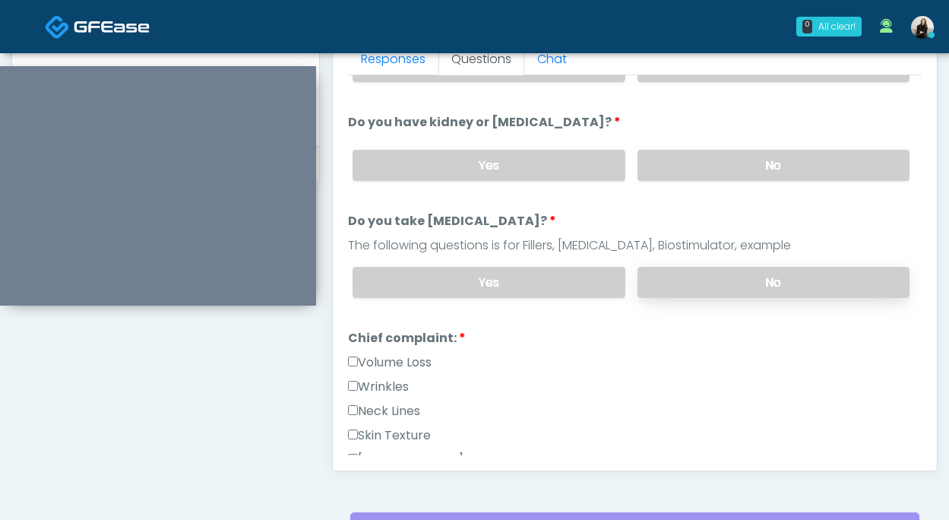
click at [712, 283] on label "No" at bounding box center [774, 282] width 272 height 31
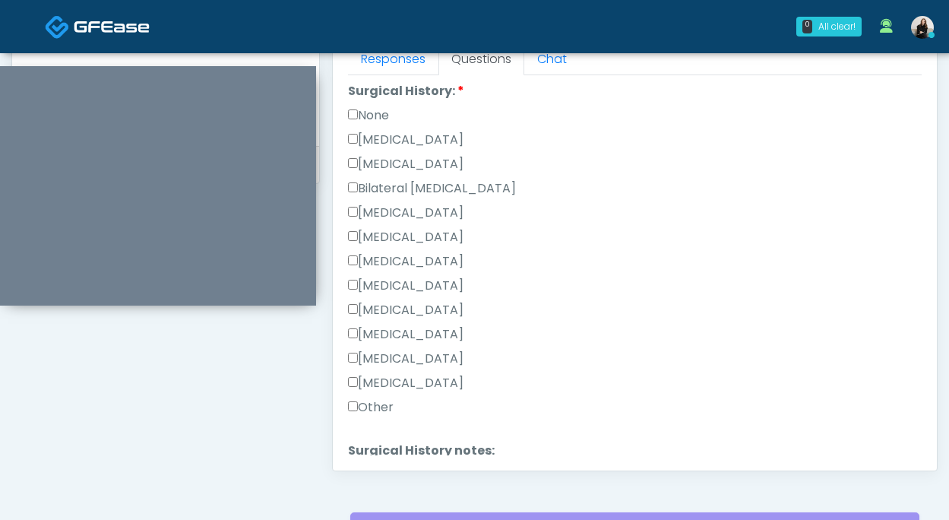
scroll to position [831, 0]
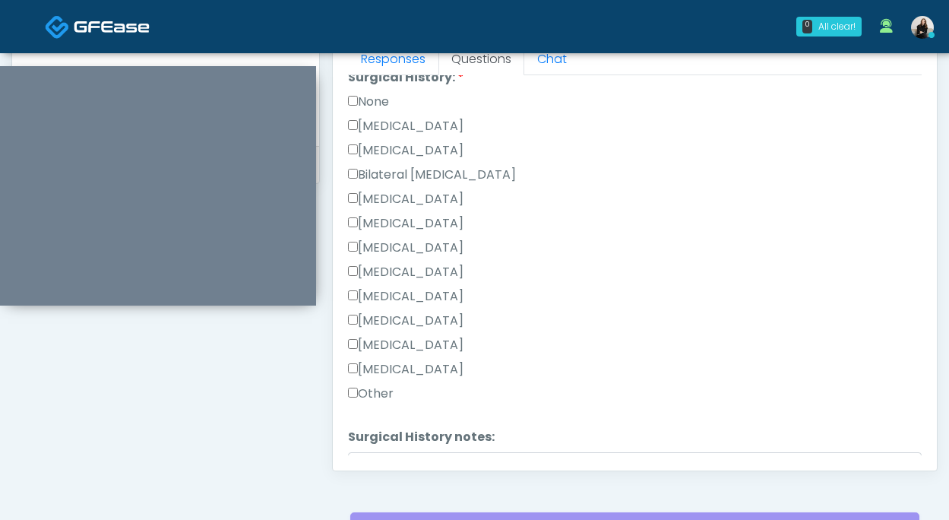
click at [387, 385] on label "Other" at bounding box center [371, 394] width 46 height 18
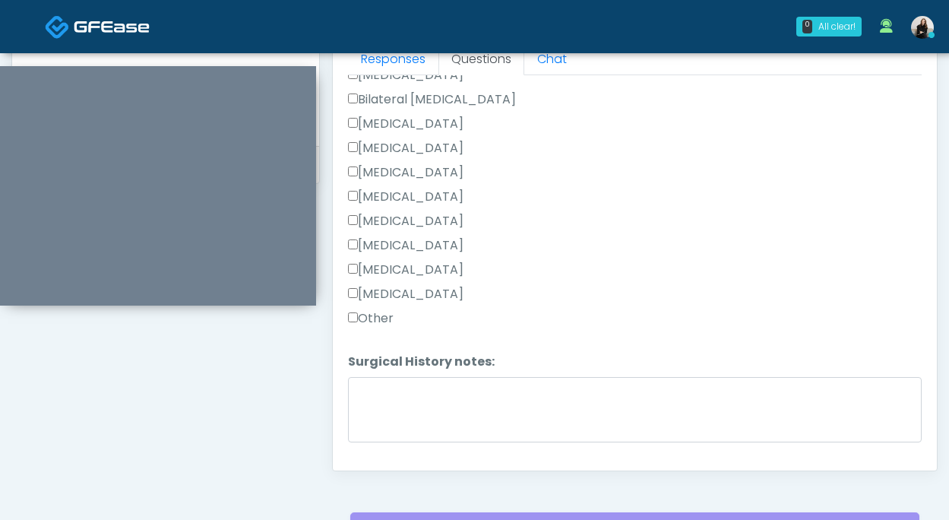
scroll to position [942, 0]
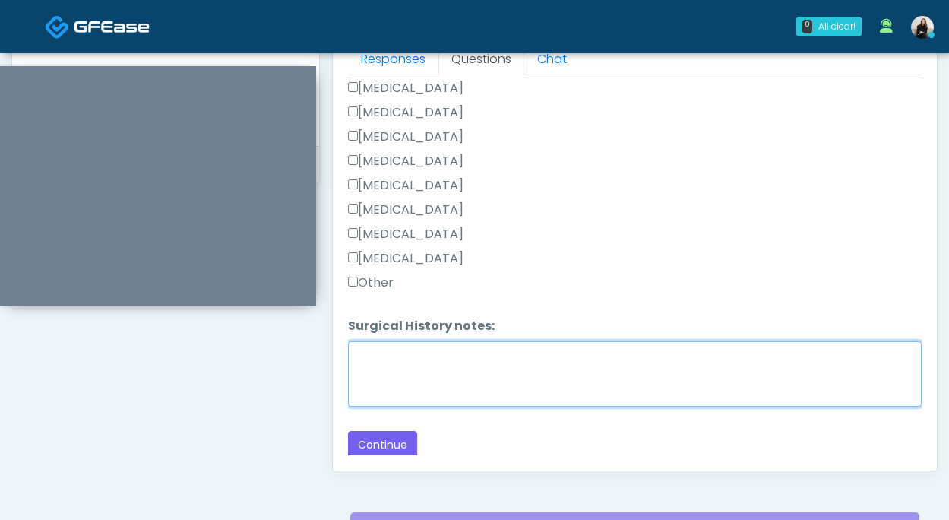
click at [396, 376] on textarea "Surgical History notes:" at bounding box center [635, 373] width 574 height 65
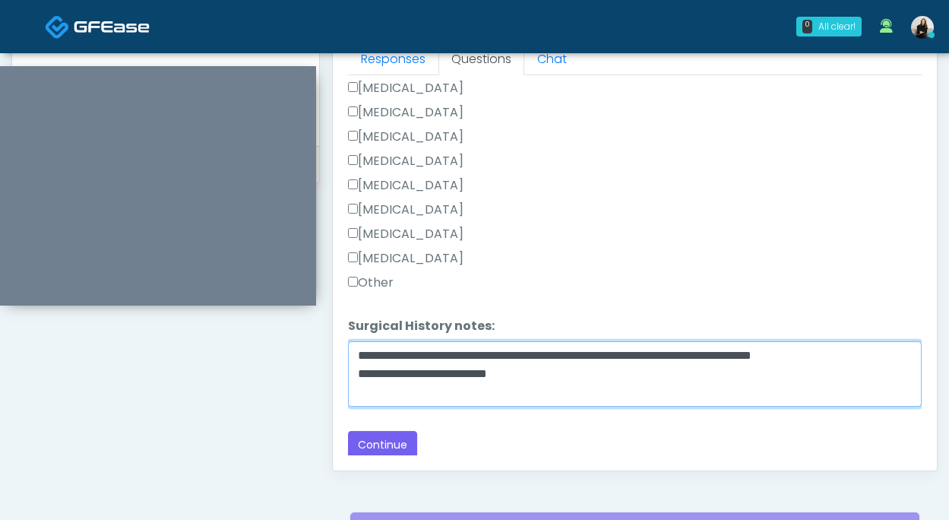
click at [360, 351] on textarea "**********" at bounding box center [635, 373] width 574 height 65
click at [357, 369] on textarea "**********" at bounding box center [635, 373] width 574 height 65
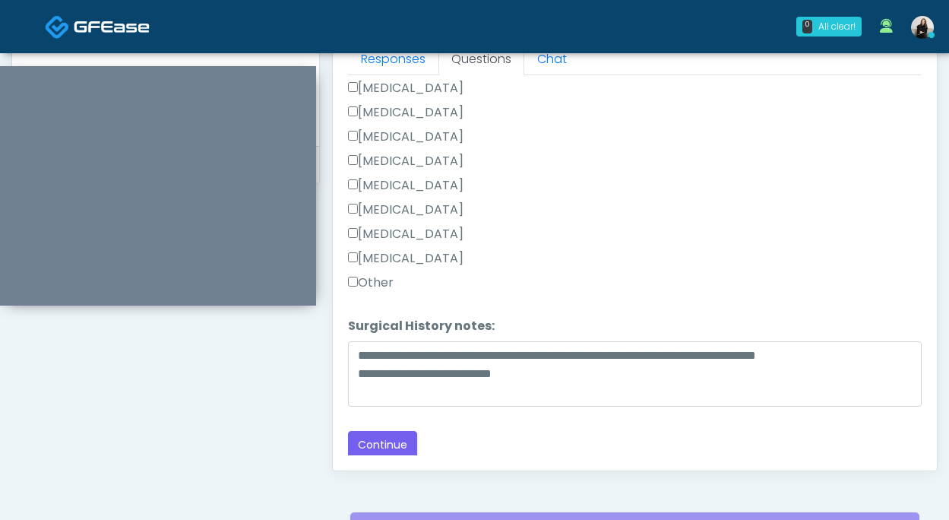
click at [445, 220] on div "Cholecystectomy" at bounding box center [635, 213] width 574 height 24
click at [444, 226] on label "Appendectomy" at bounding box center [406, 234] width 116 height 18
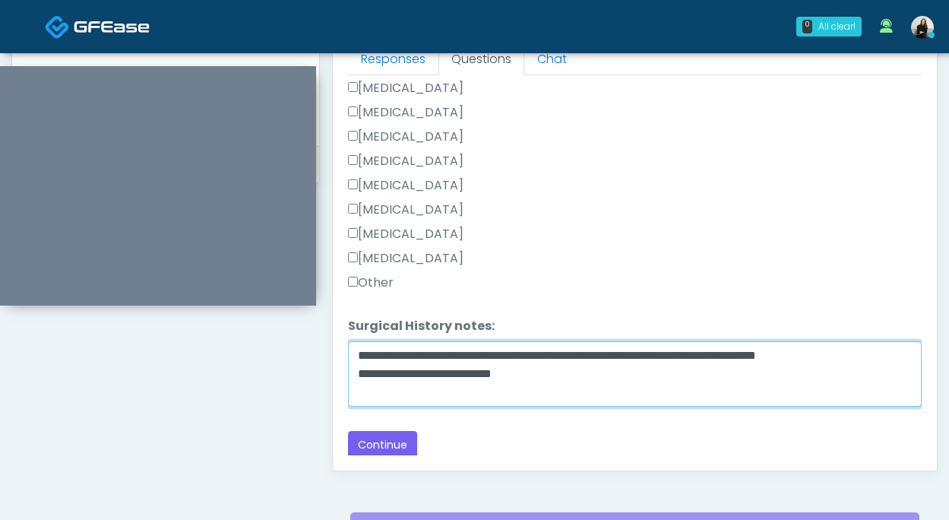
click at [597, 363] on textarea "**********" at bounding box center [635, 373] width 574 height 65
click at [538, 385] on textarea "**********" at bounding box center [635, 373] width 574 height 65
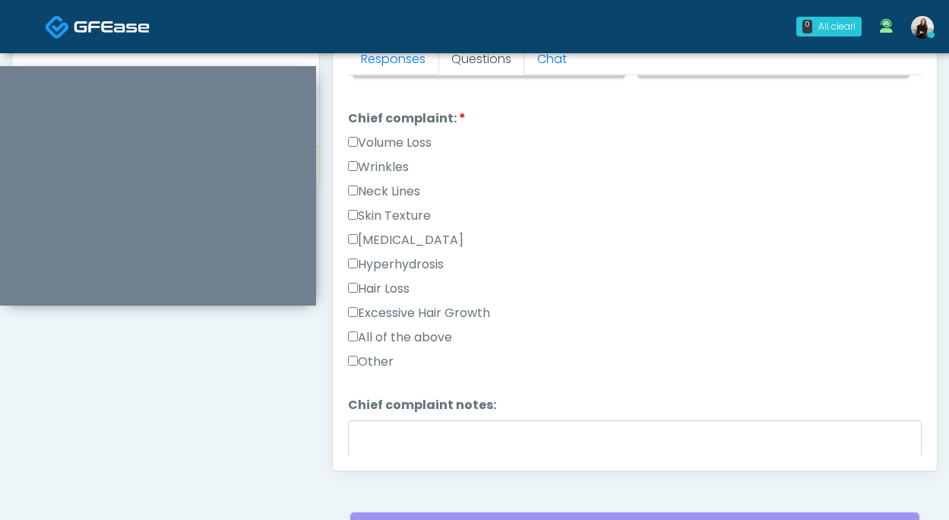
scroll to position [345, 0]
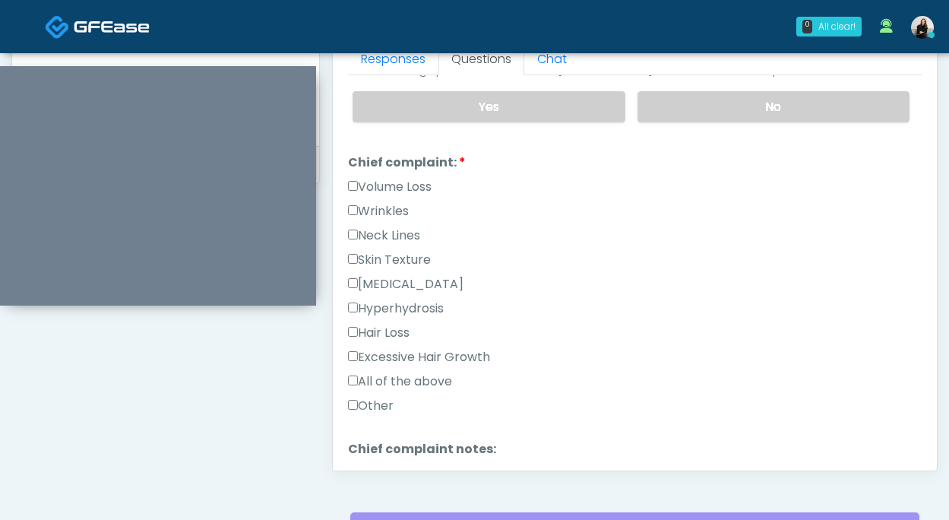
type textarea "**********"
click at [407, 189] on label "Volume Loss" at bounding box center [390, 187] width 84 height 18
click at [401, 208] on label "Wrinkles" at bounding box center [378, 211] width 61 height 18
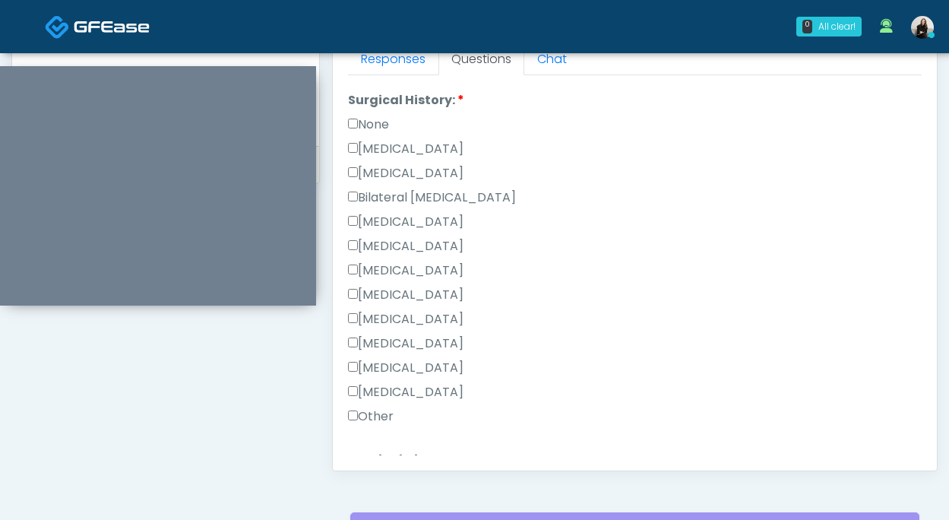
scroll to position [942, 0]
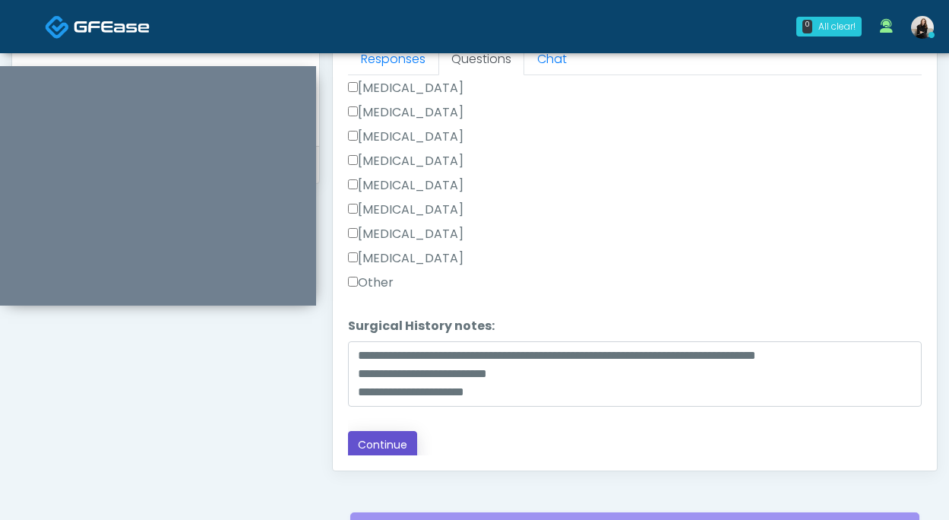
click at [366, 431] on button "Continue" at bounding box center [382, 445] width 69 height 28
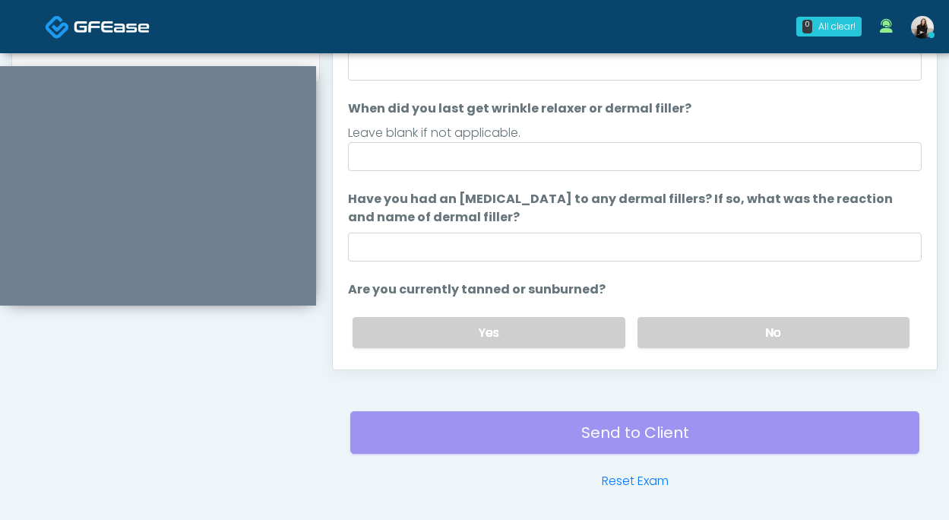
scroll to position [701, 0]
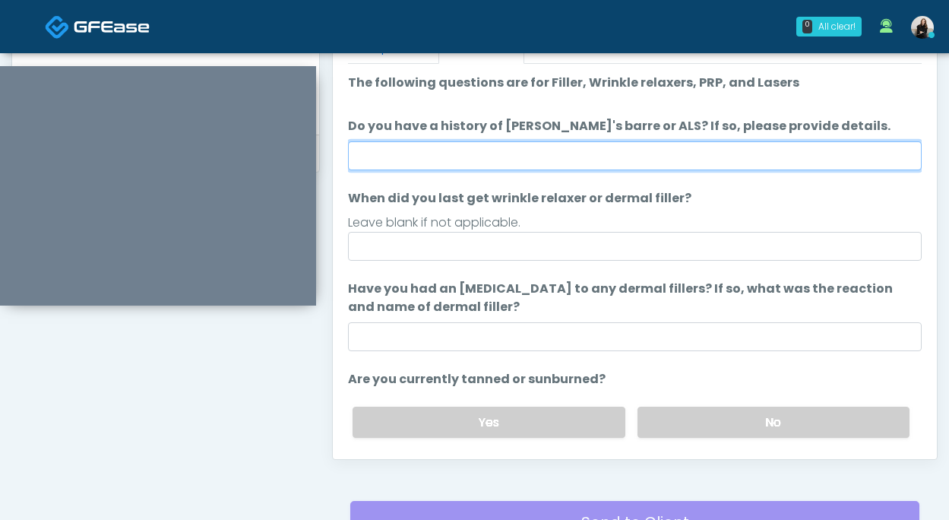
click at [489, 157] on input "Do you have a history of Guillain's barre or ALS? If so, please provide details." at bounding box center [635, 155] width 574 height 29
type input "**"
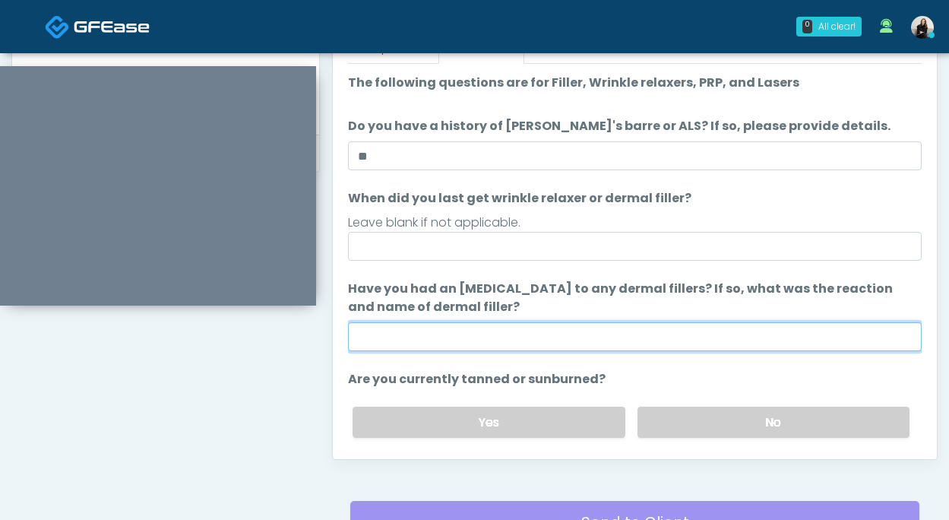
click at [506, 335] on input "Have you had an allergic response to any dermal fillers? If so, what was the re…" at bounding box center [635, 336] width 574 height 29
type input "**"
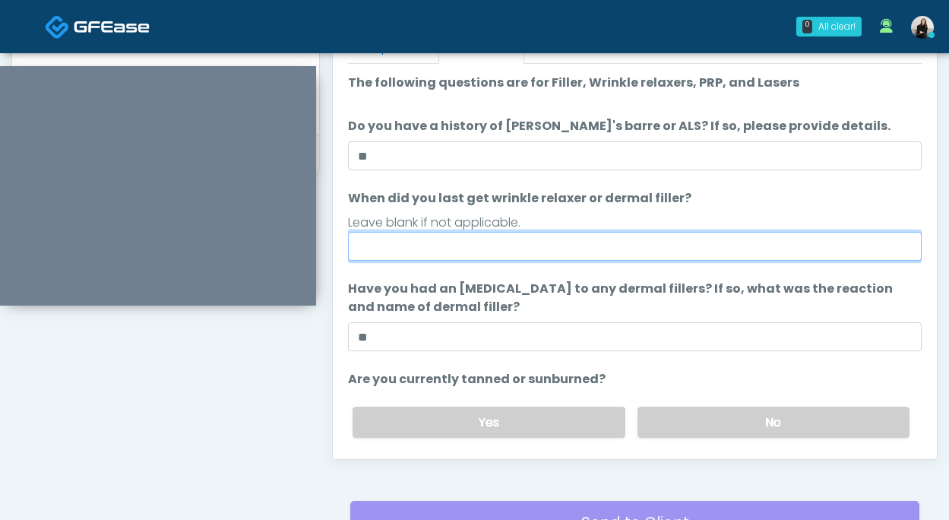
click at [494, 247] on input "When did you last get wrinkle relaxer or dermal filler?" at bounding box center [635, 246] width 574 height 29
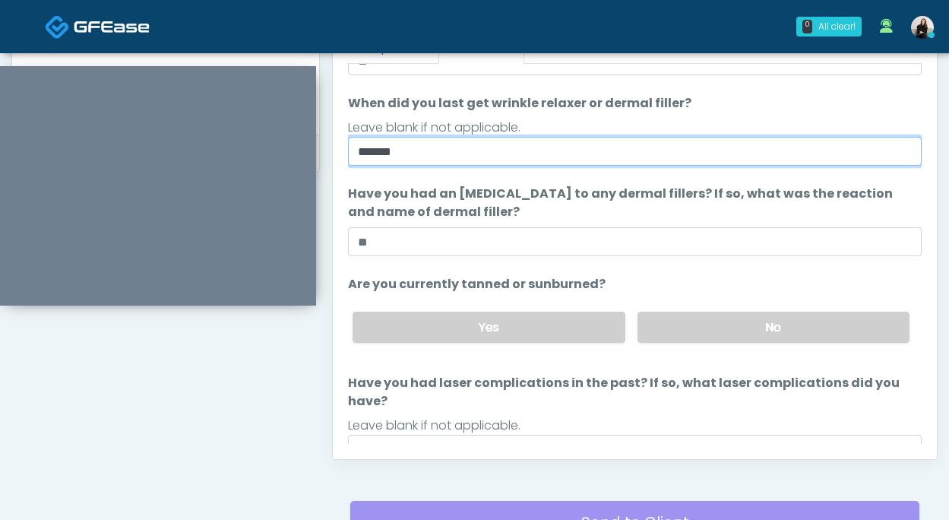
scroll to position [133, 0]
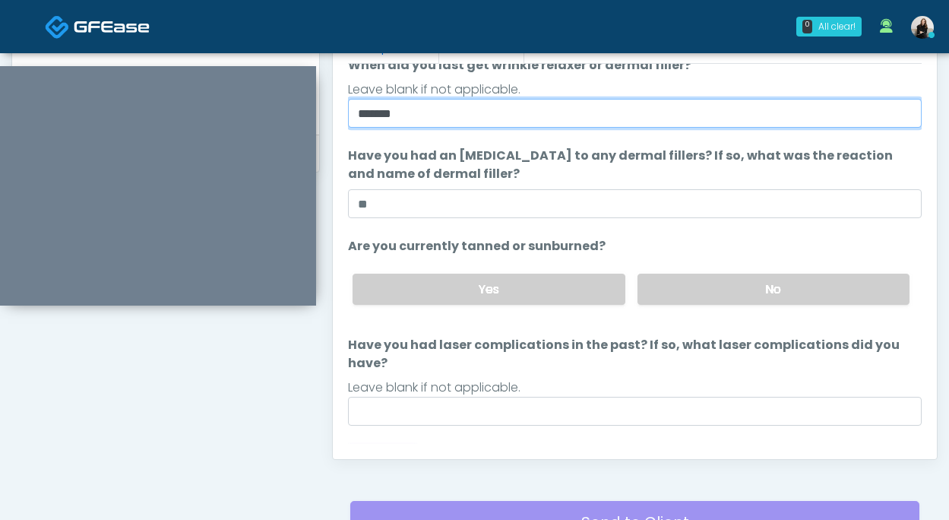
type input "*******"
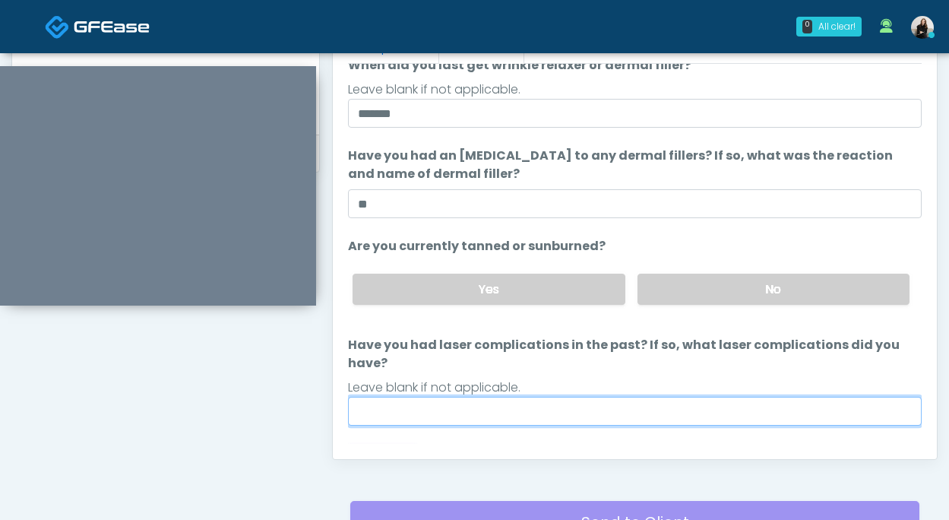
click at [598, 397] on input "Have you had laser complications in the past? If so, what laser complications d…" at bounding box center [635, 411] width 574 height 29
type input "**"
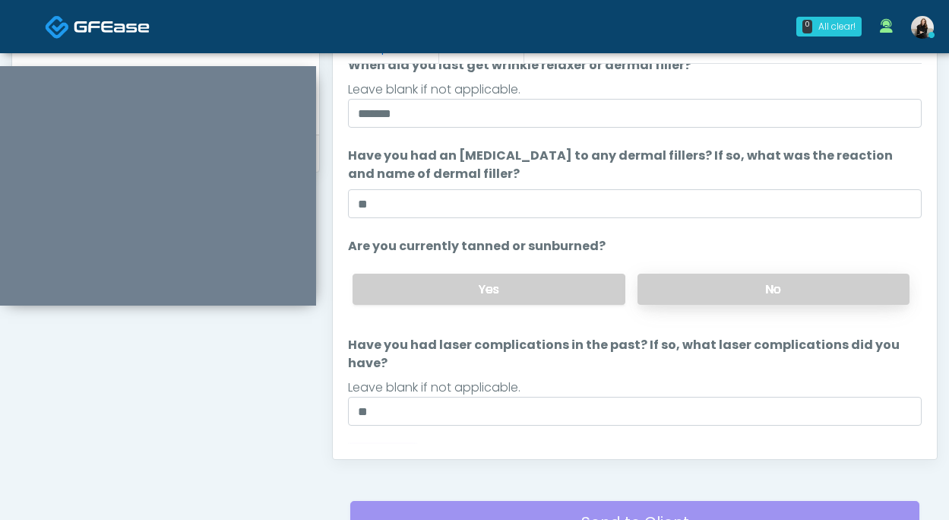
click at [718, 287] on label "No" at bounding box center [774, 289] width 272 height 31
click at [369, 445] on button "Continue" at bounding box center [382, 459] width 69 height 28
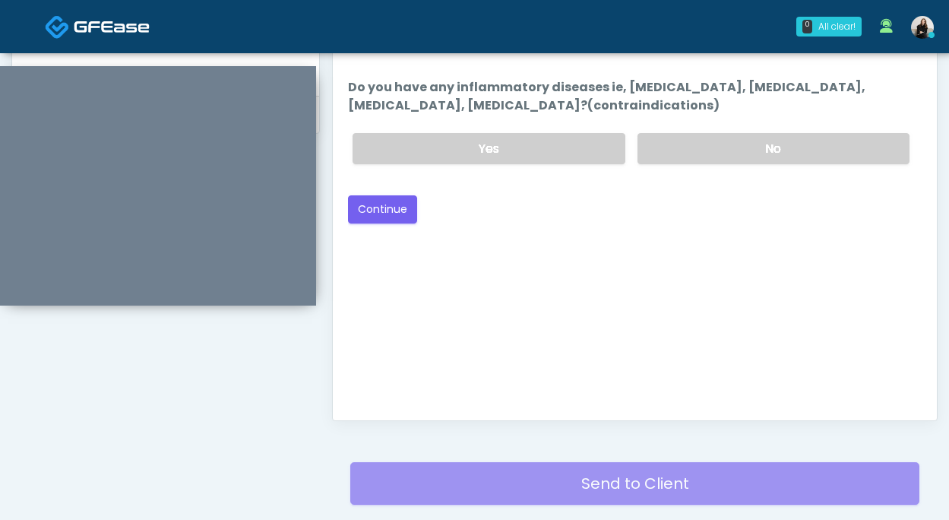
scroll to position [725, 0]
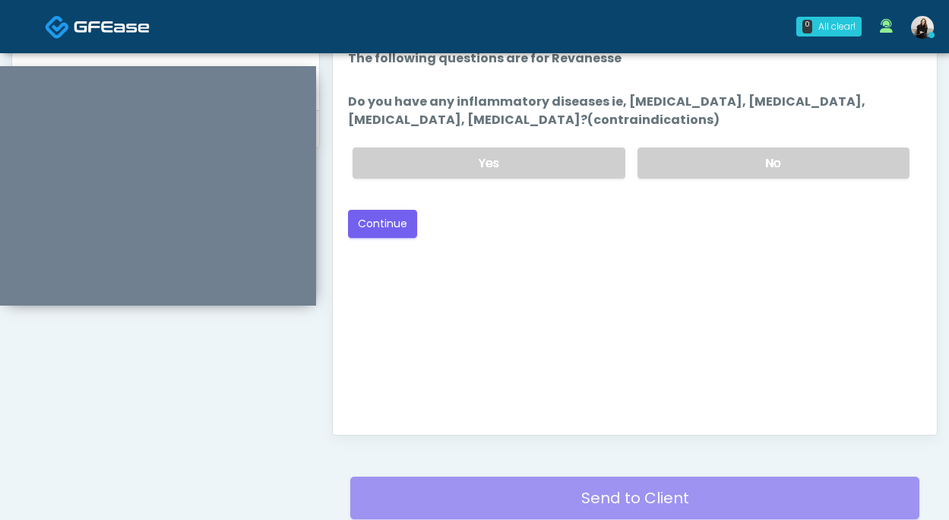
click at [675, 178] on div "Yes No" at bounding box center [632, 162] width 582 height 55
click at [694, 176] on label "No" at bounding box center [774, 162] width 272 height 31
click at [391, 215] on button "Continue" at bounding box center [382, 224] width 69 height 28
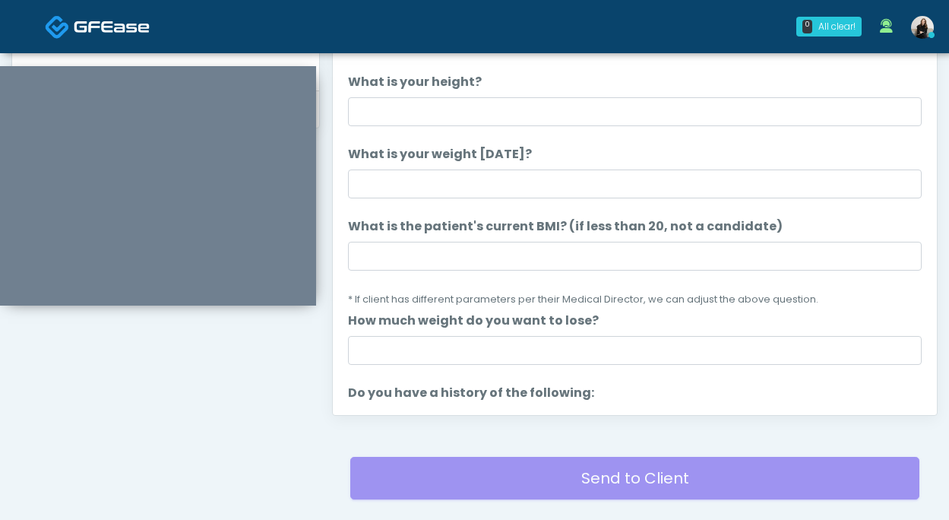
scroll to position [677, 0]
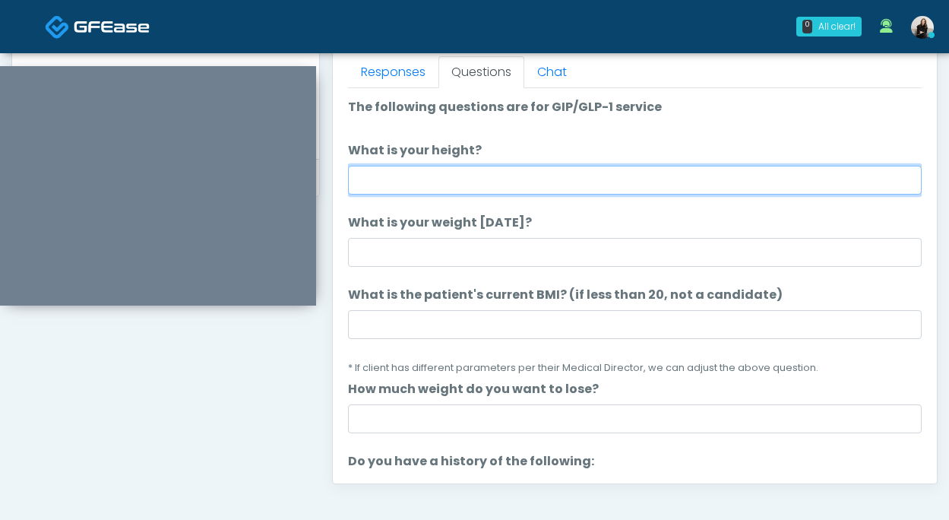
click at [410, 178] on input "What is your height?" at bounding box center [635, 180] width 574 height 29
click at [379, 189] on input "******" at bounding box center [635, 180] width 574 height 29
type input "******"
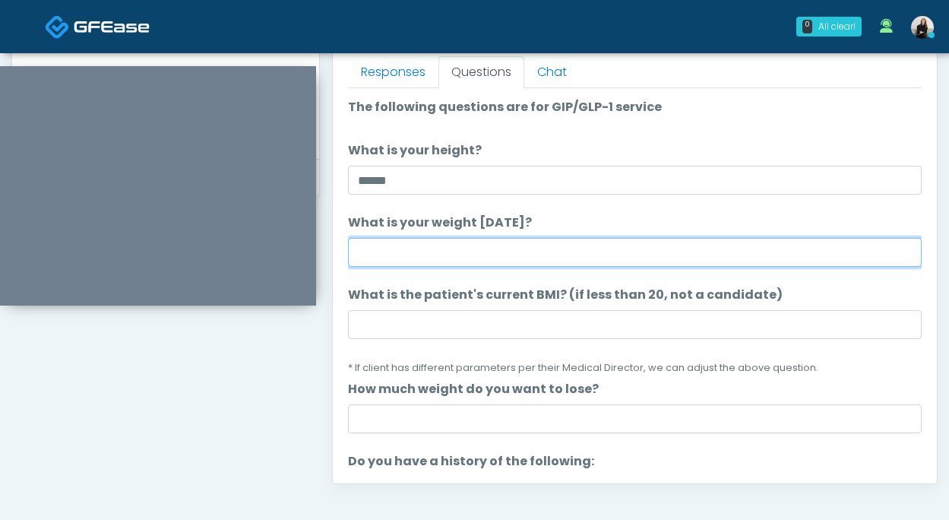
click at [387, 250] on input "What is your weight today?" at bounding box center [635, 252] width 574 height 29
type input "***"
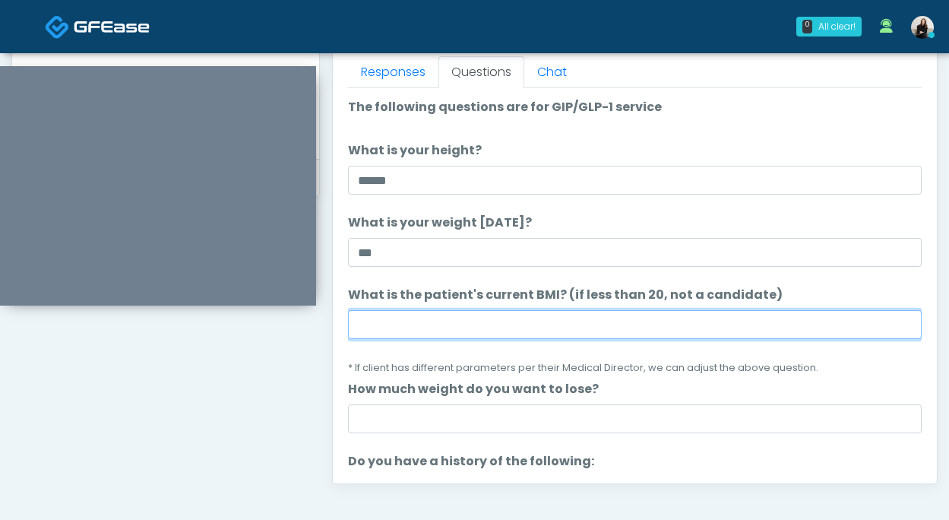
click at [473, 331] on input "What is the patient's current BMI? (if less than 20, not a candidate)" at bounding box center [635, 324] width 574 height 29
paste input "****"
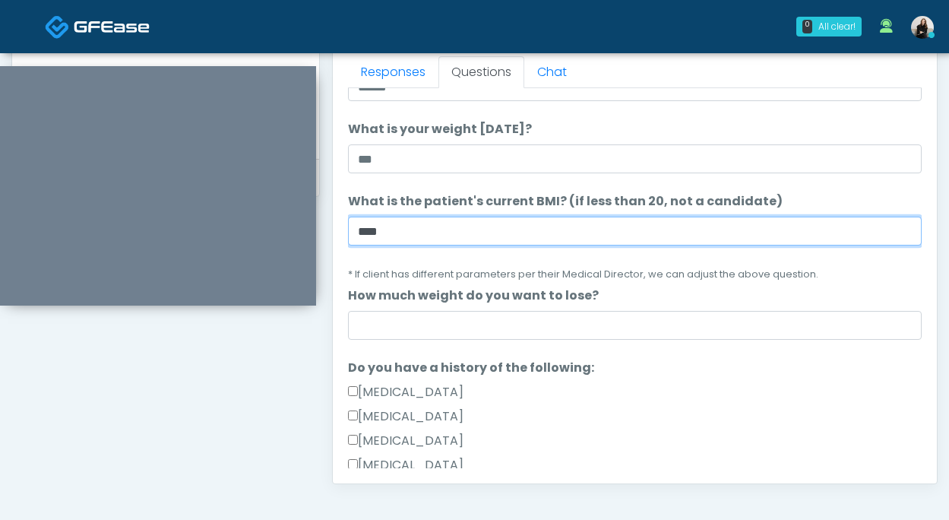
scroll to position [107, 0]
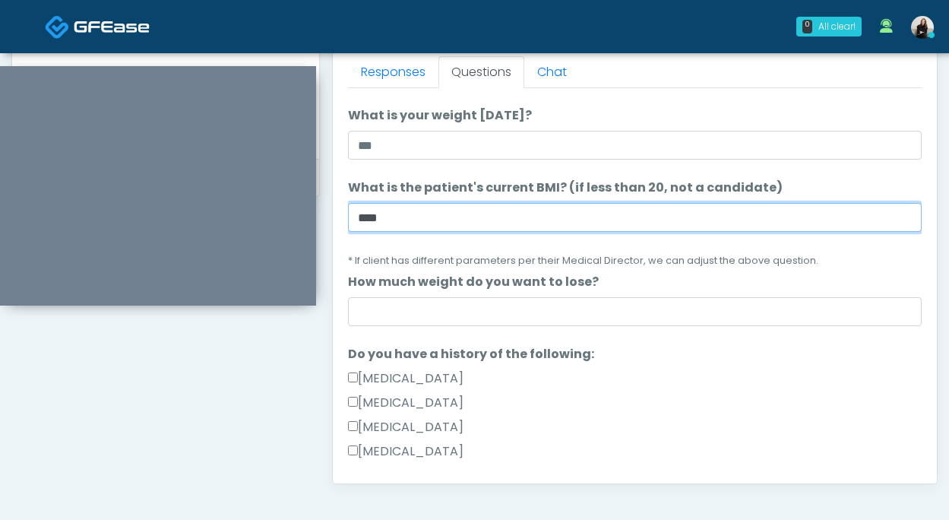
type input "****"
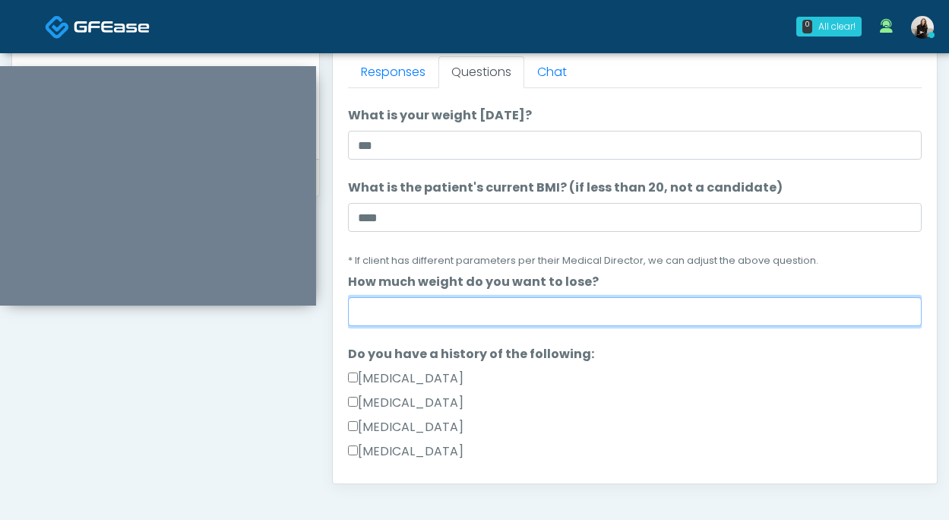
click at [481, 313] on input "How much weight do you want to lose?" at bounding box center [635, 311] width 574 height 29
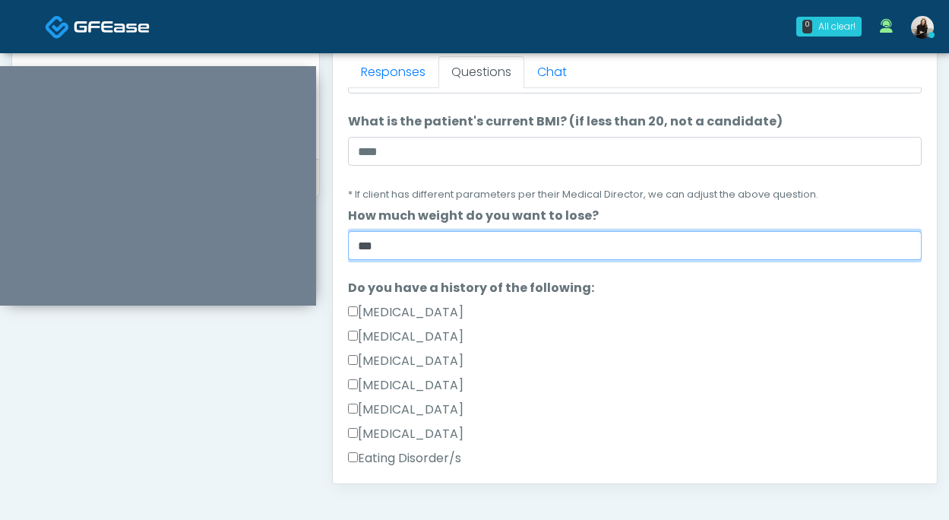
scroll to position [207, 0]
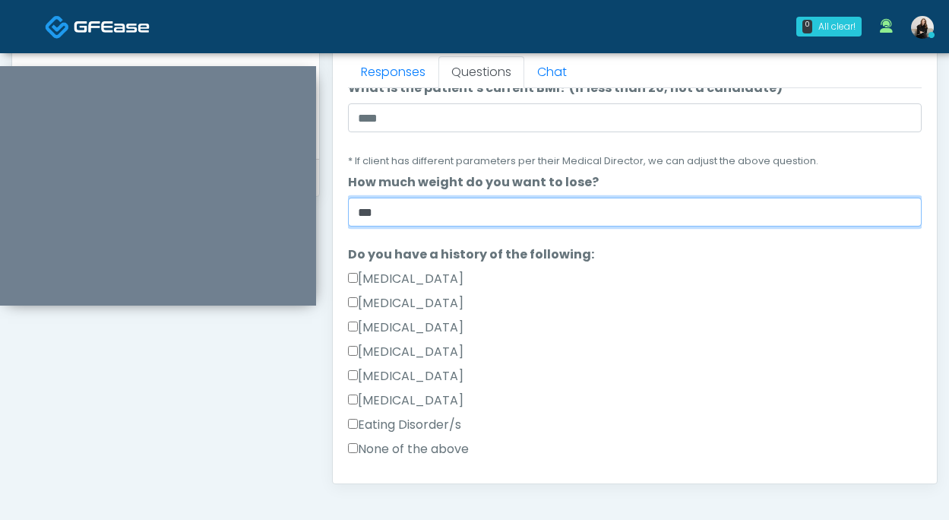
type input "***"
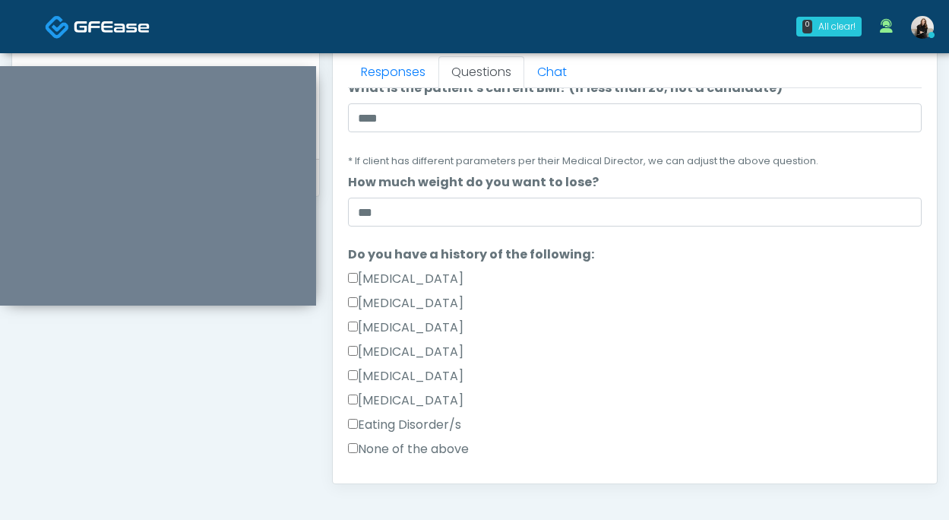
click at [430, 442] on label "None of the above" at bounding box center [408, 449] width 121 height 18
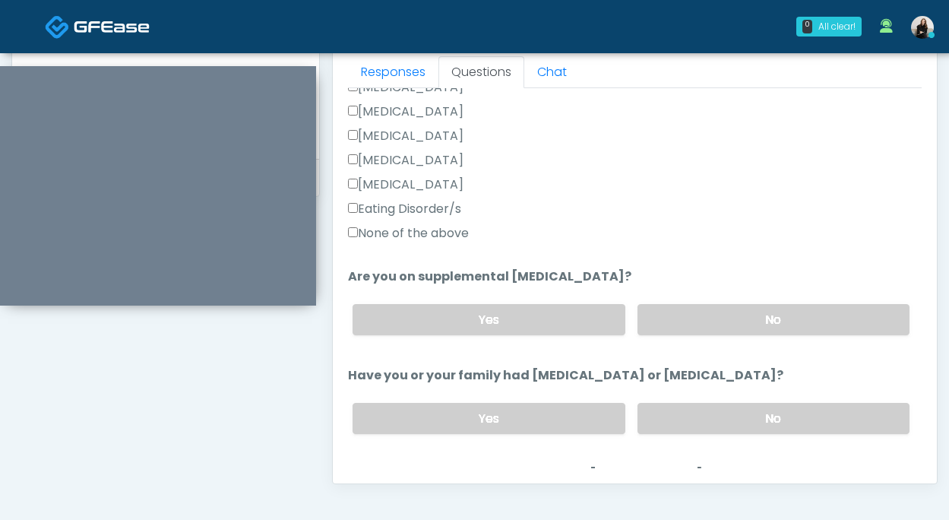
scroll to position [472, 0]
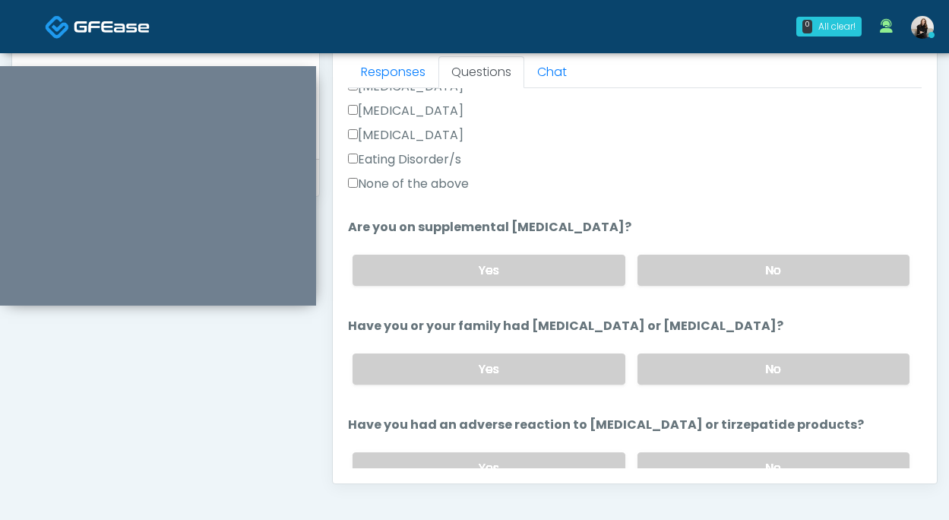
click at [749, 254] on div "Yes No" at bounding box center [632, 269] width 582 height 55
click at [743, 271] on label "No" at bounding box center [774, 270] width 272 height 31
click at [737, 366] on label "No" at bounding box center [774, 368] width 272 height 31
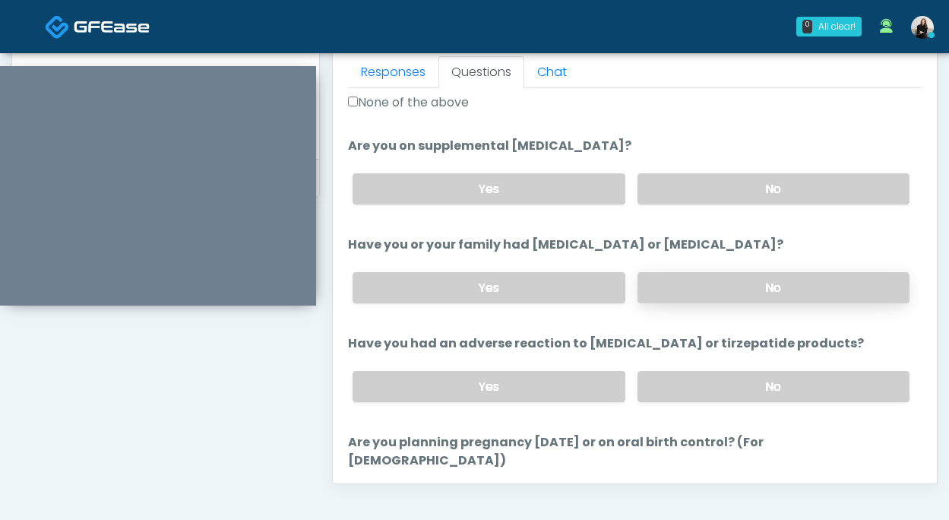
scroll to position [604, 0]
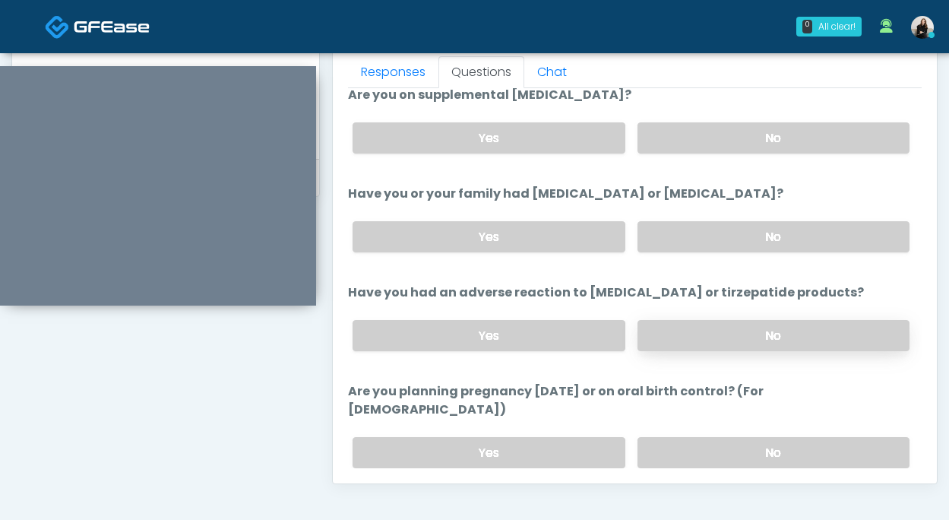
click at [742, 340] on label "No" at bounding box center [774, 335] width 272 height 31
click at [743, 437] on label "No" at bounding box center [774, 452] width 272 height 31
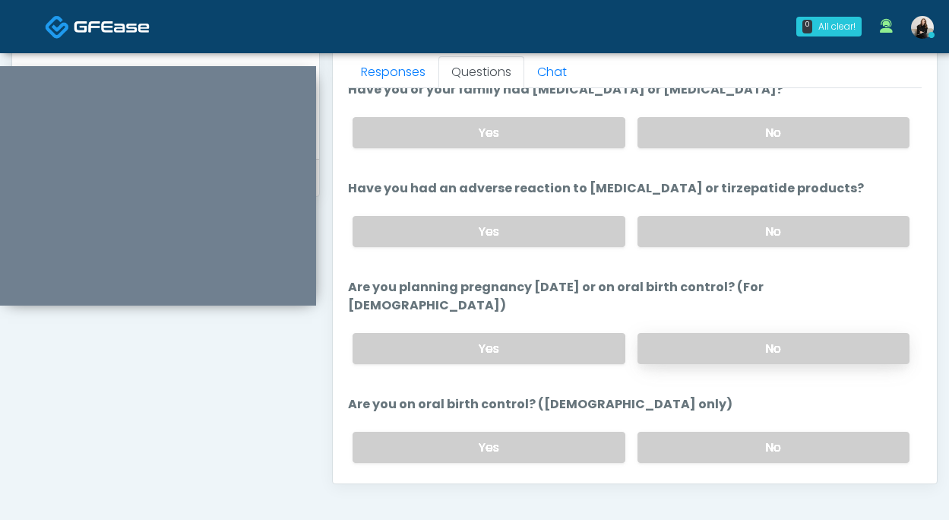
scroll to position [726, 0]
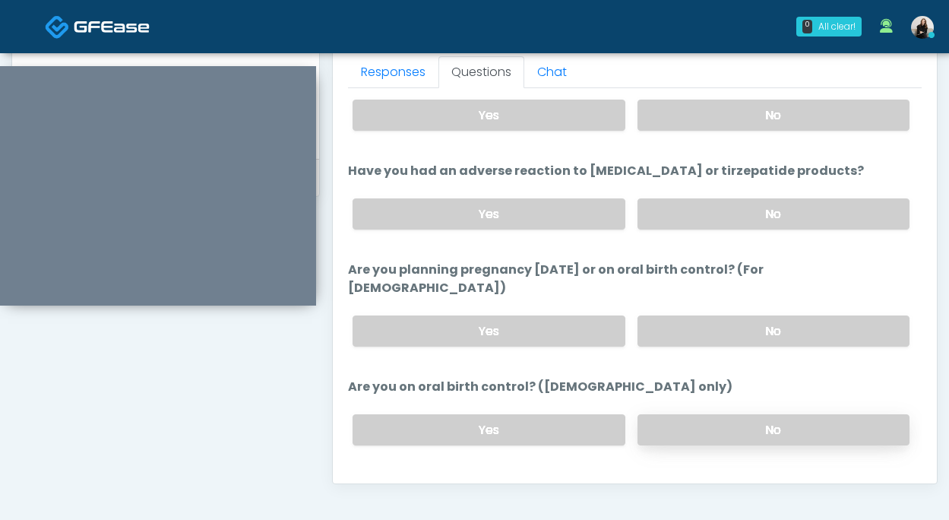
click at [746, 414] on label "No" at bounding box center [774, 429] width 272 height 31
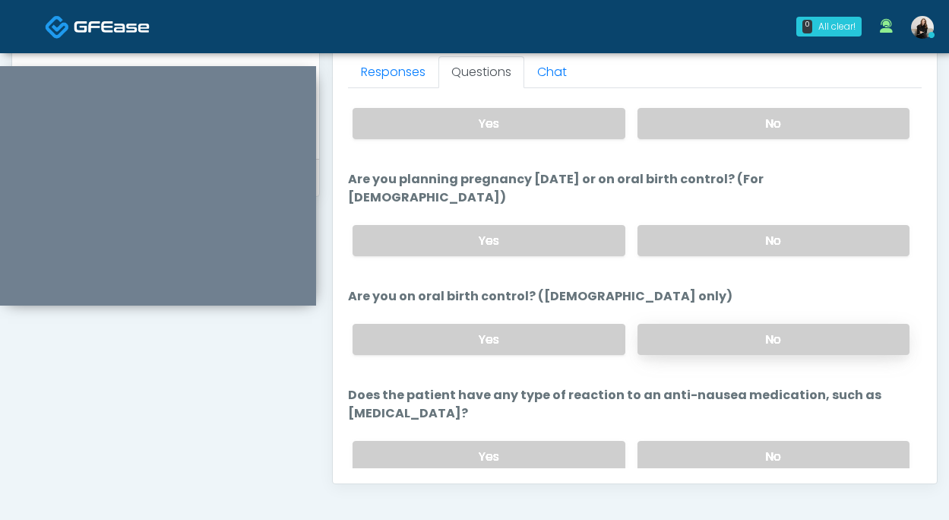
scroll to position [838, 0]
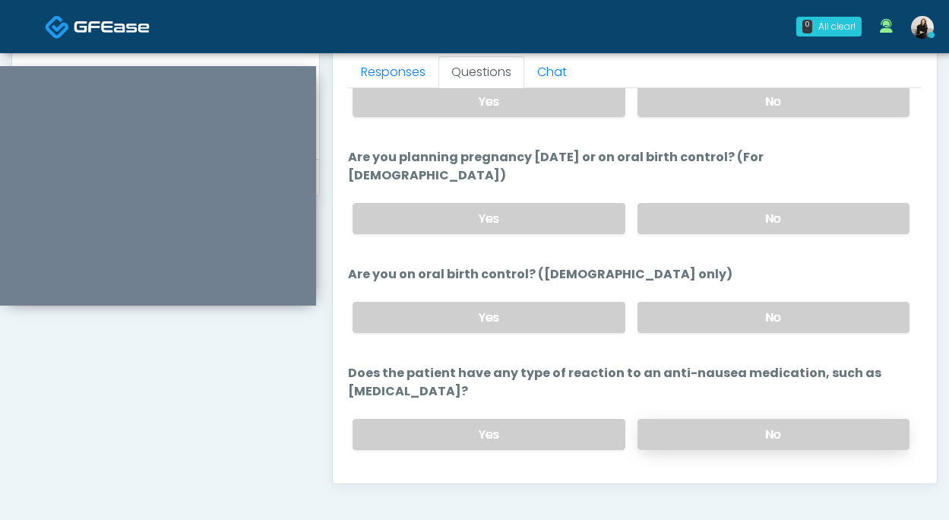
click at [761, 419] on label "No" at bounding box center [774, 434] width 272 height 31
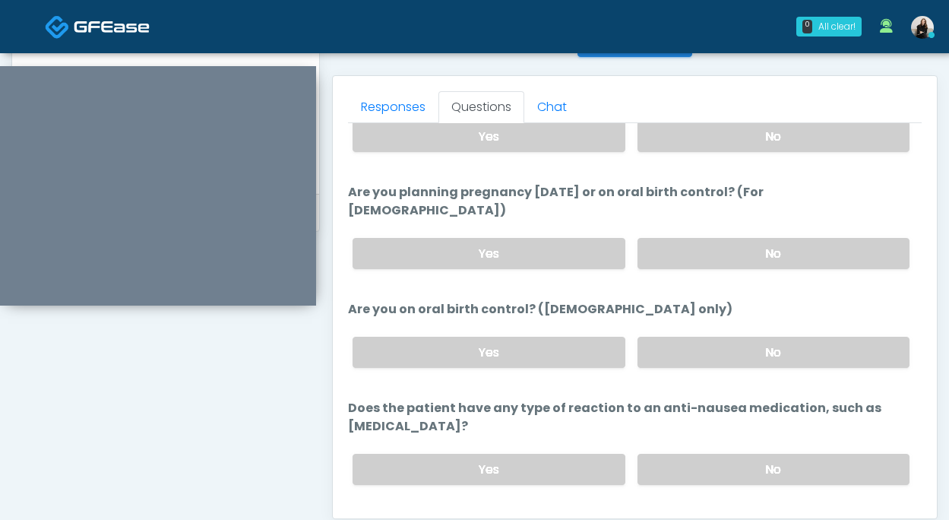
click at [379, 516] on button "Continue" at bounding box center [382, 530] width 69 height 28
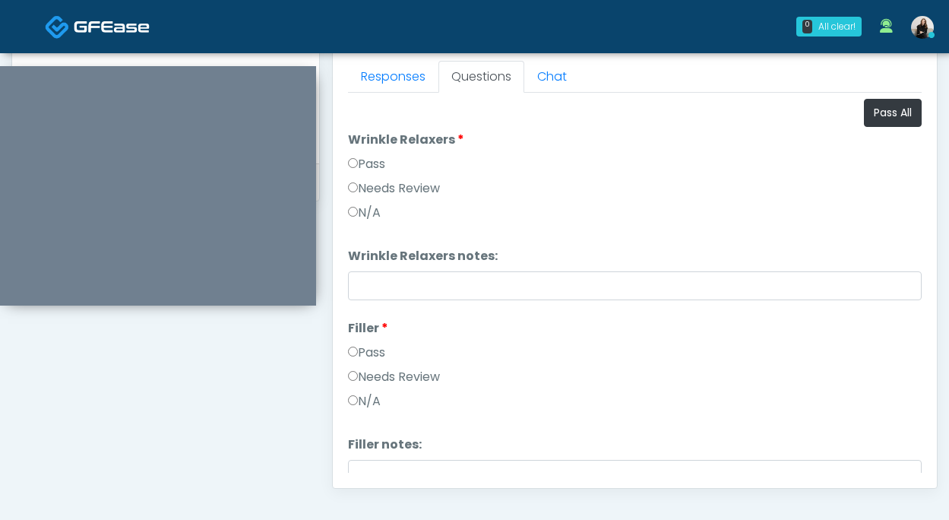
scroll to position [521, 0]
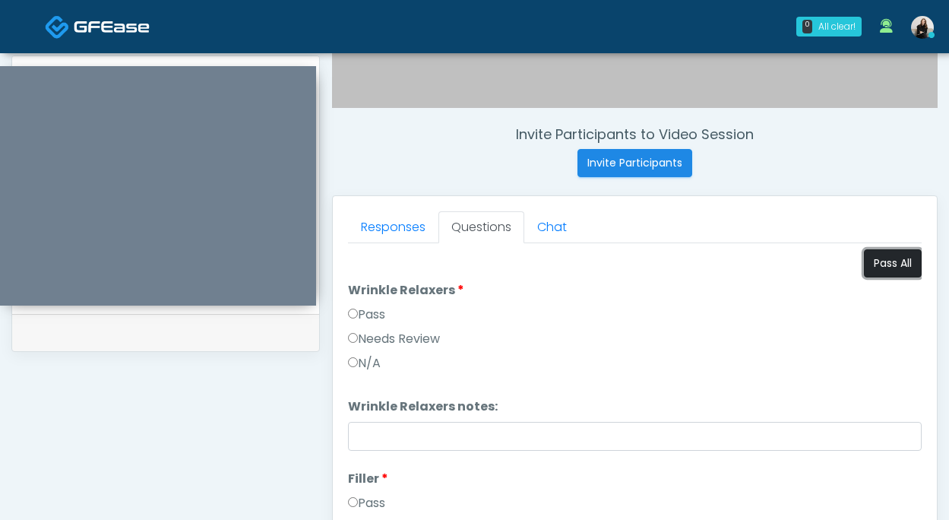
click at [887, 265] on button "Pass All" at bounding box center [893, 263] width 58 height 28
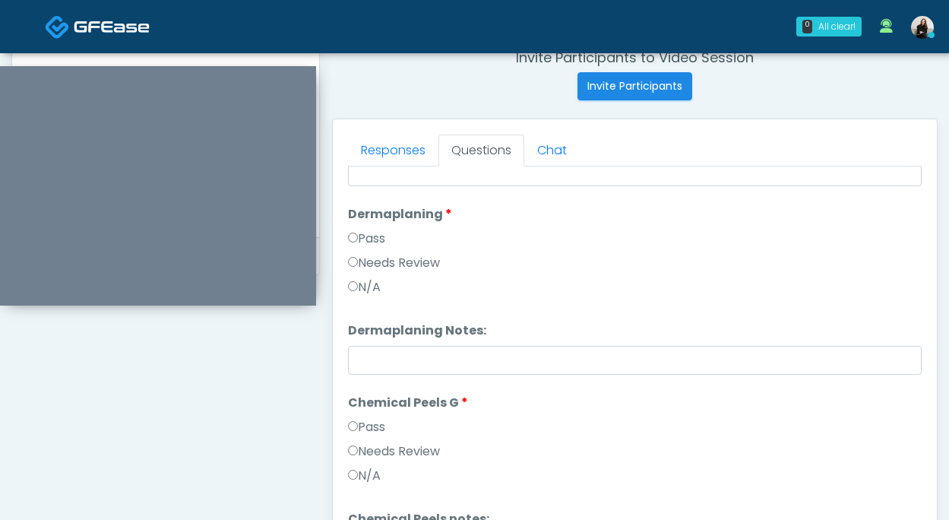
scroll to position [1419, 0]
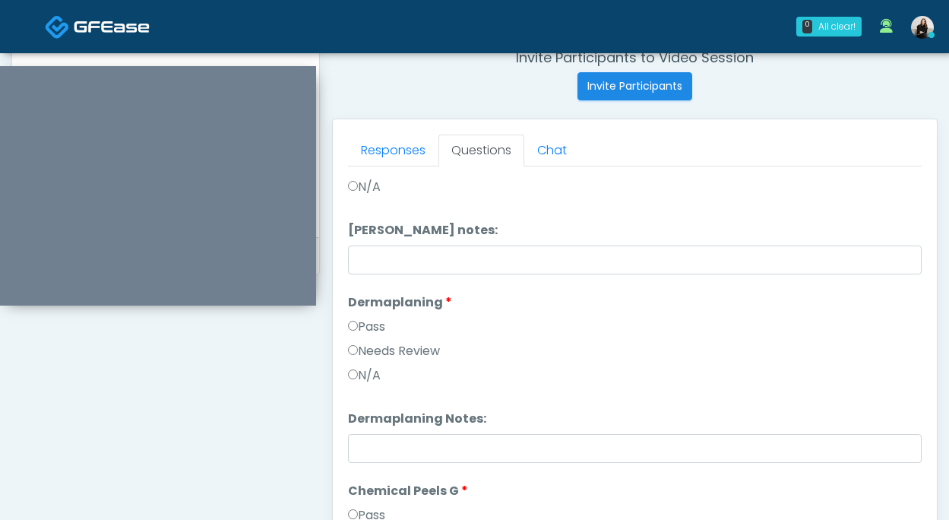
click at [425, 347] on label "Needs Review" at bounding box center [394, 351] width 92 height 18
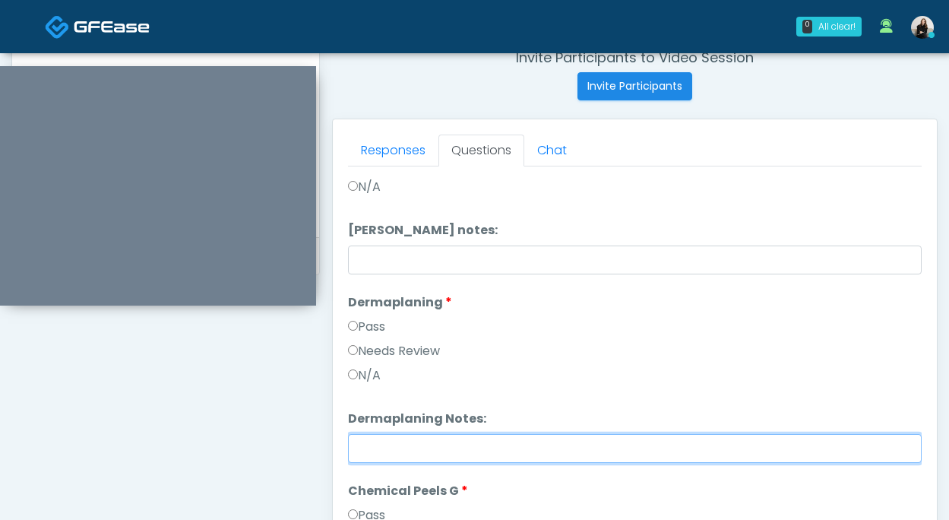
click at [431, 456] on input "Dermaplaning Notes:" at bounding box center [635, 448] width 574 height 29
click at [441, 447] on input "**********" at bounding box center [635, 448] width 574 height 29
type input "**********"
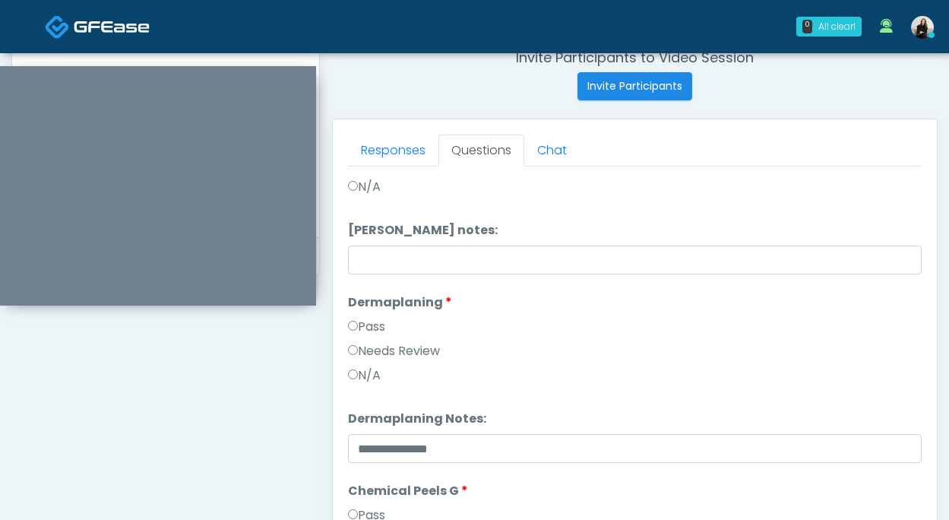
click at [453, 427] on label "Dermaplaning Notes:" at bounding box center [417, 419] width 138 height 18
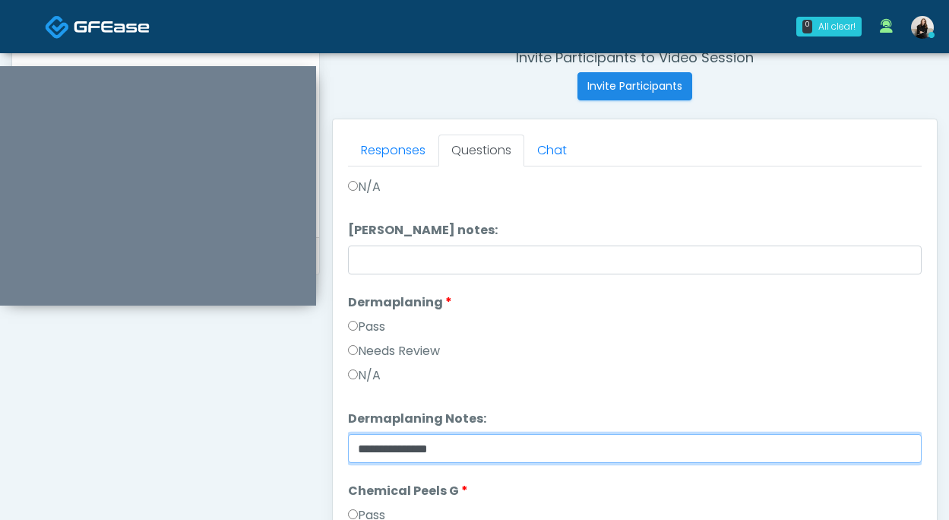
click at [453, 434] on input "**********" at bounding box center [635, 448] width 574 height 29
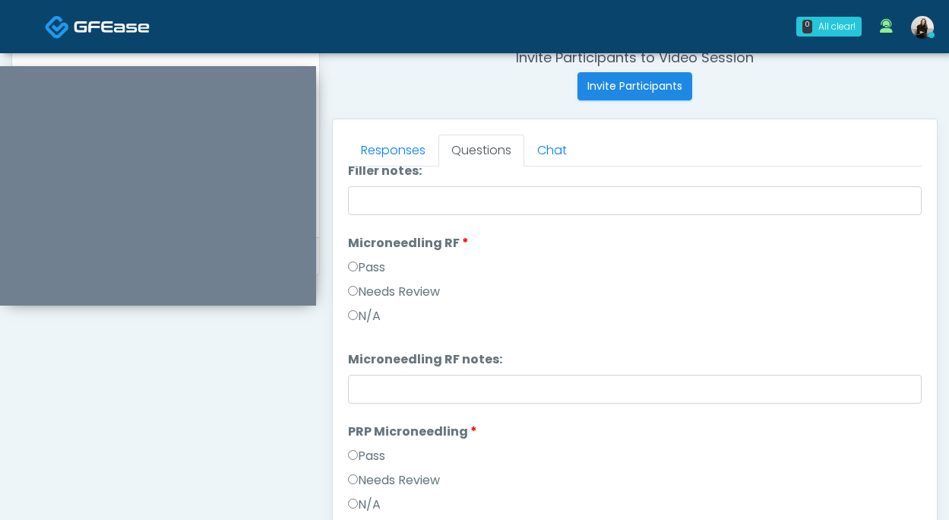
scroll to position [293, 0]
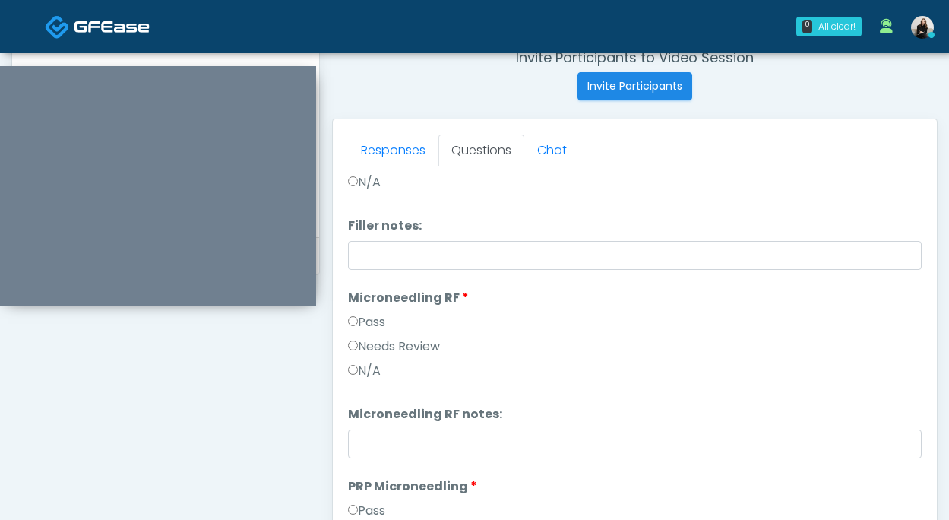
click at [437, 357] on div "Needs Review" at bounding box center [635, 350] width 574 height 24
click at [437, 353] on label "Needs Review" at bounding box center [394, 347] width 92 height 18
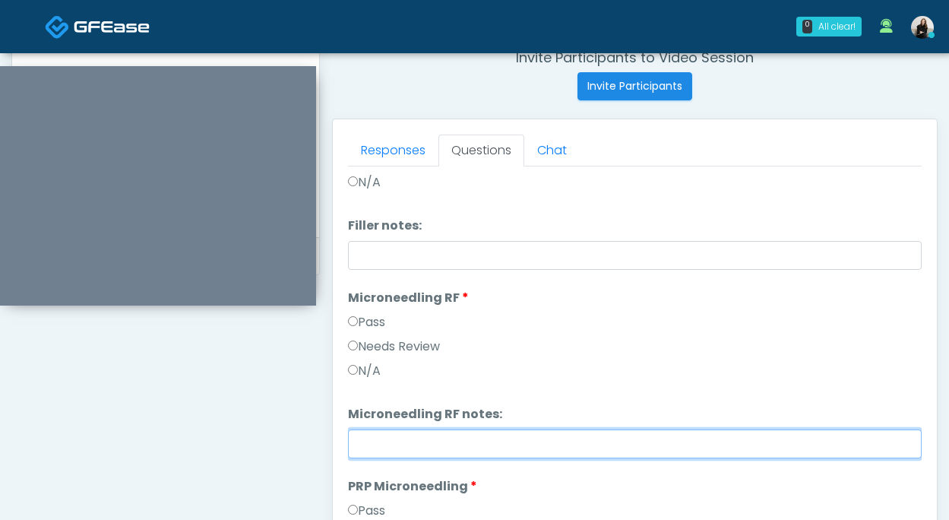
click at [434, 432] on input "Microneedling RF notes:" at bounding box center [635, 444] width 574 height 29
paste input "**********"
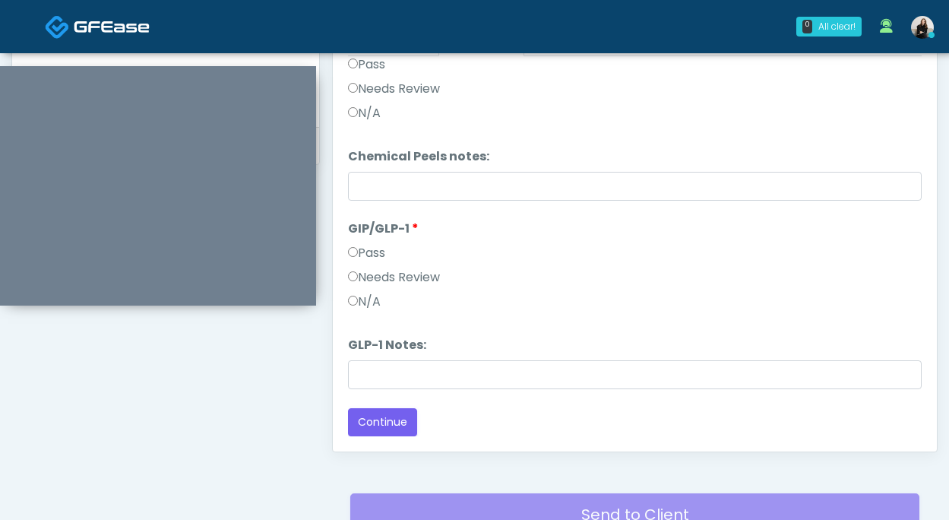
scroll to position [786, 0]
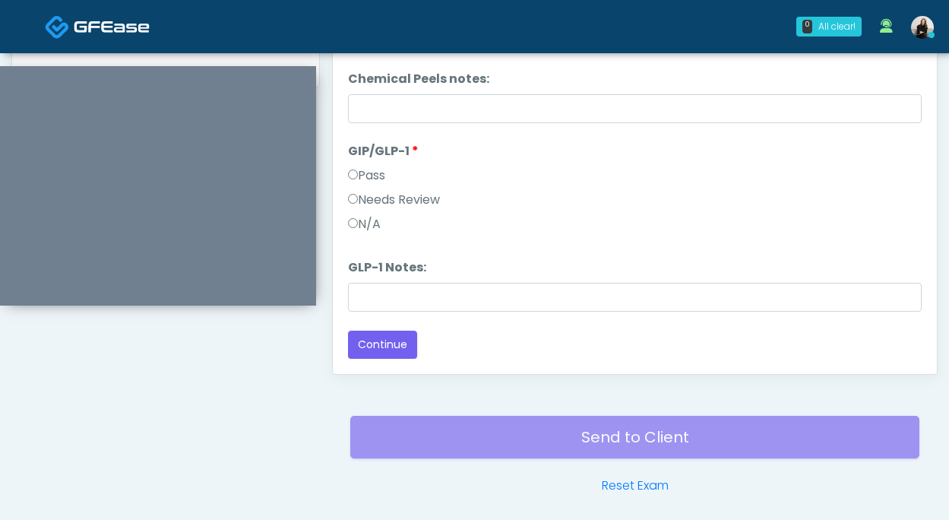
type input "**********"
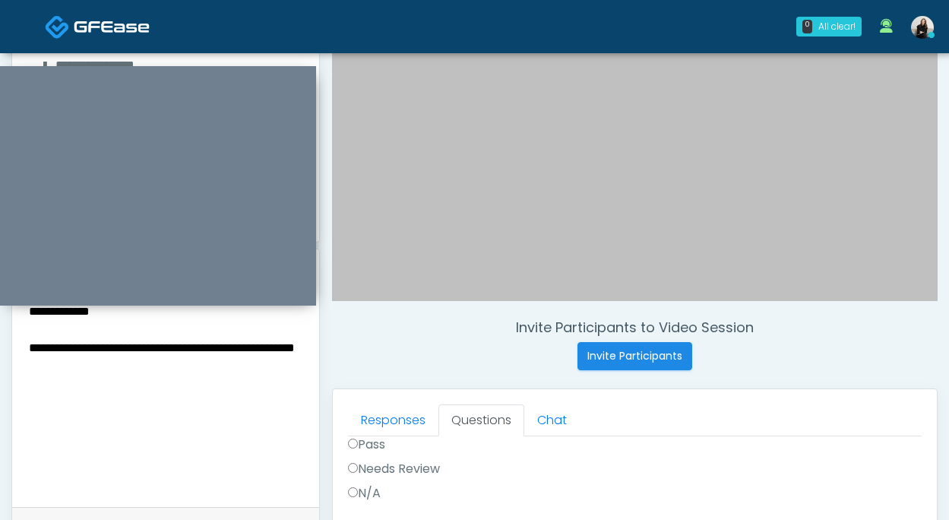
scroll to position [293, 0]
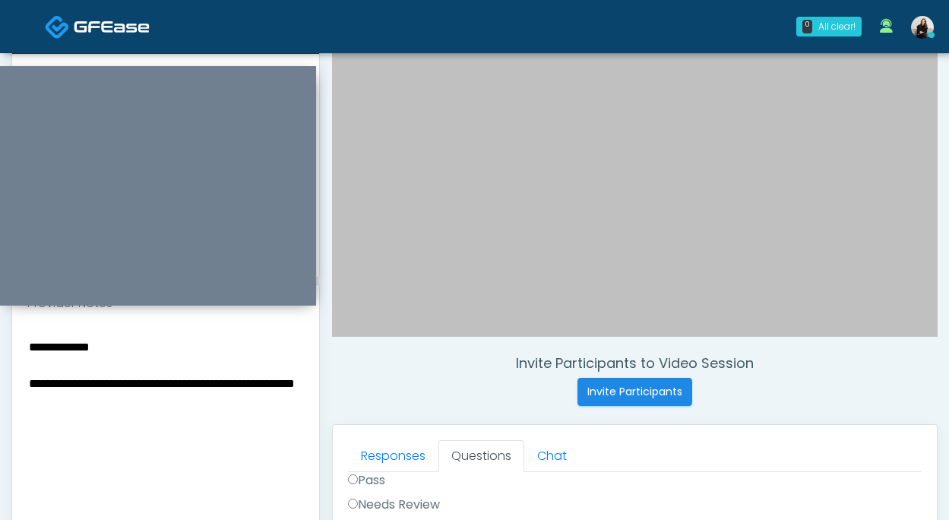
click at [42, 403] on textarea "**********" at bounding box center [165, 429] width 277 height 185
click at [116, 351] on textarea "**********" at bounding box center [165, 429] width 277 height 185
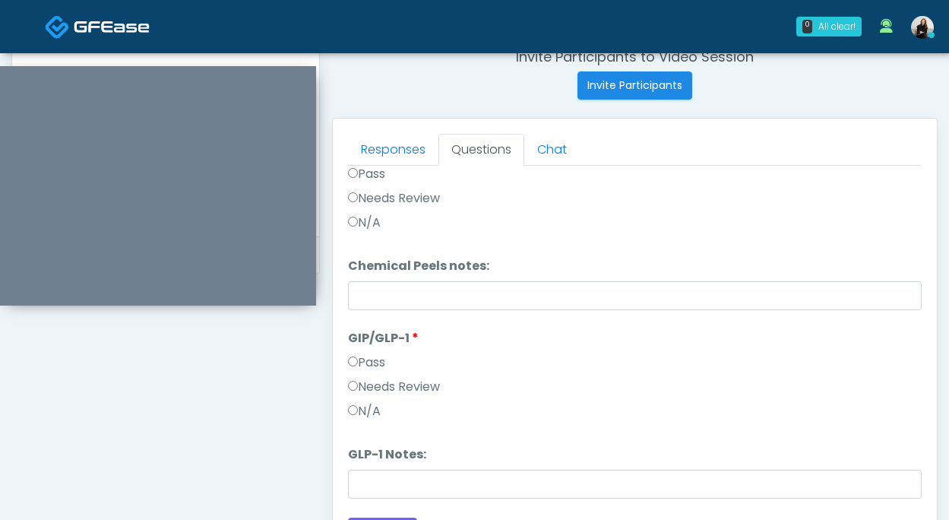
scroll to position [642, 0]
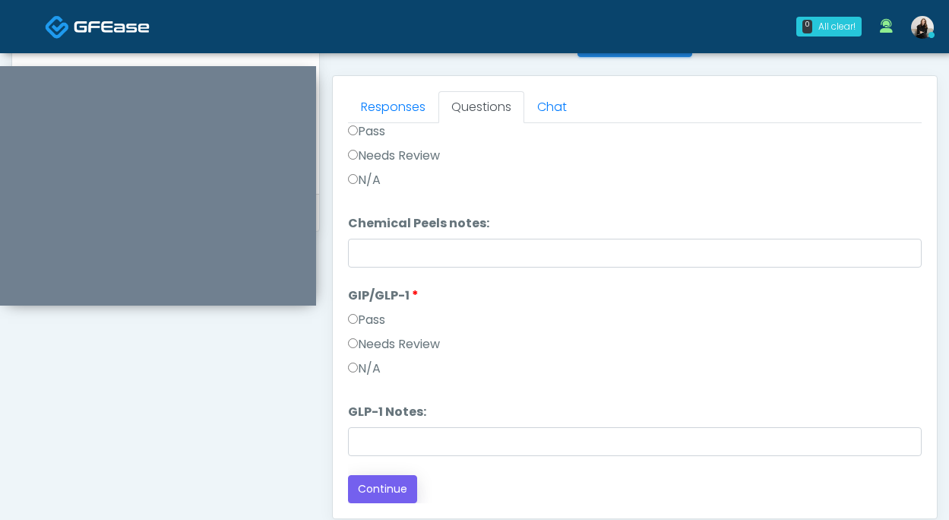
type textarea "**********"
click at [363, 488] on button "Continue" at bounding box center [382, 489] width 69 height 28
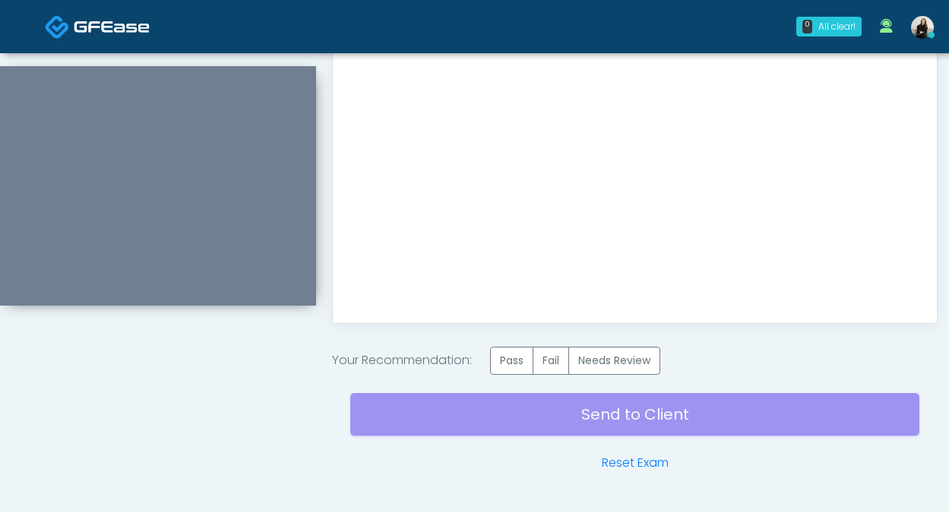
scroll to position [839, 0]
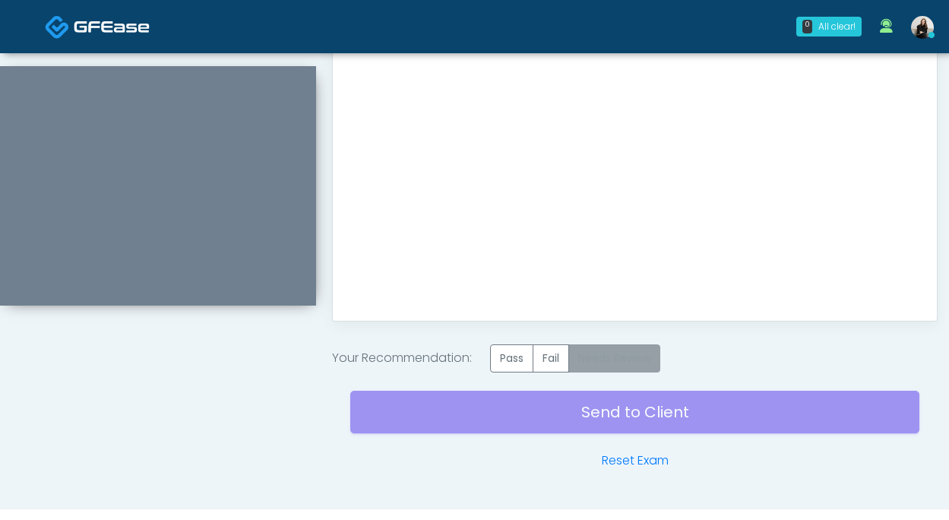
click at [602, 358] on label "Needs Review" at bounding box center [615, 358] width 92 height 28
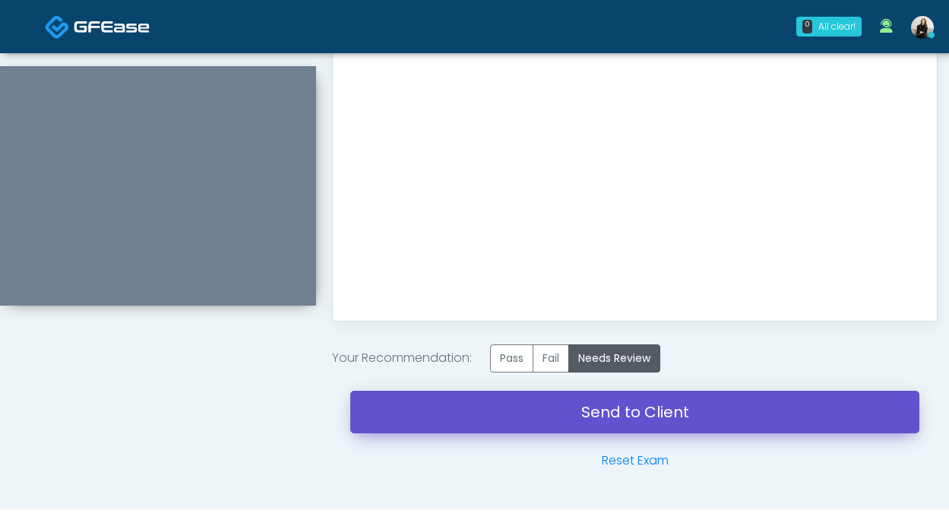
click at [602, 419] on link "Send to Client" at bounding box center [634, 412] width 569 height 43
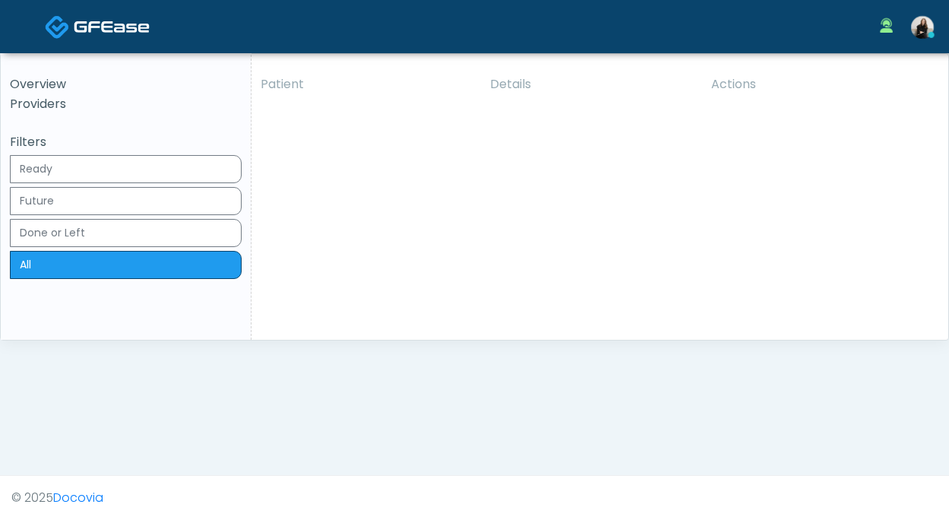
click button "View"
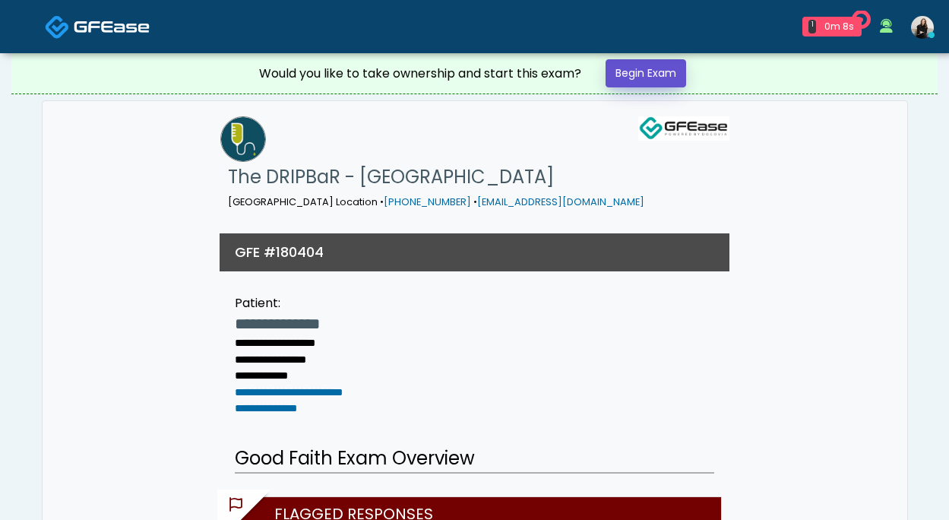
click at [639, 76] on link "Begin Exam" at bounding box center [646, 73] width 81 height 28
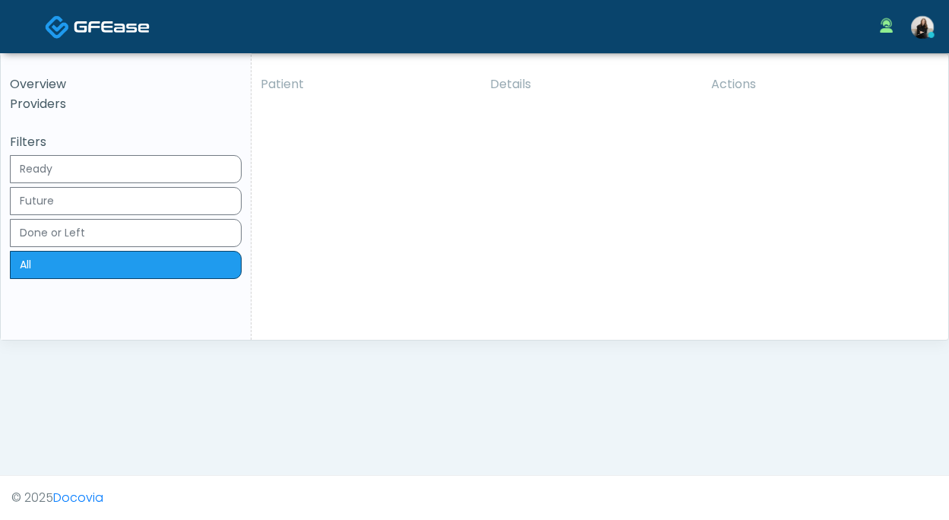
click button "View"
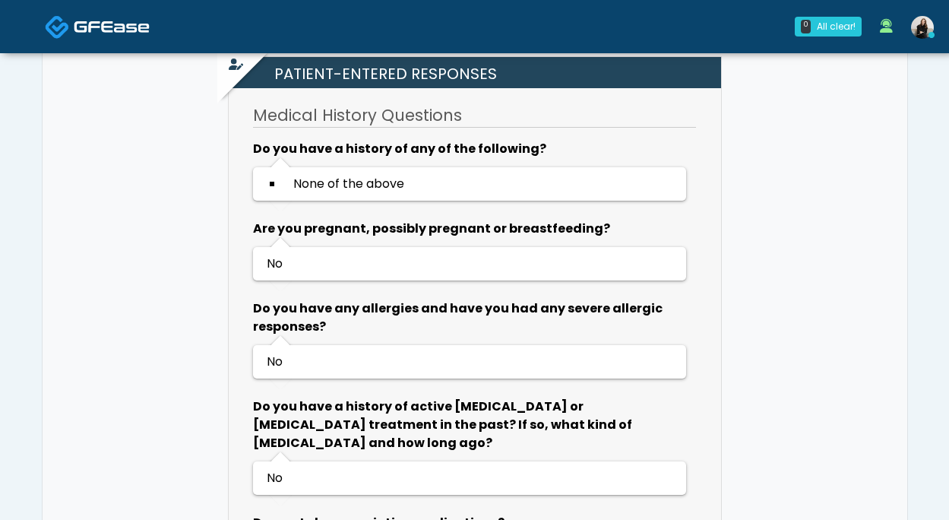
scroll to position [734, 0]
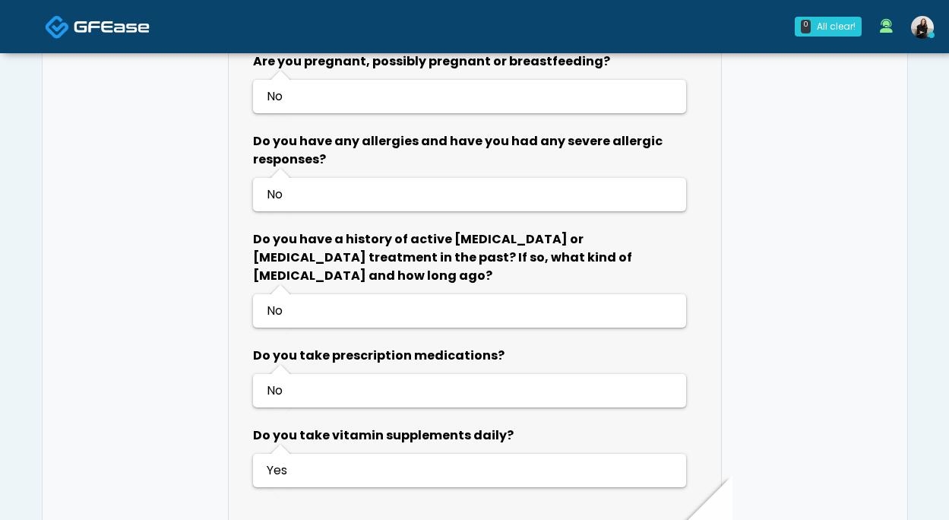
click at [110, 40] on link at bounding box center [97, 26] width 105 height 49
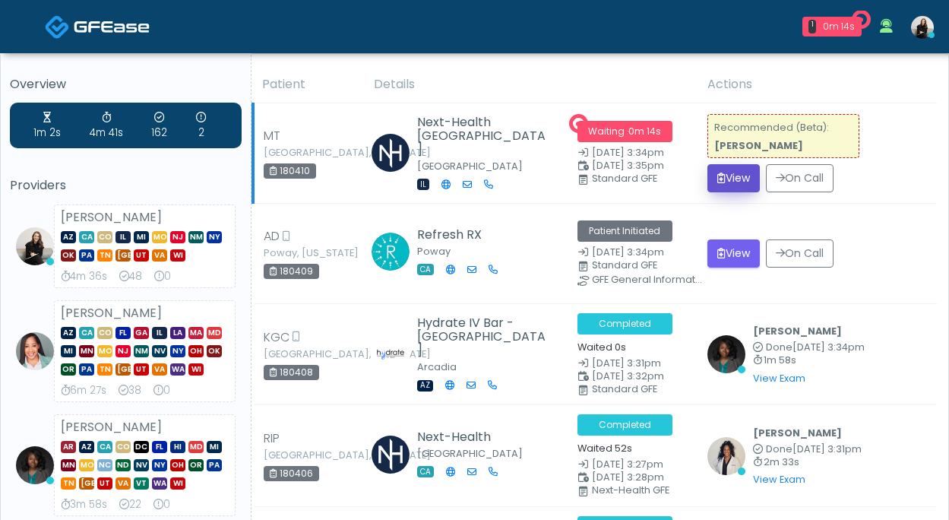
click at [736, 178] on button "View" at bounding box center [734, 178] width 52 height 28
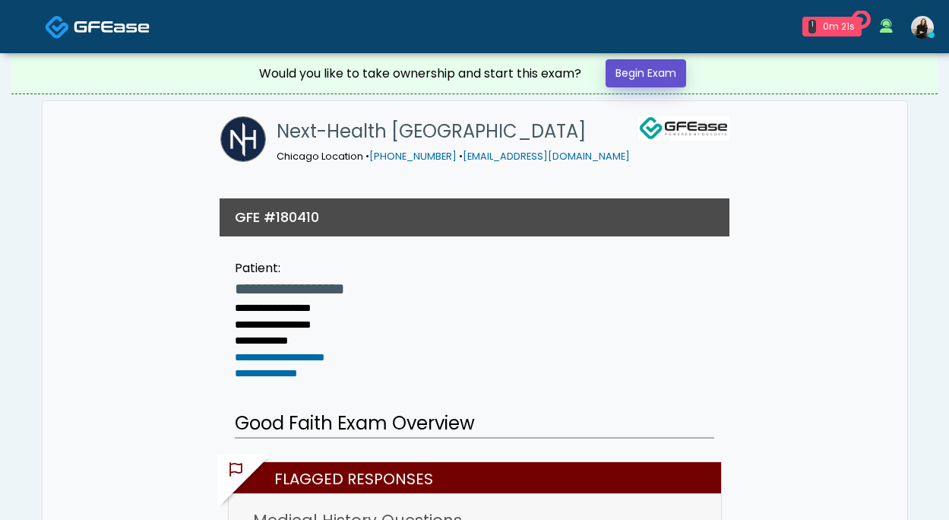
click at [651, 73] on link "Begin Exam" at bounding box center [646, 73] width 81 height 28
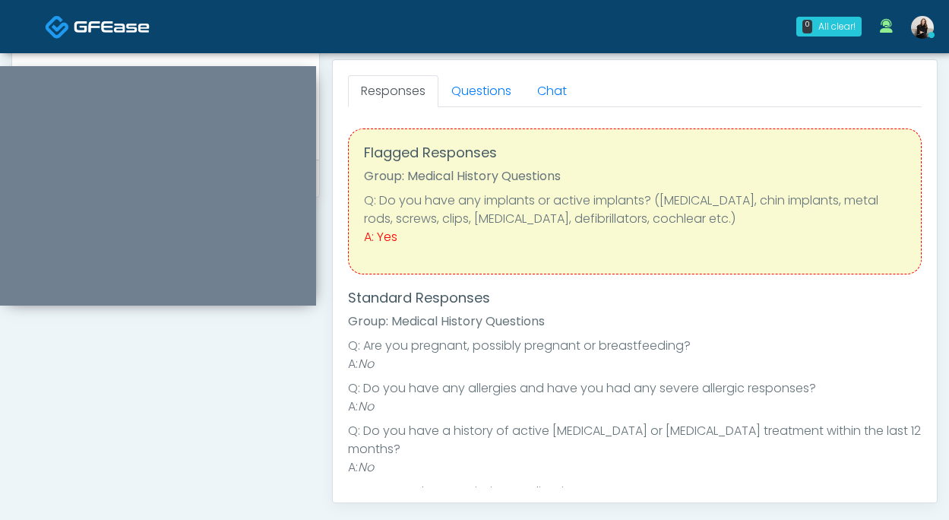
scroll to position [622, 0]
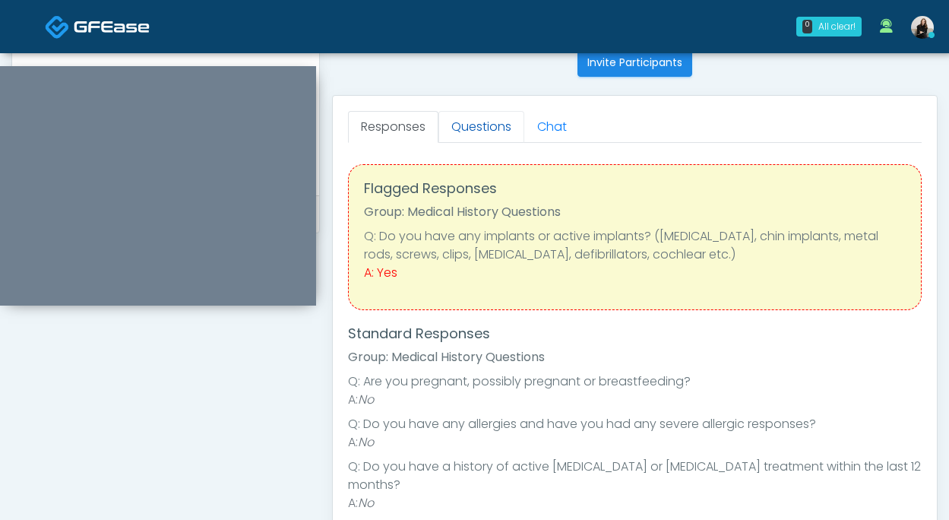
click at [499, 132] on link "Questions" at bounding box center [482, 127] width 86 height 32
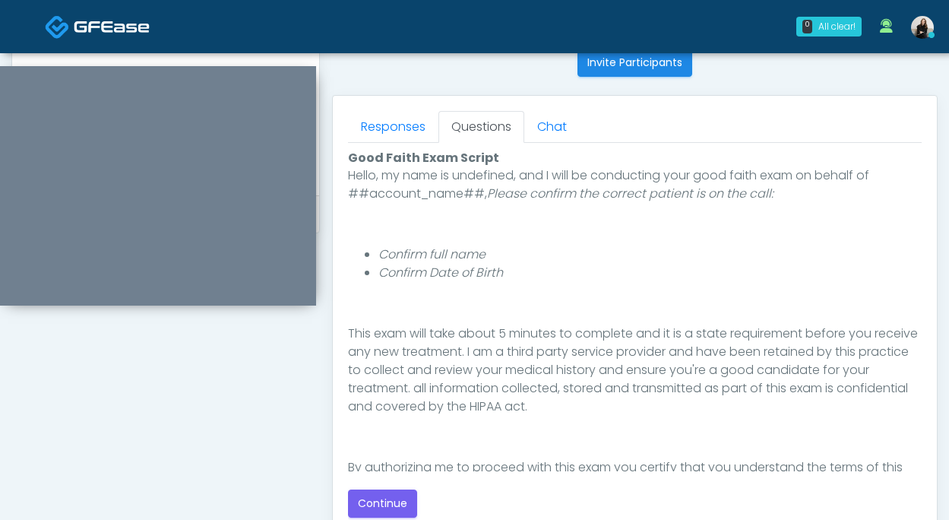
scroll to position [157, 0]
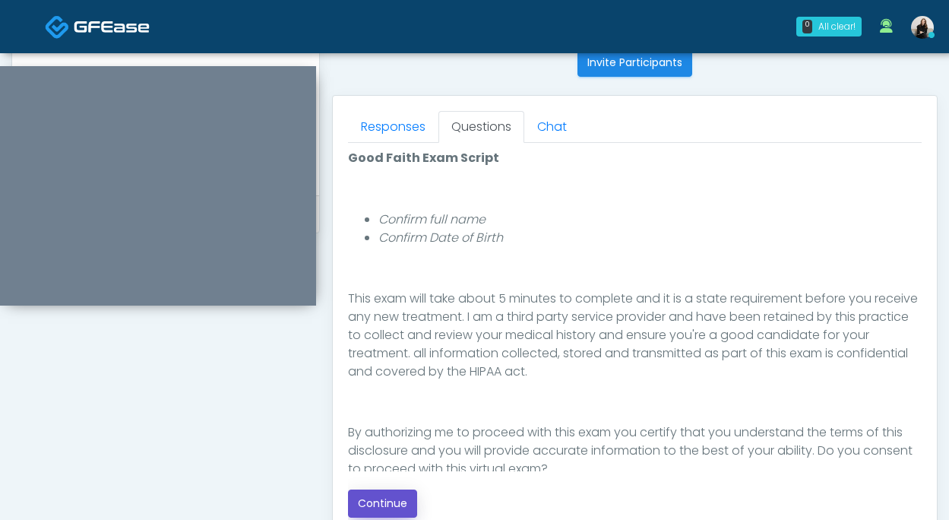
click at [388, 499] on button "Continue" at bounding box center [382, 504] width 69 height 28
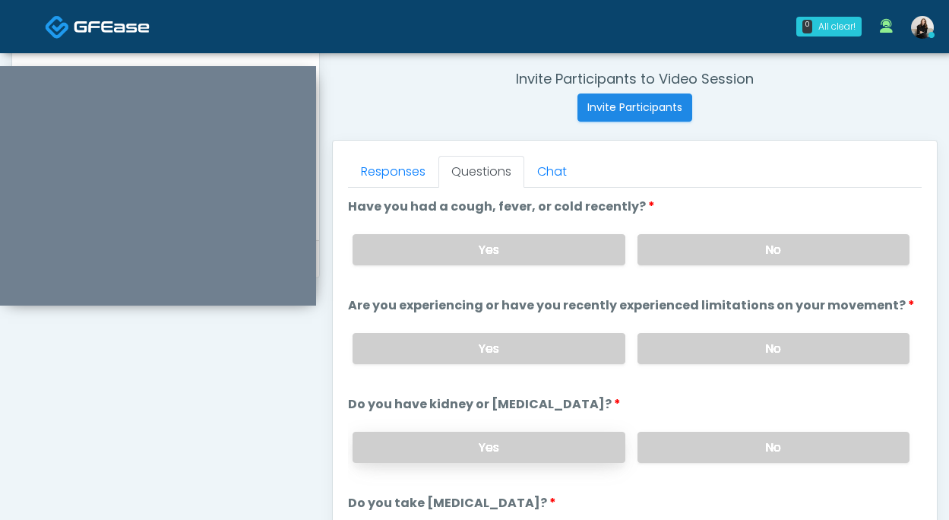
scroll to position [495, 0]
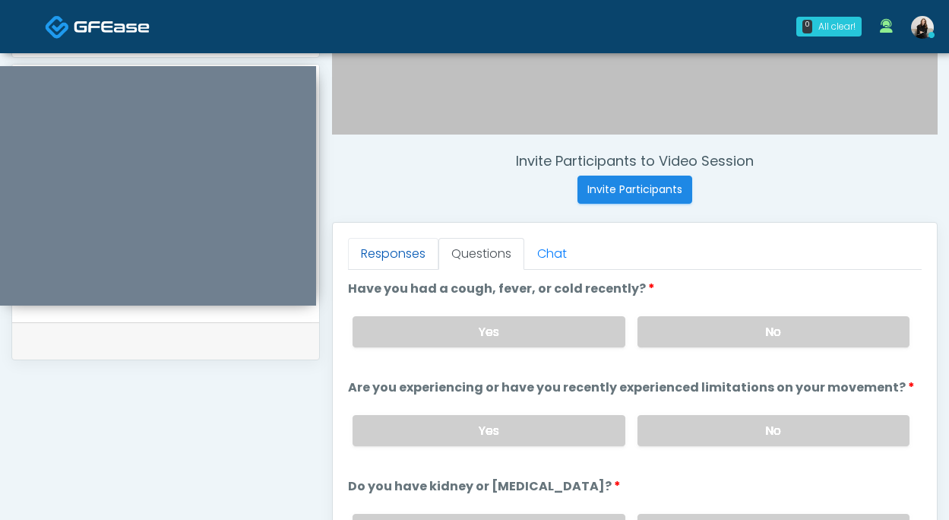
click at [410, 268] on link "Responses" at bounding box center [393, 254] width 90 height 32
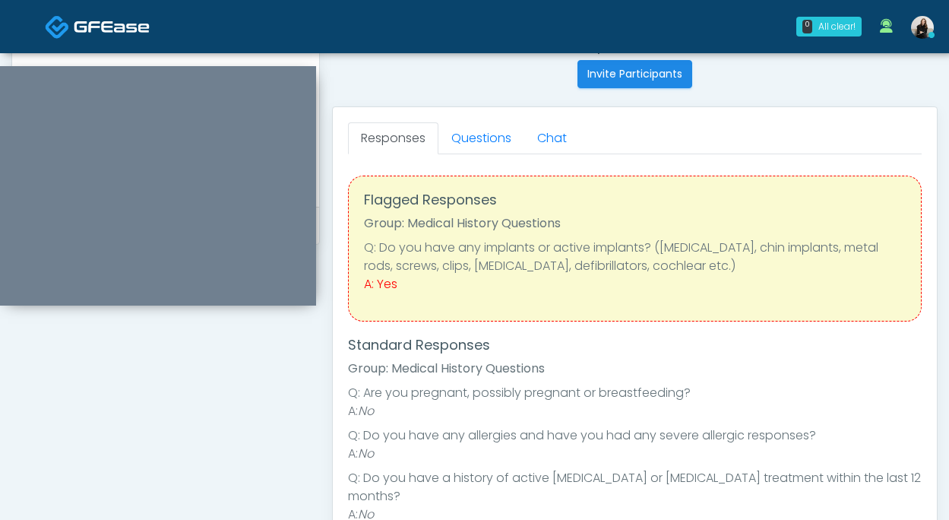
scroll to position [686, 0]
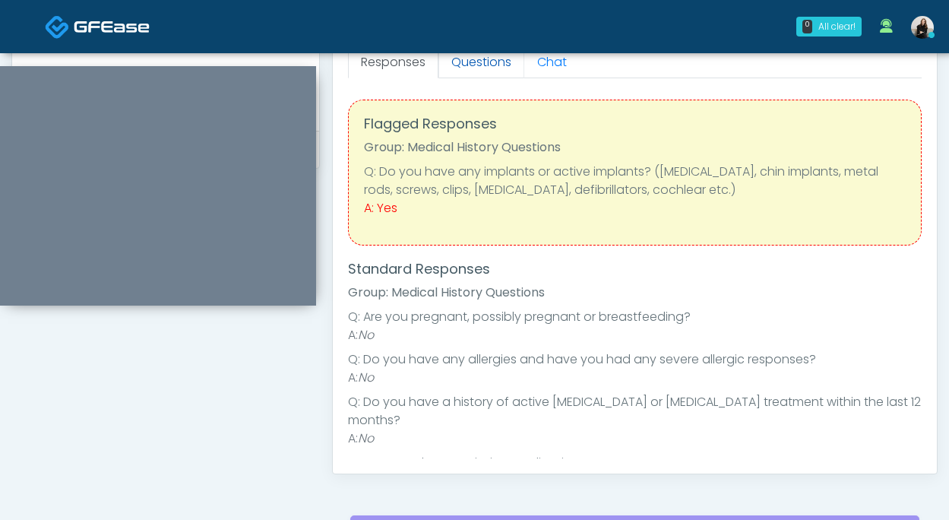
click at [466, 68] on link "Questions" at bounding box center [482, 62] width 86 height 32
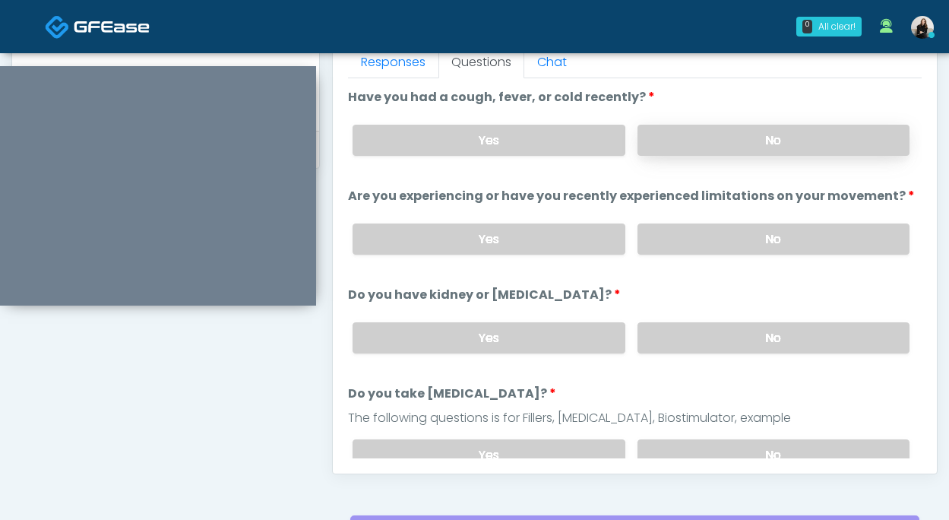
click at [683, 151] on label "No" at bounding box center [774, 140] width 272 height 31
click at [658, 238] on label "No" at bounding box center [774, 238] width 272 height 31
click at [658, 322] on label "No" at bounding box center [774, 337] width 272 height 31
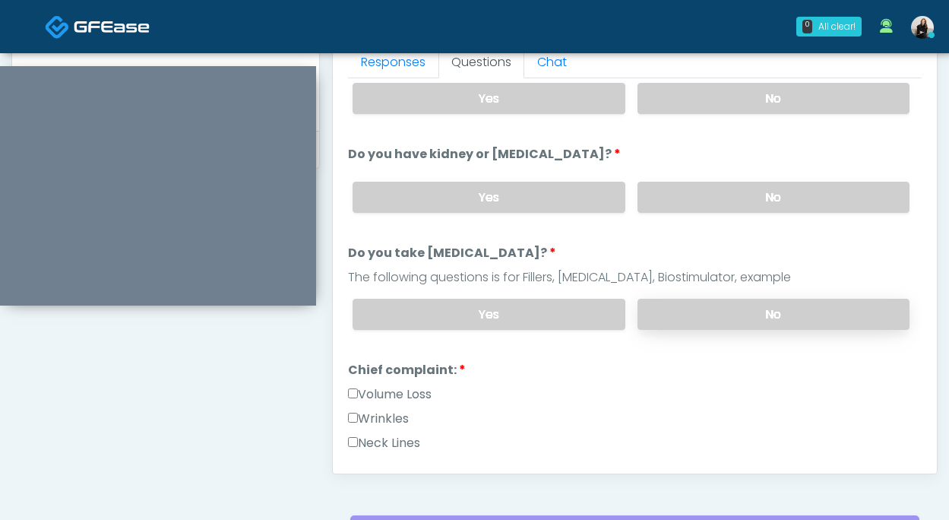
click at [658, 321] on label "No" at bounding box center [774, 314] width 272 height 31
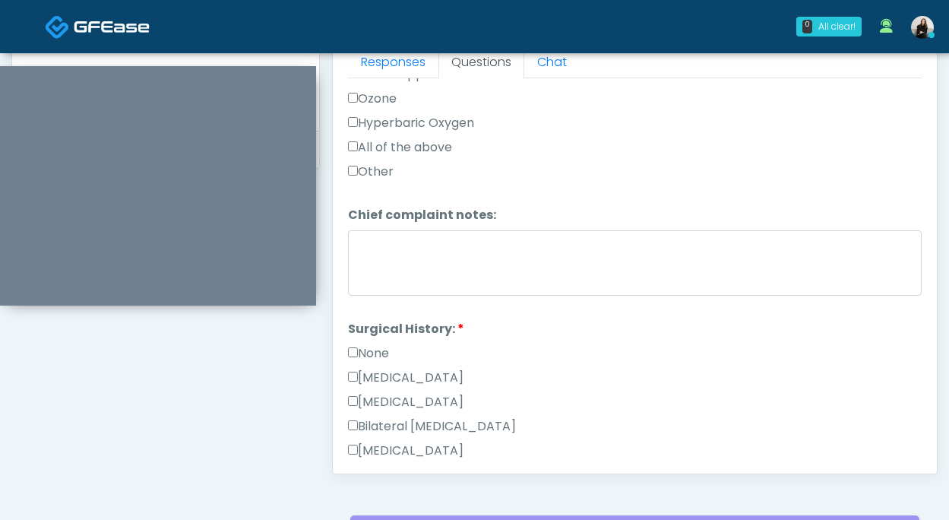
scroll to position [731, 0]
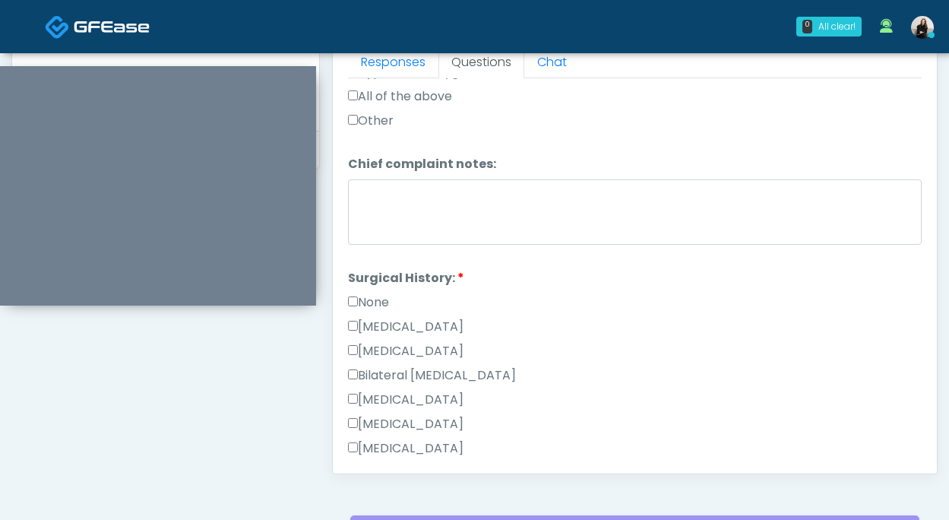
click at [379, 296] on label "None" at bounding box center [368, 302] width 41 height 18
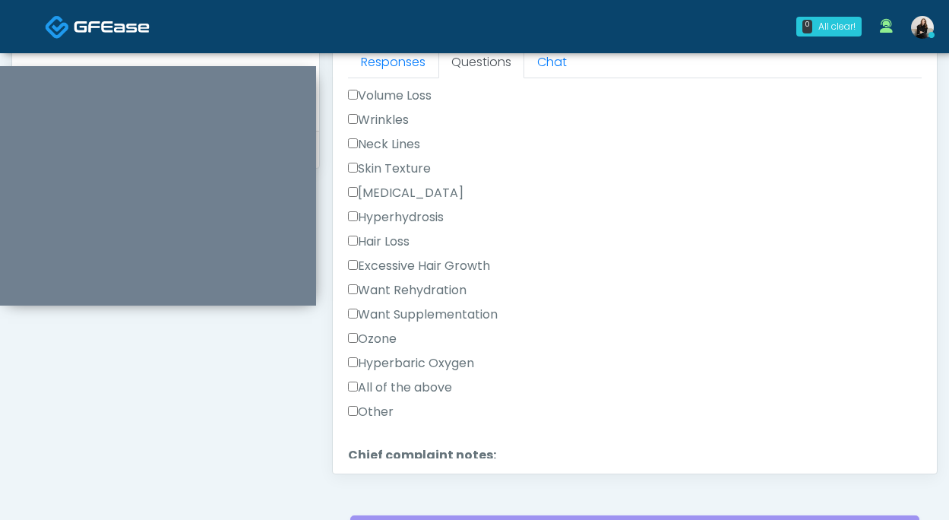
scroll to position [410, 0]
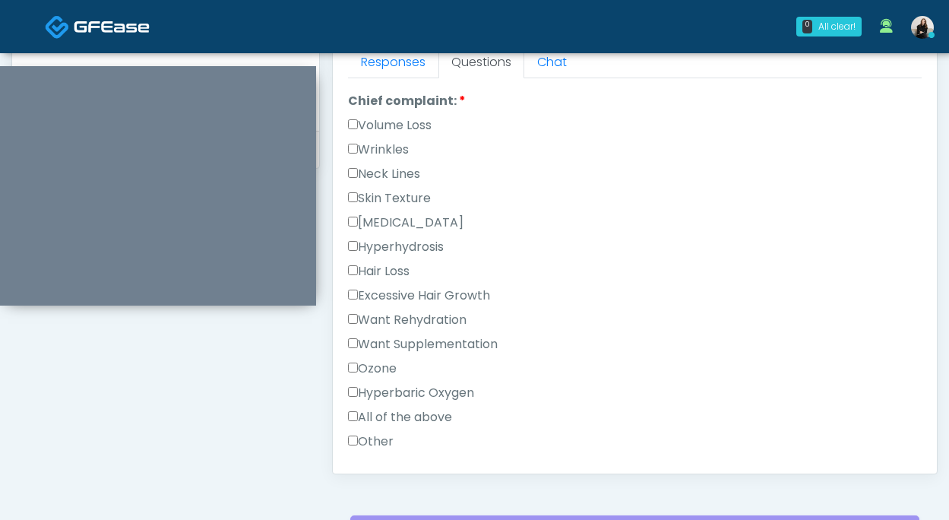
click at [391, 117] on label "Volume Loss" at bounding box center [390, 125] width 84 height 18
click at [391, 153] on label "Wrinkles" at bounding box center [378, 150] width 61 height 18
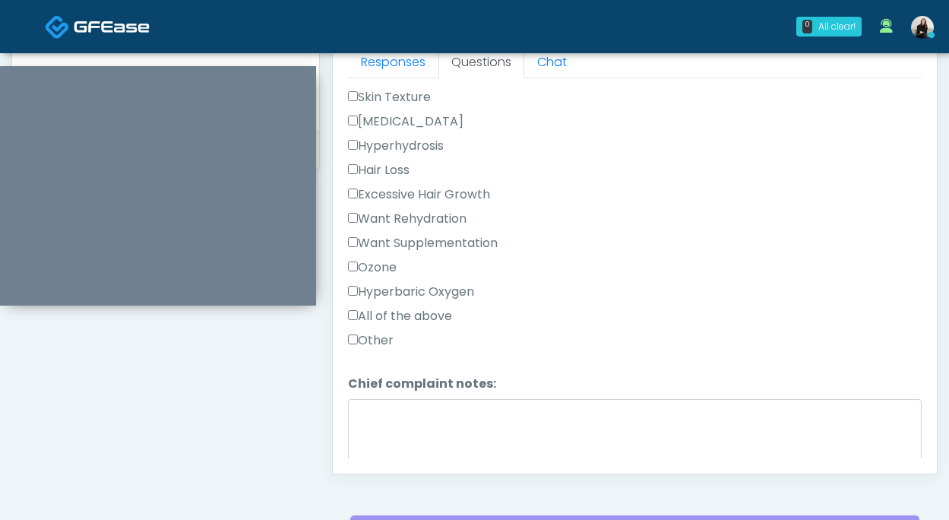
scroll to position [1063, 0]
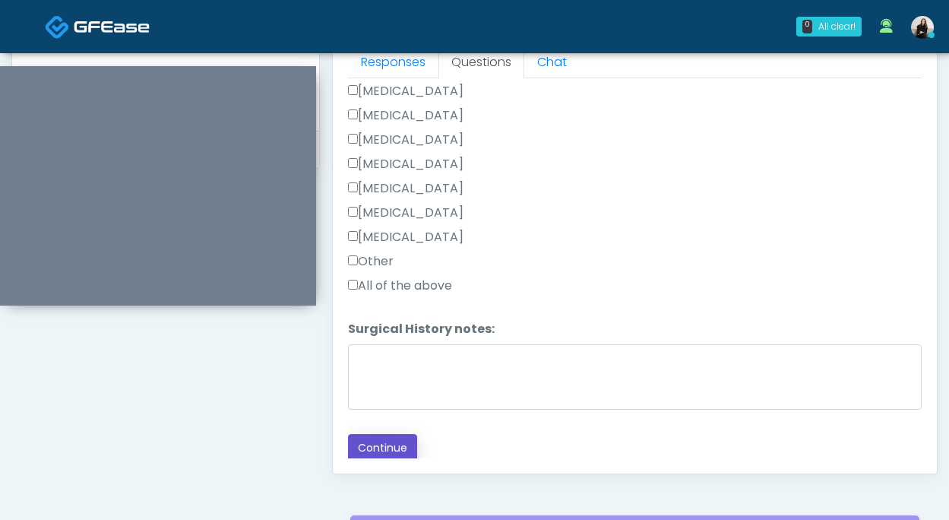
click at [382, 434] on button "Continue" at bounding box center [382, 448] width 69 height 28
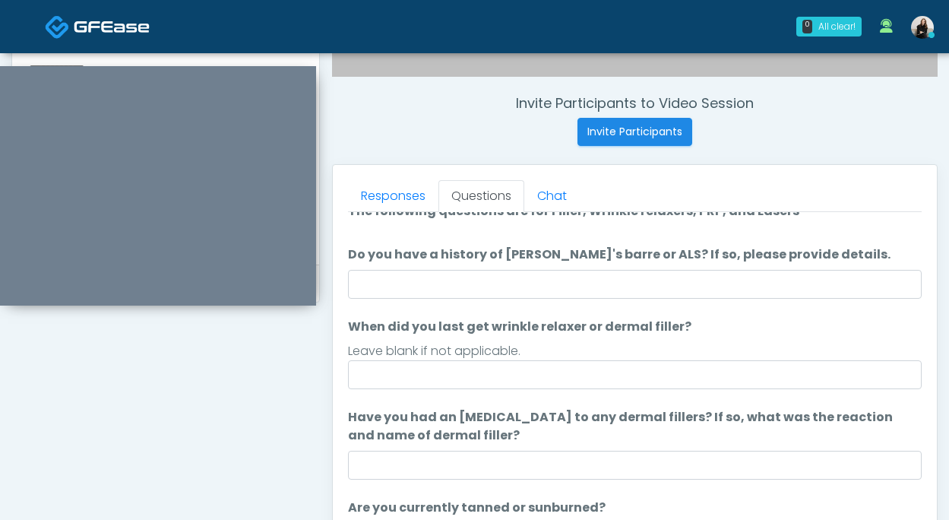
scroll to position [0, 0]
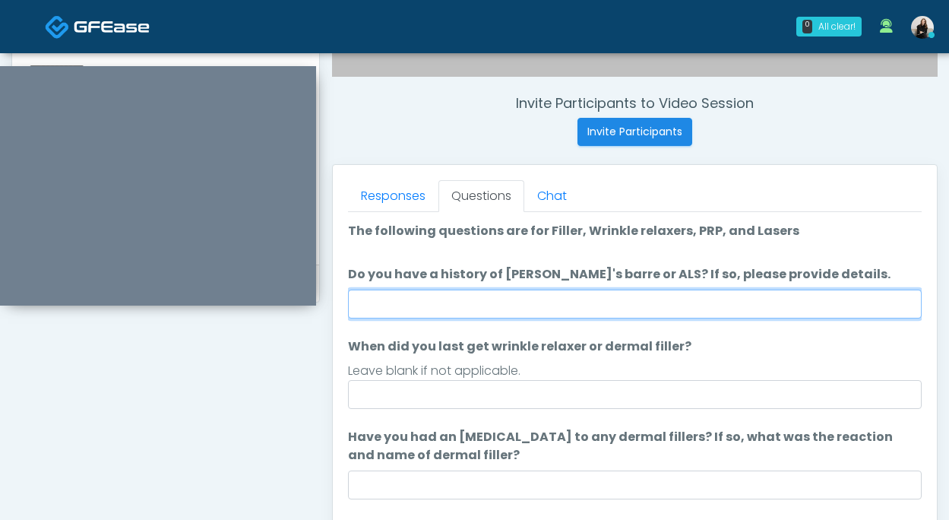
click at [423, 299] on input "Do you have a history of Guillain's barre or ALS? If so, please provide details." at bounding box center [635, 304] width 574 height 29
type input "**"
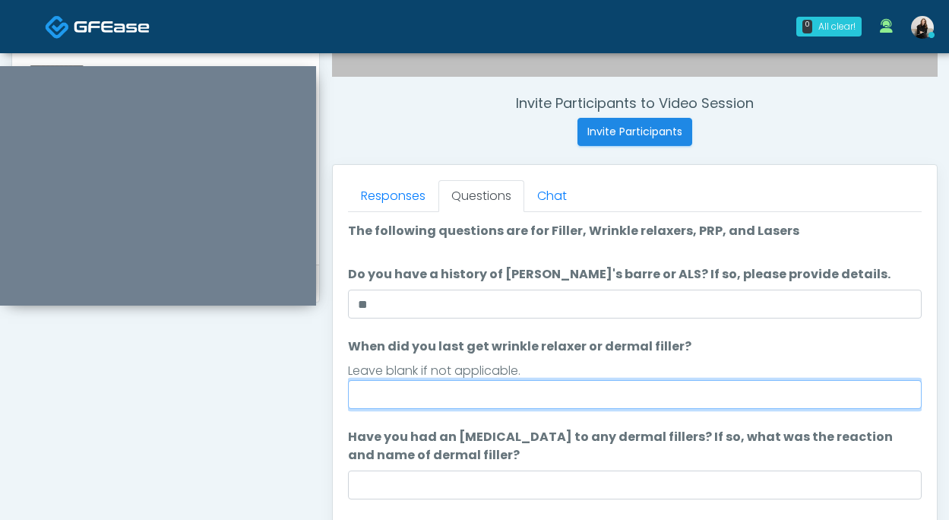
click at [433, 388] on input "When did you last get wrinkle relaxer or dermal filler?" at bounding box center [635, 394] width 574 height 29
drag, startPoint x: 430, startPoint y: 396, endPoint x: 313, endPoint y: 396, distance: 116.3
click at [313, 396] on div "**********" at bounding box center [474, 148] width 927 height 1159
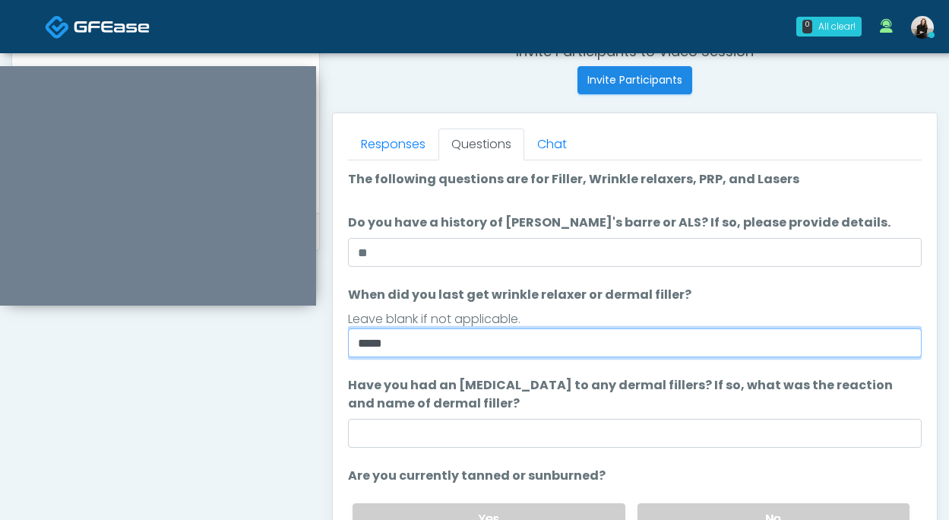
scroll to position [681, 0]
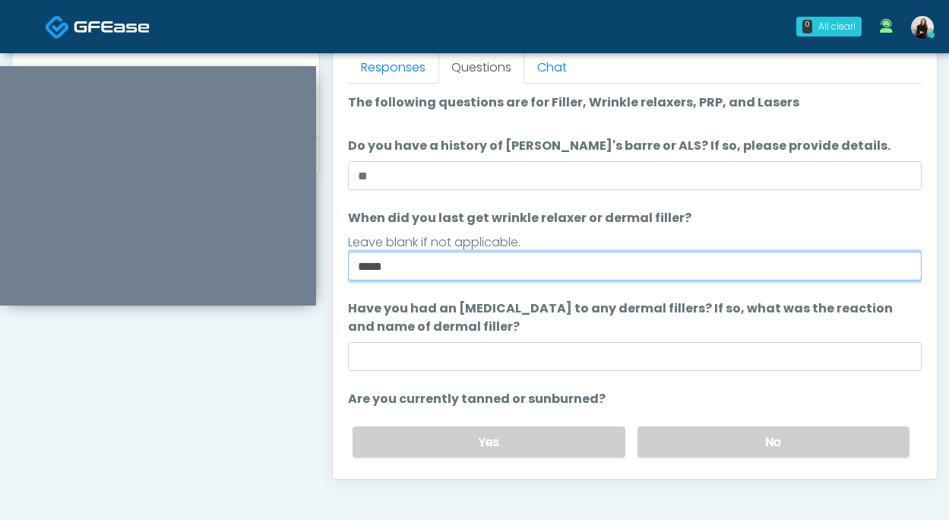
type input "*****"
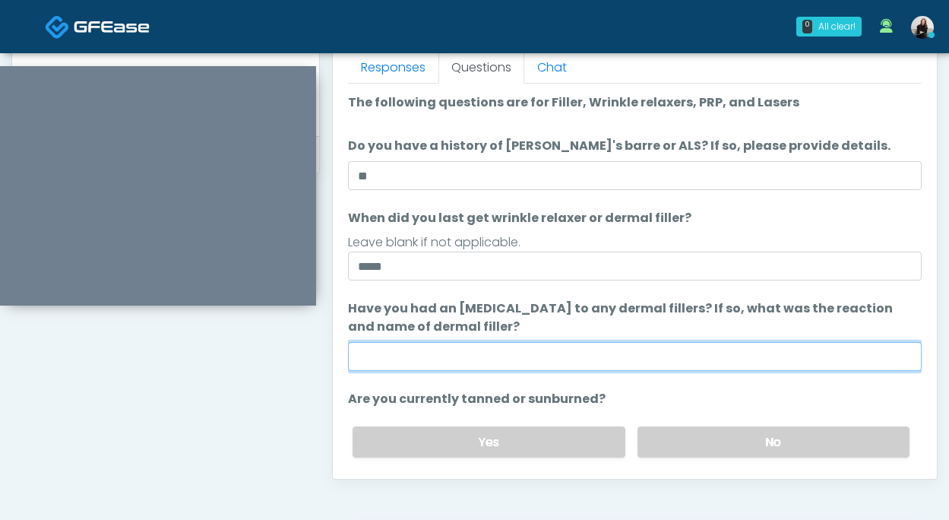
click at [395, 342] on input "Have you had an allergic response to any dermal fillers? If so, what was the re…" at bounding box center [635, 356] width 574 height 29
type input "**"
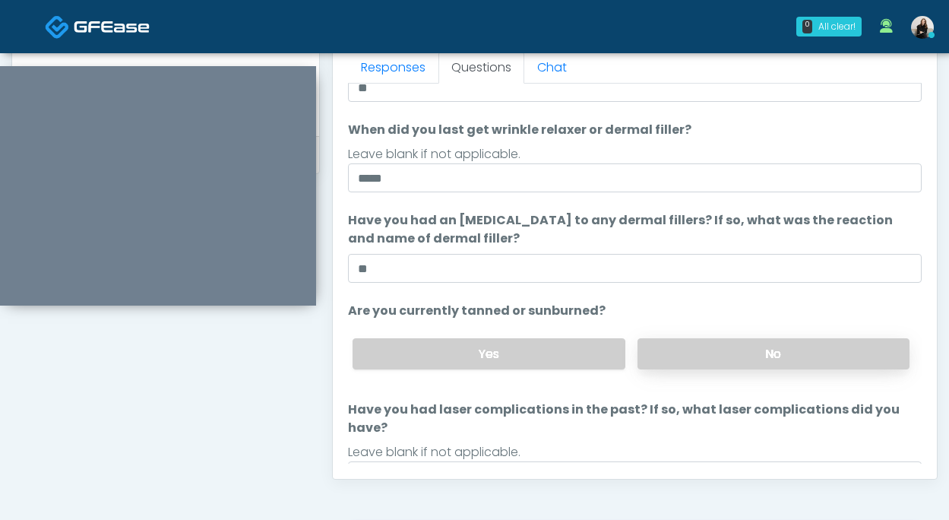
click at [699, 358] on label "No" at bounding box center [774, 353] width 272 height 31
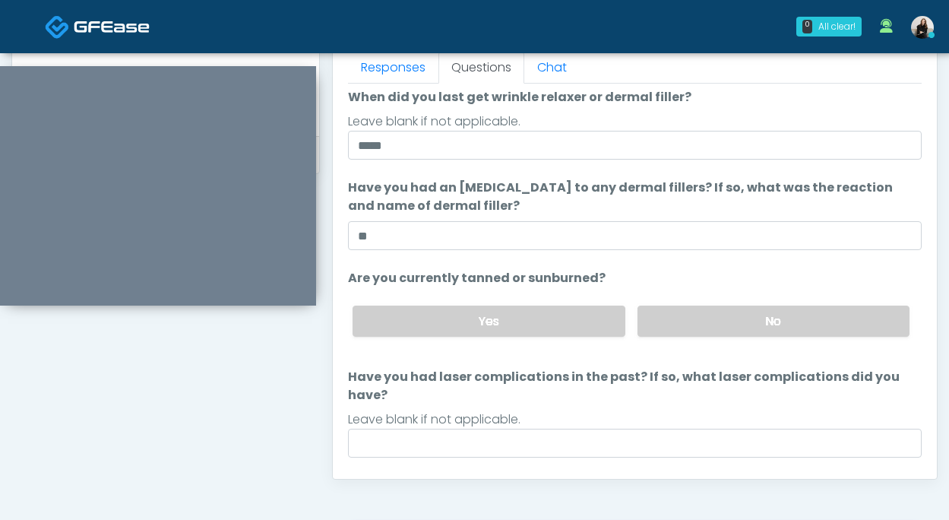
scroll to position [143, 0]
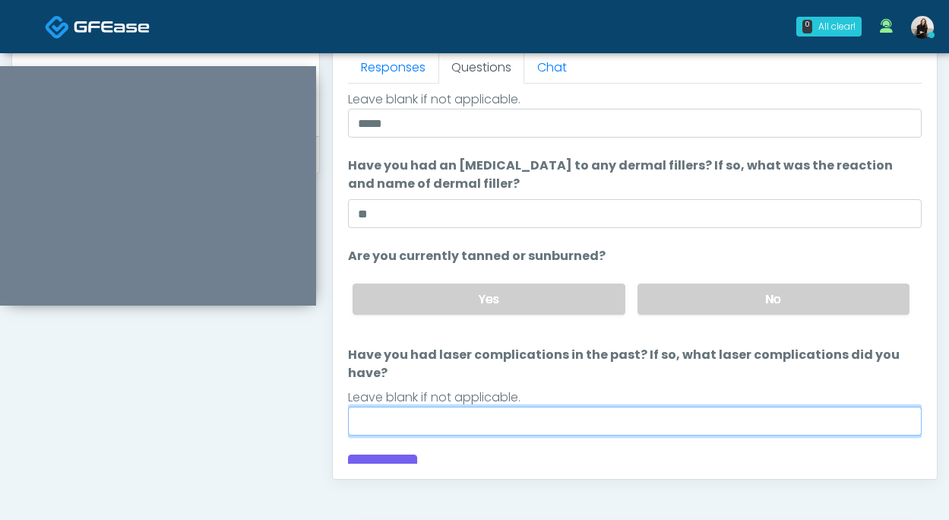
click at [621, 407] on input "Have you had laser complications in the past? If so, what laser complications d…" at bounding box center [635, 421] width 574 height 29
type input "**"
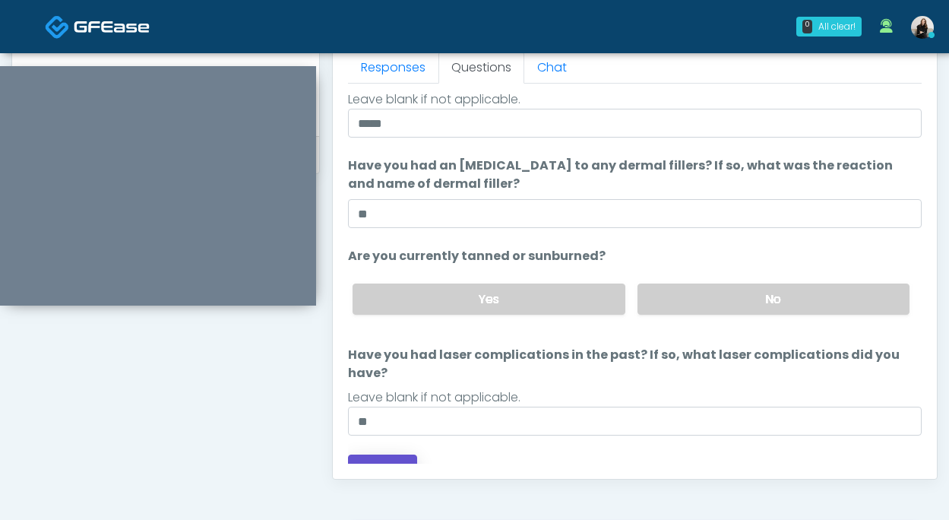
click at [395, 455] on button "Continue" at bounding box center [382, 469] width 69 height 28
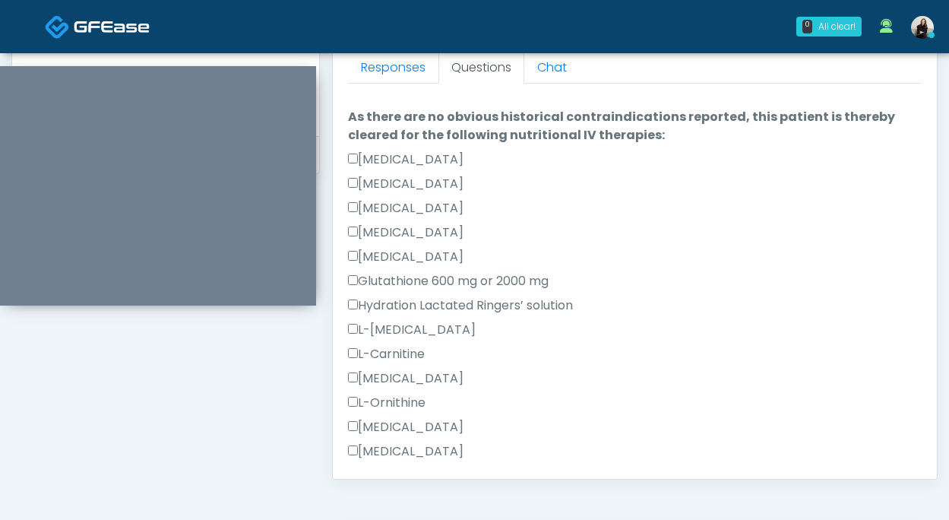
scroll to position [845, 0]
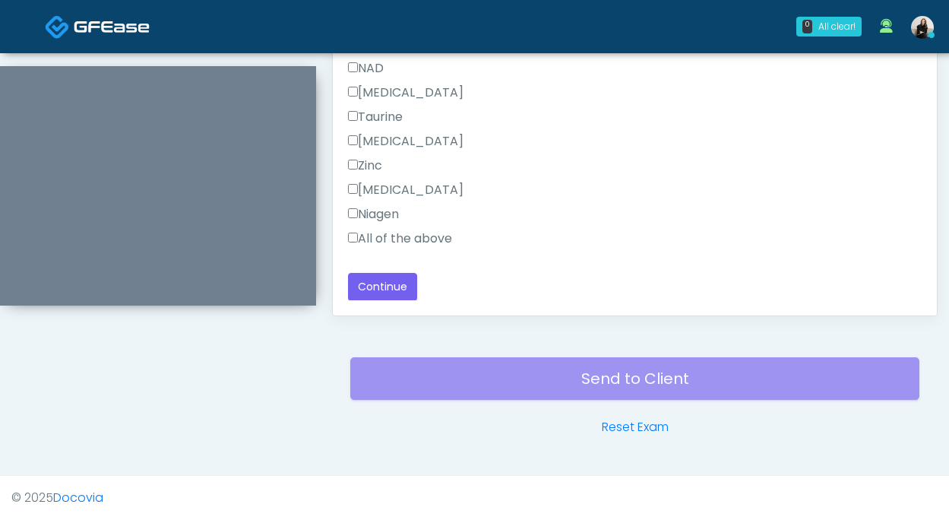
click at [419, 241] on label "All of the above" at bounding box center [400, 239] width 104 height 18
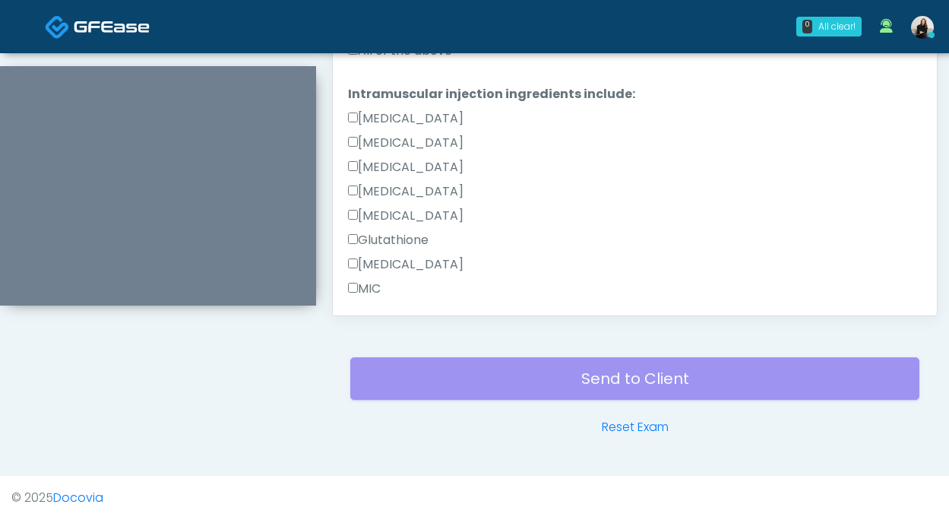
scroll to position [425, 0]
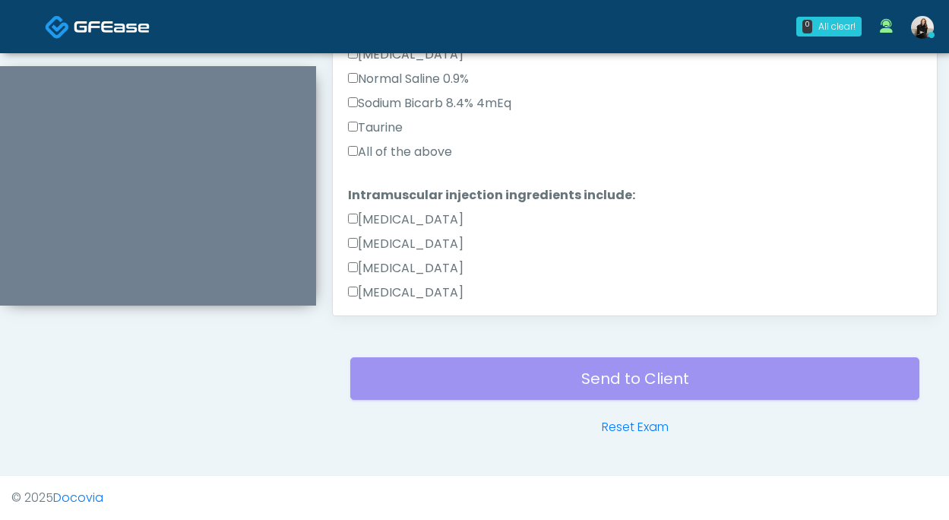
click at [412, 161] on div "All of the above" at bounding box center [635, 155] width 574 height 24
click at [414, 152] on label "All of the above" at bounding box center [400, 152] width 104 height 18
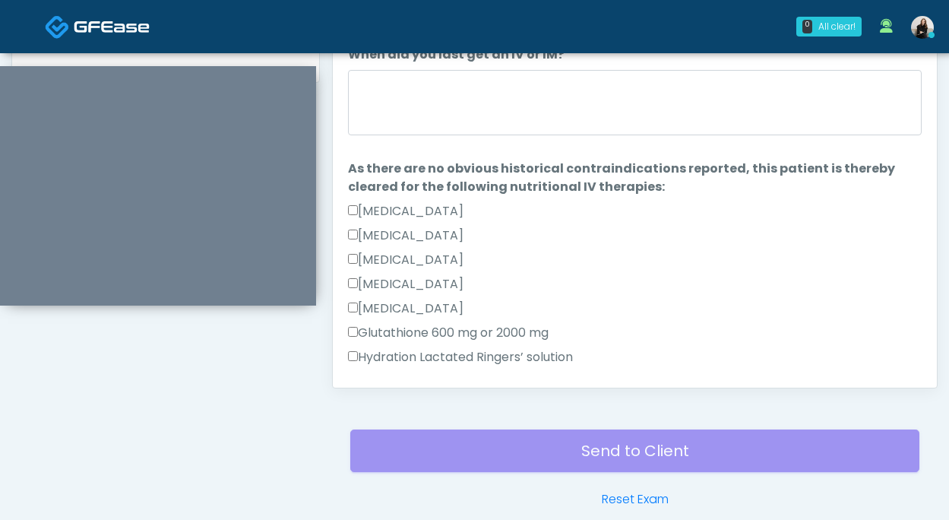
scroll to position [724, 0]
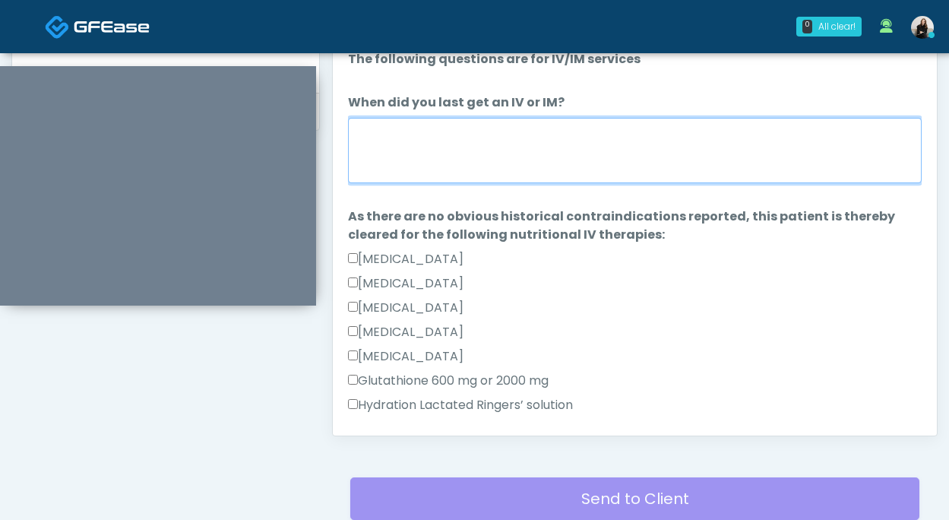
click at [414, 152] on textarea "When did you last get an IV or IM?" at bounding box center [635, 150] width 574 height 65
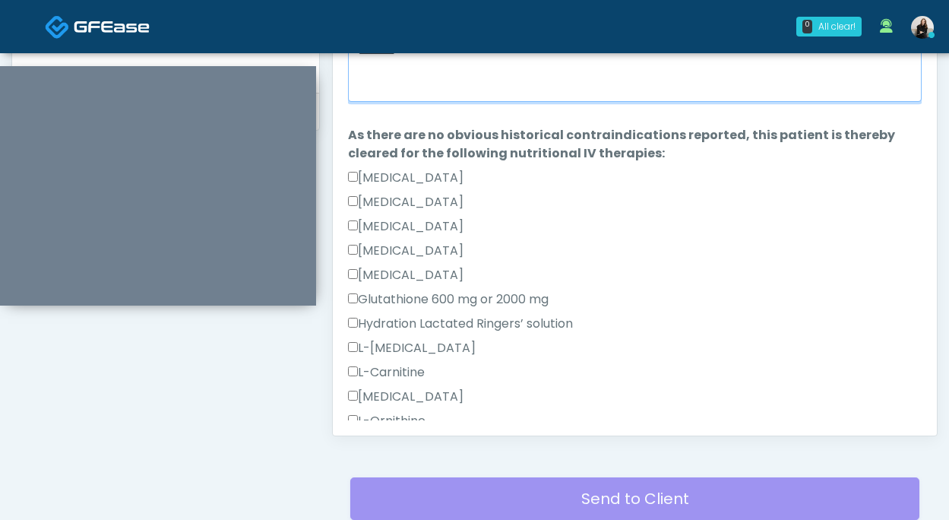
scroll to position [0, 0]
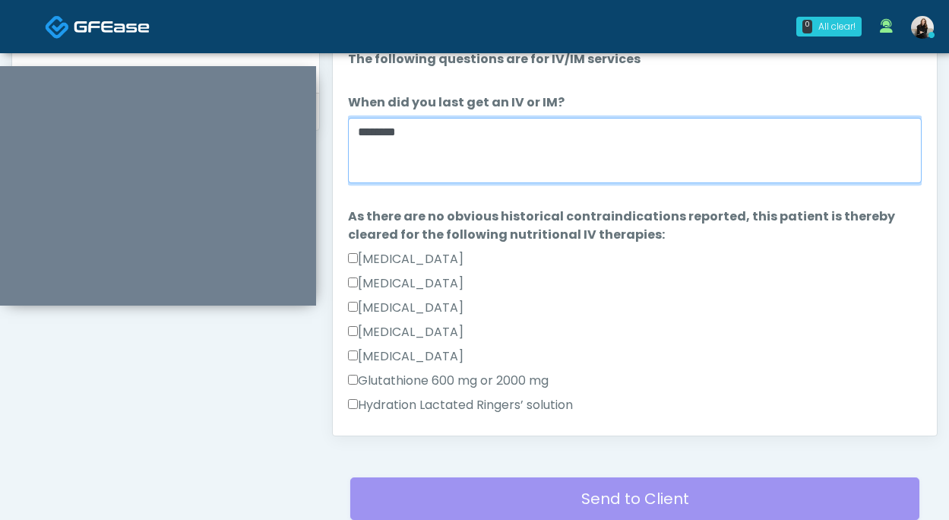
click at [383, 135] on textarea "********" at bounding box center [635, 150] width 574 height 65
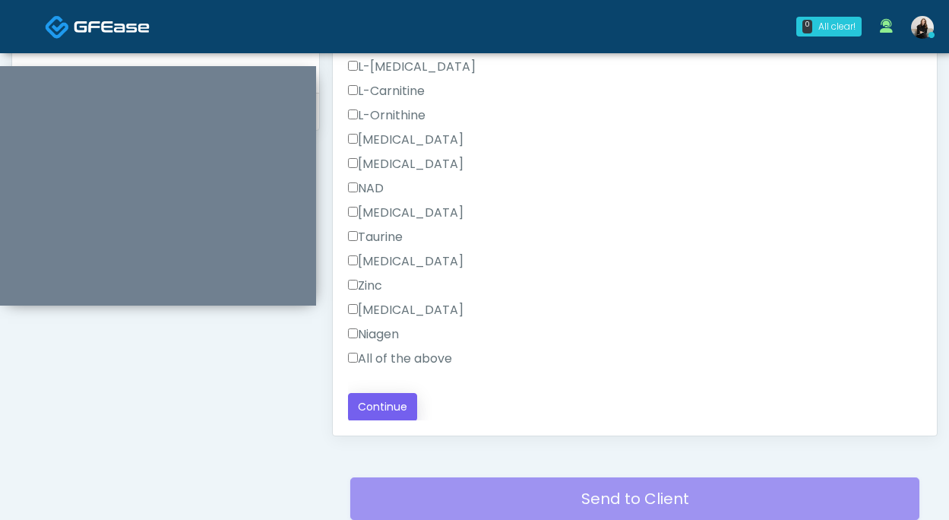
type textarea "**********"
click at [386, 396] on button "Continue" at bounding box center [382, 407] width 69 height 28
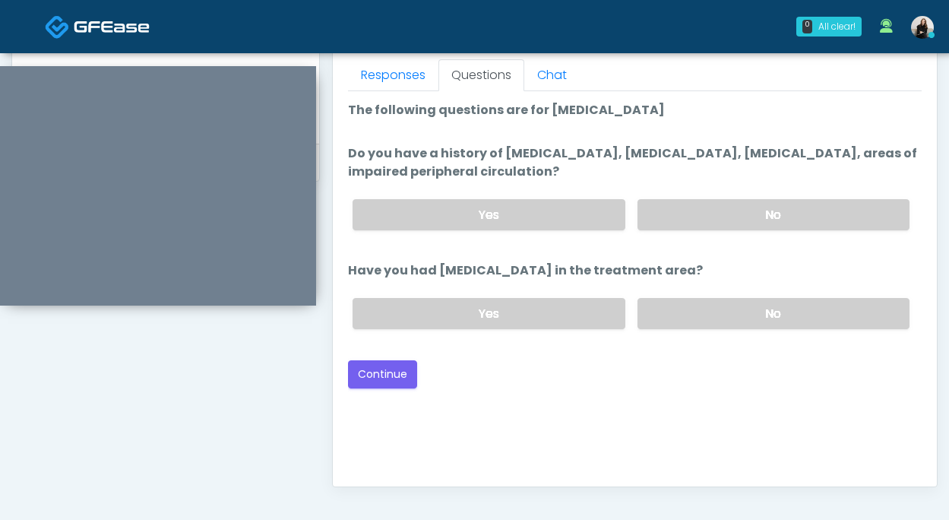
scroll to position [594, 0]
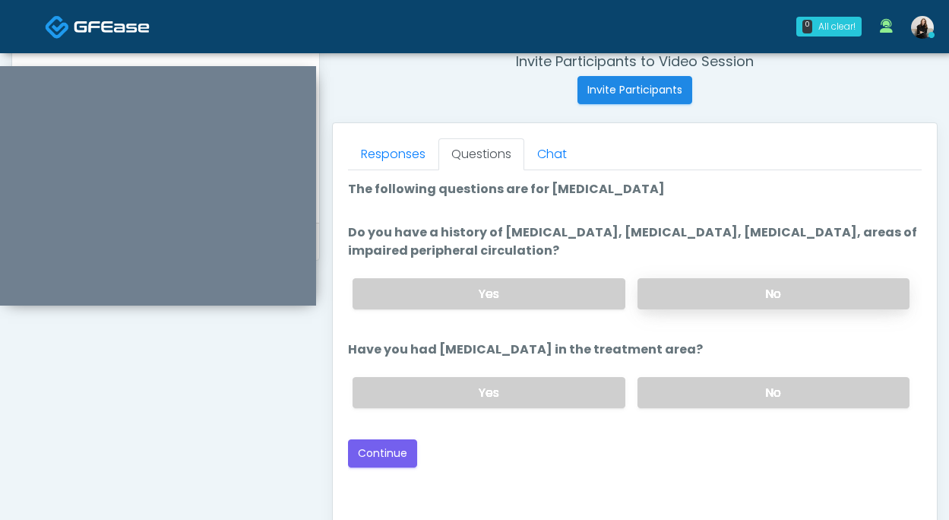
click at [655, 291] on label "No" at bounding box center [774, 293] width 272 height 31
click at [674, 391] on label "No" at bounding box center [774, 392] width 272 height 31
click at [398, 455] on button "Continue" at bounding box center [382, 453] width 69 height 28
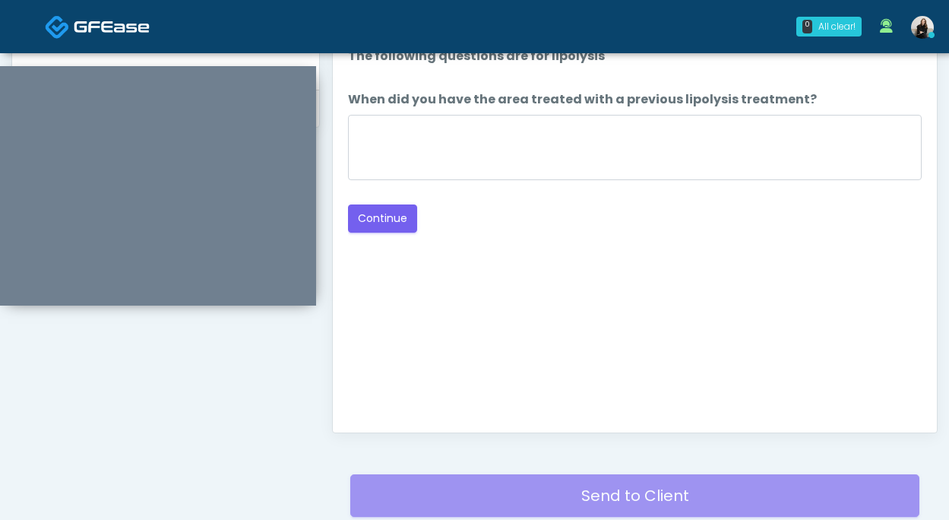
scroll to position [575, 0]
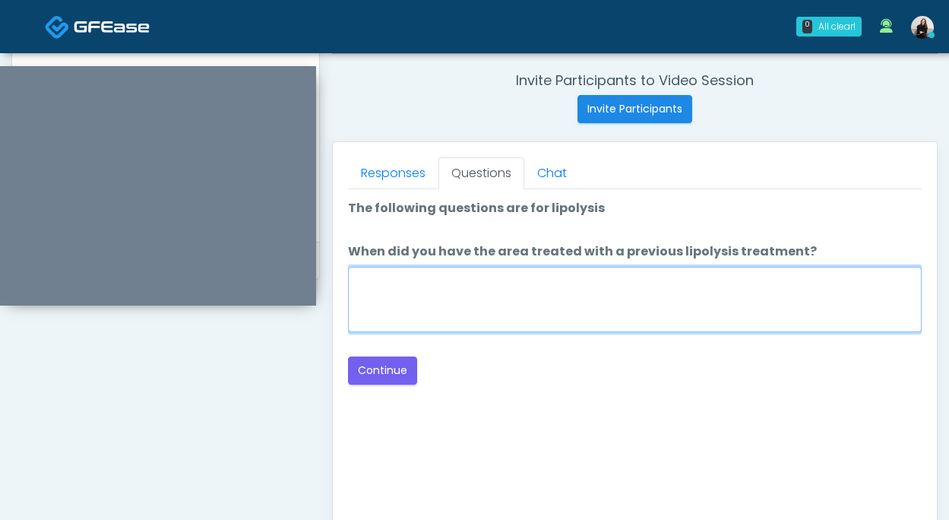
click at [525, 309] on textarea "When did you have the area treated with a previous lipolysis treatment?" at bounding box center [635, 299] width 574 height 65
type textarea "*****"
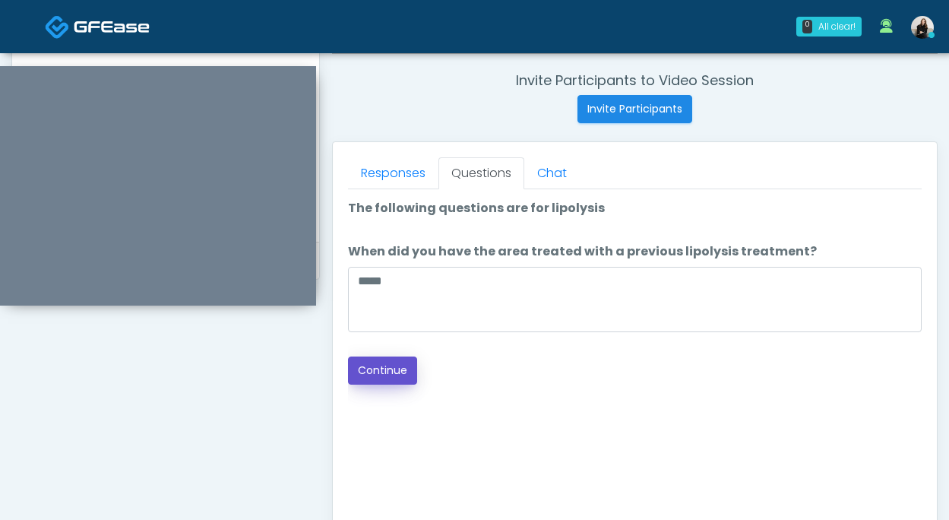
click at [396, 374] on button "Continue" at bounding box center [382, 371] width 69 height 28
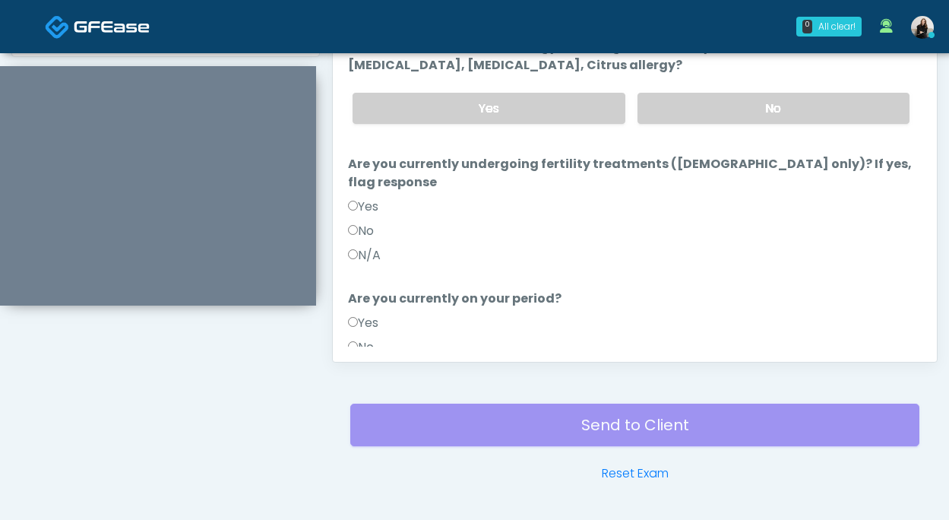
scroll to position [679, 0]
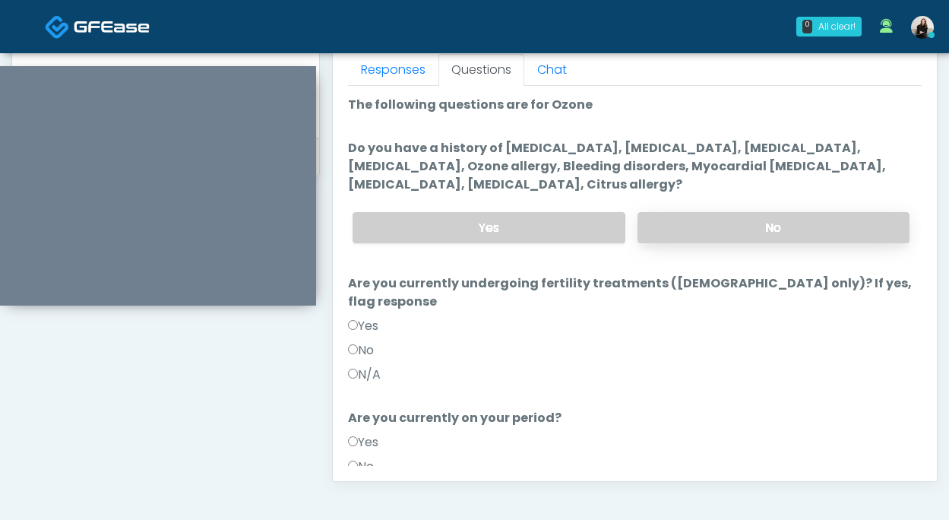
click at [744, 233] on label "No" at bounding box center [774, 227] width 272 height 31
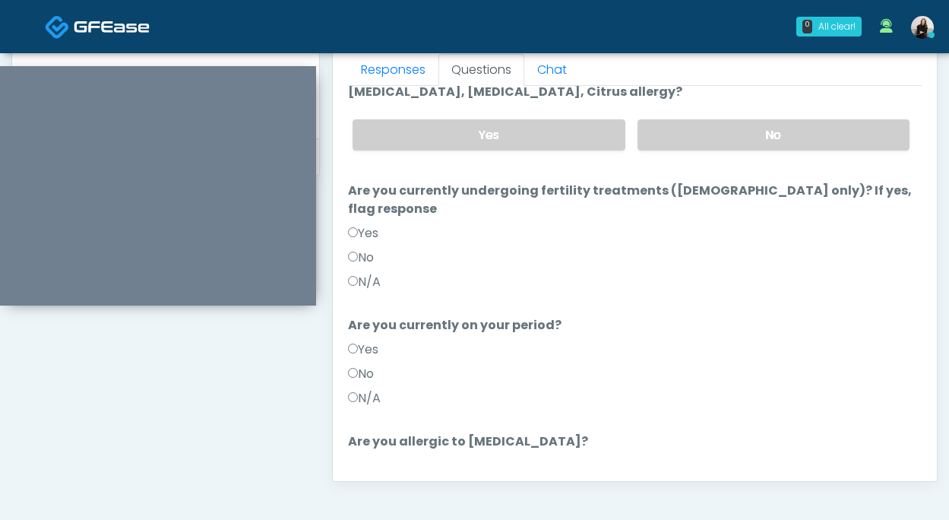
scroll to position [122, 0]
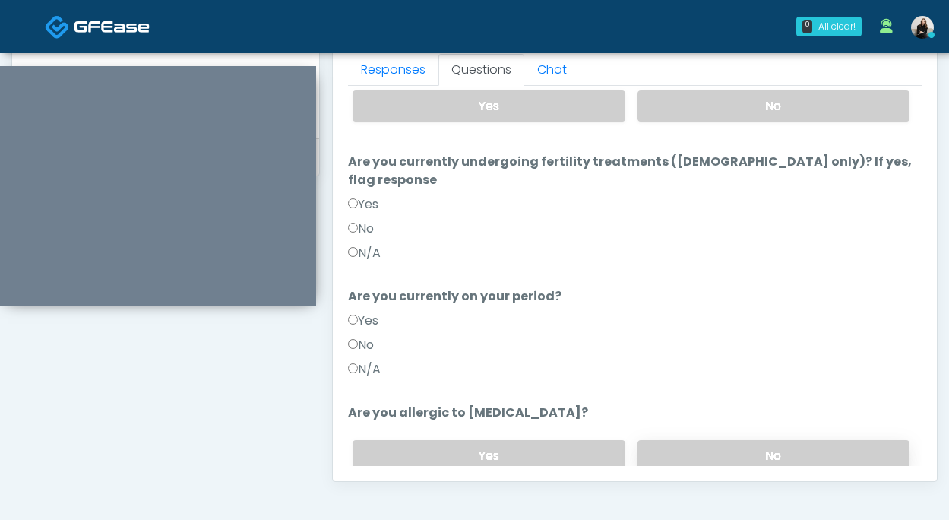
click at [689, 440] on label "No" at bounding box center [774, 455] width 272 height 31
click at [369, 336] on label "No" at bounding box center [361, 345] width 26 height 18
click at [373, 220] on label "No" at bounding box center [361, 229] width 26 height 18
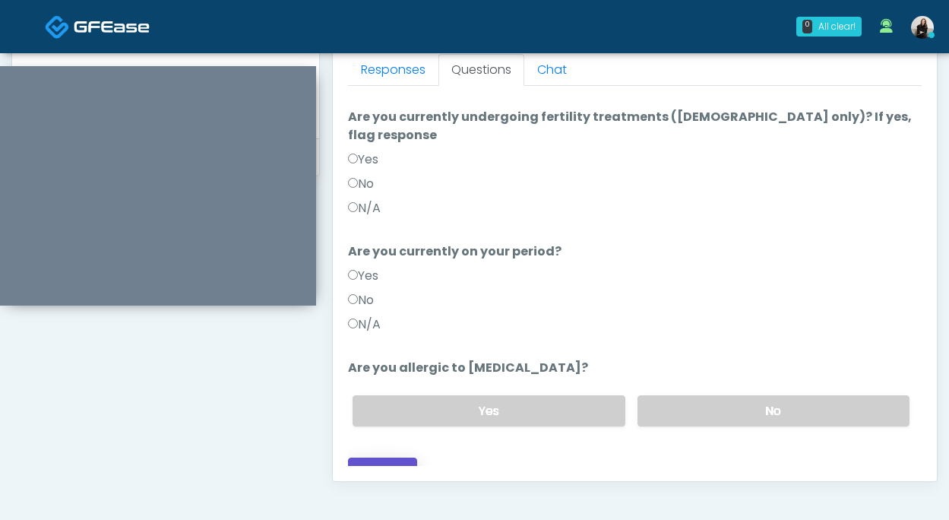
click at [363, 464] on button "Continue" at bounding box center [382, 472] width 69 height 28
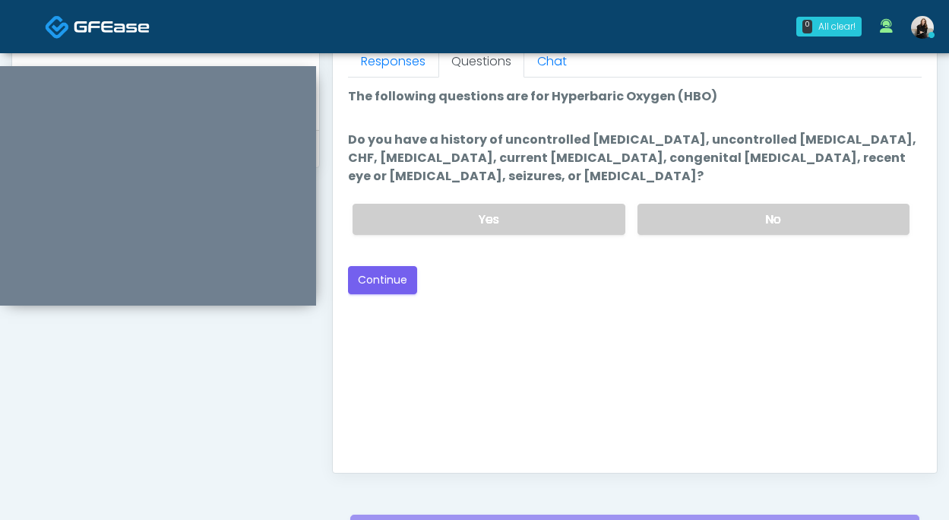
scroll to position [684, 0]
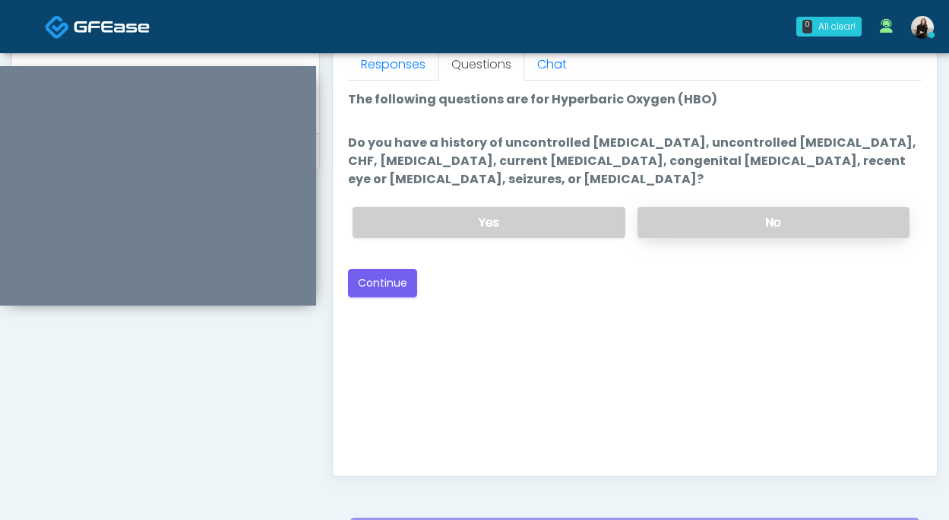
click at [737, 213] on label "No" at bounding box center [774, 222] width 272 height 31
click at [378, 283] on button "Continue" at bounding box center [382, 283] width 69 height 28
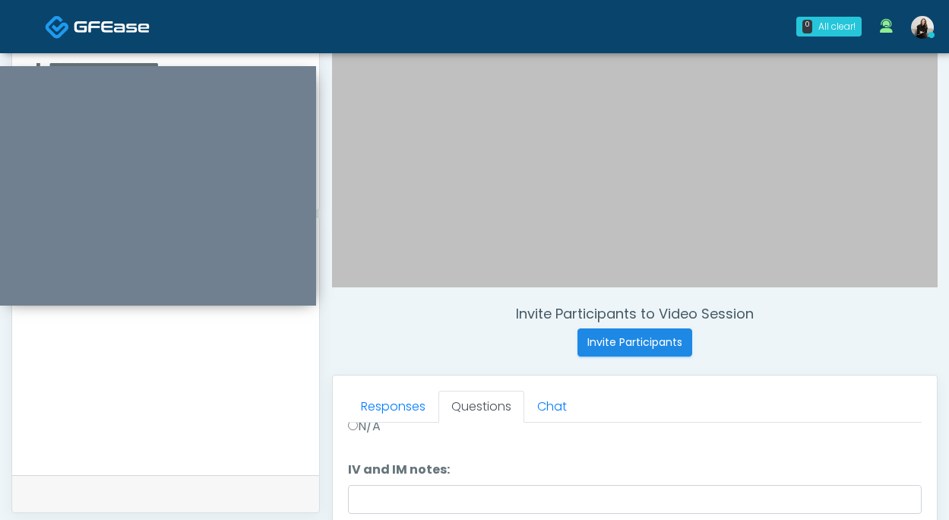
scroll to position [241, 0]
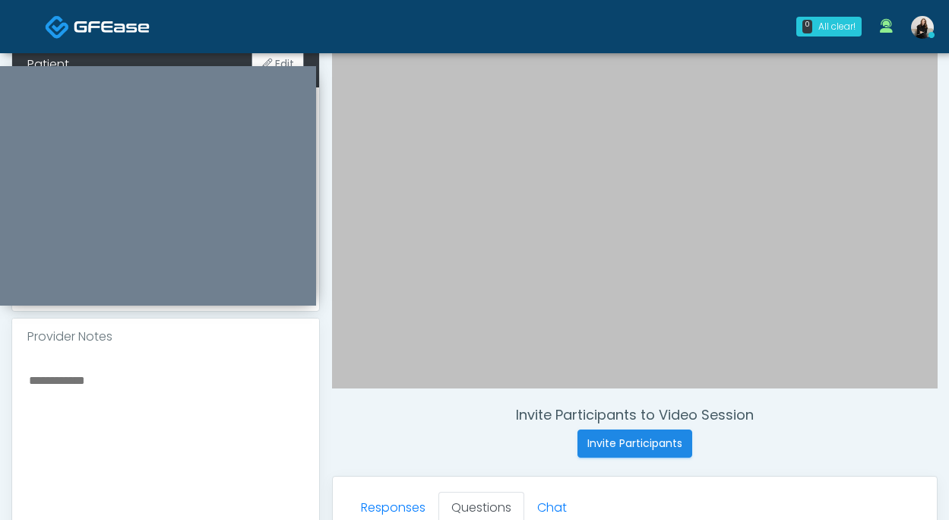
click at [233, 400] on textarea at bounding box center [165, 462] width 277 height 185
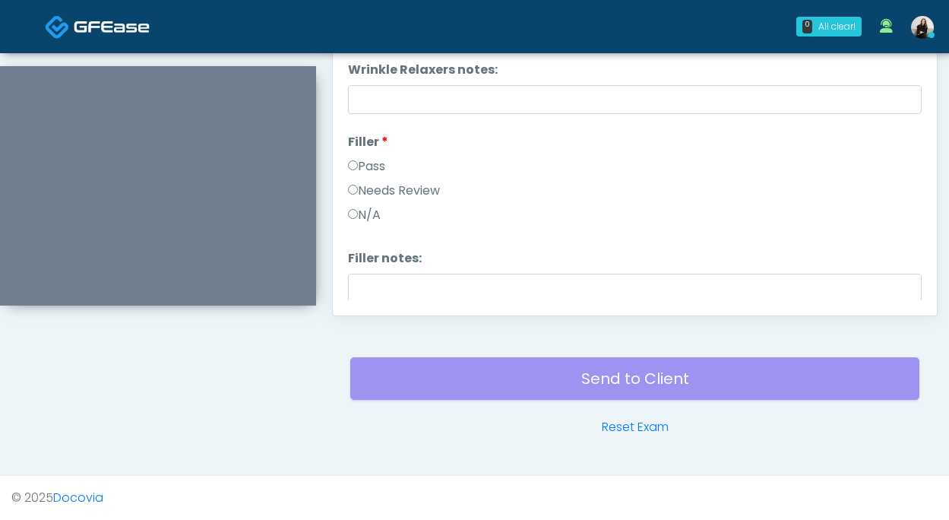
scroll to position [0, 0]
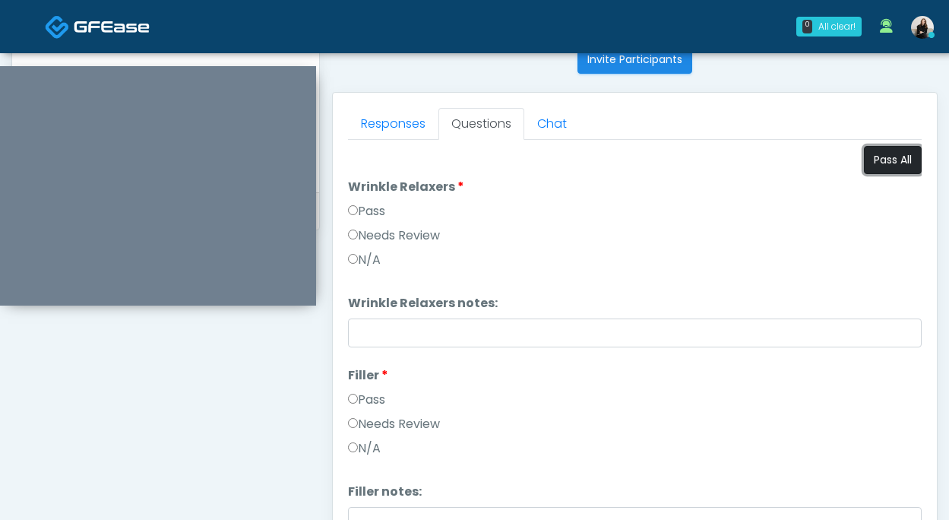
click at [889, 170] on button "Pass All" at bounding box center [893, 160] width 58 height 28
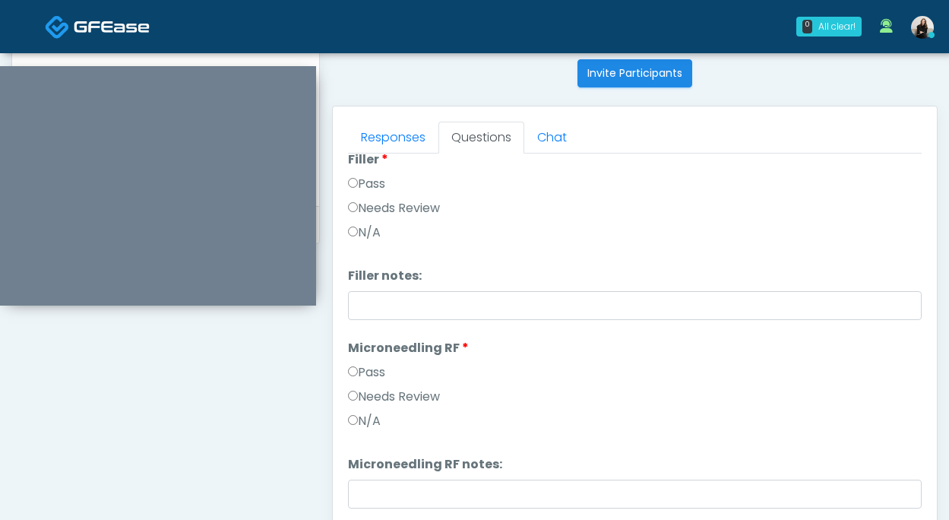
scroll to position [356, 0]
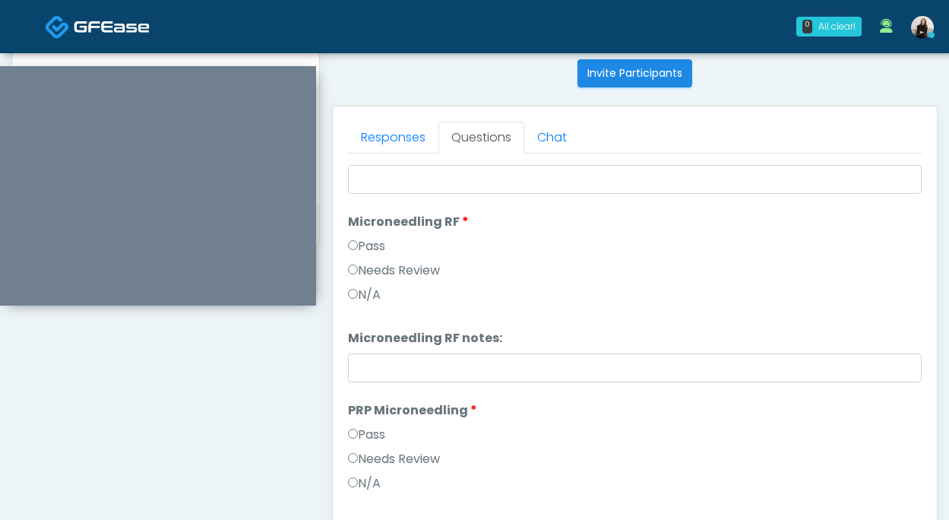
click at [436, 269] on label "Needs Review" at bounding box center [394, 271] width 92 height 18
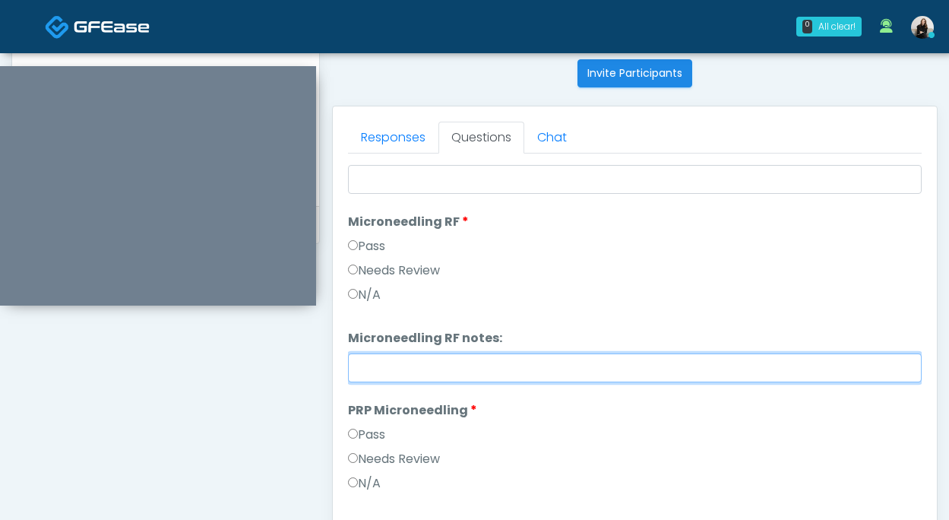
click at [434, 370] on input "Microneedling RF notes:" at bounding box center [635, 367] width 574 height 29
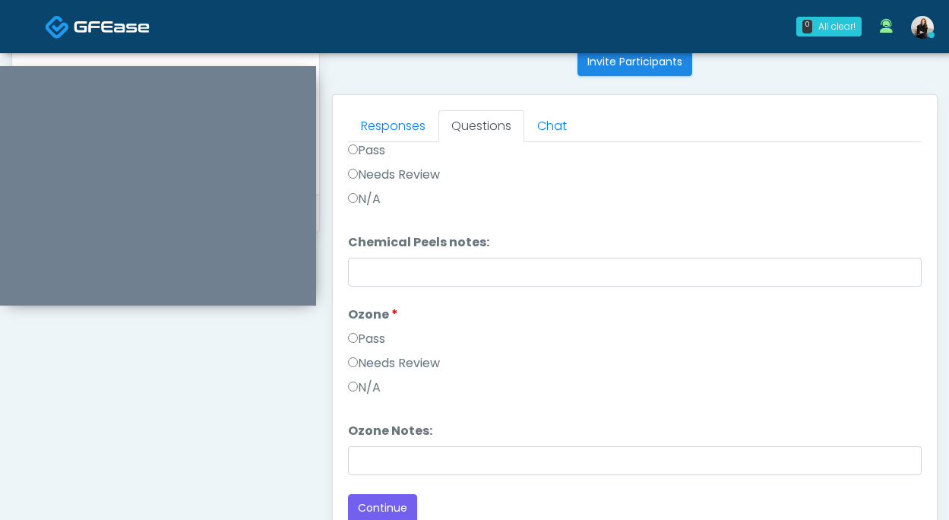
scroll to position [639, 0]
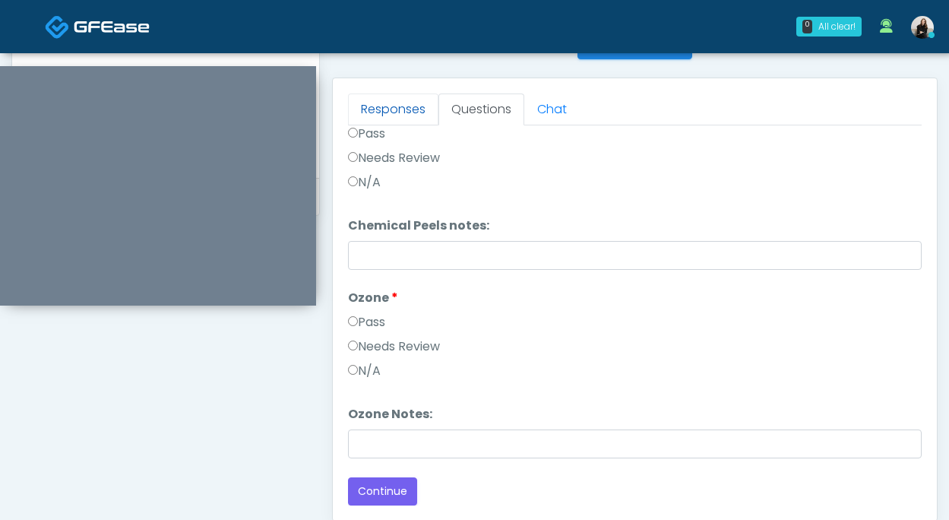
type input "**********"
click at [391, 100] on link "Responses" at bounding box center [393, 110] width 90 height 32
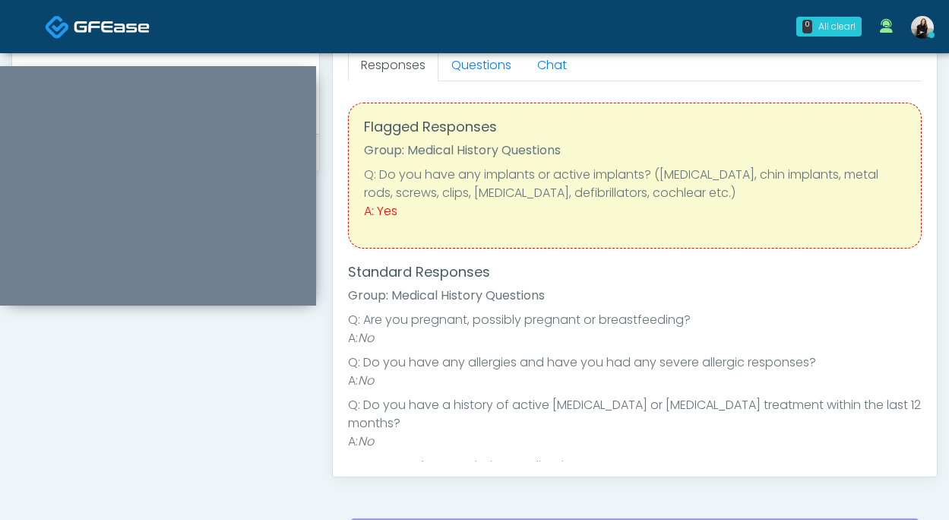
scroll to position [555, 0]
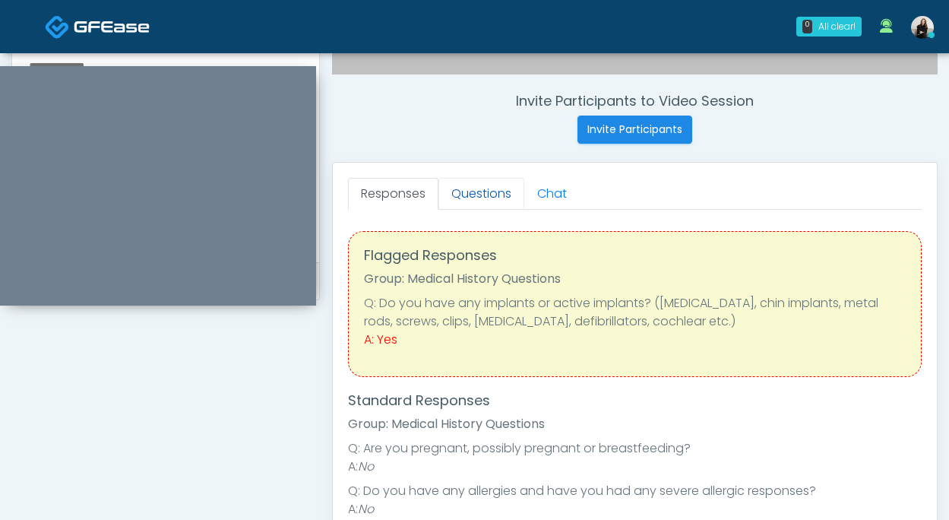
click at [453, 182] on link "Questions" at bounding box center [482, 194] width 86 height 32
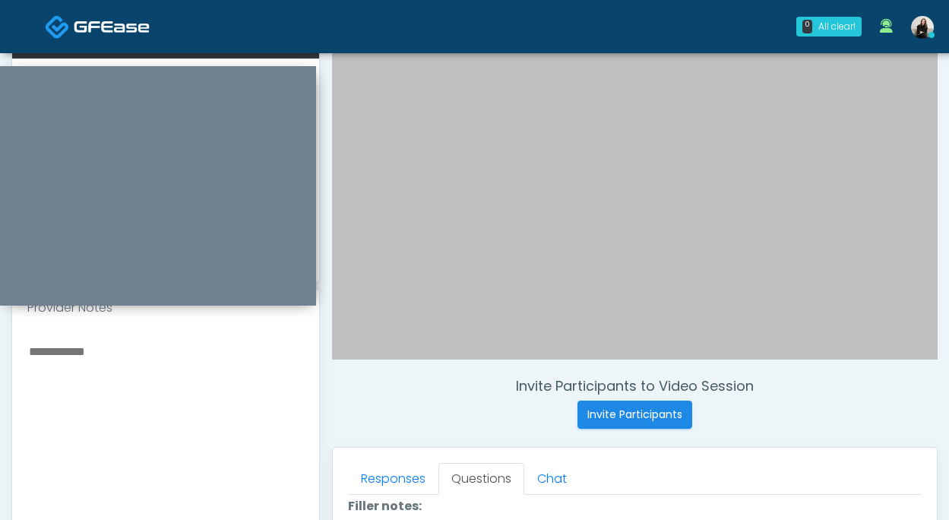
scroll to position [213, 0]
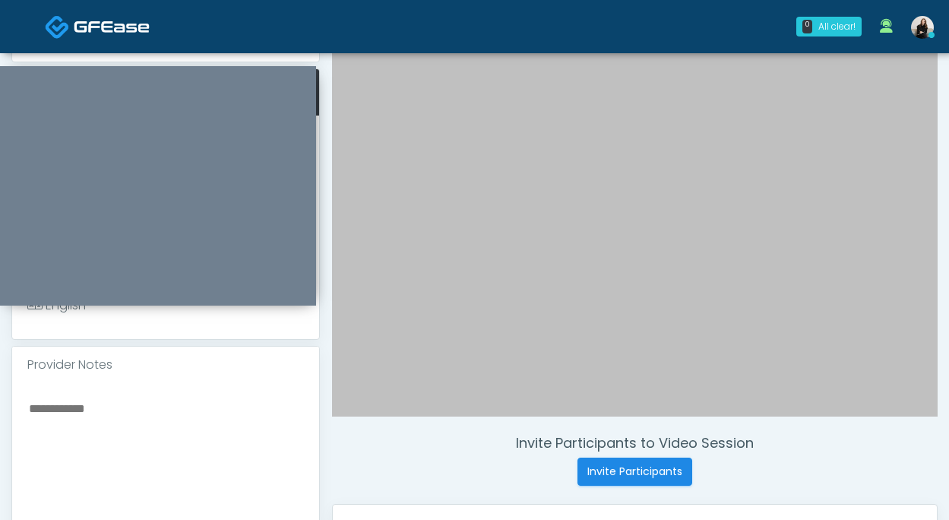
click at [175, 389] on div at bounding box center [165, 493] width 307 height 221
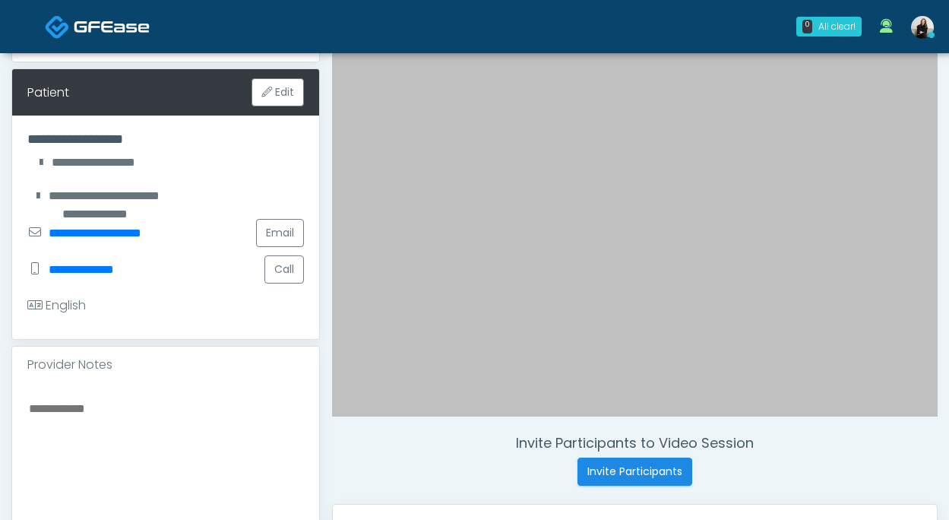
click at [169, 411] on textarea at bounding box center [165, 490] width 277 height 185
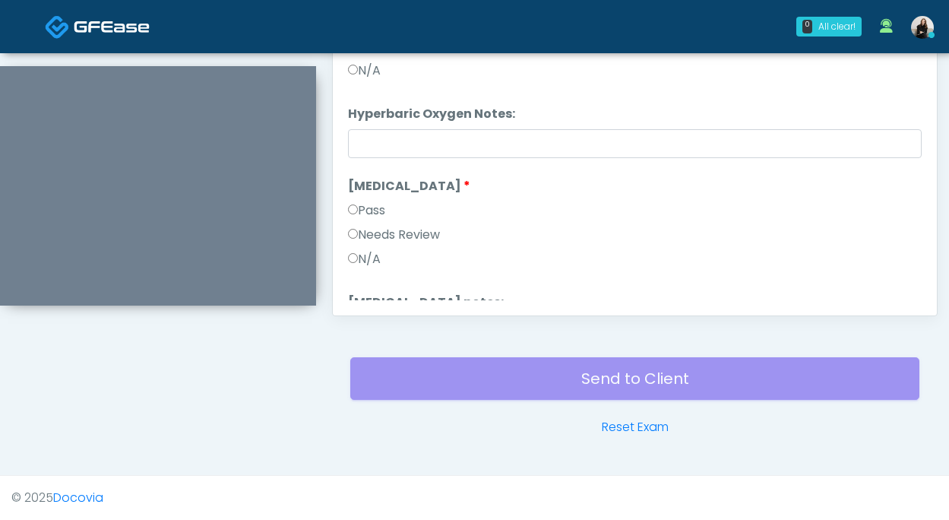
scroll to position [1948, 0]
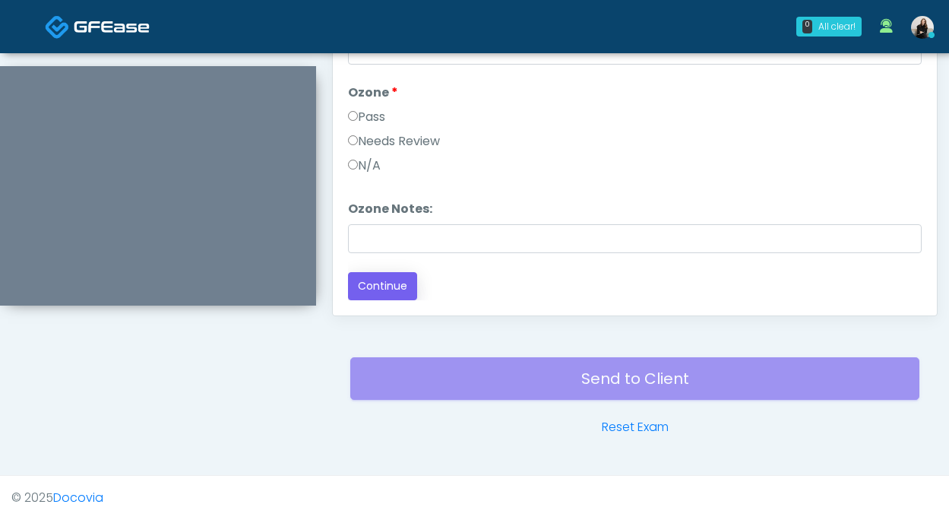
type textarea "**********"
click at [379, 286] on button "Continue" at bounding box center [382, 286] width 69 height 28
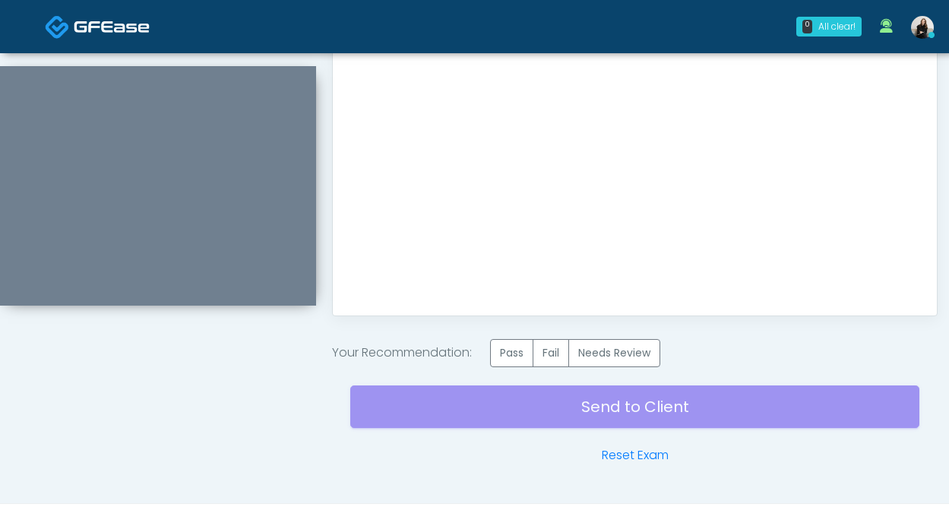
scroll to position [0, 0]
click at [614, 351] on label "Needs Review" at bounding box center [615, 353] width 92 height 28
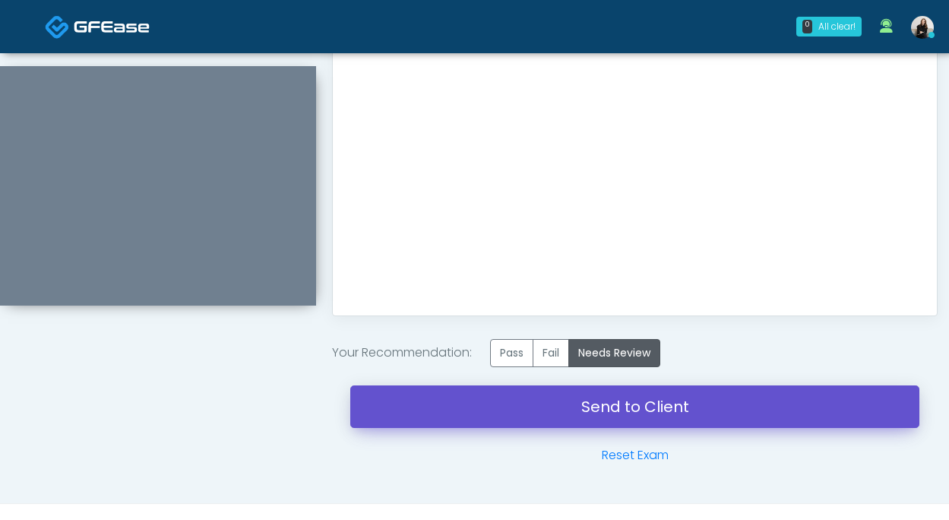
click at [613, 391] on link "Send to Client" at bounding box center [634, 406] width 569 height 43
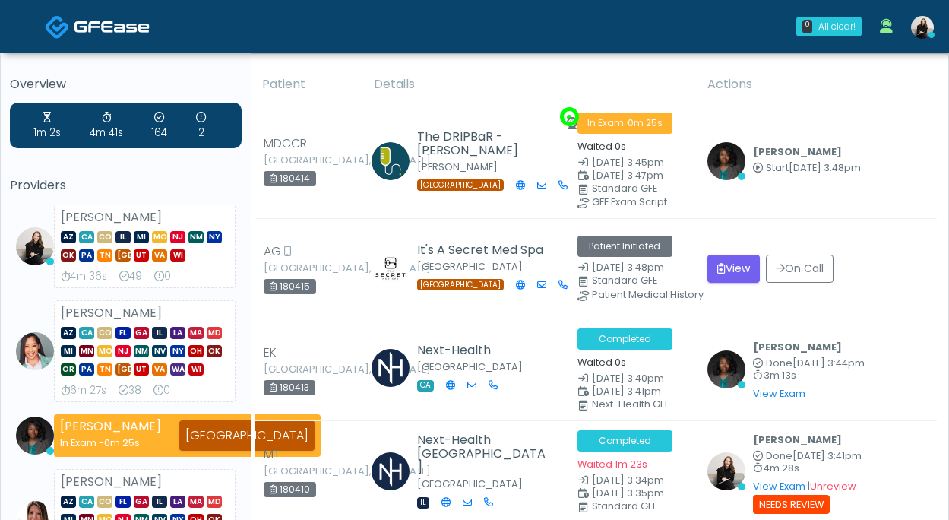
click at [106, 17] on span at bounding box center [112, 25] width 76 height 21
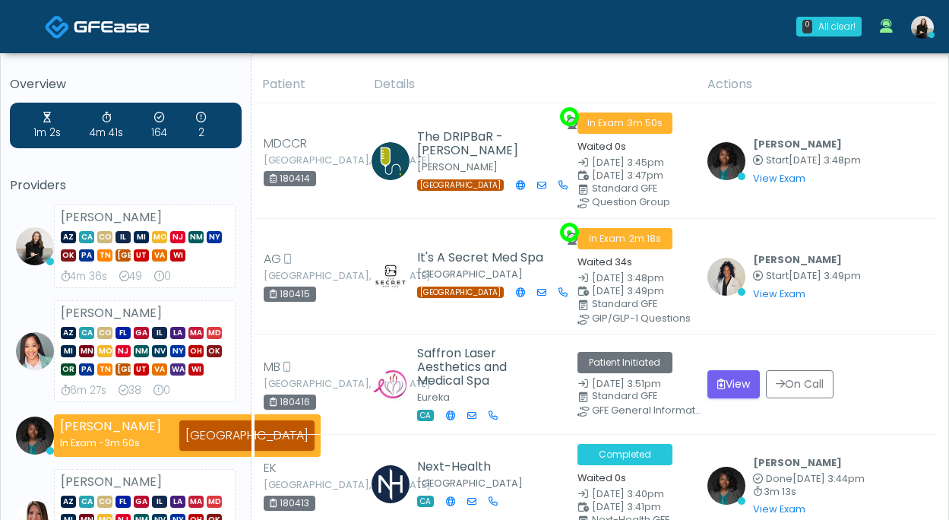
click at [92, 39] on link at bounding box center [97, 26] width 105 height 49
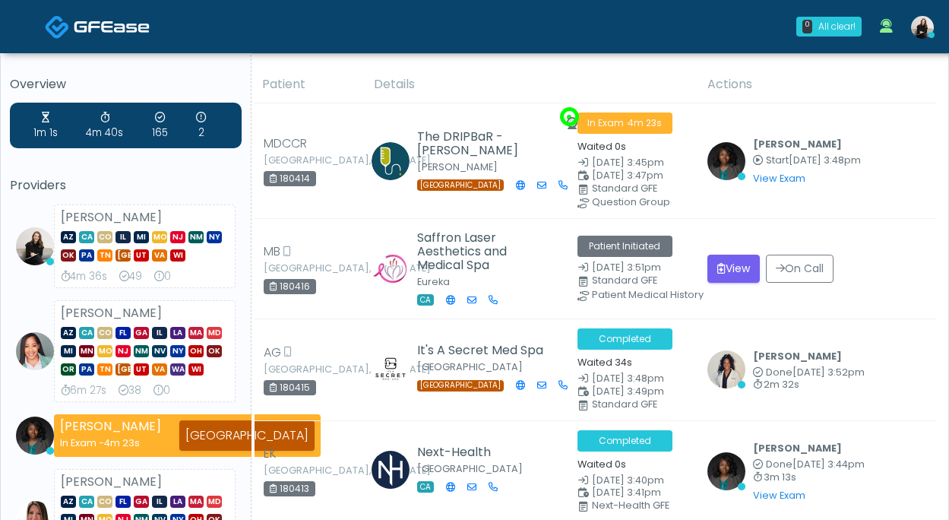
click at [59, 29] on img at bounding box center [57, 26] width 25 height 25
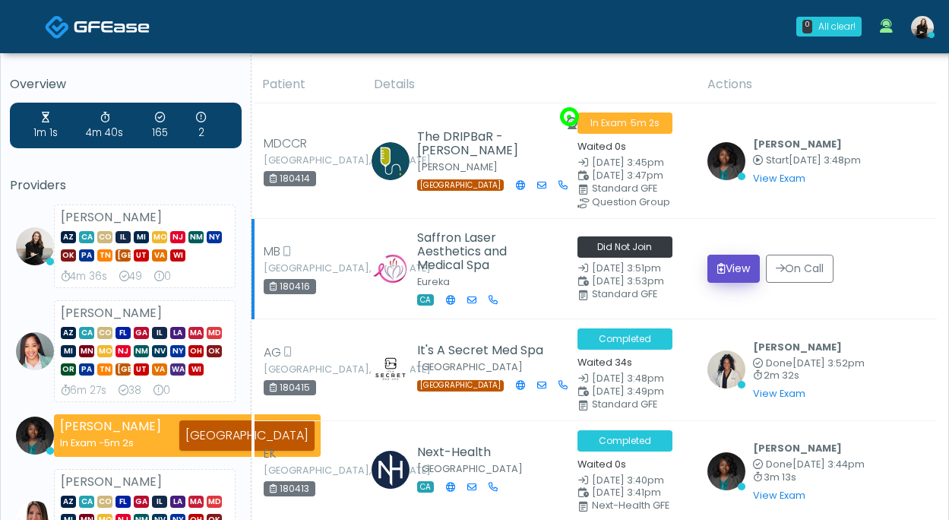
click at [734, 265] on button "View" at bounding box center [734, 269] width 52 height 28
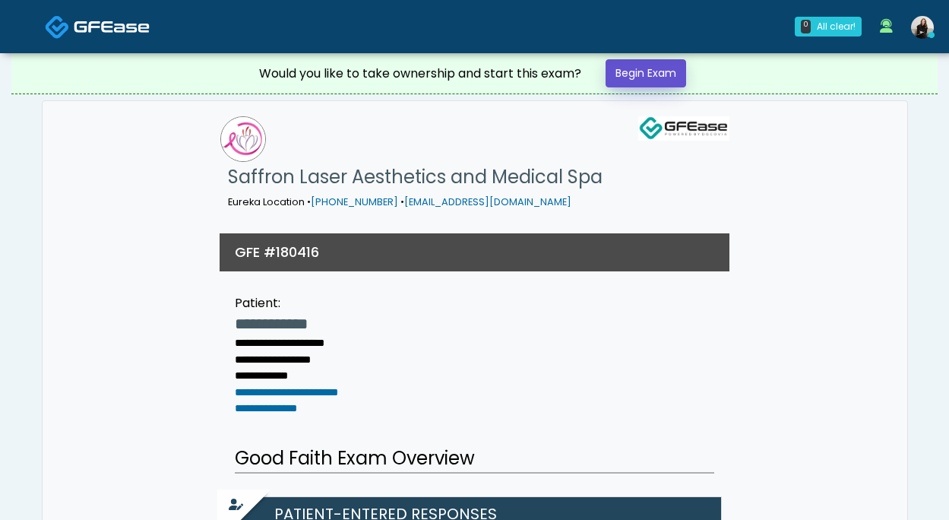
click at [639, 76] on link "Begin Exam" at bounding box center [646, 73] width 81 height 28
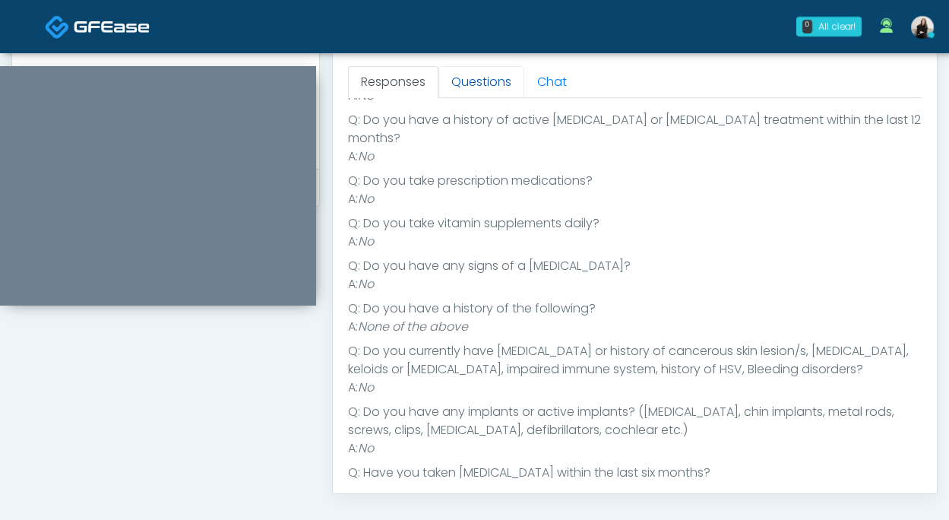
scroll to position [215, 0]
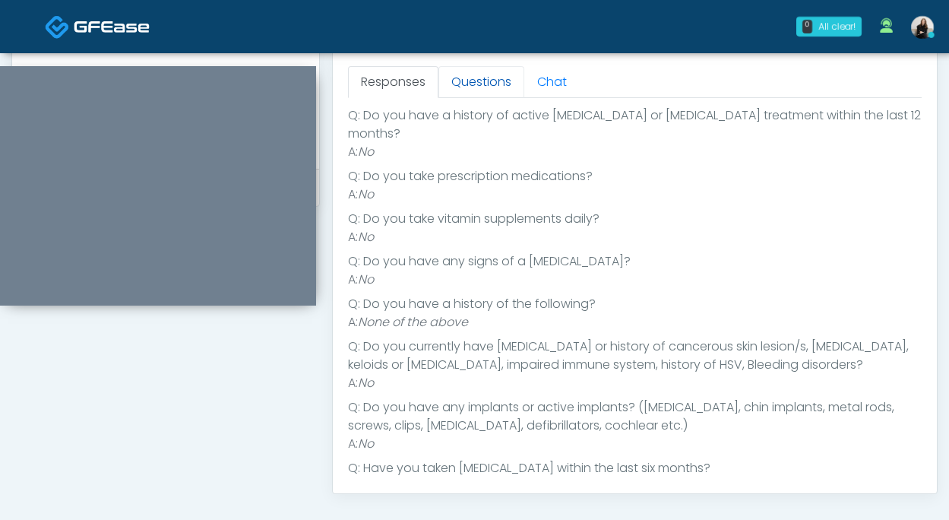
click at [490, 67] on link "Questions" at bounding box center [482, 82] width 86 height 32
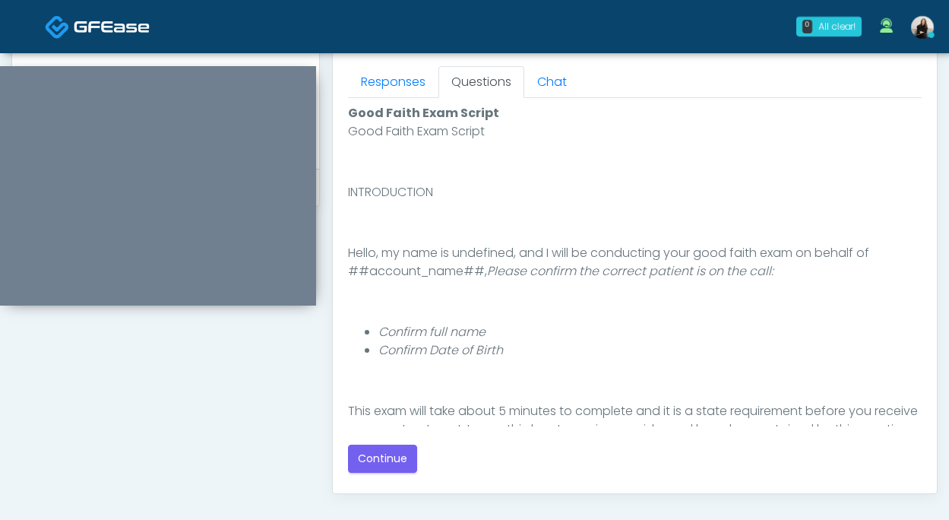
scroll to position [0, 0]
click at [368, 443] on div "Good Faith Exam Script Good Faith Exam Script INTRODUCTION Hello, my name is un…" at bounding box center [635, 288] width 574 height 369
click at [369, 458] on button "Continue" at bounding box center [382, 459] width 69 height 28
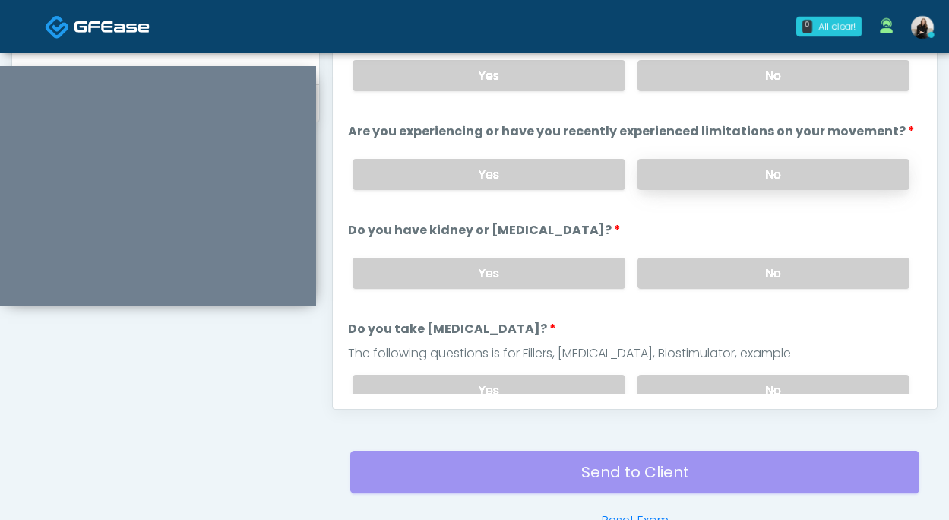
scroll to position [680, 0]
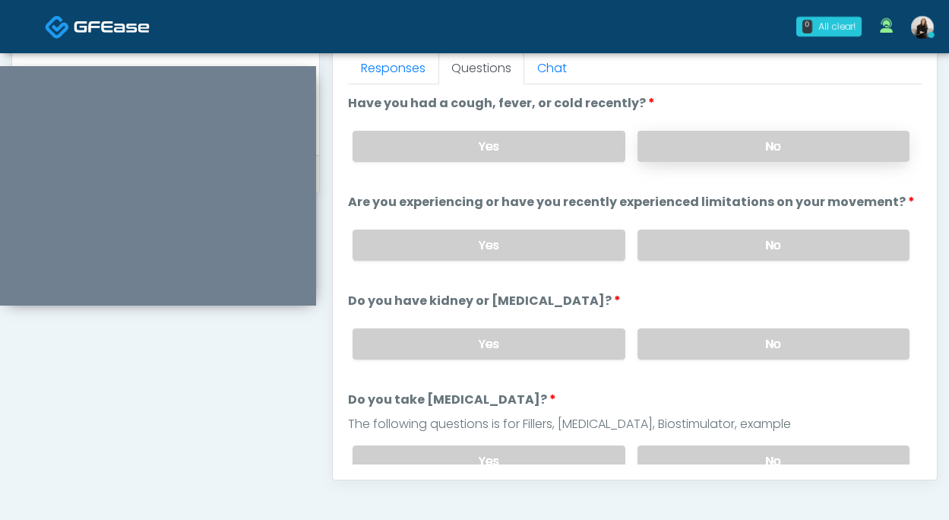
click at [733, 149] on label "No" at bounding box center [774, 146] width 272 height 31
click at [713, 248] on label "No" at bounding box center [774, 245] width 272 height 31
click at [691, 347] on label "No" at bounding box center [774, 343] width 272 height 31
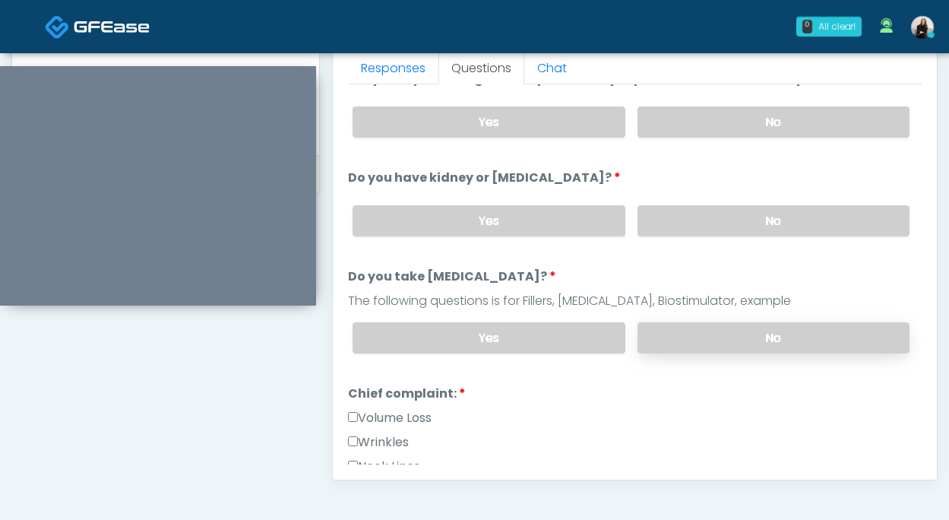
click at [691, 342] on label "No" at bounding box center [774, 337] width 272 height 31
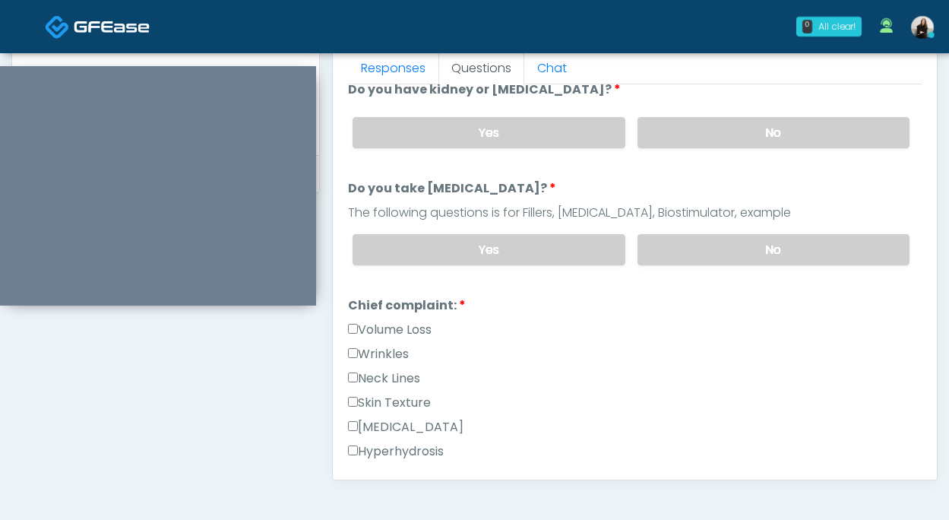
scroll to position [271, 0]
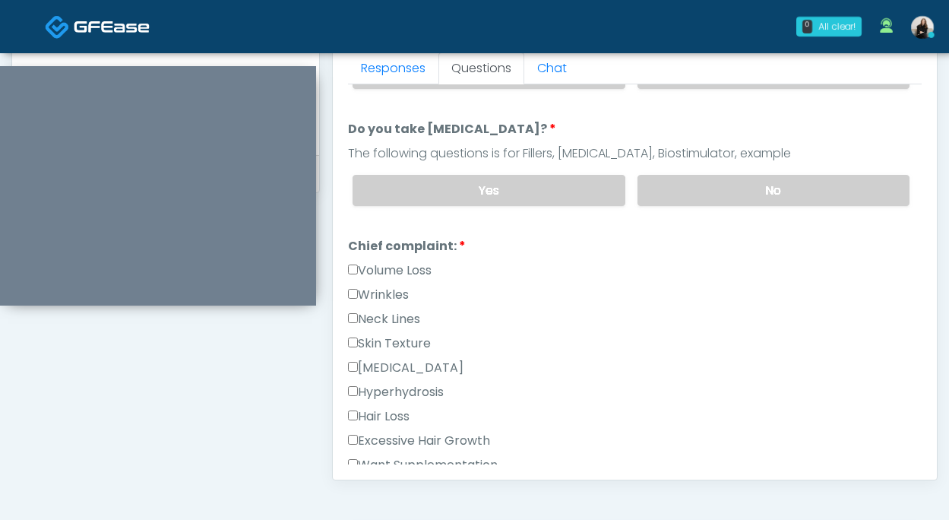
click at [409, 286] on label "Wrinkles" at bounding box center [378, 295] width 61 height 18
click at [412, 262] on label "Volume Loss" at bounding box center [390, 271] width 84 height 18
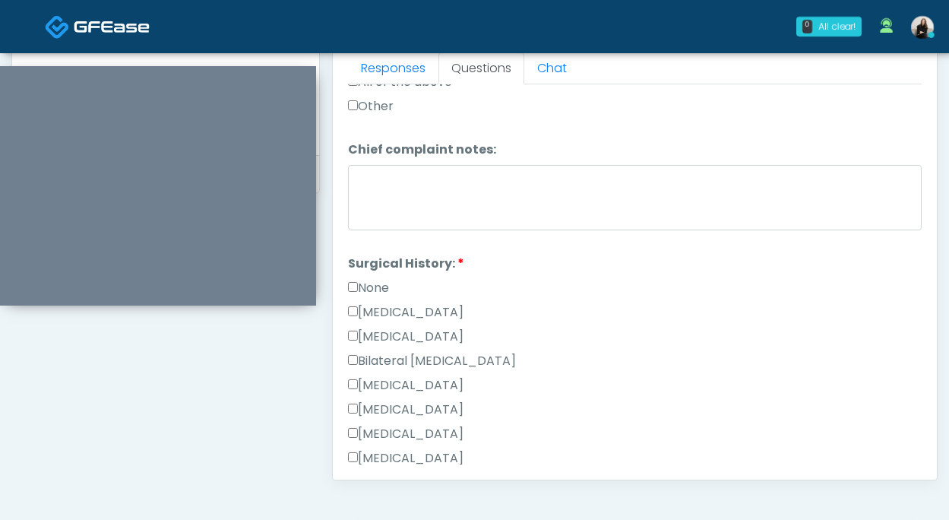
scroll to position [679, 0]
click at [384, 285] on label "None" at bounding box center [368, 287] width 41 height 18
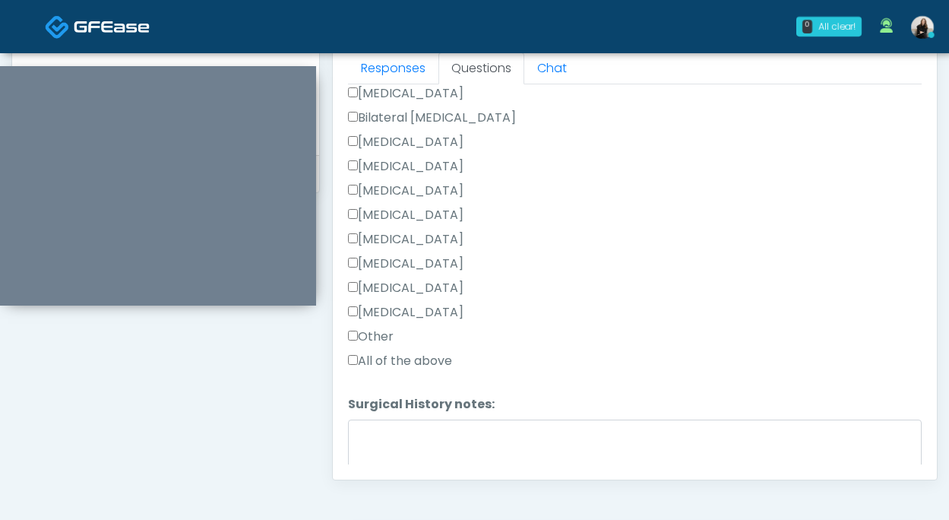
scroll to position [963, 0]
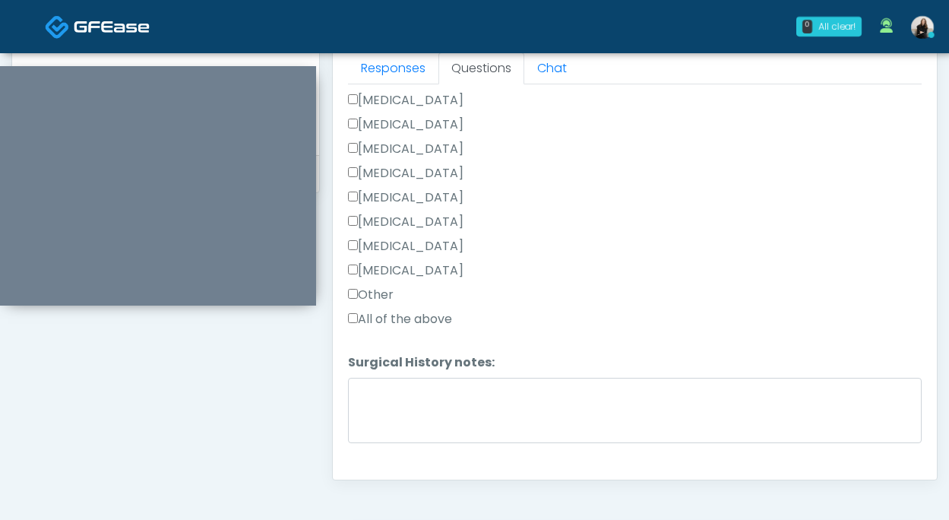
click at [389, 293] on label "Other" at bounding box center [371, 295] width 46 height 18
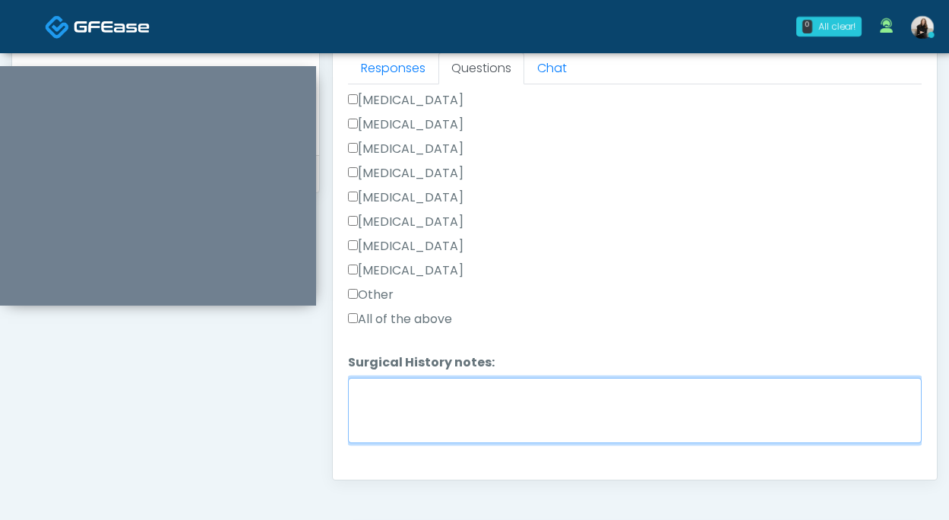
click at [389, 392] on textarea "Surgical History notes:" at bounding box center [635, 410] width 574 height 65
click at [467, 404] on textarea "**********" at bounding box center [635, 410] width 574 height 65
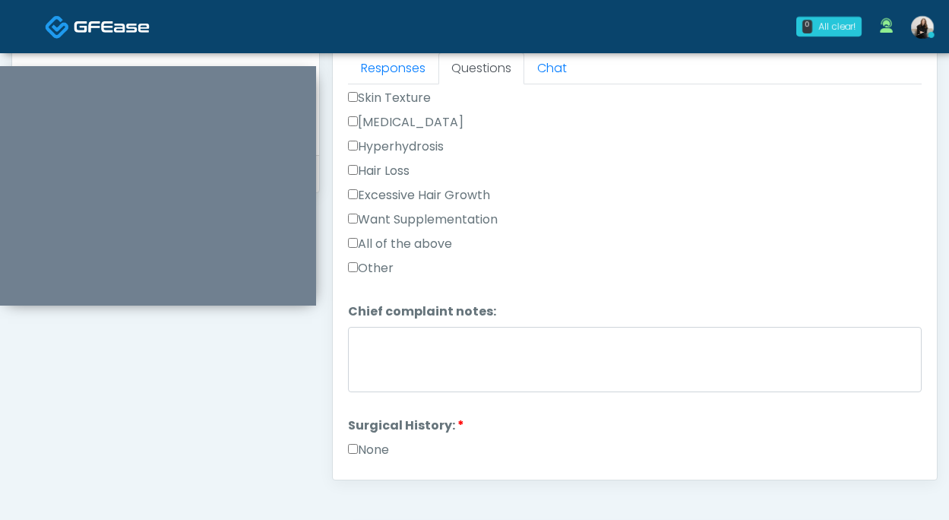
scroll to position [991, 0]
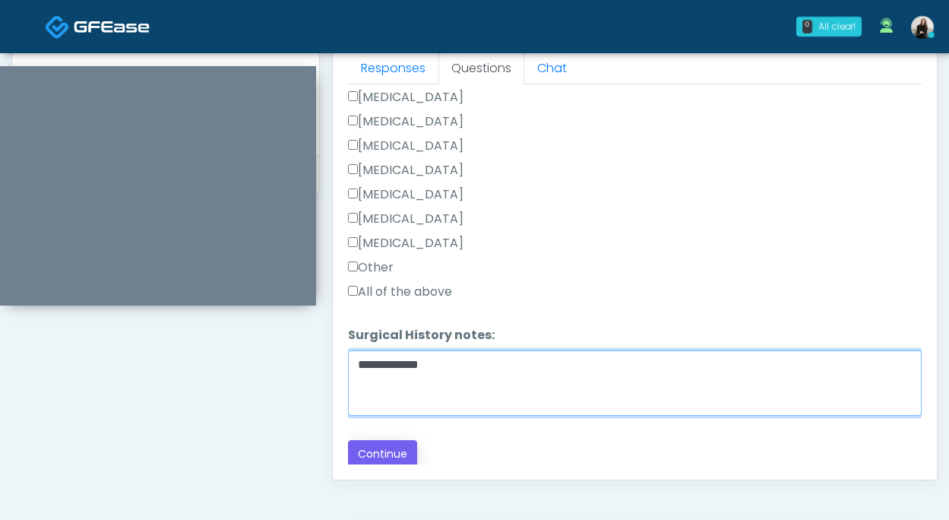
type textarea "**********"
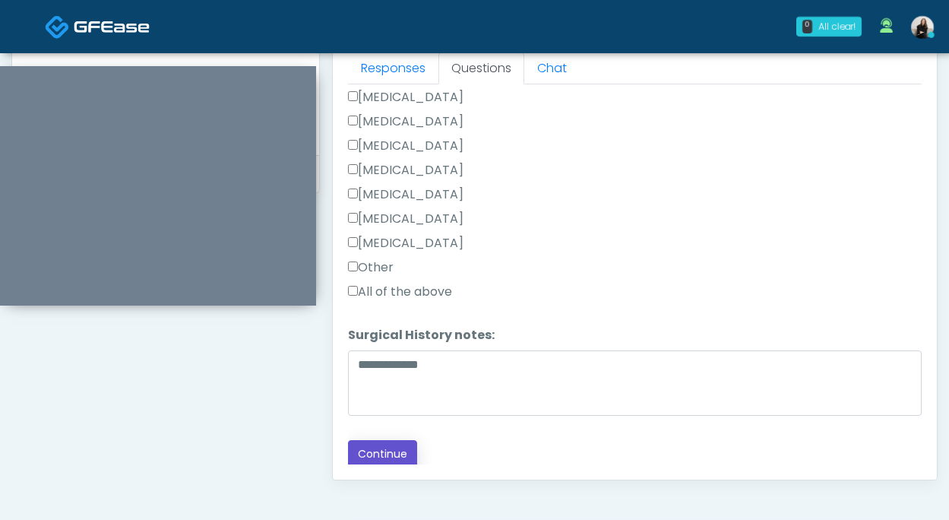
click at [382, 458] on button "Continue" at bounding box center [382, 454] width 69 height 28
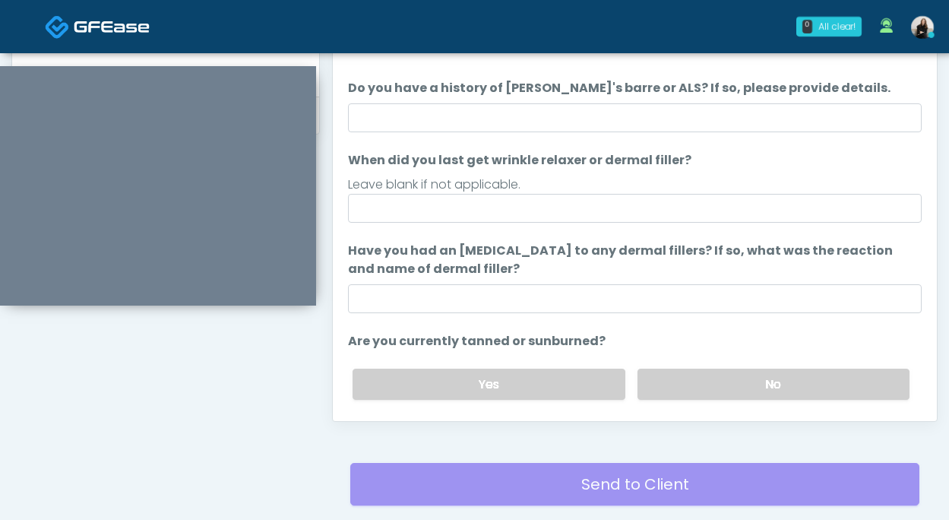
scroll to position [621, 0]
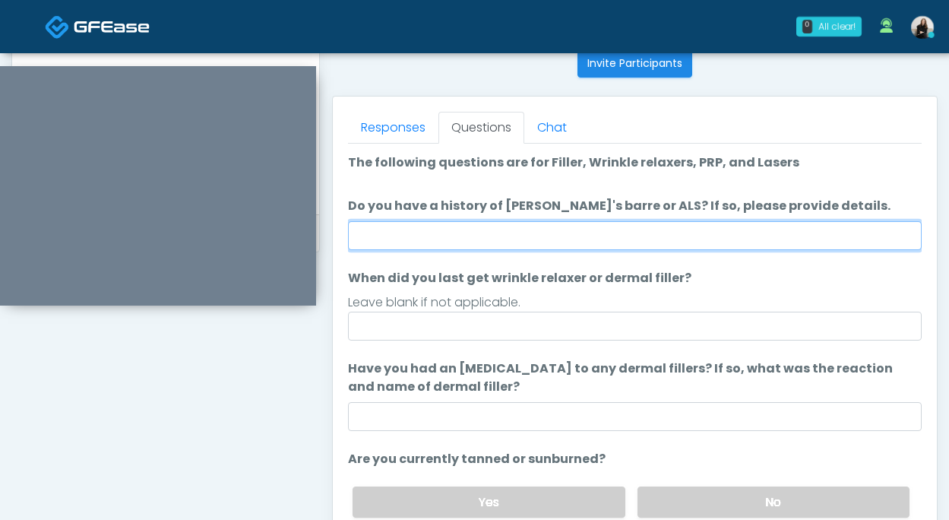
click at [461, 243] on input "Do you have a history of Guillain's barre or ALS? If so, please provide details." at bounding box center [635, 235] width 574 height 29
type input "**"
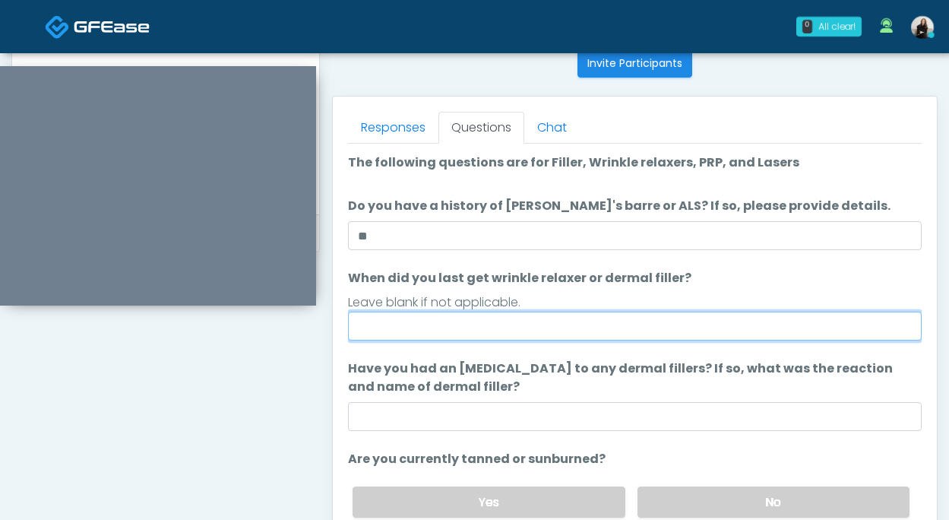
click at [461, 330] on input "When did you last get wrinkle relaxer or dermal filler?" at bounding box center [635, 326] width 574 height 29
type input "********"
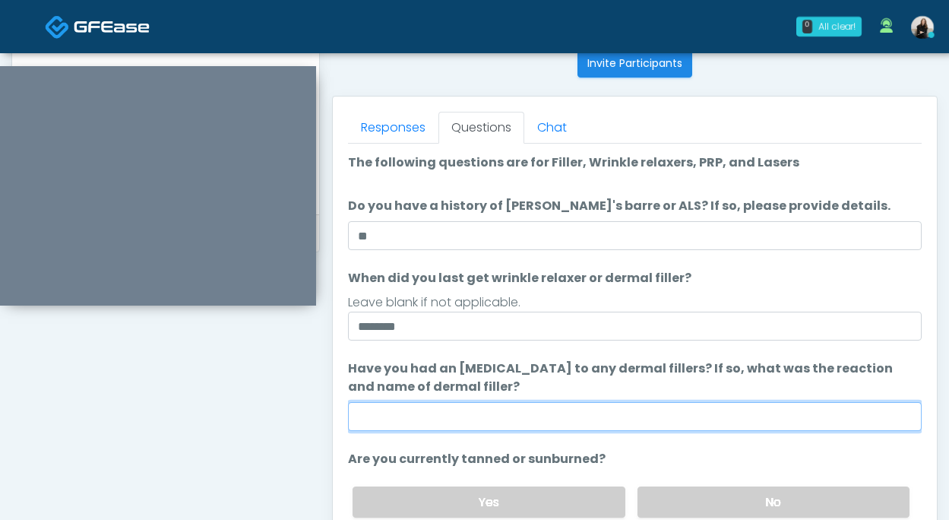
click at [464, 413] on input "Have you had an allergic response to any dermal fillers? If so, what was the re…" at bounding box center [635, 416] width 574 height 29
type input "**"
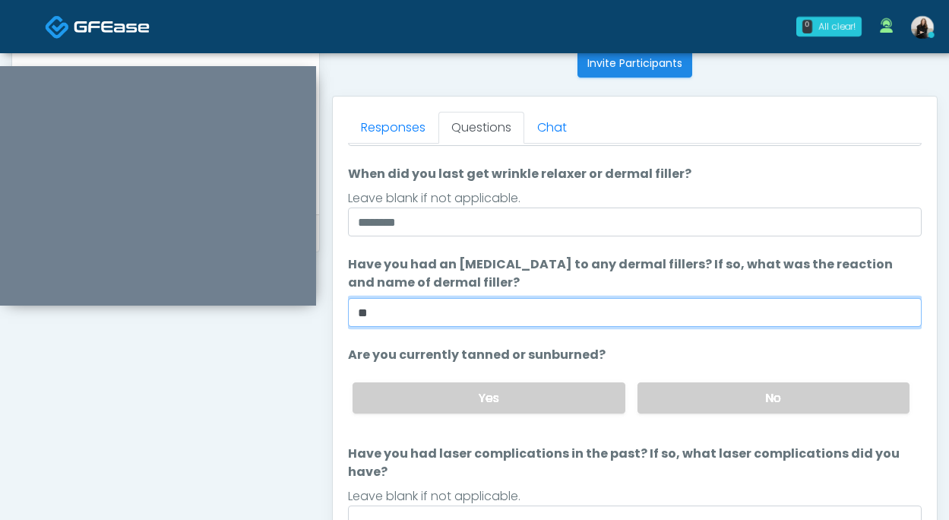
scroll to position [143, 0]
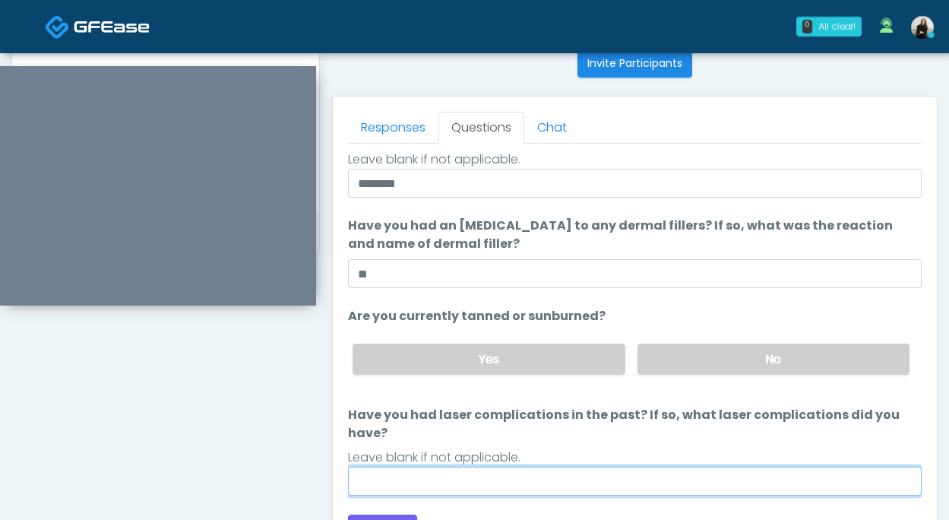
click at [585, 474] on input "Have you had laser complications in the past? If so, what laser complications d…" at bounding box center [635, 481] width 574 height 29
type input "**"
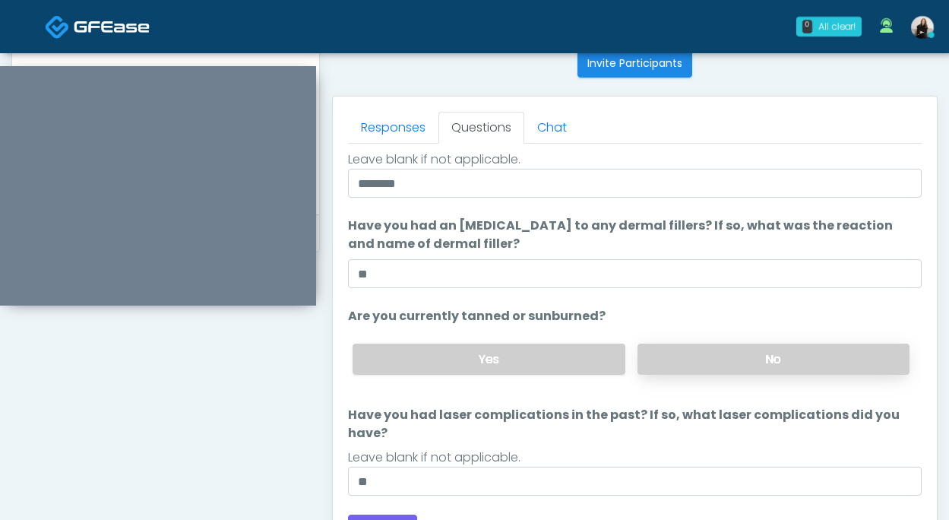
click at [687, 351] on label "No" at bounding box center [774, 359] width 272 height 31
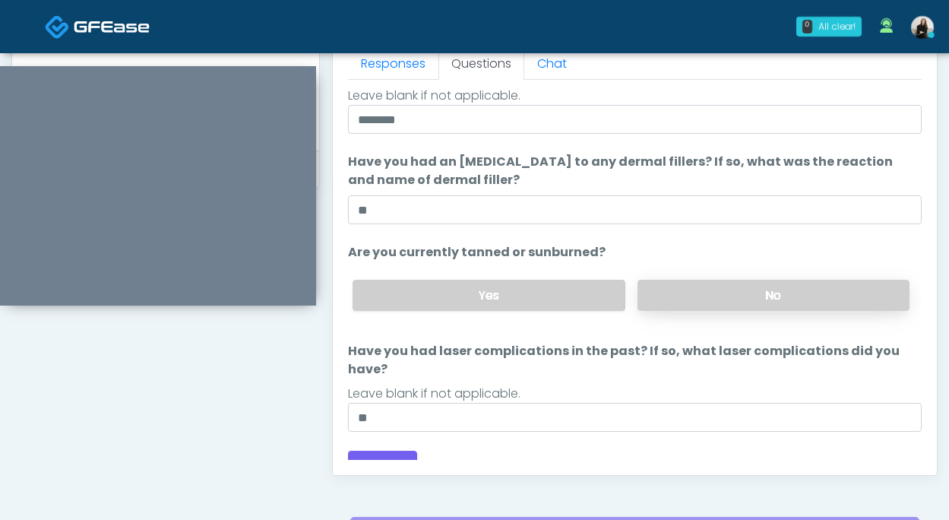
scroll to position [729, 0]
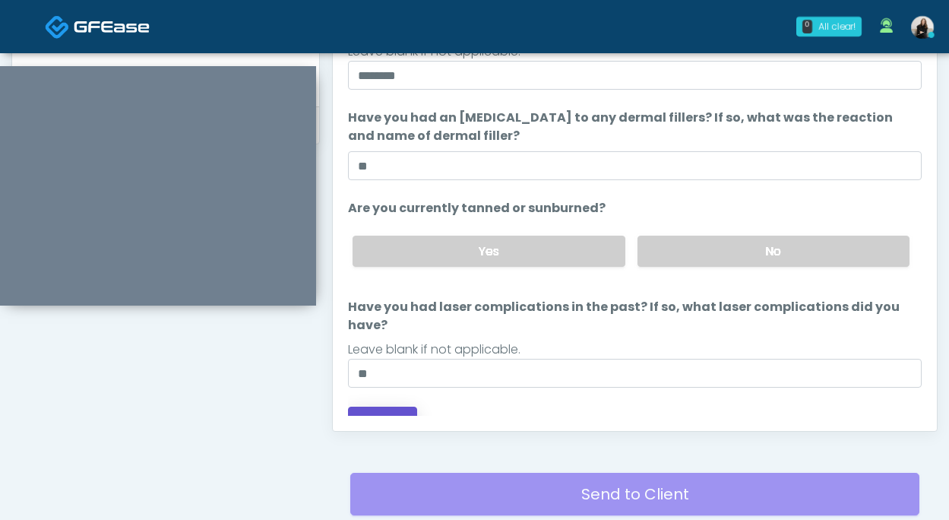
click at [386, 412] on button "Continue" at bounding box center [382, 421] width 69 height 28
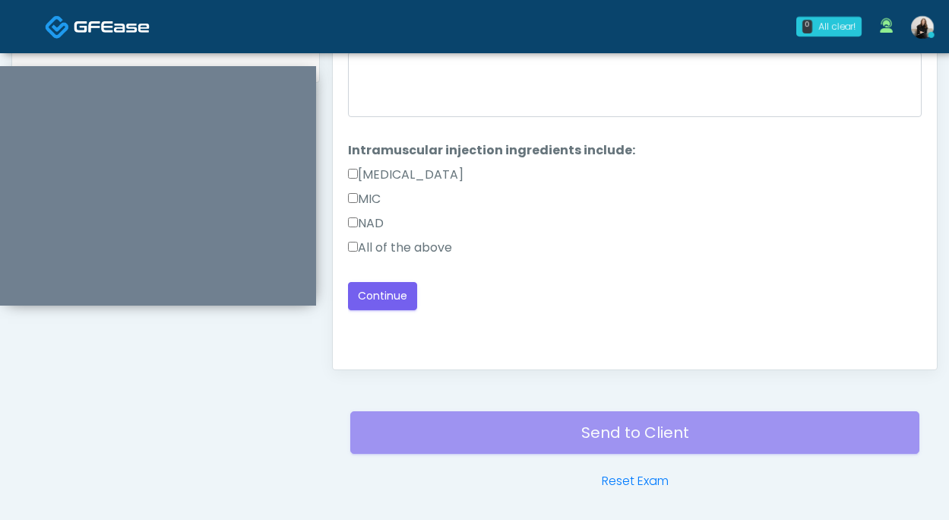
scroll to position [772, 0]
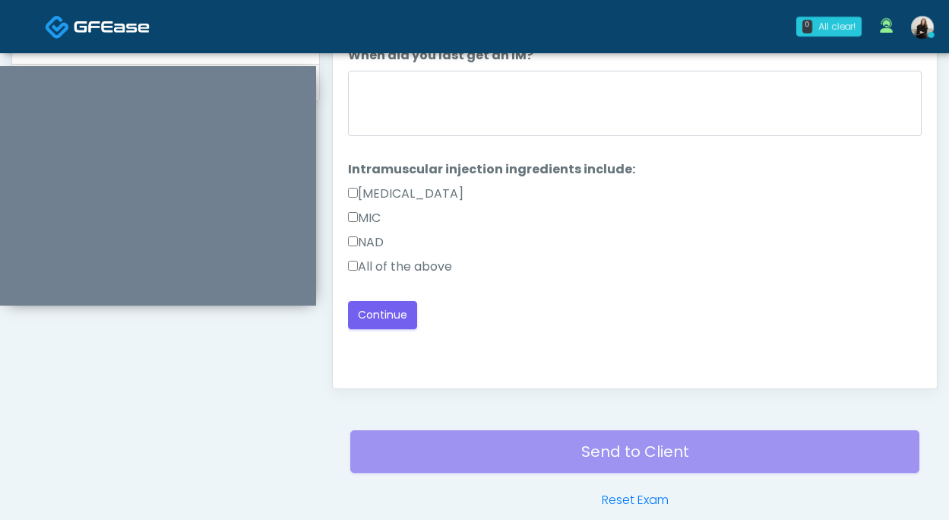
click at [436, 264] on label "All of the above" at bounding box center [400, 267] width 104 height 18
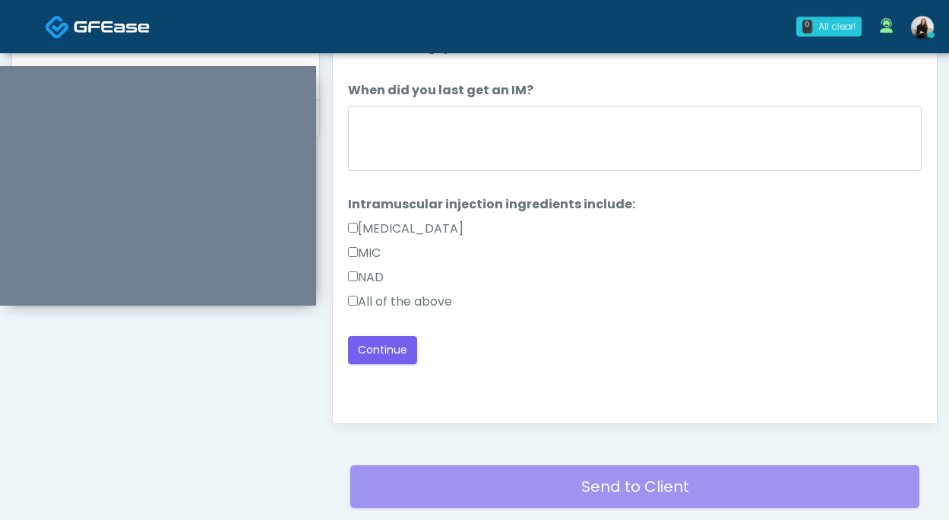
scroll to position [657, 0]
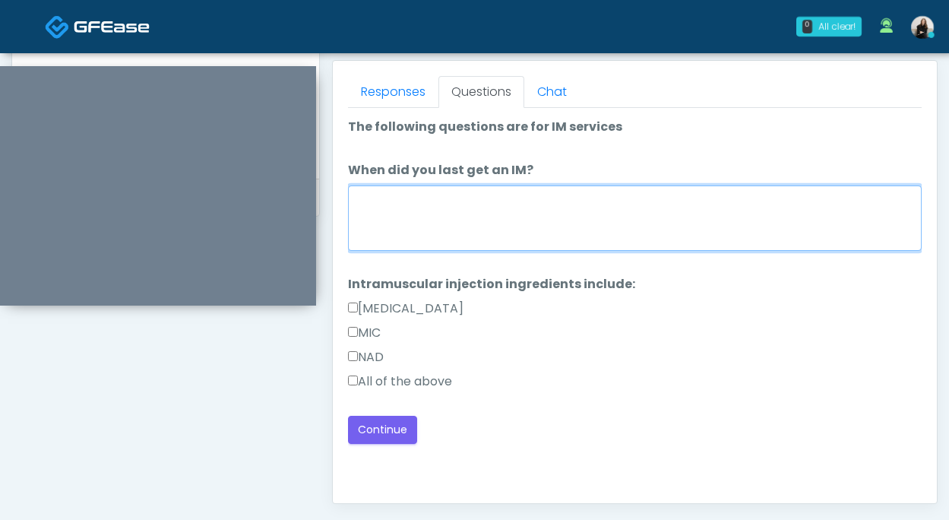
click at [439, 233] on textarea "When did you last get an IM?" at bounding box center [635, 217] width 574 height 65
type textarea "**********"
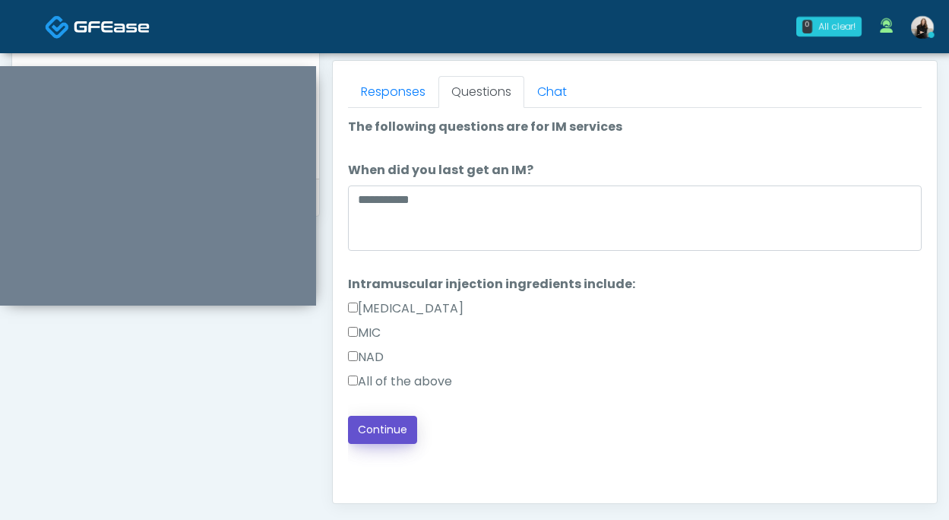
click at [406, 420] on button "Continue" at bounding box center [382, 430] width 69 height 28
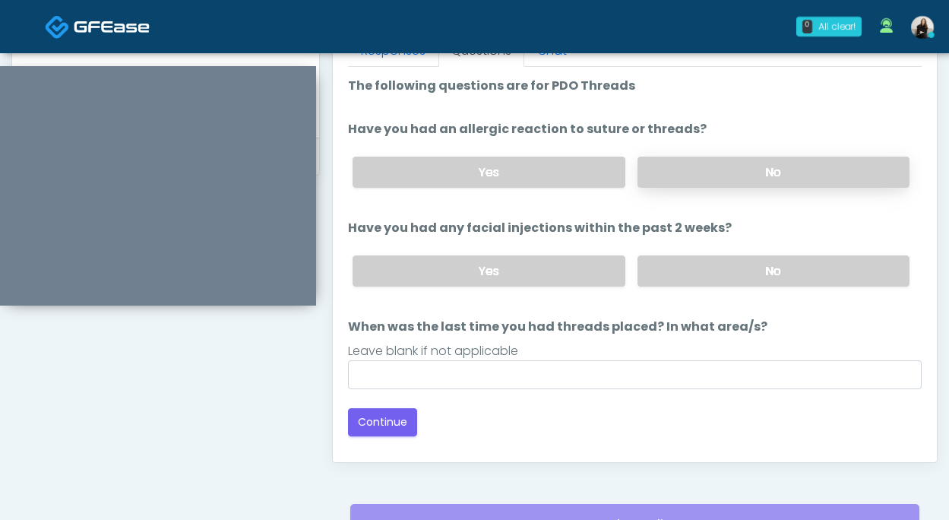
scroll to position [680, 0]
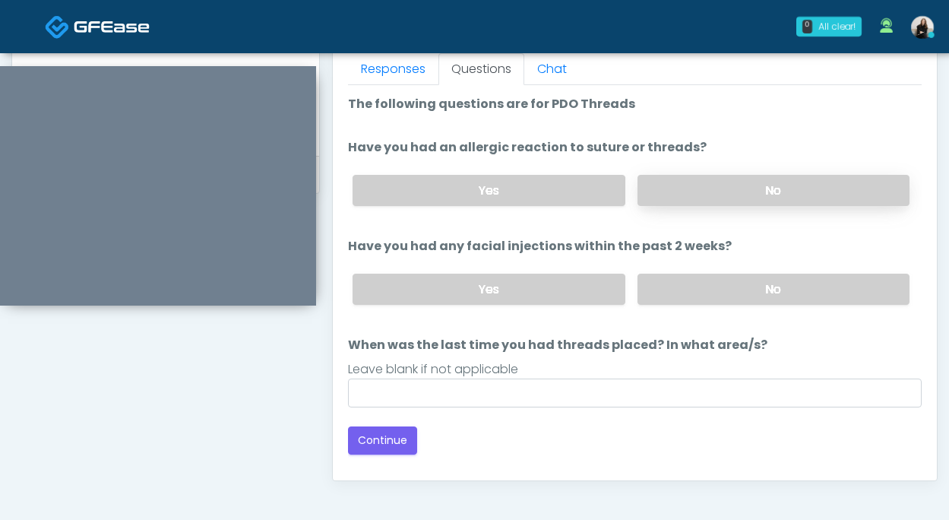
click at [692, 183] on label "No" at bounding box center [774, 190] width 272 height 31
click at [678, 293] on label "No" at bounding box center [774, 289] width 272 height 31
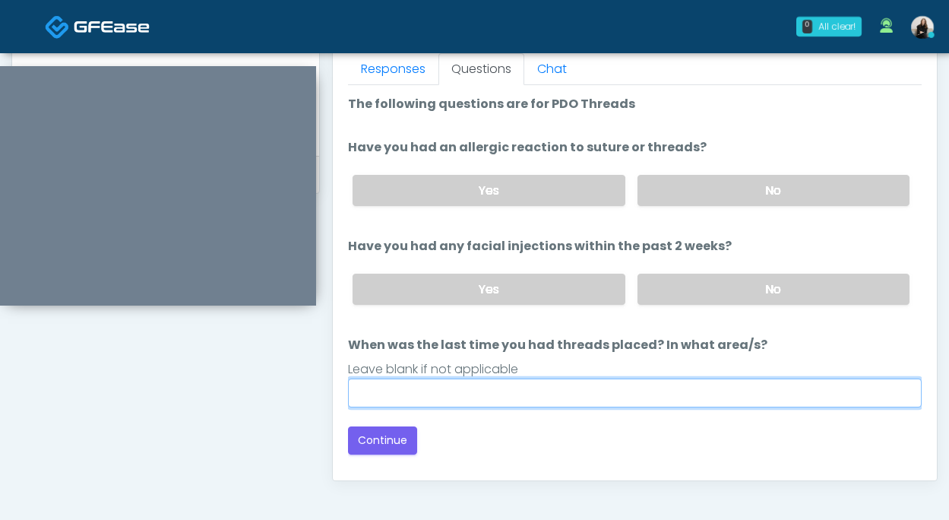
click at [590, 385] on input "When was the last time you had threads placed? In what area/s?" at bounding box center [635, 393] width 574 height 29
type input "*****"
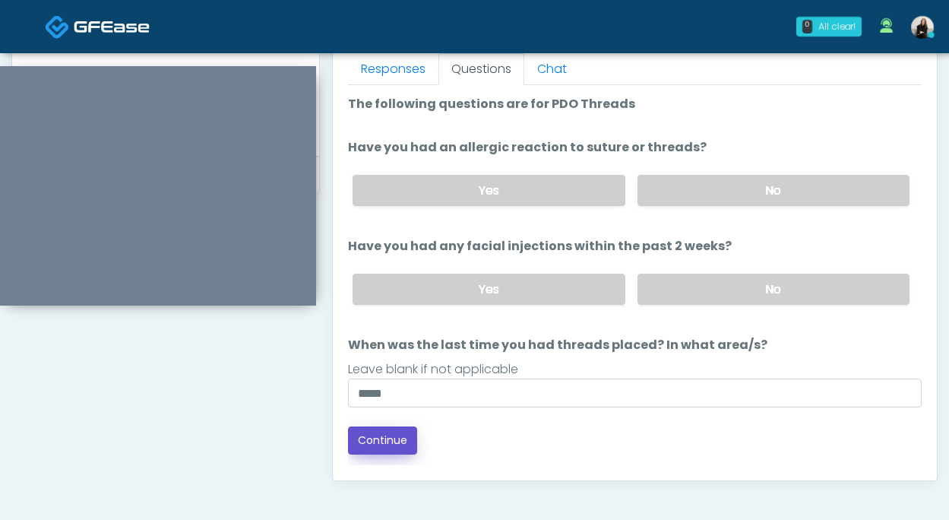
click at [366, 446] on button "Continue" at bounding box center [382, 440] width 69 height 28
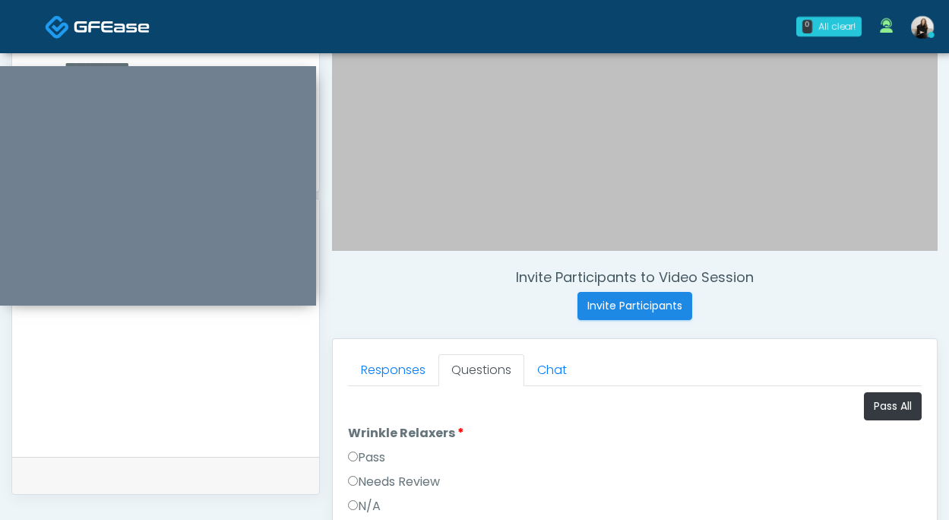
scroll to position [376, 0]
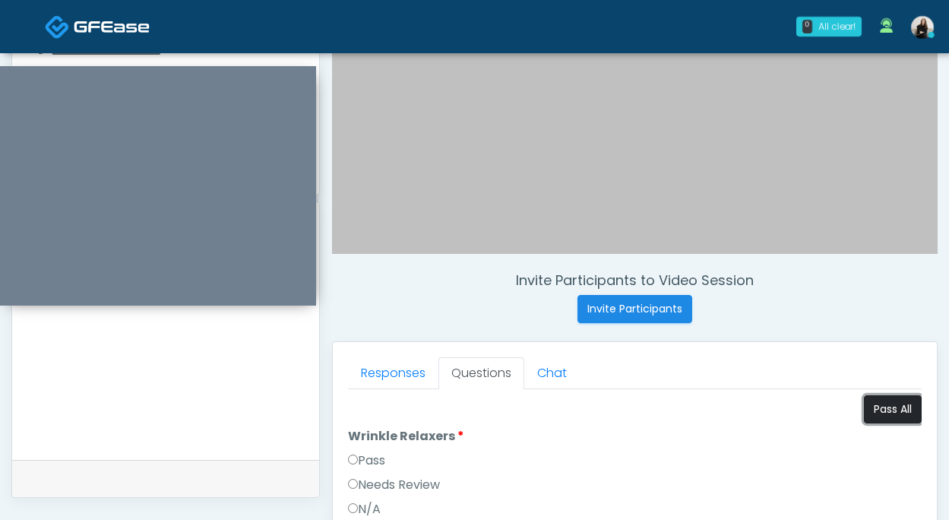
click at [896, 401] on button "Pass All" at bounding box center [893, 409] width 58 height 28
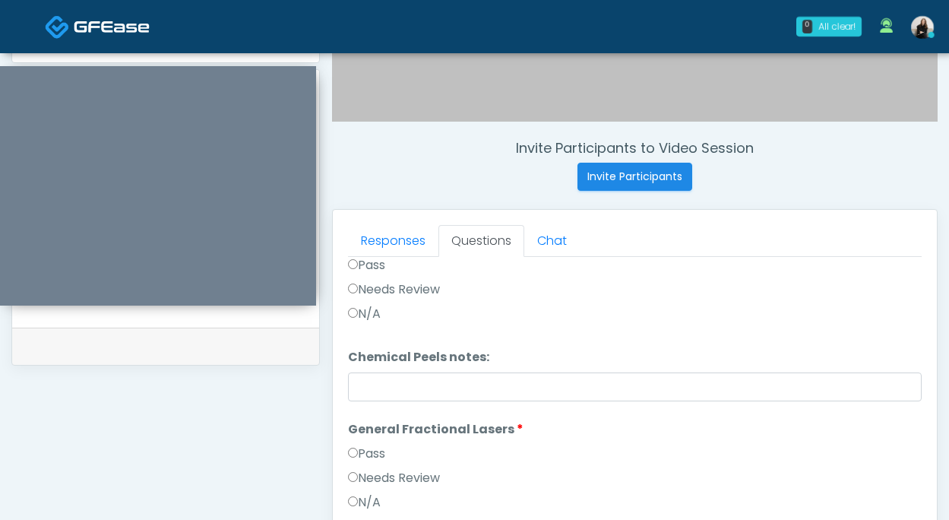
scroll to position [721, 0]
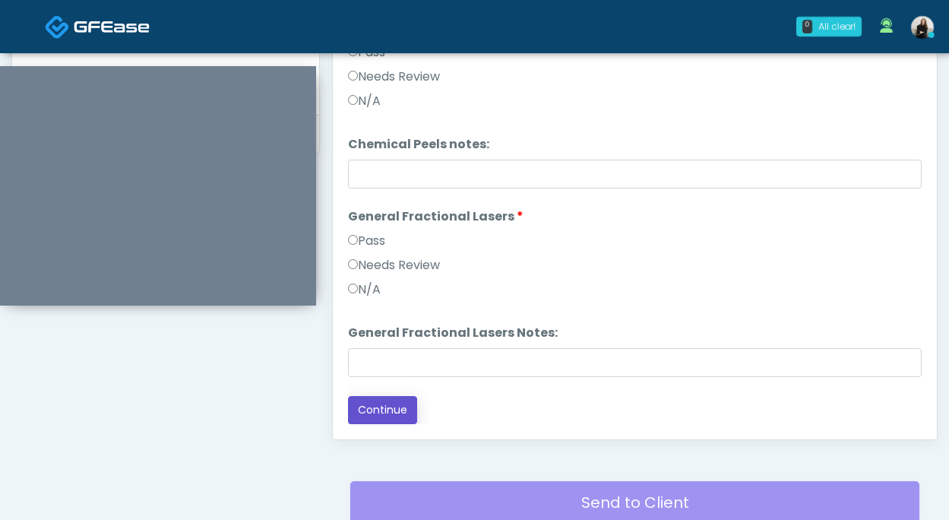
click at [402, 406] on button "Continue" at bounding box center [382, 410] width 69 height 28
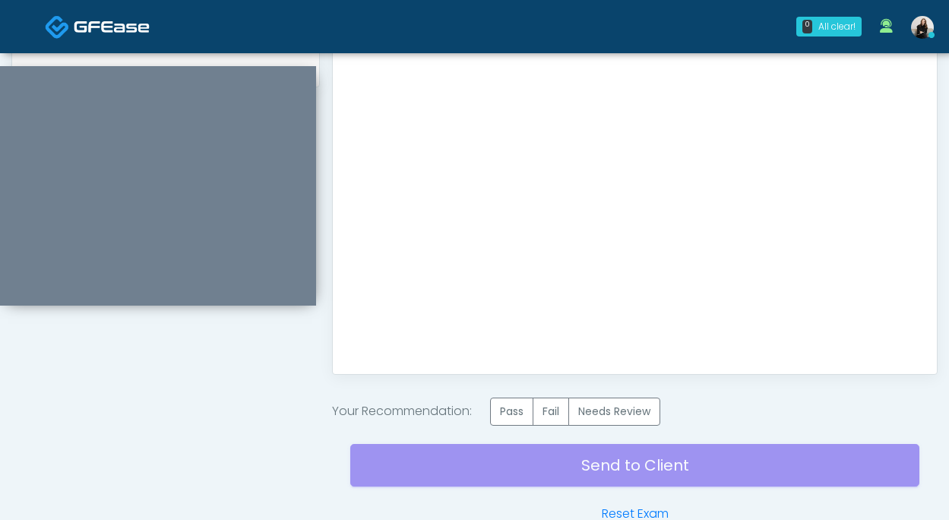
scroll to position [840, 0]
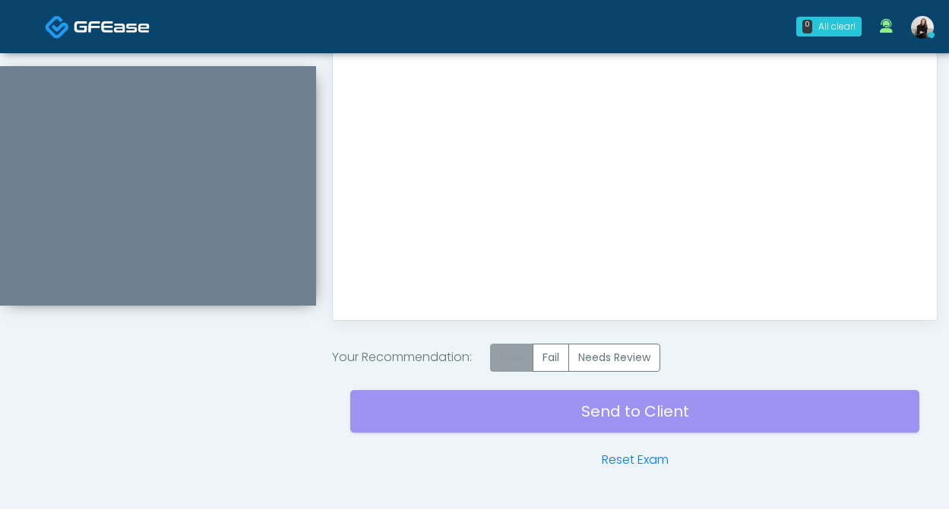
click at [505, 362] on label "Pass" at bounding box center [511, 358] width 43 height 28
click at [514, 414] on div "Send to Client Reset Exam" at bounding box center [634, 420] width 569 height 97
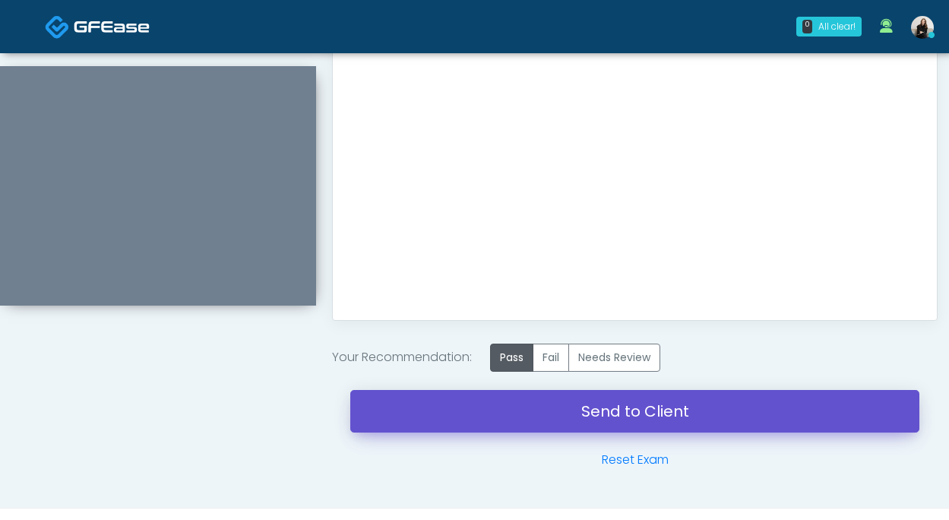
click at [553, 408] on link "Send to Client" at bounding box center [634, 411] width 569 height 43
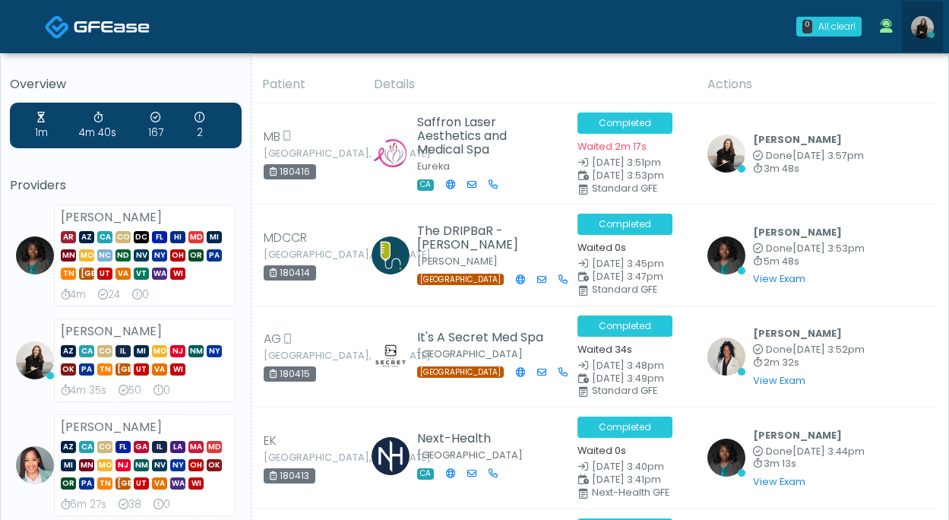
click at [916, 29] on img at bounding box center [922, 27] width 23 height 23
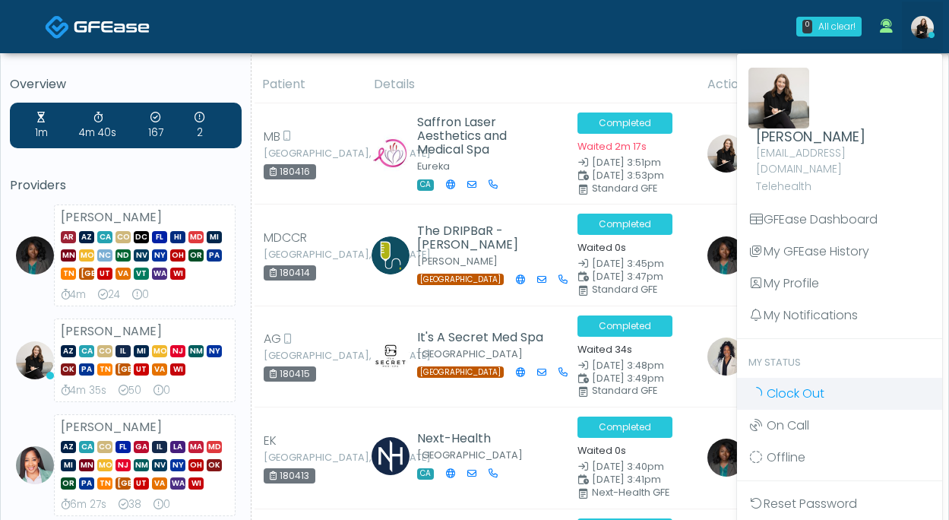
click at [789, 385] on span "Clock Out" at bounding box center [796, 393] width 58 height 17
